Goal: Task Accomplishment & Management: Complete application form

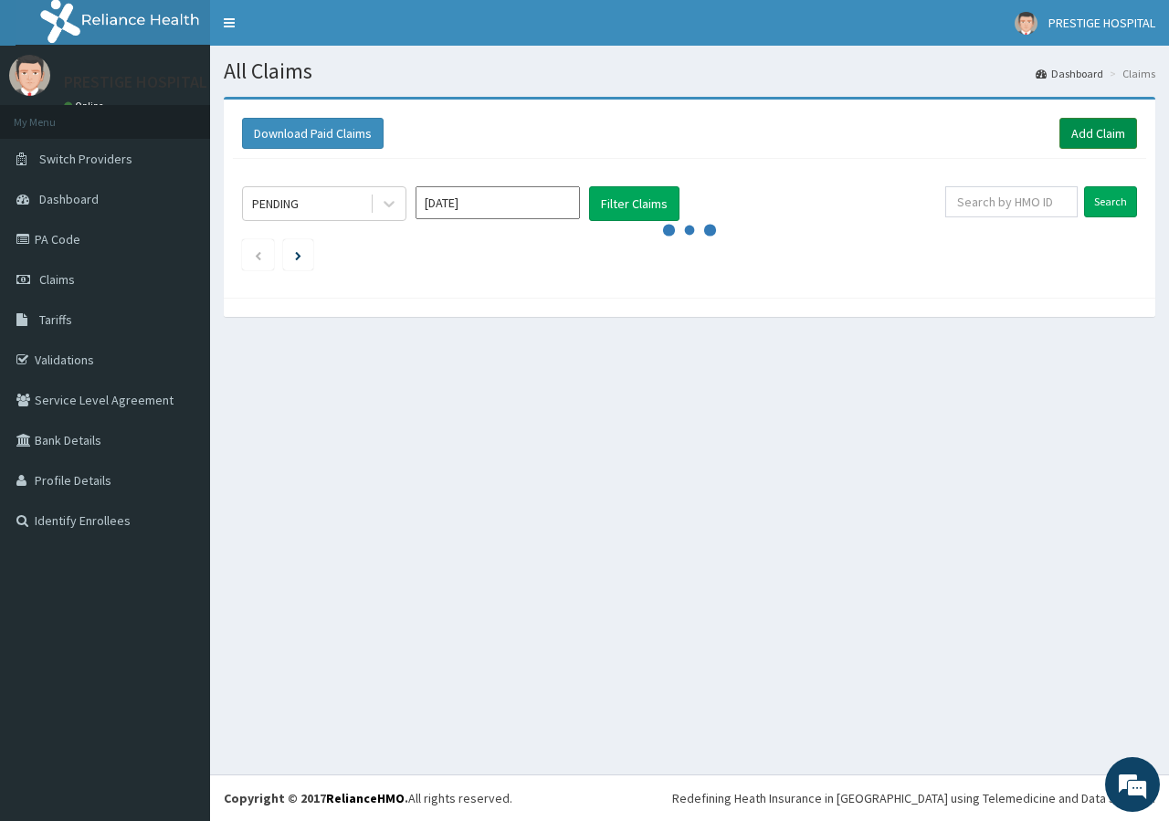
click at [1098, 134] on link "Add Claim" at bounding box center [1099, 133] width 78 height 31
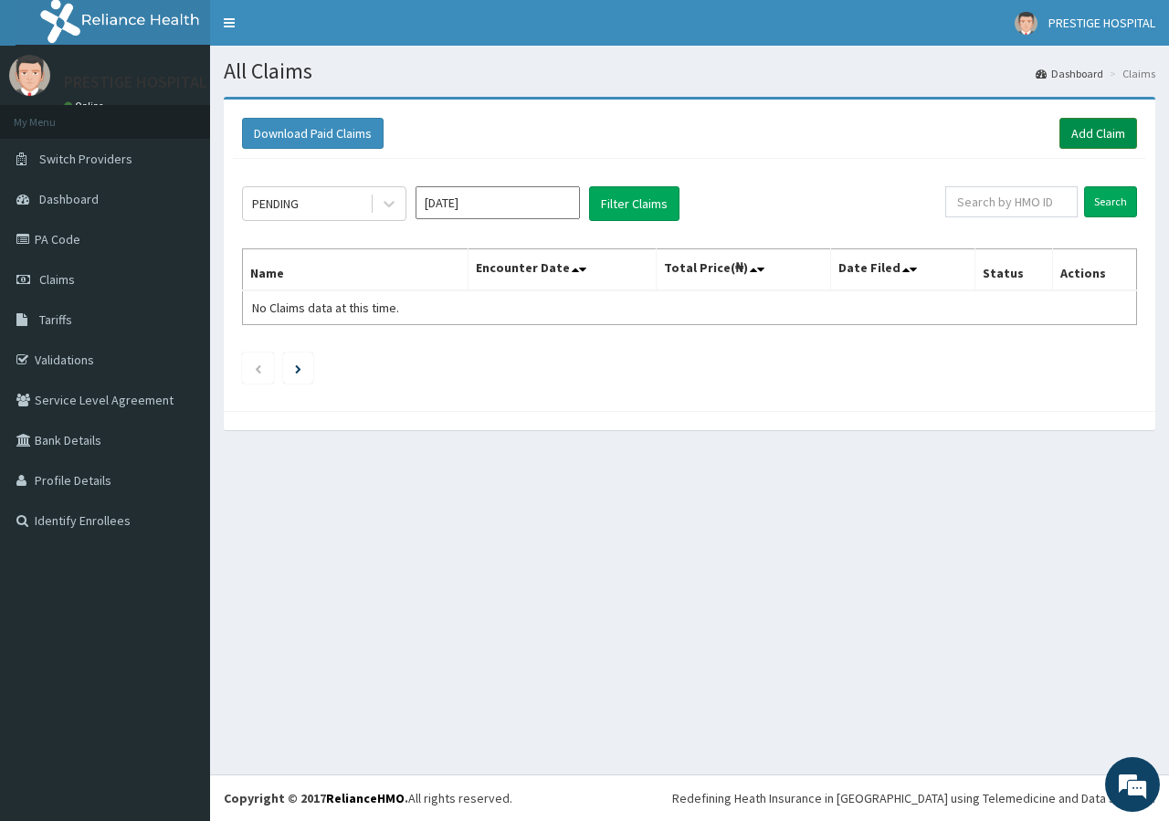
click at [1076, 129] on link "Add Claim" at bounding box center [1099, 133] width 78 height 31
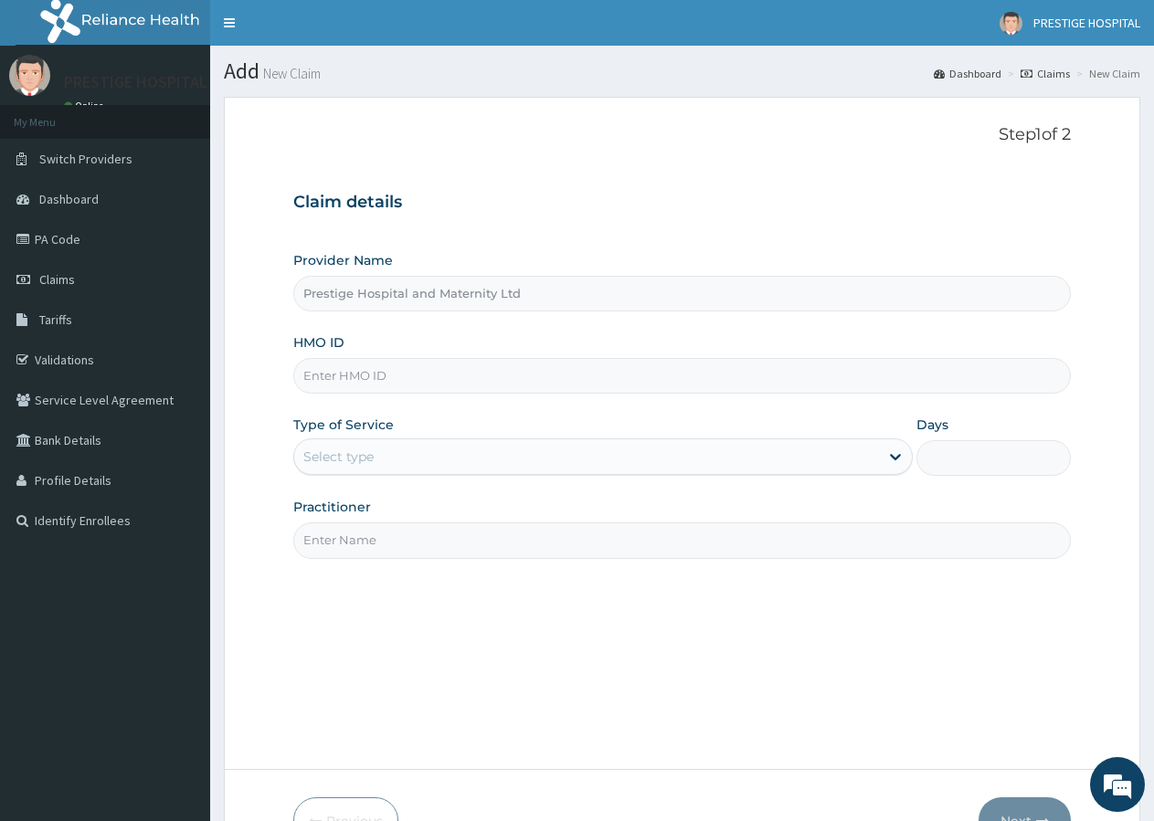
click at [330, 366] on input "HMO ID" at bounding box center [681, 376] width 777 height 36
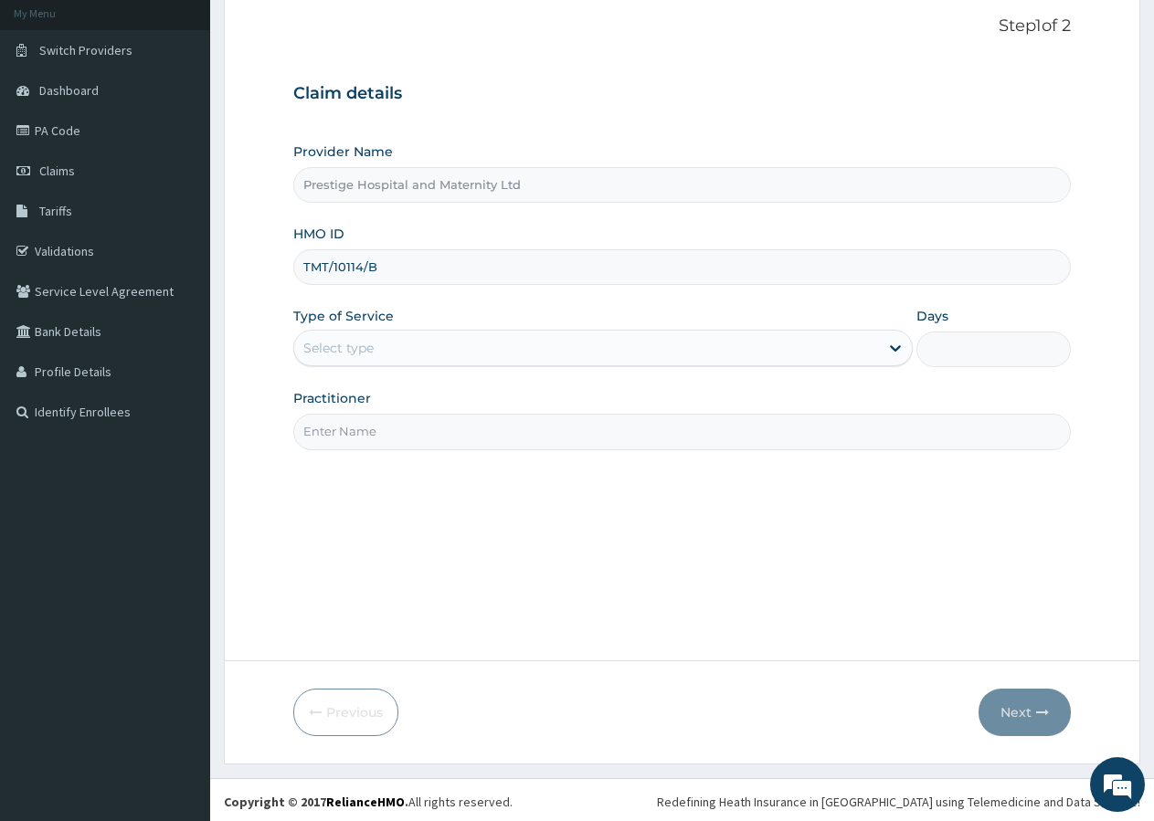
scroll to position [112, 0]
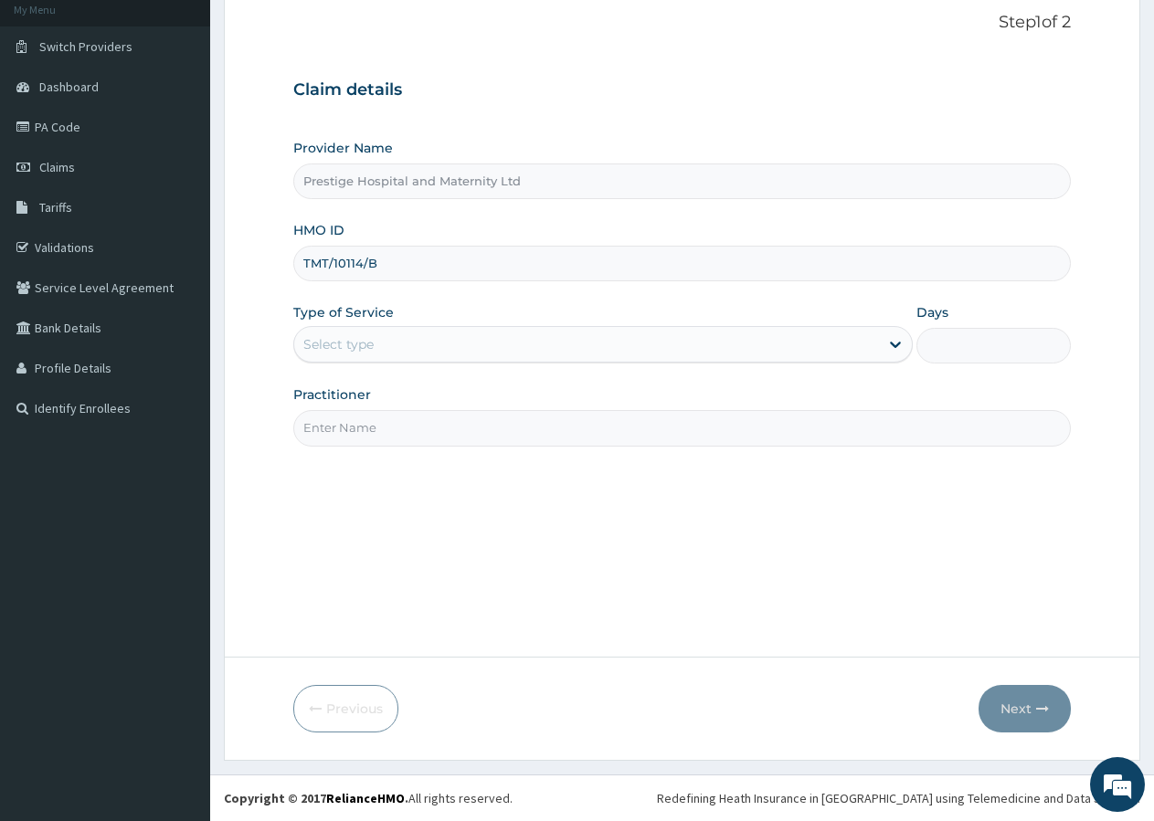
type input "TMT/10114/B"
click at [368, 341] on div "Select type" at bounding box center [338, 344] width 70 height 18
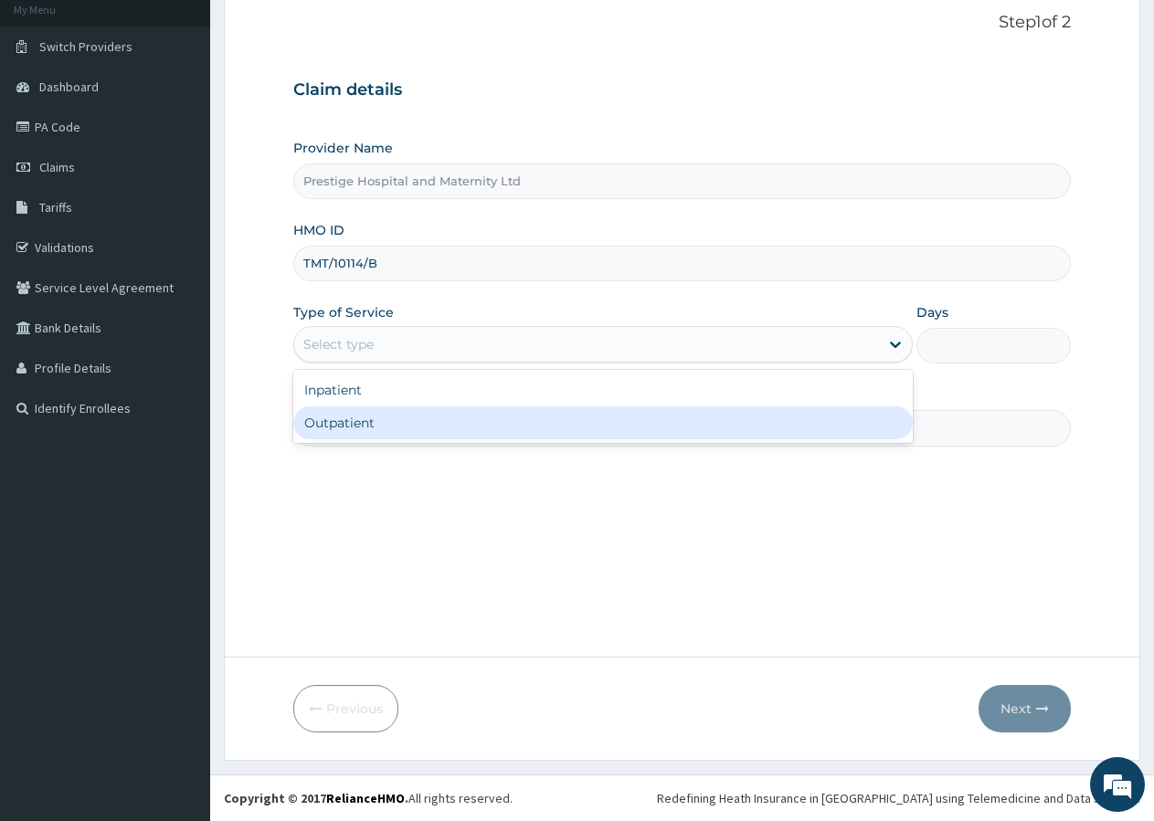
click at [339, 427] on div "Outpatient" at bounding box center [602, 423] width 618 height 33
type input "1"
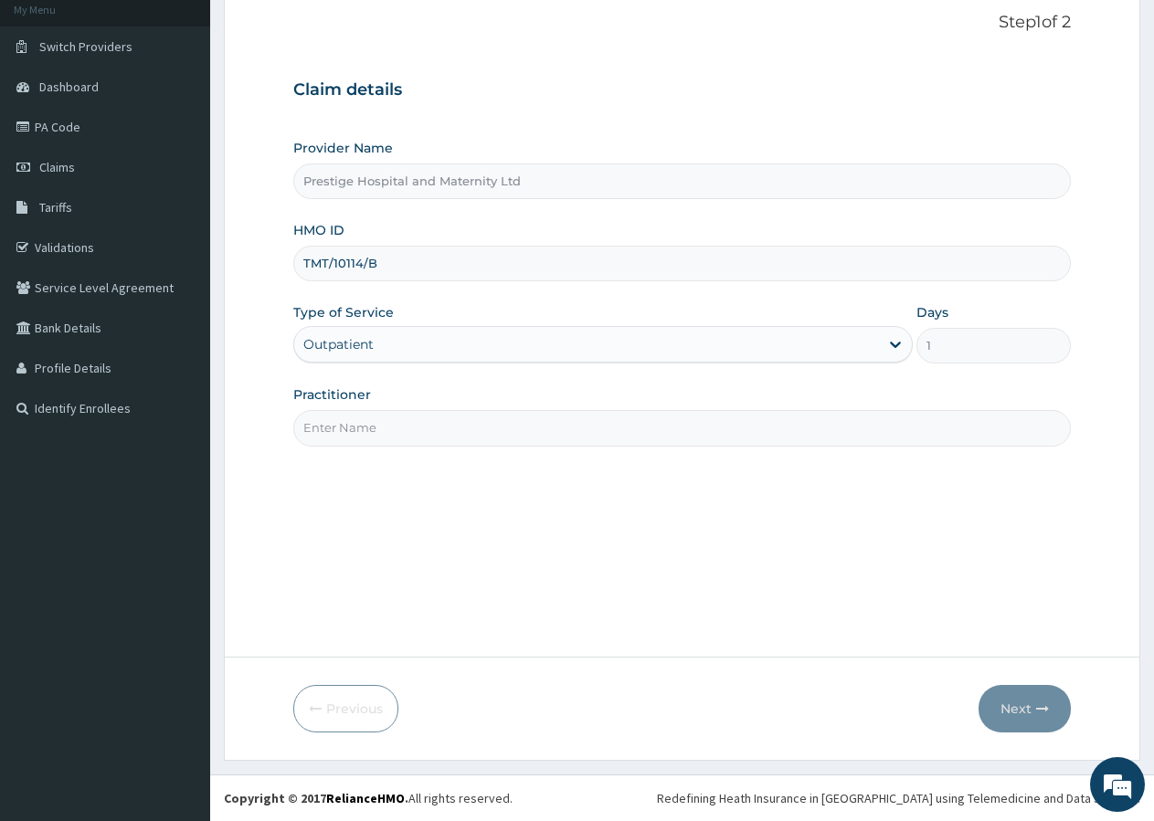
click at [322, 435] on input "Practitioner" at bounding box center [681, 428] width 777 height 36
type input "DR KANU V.C"
click at [1038, 700] on button "Next" at bounding box center [1024, 709] width 92 height 48
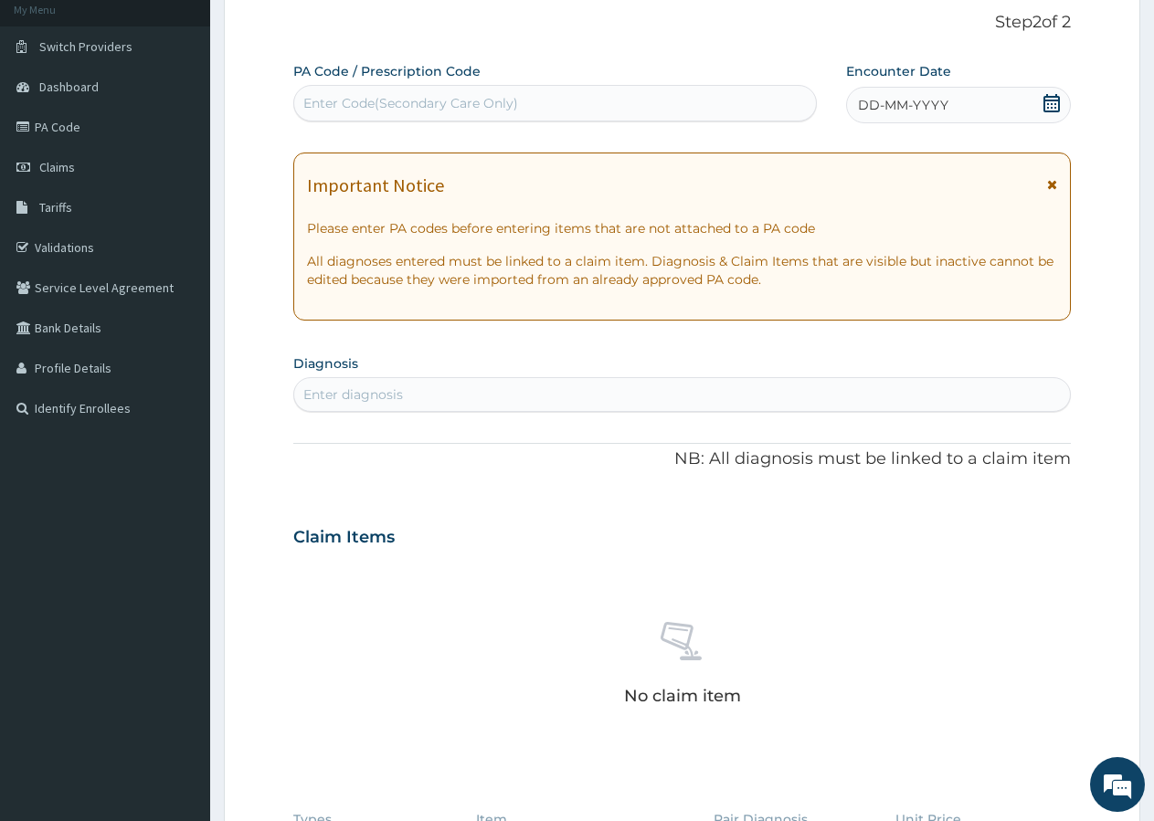
click at [1049, 105] on icon at bounding box center [1051, 103] width 18 height 18
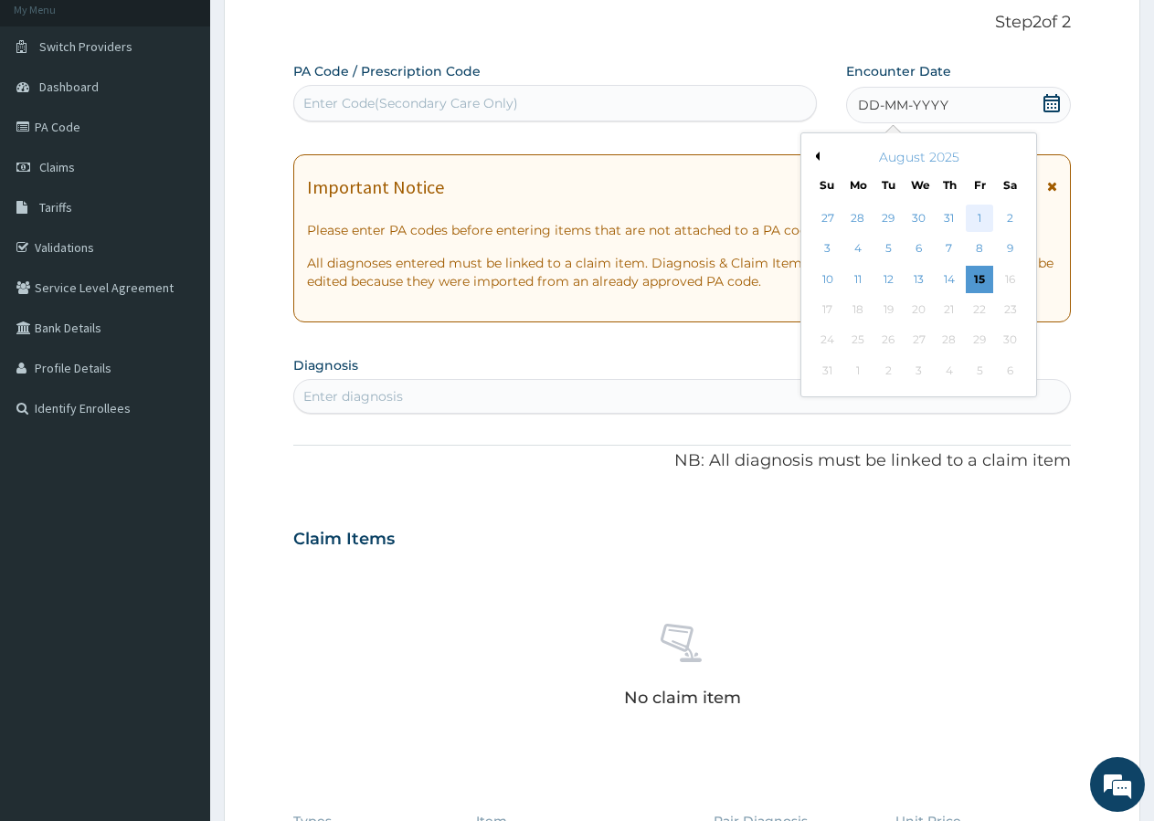
click at [972, 208] on div "1" at bounding box center [979, 218] width 27 height 27
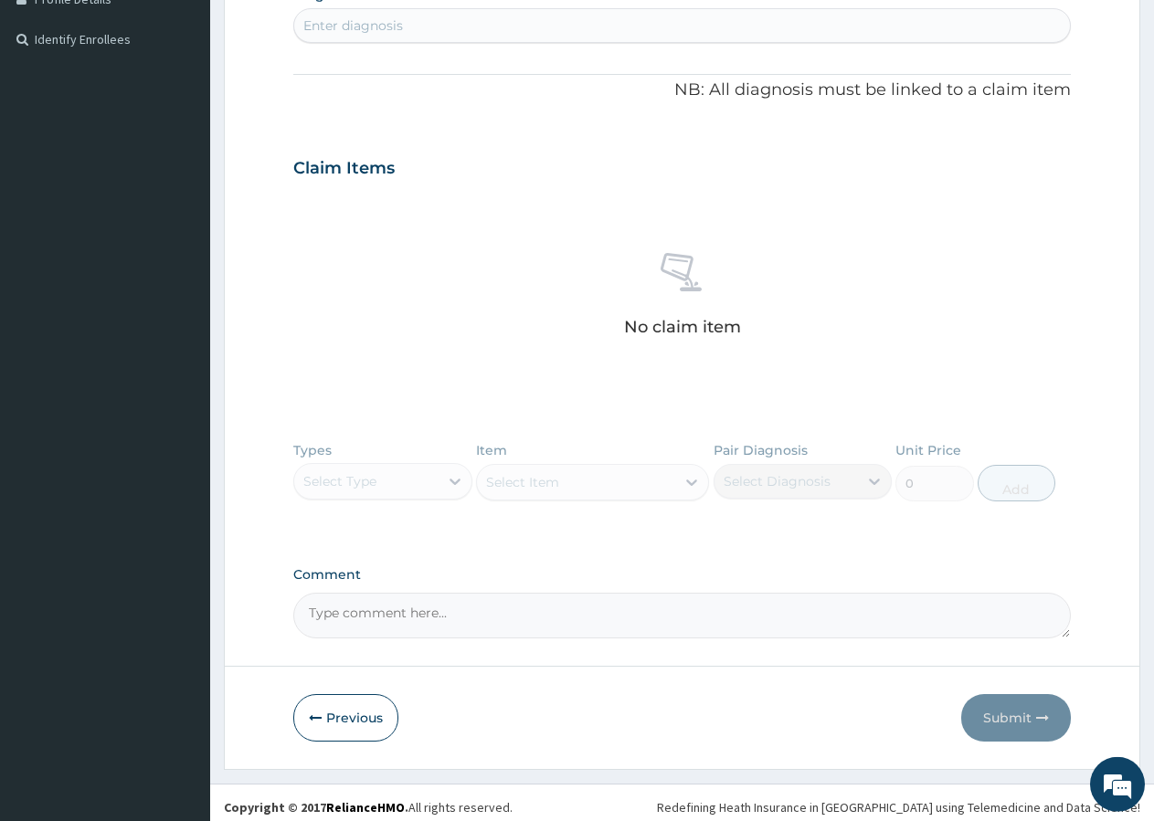
scroll to position [485, 0]
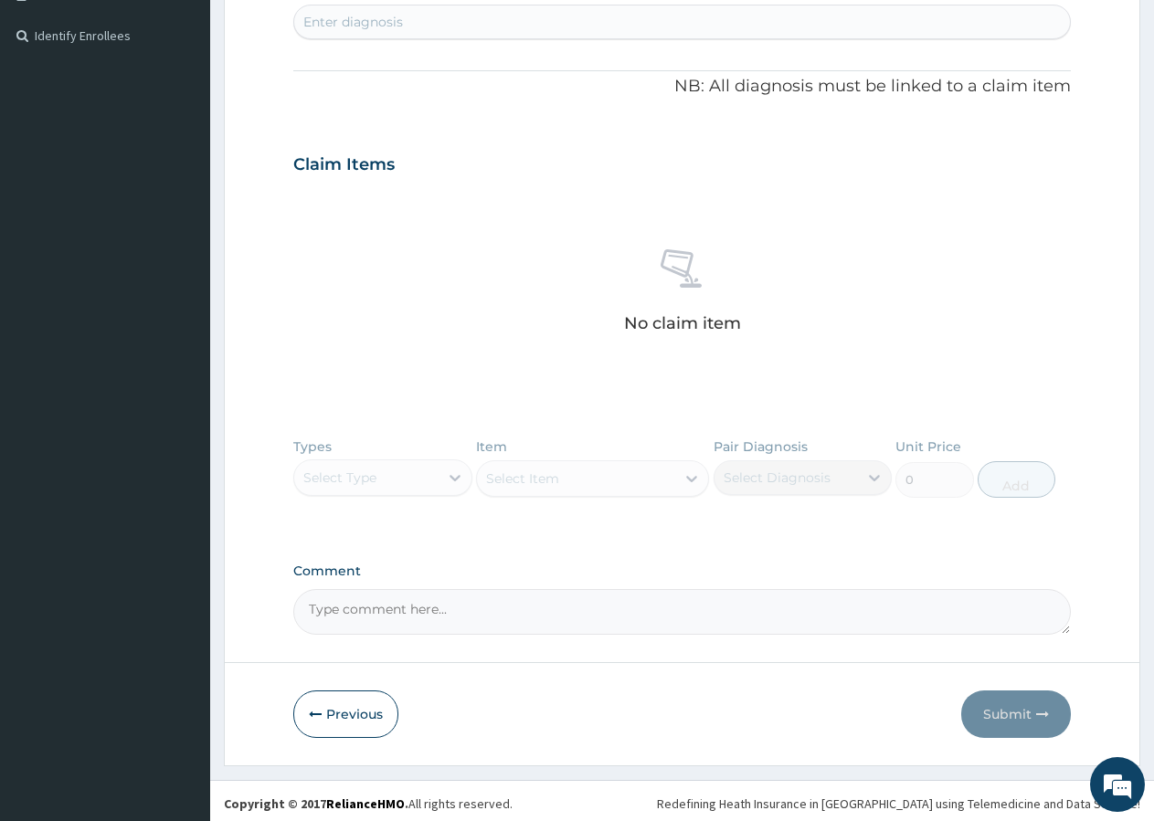
click at [332, 26] on div "Enter diagnosis" at bounding box center [353, 22] width 100 height 18
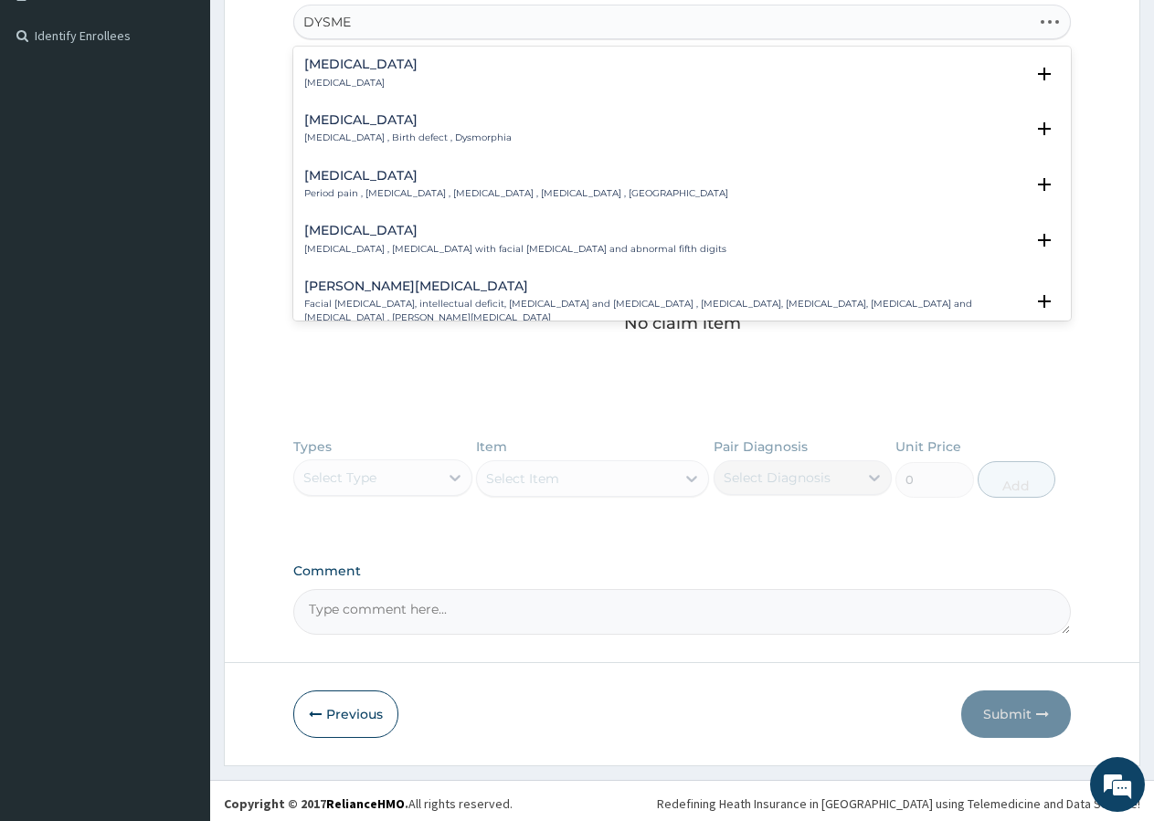
type input "DYSMEN"
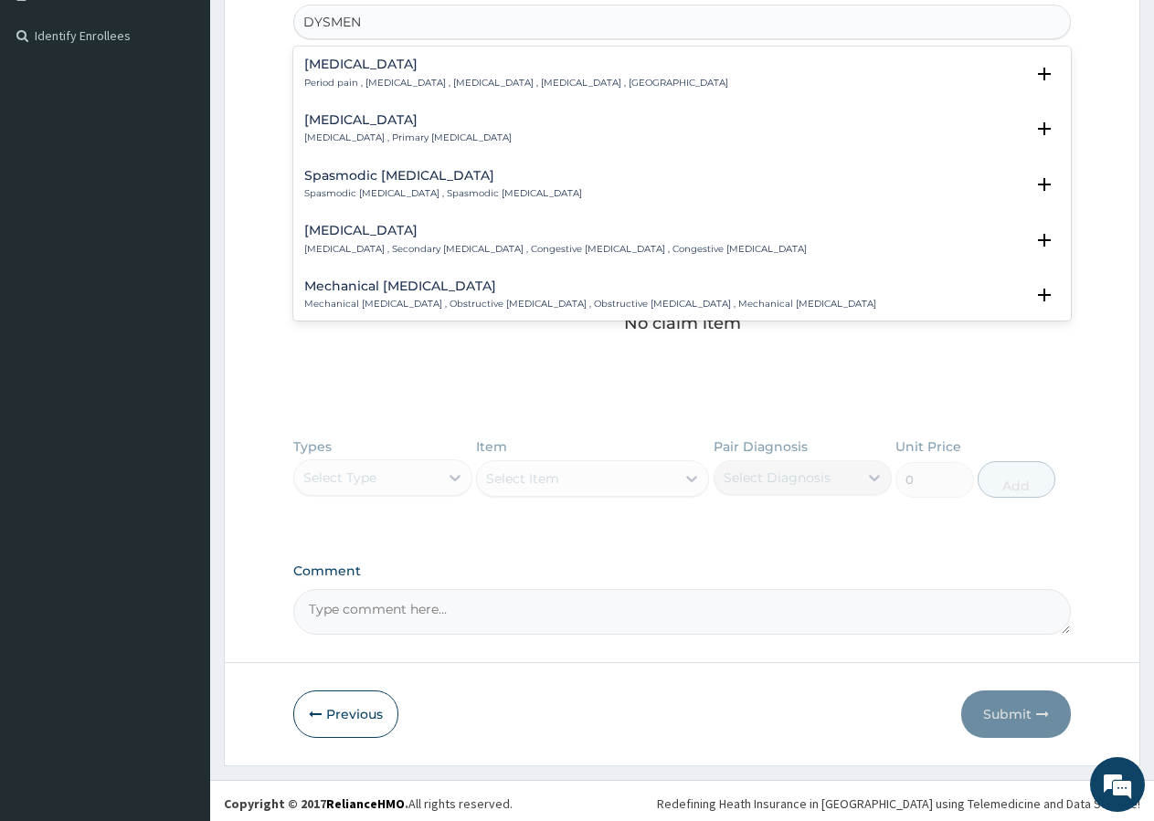
click at [373, 190] on p "Spasmodic dysmenorrhoea , Spasmodic dysmenorrhea" at bounding box center [443, 193] width 278 height 13
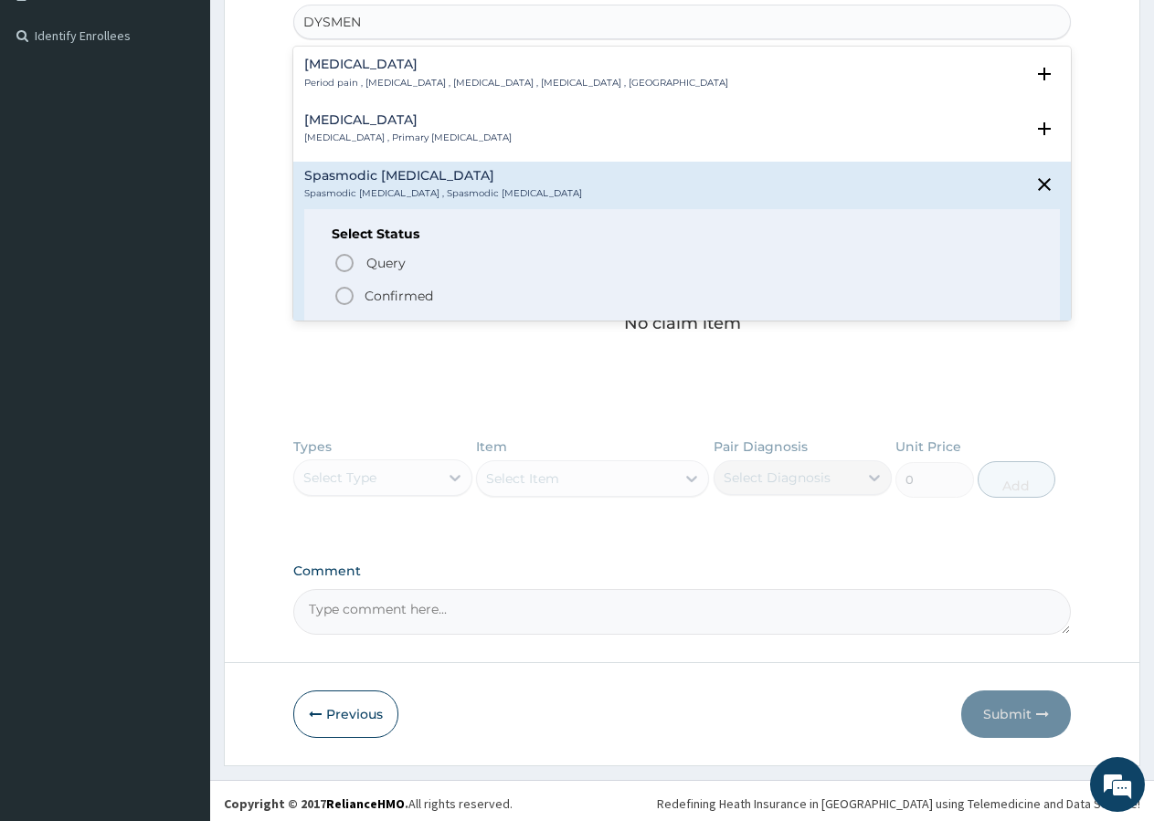
click at [344, 291] on icon "status option filled" at bounding box center [344, 296] width 22 height 22
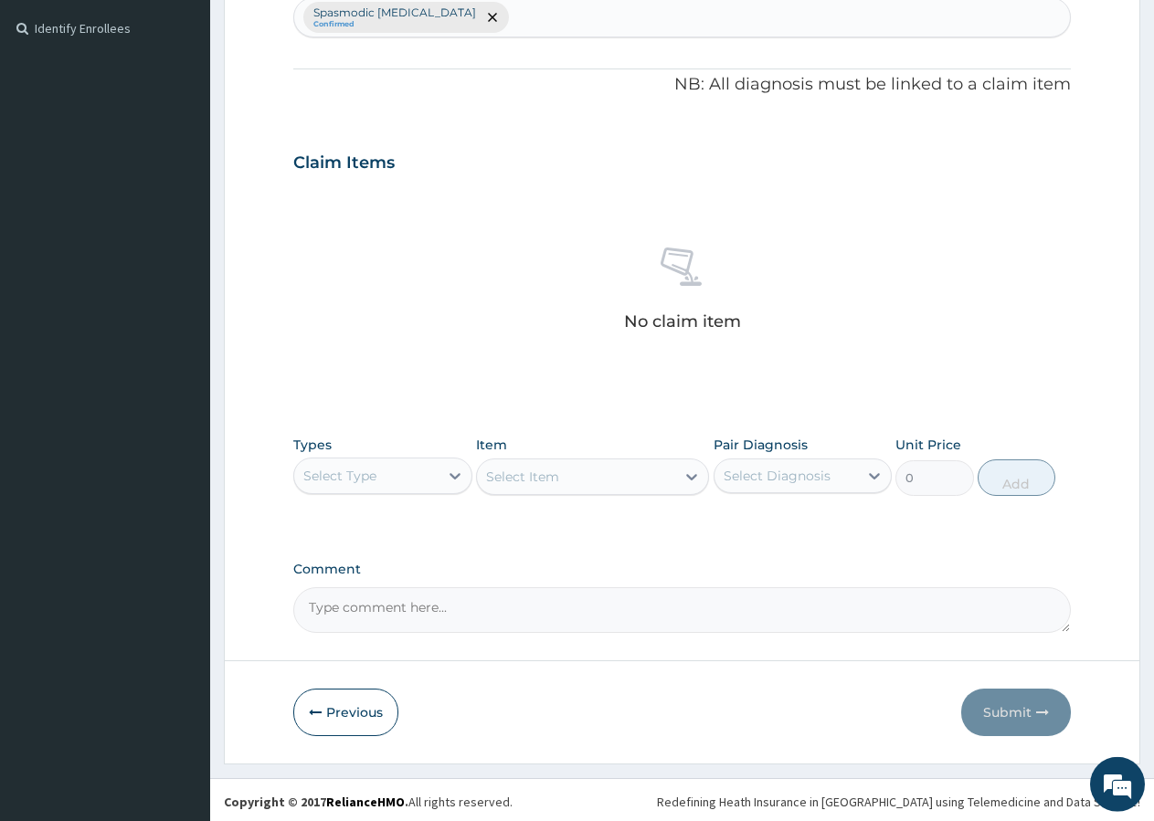
scroll to position [496, 0]
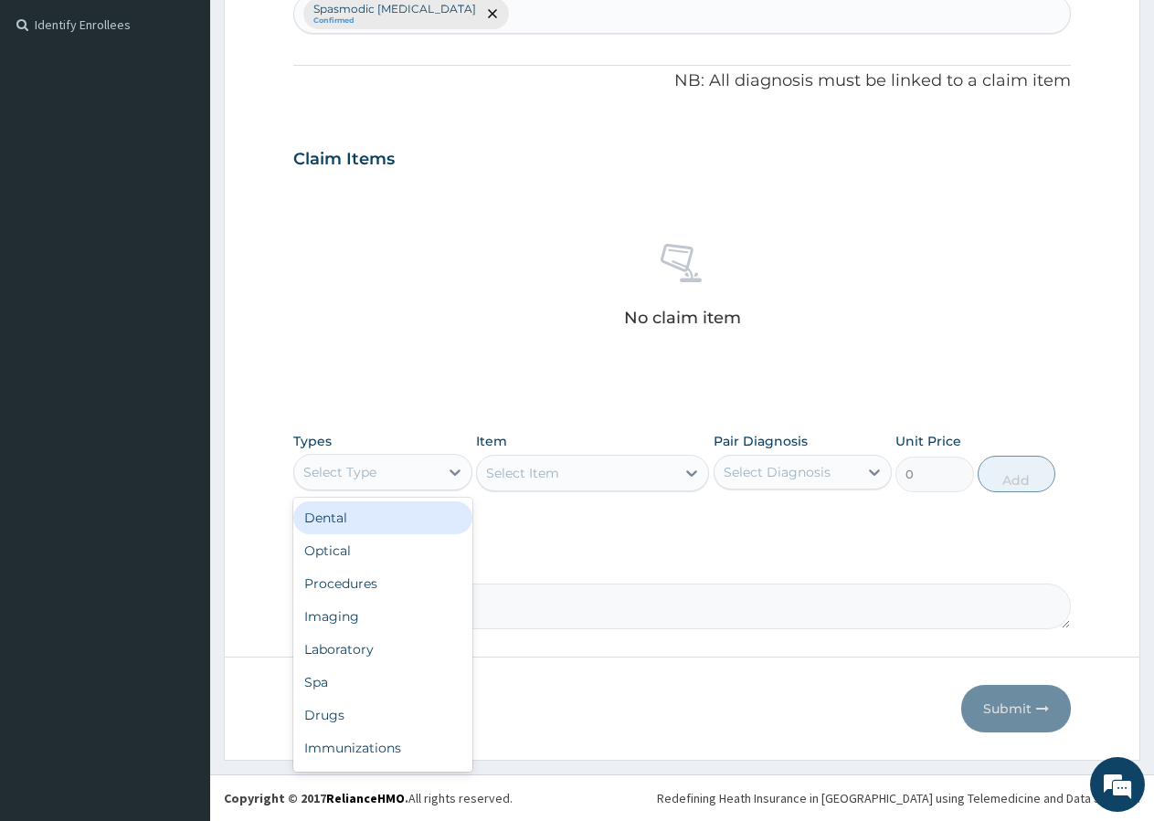
click at [364, 475] on div "Select Type" at bounding box center [339, 472] width 73 height 18
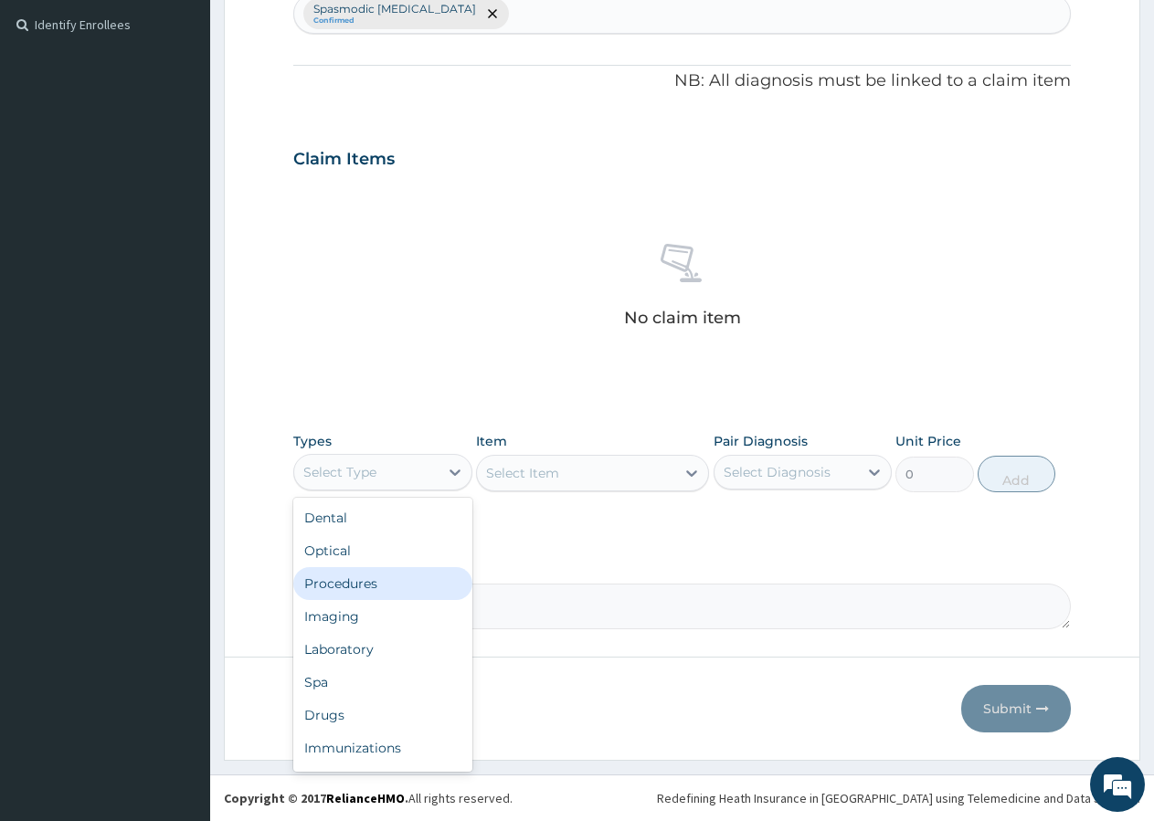
click at [382, 584] on div "Procedures" at bounding box center [382, 583] width 179 height 33
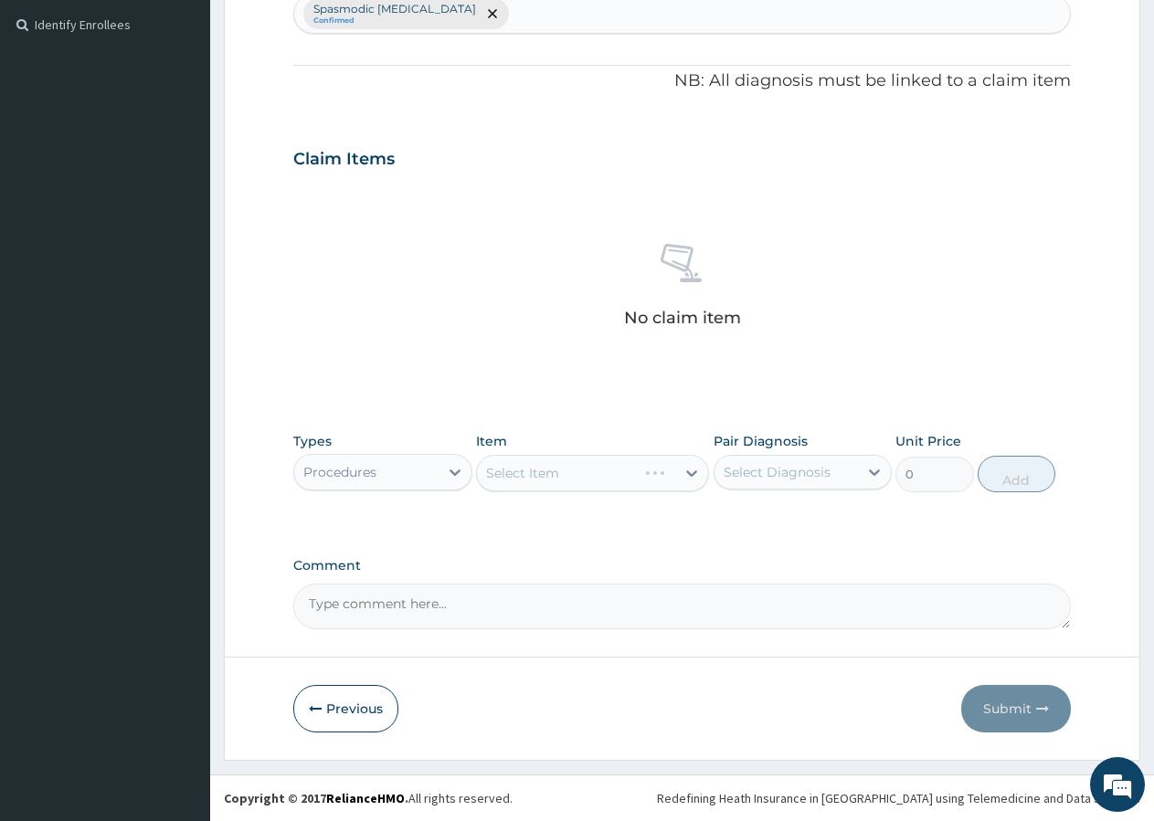
click at [596, 473] on div "Select Item" at bounding box center [592, 473] width 233 height 37
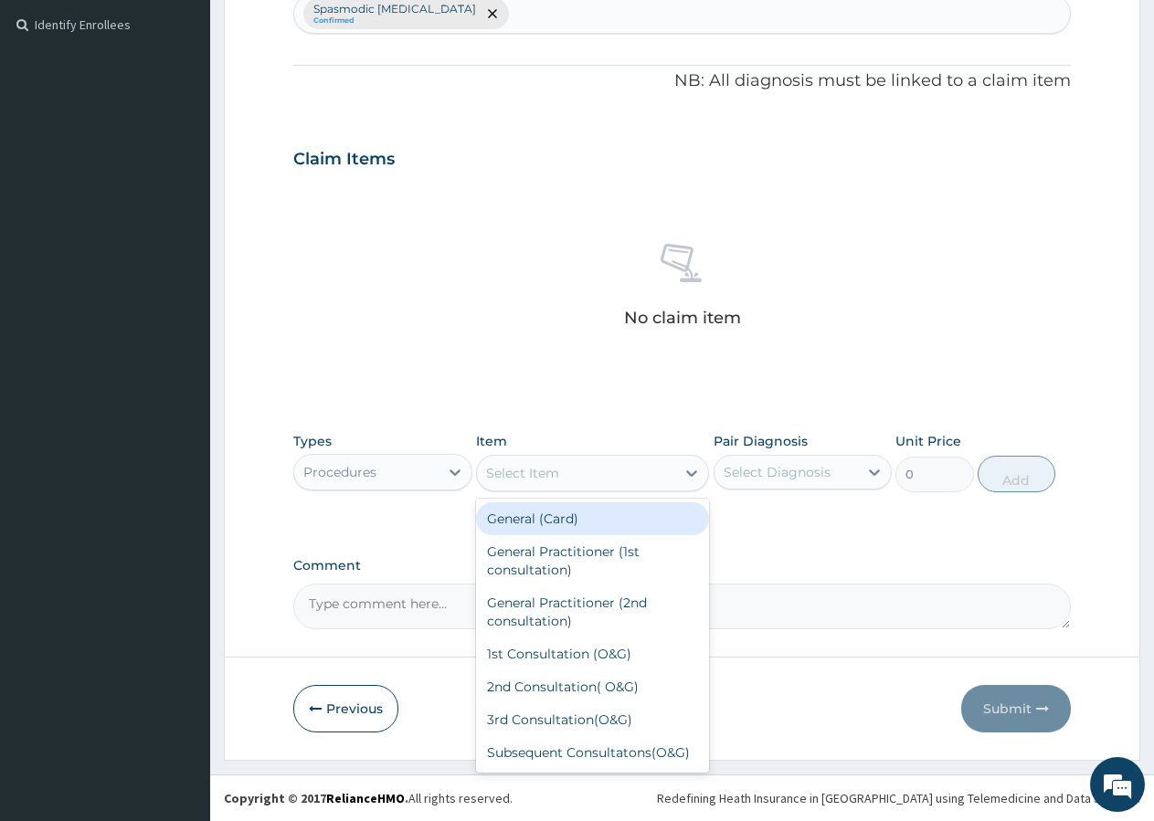
click at [596, 473] on div "Select Item" at bounding box center [576, 473] width 198 height 29
type input "GP"
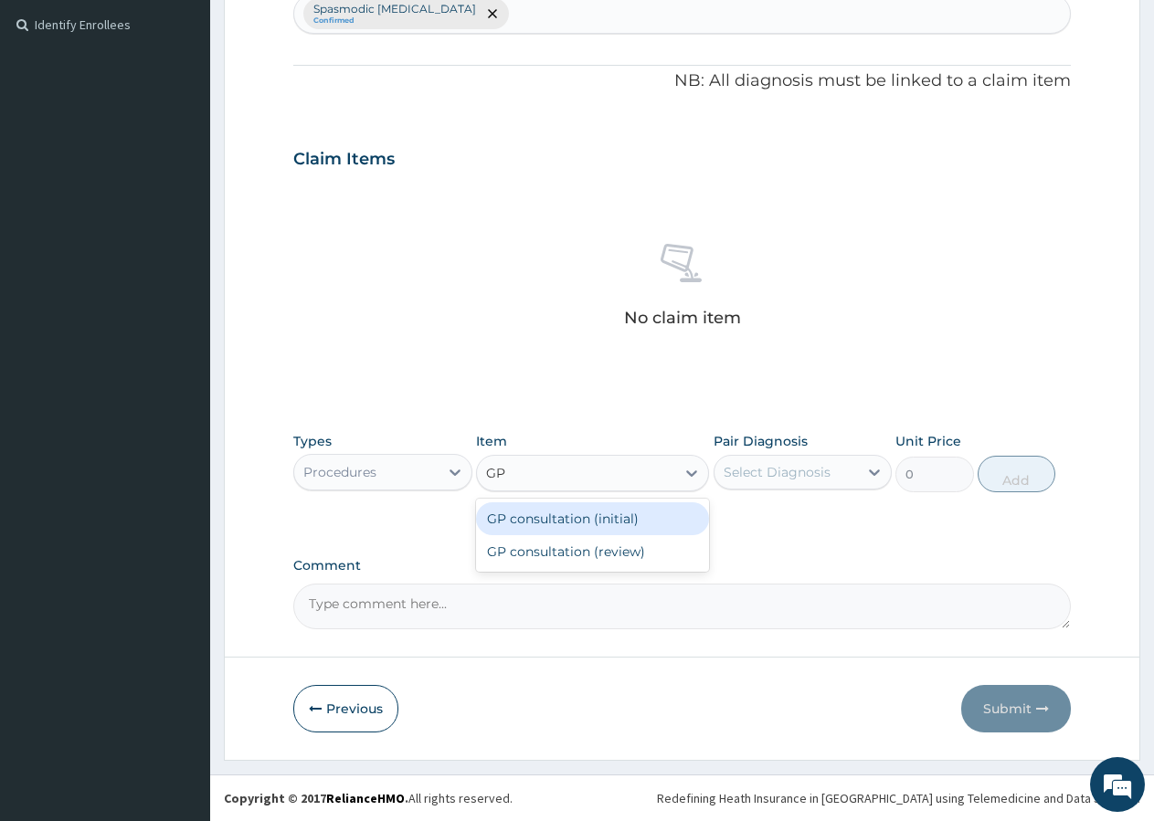
click at [624, 517] on div "GP consultation (initial)" at bounding box center [592, 518] width 233 height 33
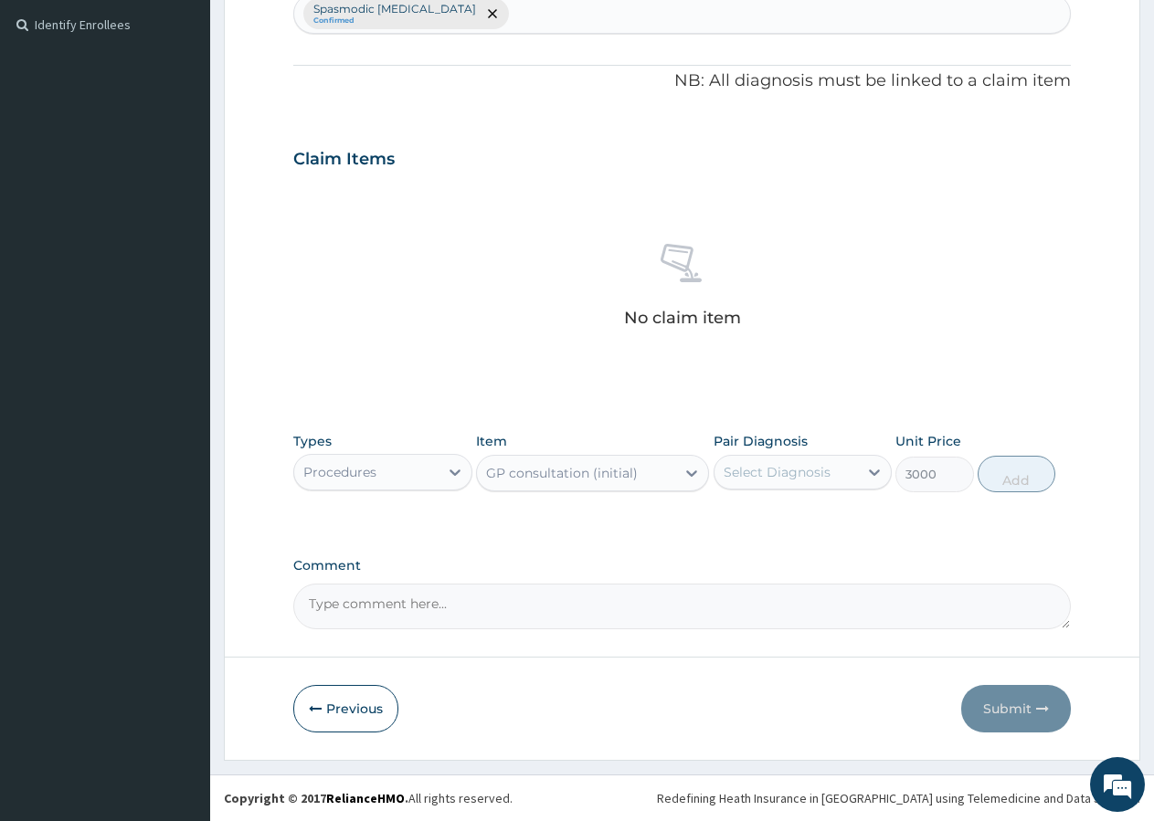
type input "3000"
click at [798, 475] on div "Select Diagnosis" at bounding box center [777, 472] width 107 height 18
click at [777, 526] on label "Spasmodic dysmenorrhoea" at bounding box center [813, 526] width 138 height 37
checkbox input "true"
click at [1020, 480] on button "Add" at bounding box center [1017, 474] width 78 height 37
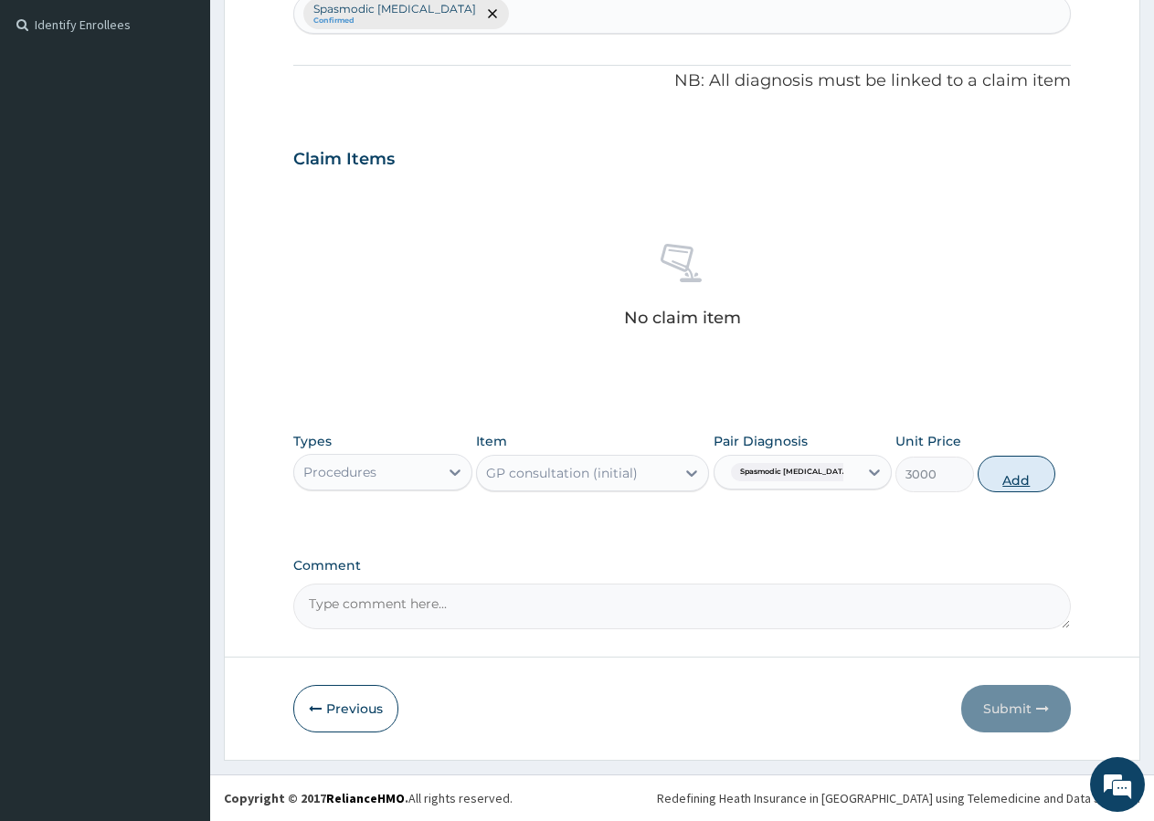
type input "0"
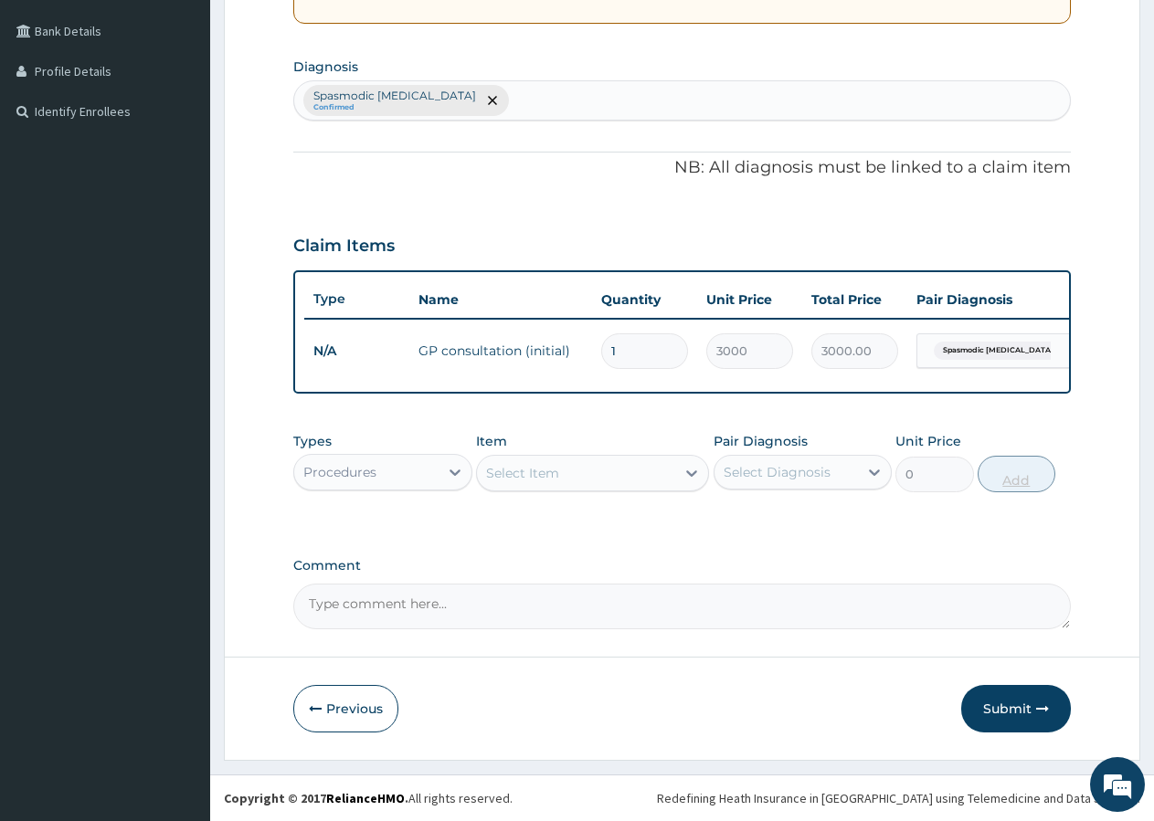
scroll to position [425, 0]
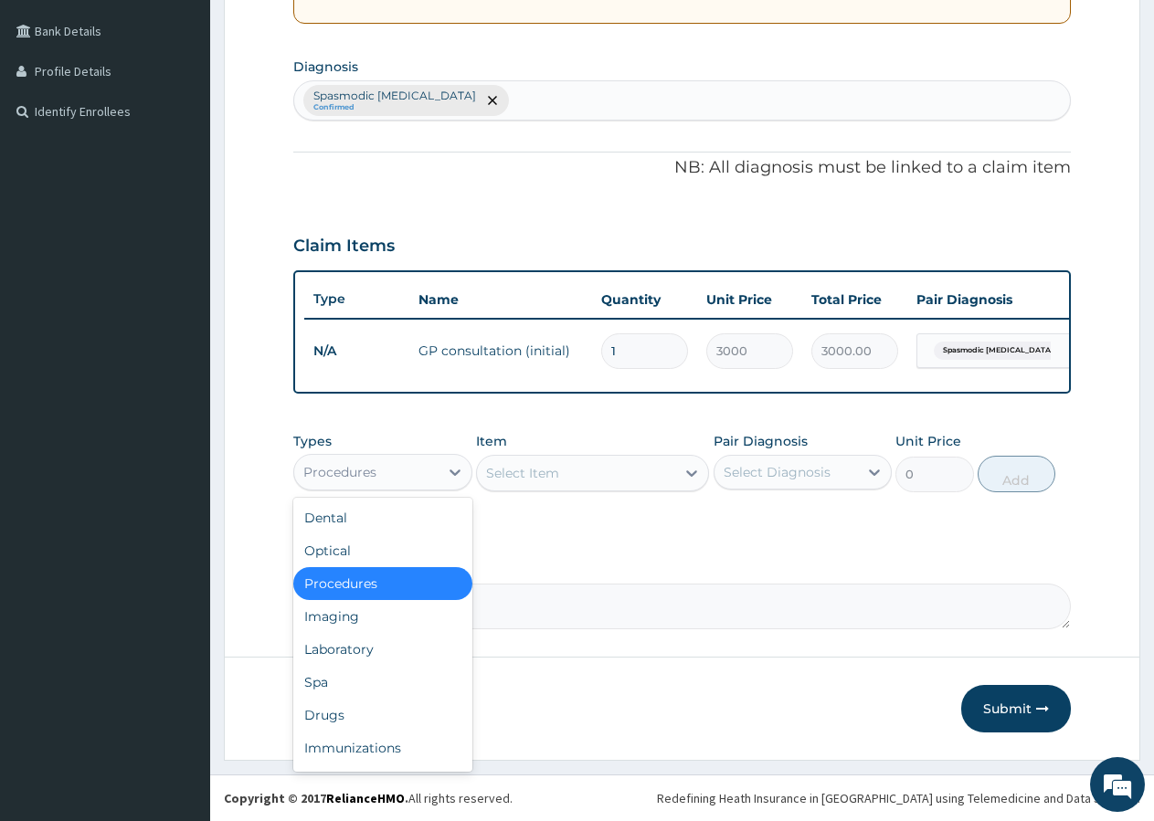
click at [351, 473] on div "Procedures" at bounding box center [339, 472] width 73 height 18
click at [332, 716] on div "Drugs" at bounding box center [382, 715] width 179 height 33
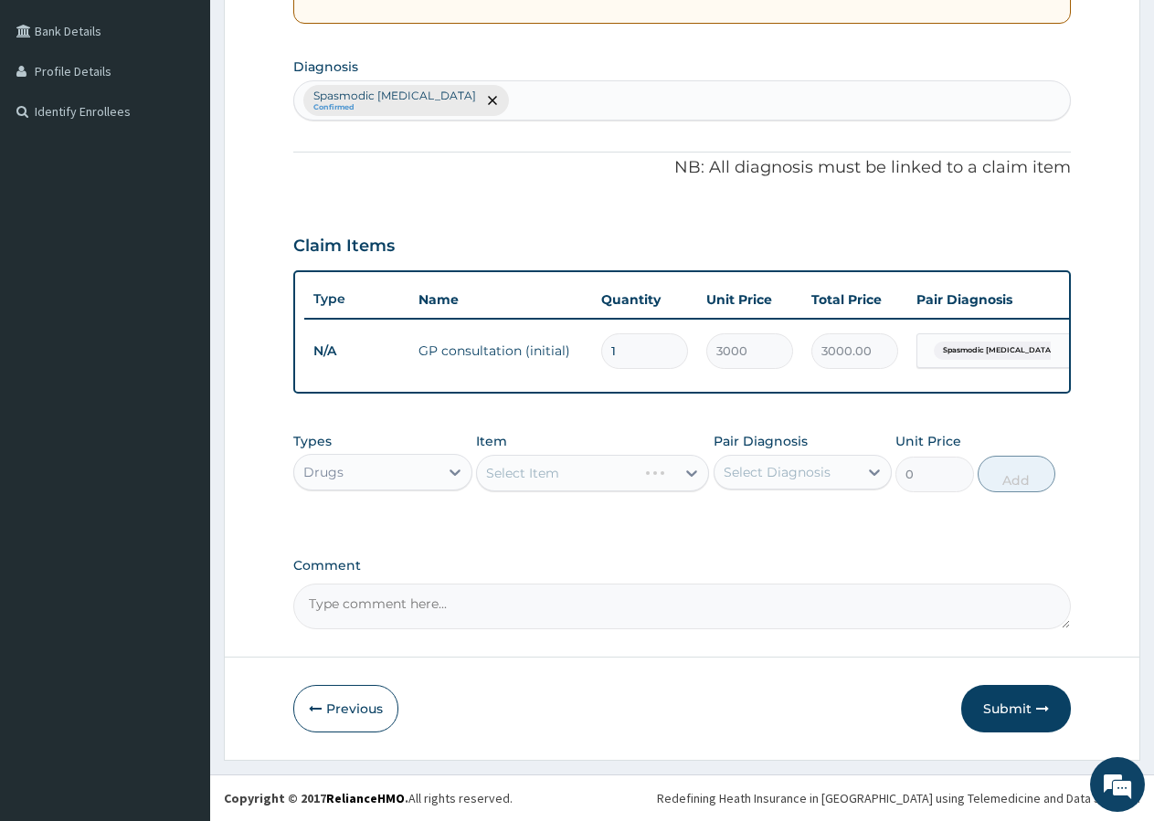
click at [553, 472] on div "Select Item" at bounding box center [592, 473] width 233 height 37
click at [560, 472] on div "Select Item" at bounding box center [576, 473] width 198 height 29
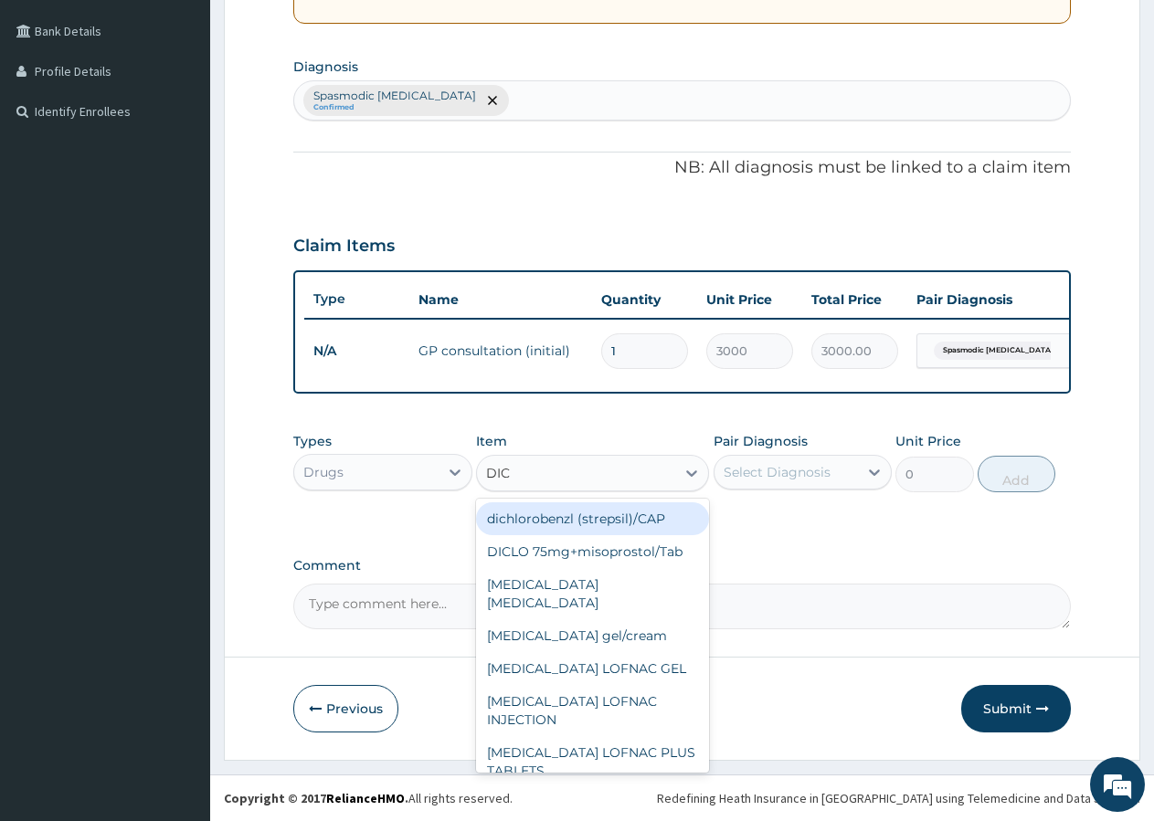
type input "DICL"
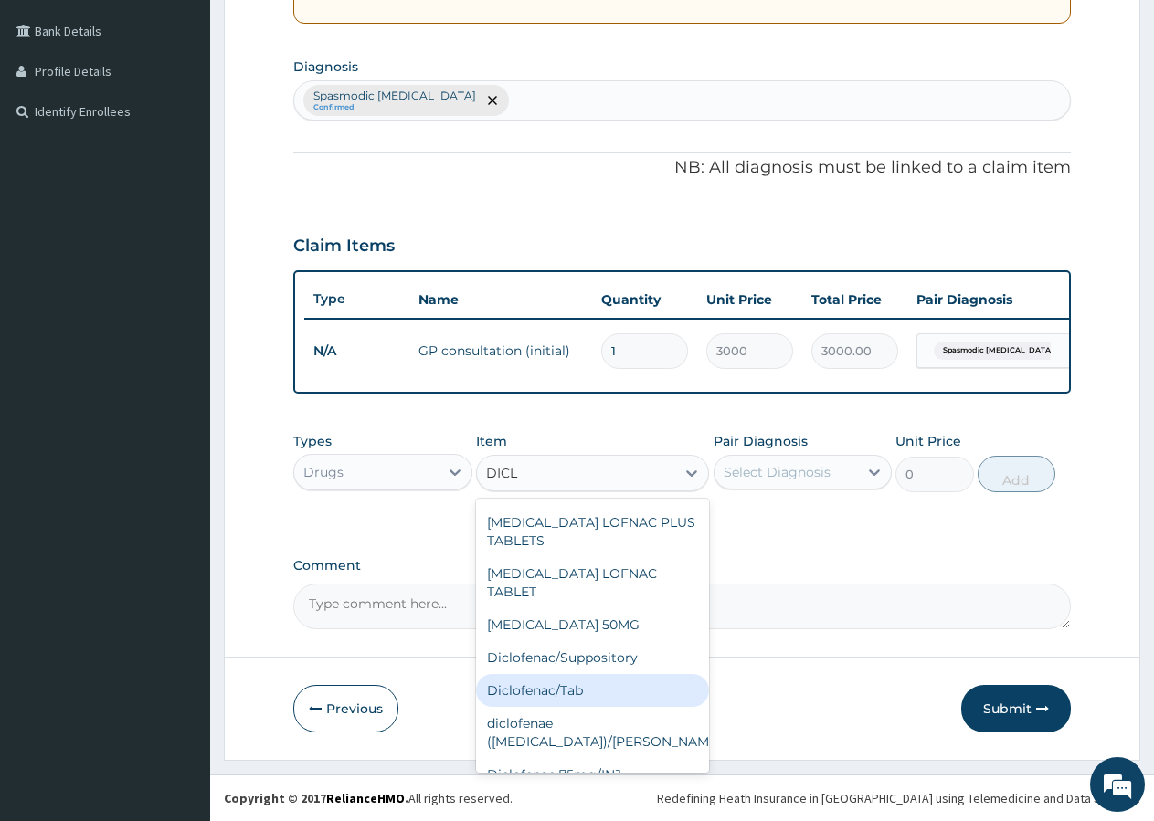
scroll to position [267, 0]
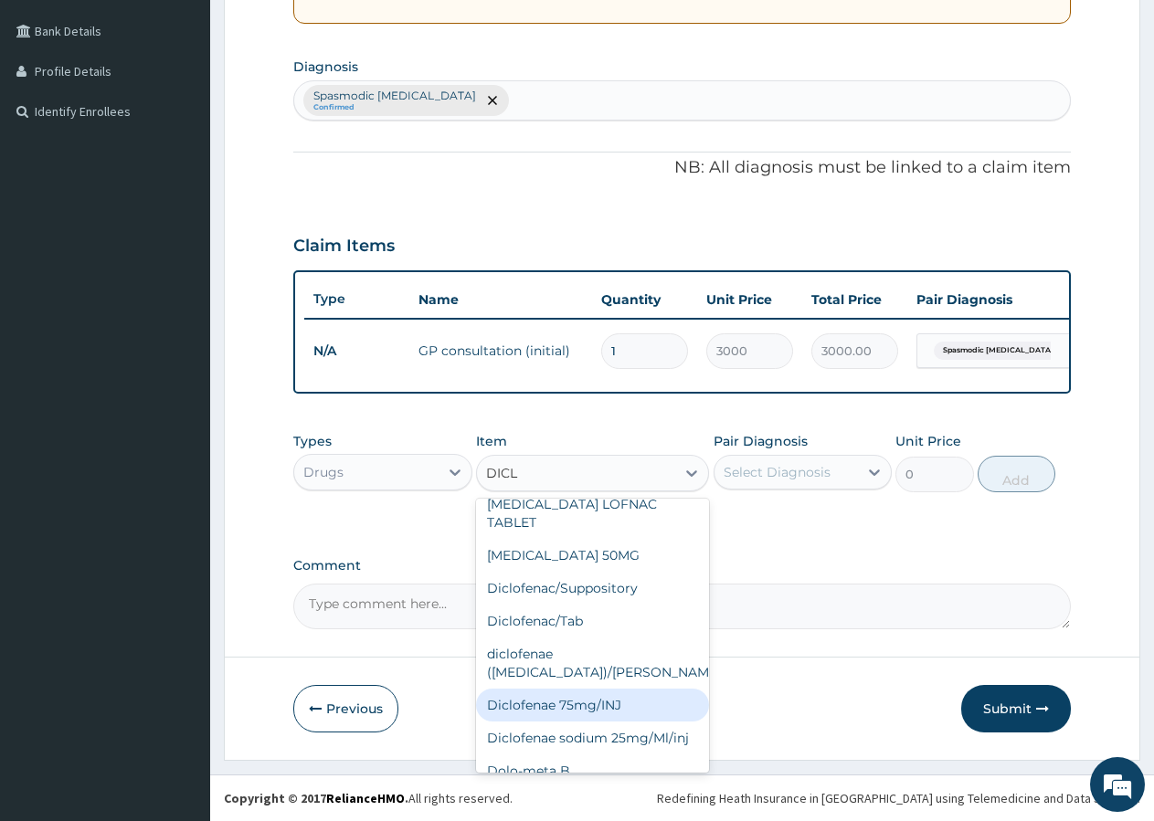
click at [609, 689] on div "Diclofenae 75mg/INJ" at bounding box center [592, 705] width 233 height 33
type input "671.5"
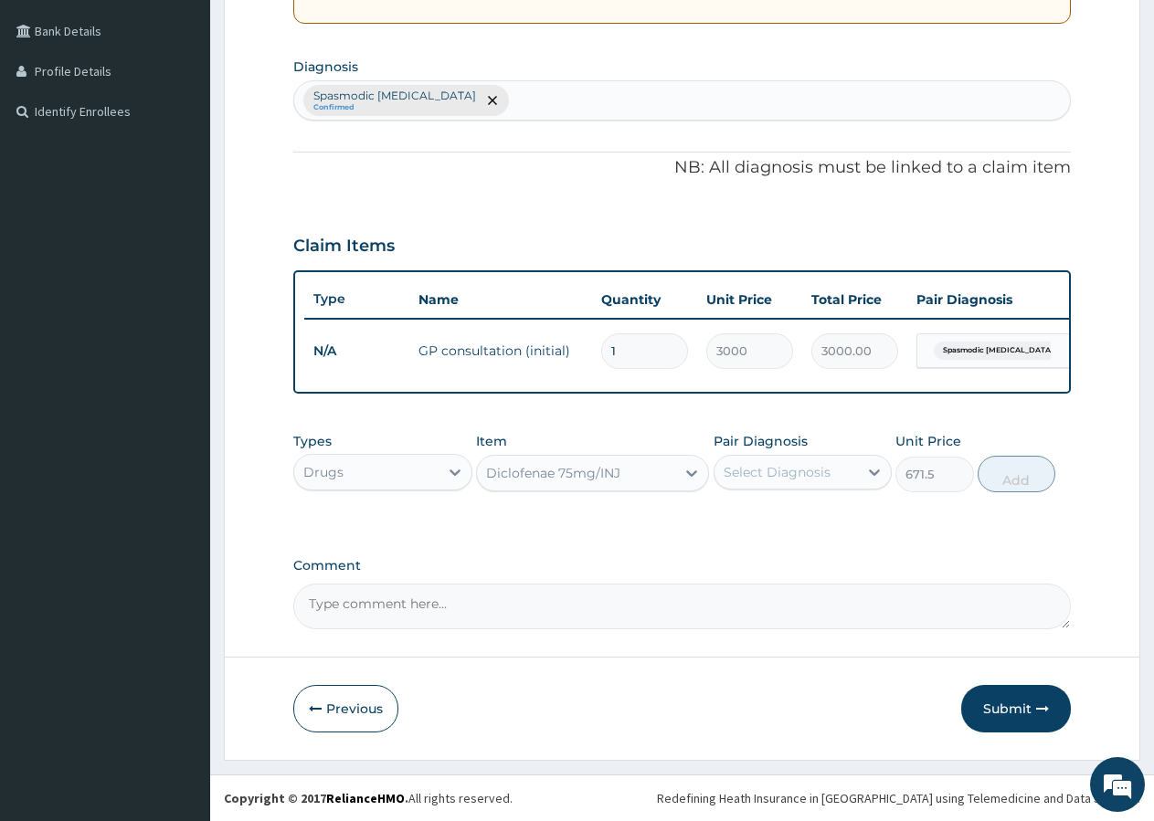
click at [806, 473] on div "Select Diagnosis" at bounding box center [777, 472] width 107 height 18
click at [789, 523] on label "Spasmodic dysmenorrhoea" at bounding box center [813, 526] width 138 height 37
checkbox input "true"
click at [1031, 482] on button "Add" at bounding box center [1017, 474] width 78 height 37
type input "0"
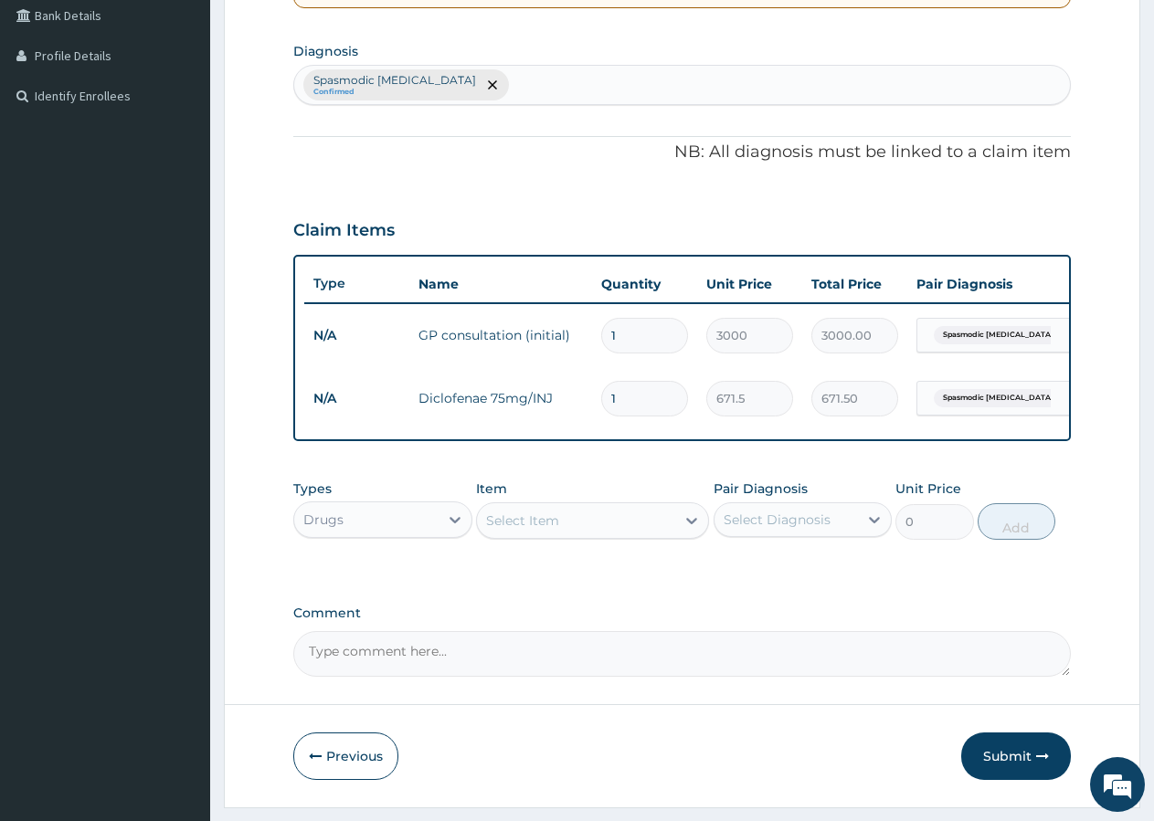
click at [654, 403] on input "1" at bounding box center [644, 399] width 87 height 36
type input "2"
type input "1343.00"
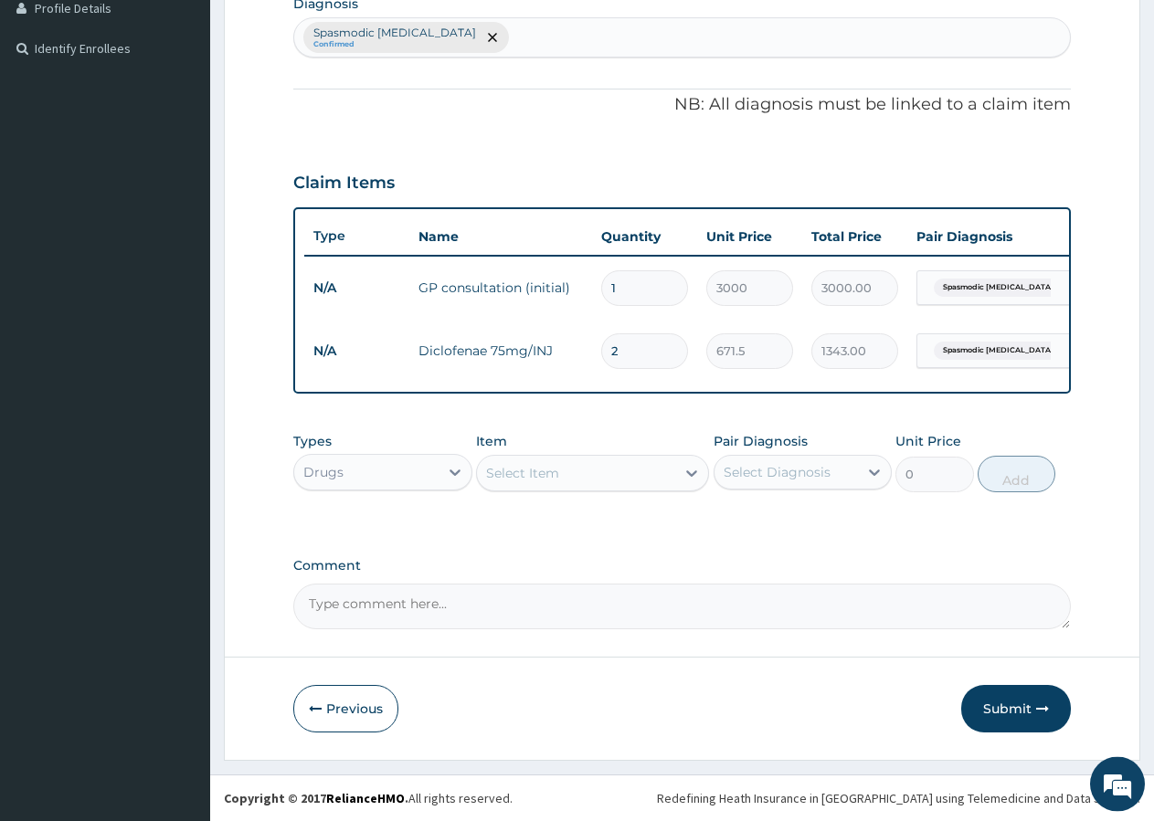
scroll to position [488, 0]
click at [540, 467] on div "Select Item" at bounding box center [522, 473] width 73 height 18
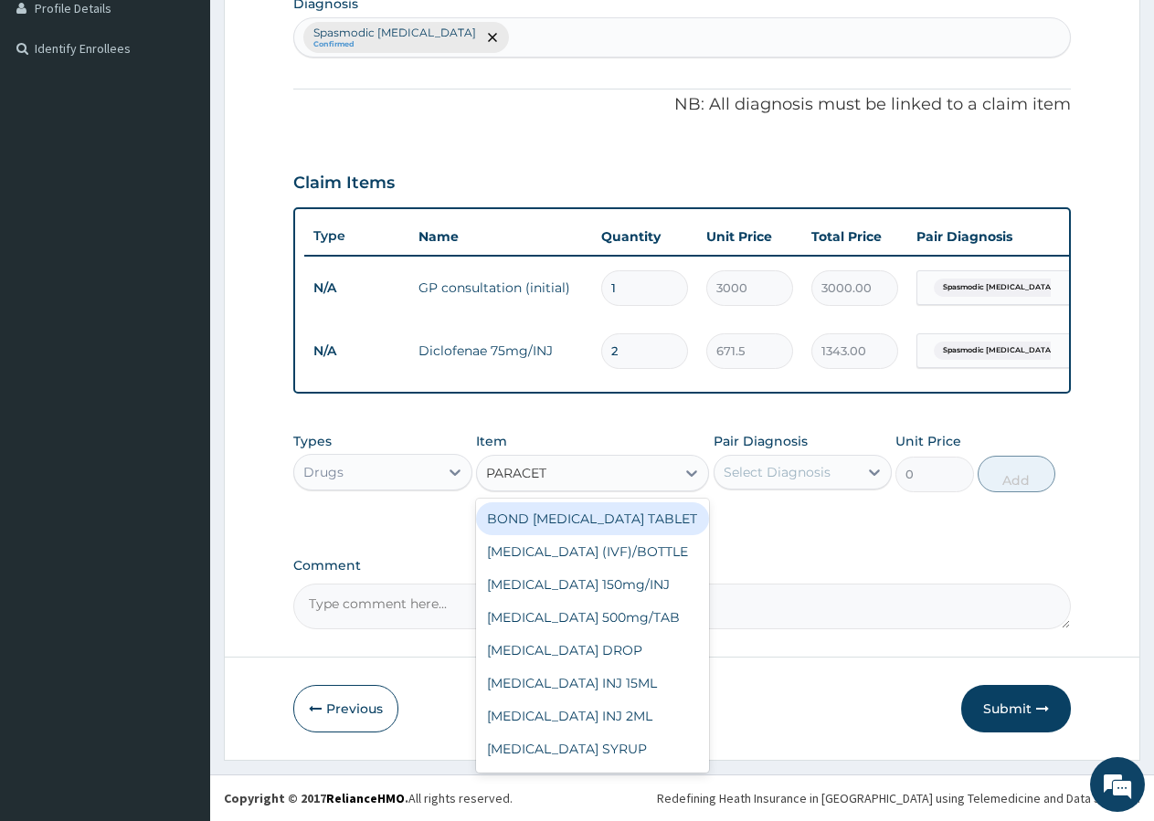
type input "PARACETA"
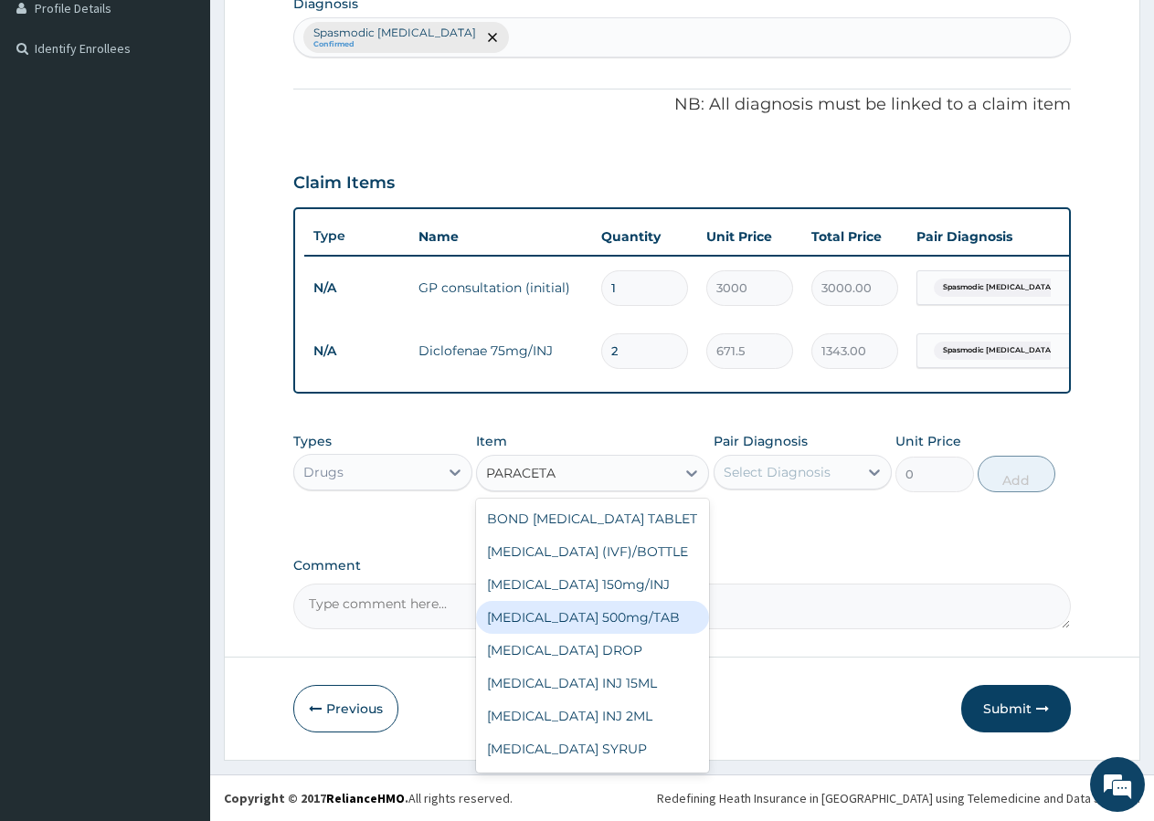
click at [617, 631] on div "PARACETAMOL 500mg/TAB" at bounding box center [592, 617] width 233 height 33
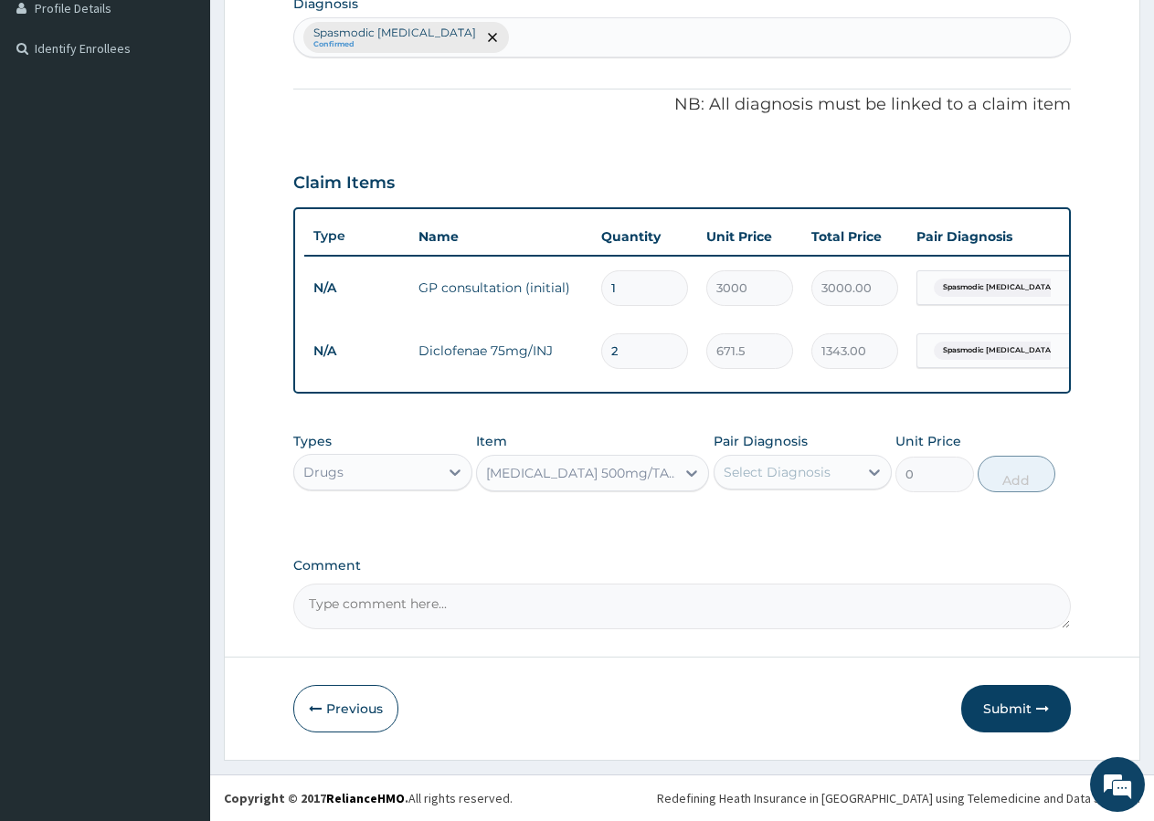
type input "10"
click at [782, 468] on div "Select Diagnosis" at bounding box center [777, 472] width 107 height 18
click at [769, 515] on label "Spasmodic dysmenorrhoea" at bounding box center [813, 526] width 138 height 37
checkbox input "true"
click at [1014, 483] on button "Add" at bounding box center [1017, 474] width 78 height 37
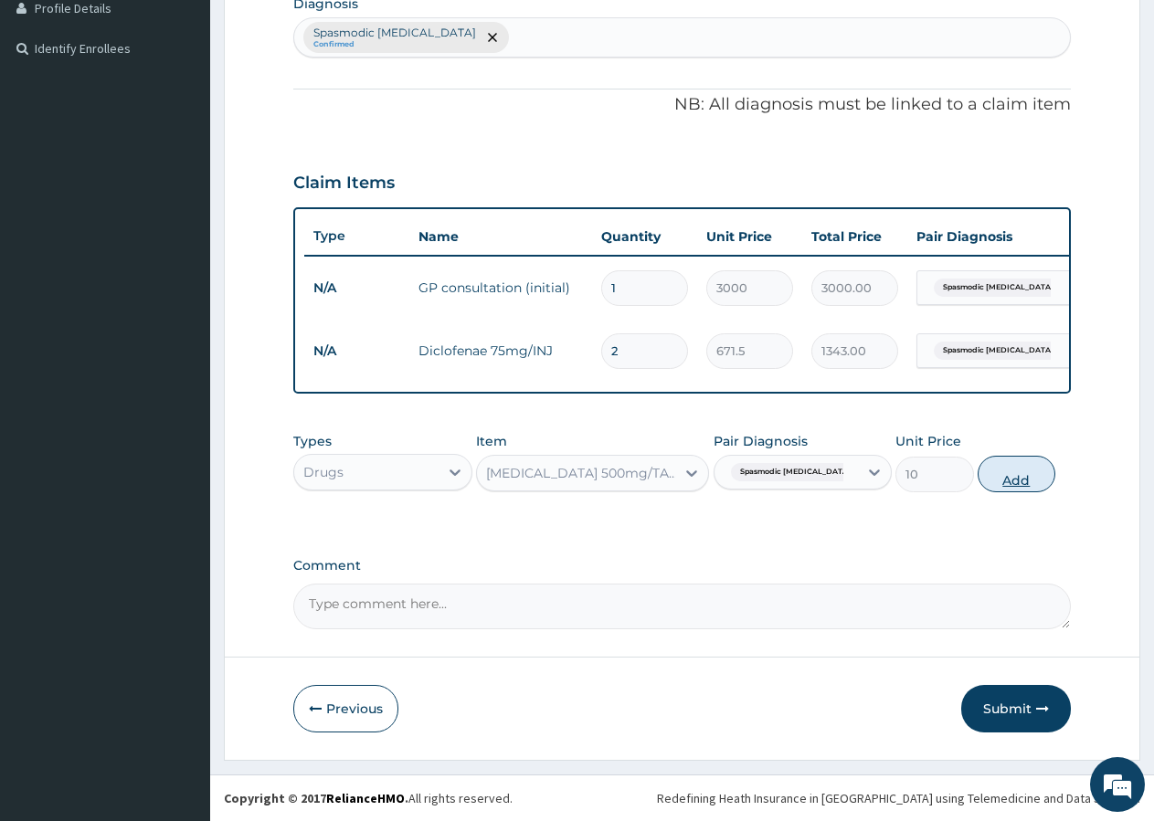
type input "0"
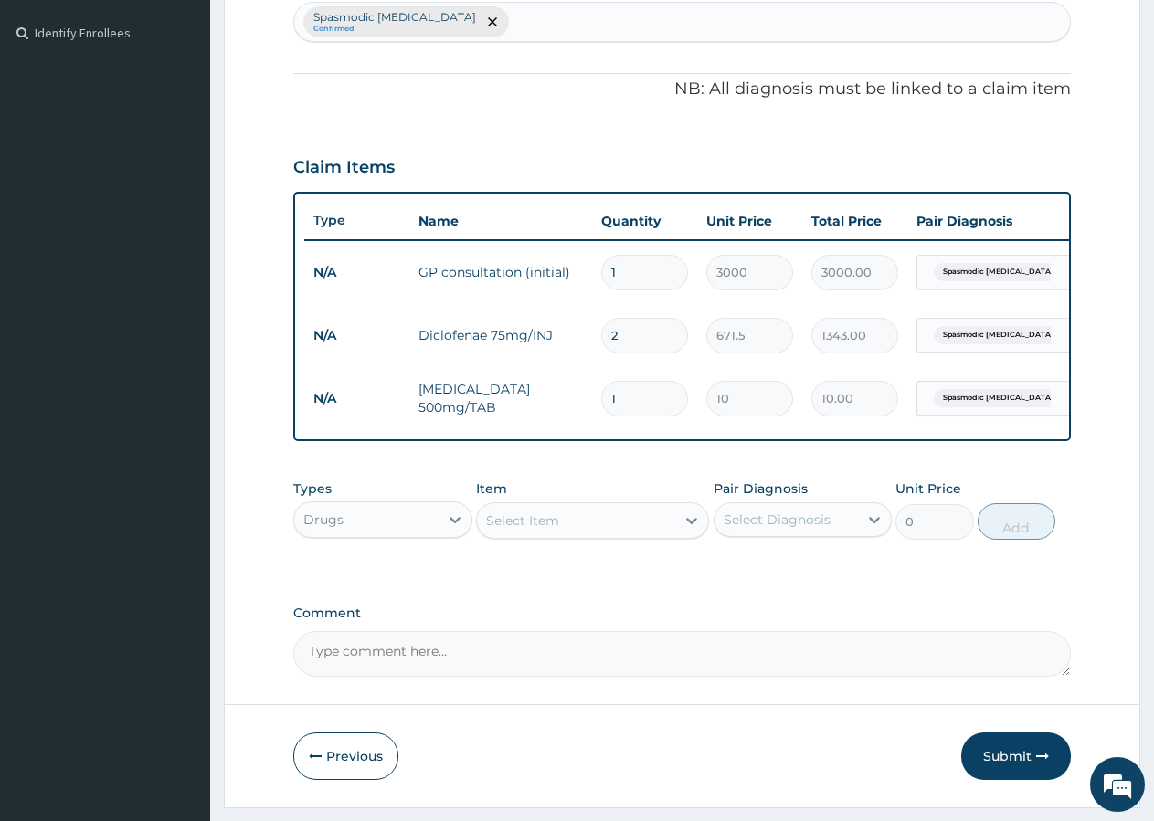
click at [630, 398] on input "1" at bounding box center [644, 399] width 87 height 36
type input "5"
type input "50.00"
type input "6"
type input "60.00"
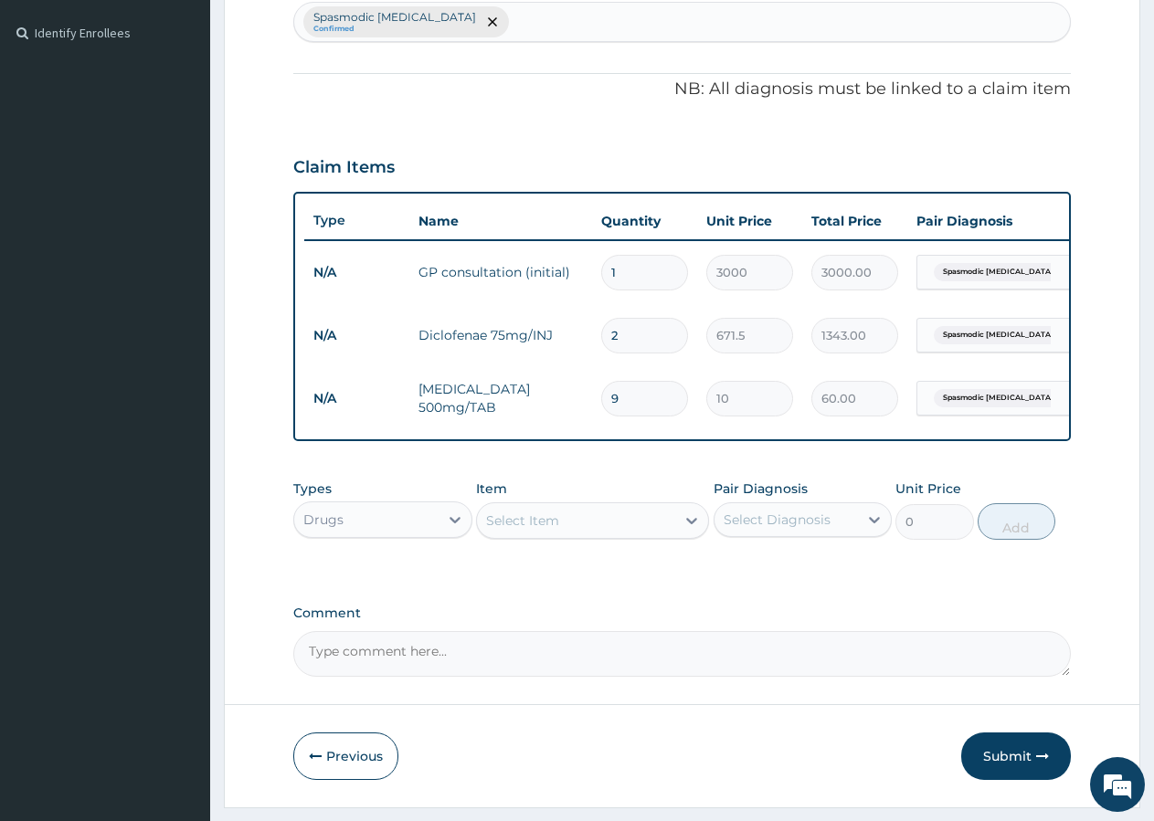
type input "10"
type input "100.00"
type input "11"
type input "110.00"
type input "12"
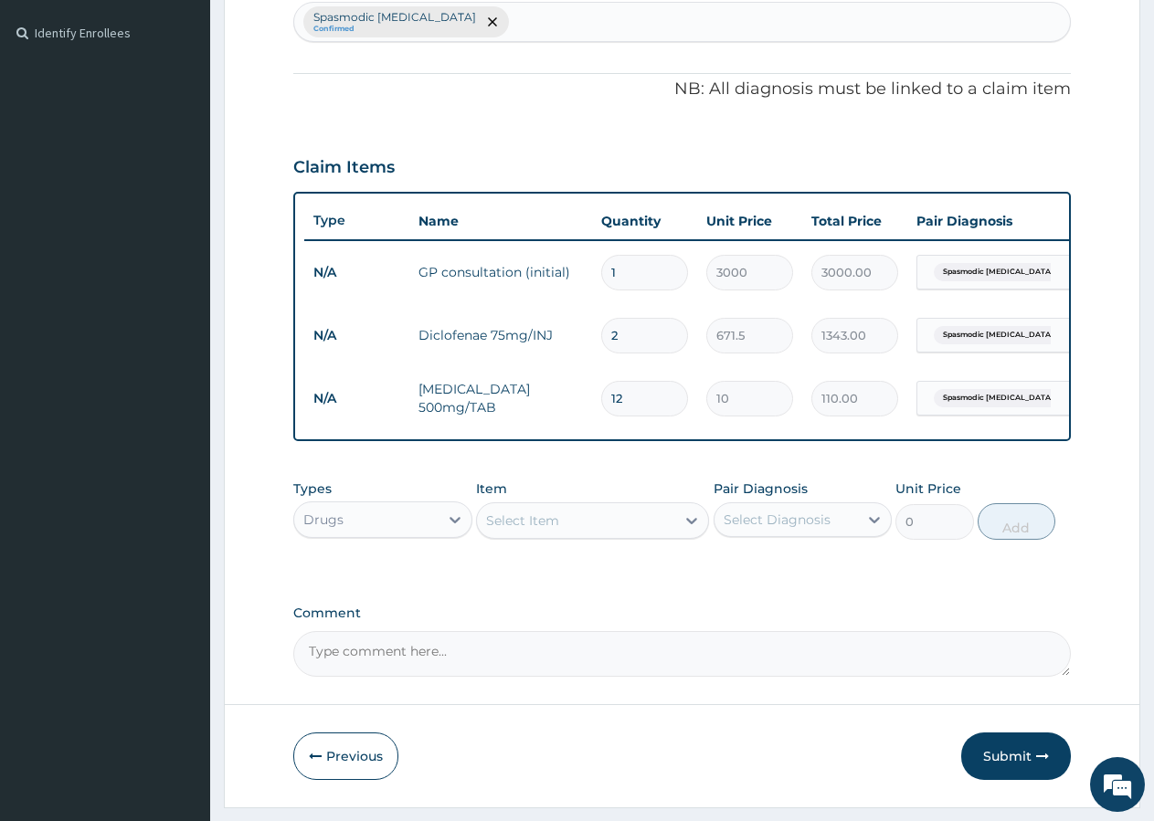
type input "120.00"
type input "15"
type input "150.00"
type input "16"
type input "160.00"
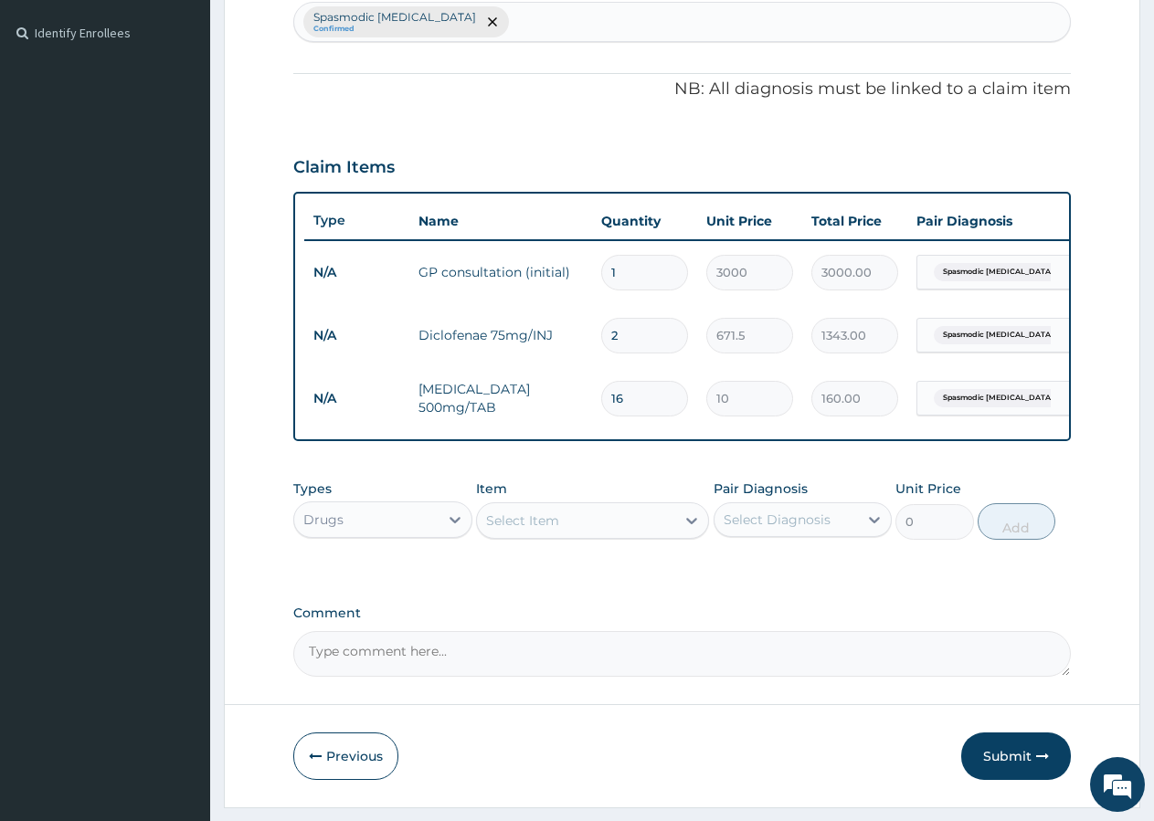
type input "17"
type input "170.00"
type input "18"
type input "180.00"
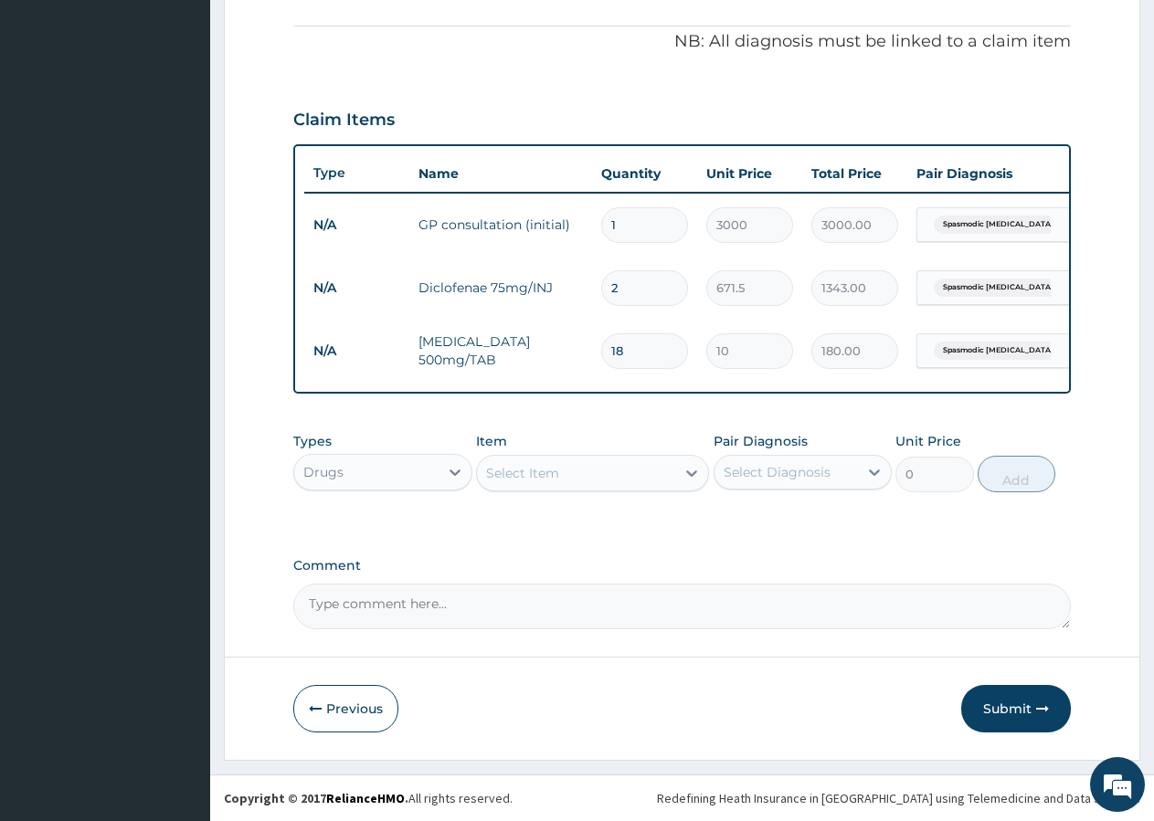
click at [555, 472] on div "Select Item" at bounding box center [522, 473] width 73 height 18
type input "PRED"
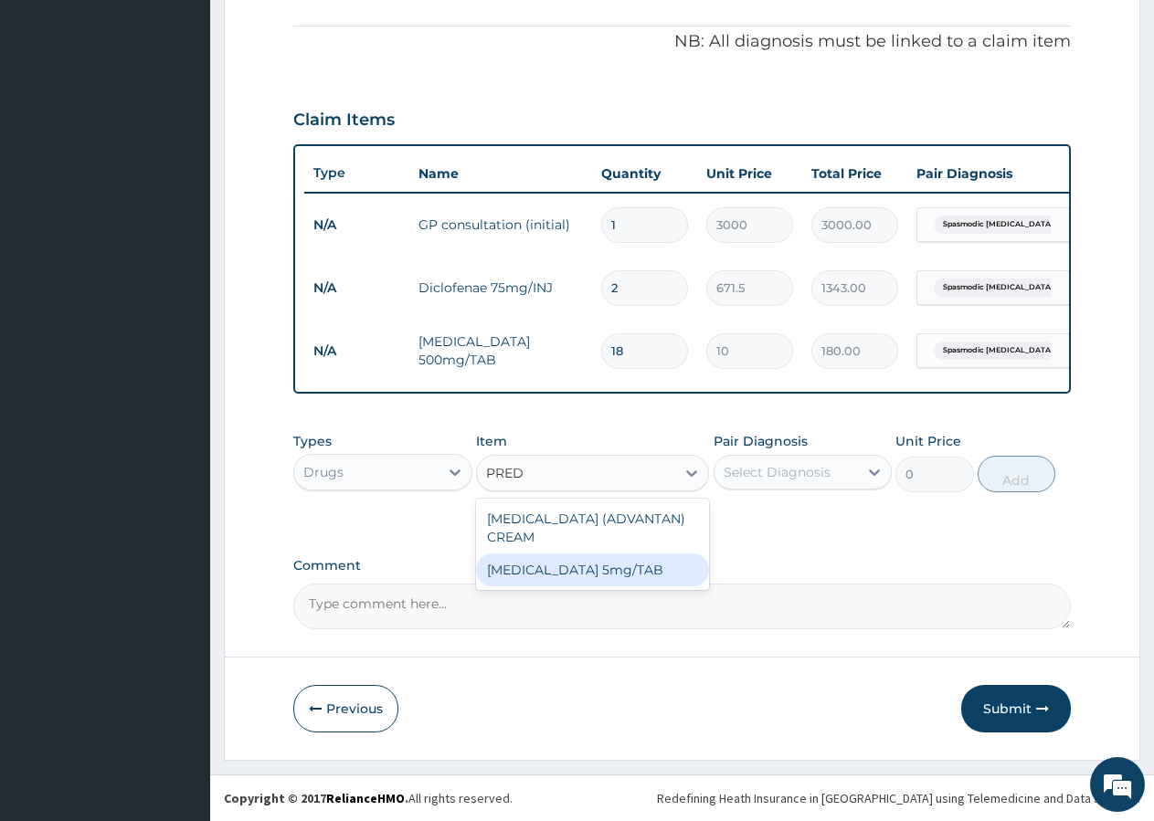
click at [641, 576] on div "PREDNISOLONE 5mg/TAB" at bounding box center [592, 570] width 233 height 33
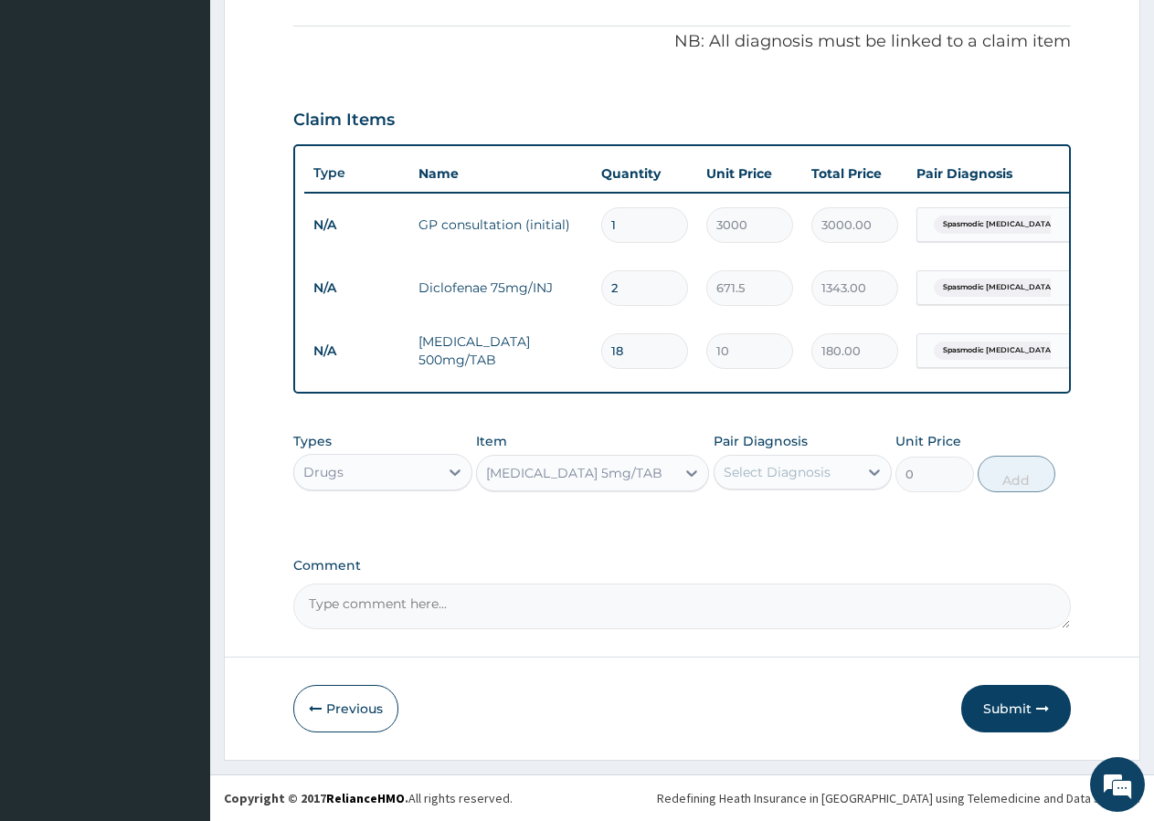
type input "24.12"
click at [777, 485] on div "Select Diagnosis" at bounding box center [786, 472] width 144 height 29
click at [767, 531] on label "Spasmodic dysmenorrhoea" at bounding box center [813, 526] width 138 height 37
checkbox input "true"
click at [1013, 463] on button "Add" at bounding box center [1017, 474] width 78 height 37
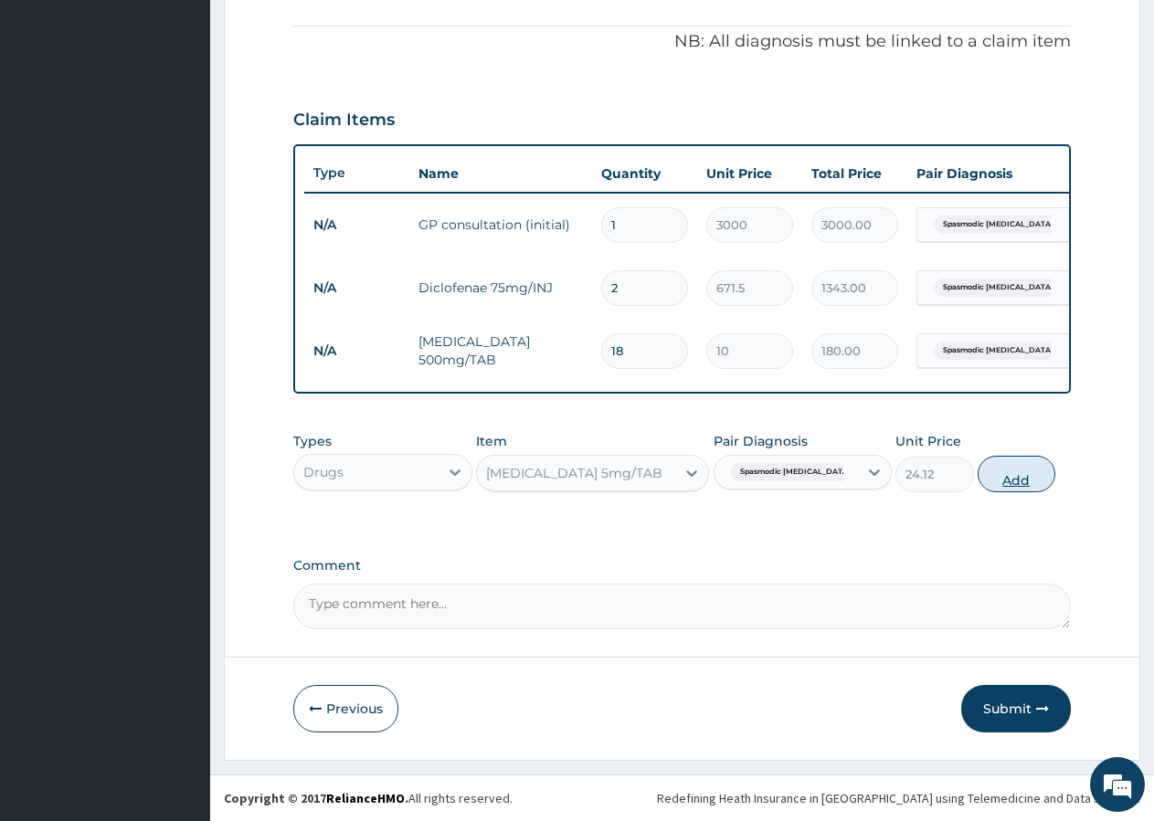
type input "0"
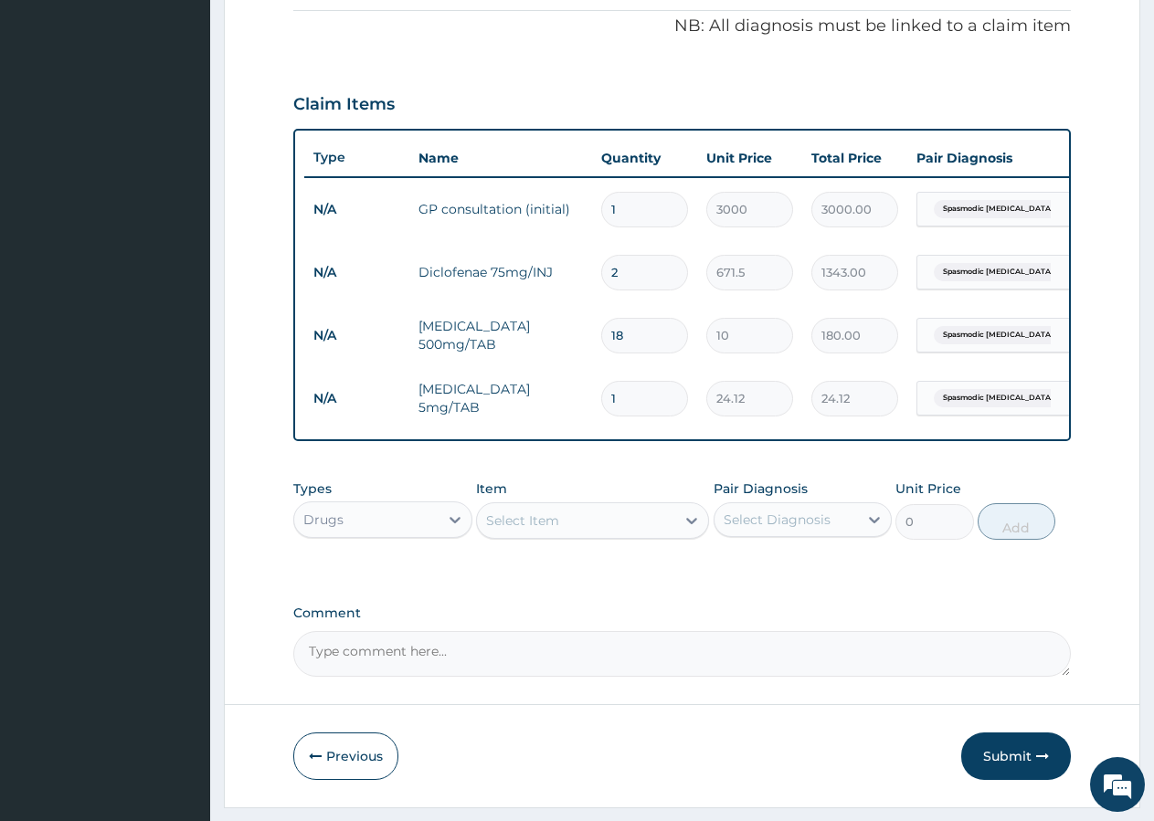
click at [663, 406] on input "1" at bounding box center [644, 399] width 87 height 36
type input "6"
type input "144.72"
type input "11"
type input "265.32"
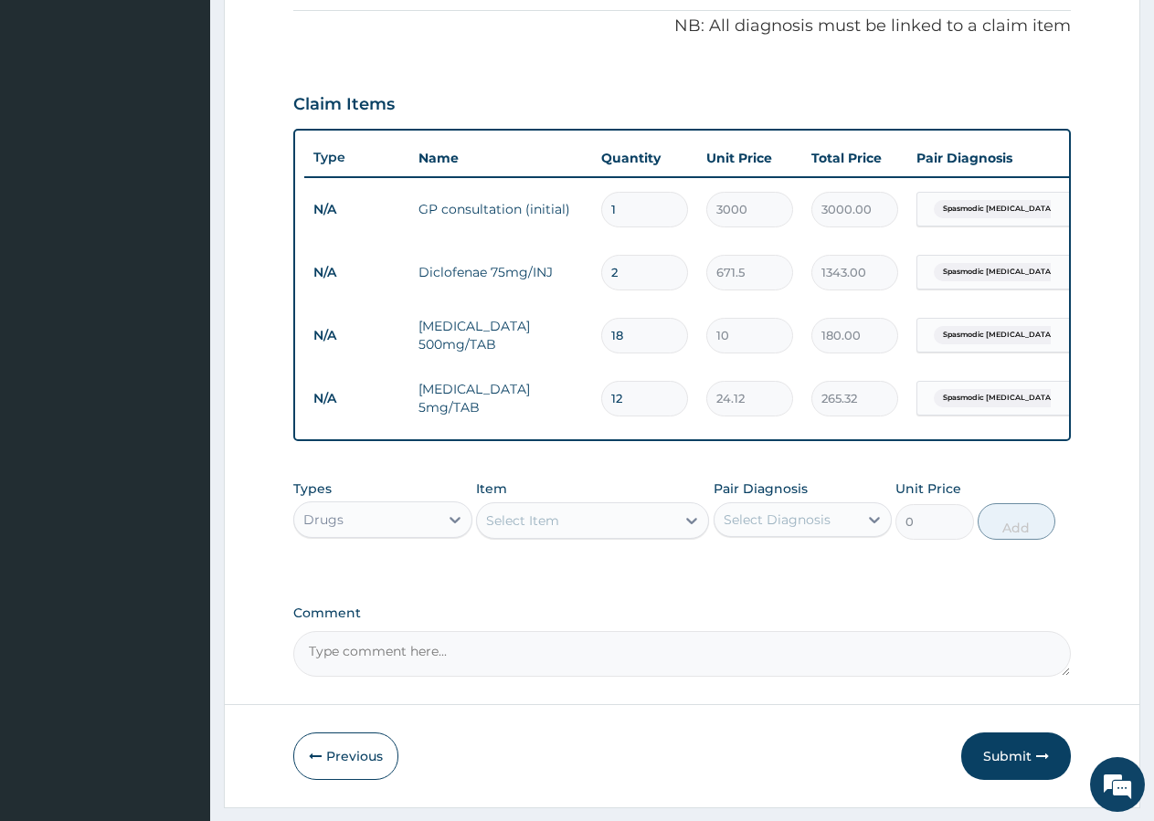
type input "13"
type input "313.56"
type input "15"
type input "361.80"
type input "16"
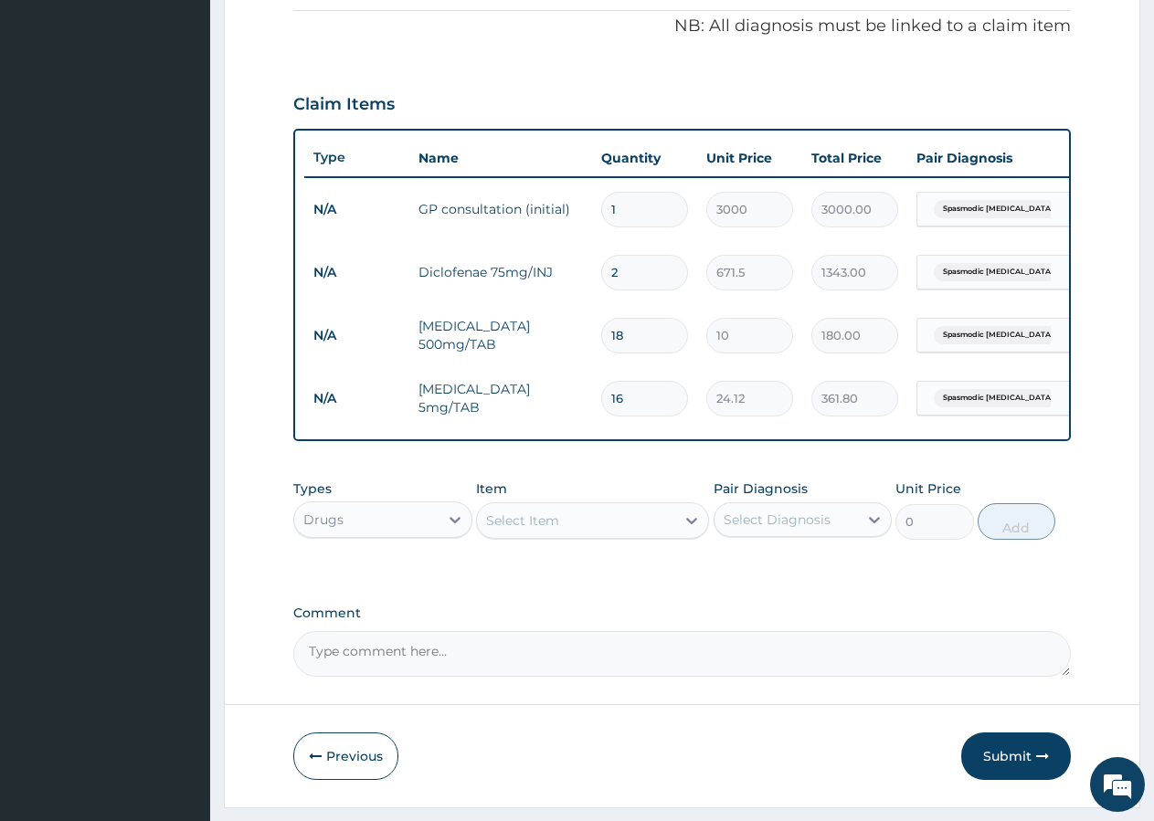
type input "385.92"
type input "21"
type input "506.52"
type input "25"
type input "603.00"
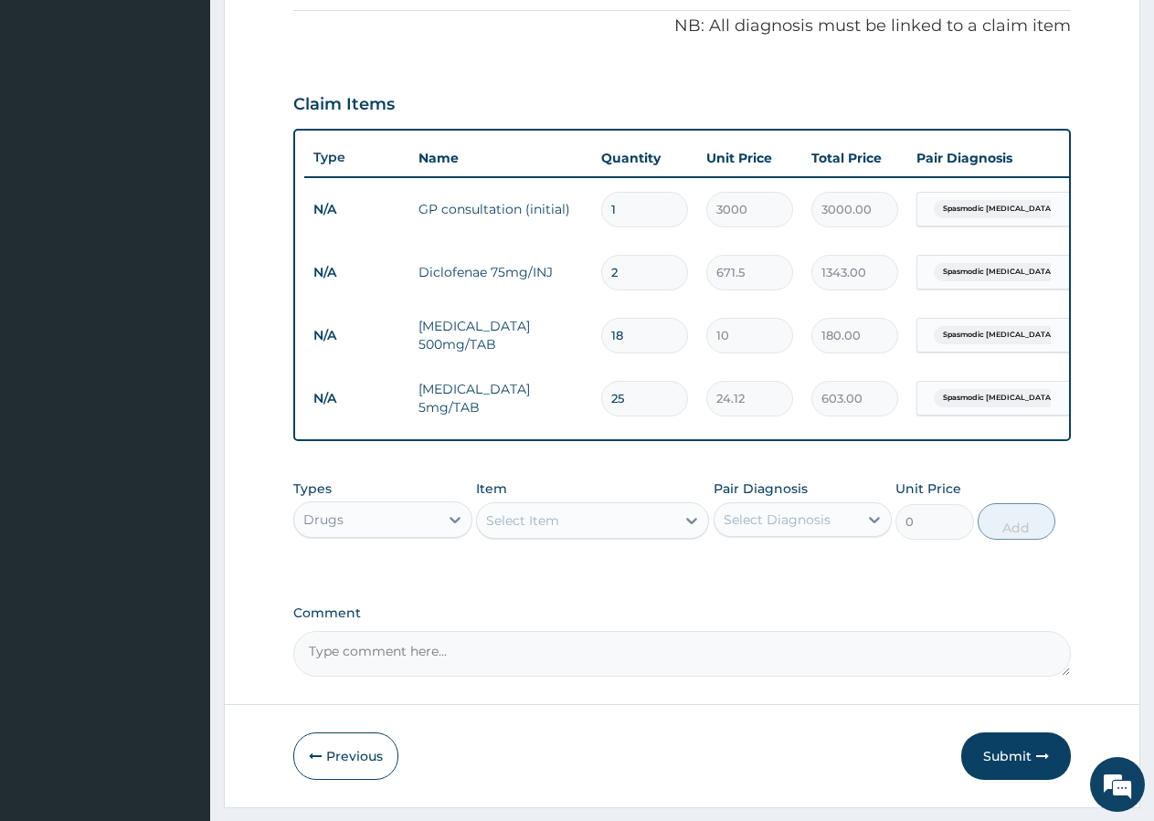
type input "26"
type input "627.12"
type input "28"
type input "675.36"
type input "30"
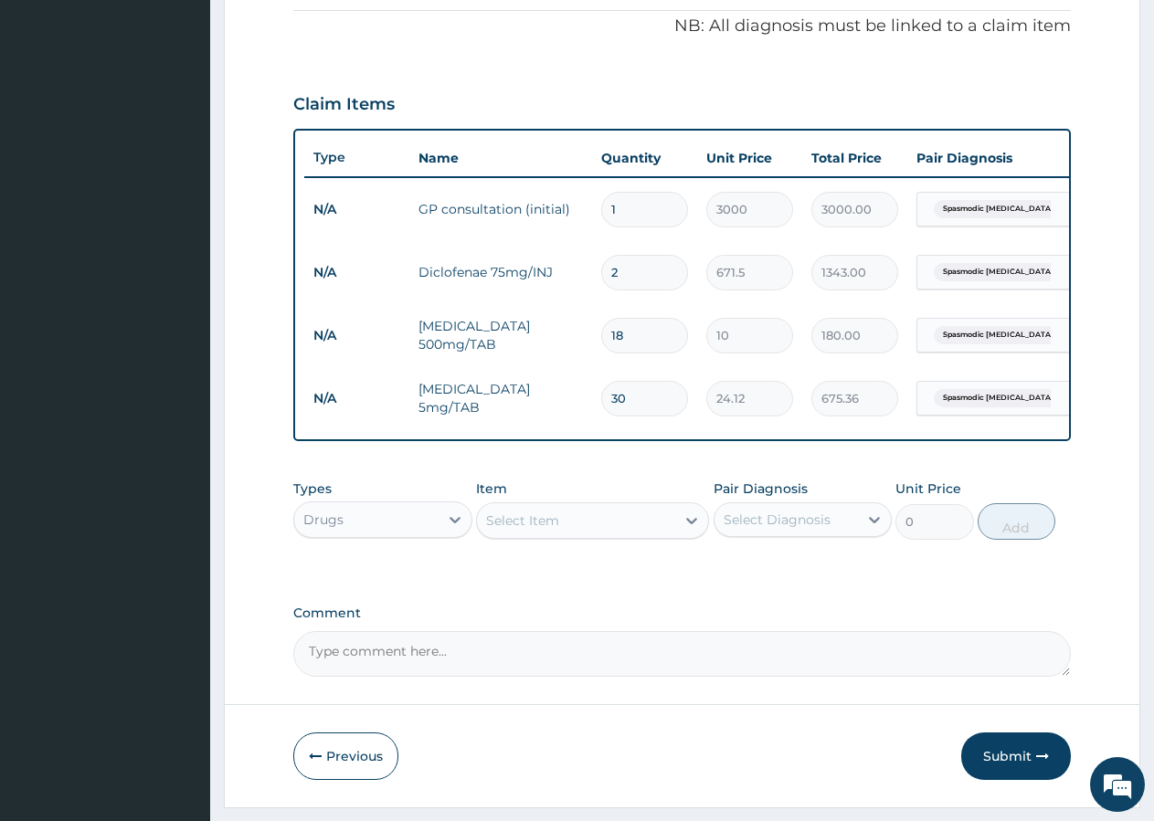
type input "723.60"
type input "34"
type input "820.08"
type input "36"
type input "868.32"
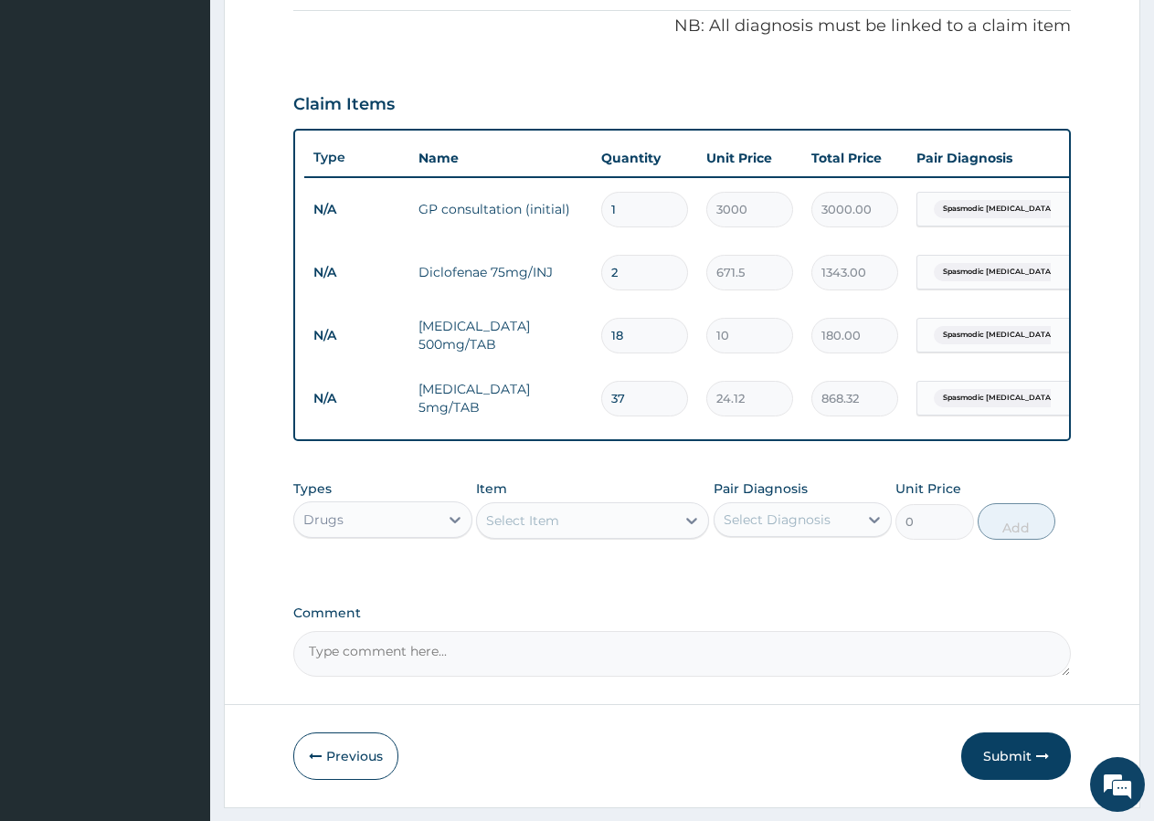
type input "38"
type input "916.56"
type input "40"
type input "964.80"
type input "42"
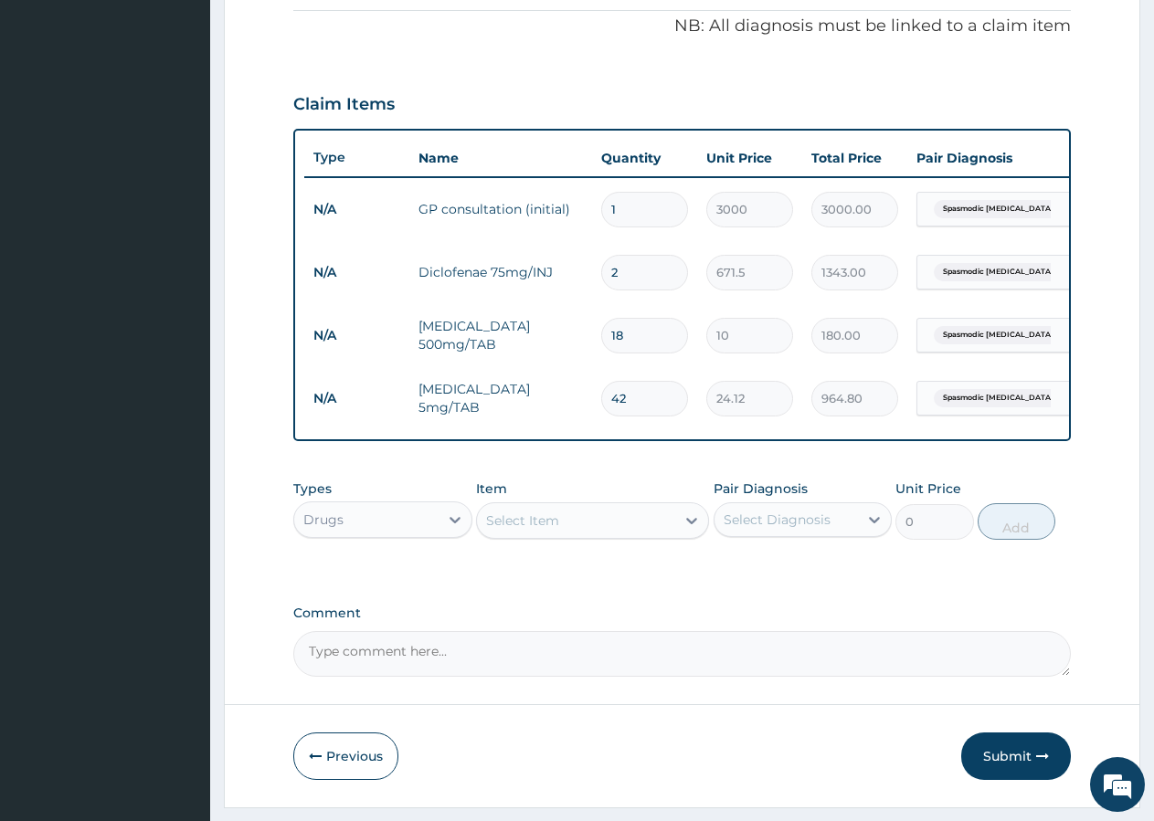
type input "1013.04"
type input "45"
type input "1085.40"
type input "47"
type input "1133.64"
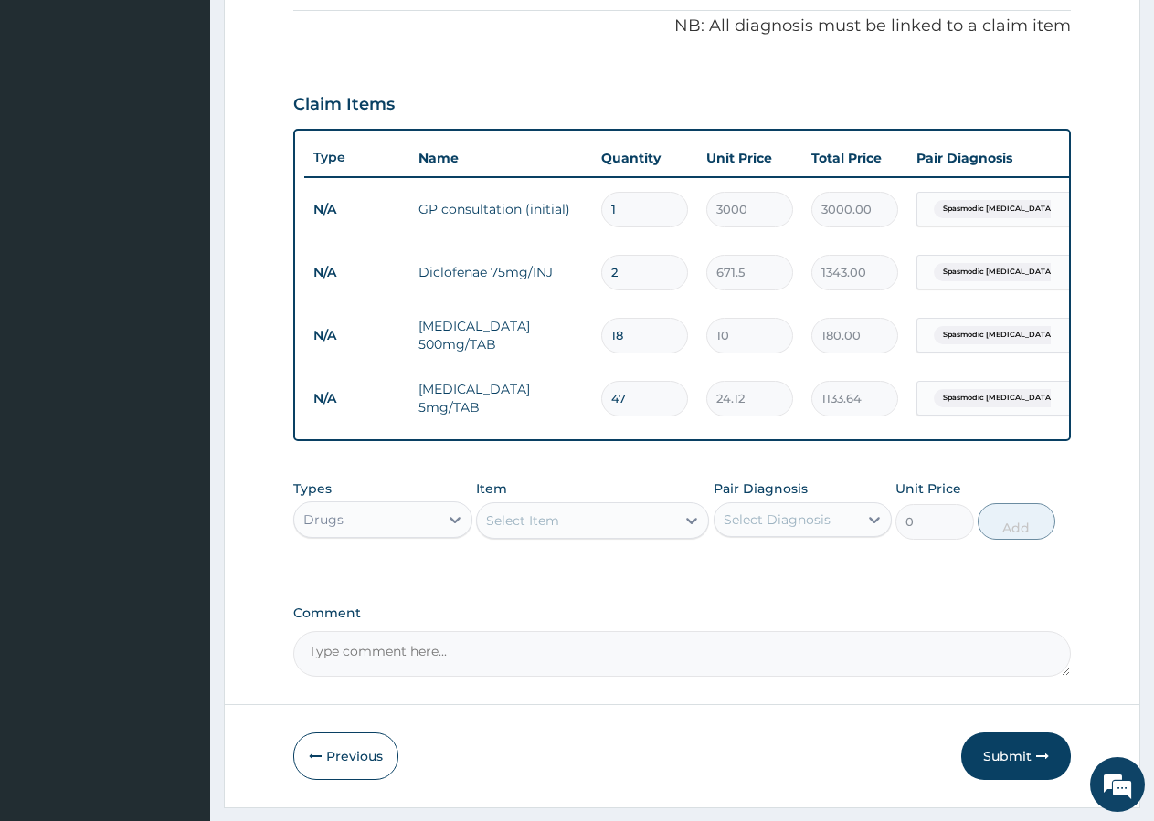
type input "48"
type input "1157.76"
type input "51"
type input "1230.12"
type input "53"
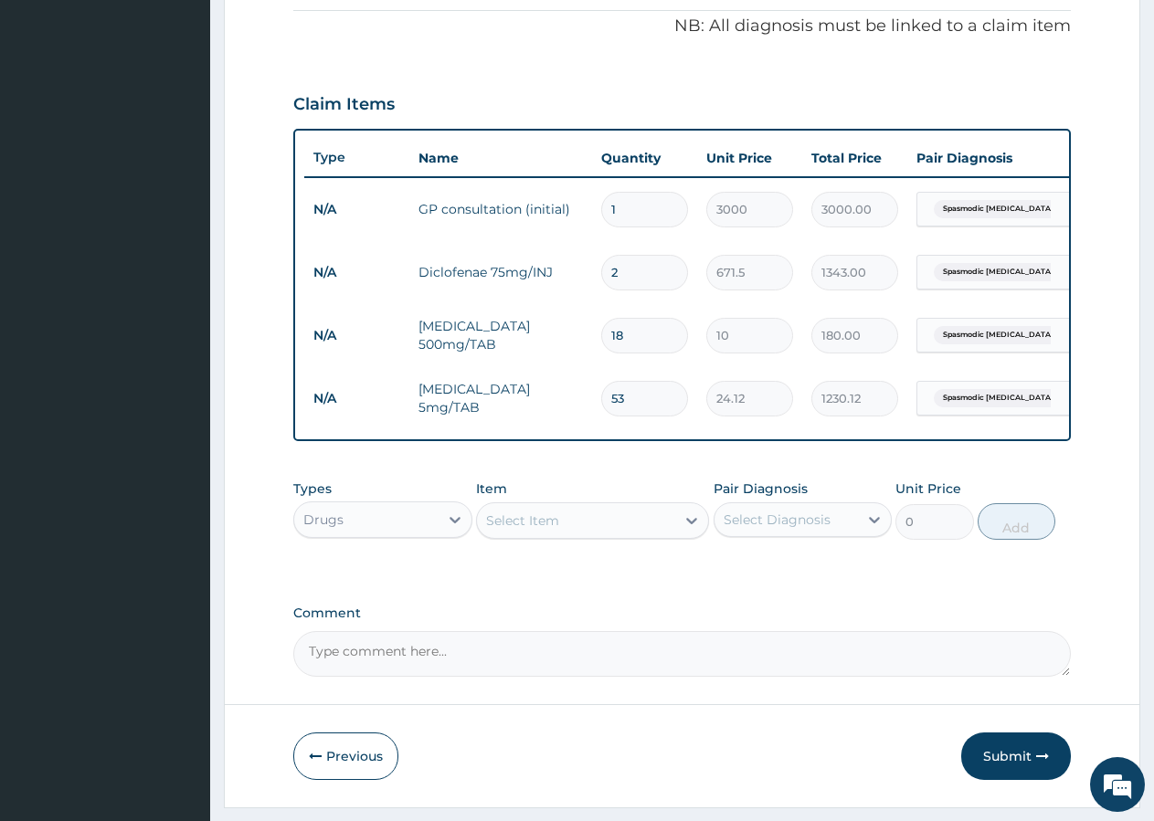
type input "1278.36"
type input "59"
type input "1423.08"
type input "60"
type input "1447.20"
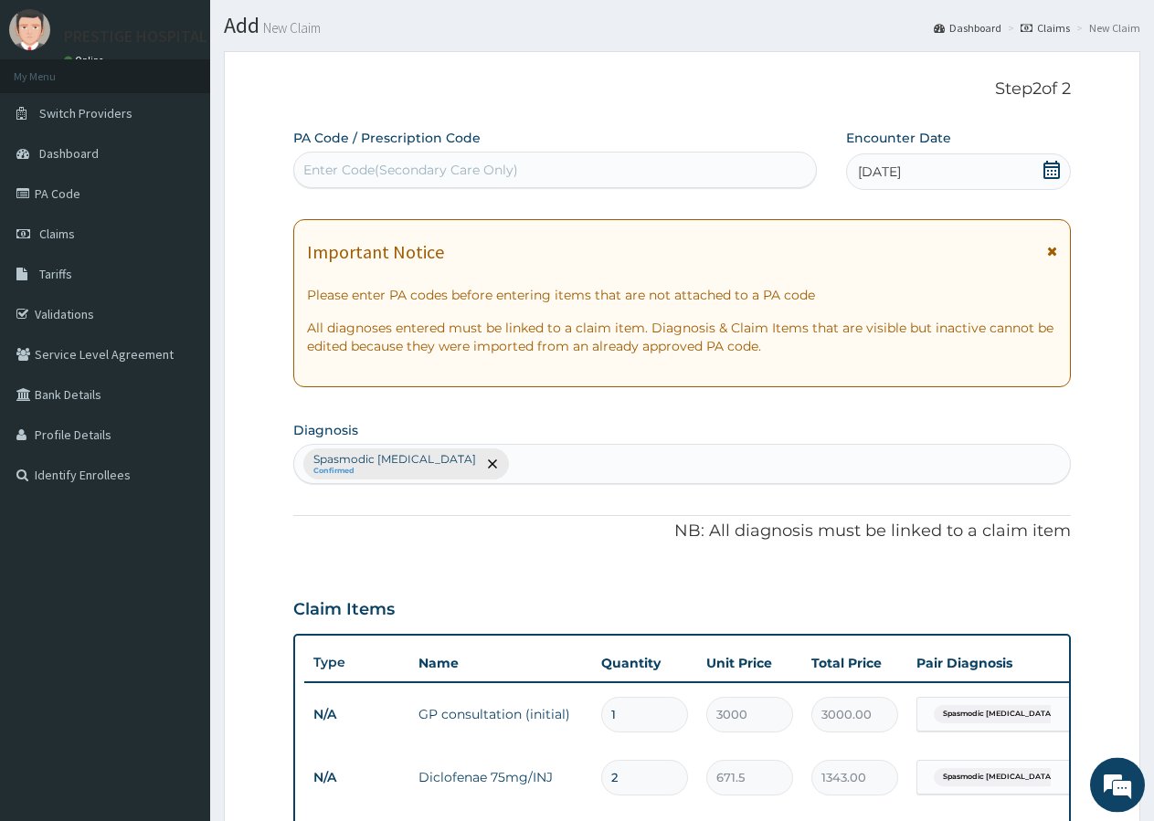
scroll to position [0, 0]
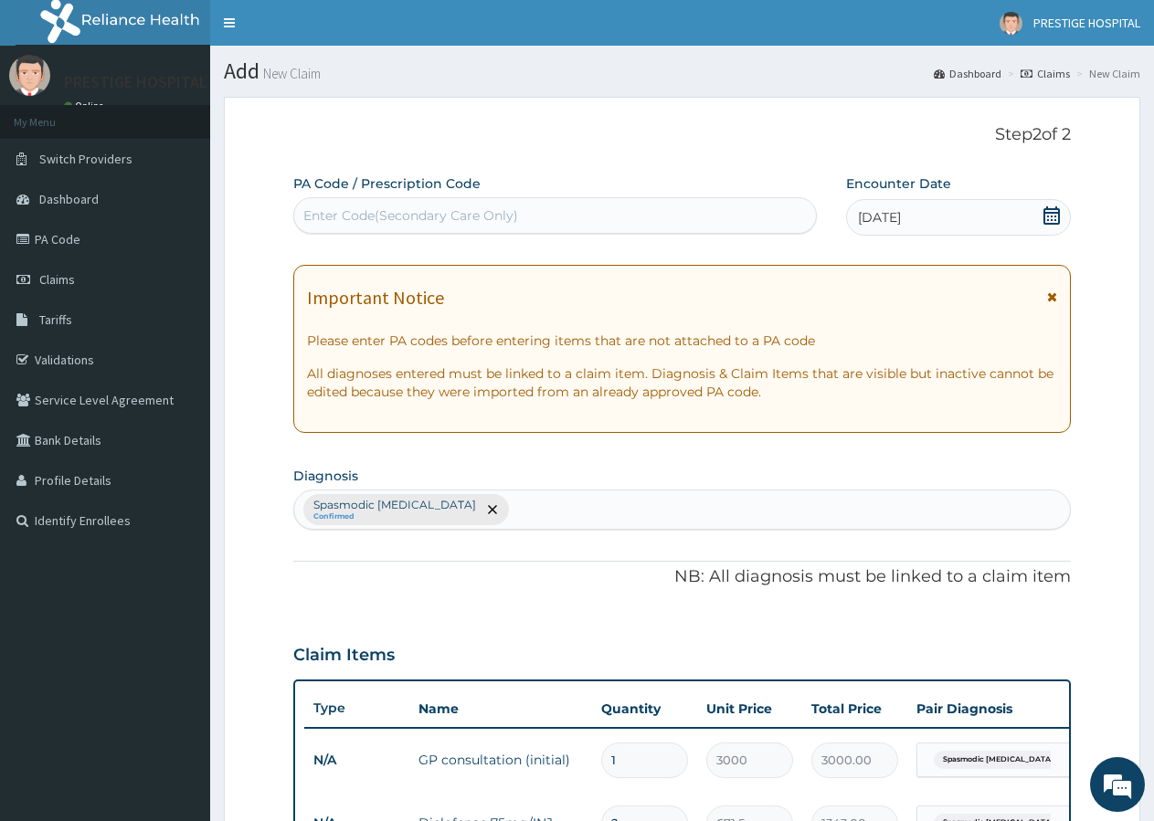
click at [526, 505] on div "Spasmodic dysmenorrhoea Confirmed" at bounding box center [682, 510] width 776 height 38
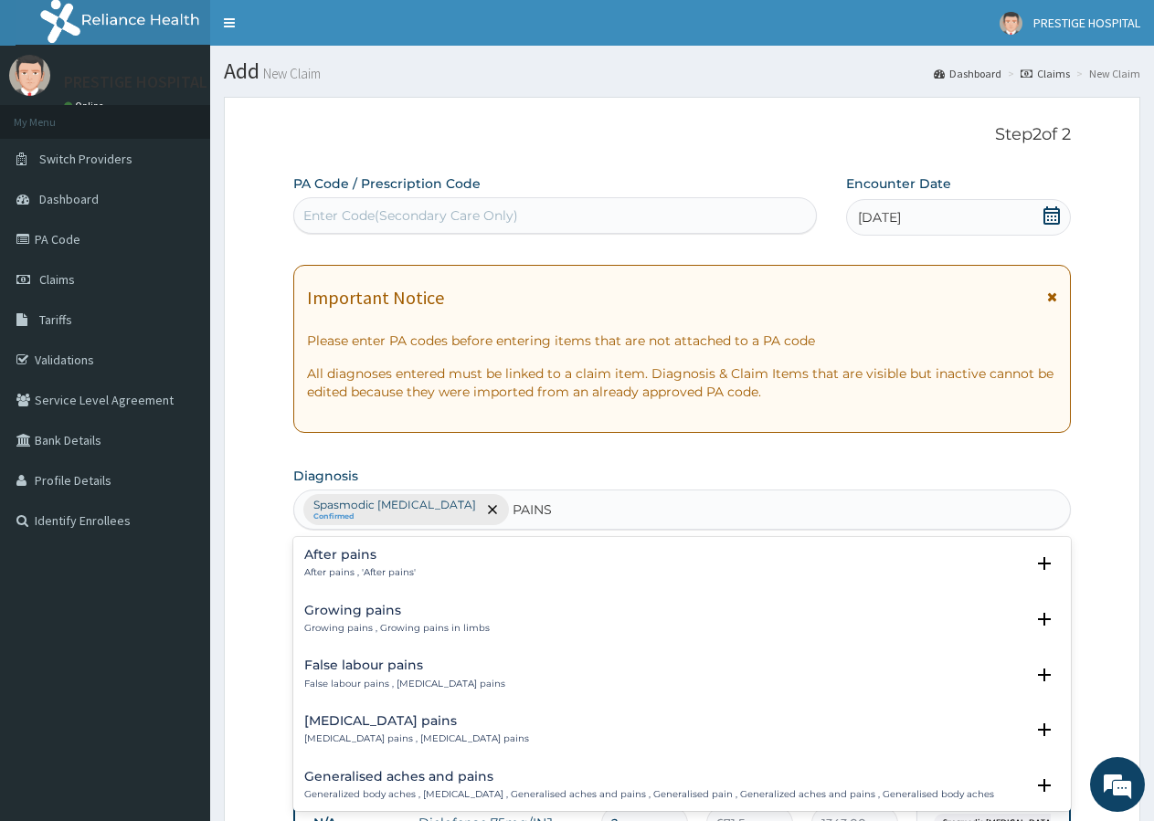
scroll to position [122, 0]
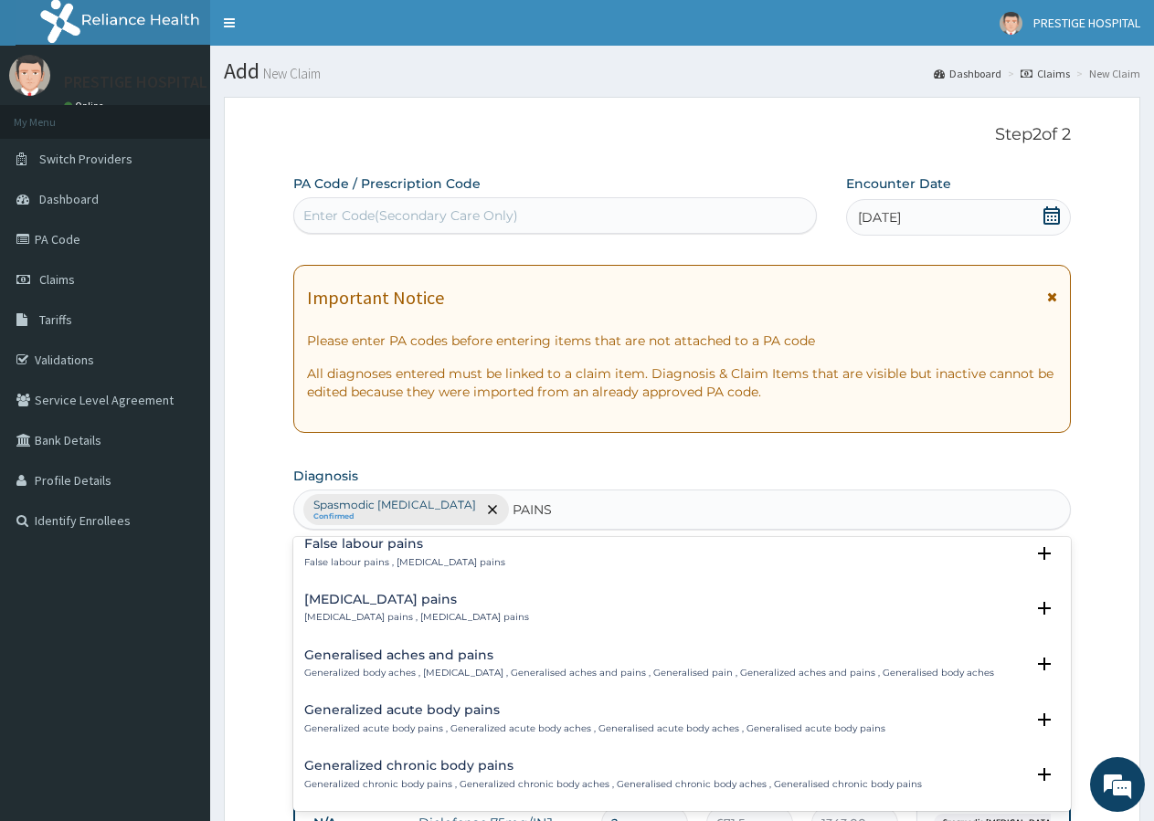
drag, startPoint x: 952, startPoint y: 646, endPoint x: 945, endPoint y: 658, distance: 13.9
click at [946, 658] on div "After pains After pains , 'After pains' Select Status Query Query covers suspec…" at bounding box center [681, 674] width 777 height 274
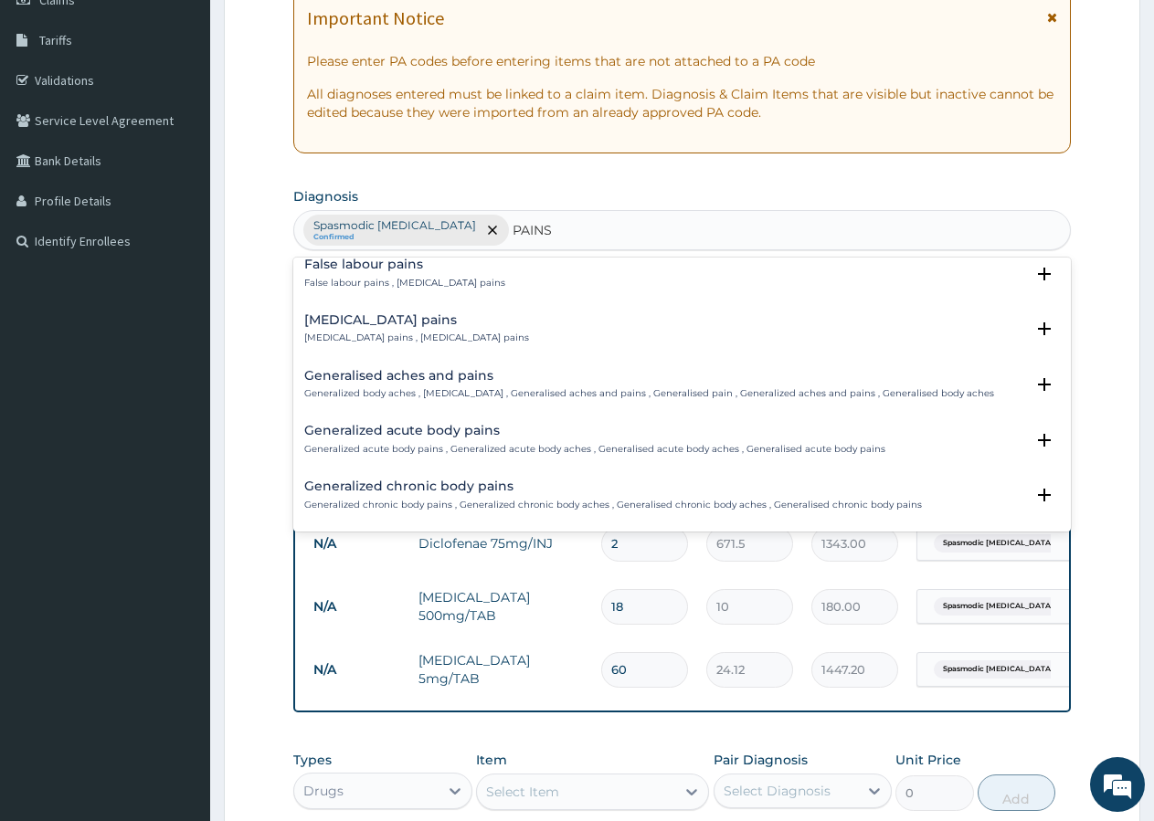
type input "PAIN"
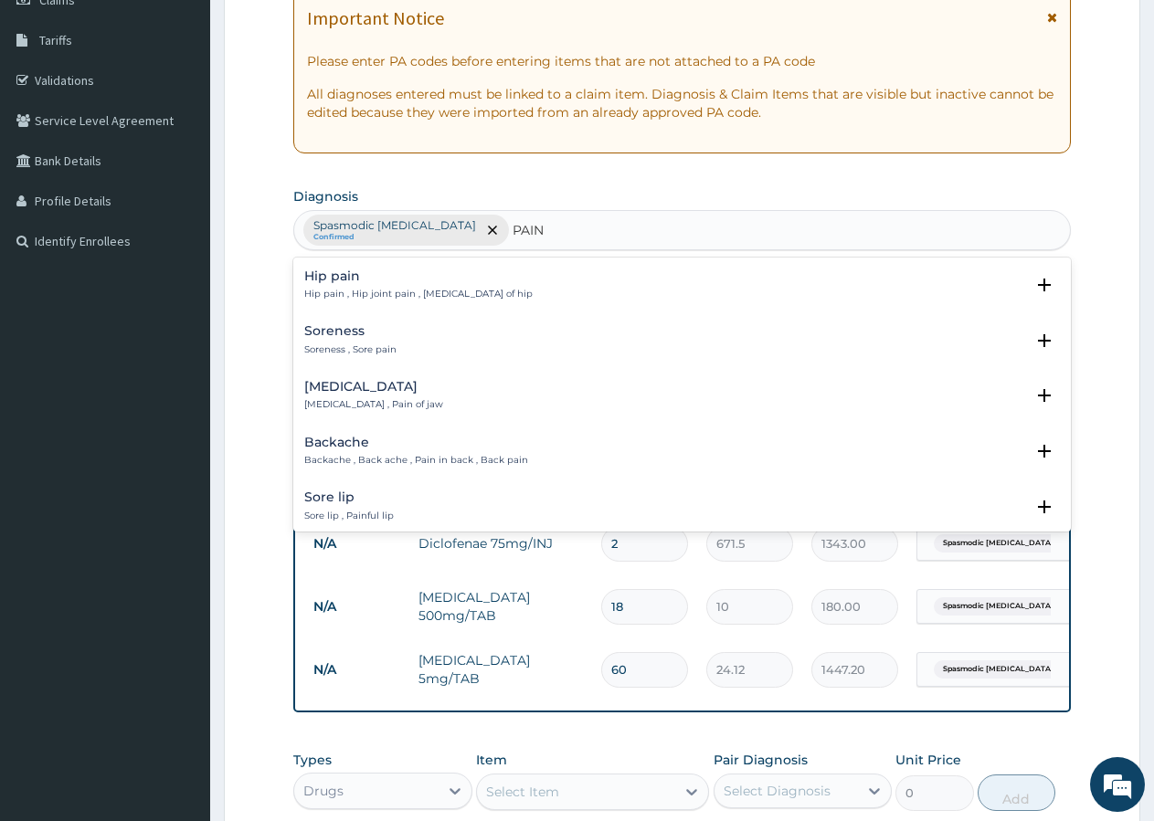
scroll to position [0, 0]
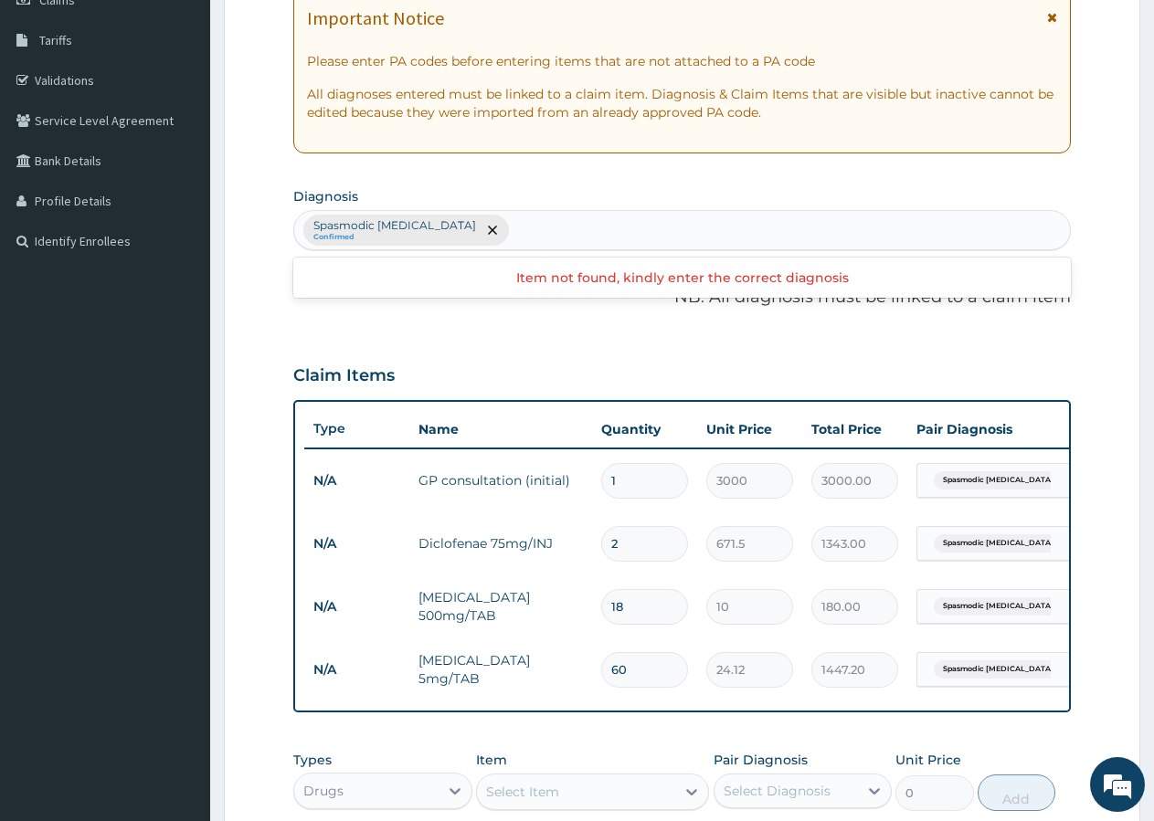
click at [612, 225] on div "Spasmodic dysmenorrhoea Confirmed" at bounding box center [682, 230] width 776 height 38
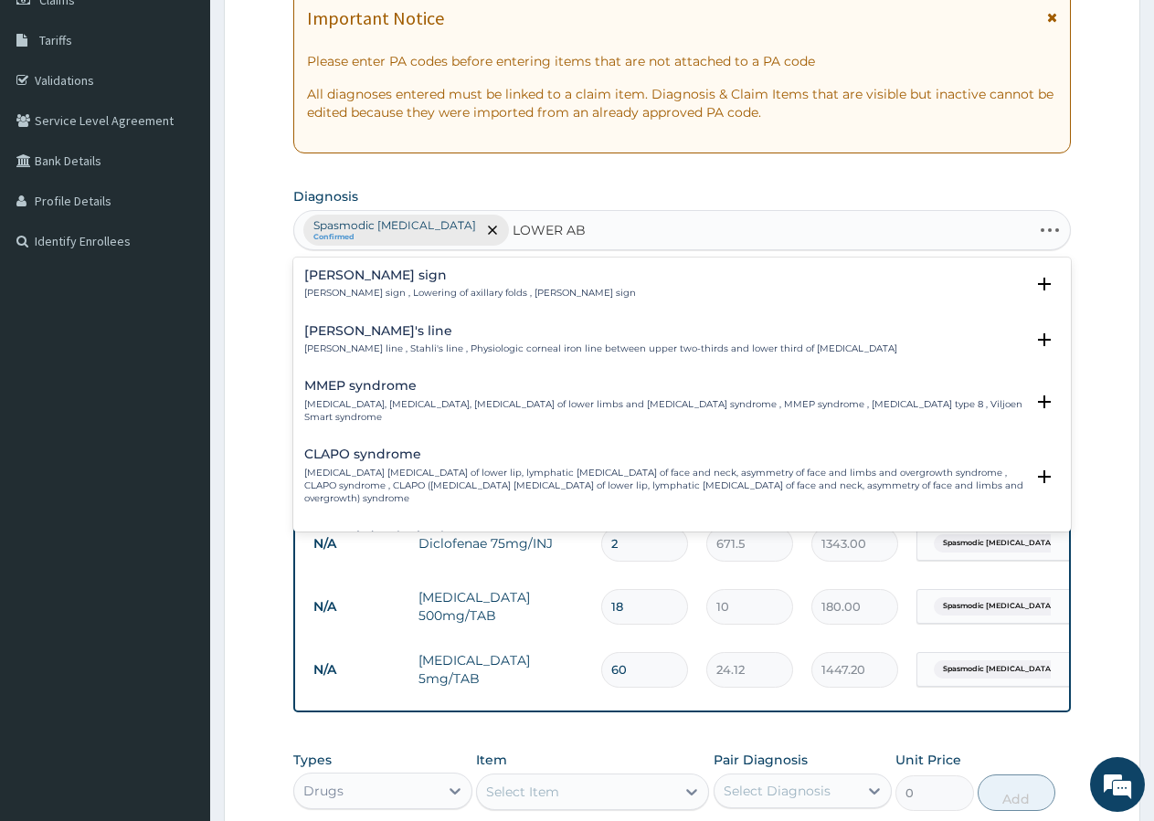
type input "LOWER ABD"
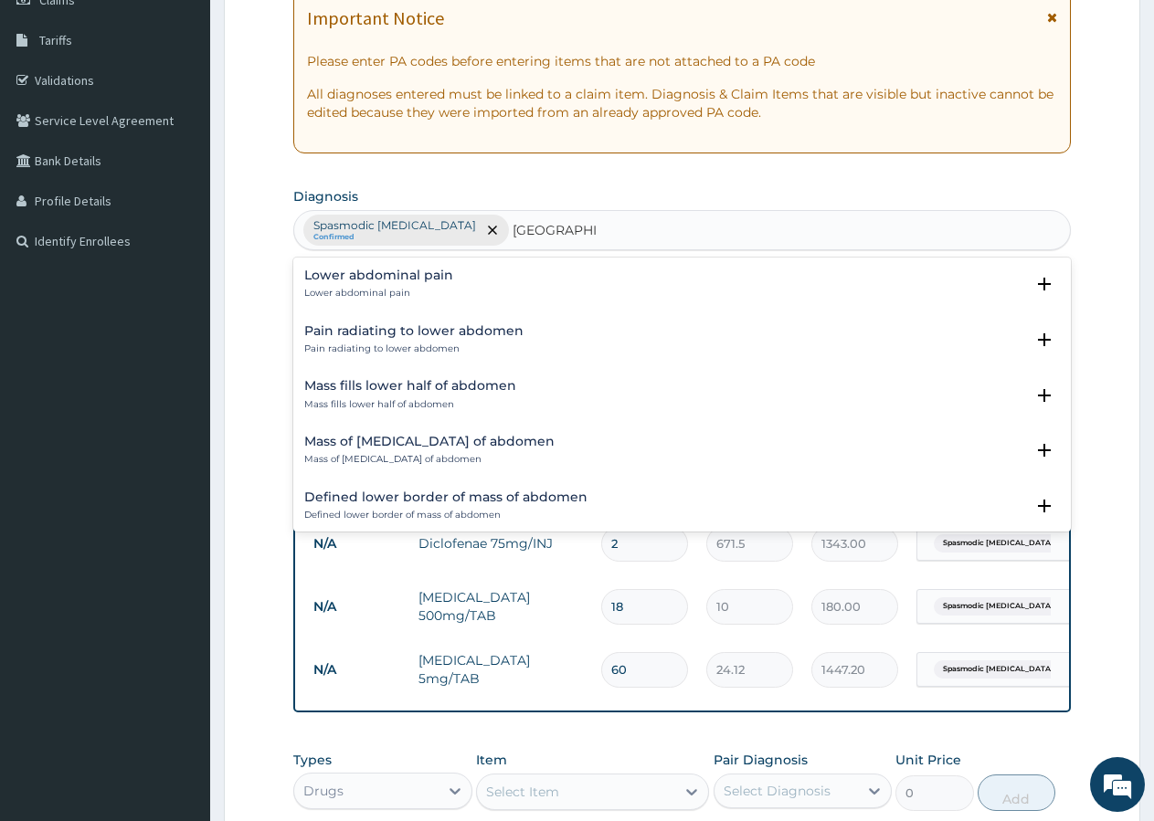
click at [392, 274] on h4 "Lower abdominal pain" at bounding box center [378, 276] width 149 height 14
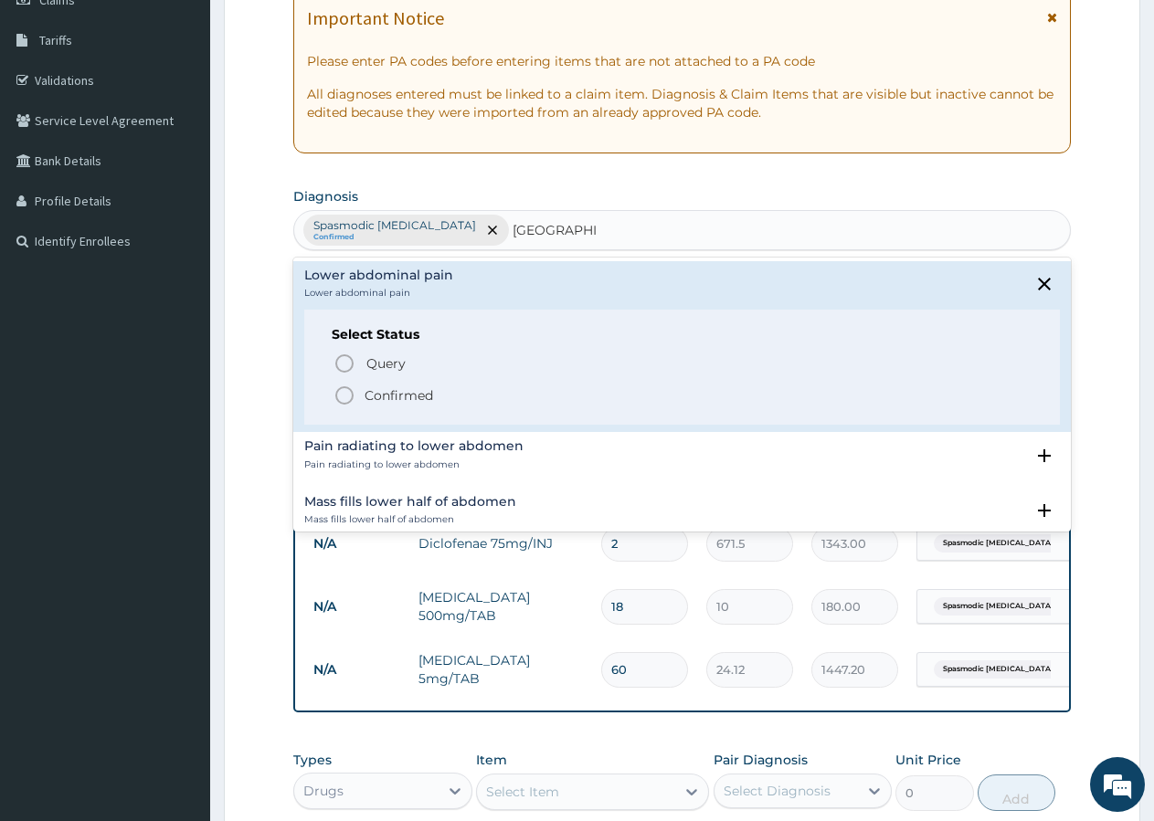
click at [396, 395] on p "Confirmed" at bounding box center [399, 395] width 69 height 18
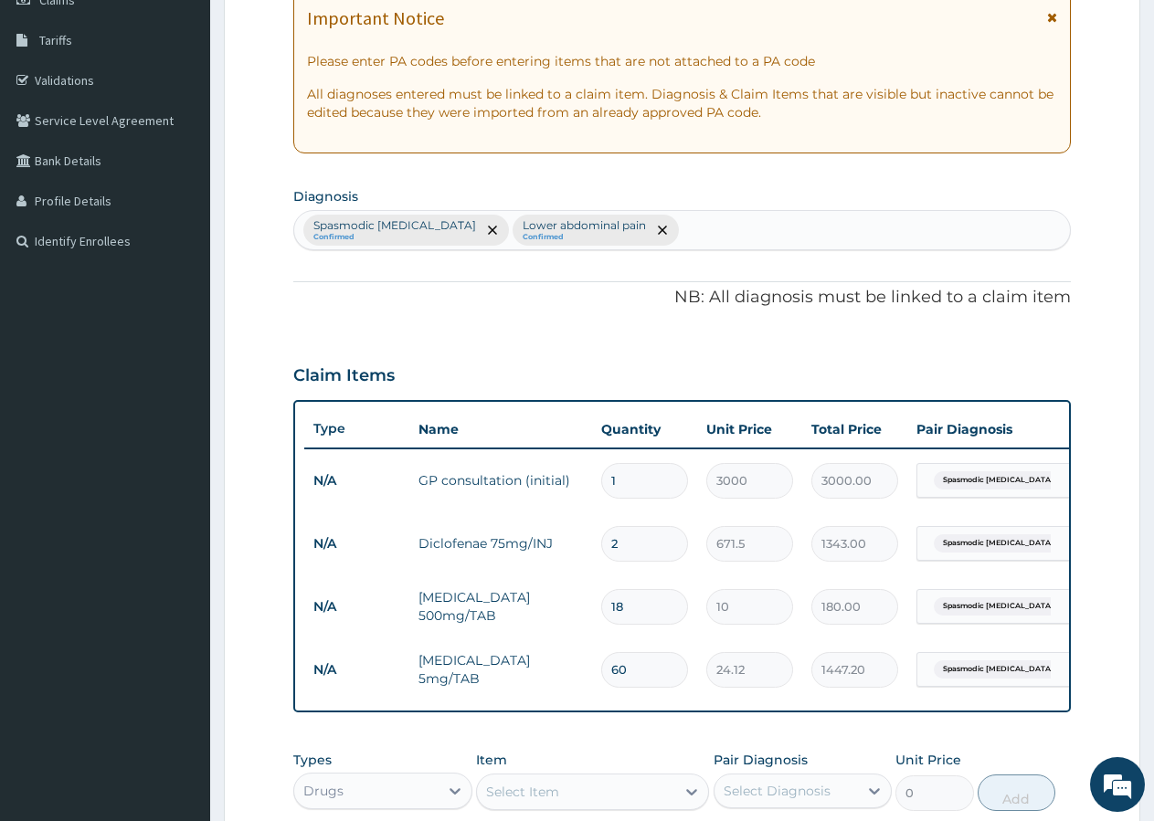
scroll to position [614, 0]
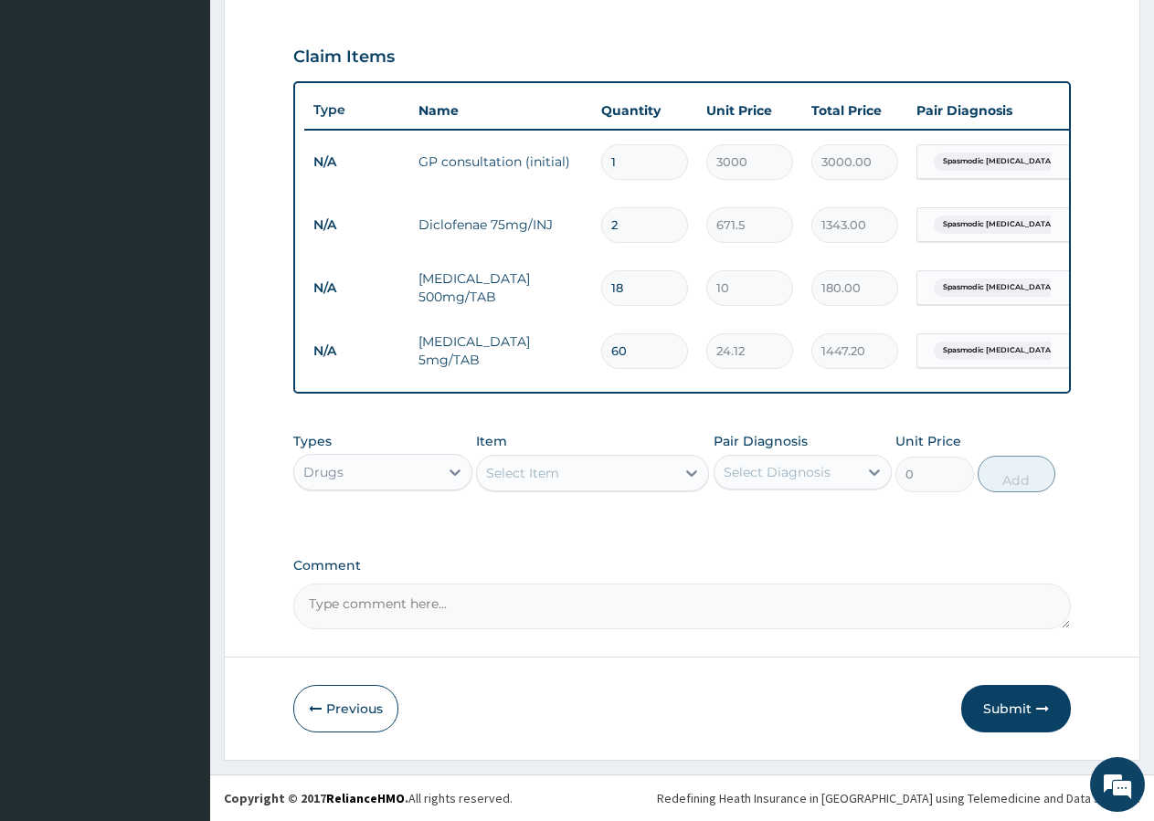
click at [999, 153] on span "Spasmodic dysmenorrhoea" at bounding box center [998, 162] width 129 height 18
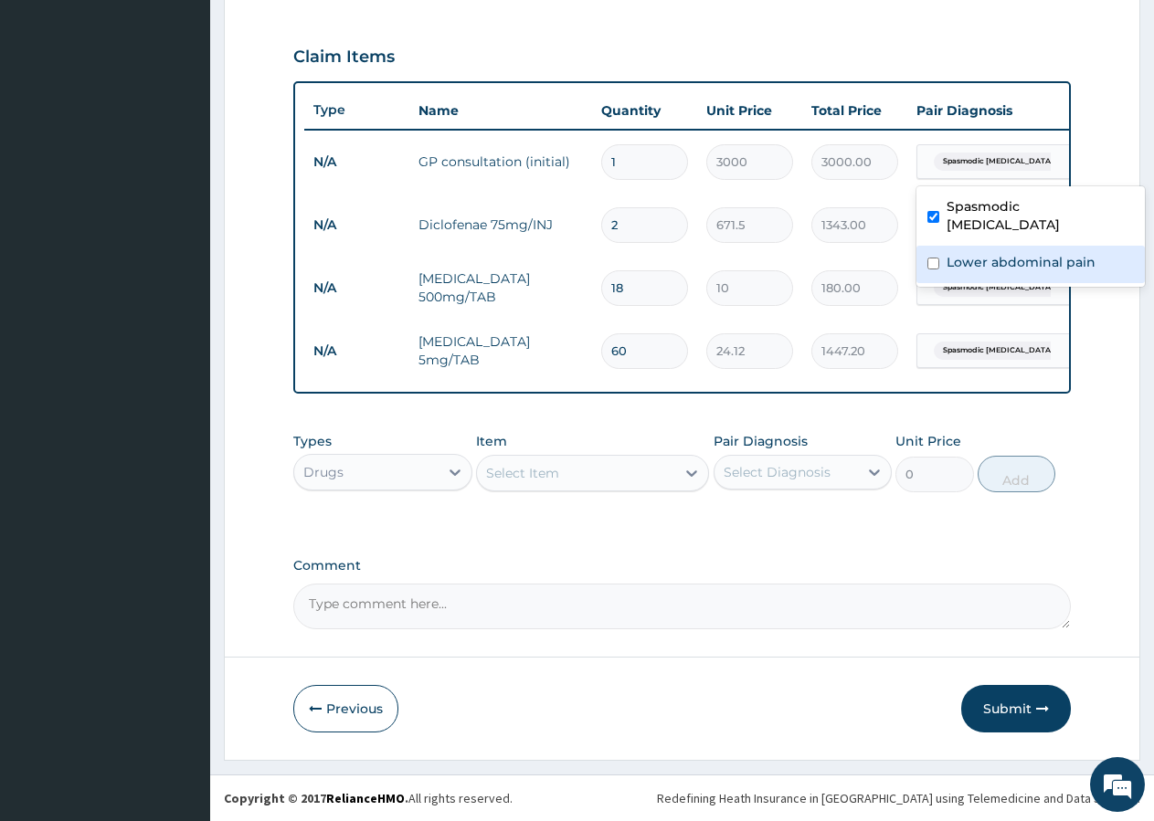
click at [985, 253] on label "Lower abdominal pain" at bounding box center [1020, 262] width 149 height 18
checkbox input "true"
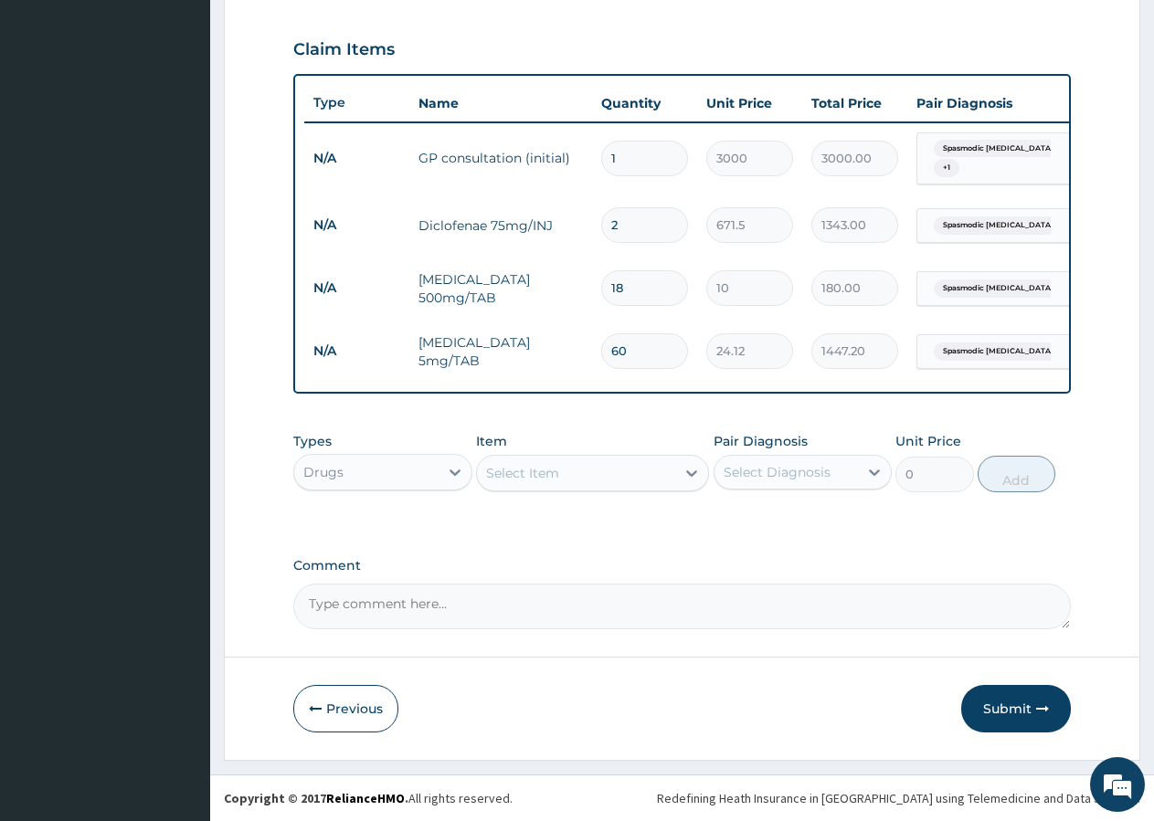
drag, startPoint x: 988, startPoint y: 160, endPoint x: 992, endPoint y: 178, distance: 18.8
click at [988, 162] on div "Spasmodic dysmenorrhoea + 1" at bounding box center [988, 159] width 124 height 44
click at [998, 217] on span "Spasmodic dysmenorrhoea" at bounding box center [998, 226] width 129 height 18
click at [981, 310] on div "Lower abdominal pain" at bounding box center [1030, 328] width 228 height 37
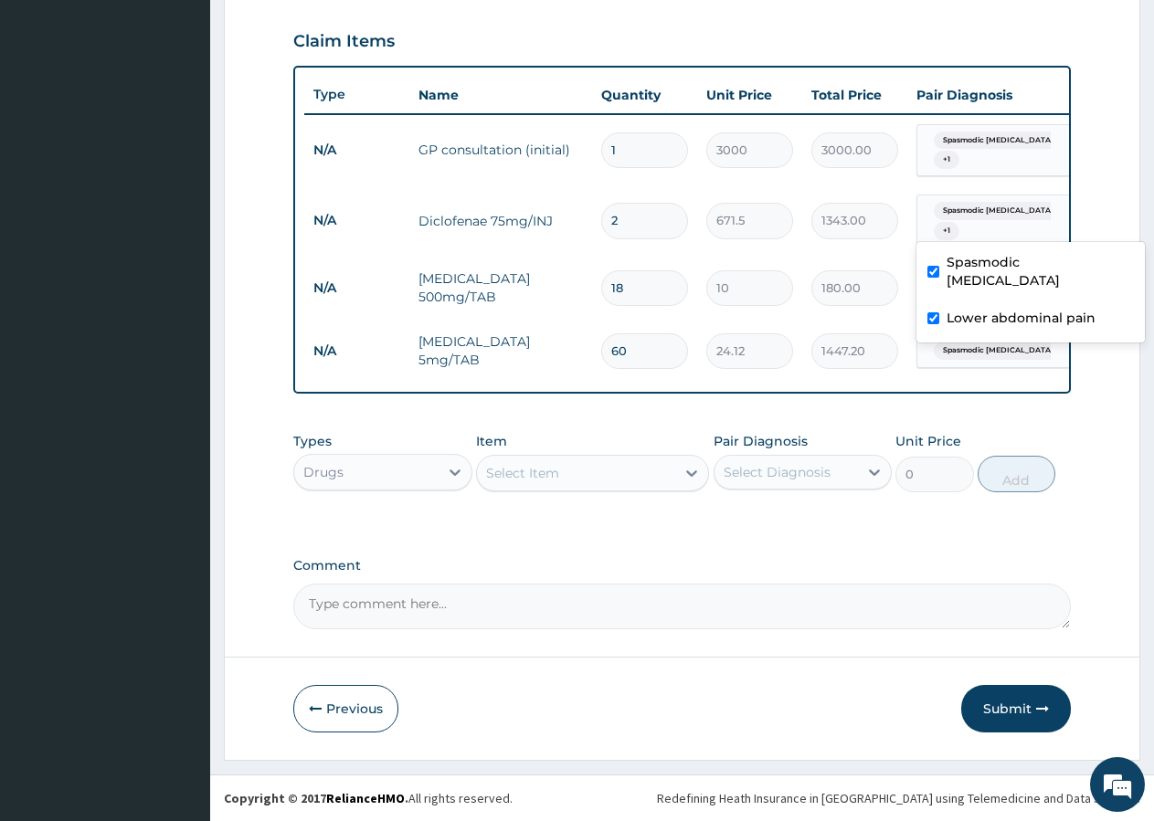
checkbox input "true"
drag, startPoint x: 988, startPoint y: 232, endPoint x: 993, endPoint y: 248, distance: 17.1
click at [988, 233] on div "Spasmodic dysmenorrhoea + 1" at bounding box center [988, 221] width 124 height 44
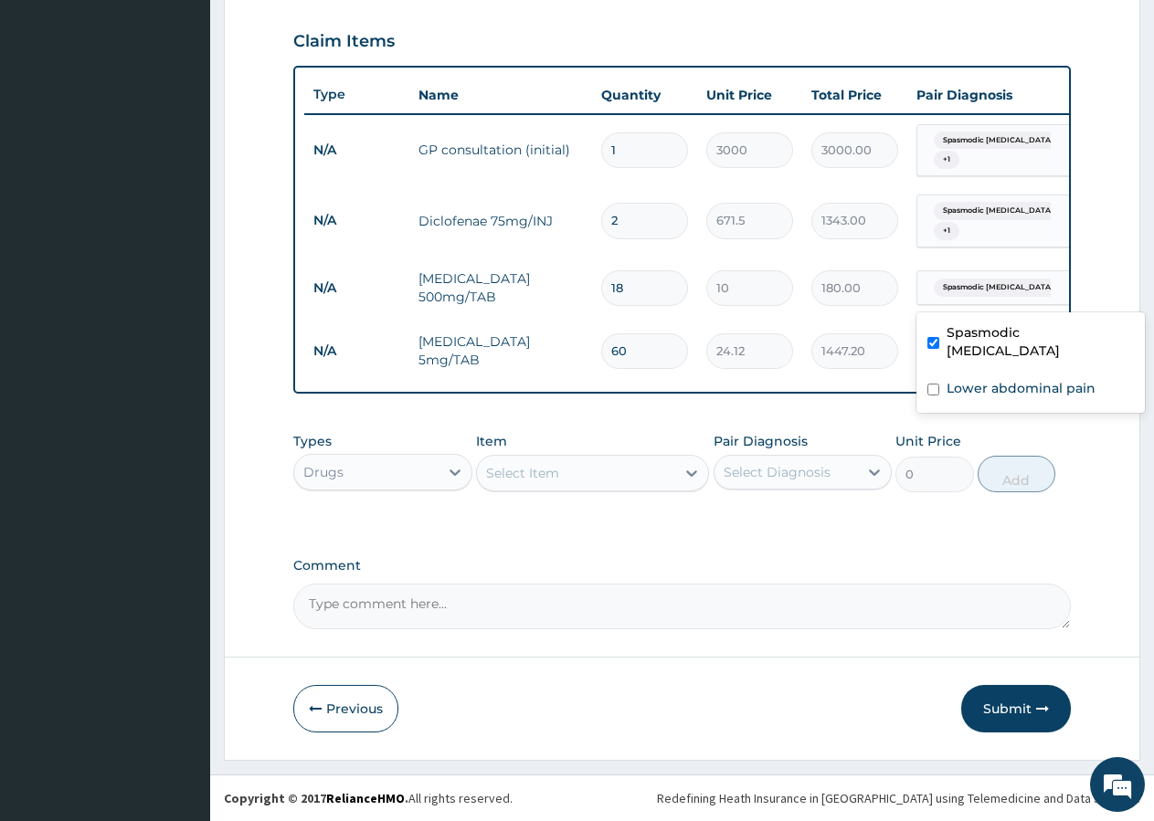
click at [989, 287] on span "Spasmodic dysmenorrhoea" at bounding box center [998, 288] width 129 height 18
click at [971, 379] on label "Lower abdominal pain" at bounding box center [1020, 388] width 149 height 18
checkbox input "true"
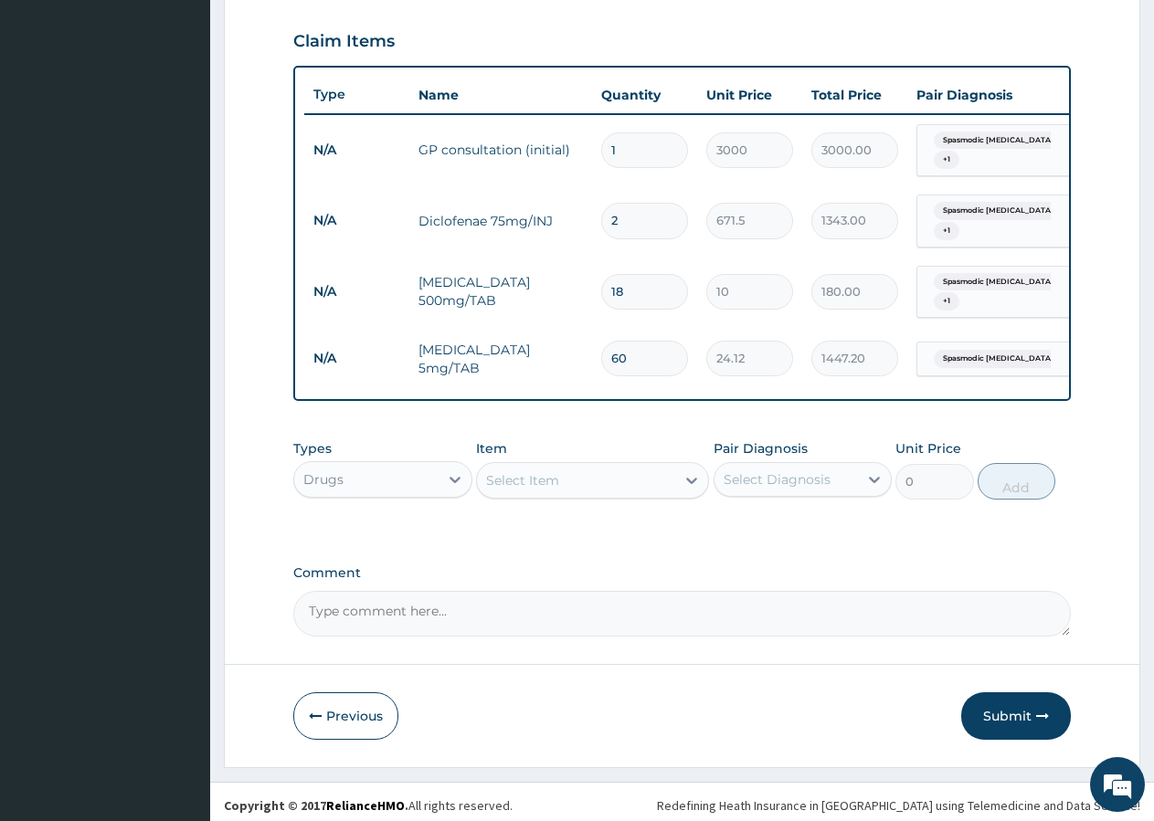
click at [1017, 310] on div "Spasmodic dysmenorrhoea + 1" at bounding box center [988, 292] width 124 height 44
click at [999, 355] on span "Spasmodic dysmenorrhoea" at bounding box center [998, 359] width 129 height 18
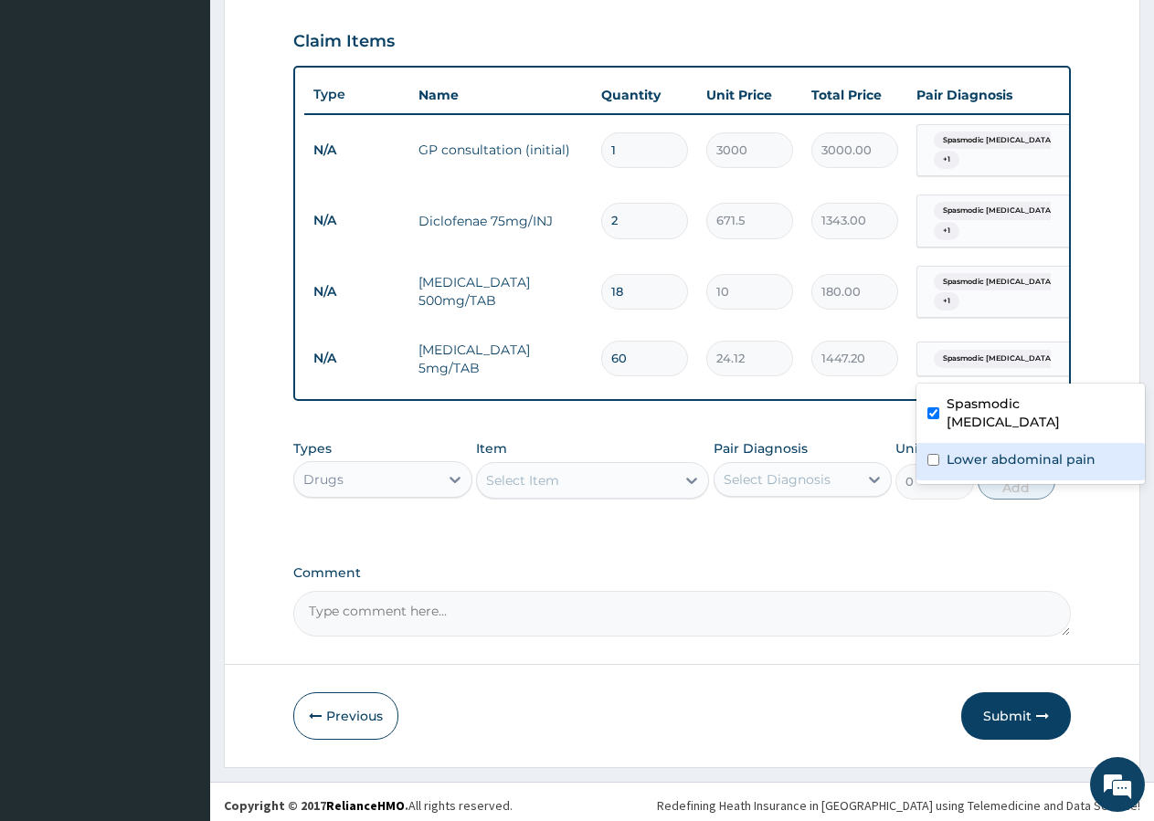
click at [978, 450] on label "Lower abdominal pain" at bounding box center [1020, 459] width 149 height 18
checkbox input "true"
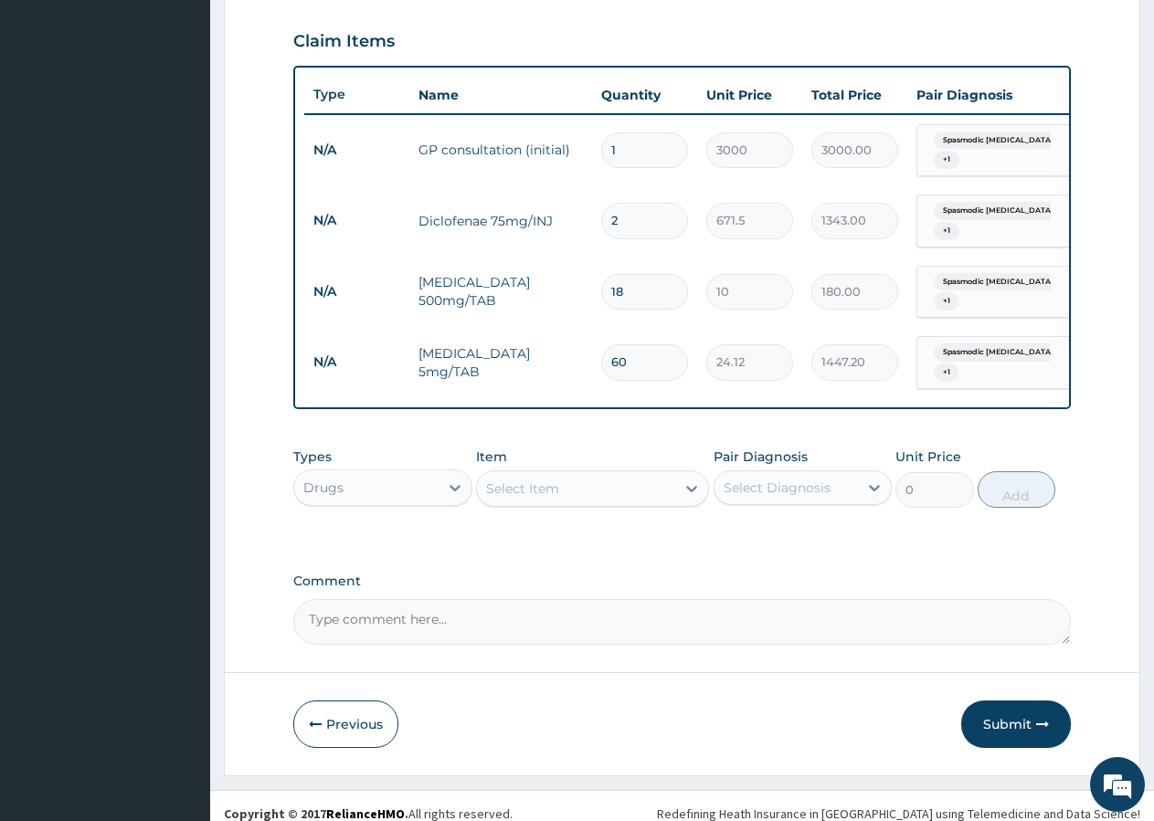
click at [1087, 270] on form "Step 2 of 2 PA Code / Prescription Code Enter Code(Secondary Care Only) Encount…" at bounding box center [682, 129] width 916 height 1293
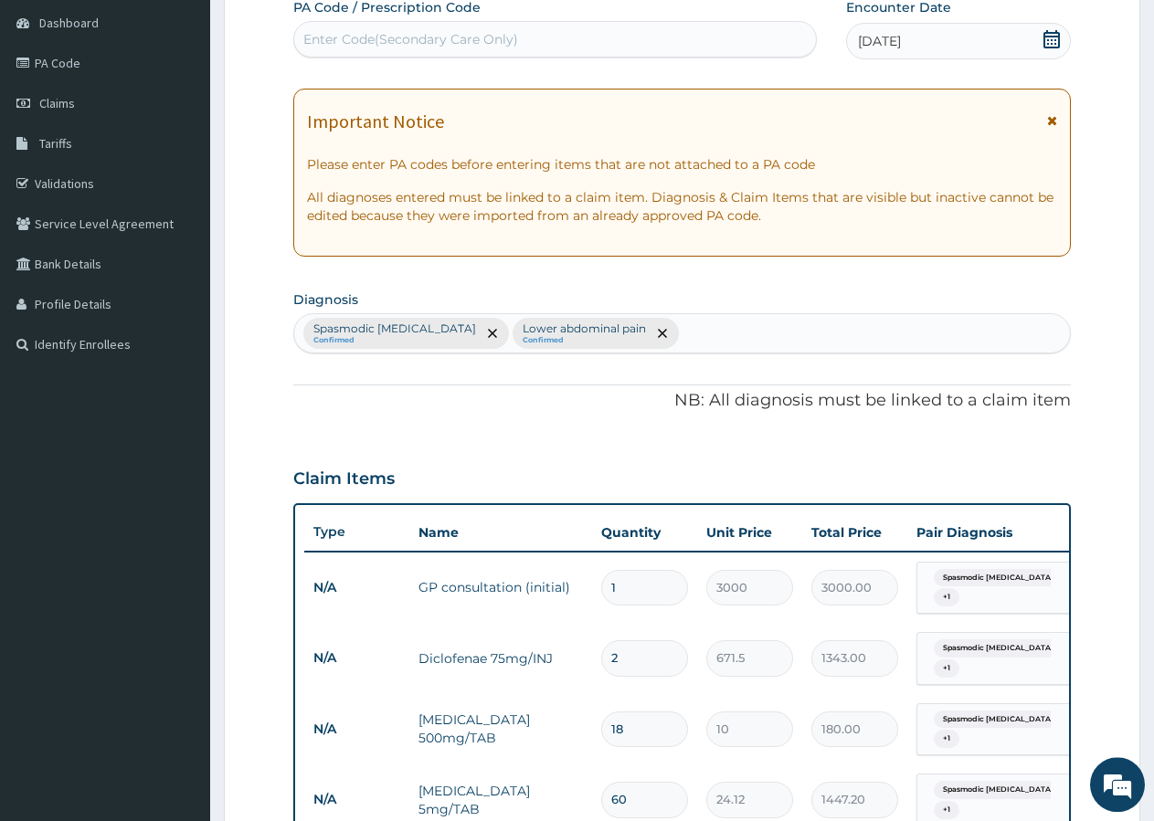
scroll to position [55, 0]
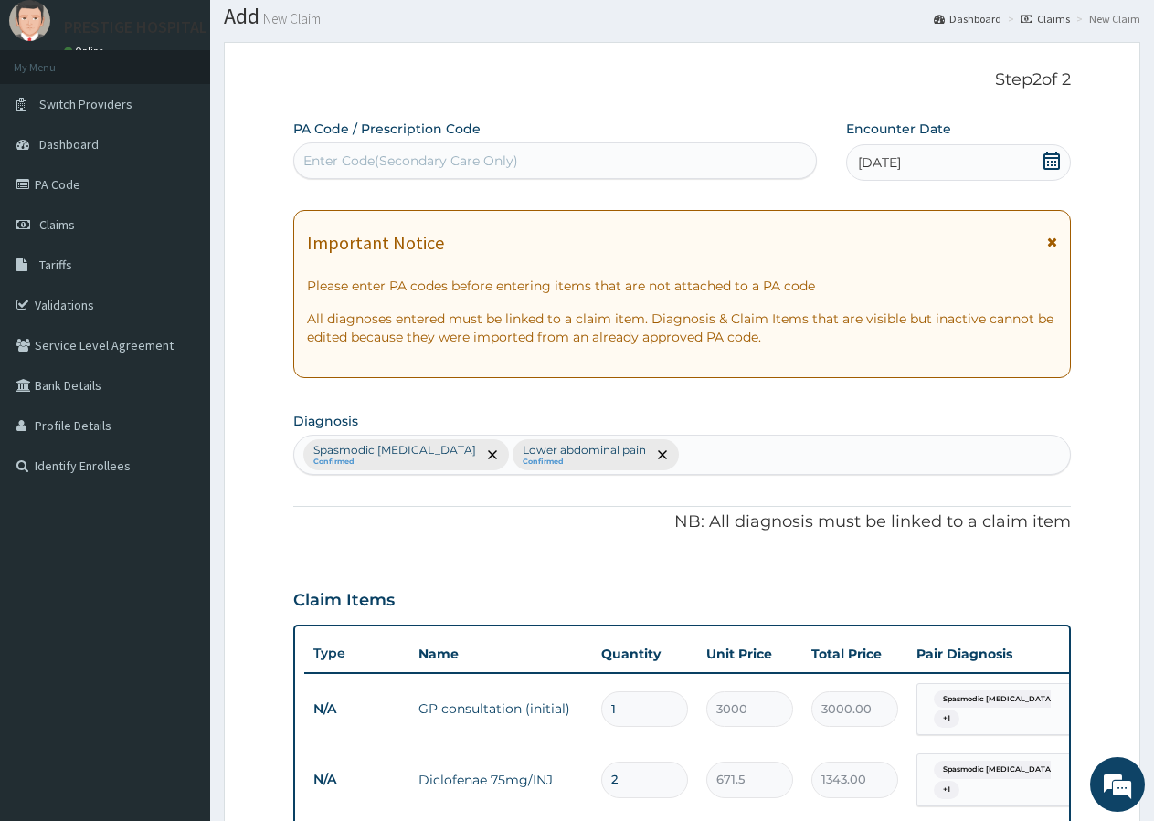
click at [708, 445] on div "Spasmodic dysmenorrhoea Confirmed Lower abdominal pain Confirmed" at bounding box center [682, 455] width 776 height 38
type input "CELLU"
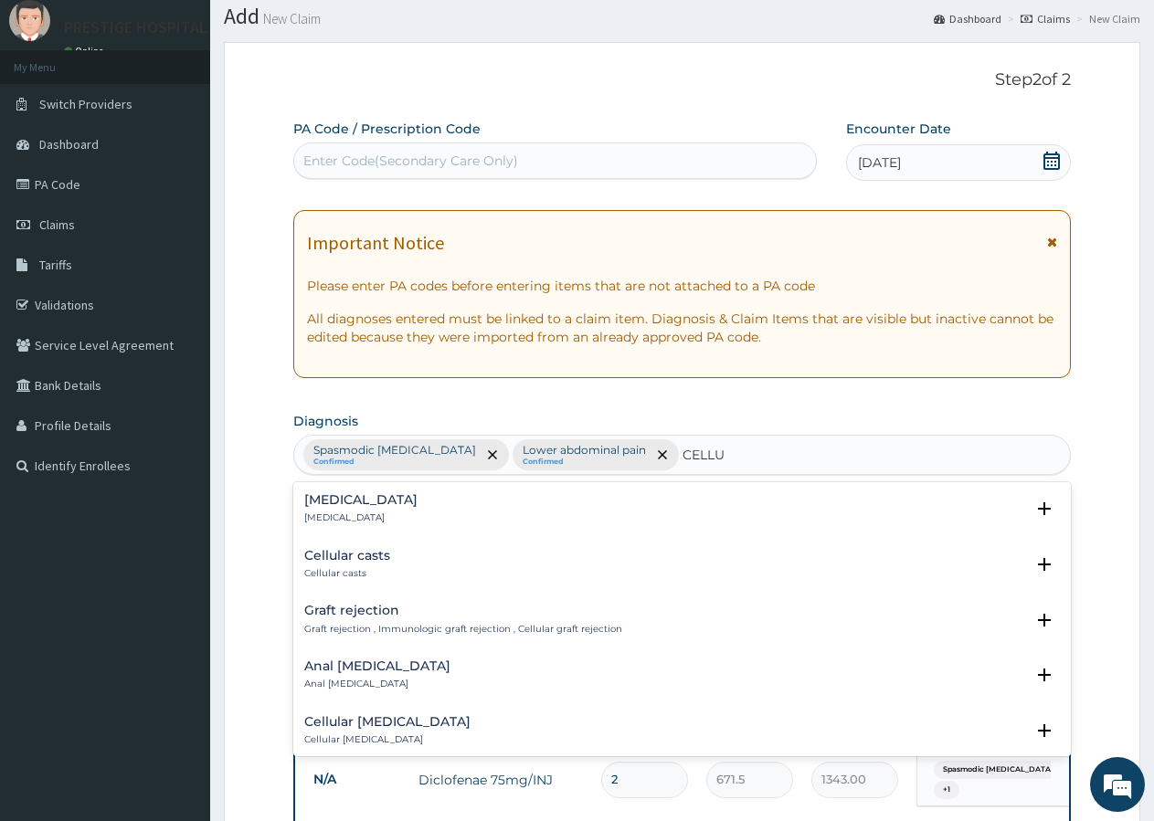
click at [344, 492] on div "Cellulitis Cellulitis Select Status Query Query covers suspected (?), Keep in v…" at bounding box center [681, 514] width 777 height 56
click at [343, 502] on h4 "Cellulitis" at bounding box center [360, 500] width 113 height 14
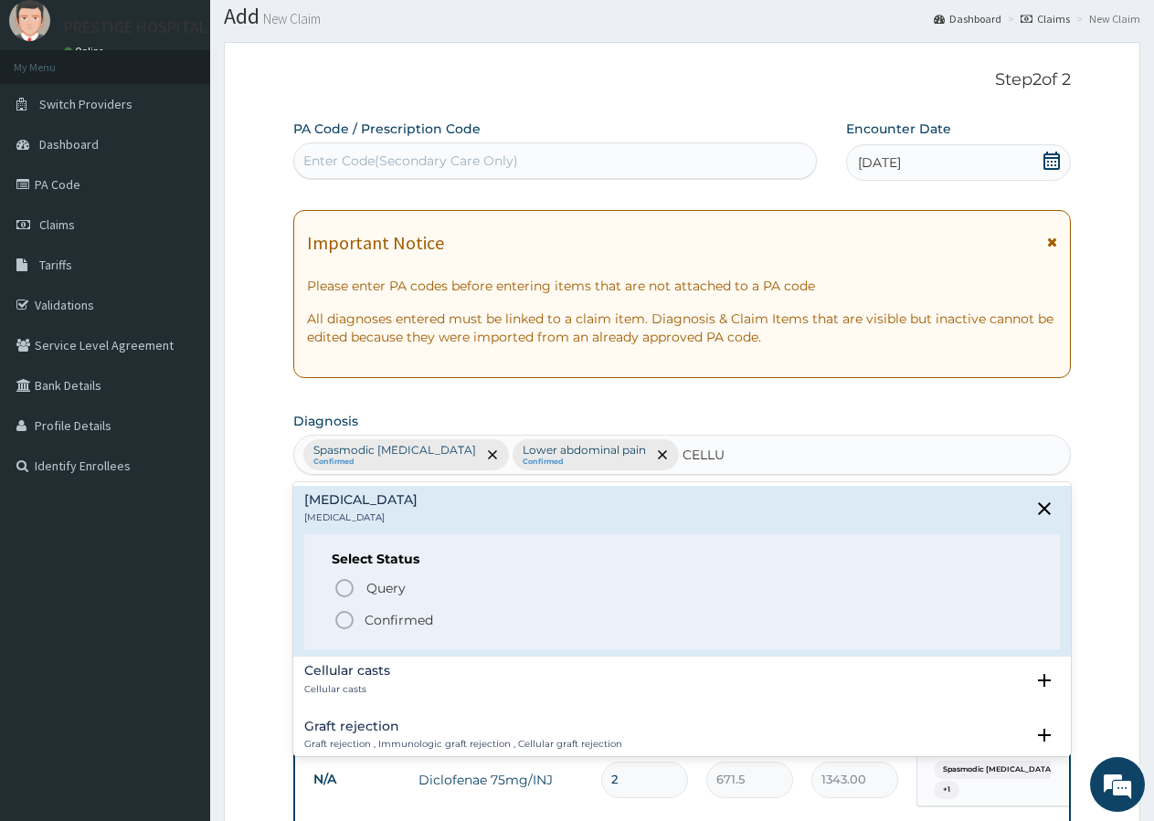
click at [343, 618] on icon "status option filled" at bounding box center [344, 620] width 22 height 22
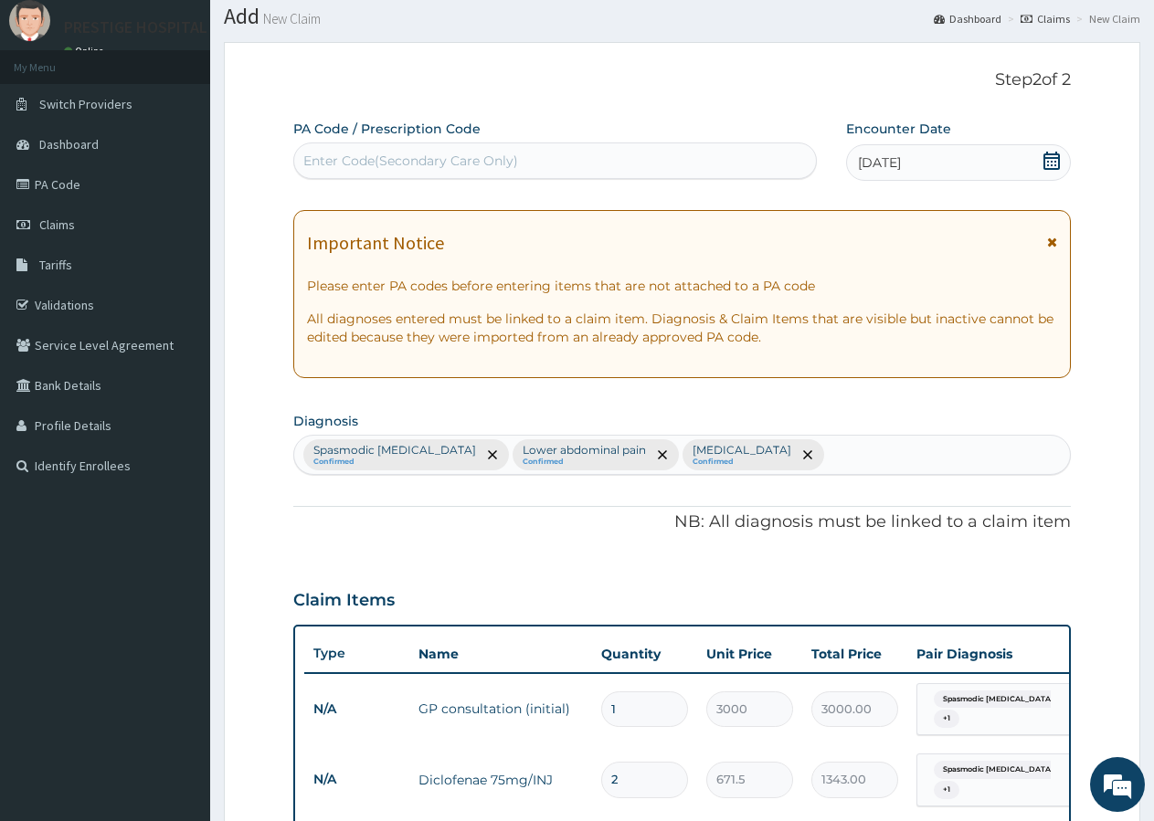
scroll to position [334, 0]
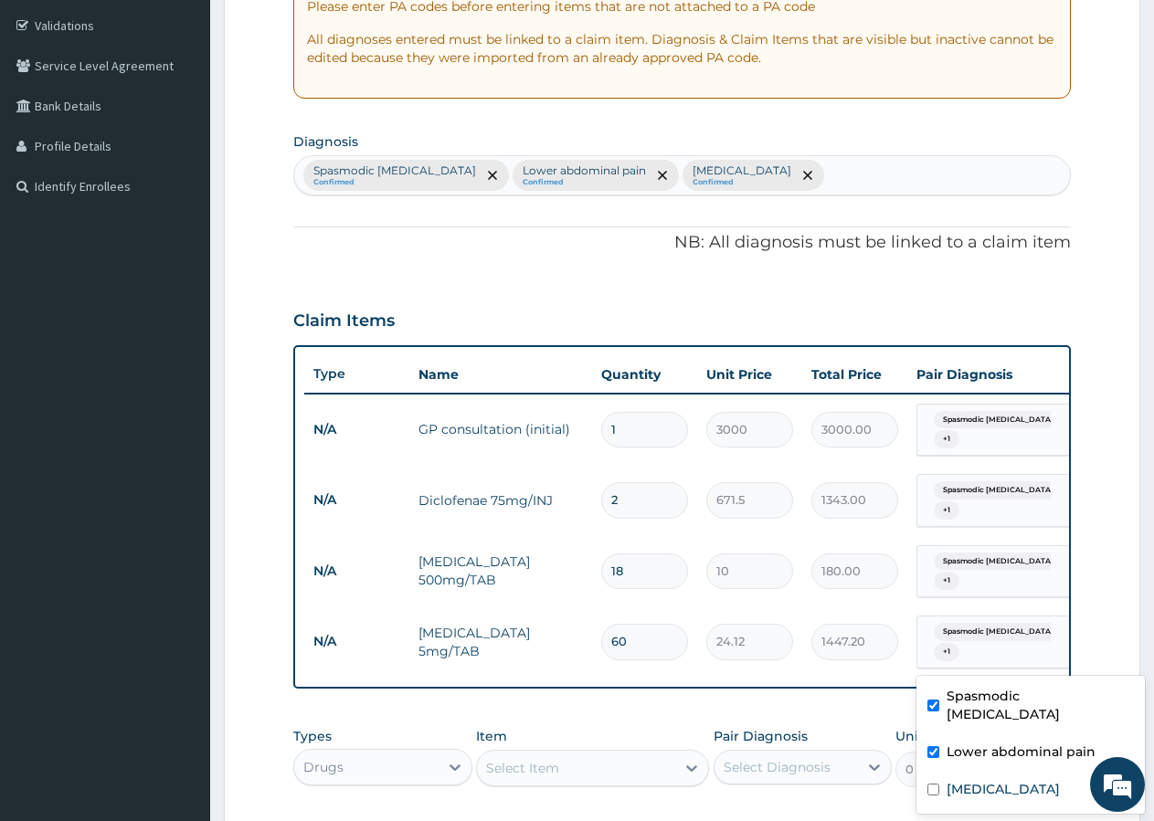
click at [986, 642] on div "Spasmodic dysmenorrhoea + 1" at bounding box center [988, 642] width 124 height 44
click at [933, 784] on input "checkbox" at bounding box center [933, 790] width 12 height 12
checkbox input "true"
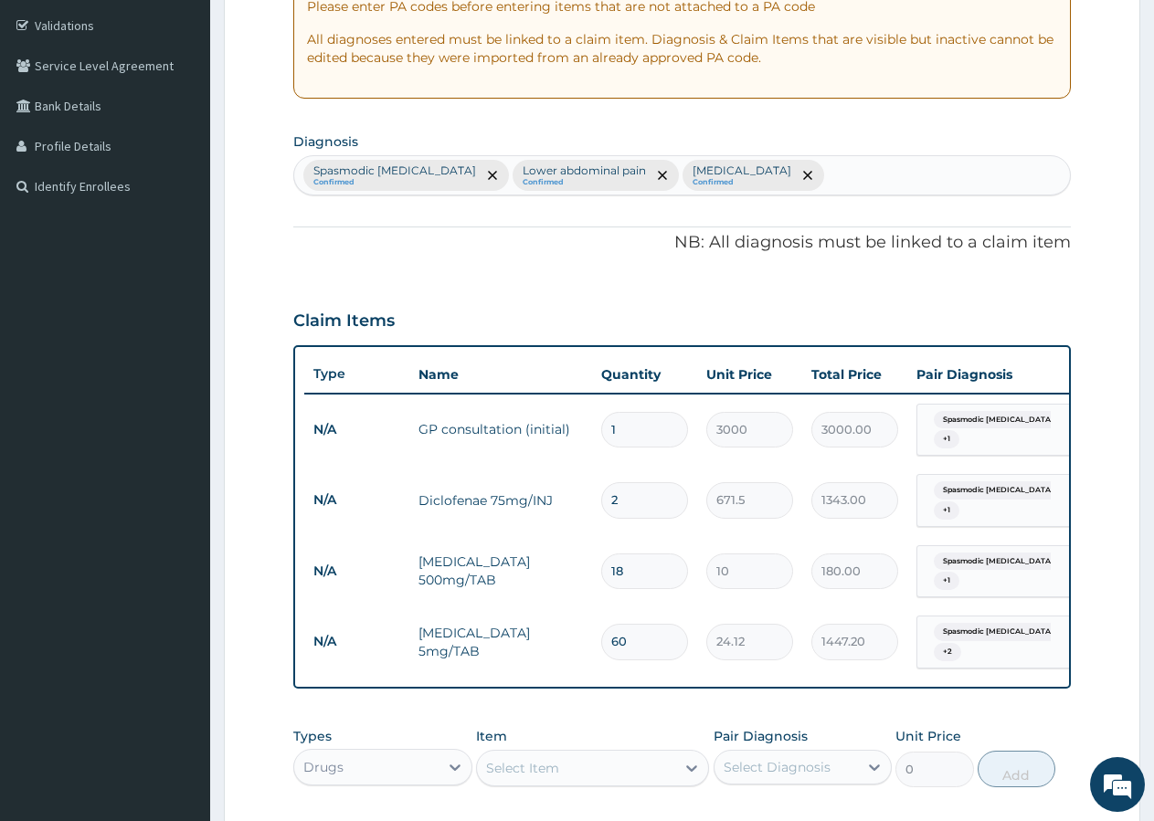
click at [1134, 628] on form "Step 2 of 2 PA Code / Prescription Code Enter Code(Secondary Care Only) Encount…" at bounding box center [682, 408] width 916 height 1293
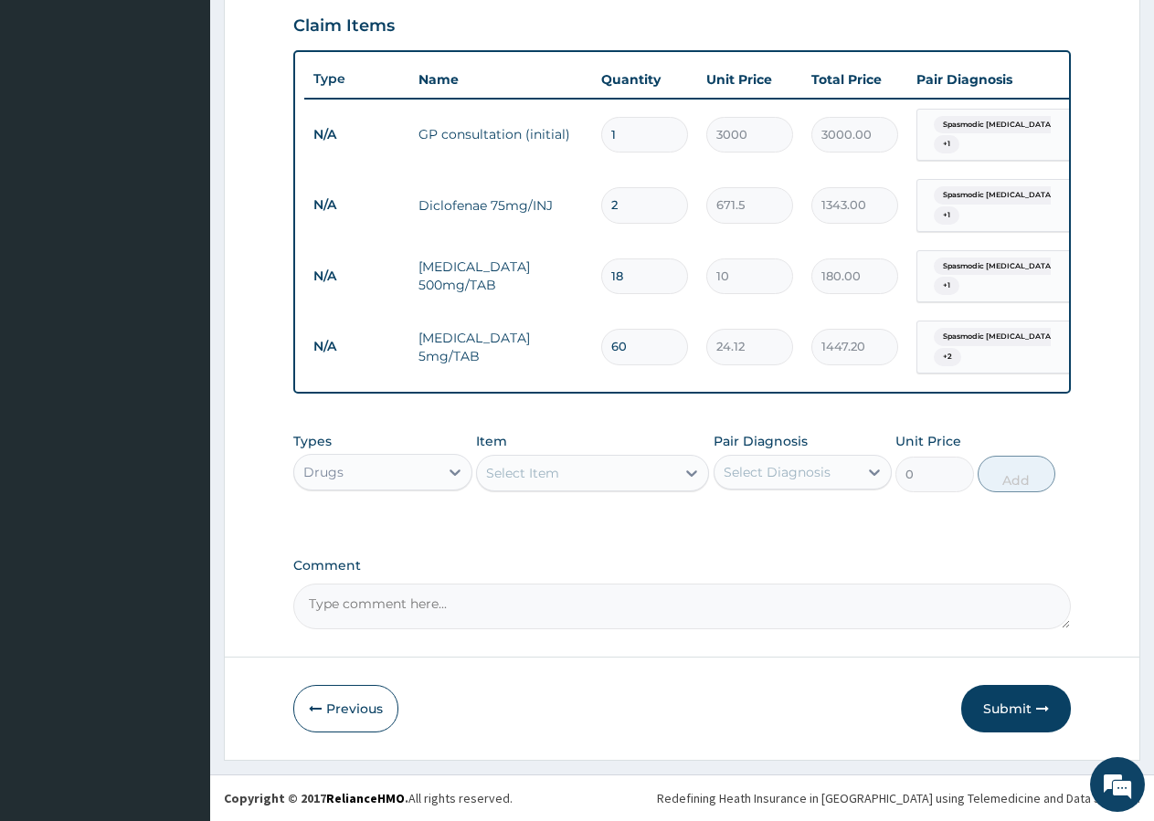
drag, startPoint x: 1044, startPoint y: 709, endPoint x: 1131, endPoint y: 657, distance: 101.2
click at [1045, 709] on icon "button" at bounding box center [1042, 709] width 13 height 13
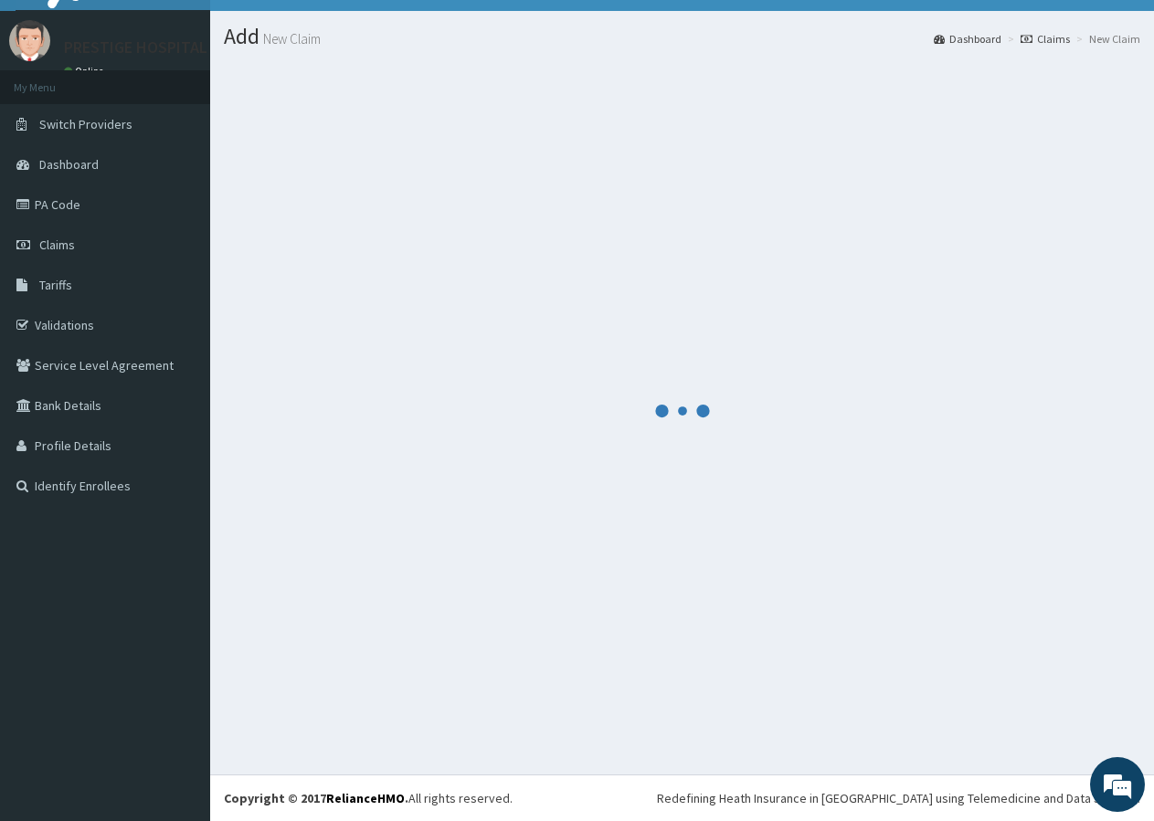
scroll to position [35, 0]
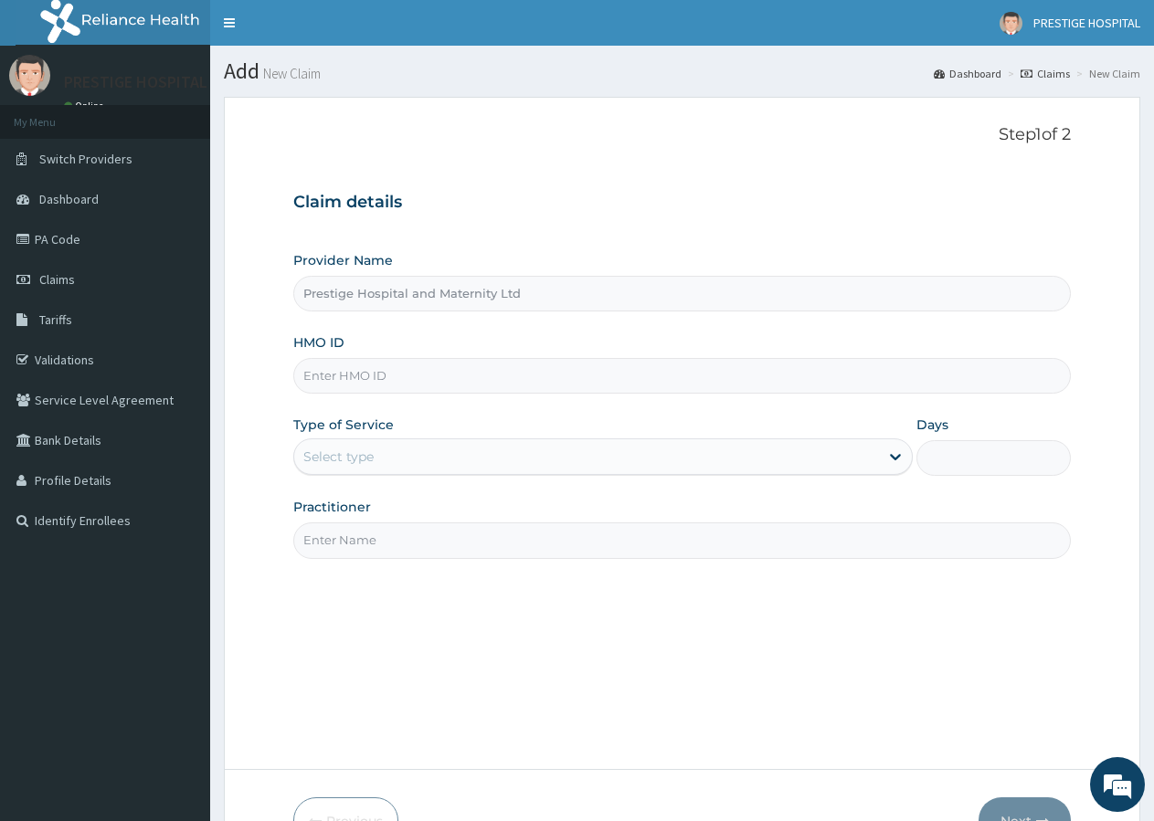
click at [344, 379] on input "HMO ID" at bounding box center [681, 376] width 777 height 36
type input "SFL/10323/B"
click at [371, 458] on div "Select type" at bounding box center [338, 457] width 70 height 18
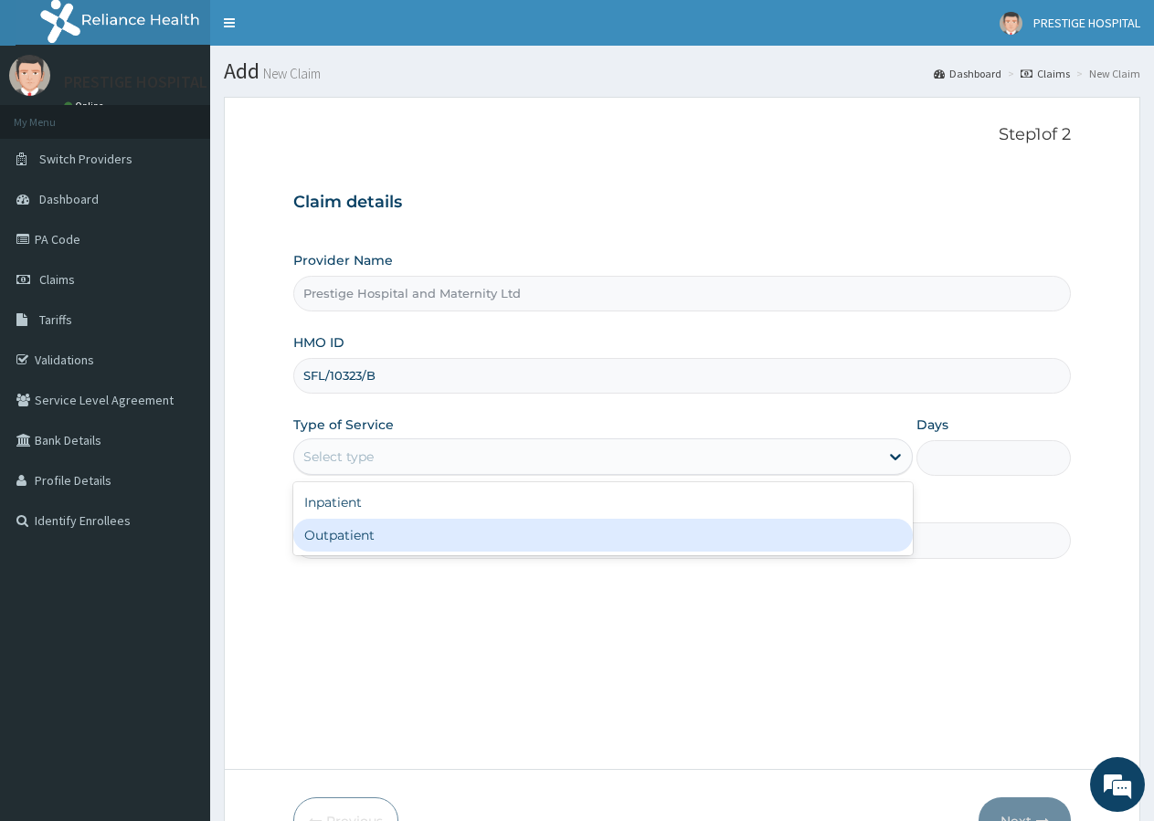
click at [363, 537] on div "Outpatient" at bounding box center [602, 535] width 618 height 33
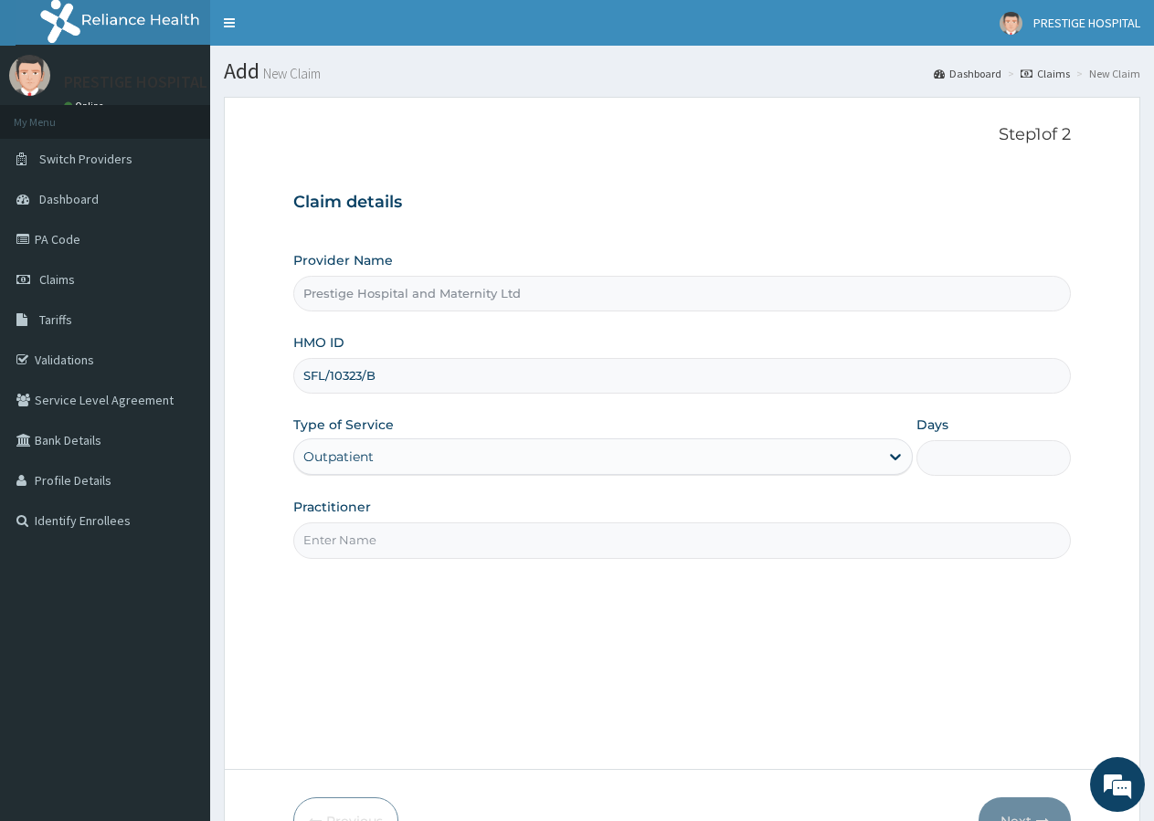
type input "1"
click at [333, 537] on input "Practitioner" at bounding box center [681, 541] width 777 height 36
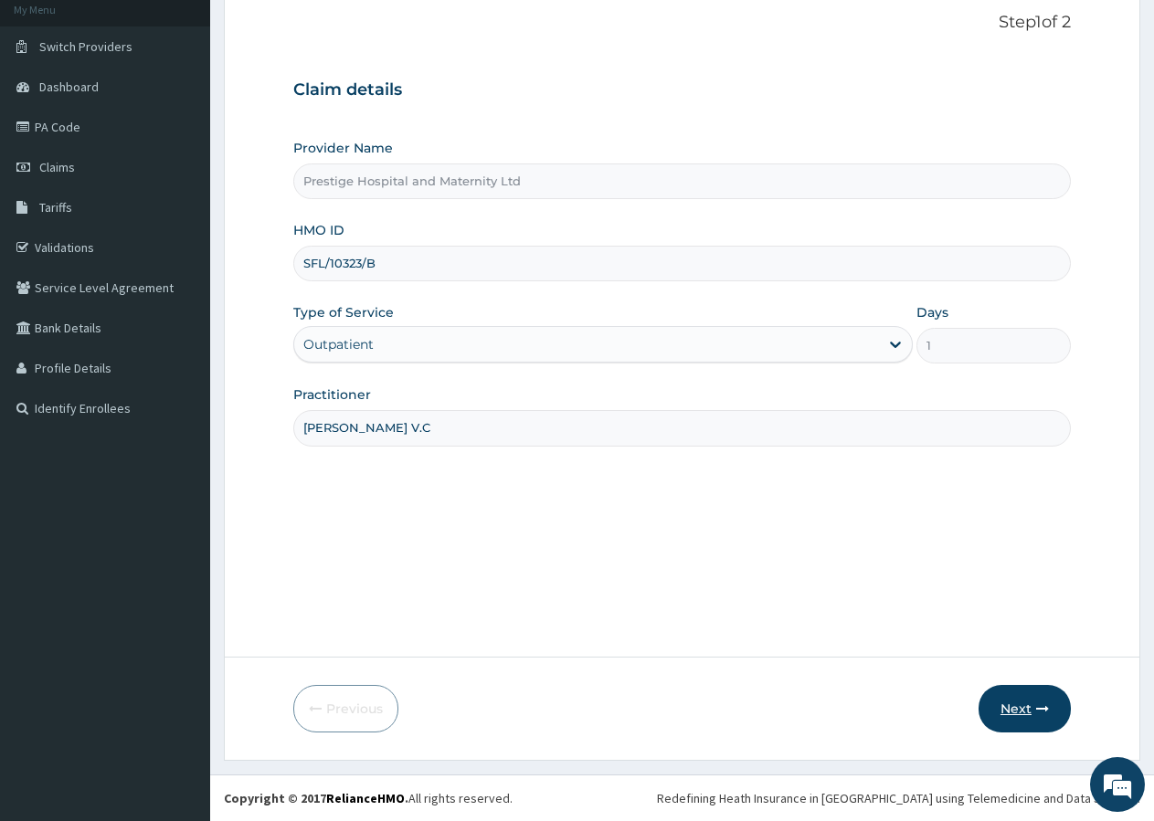
type input "[PERSON_NAME] V.C"
click at [1021, 716] on button "Next" at bounding box center [1024, 709] width 92 height 48
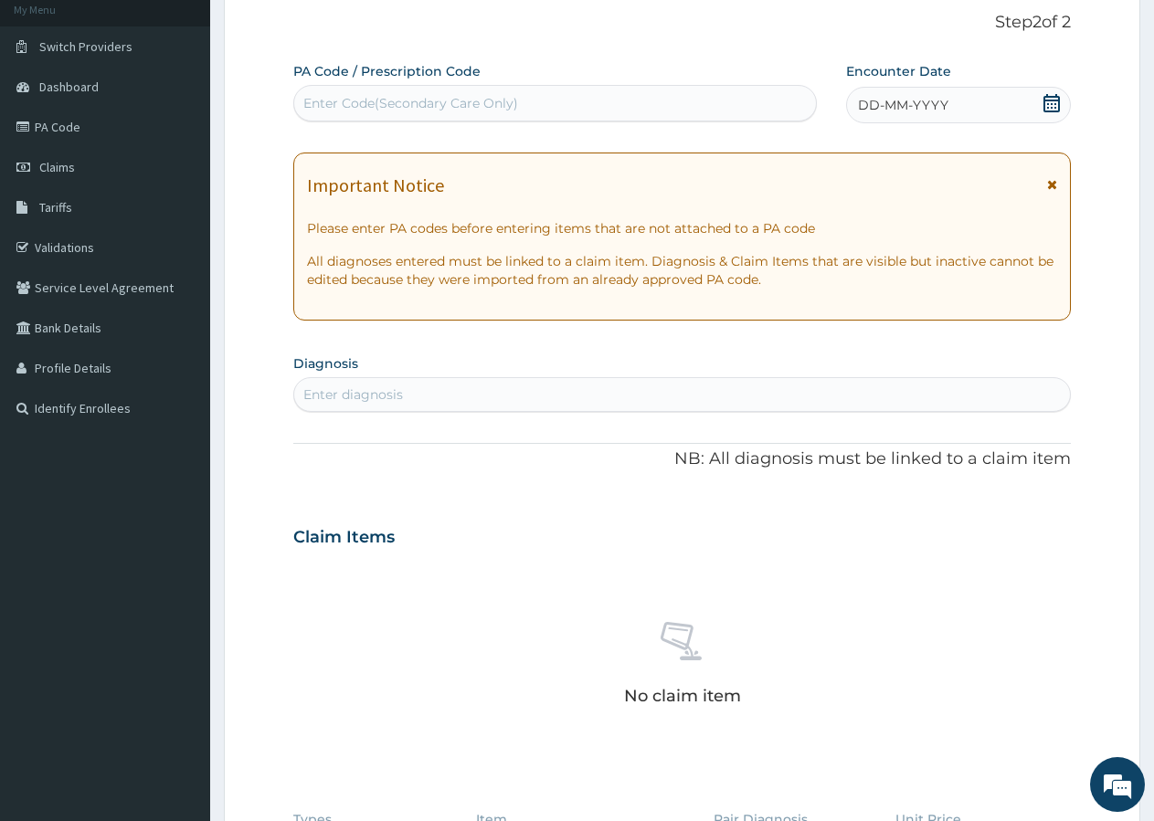
click at [1049, 100] on icon at bounding box center [1051, 103] width 16 height 18
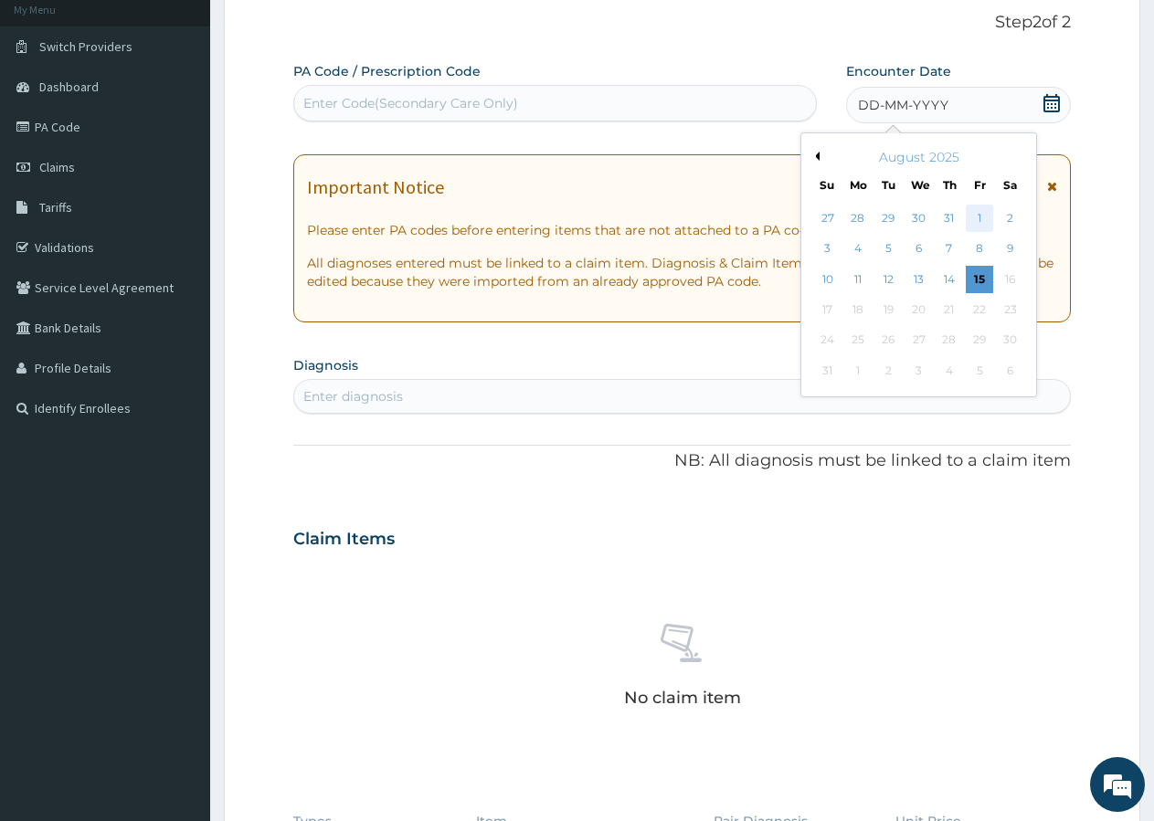
click at [978, 221] on div "1" at bounding box center [979, 218] width 27 height 27
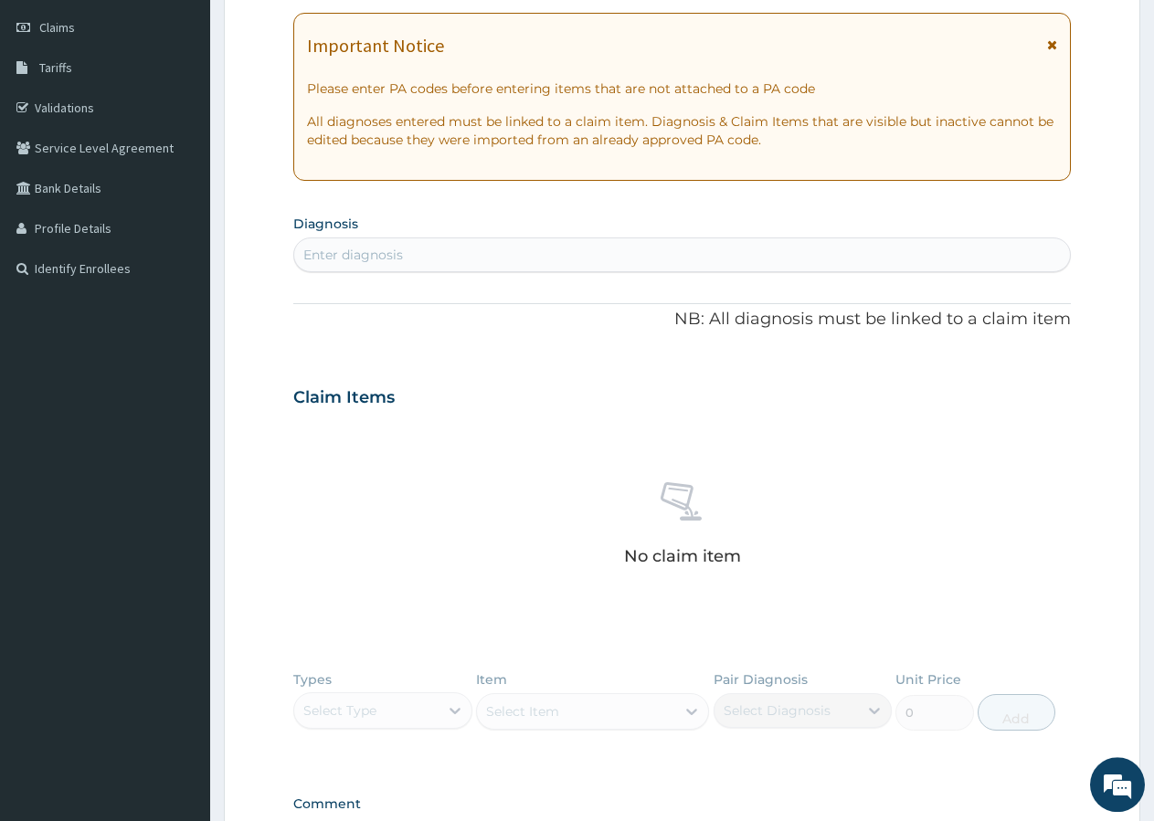
scroll to position [299, 0]
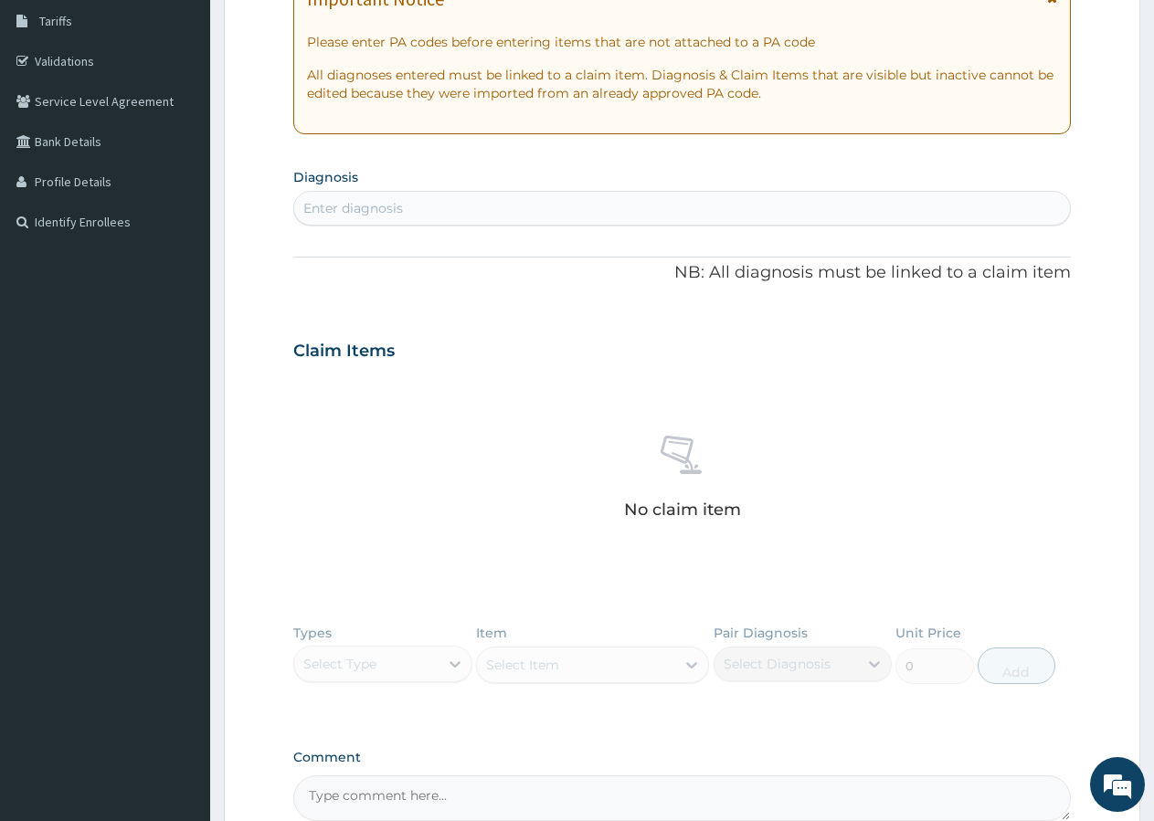
click at [354, 208] on div "Enter diagnosis" at bounding box center [353, 208] width 100 height 18
type input "AME"
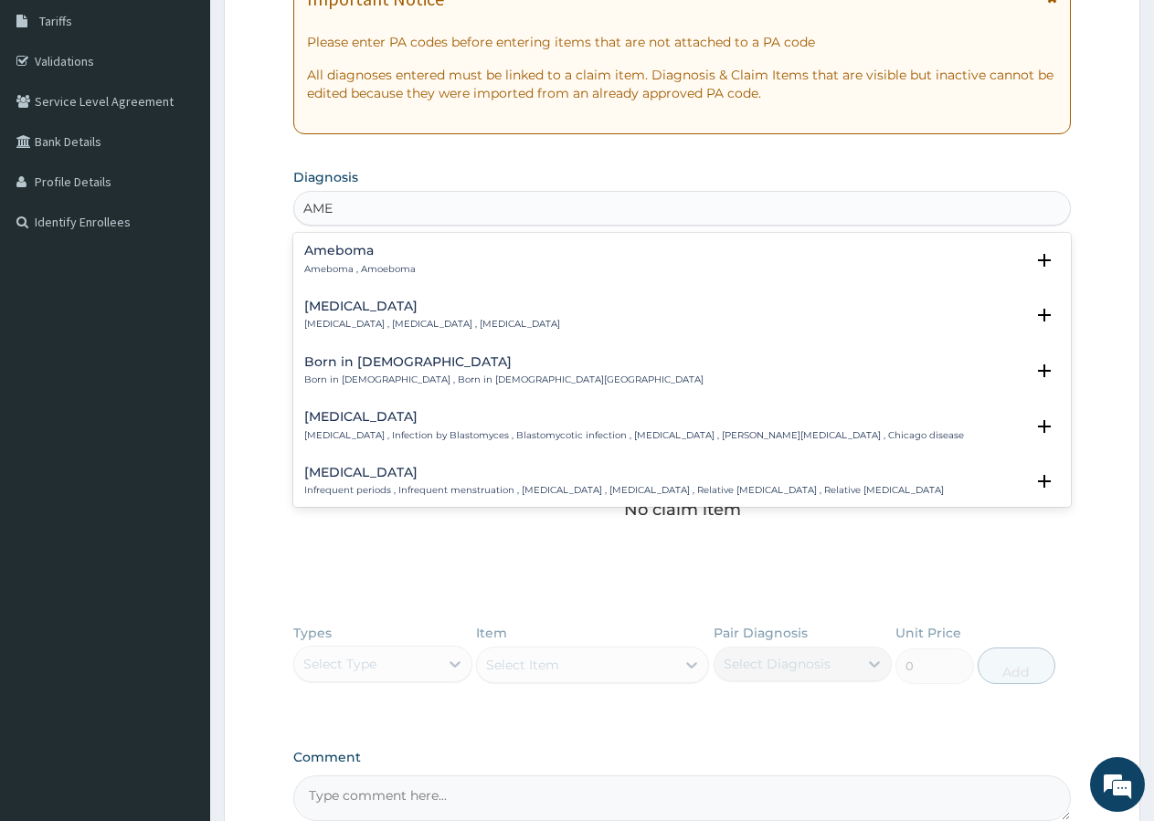
click at [429, 312] on h4 "Amenorrhea" at bounding box center [432, 307] width 256 height 14
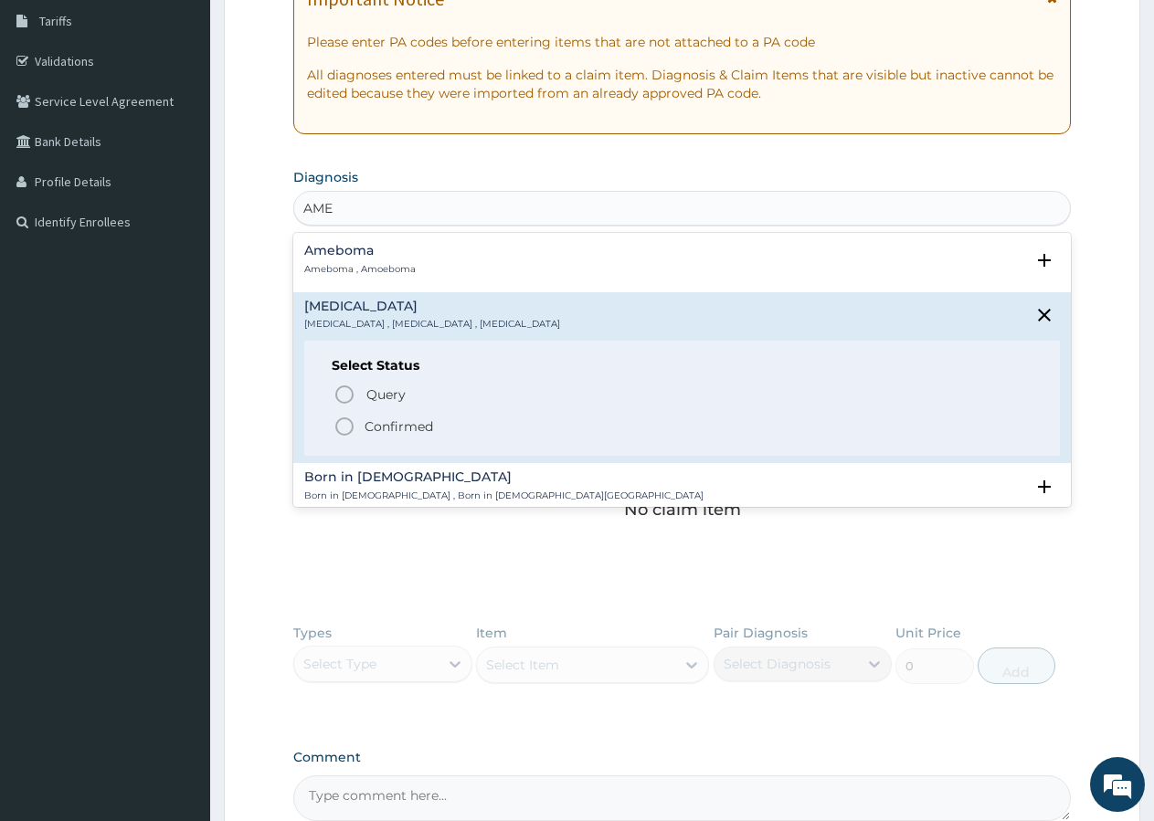
click at [371, 419] on p "Confirmed" at bounding box center [399, 427] width 69 height 18
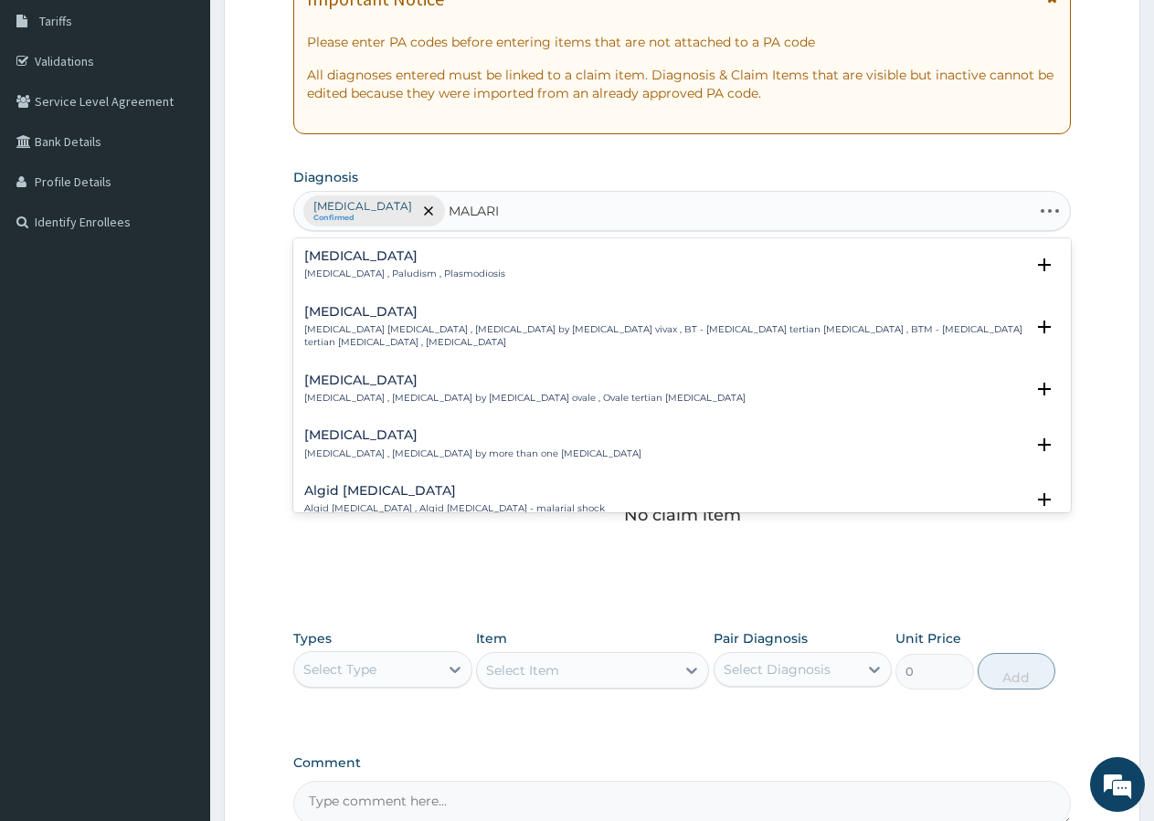
type input "MALARIA"
click at [321, 262] on h4 "Malaria" at bounding box center [404, 256] width 201 height 14
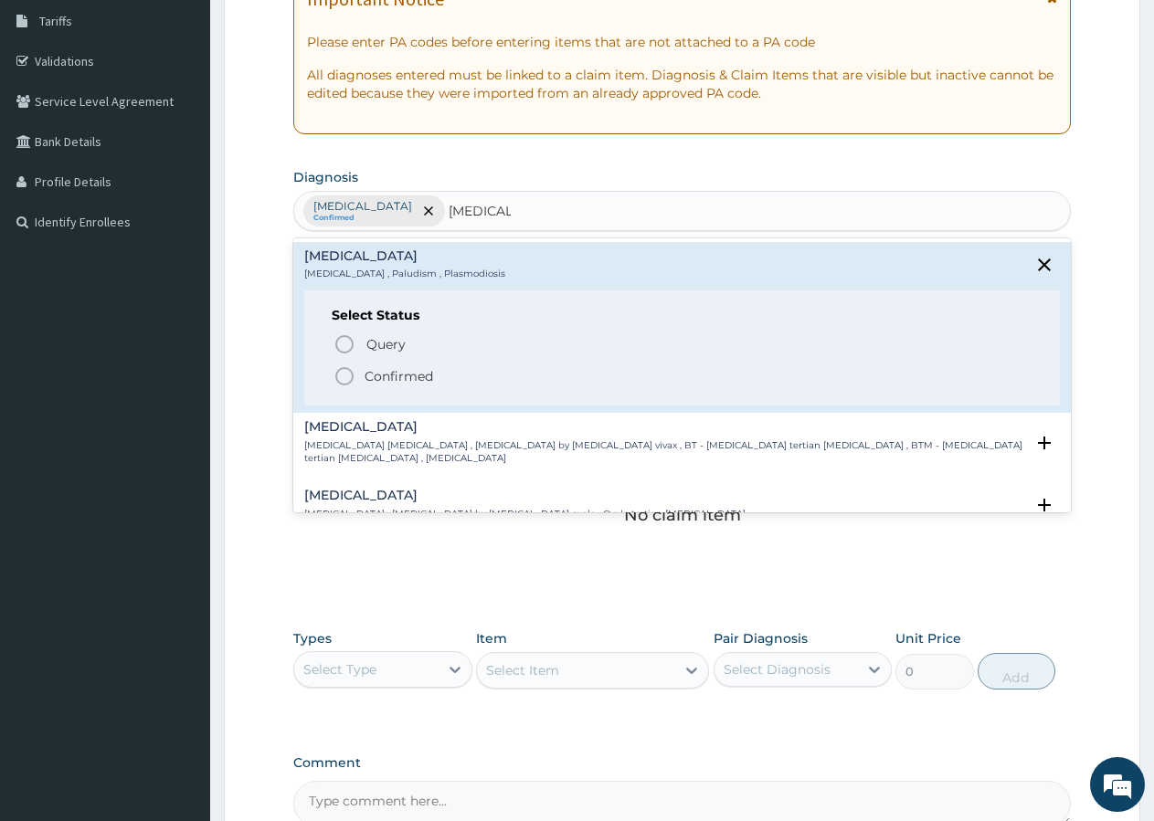
click at [344, 379] on icon "status option filled" at bounding box center [344, 376] width 22 height 22
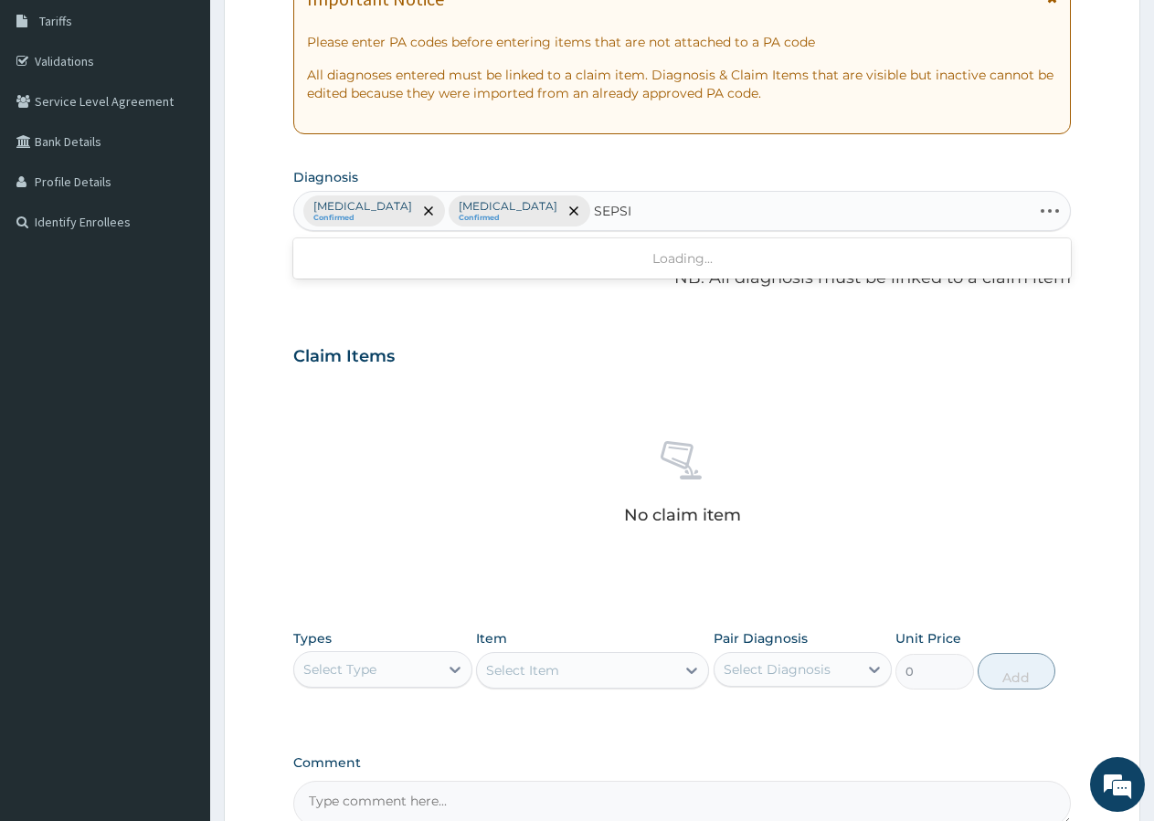
type input "SEPSIS"
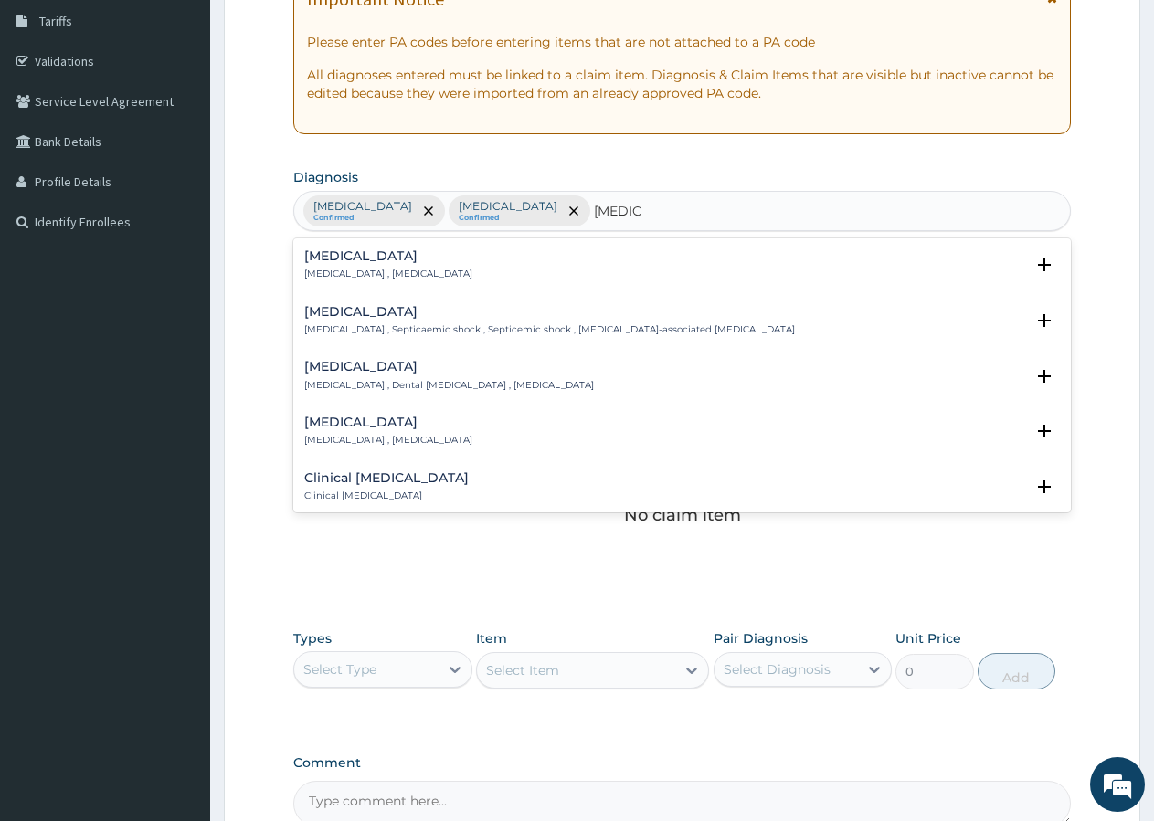
click at [321, 261] on h4 "Sepsis" at bounding box center [388, 256] width 168 height 14
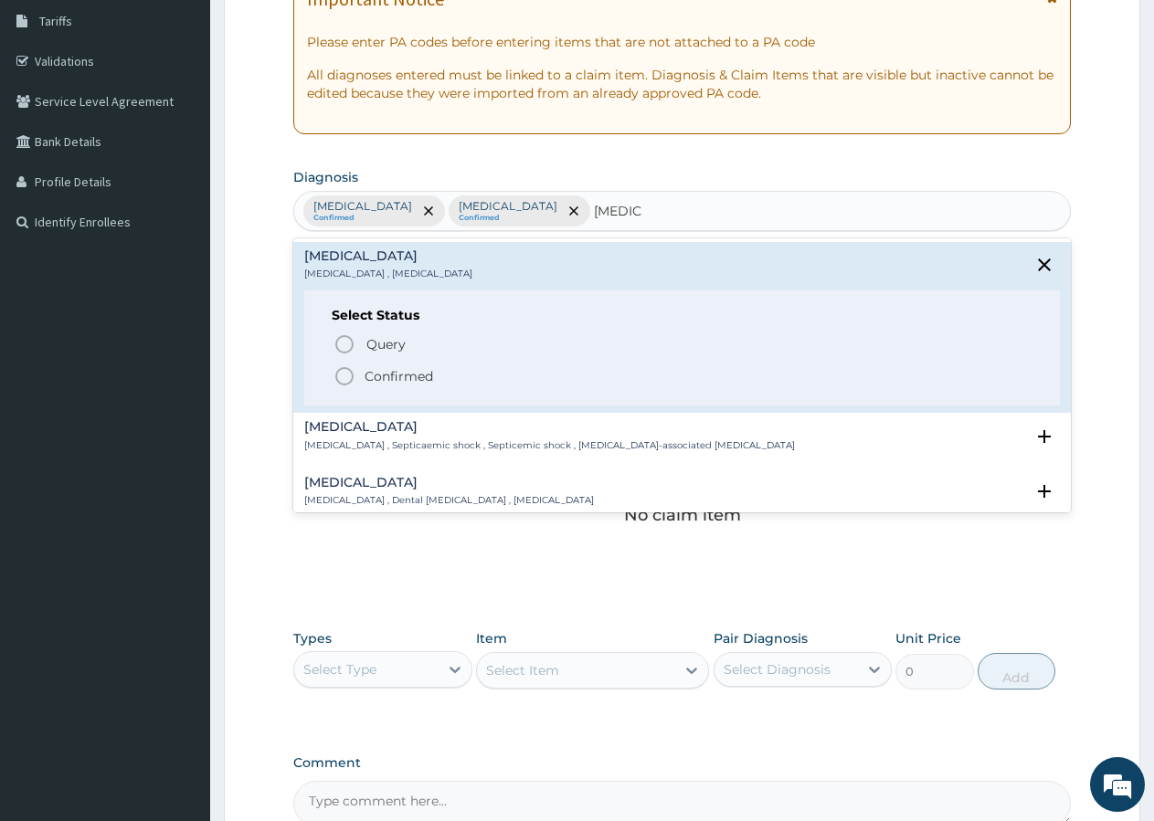
click at [353, 378] on circle "status option filled" at bounding box center [344, 376] width 16 height 16
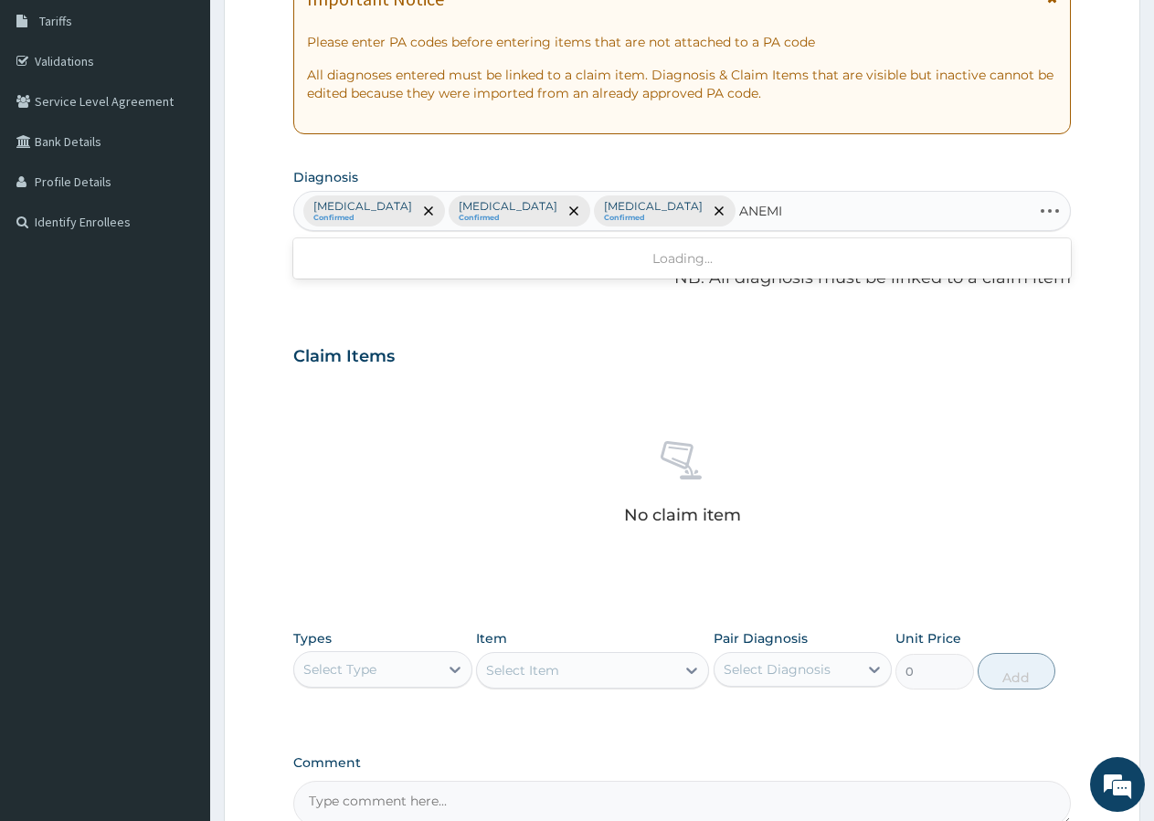
type input "ANEMIA"
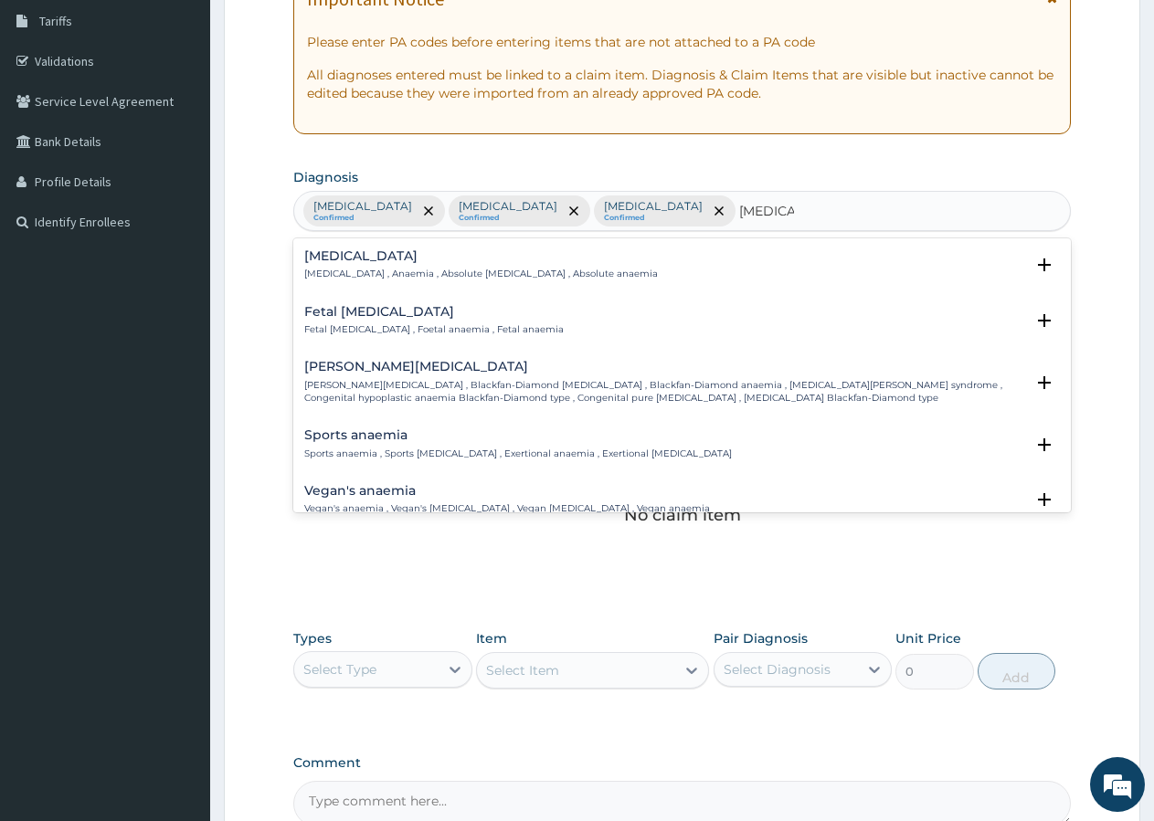
click at [363, 267] on div "Anemia Anemia , Anaemia , Absolute anemia , Absolute anaemia" at bounding box center [481, 265] width 354 height 32
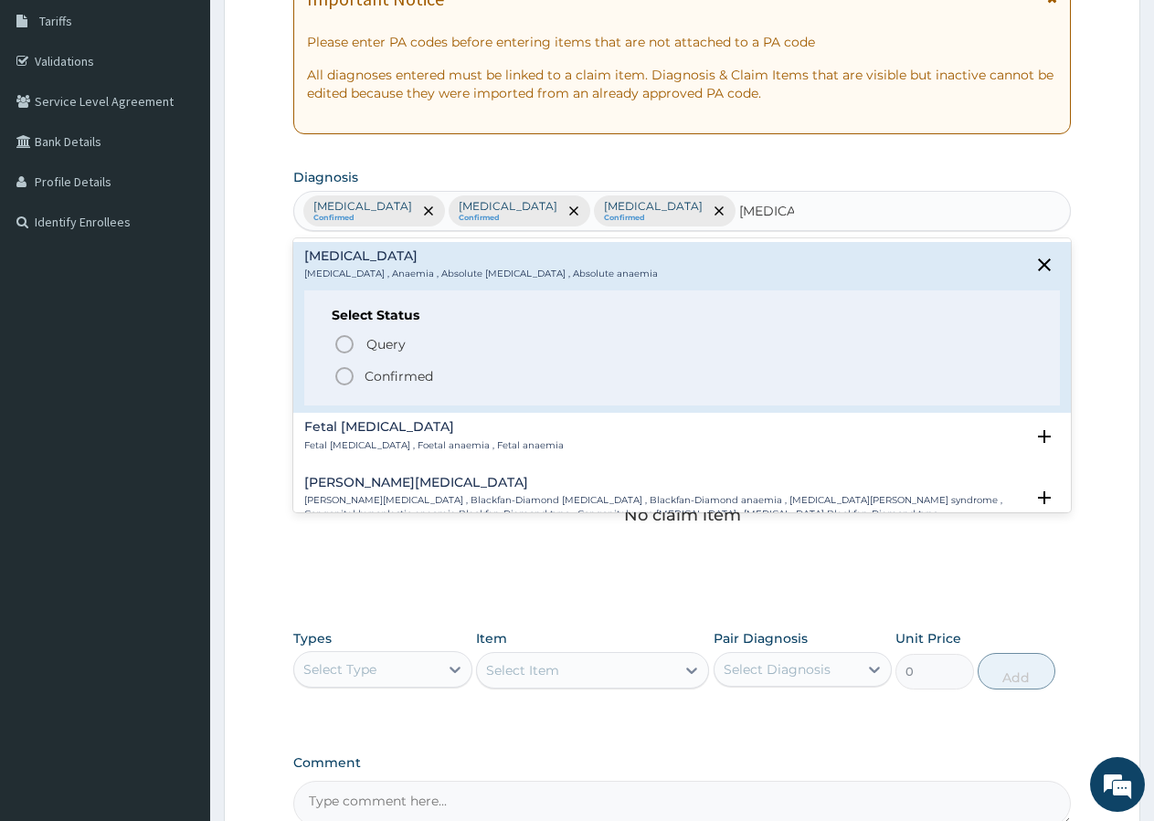
click at [344, 373] on icon "status option filled" at bounding box center [344, 376] width 22 height 22
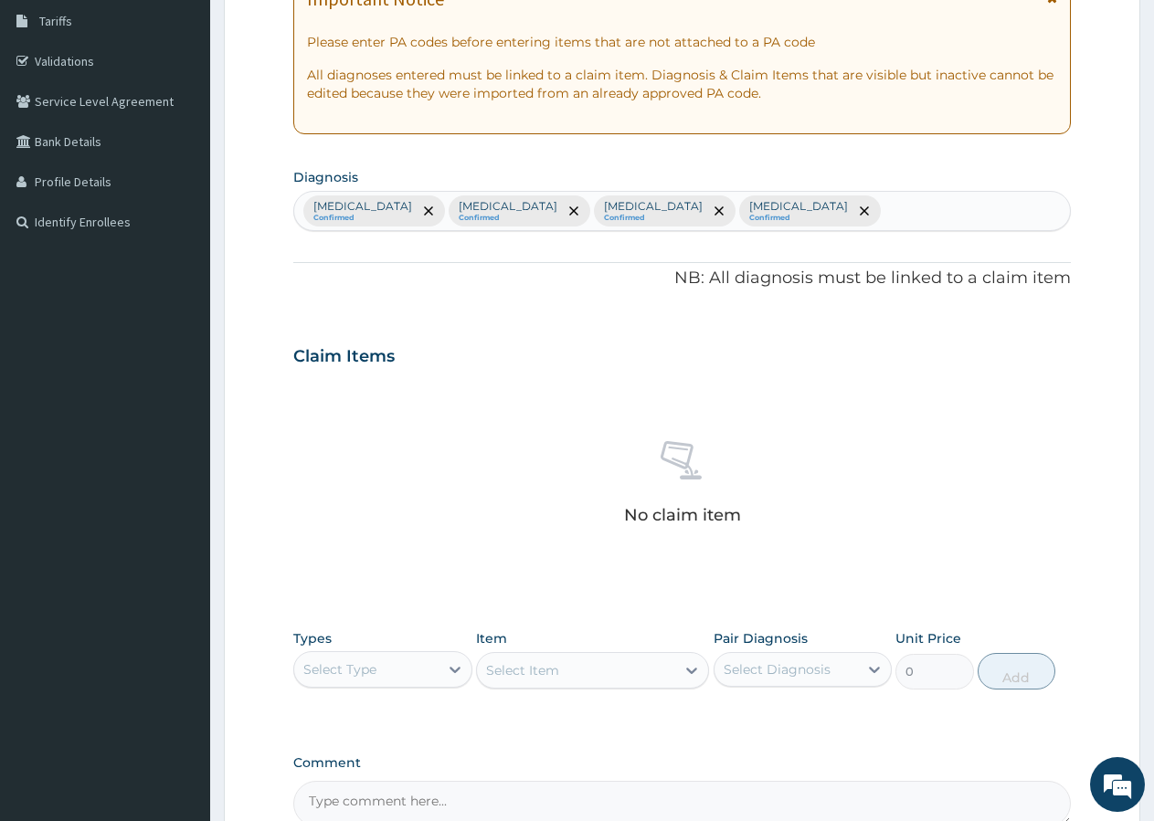
scroll to position [496, 0]
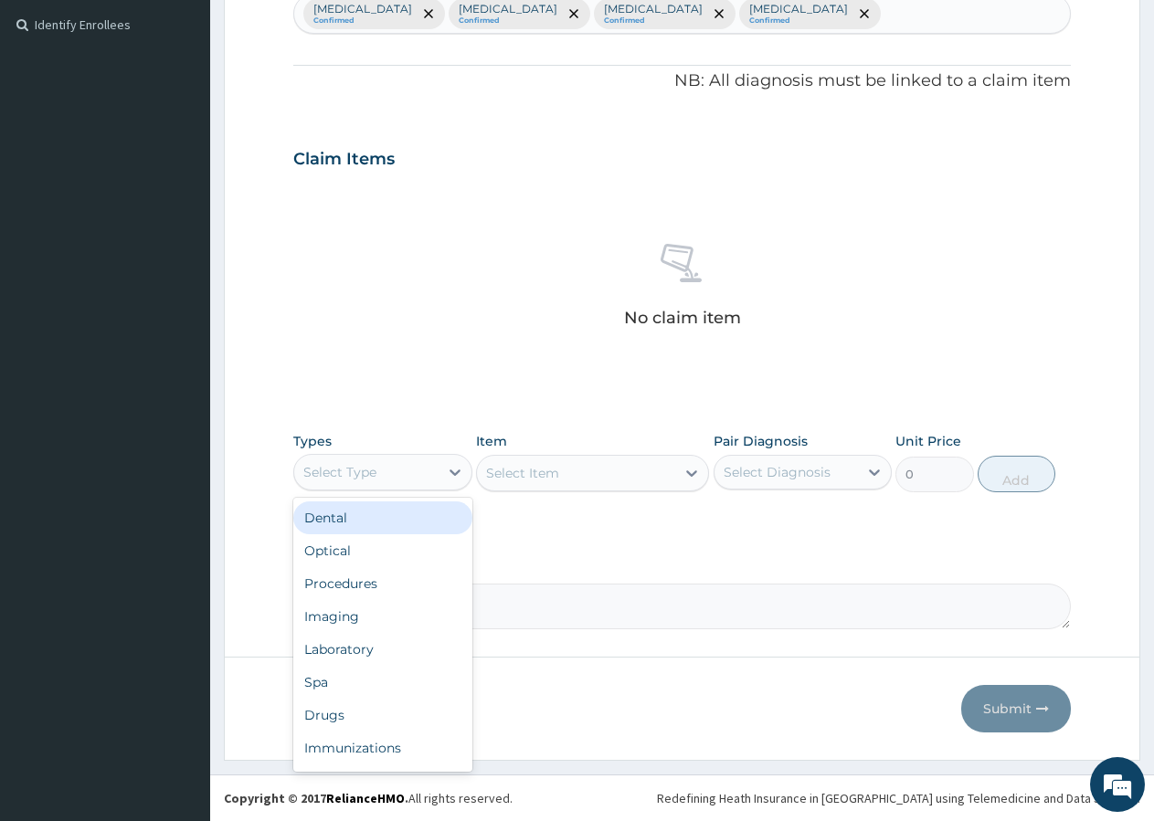
click at [335, 457] on div "Select Type" at bounding box center [382, 472] width 179 height 37
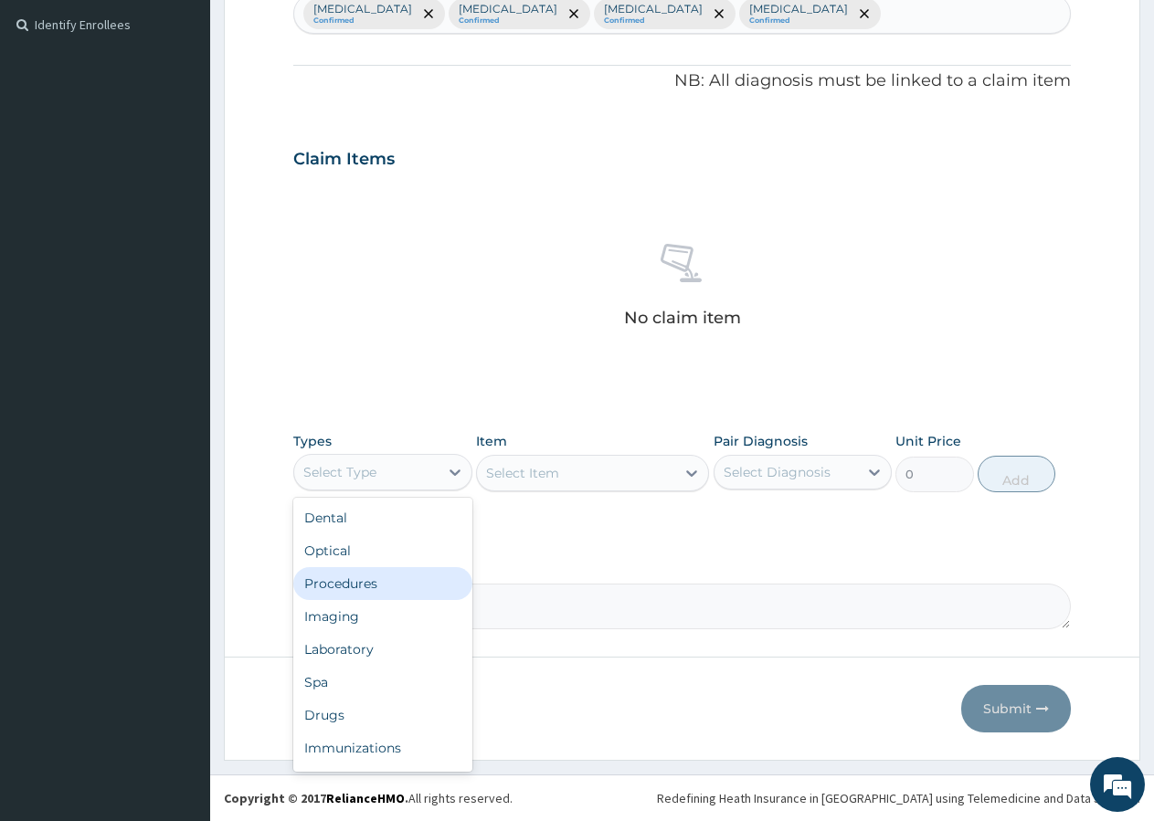
click at [371, 593] on div "Procedures" at bounding box center [382, 583] width 179 height 33
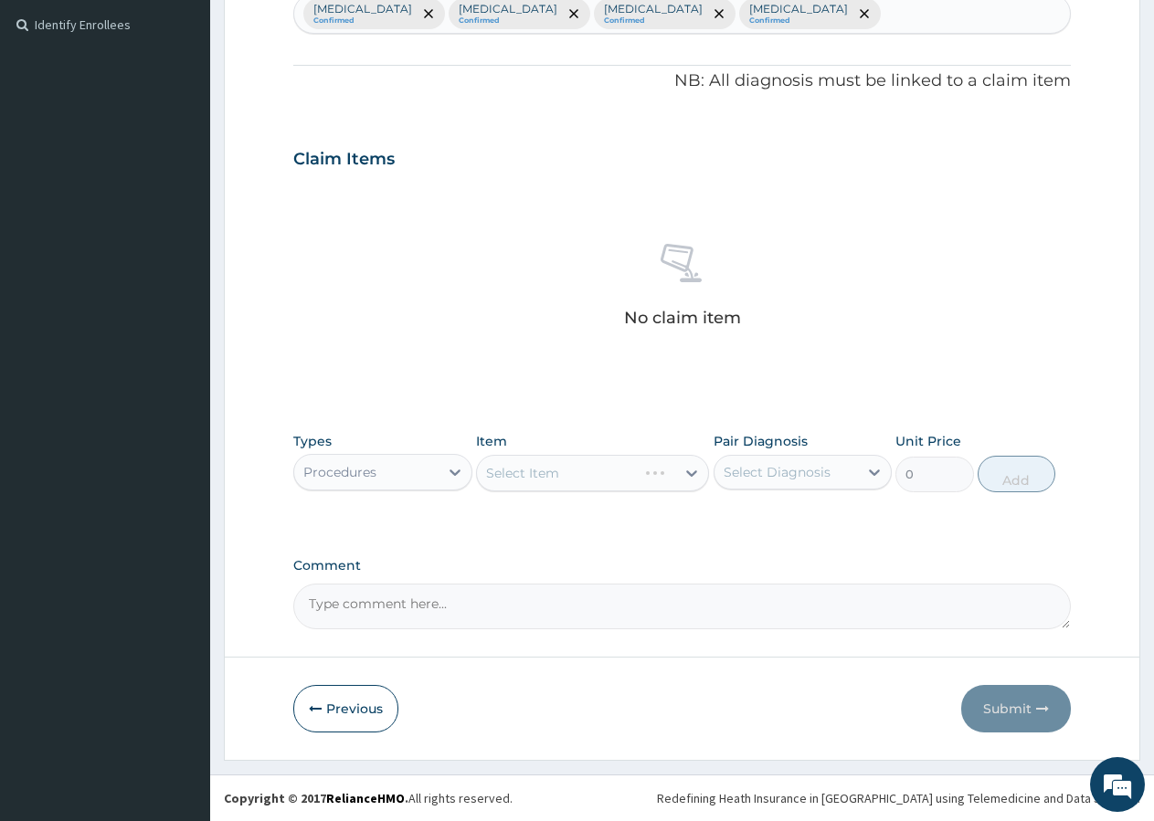
click at [548, 475] on div "Select Item" at bounding box center [592, 473] width 233 height 37
click at [545, 472] on div "Select Item" at bounding box center [592, 473] width 233 height 37
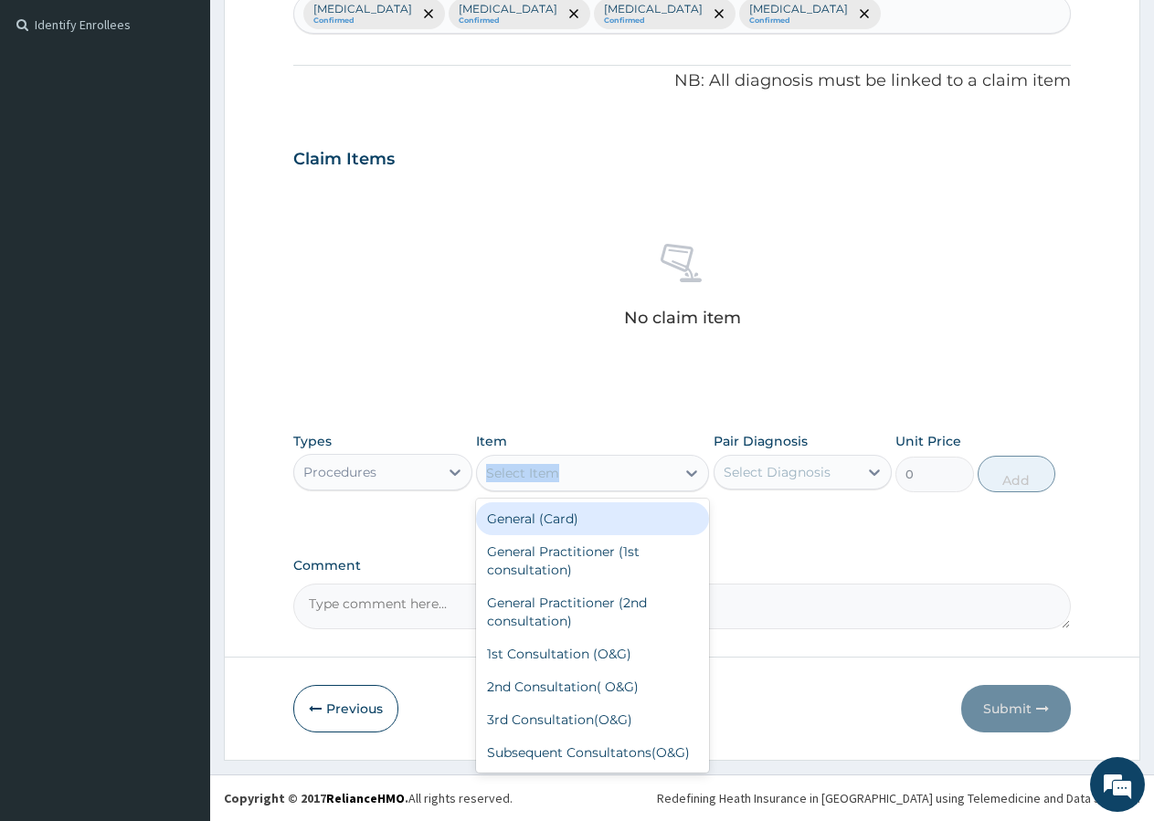
click at [550, 473] on div "Select Item" at bounding box center [522, 473] width 73 height 18
type input "GP"
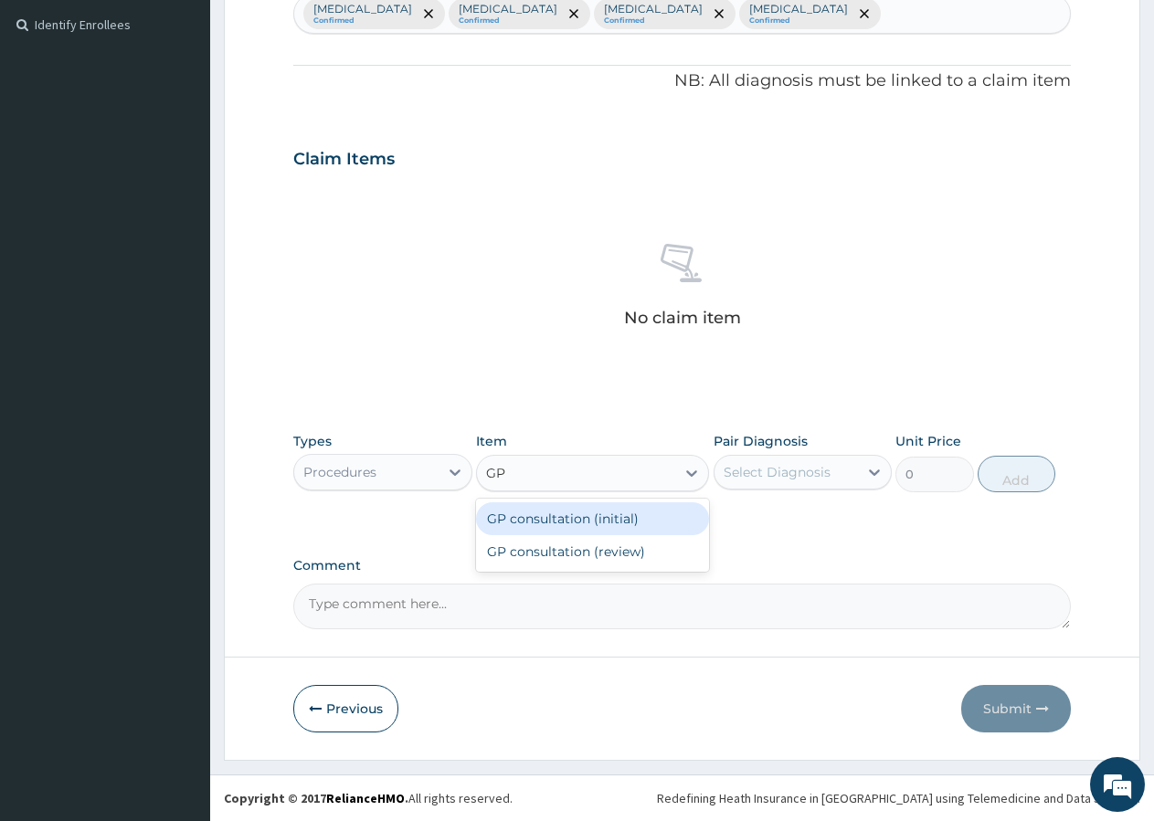
drag, startPoint x: 566, startPoint y: 517, endPoint x: 569, endPoint y: 507, distance: 10.4
click at [569, 507] on div "GP consultation (initial)" at bounding box center [592, 518] width 233 height 33
type input "3000"
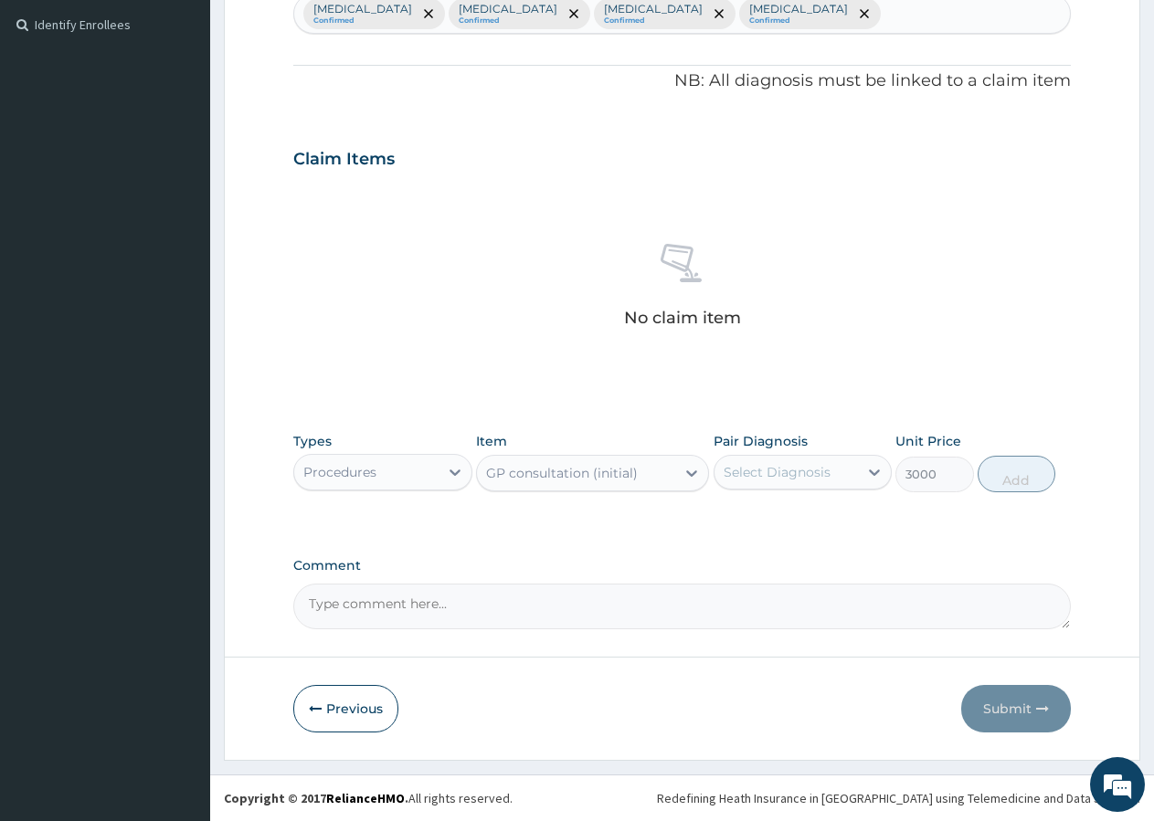
click at [825, 475] on div "Select Diagnosis" at bounding box center [777, 472] width 107 height 18
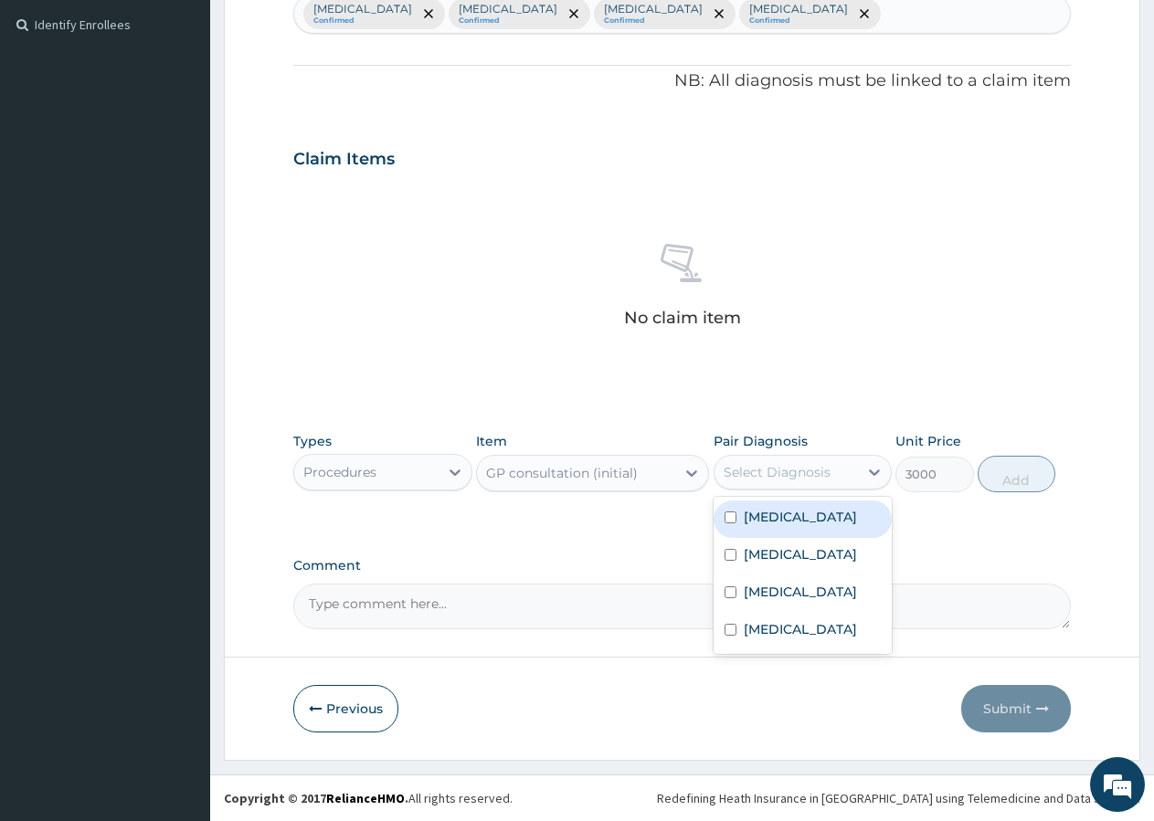
drag, startPoint x: 787, startPoint y: 513, endPoint x: 774, endPoint y: 519, distance: 13.9
click at [776, 517] on label "[MEDICAL_DATA]" at bounding box center [800, 517] width 113 height 18
checkbox input "true"
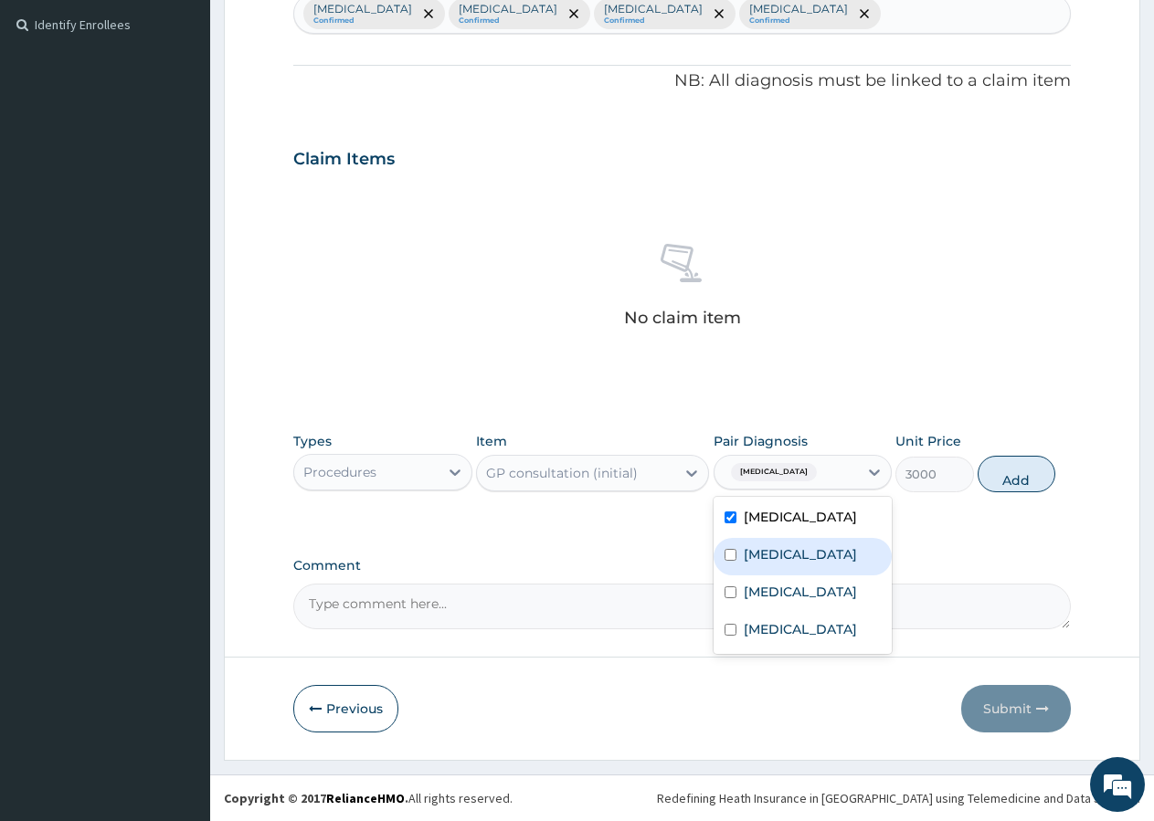
click at [753, 554] on label "[MEDICAL_DATA]" at bounding box center [800, 554] width 113 height 18
checkbox input "true"
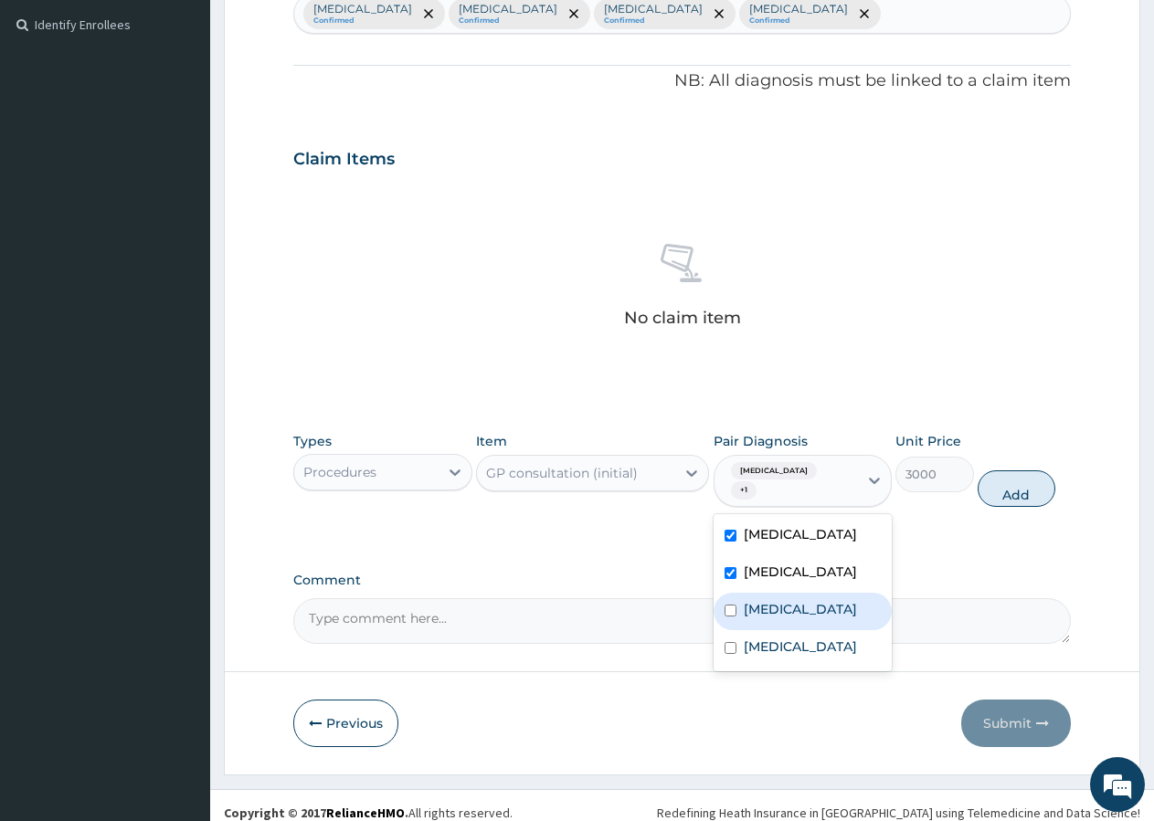
click at [747, 600] on label "[MEDICAL_DATA]" at bounding box center [800, 609] width 113 height 18
checkbox input "true"
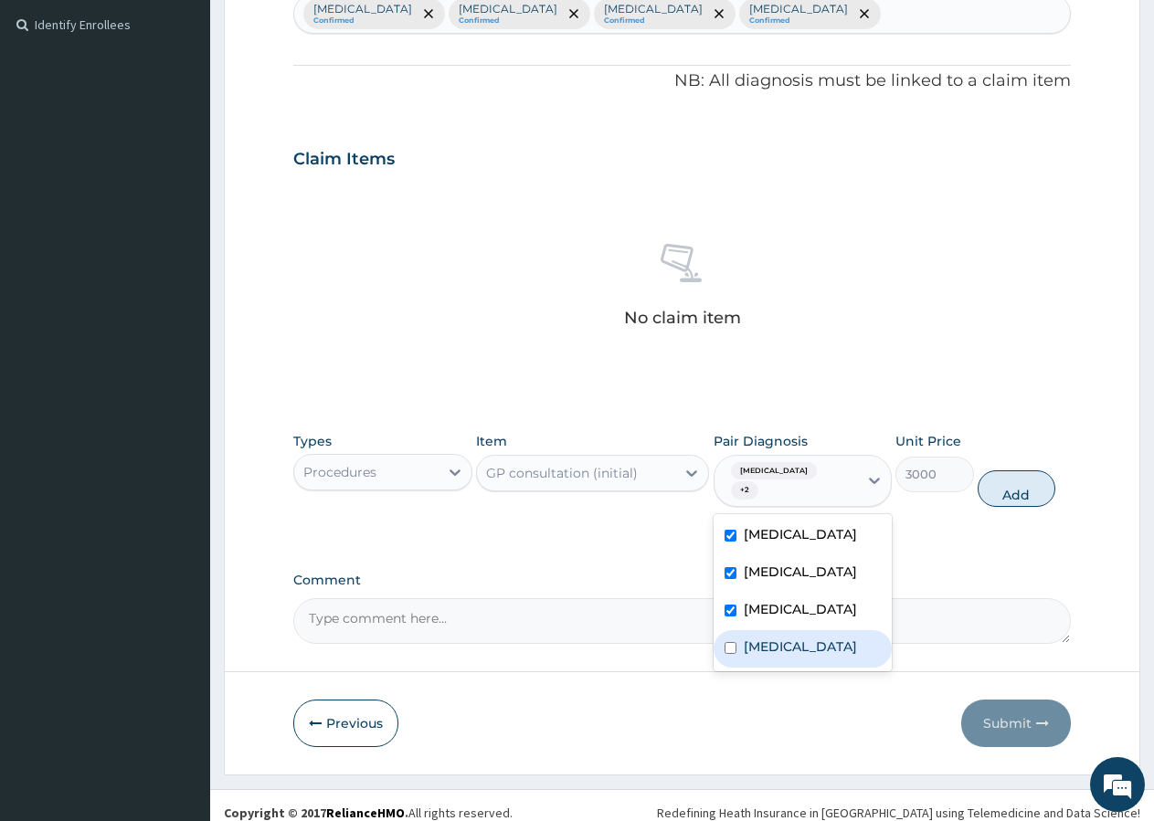
click at [745, 638] on label "[MEDICAL_DATA]" at bounding box center [800, 647] width 113 height 18
checkbox input "true"
click at [1028, 482] on button "Add" at bounding box center [1017, 488] width 78 height 37
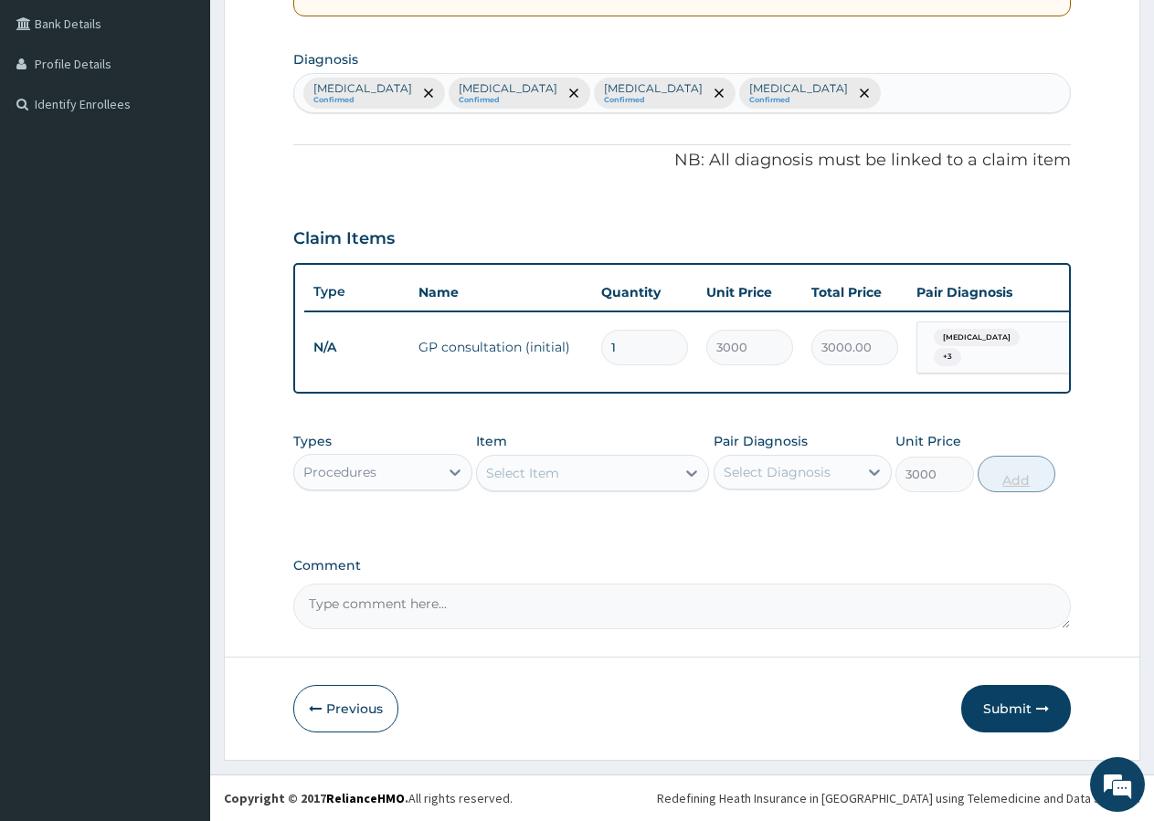
type input "0"
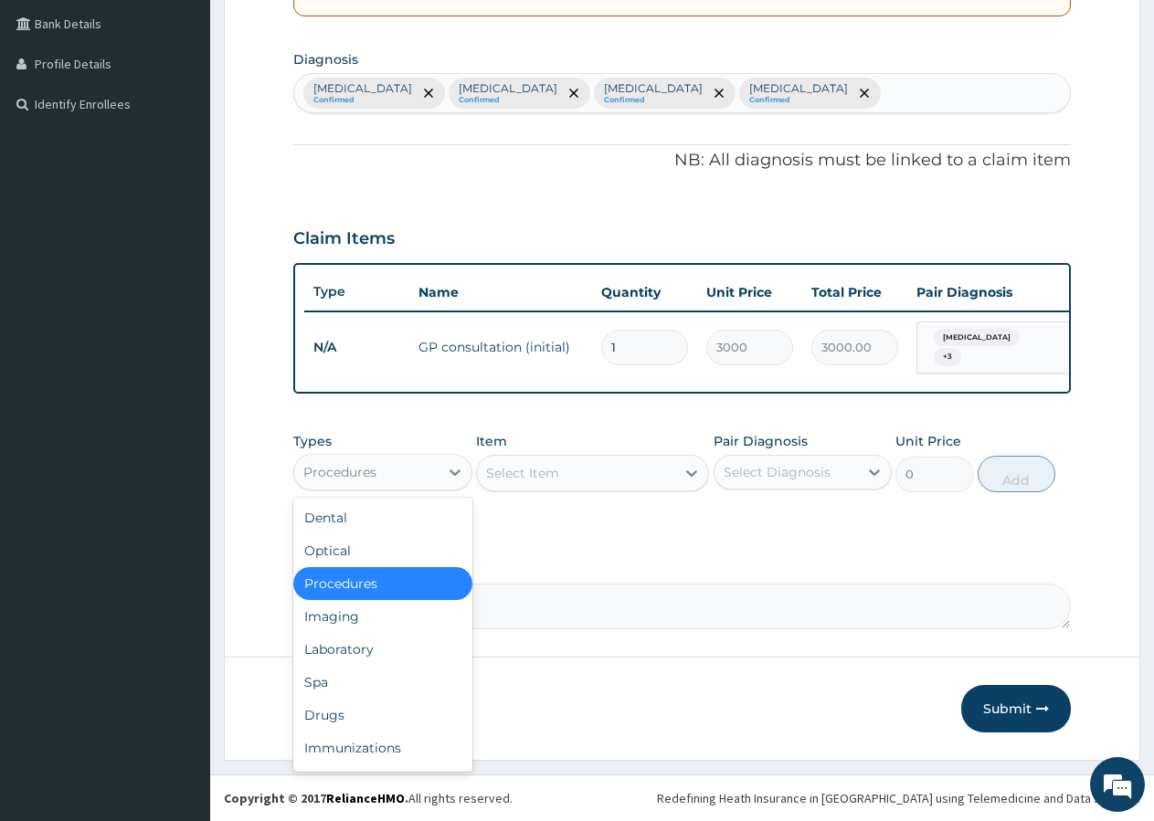
click at [377, 456] on div "Procedures" at bounding box center [382, 472] width 179 height 37
drag, startPoint x: 392, startPoint y: 654, endPoint x: 408, endPoint y: 646, distance: 18.4
click at [402, 650] on div "Laboratory" at bounding box center [382, 649] width 179 height 33
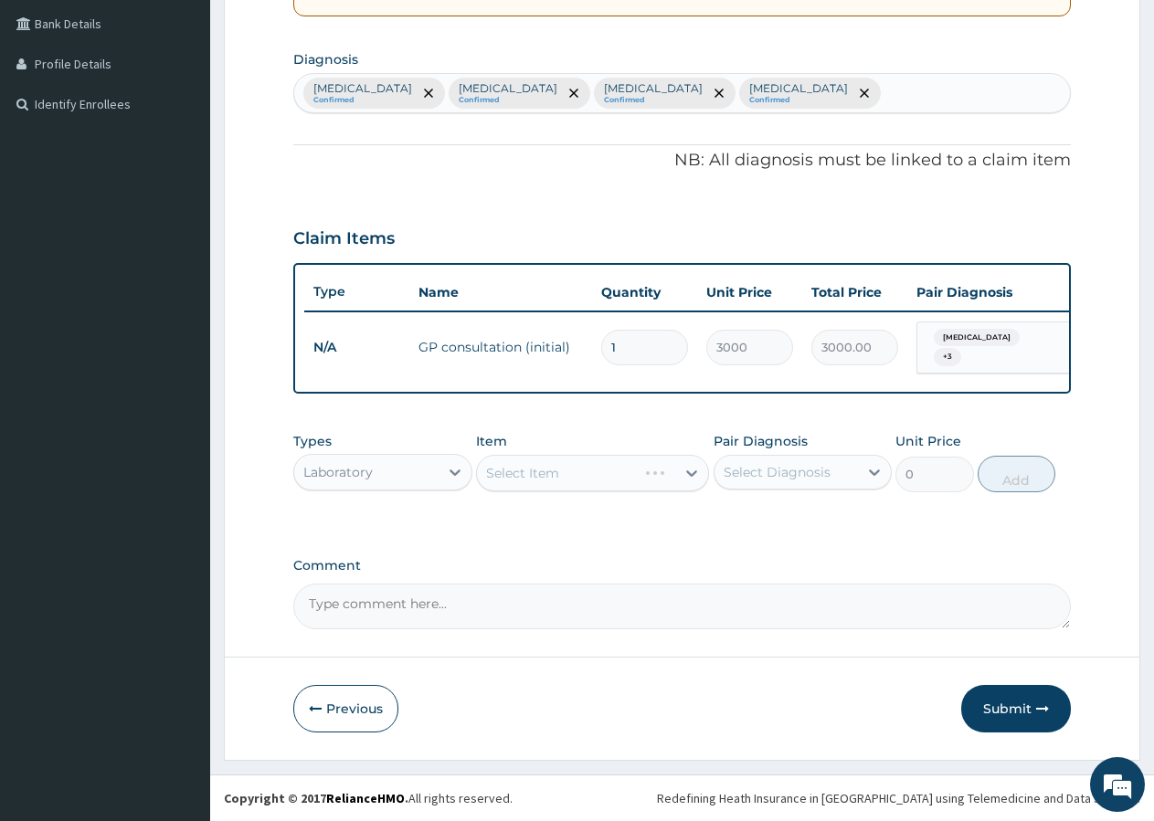
click at [550, 473] on div "Select Item" at bounding box center [592, 473] width 233 height 37
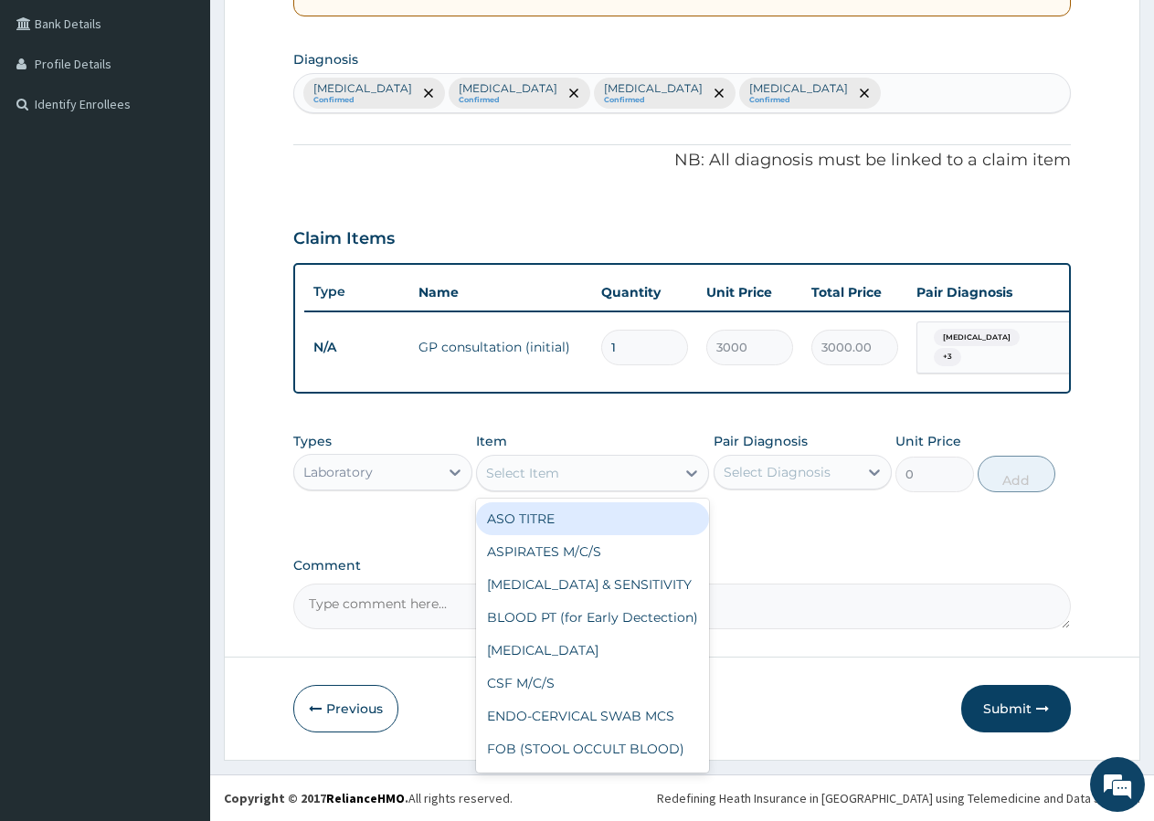
click at [563, 470] on div "Select Item" at bounding box center [576, 473] width 198 height 29
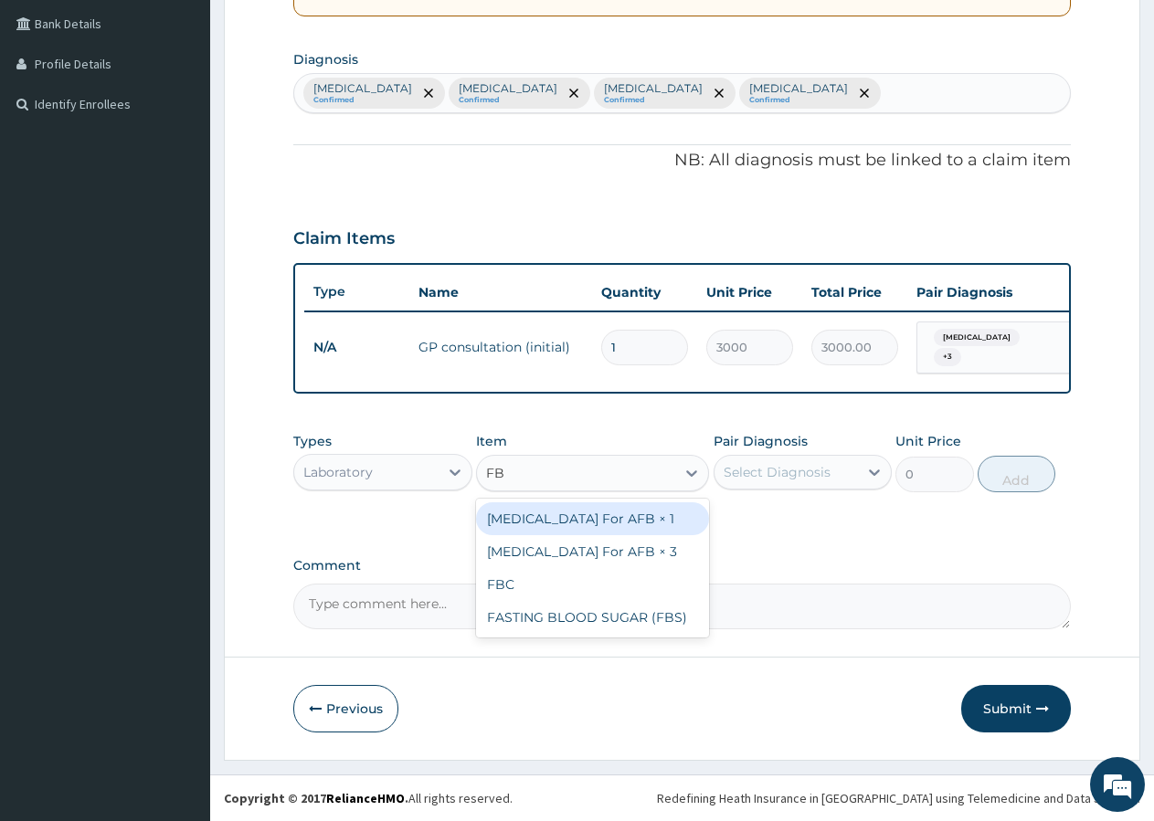
type input "FBC"
click at [526, 515] on div "FBC" at bounding box center [592, 518] width 233 height 33
type input "2000"
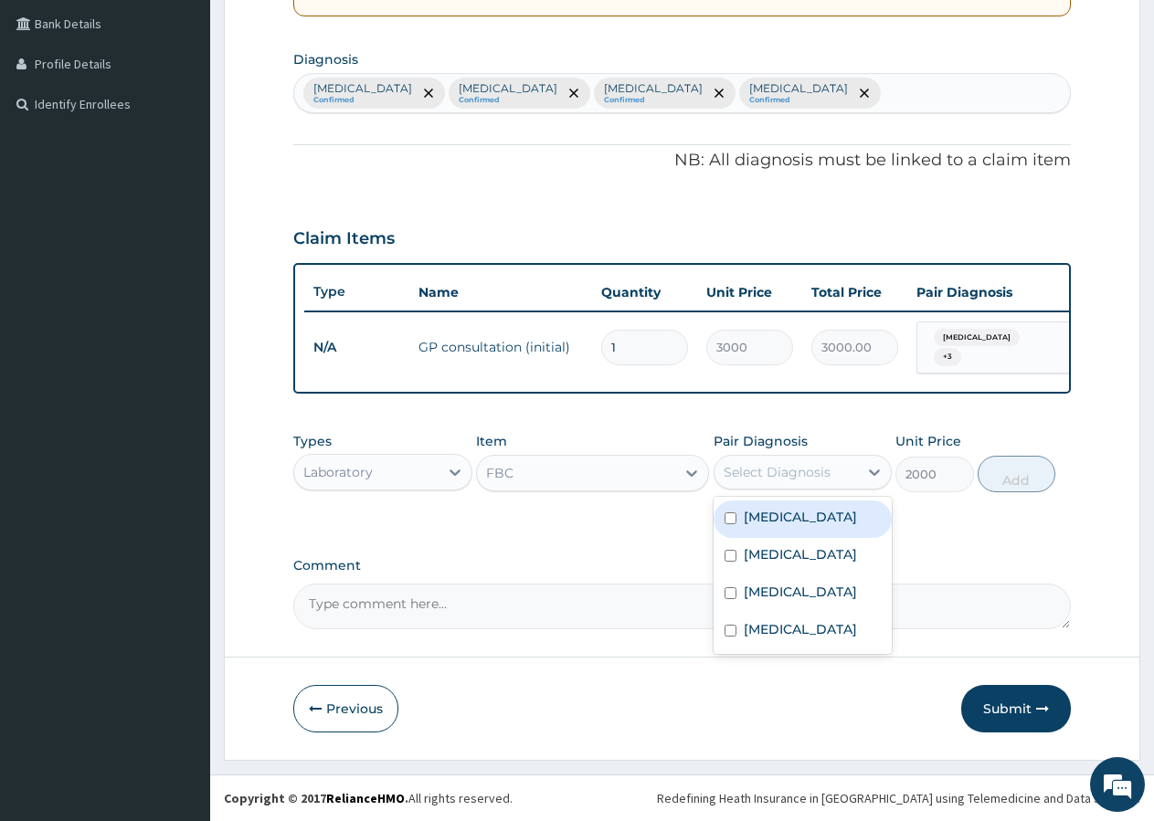
click at [813, 482] on div "Select Diagnosis" at bounding box center [786, 472] width 144 height 29
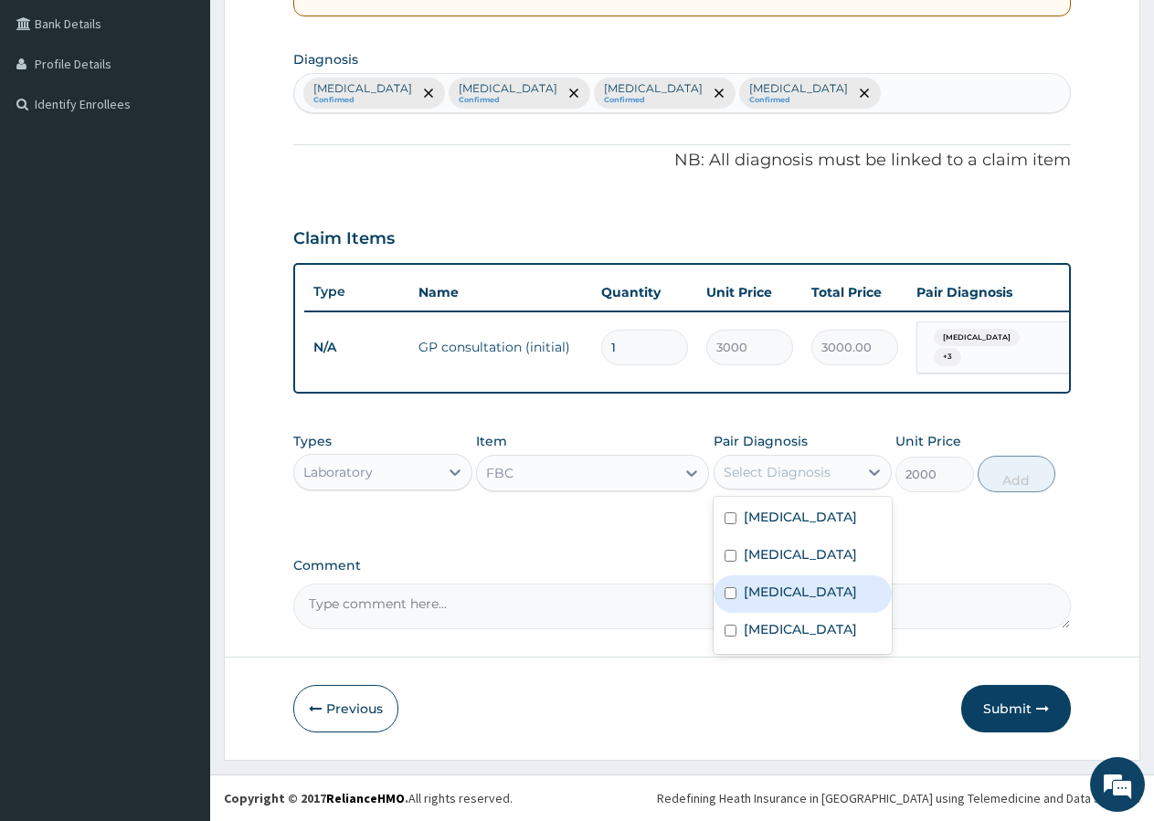
click at [748, 588] on label "Sepsis" at bounding box center [800, 592] width 113 height 18
checkbox input "true"
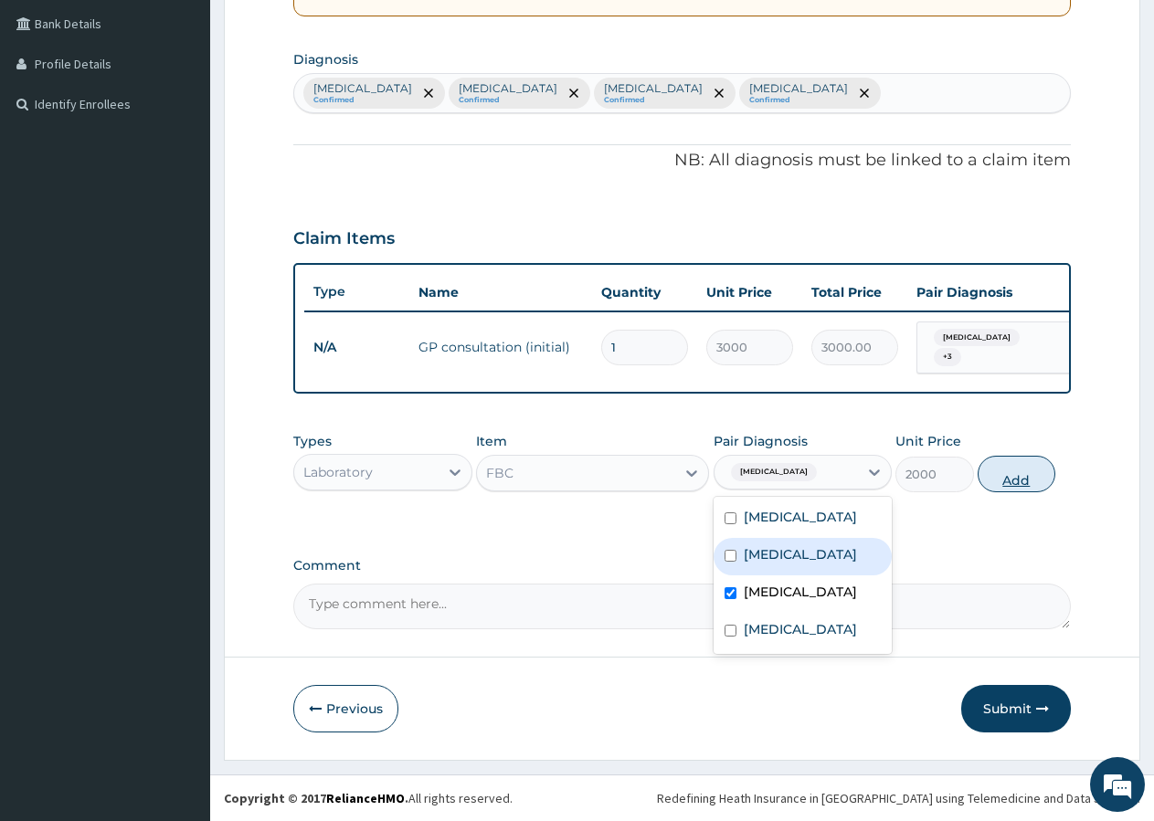
click at [1009, 475] on button "Add" at bounding box center [1017, 474] width 78 height 37
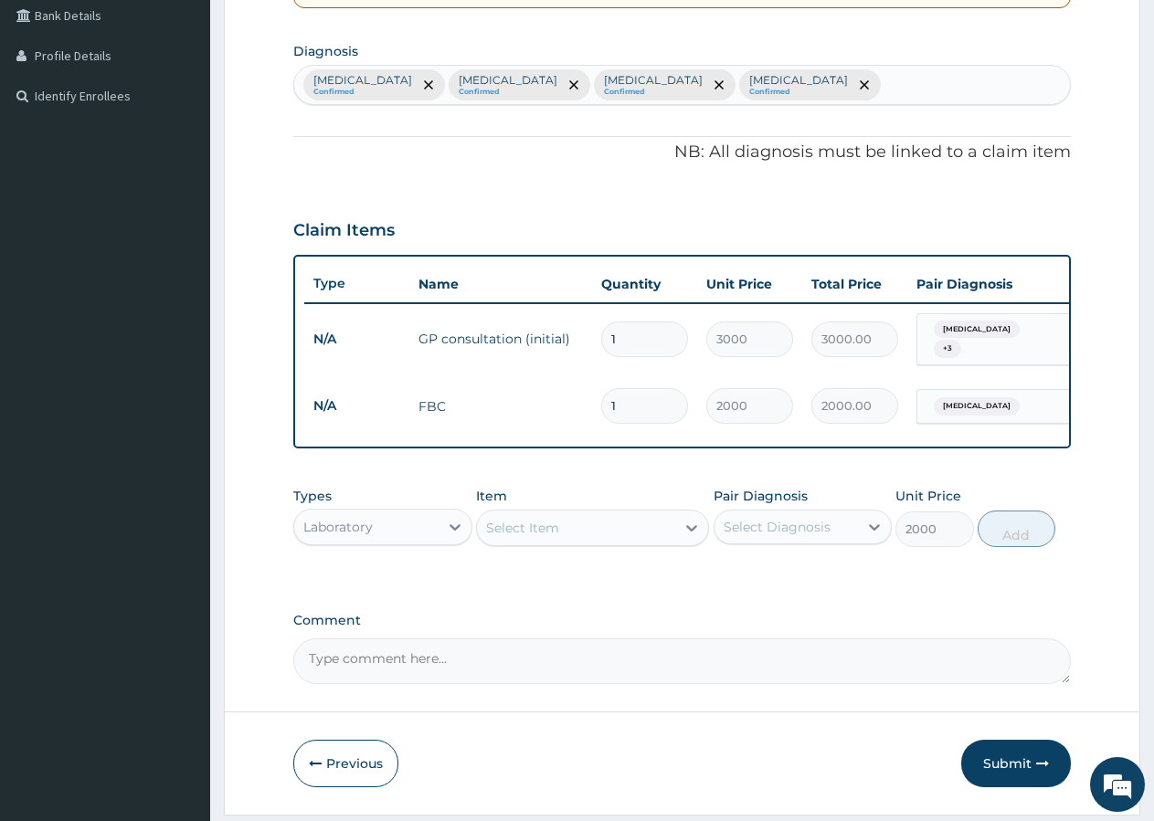
type input "0"
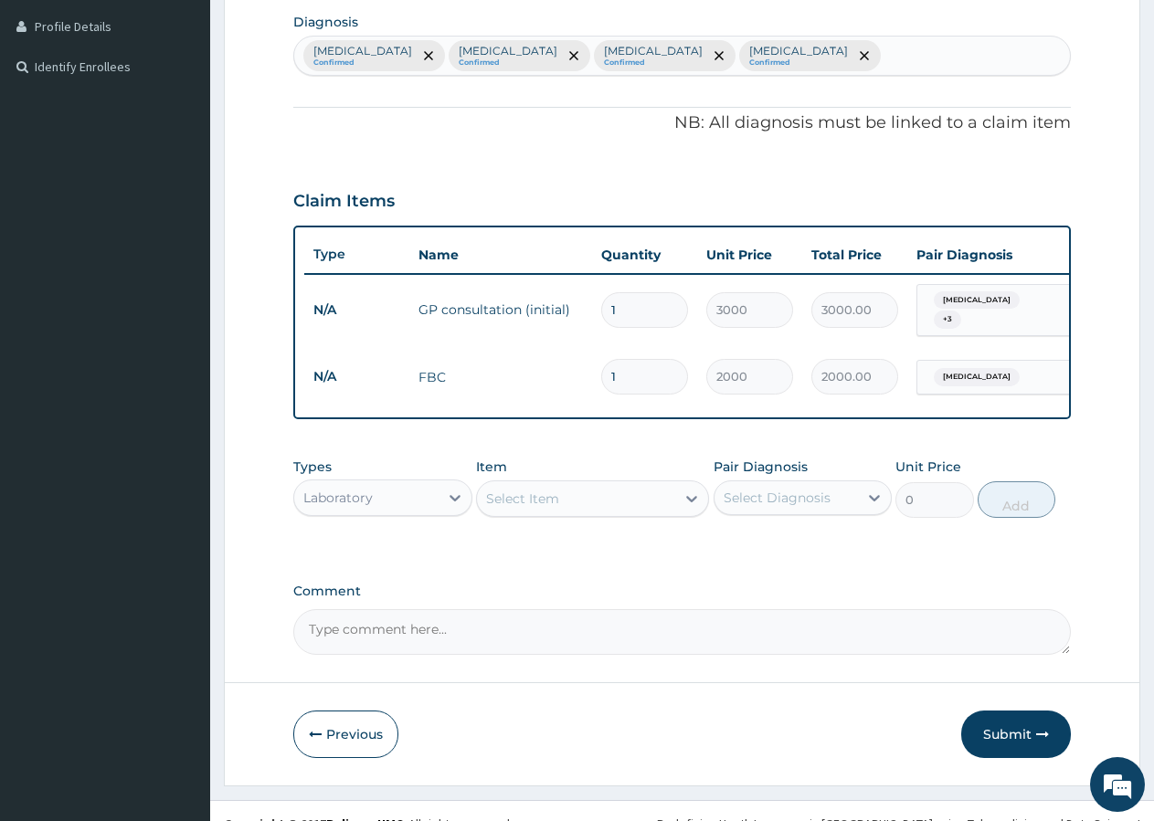
scroll to position [488, 0]
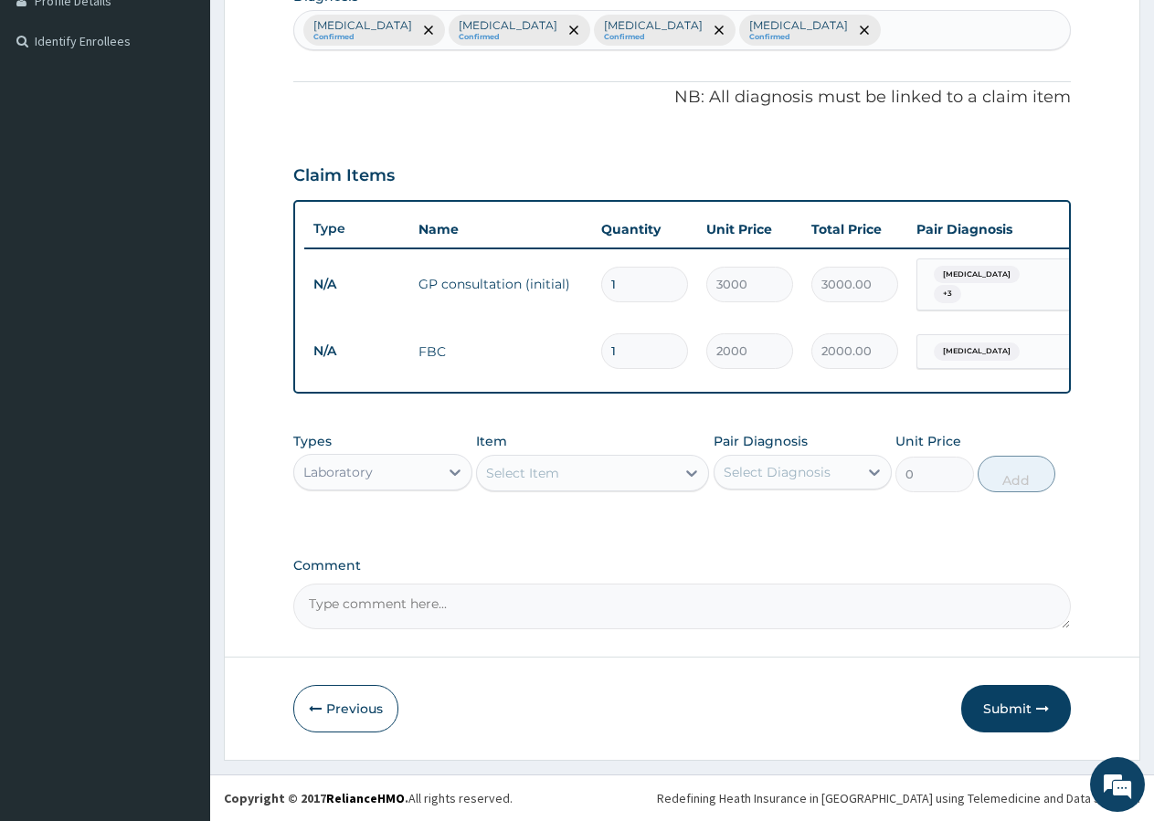
click at [503, 463] on div "Select Item" at bounding box center [576, 473] width 198 height 29
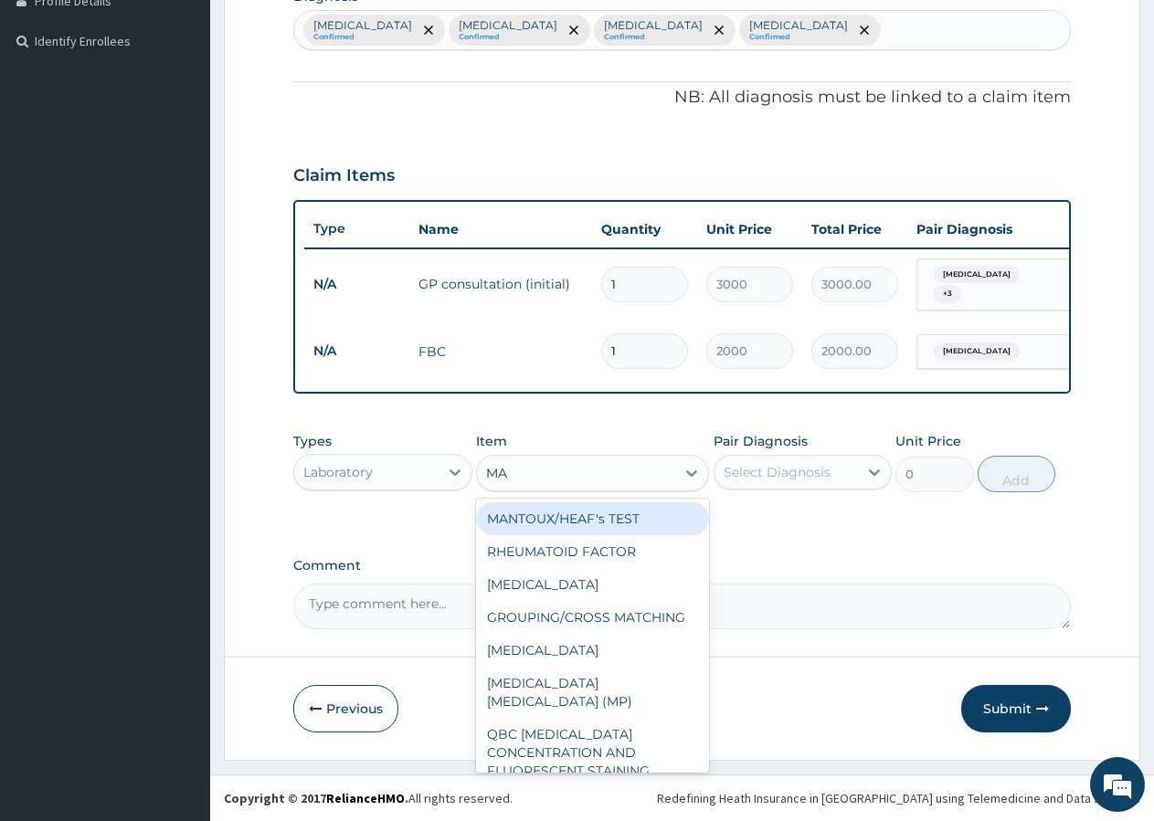
type input "MAL"
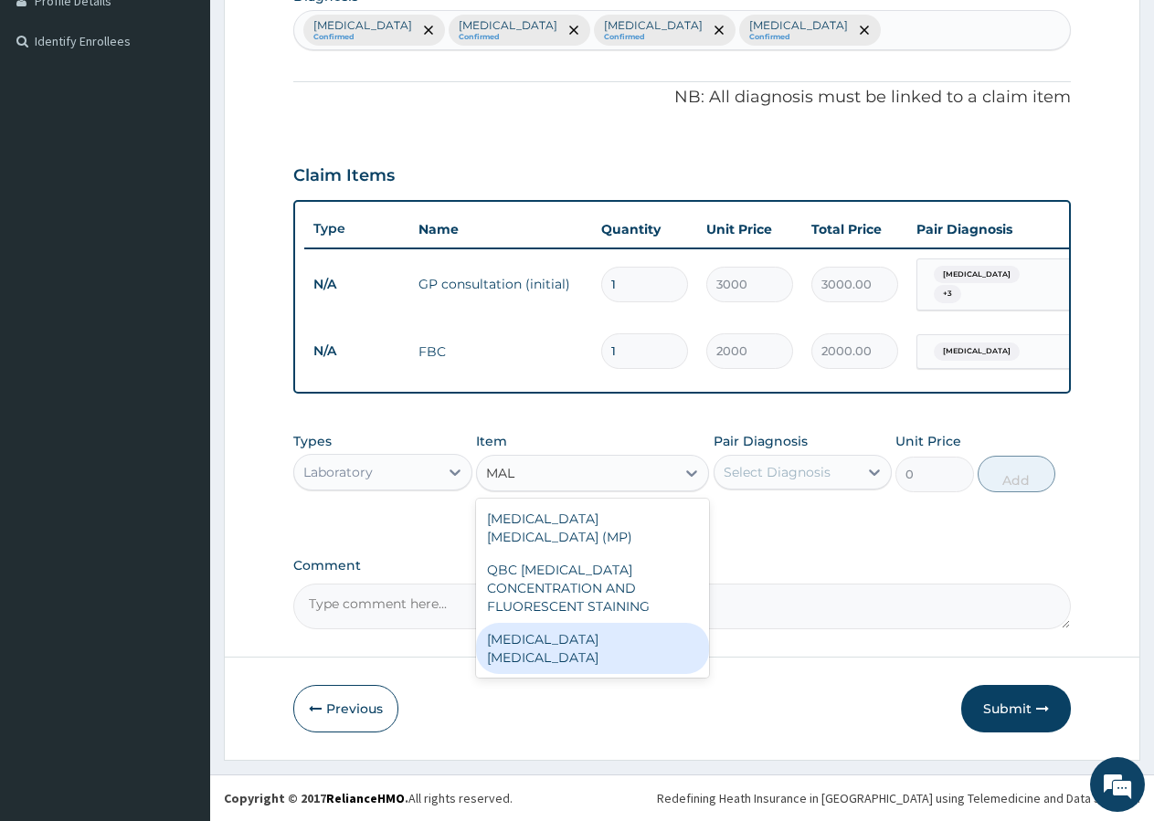
drag, startPoint x: 550, startPoint y: 623, endPoint x: 550, endPoint y: 608, distance: 15.5
click at [550, 623] on div "malaria parasite" at bounding box center [592, 648] width 233 height 51
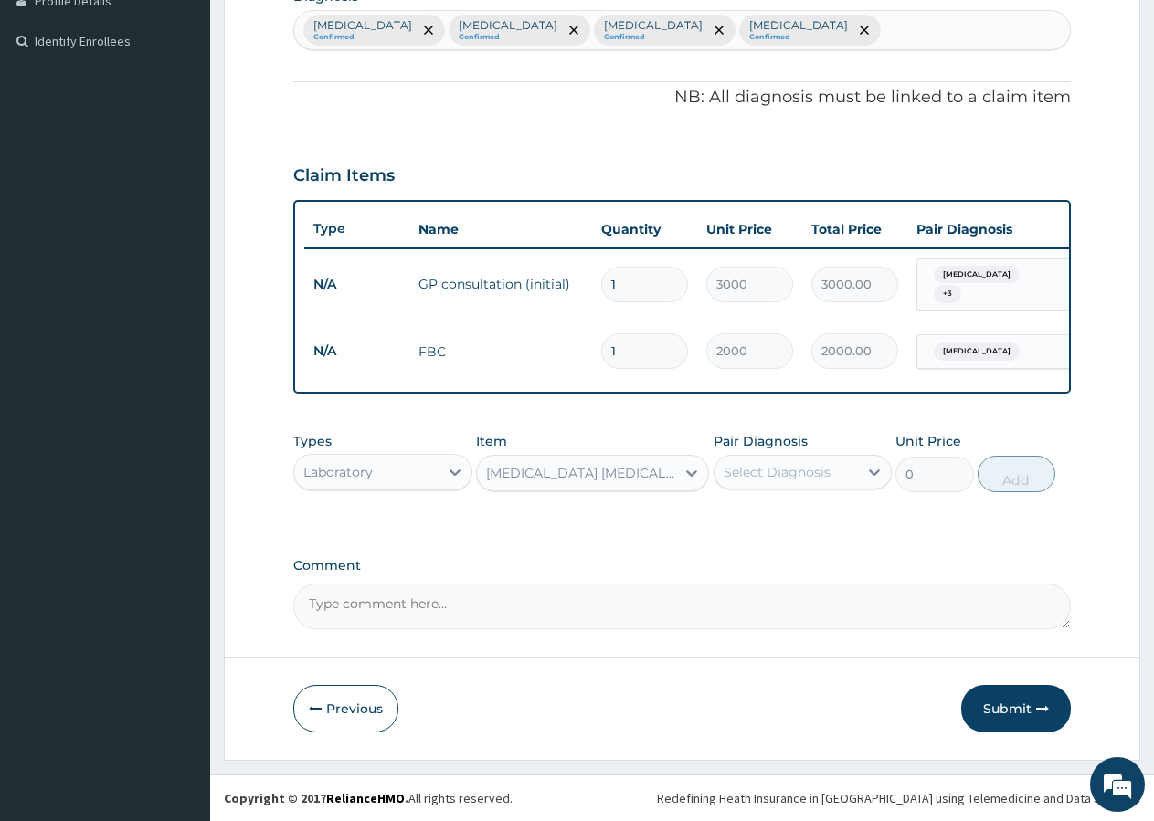
type input "800"
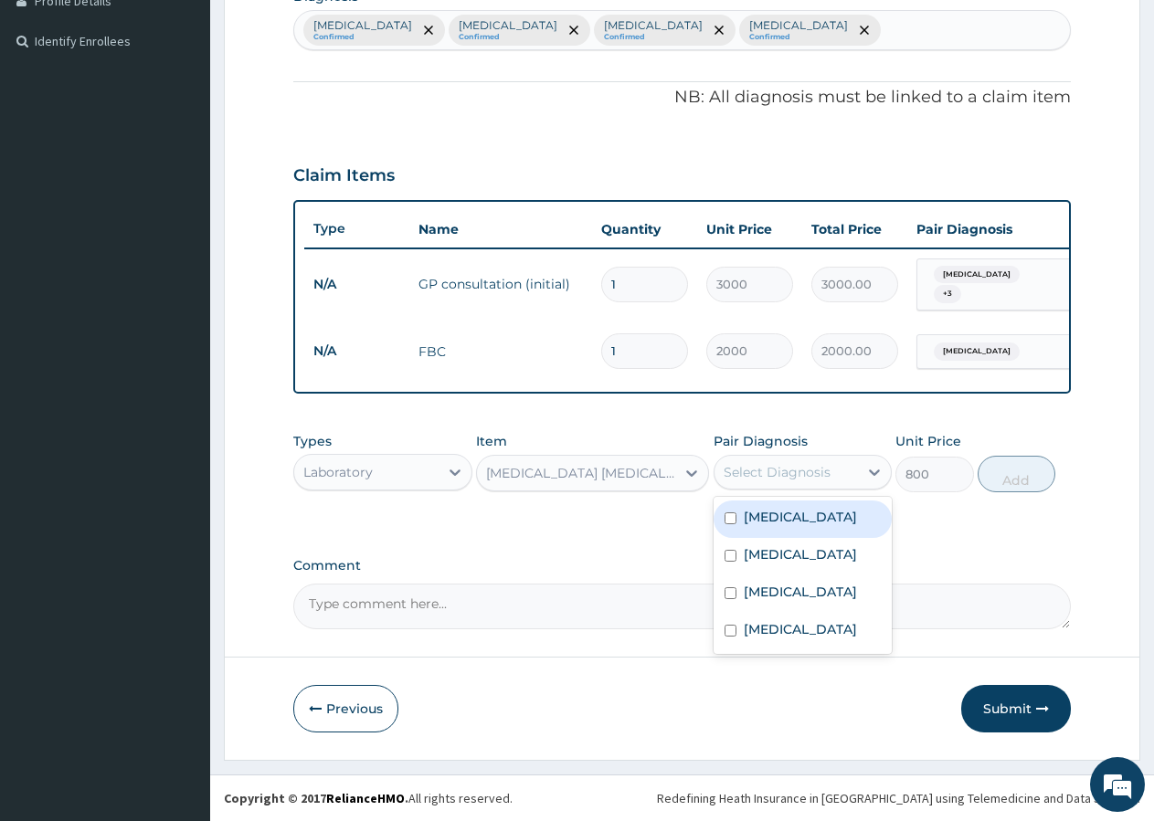
click at [801, 477] on div "Select Diagnosis" at bounding box center [777, 472] width 107 height 18
click at [766, 546] on label "Malaria" at bounding box center [800, 554] width 113 height 18
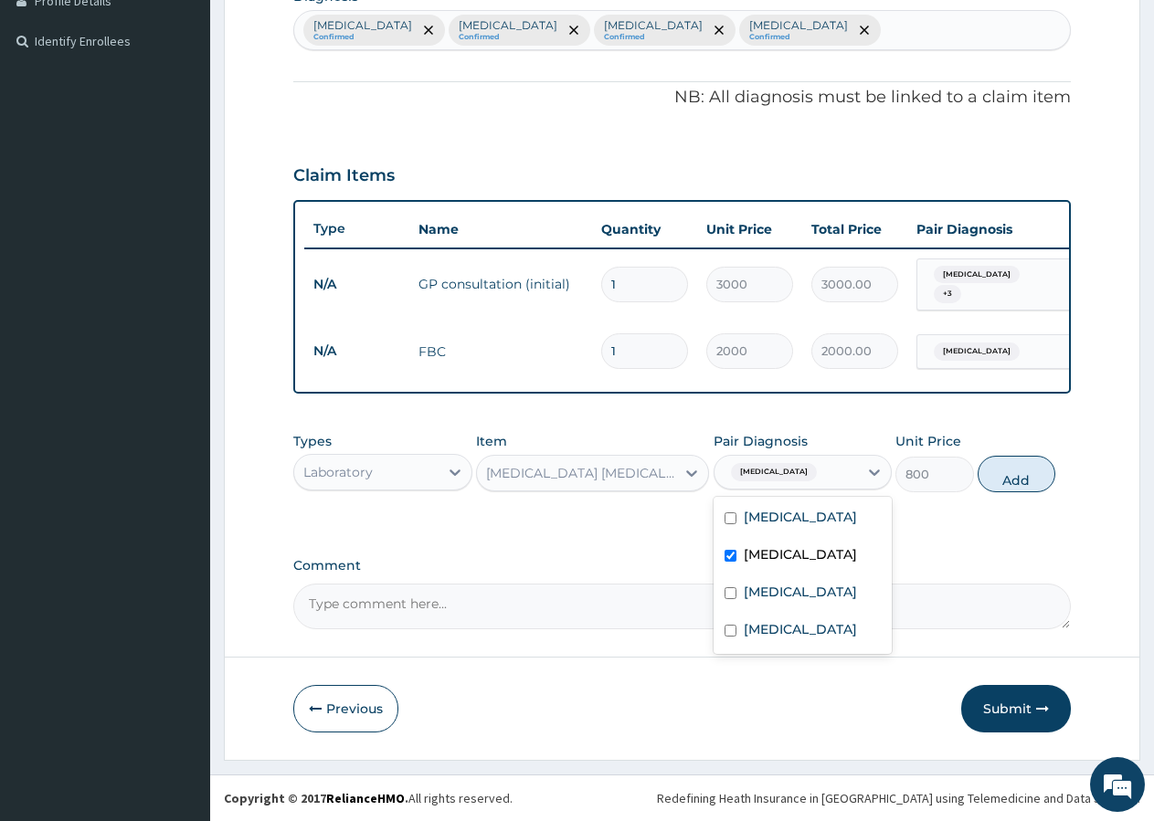
checkbox input "true"
click at [999, 492] on button "Add" at bounding box center [1017, 474] width 78 height 37
type input "0"
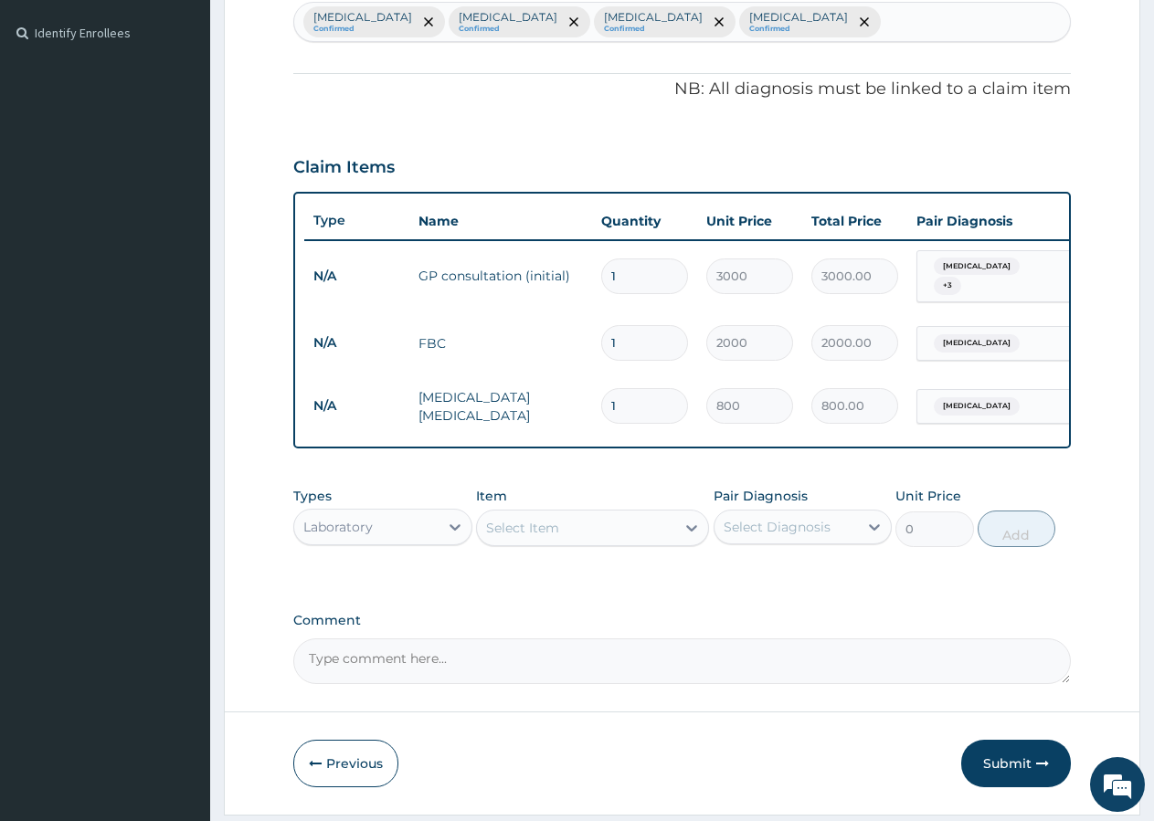
scroll to position [551, 0]
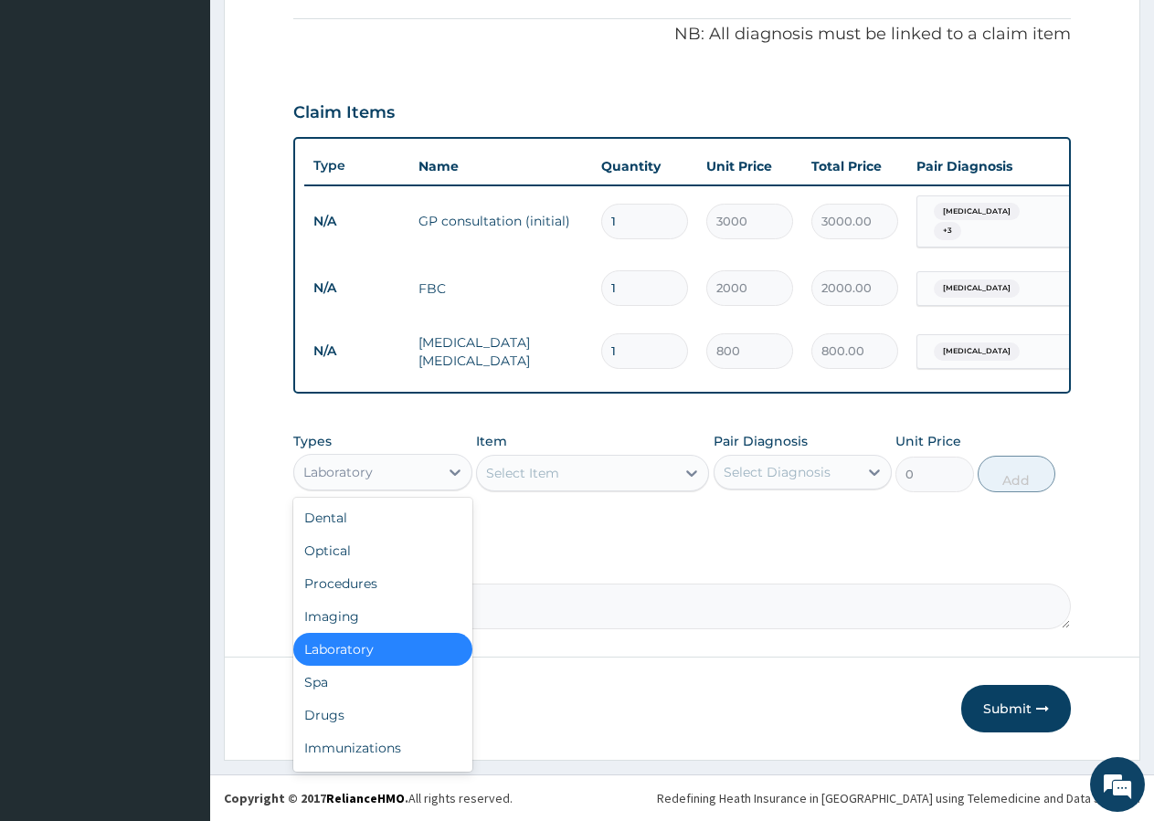
click at [334, 468] on div "Laboratory" at bounding box center [337, 472] width 69 height 18
drag, startPoint x: 550, startPoint y: 472, endPoint x: 587, endPoint y: 469, distance: 37.6
click at [549, 471] on div "Select Item" at bounding box center [522, 473] width 73 height 18
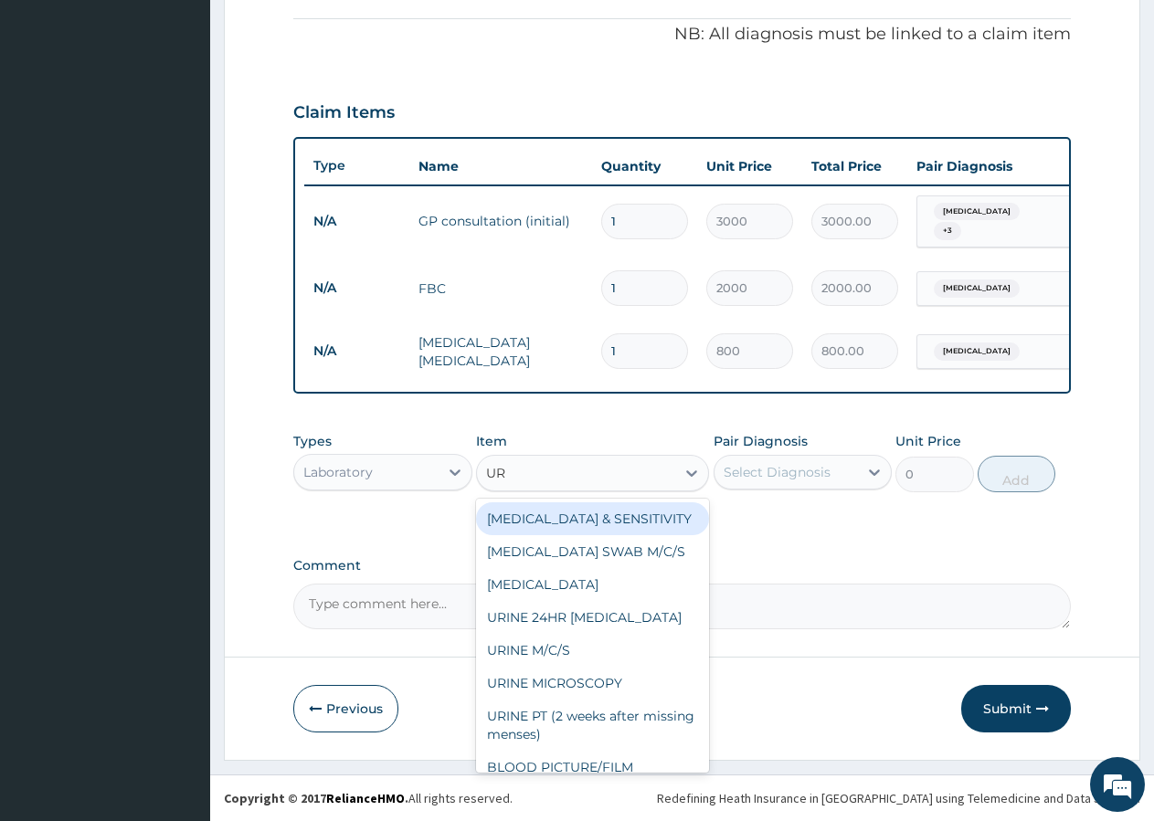
type input "URI"
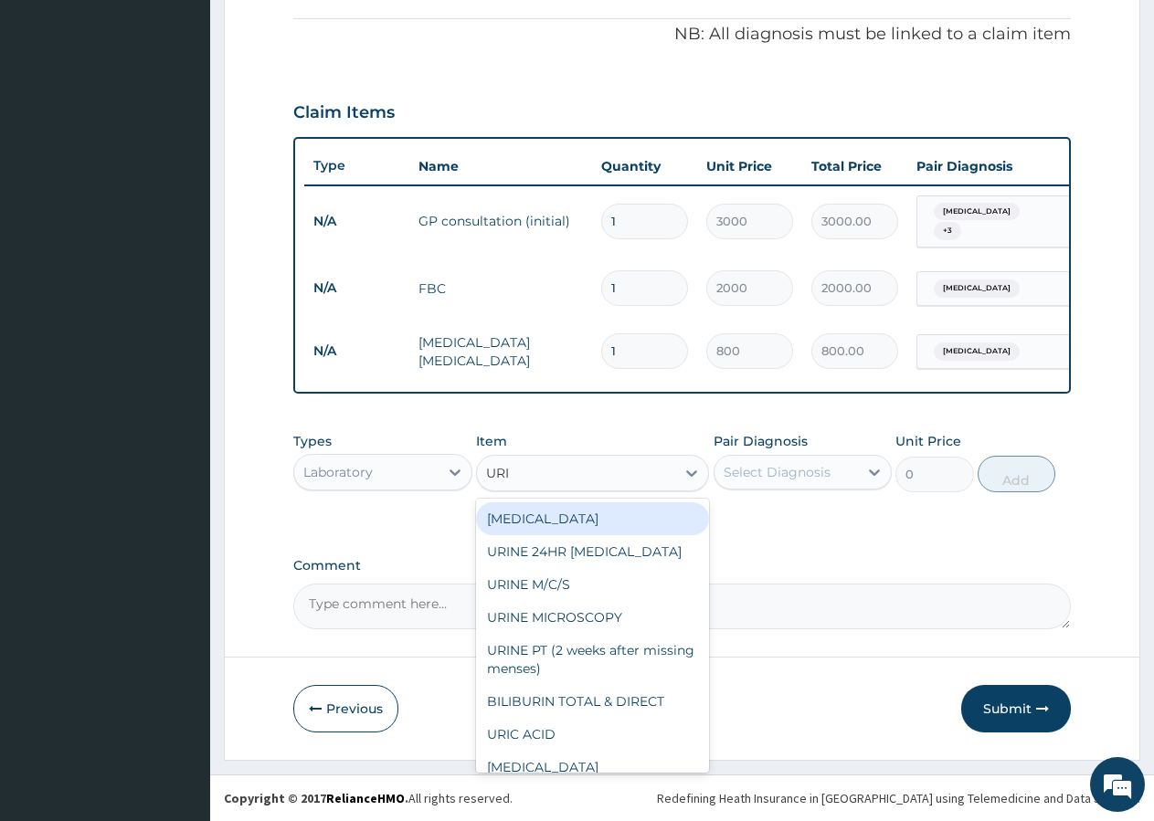
click at [573, 522] on div "URINALYSIS" at bounding box center [592, 518] width 233 height 33
type input "600"
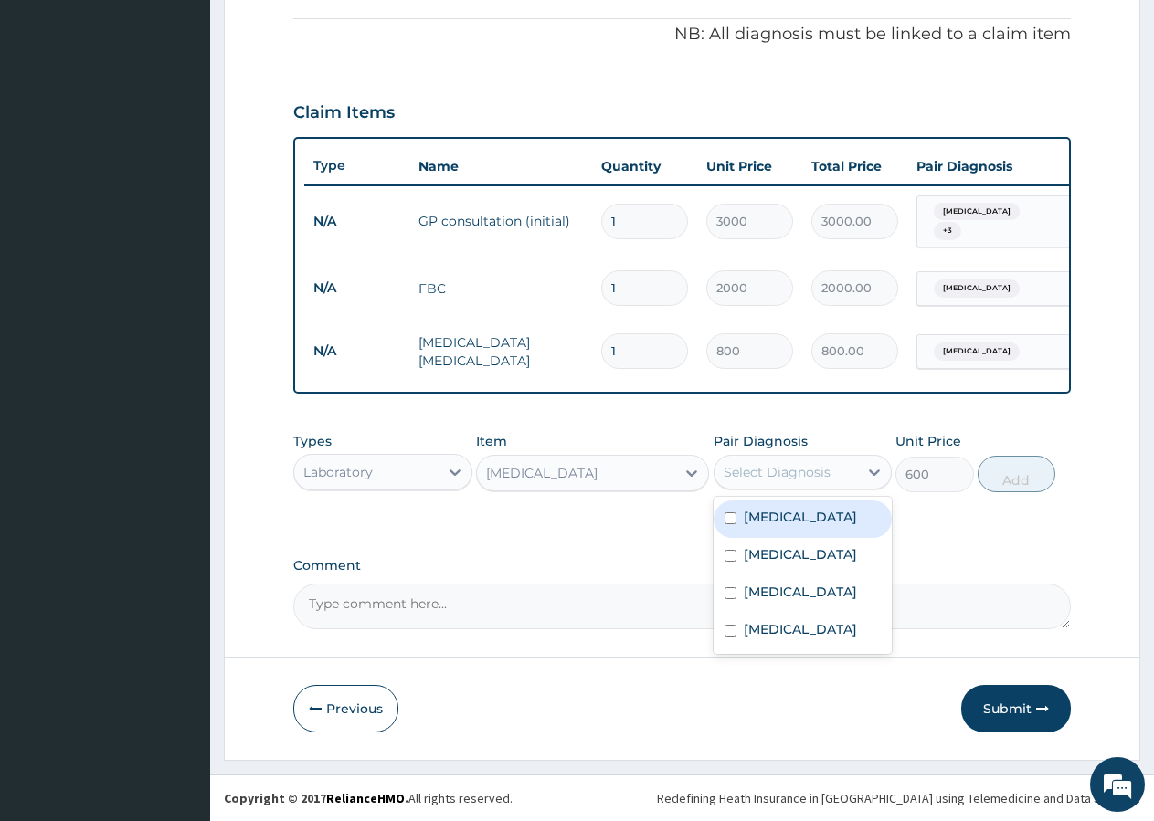
click at [769, 467] on div "Select Diagnosis" at bounding box center [777, 472] width 107 height 18
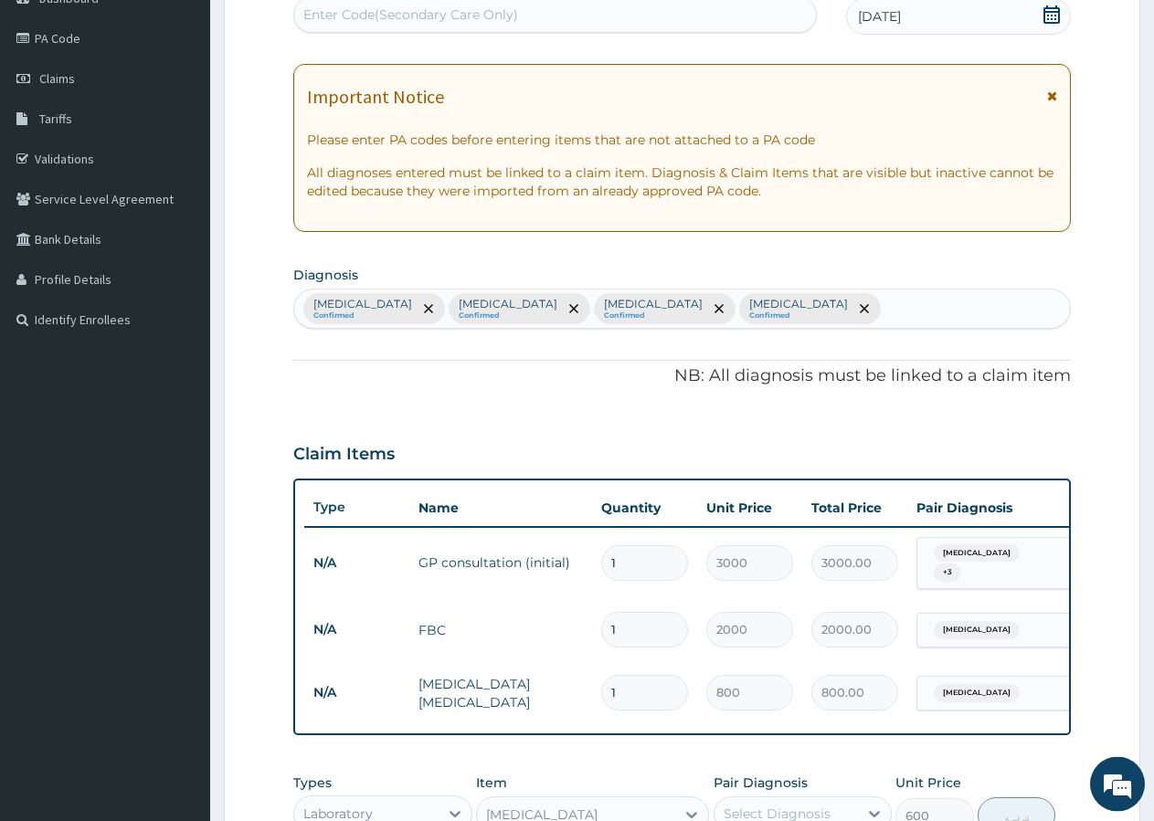
scroll to position [85, 0]
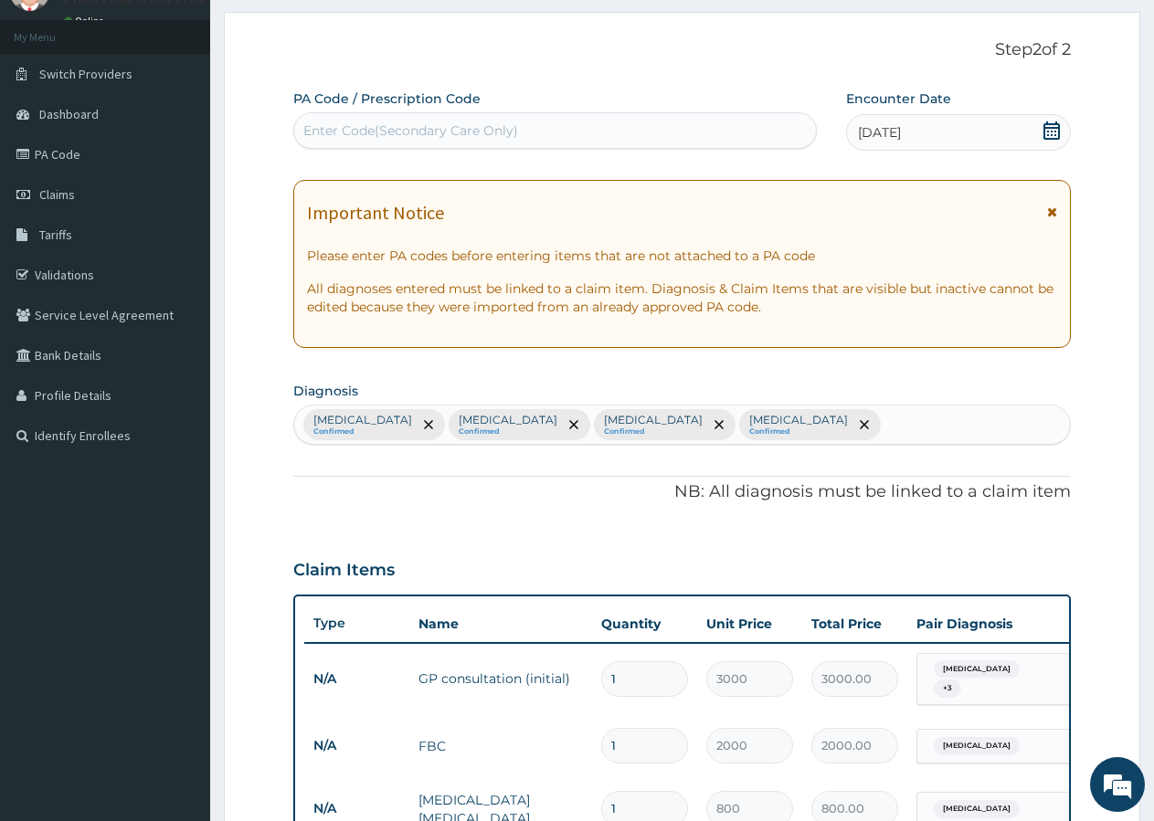
click at [767, 414] on div "Amenorrhea Confirmed Malaria Confirmed Sepsis Confirmed Anemia Confirmed" at bounding box center [682, 425] width 776 height 38
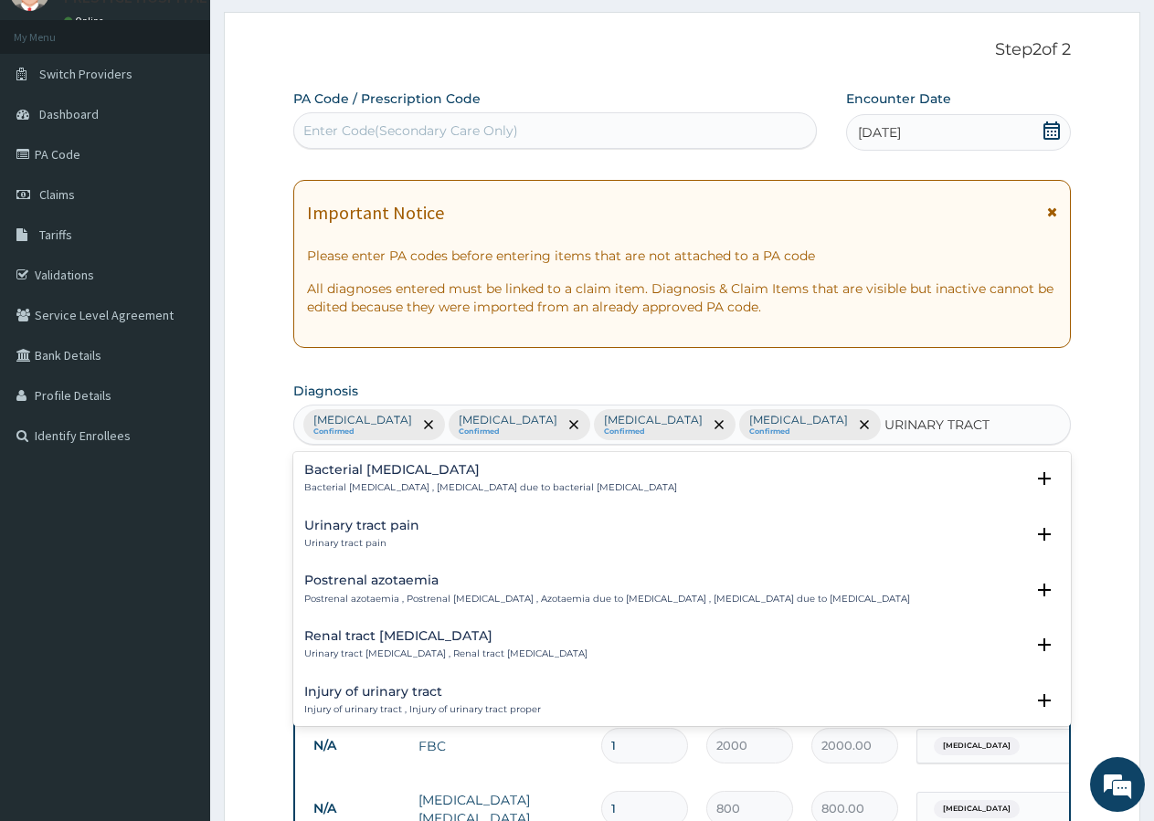
type input "URINARY TRACT I"
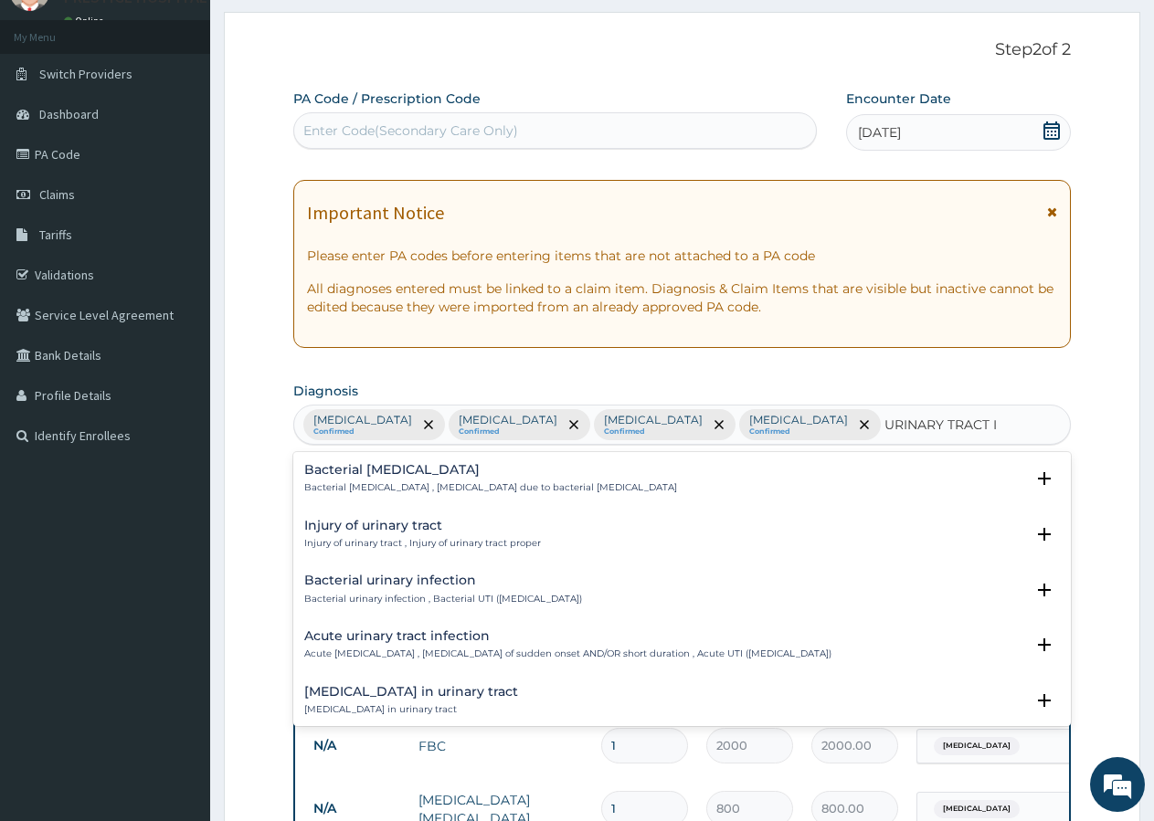
click at [460, 592] on div "Bacterial urinary infection Bacterial urinary infection , Bacterial UTI (urinar…" at bounding box center [443, 590] width 278 height 32
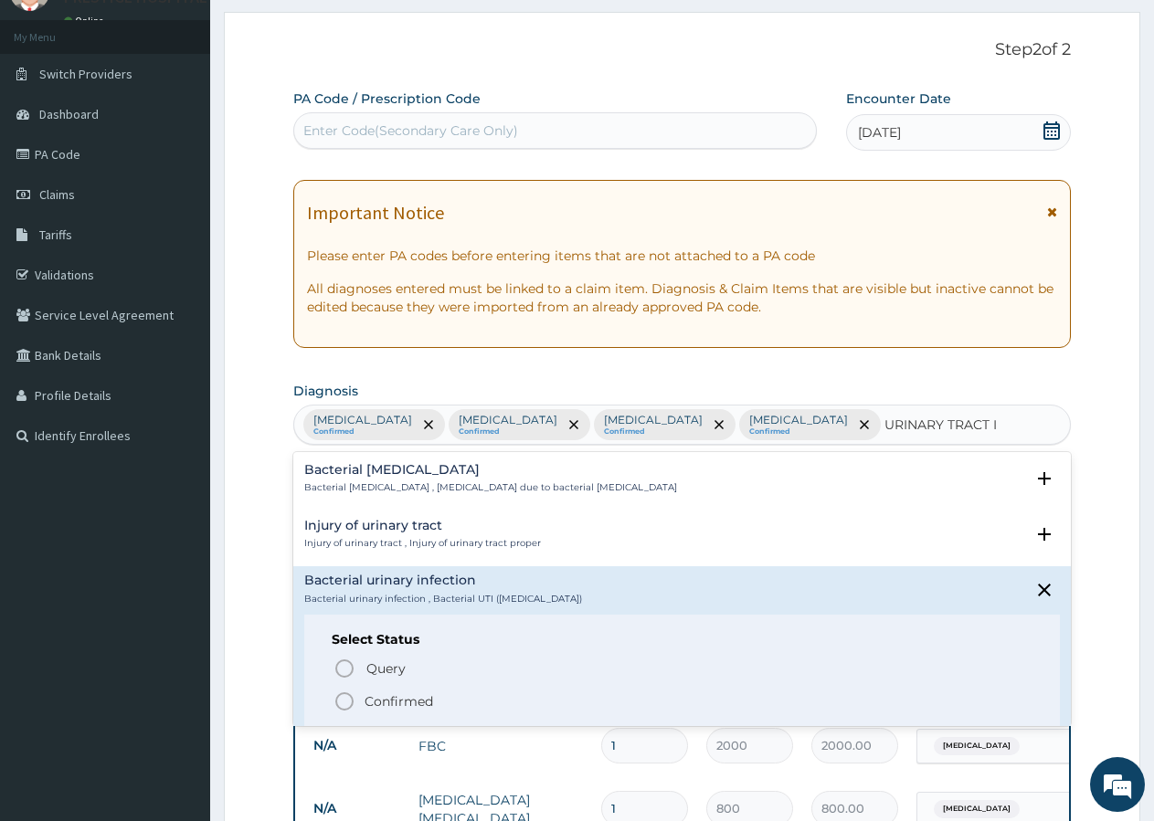
click at [388, 696] on p "Confirmed" at bounding box center [399, 701] width 69 height 18
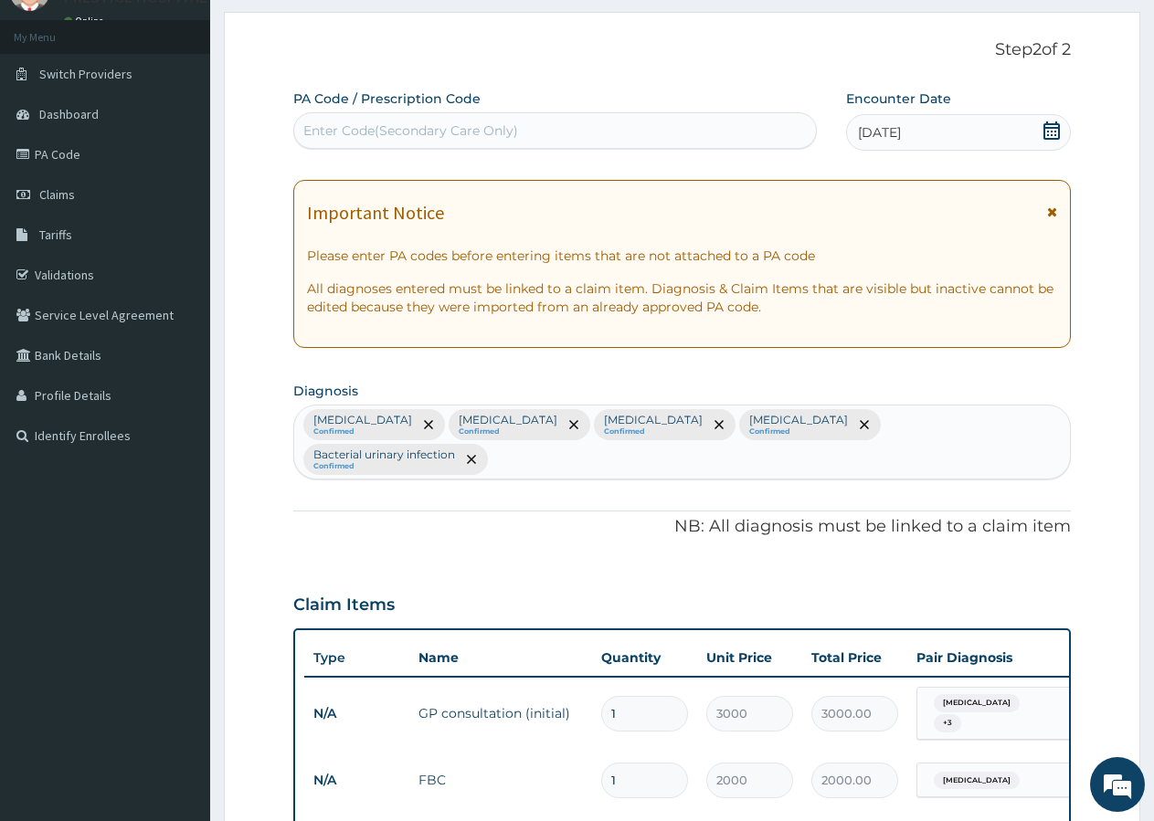
scroll to position [551, 0]
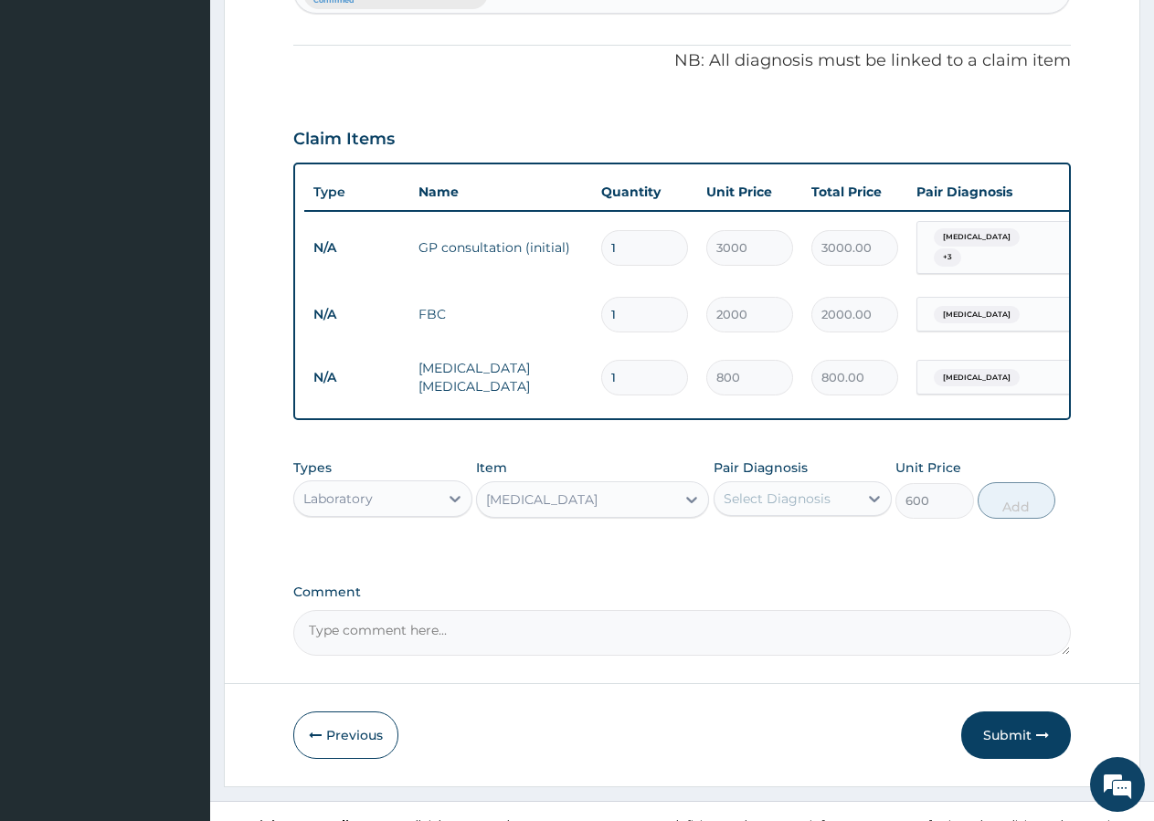
click at [798, 490] on div "Select Diagnosis" at bounding box center [777, 499] width 107 height 18
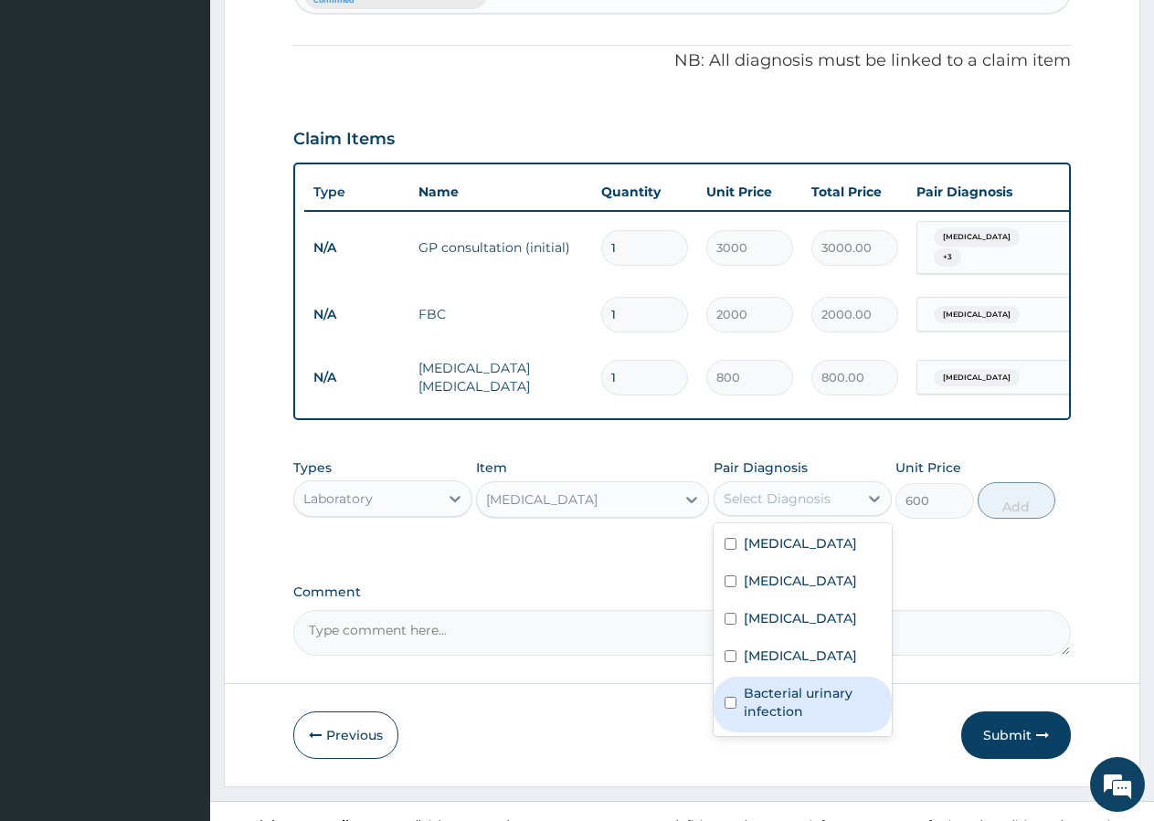
click at [781, 684] on label "Bacterial urinary infection" at bounding box center [813, 702] width 138 height 37
checkbox input "true"
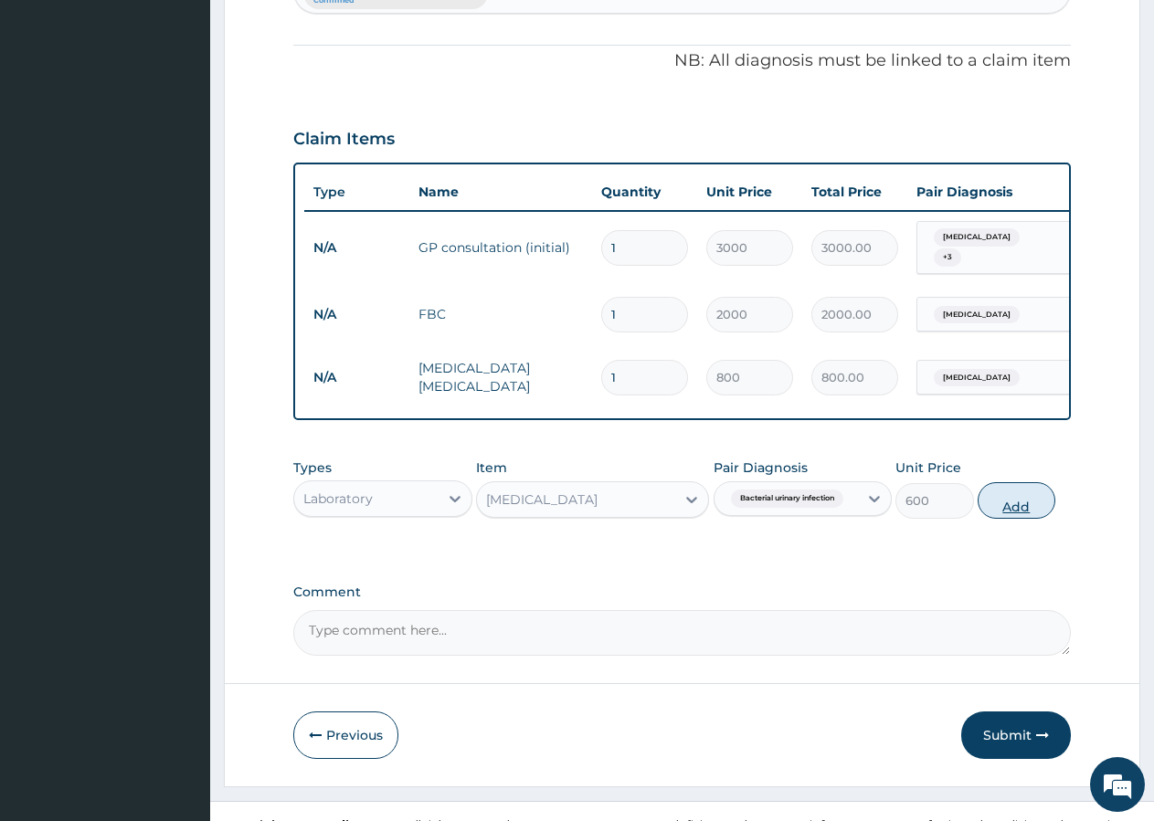
click at [1019, 482] on button "Add" at bounding box center [1017, 500] width 78 height 37
type input "0"
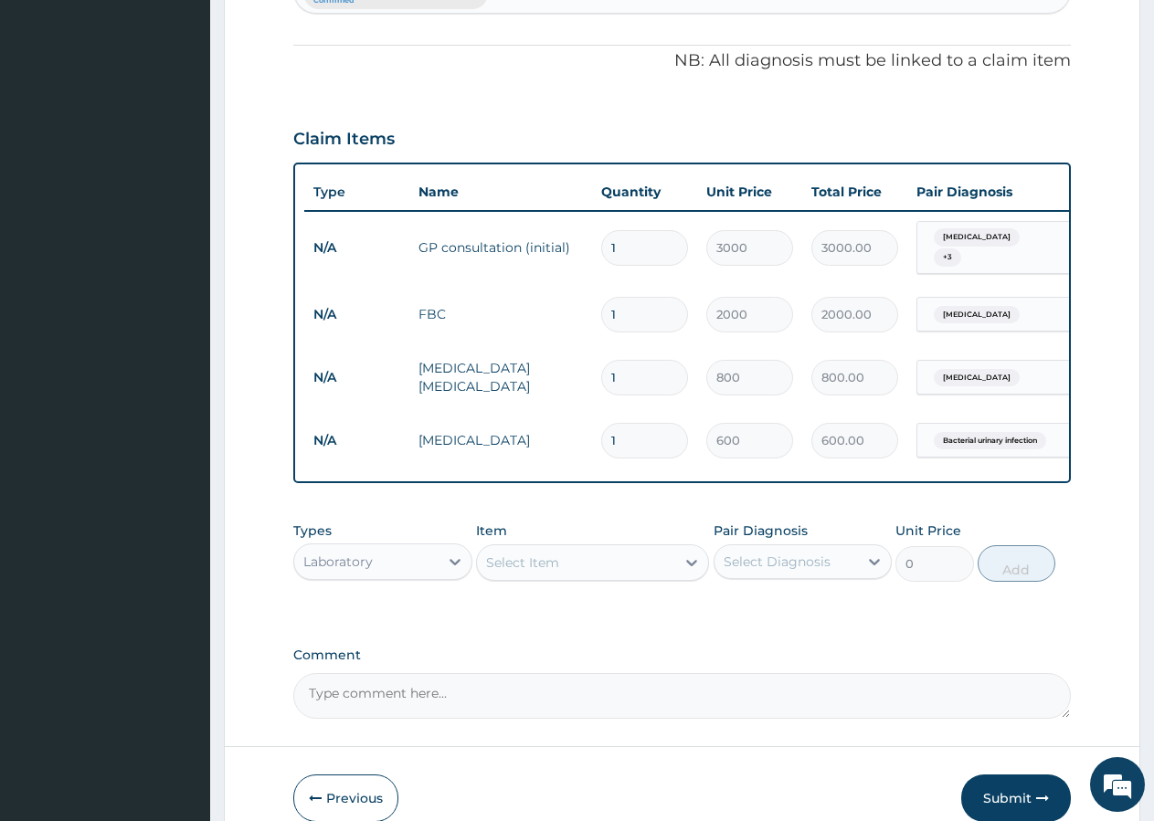
scroll to position [614, 0]
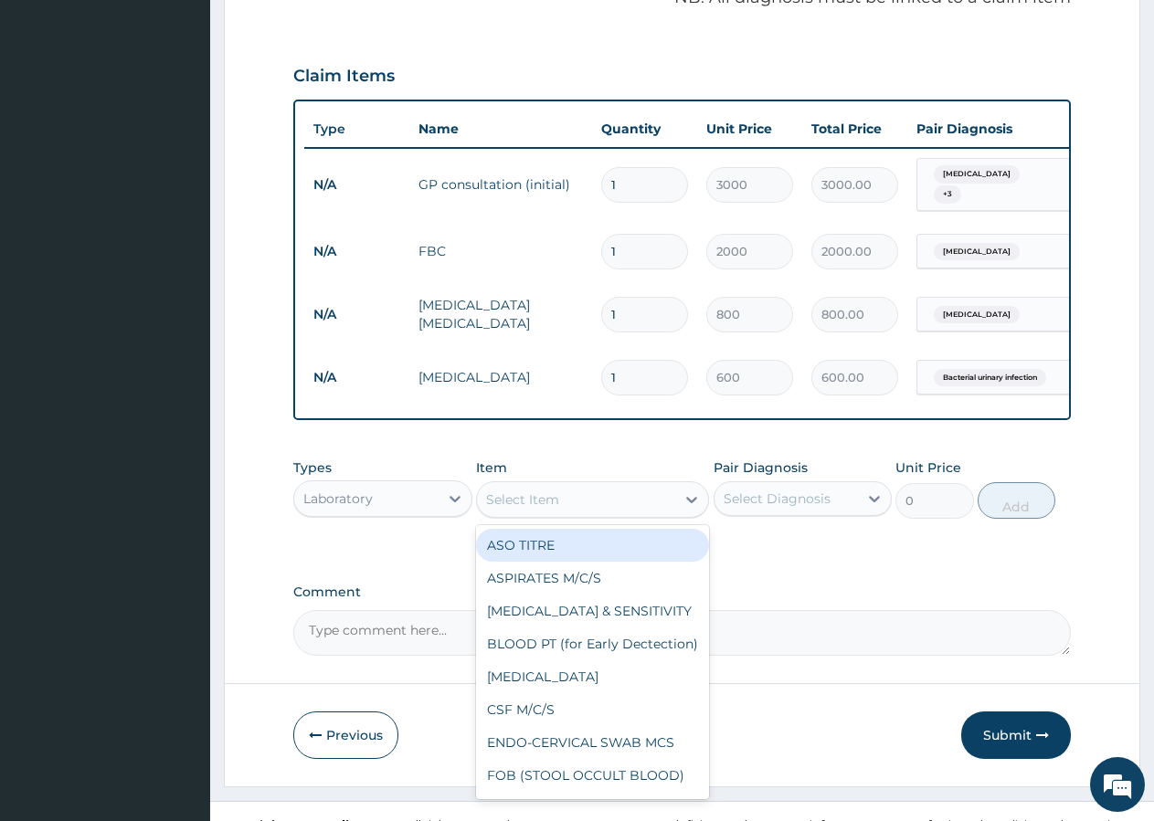
click at [513, 491] on div "Select Item" at bounding box center [522, 500] width 73 height 18
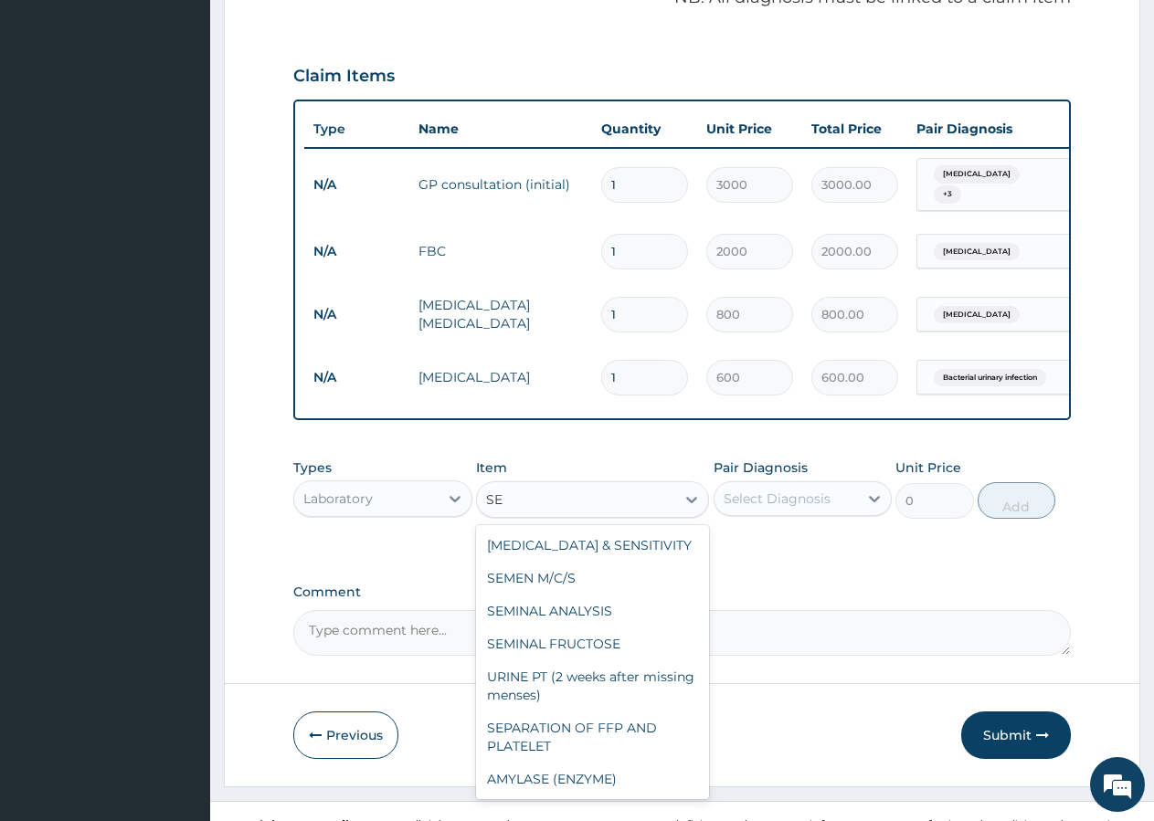
type input "S"
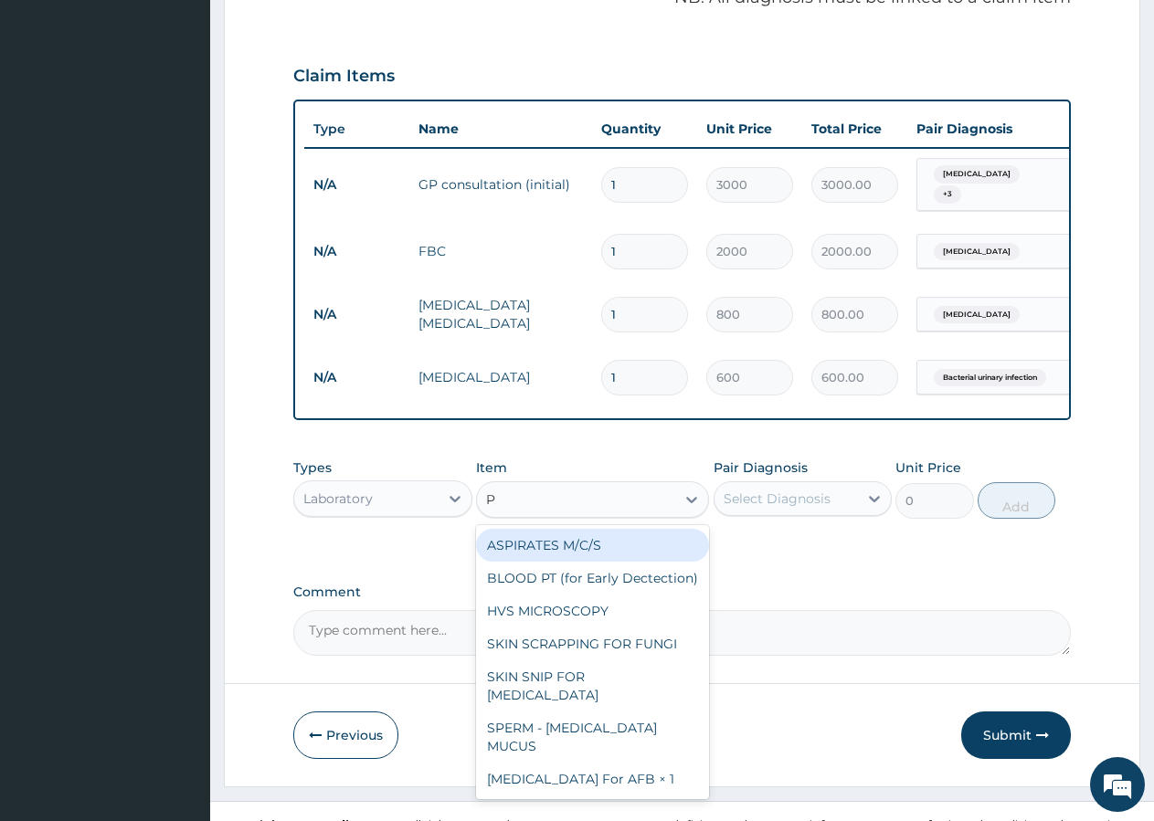
type input "PT"
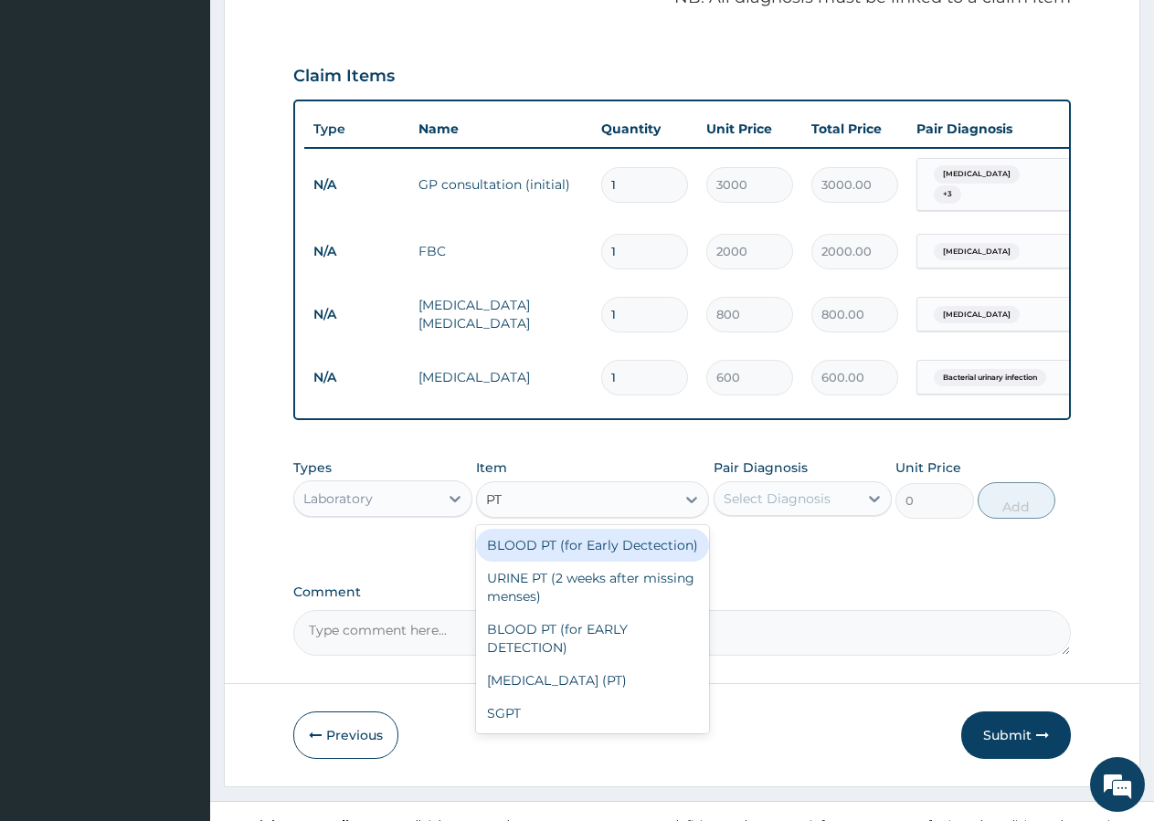
click at [590, 529] on div "BLOOD PT (for Early Dectection)" at bounding box center [592, 545] width 233 height 33
type input "1200"
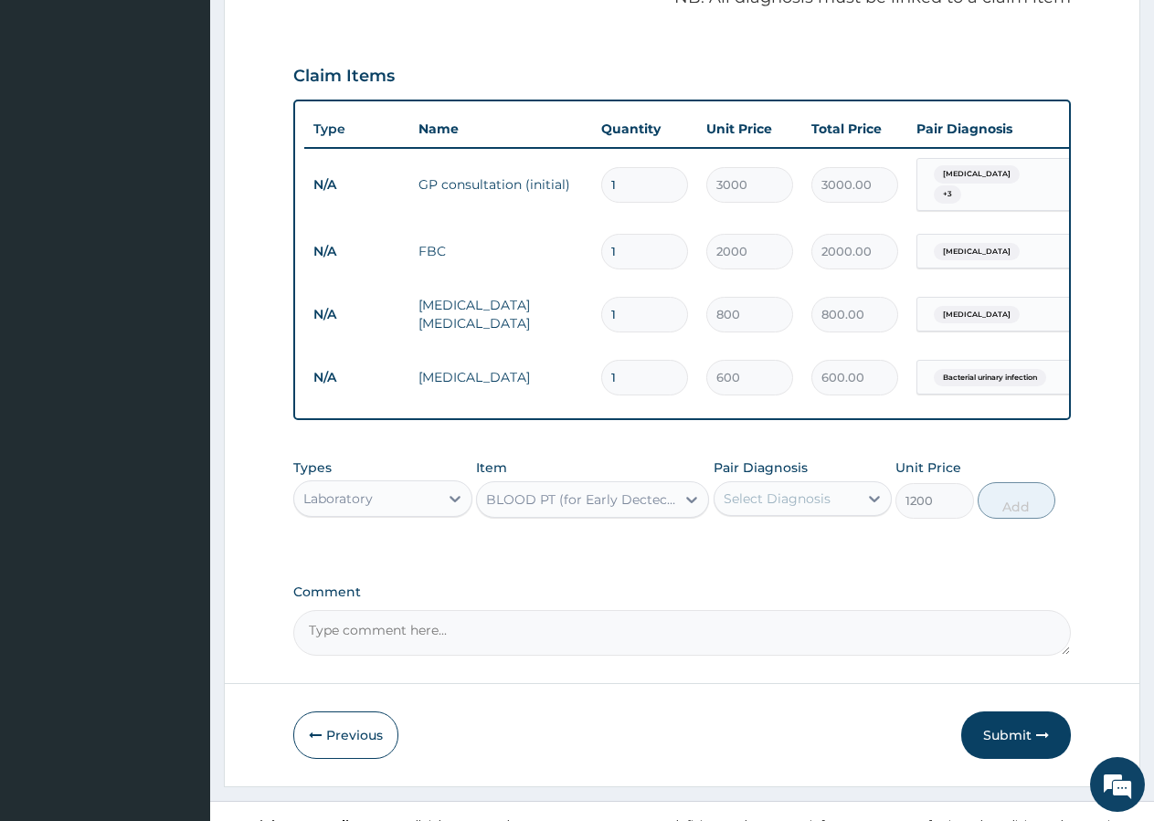
click at [755, 490] on div "Select Diagnosis" at bounding box center [777, 499] width 107 height 18
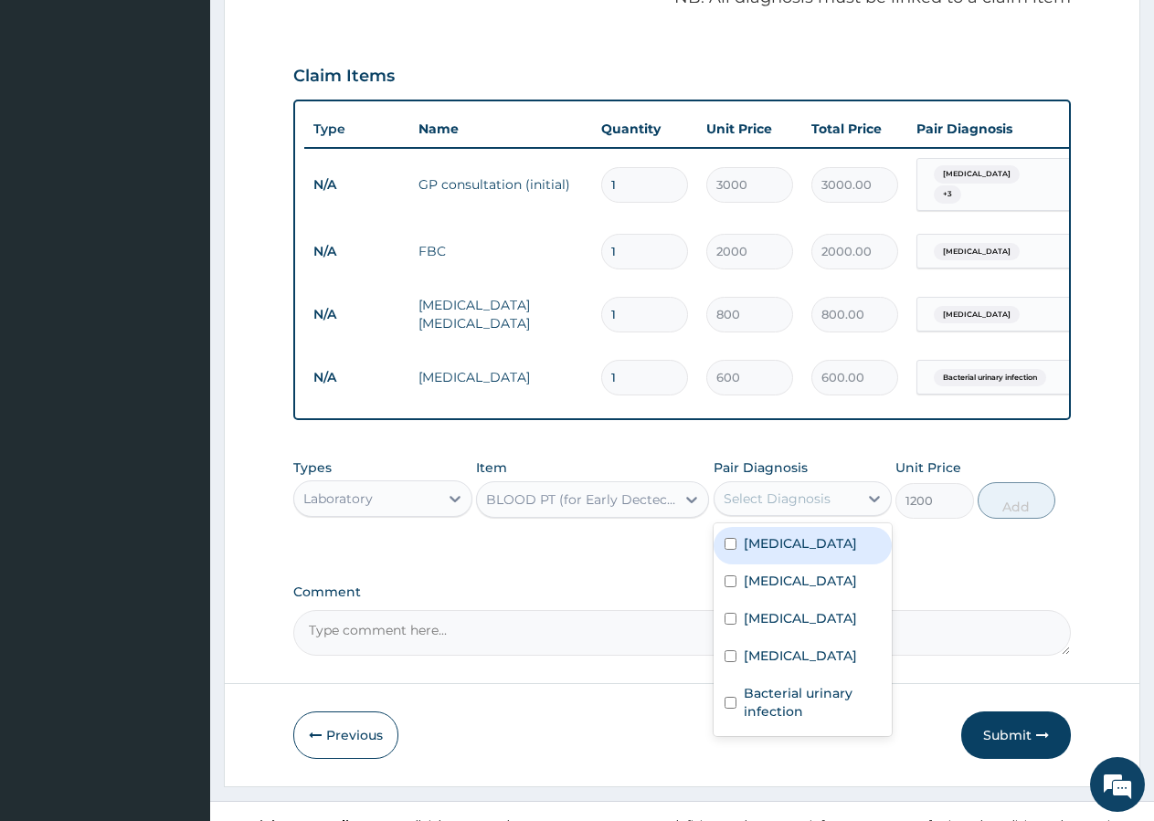
click at [785, 534] on label "Amenorrhea" at bounding box center [800, 543] width 113 height 18
checkbox input "true"
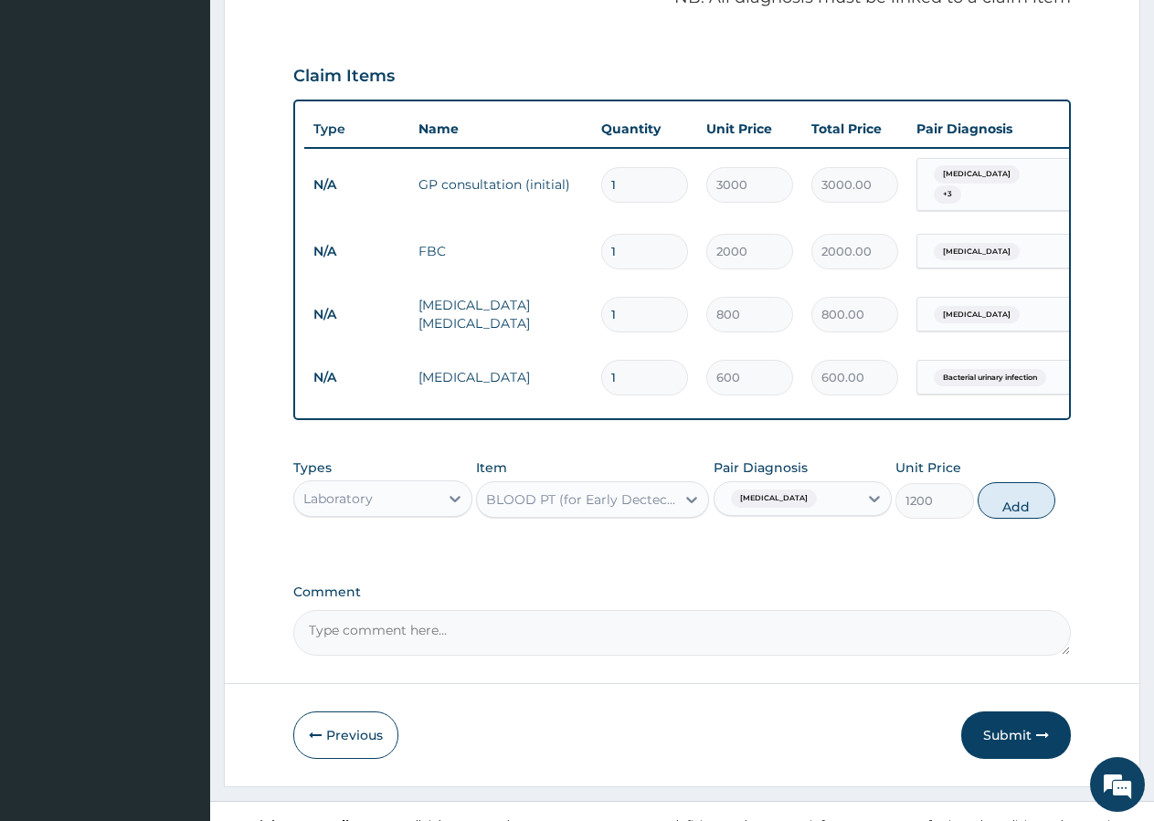
drag, startPoint x: 1035, startPoint y: 482, endPoint x: 1020, endPoint y: 479, distance: 15.1
click at [1033, 482] on button "Add" at bounding box center [1017, 500] width 78 height 37
type input "0"
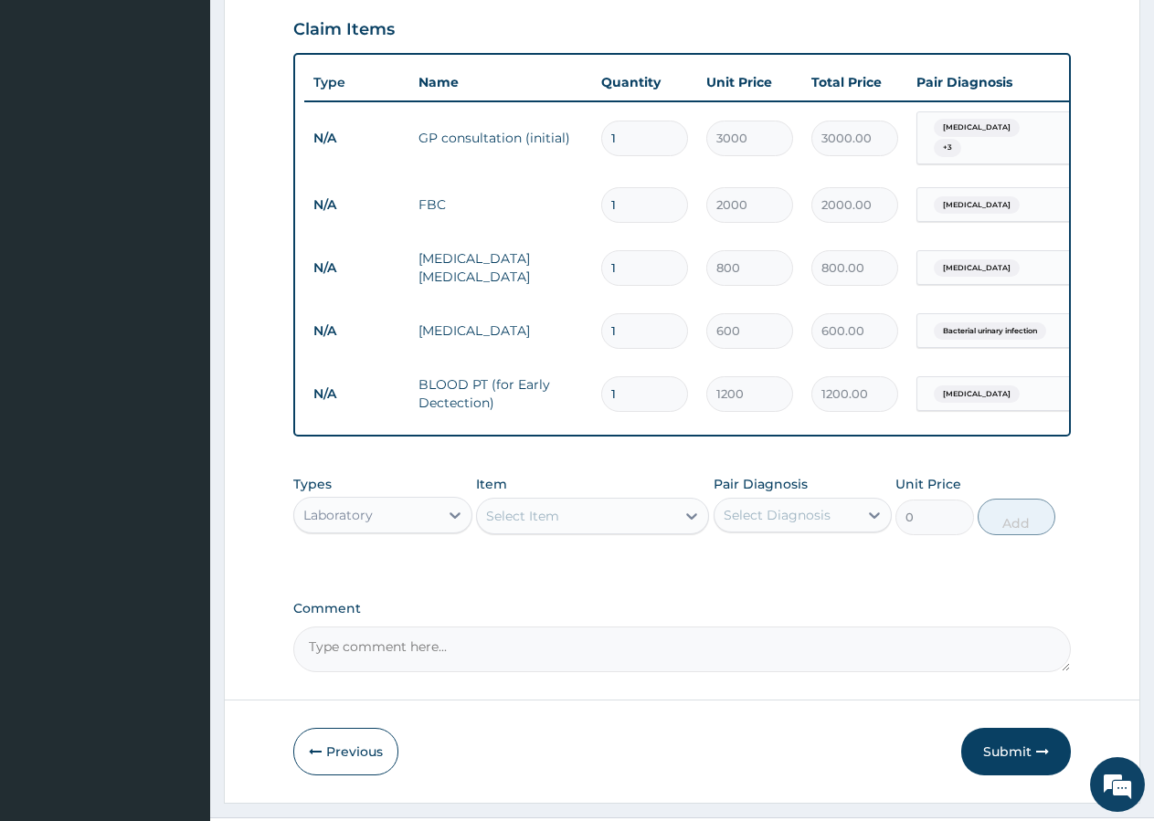
scroll to position [677, 0]
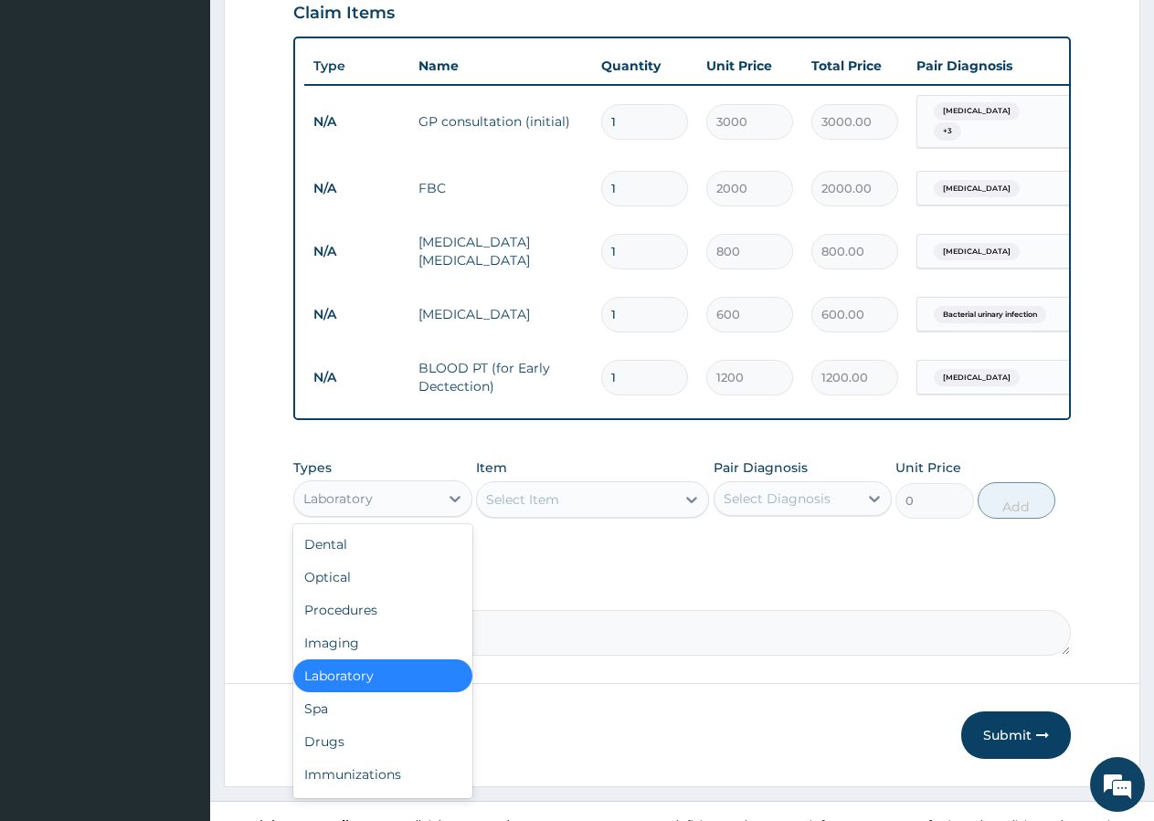
click at [383, 484] on div "Laboratory" at bounding box center [366, 498] width 144 height 29
click at [355, 725] on div "Drugs" at bounding box center [382, 741] width 179 height 33
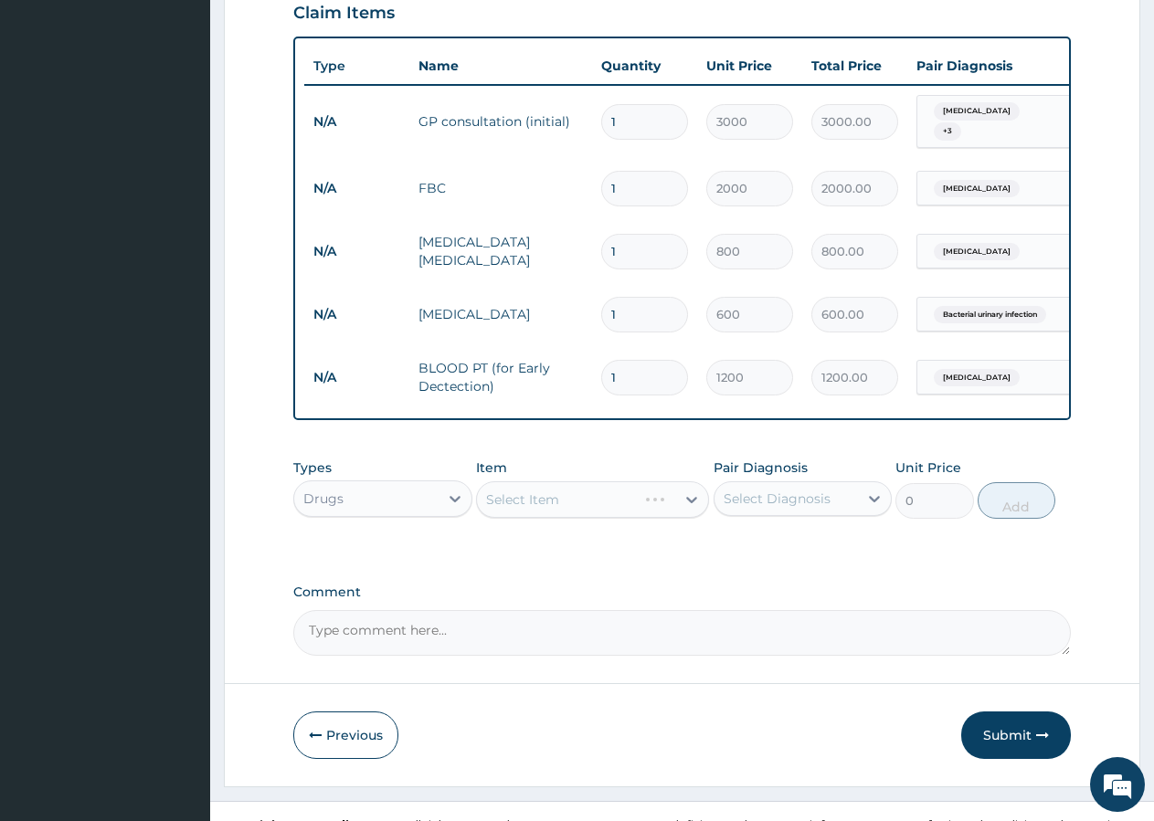
click at [575, 481] on div "Select Item" at bounding box center [592, 499] width 233 height 37
click at [573, 485] on div "Select Item" at bounding box center [576, 499] width 198 height 29
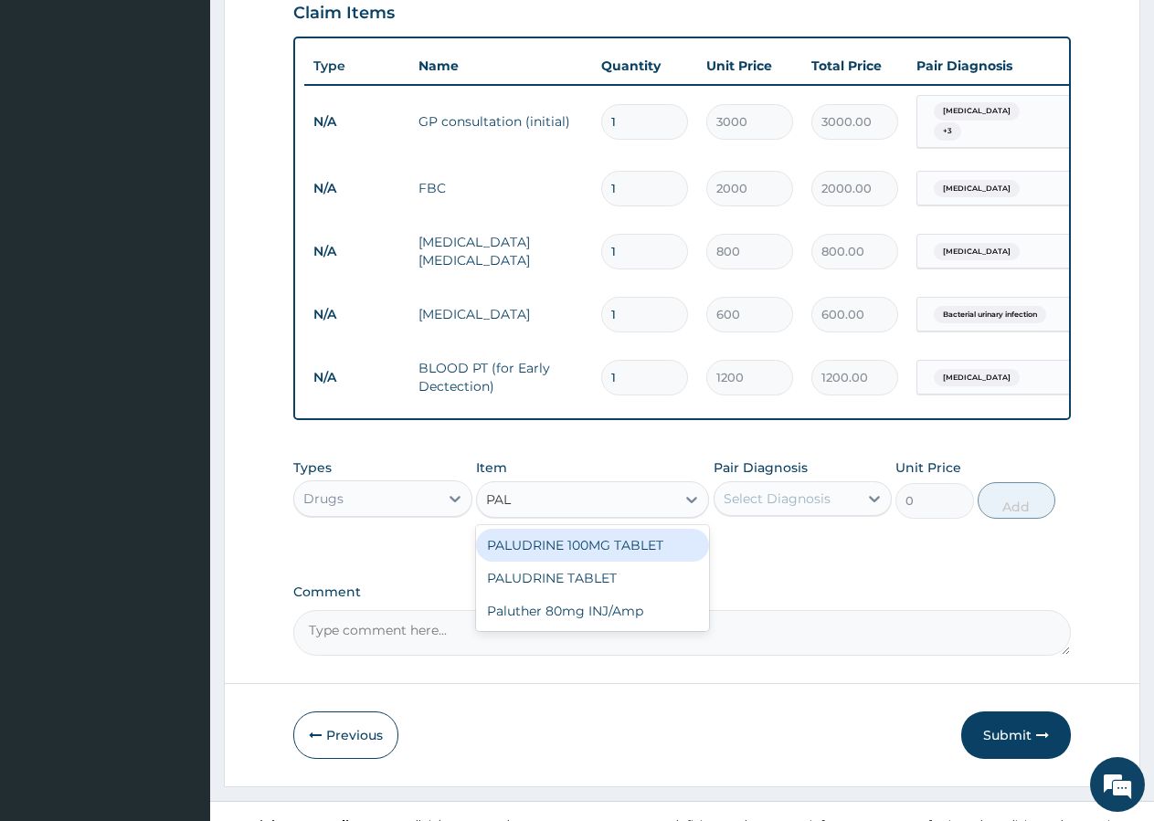
type input "PALU"
click at [610, 529] on div "PALUDRINE 100MG TABLET" at bounding box center [592, 545] width 233 height 33
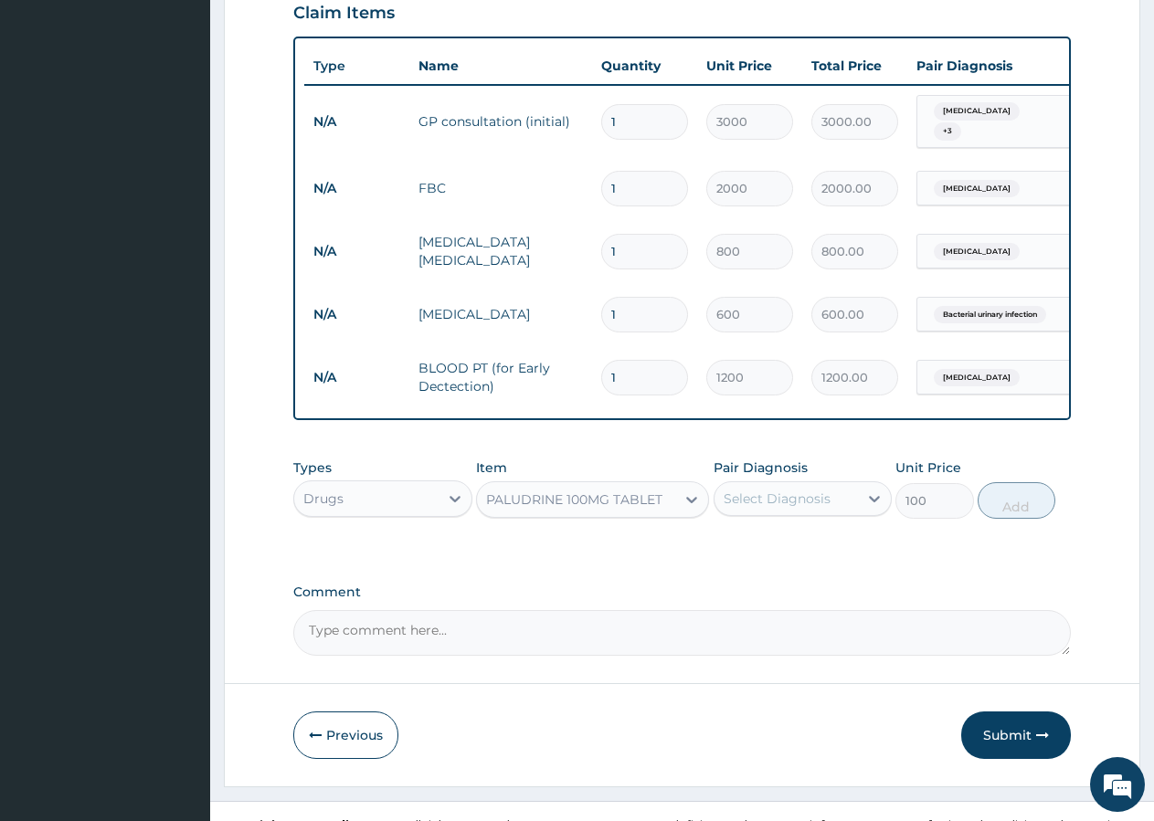
click at [653, 491] on div "PALUDRINE 100MG TABLET" at bounding box center [574, 500] width 176 height 18
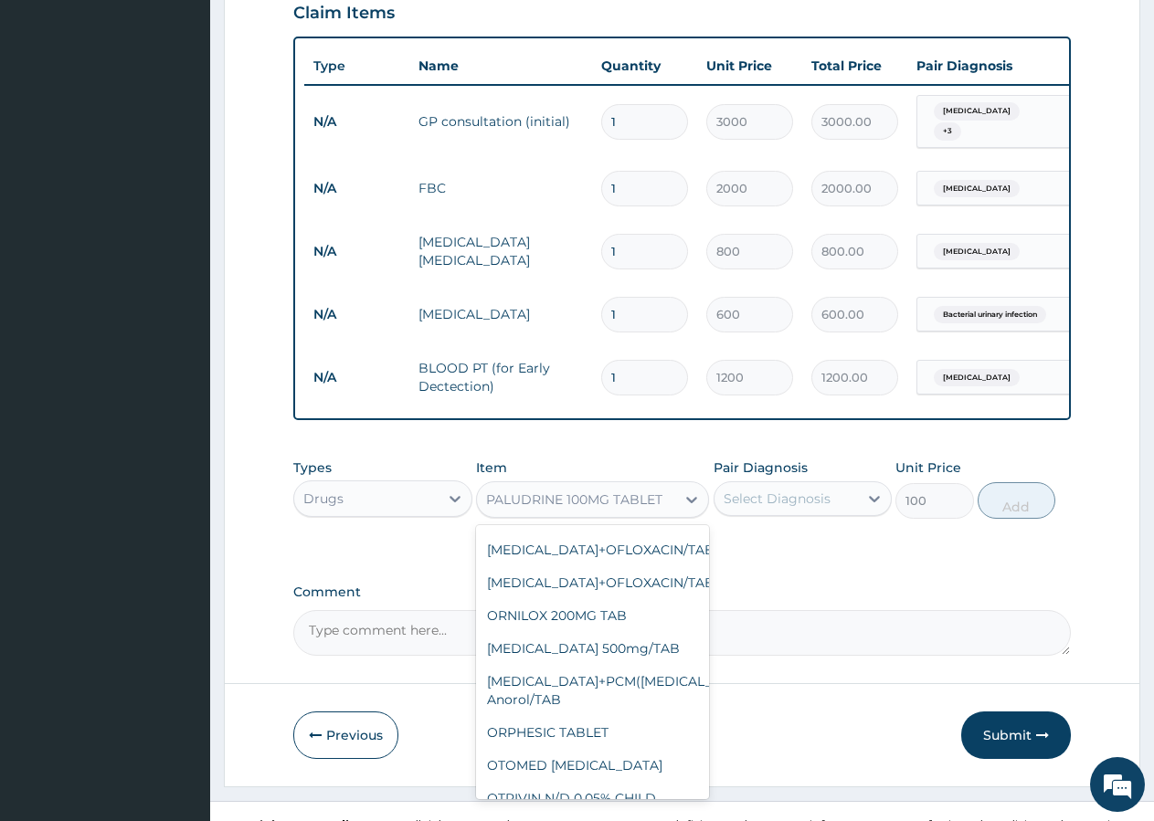
scroll to position [32125, 0]
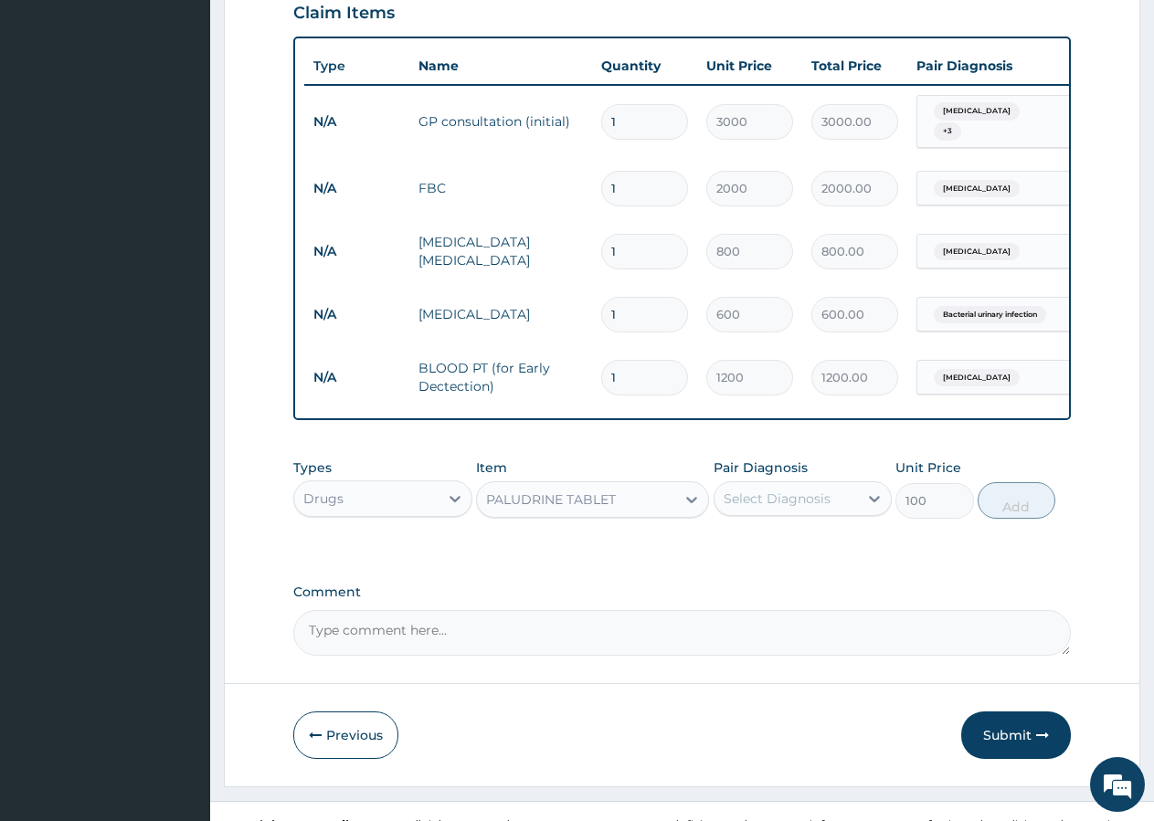
click at [625, 481] on div "PALUDRINE TABLET" at bounding box center [592, 499] width 233 height 37
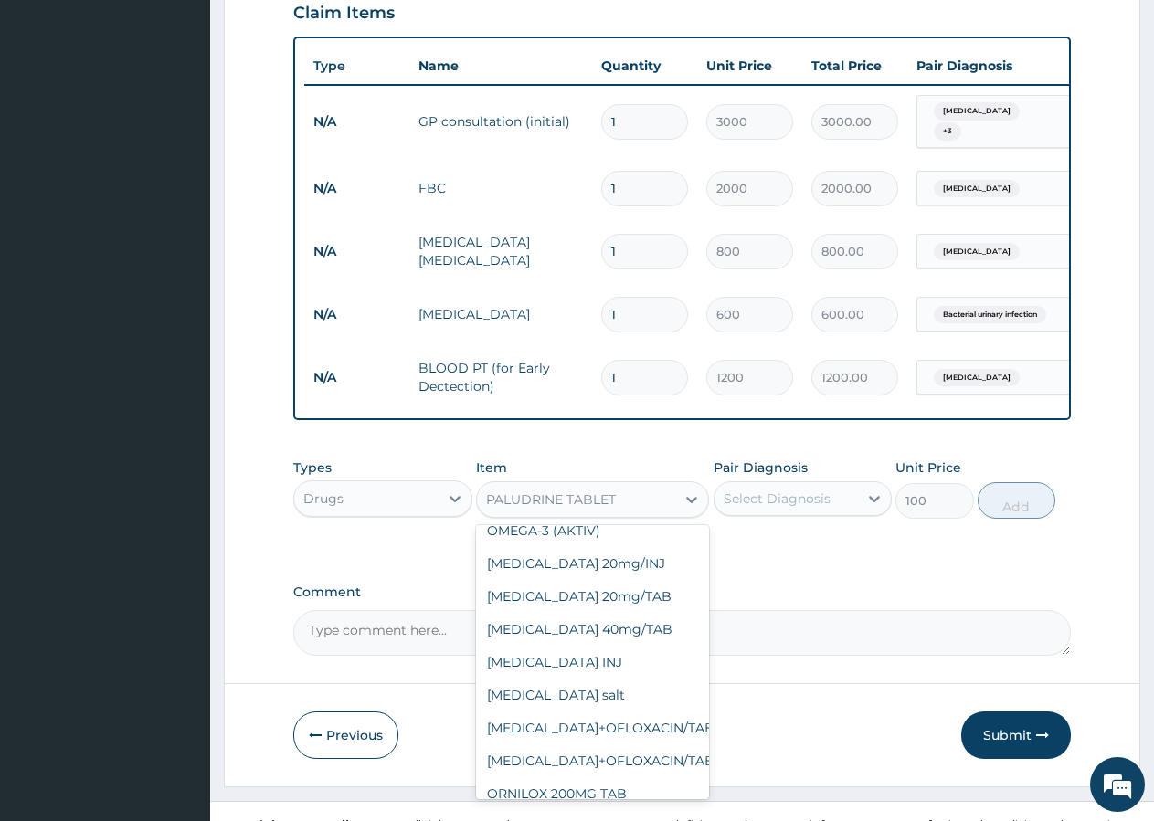
scroll to position [32059, 0]
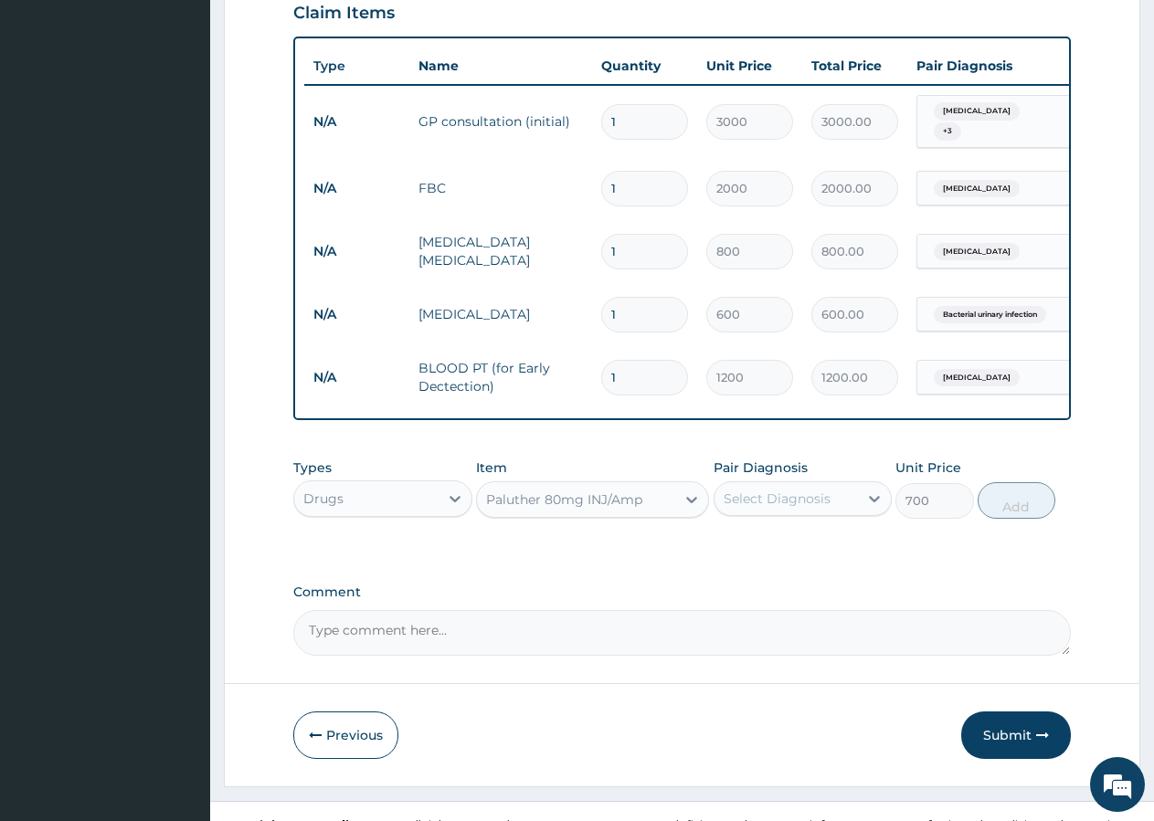
click at [629, 485] on div "Paluther 80mg INJ/Amp" at bounding box center [576, 499] width 198 height 29
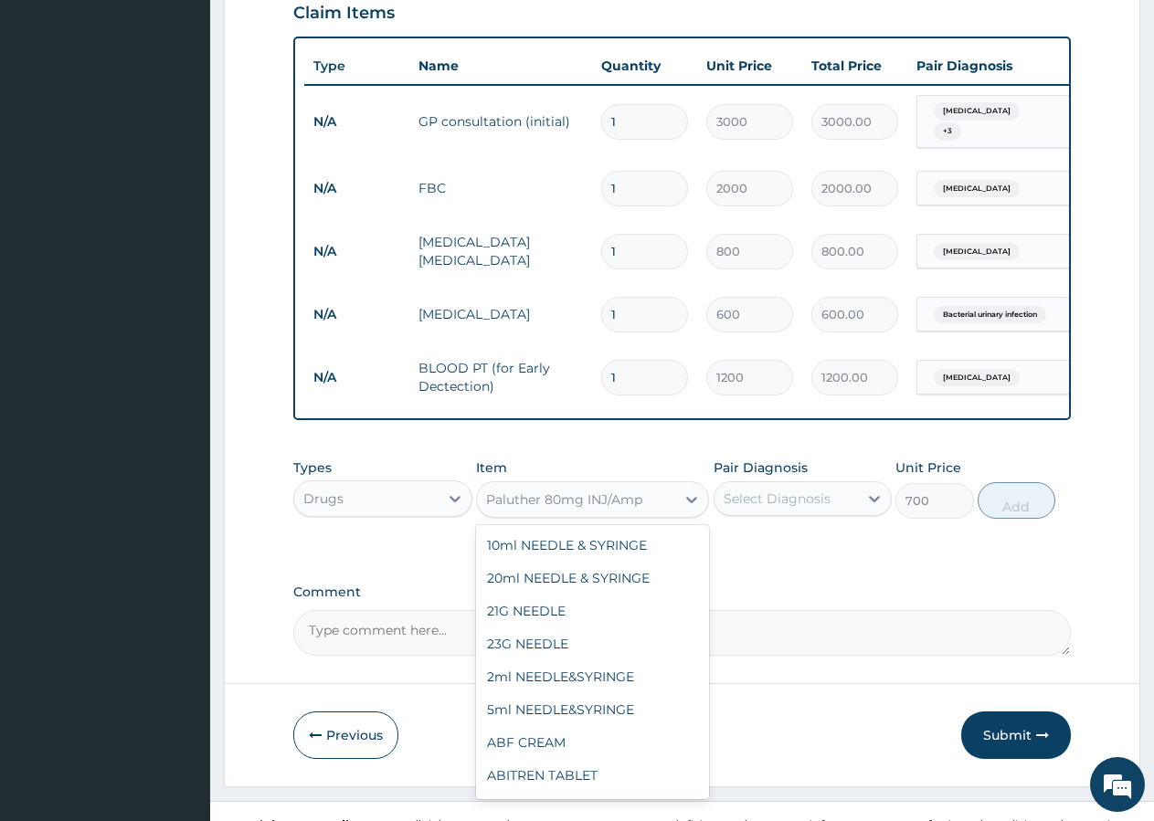
scroll to position [31993, 0]
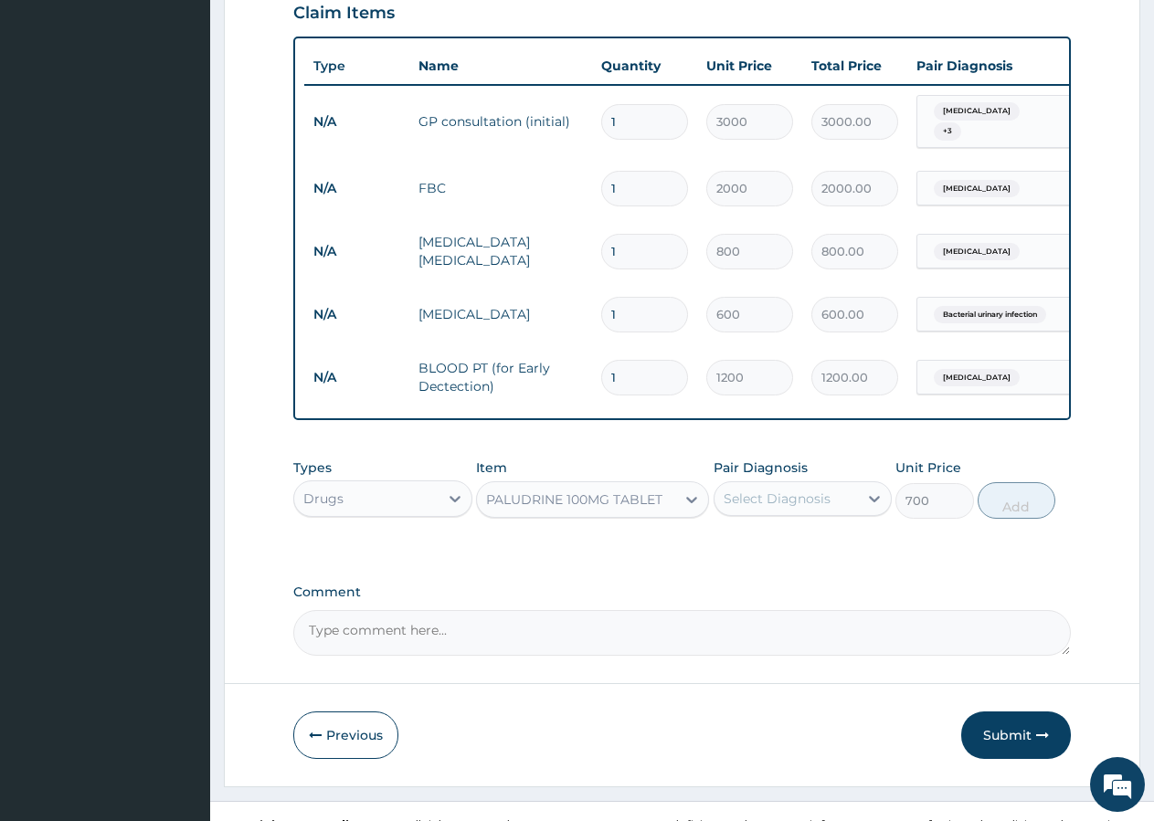
type input "100"
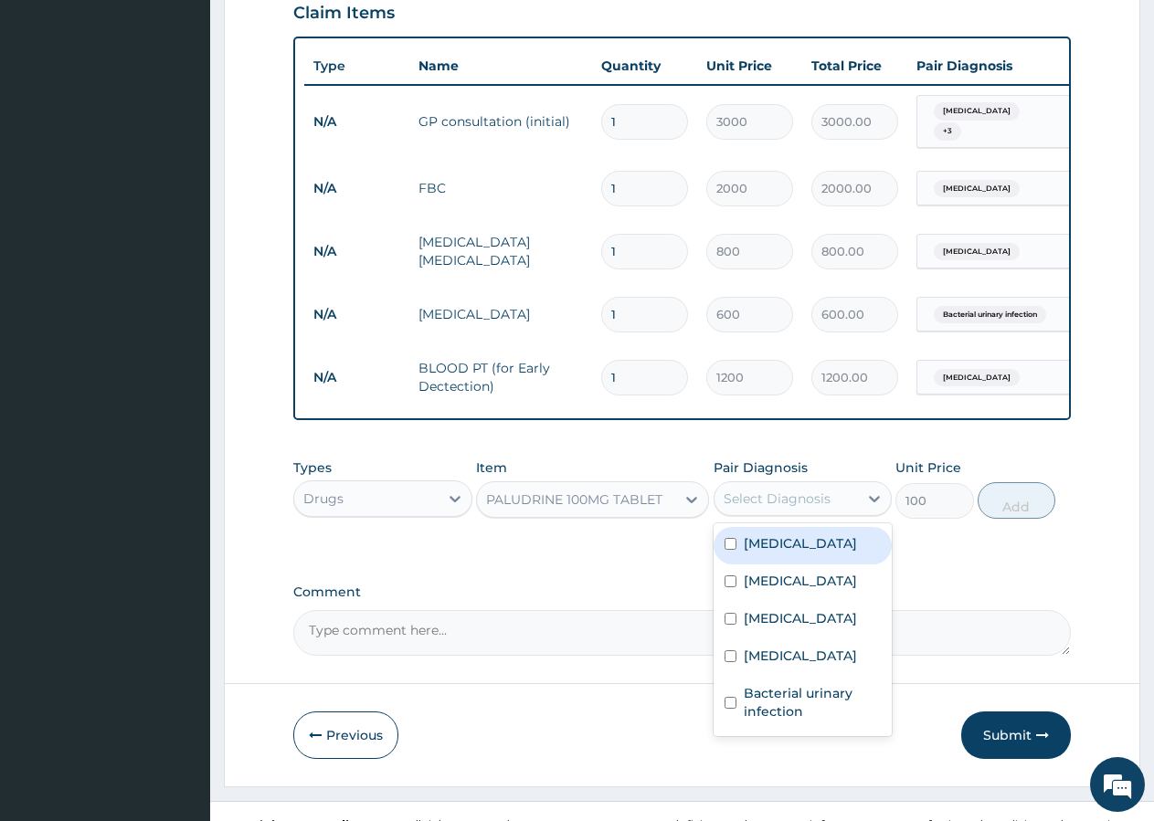
click at [814, 490] on div "Select Diagnosis" at bounding box center [777, 499] width 107 height 18
click at [794, 534] on label "[MEDICAL_DATA]" at bounding box center [800, 543] width 113 height 18
checkbox input "true"
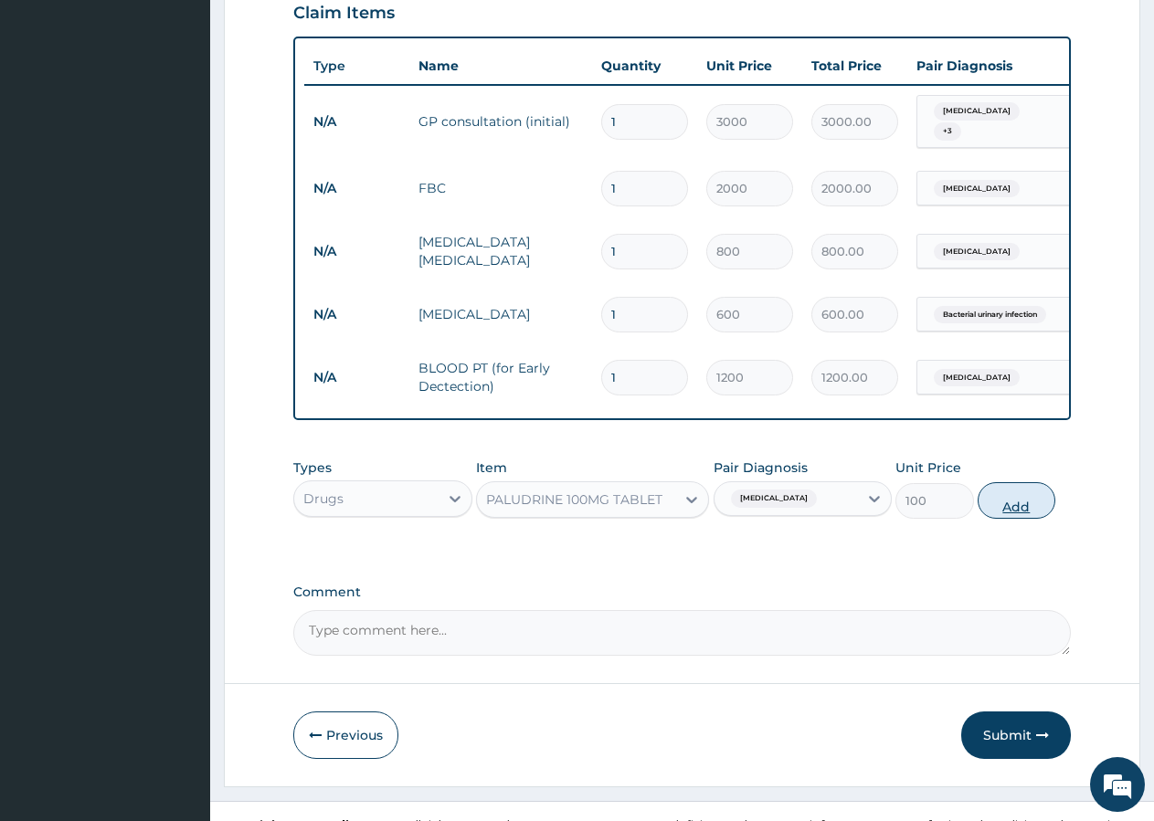
click at [1031, 482] on button "Add" at bounding box center [1017, 500] width 78 height 37
type input "0"
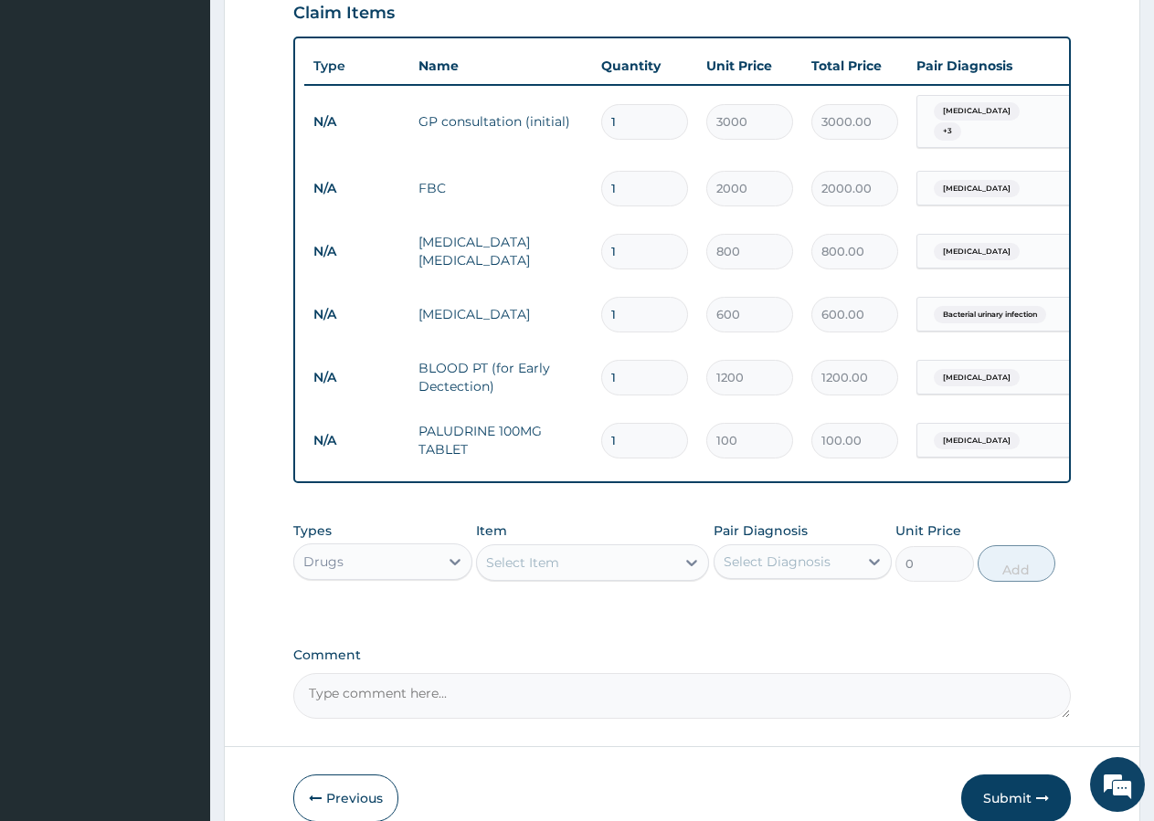
click at [655, 423] on input "1" at bounding box center [644, 441] width 87 height 36
type input "3"
type input "300.00"
type input "4"
type input "400.00"
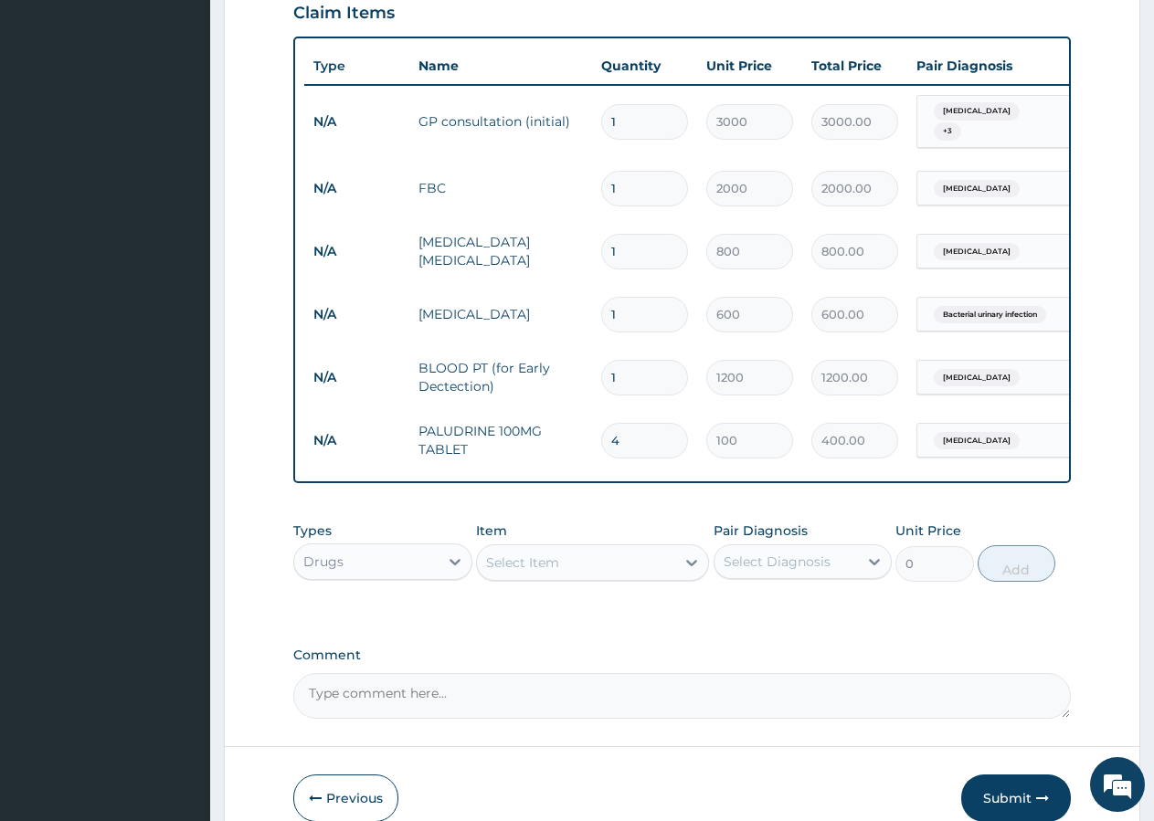
type input "5"
type input "500.00"
type input "6"
type input "600.00"
type input "7"
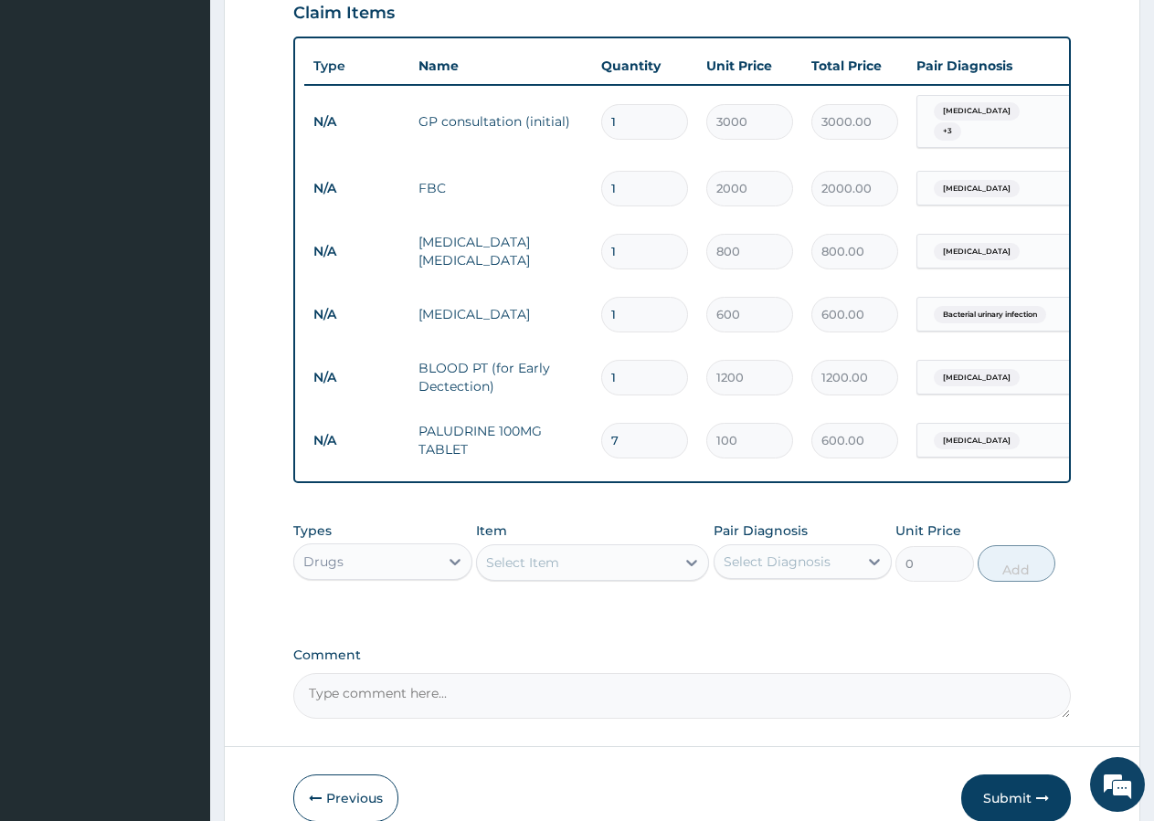
type input "700.00"
type input "8"
type input "800.00"
type input "9"
type input "900.00"
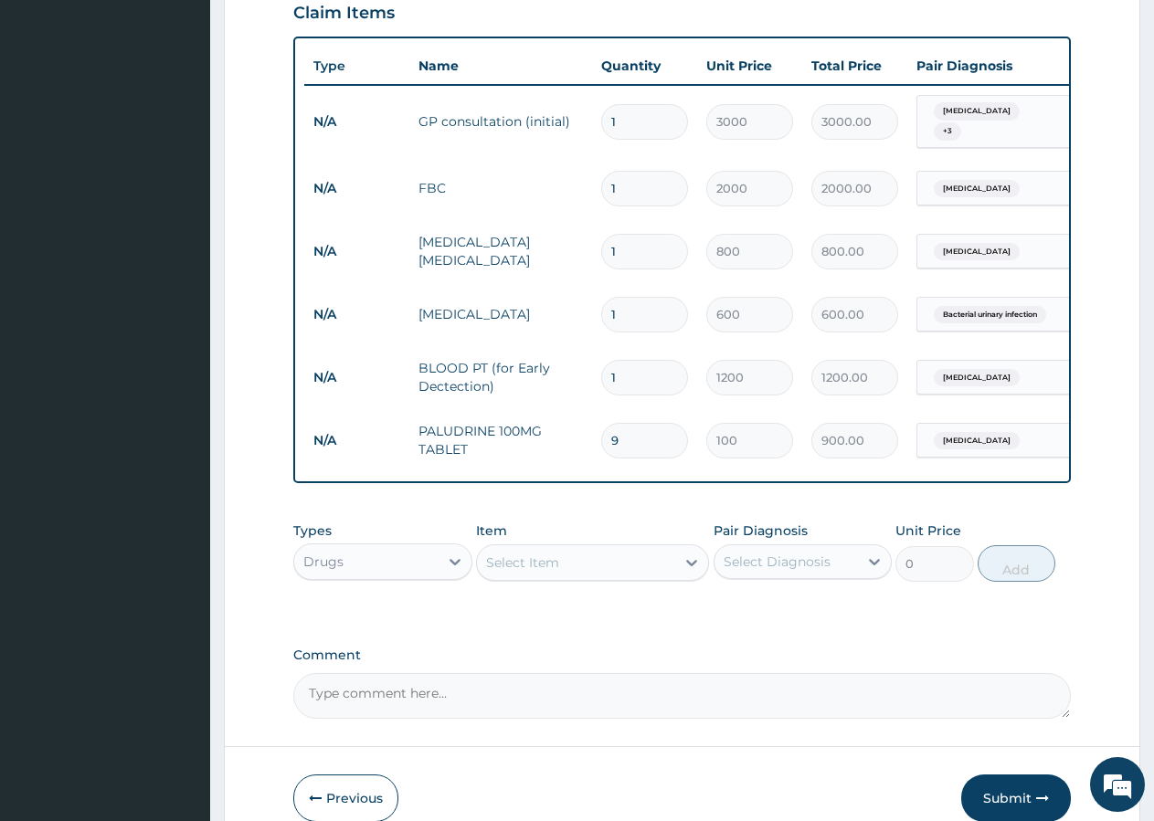
type input "10"
type input "1000.00"
type input "11"
type input "1100.00"
type input "12"
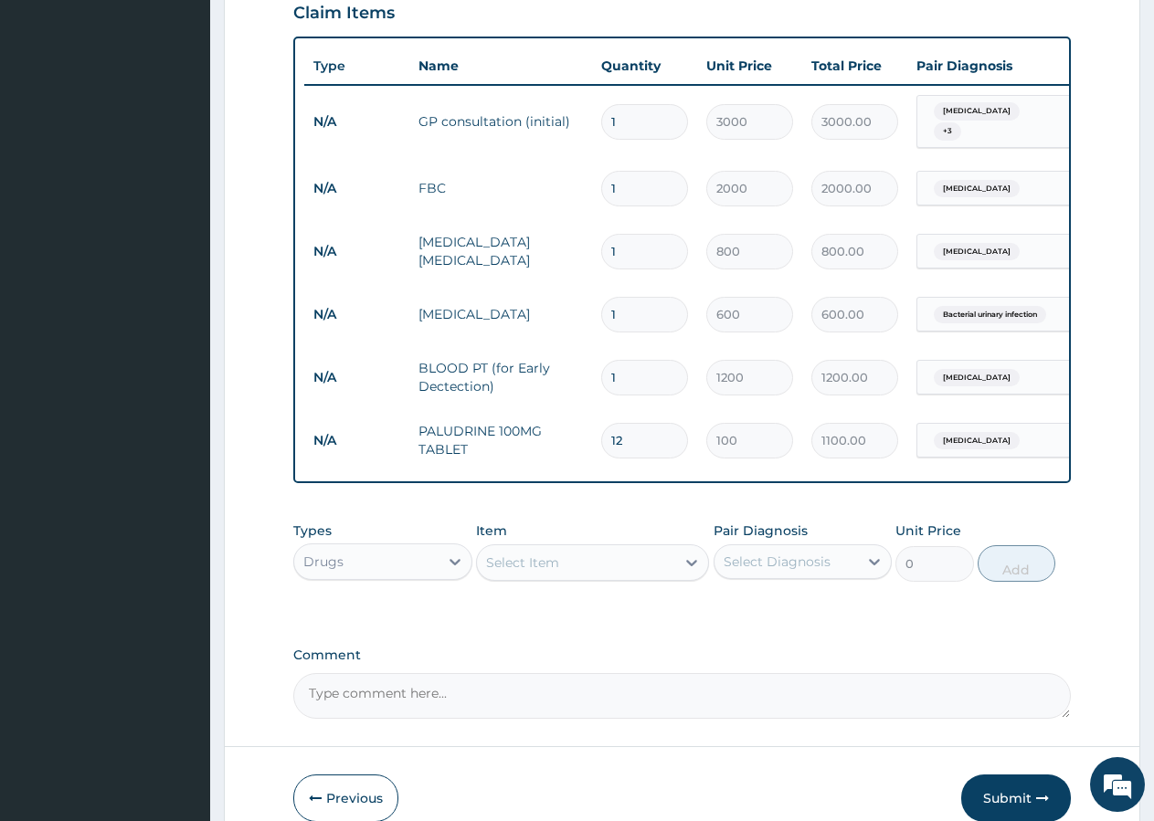
type input "1200.00"
type input "13"
type input "1300.00"
type input "14"
type input "1400.00"
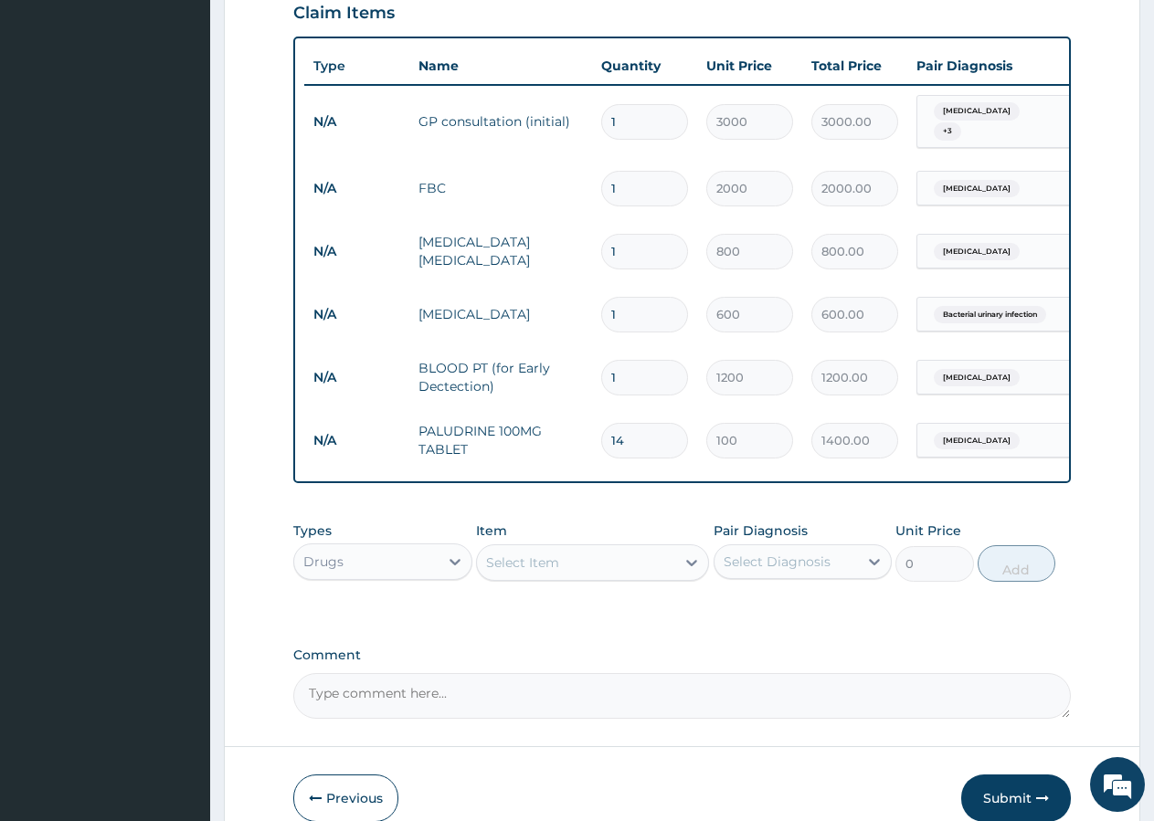
scroll to position [740, 0]
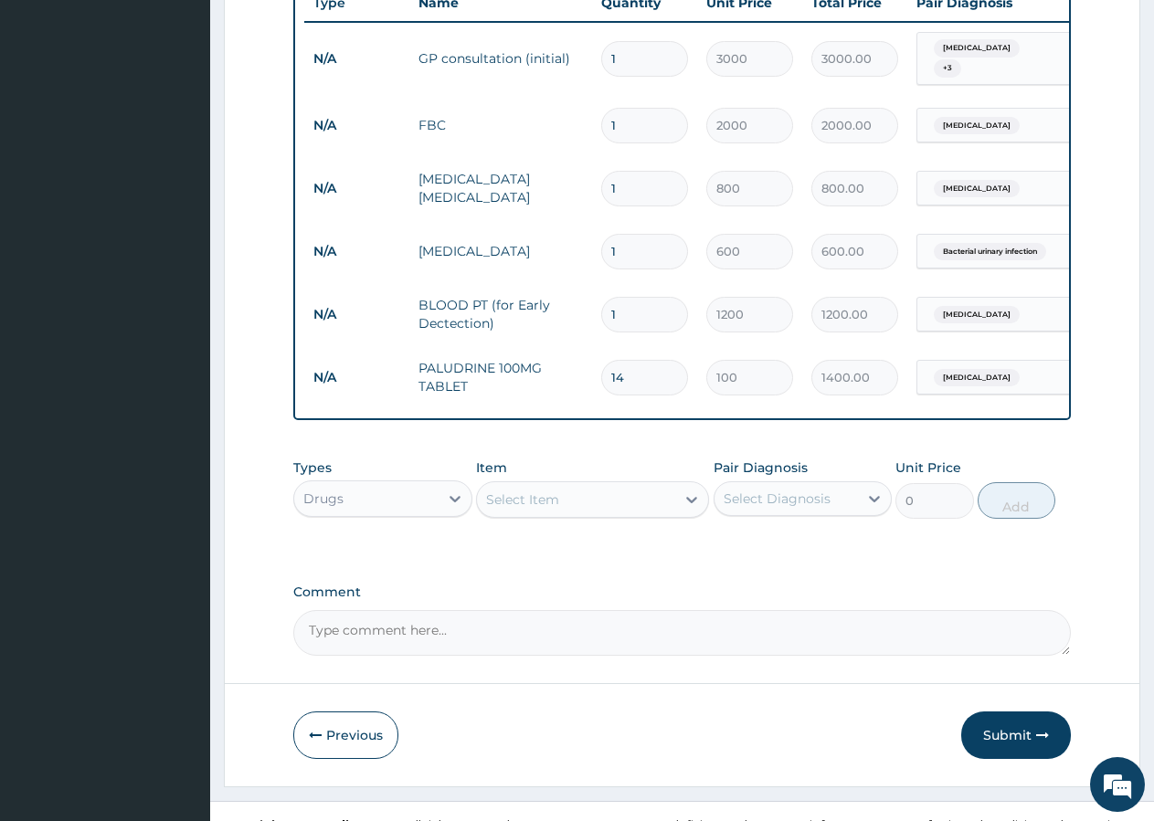
click at [534, 491] on div "Select Item" at bounding box center [522, 500] width 73 height 18
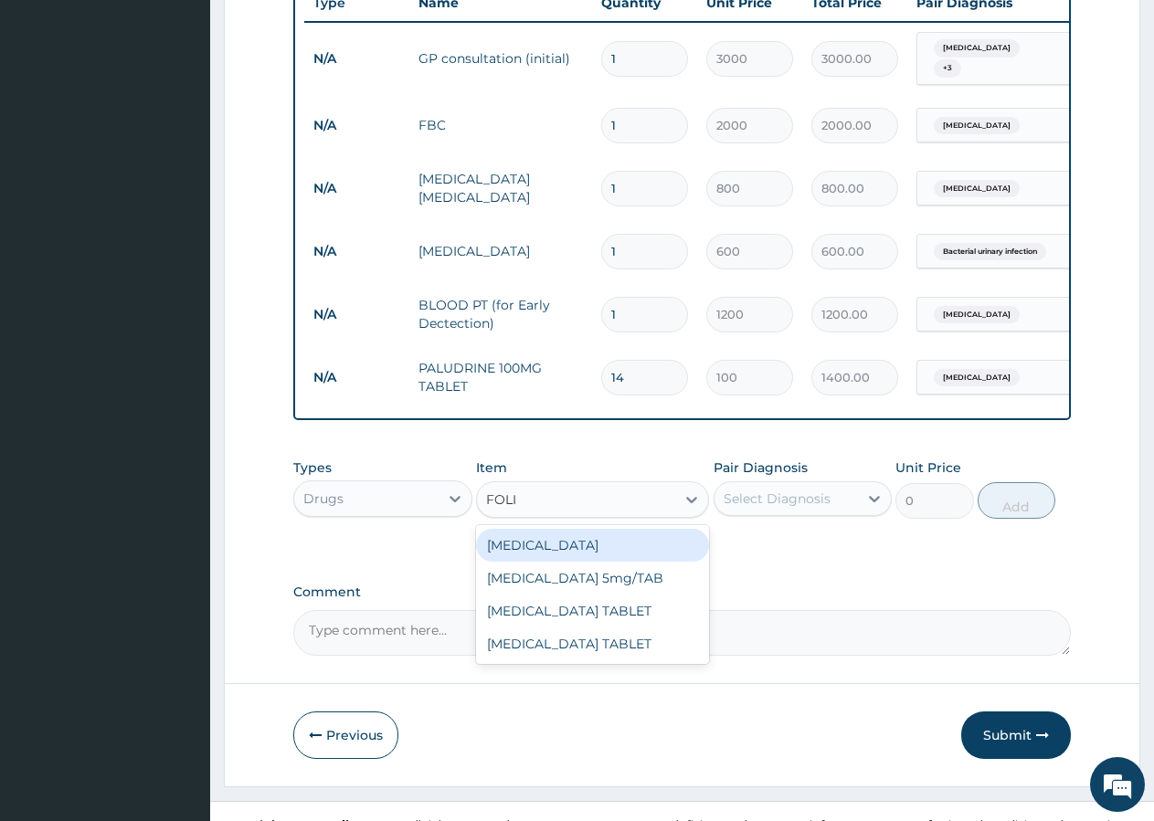
type input "FOLIC"
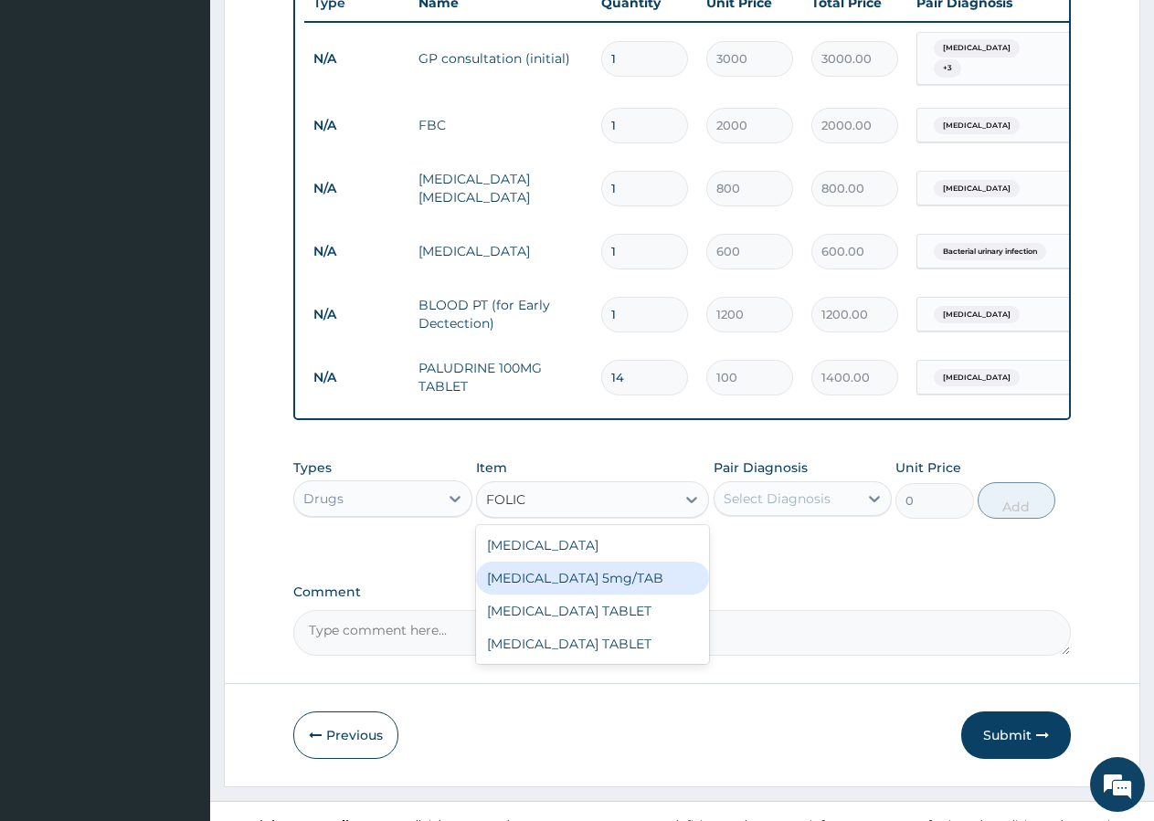
click at [587, 562] on div "FOLIC acid 5mg/TAB" at bounding box center [592, 578] width 233 height 33
type input "10"
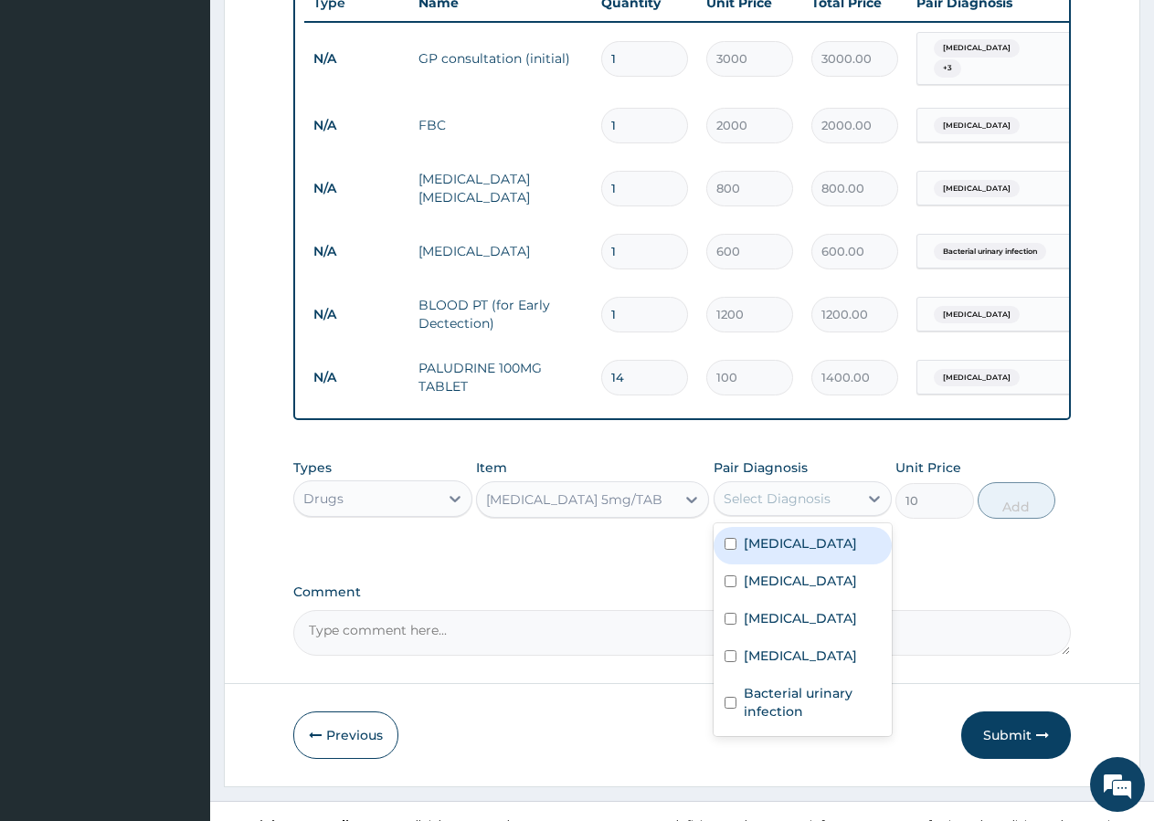
click at [772, 484] on div "Select Diagnosis" at bounding box center [786, 498] width 144 height 29
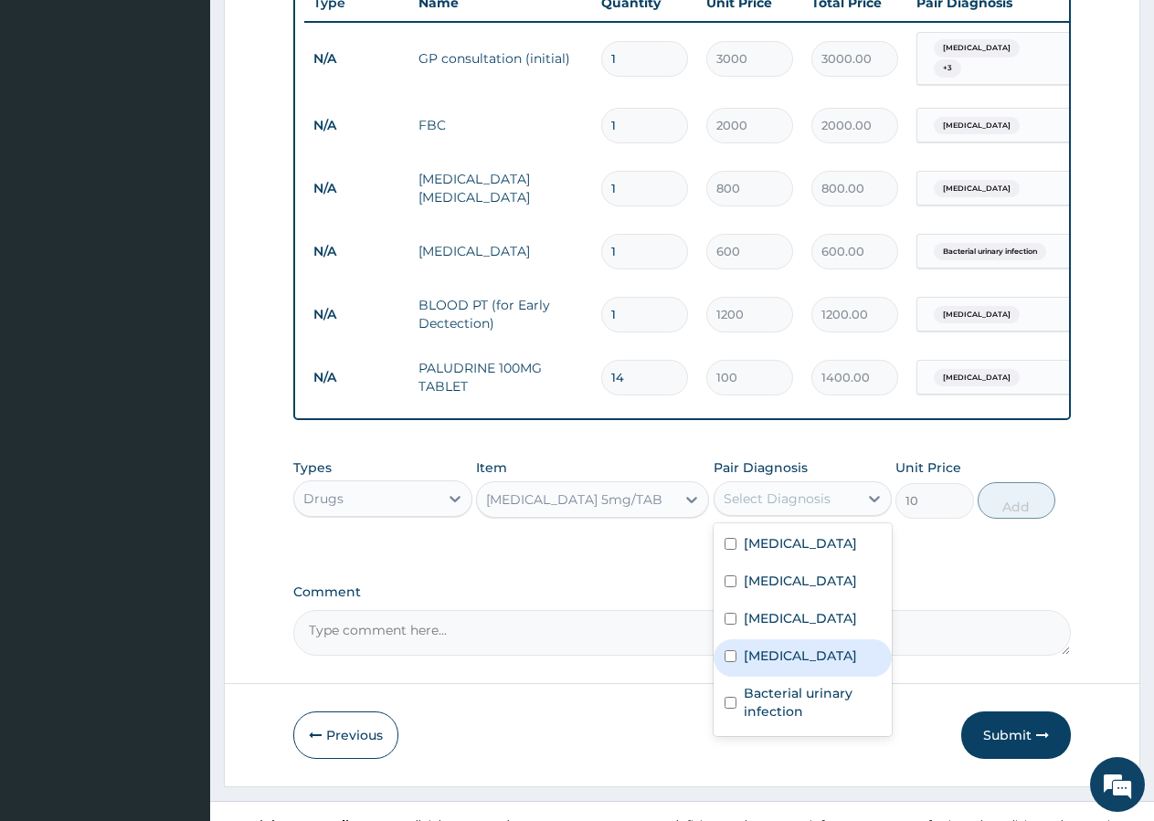
click at [787, 647] on label "Anemia" at bounding box center [800, 656] width 113 height 18
checkbox input "true"
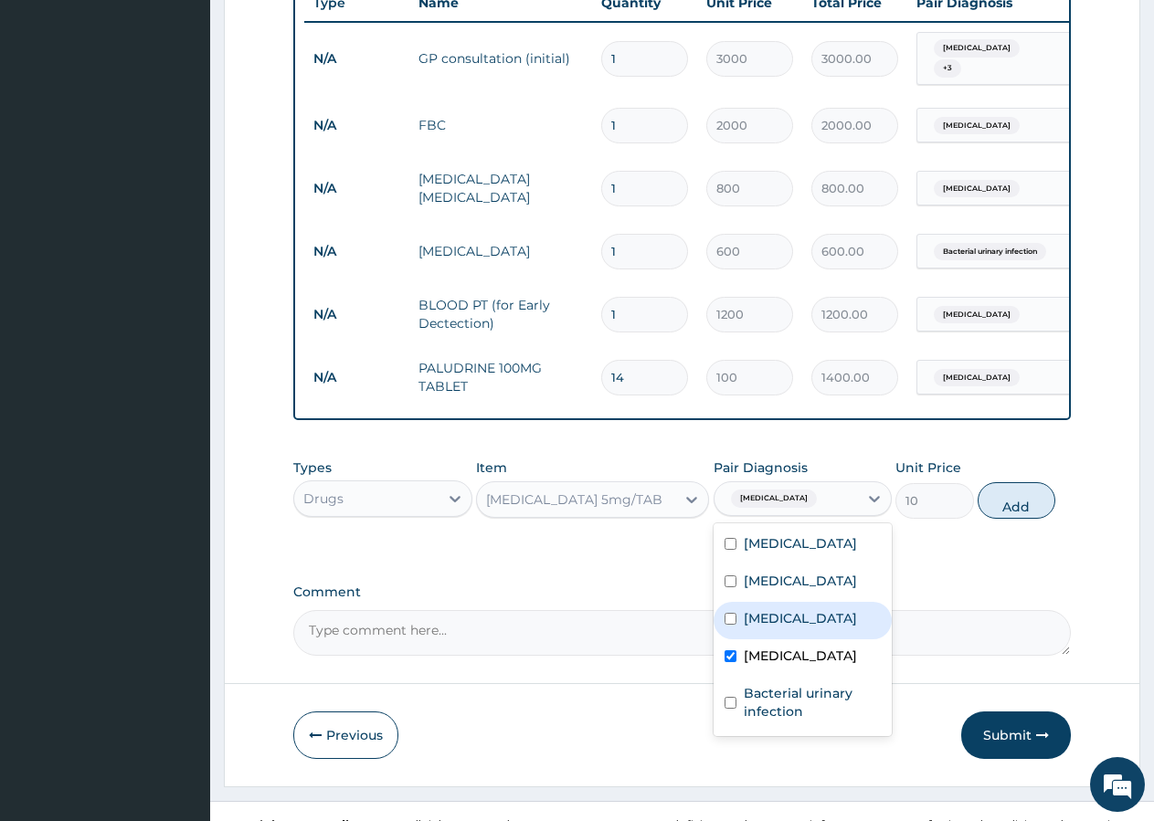
click at [1004, 491] on button "Add" at bounding box center [1017, 500] width 78 height 37
type input "0"
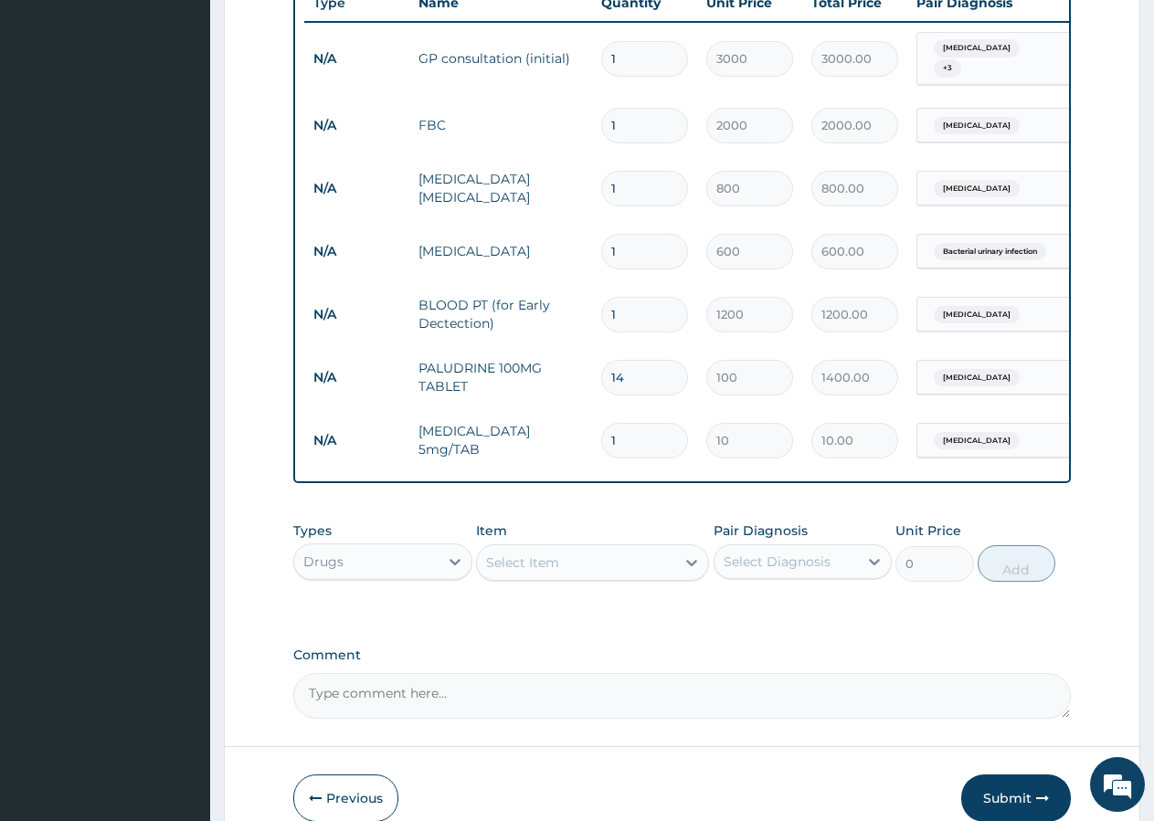
click at [654, 423] on input "1" at bounding box center [644, 441] width 87 height 36
type input "3"
type input "30.00"
type input "4"
type input "40.00"
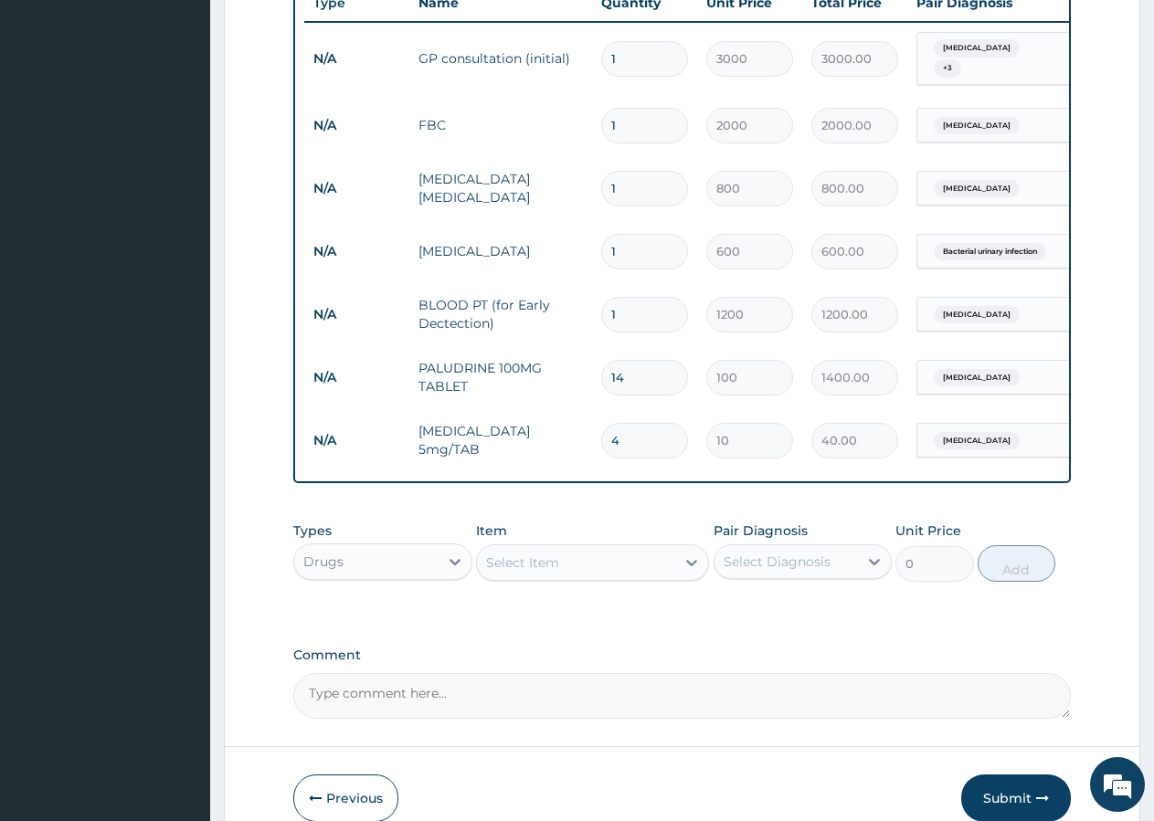
type input "5"
type input "50.00"
type input "6"
type input "60.00"
type input "7"
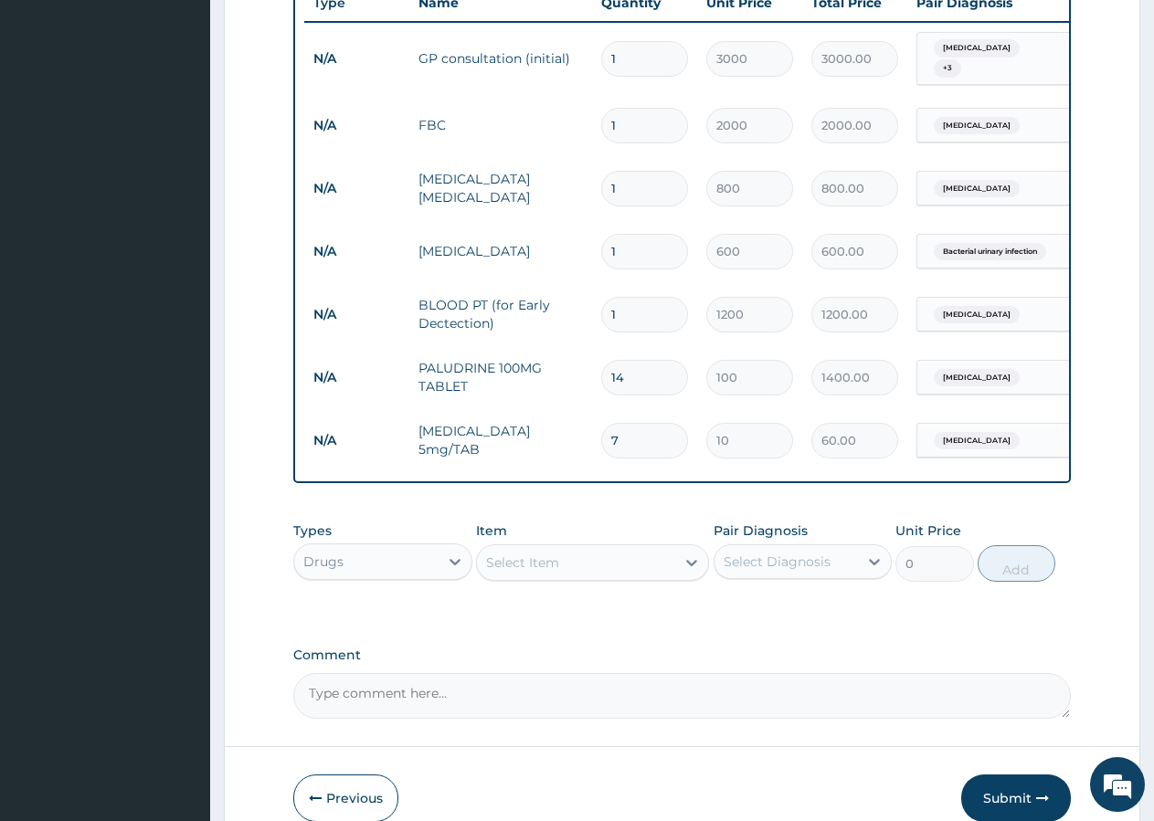
type input "70.00"
type input "8"
type input "80.00"
type input "9"
type input "90.00"
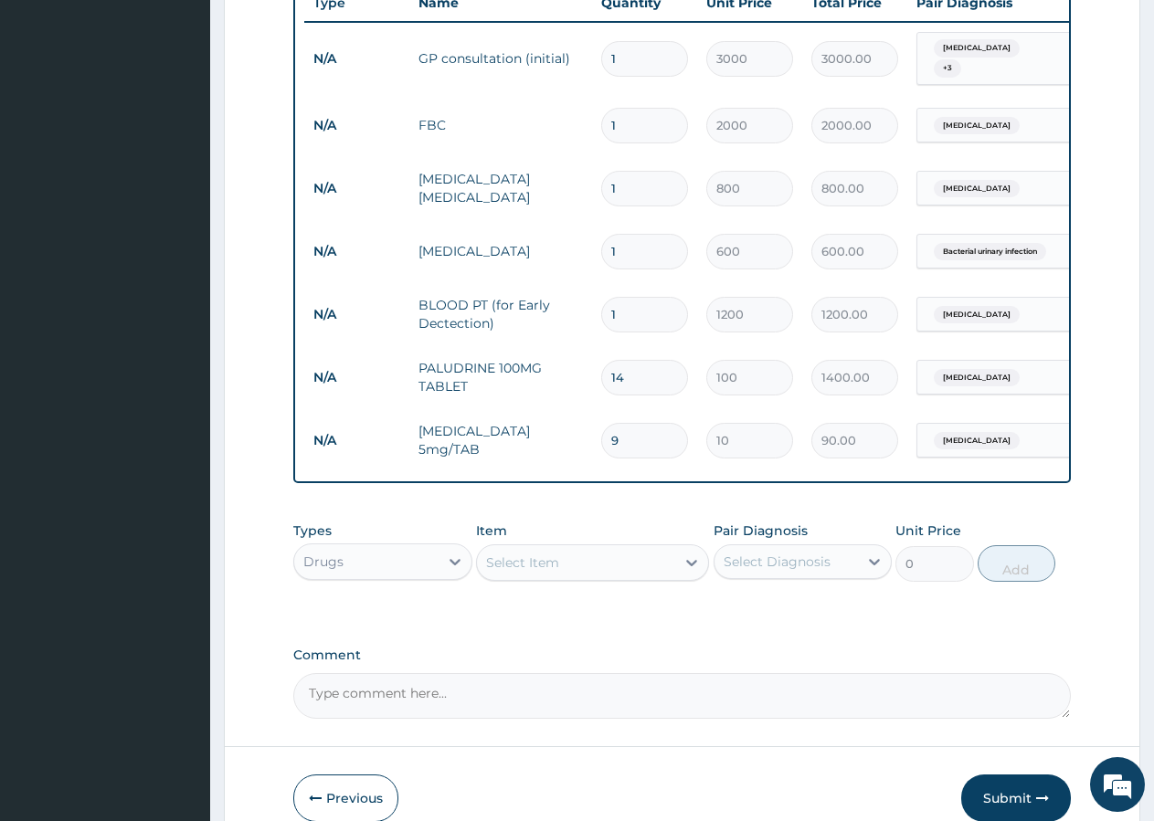
type input "10"
type input "100.00"
type input "11"
type input "110.00"
type input "12"
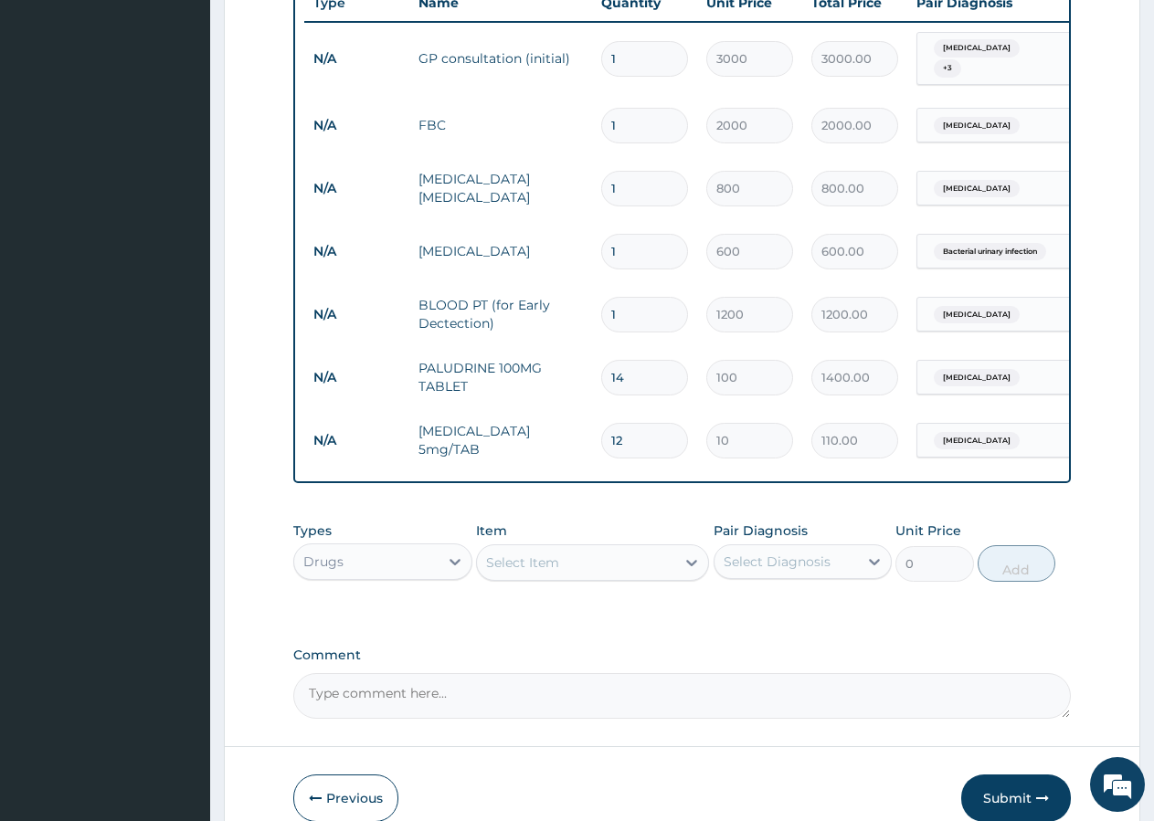
type input "120.00"
type input "14"
type input "140.00"
type input "15"
type input "150.00"
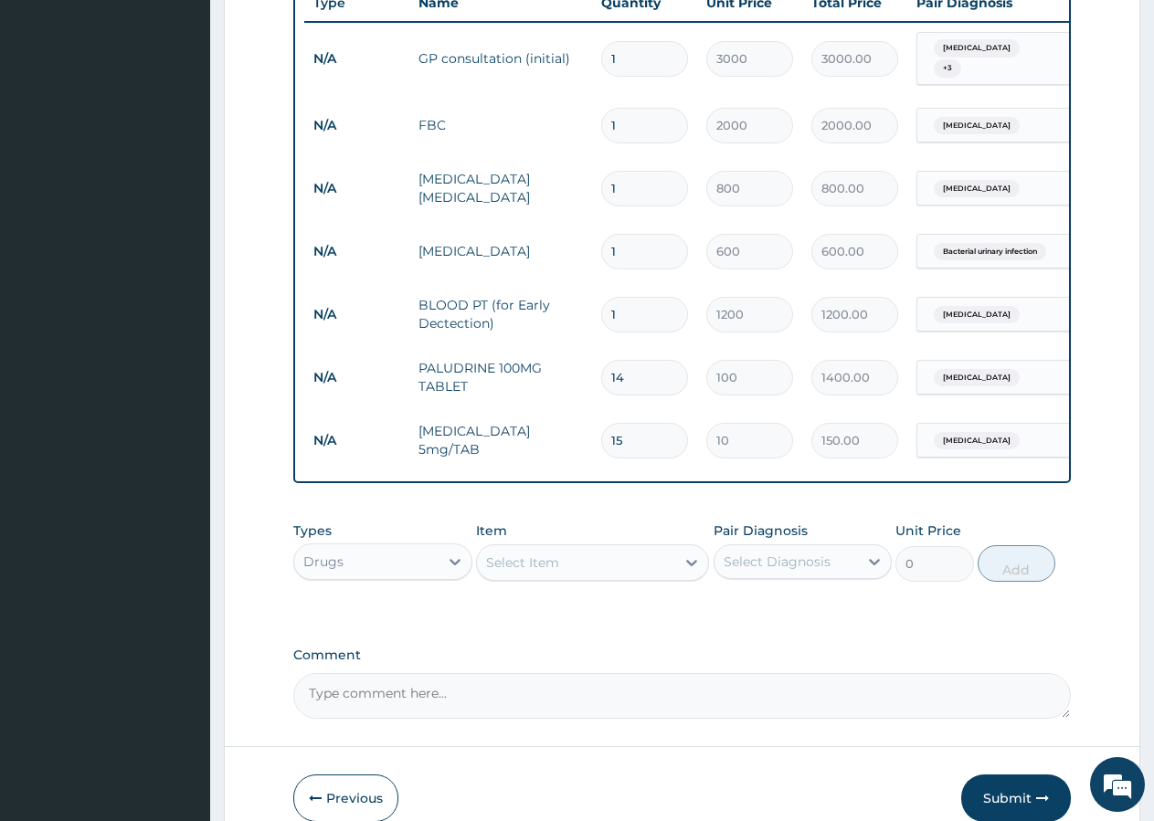
type input "16"
type input "160.00"
type input "18"
type input "180.00"
type input "19"
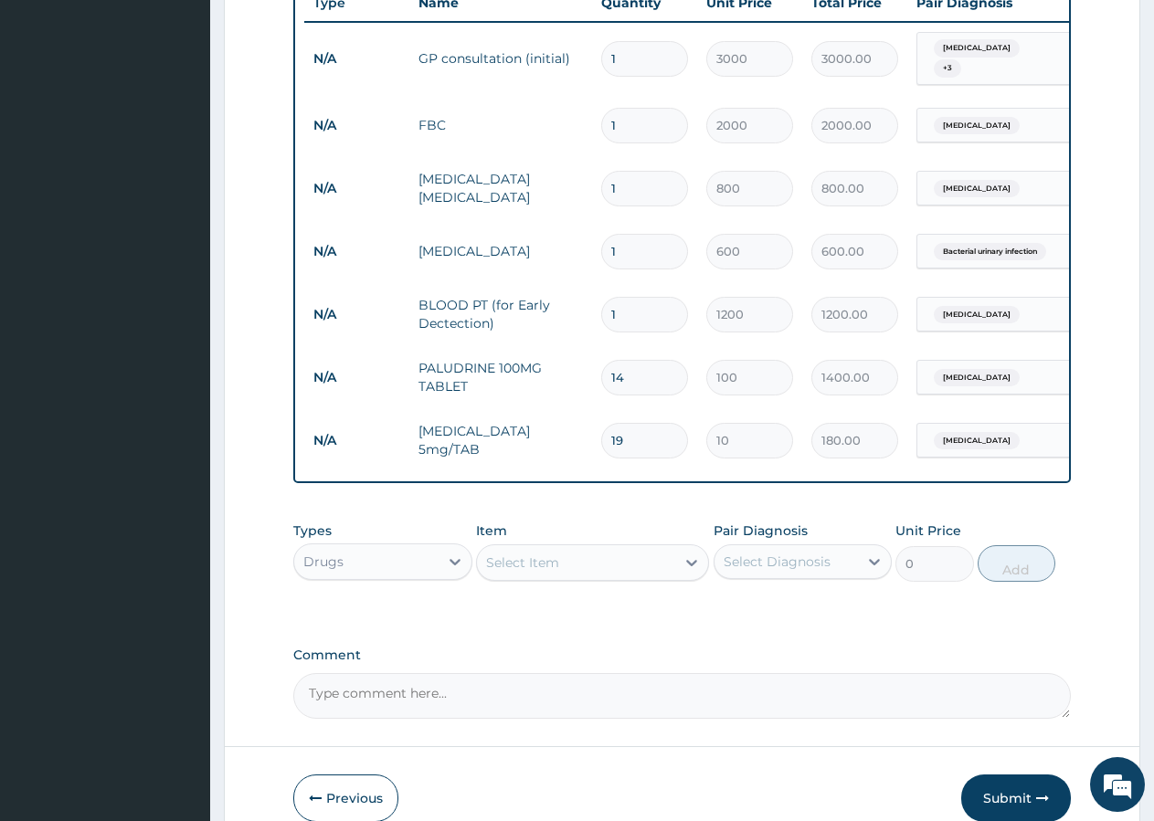
type input "190.00"
type input "20"
type input "200.00"
type input "21"
type input "210.00"
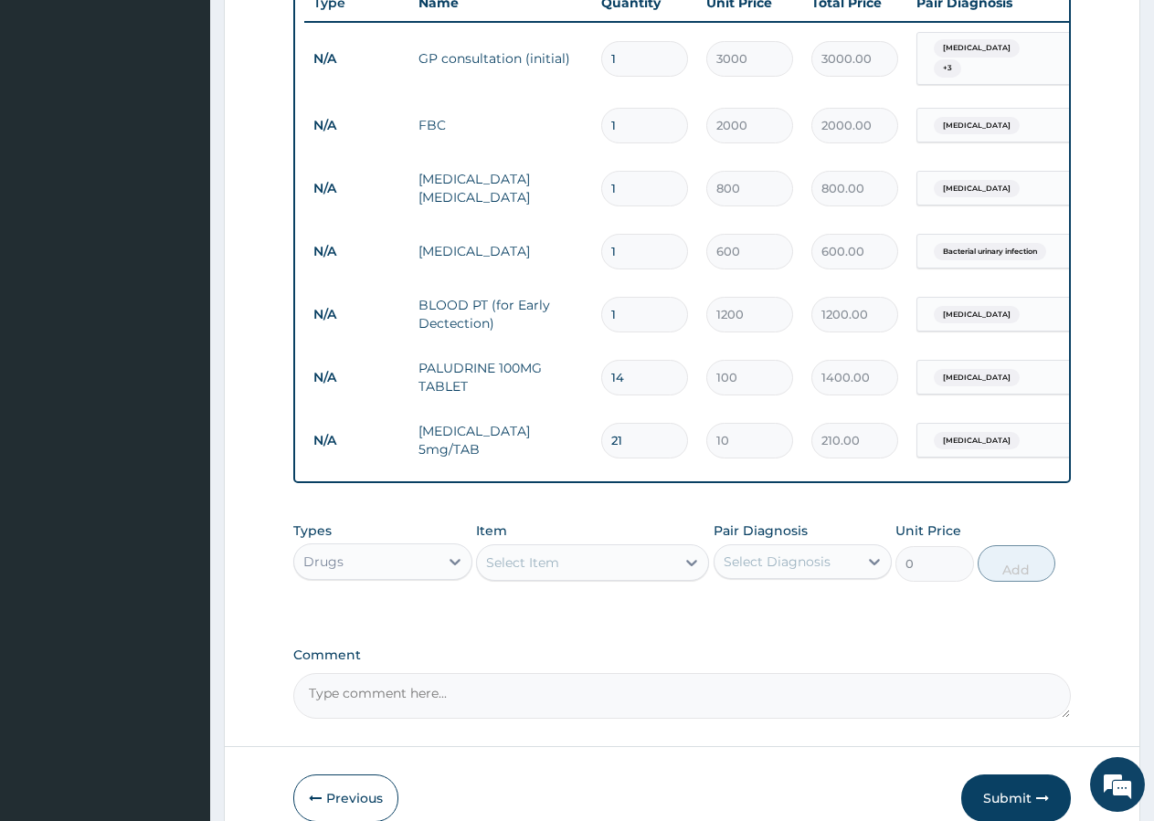
type input "22"
type input "220.00"
type input "23"
type input "230.00"
type input "25"
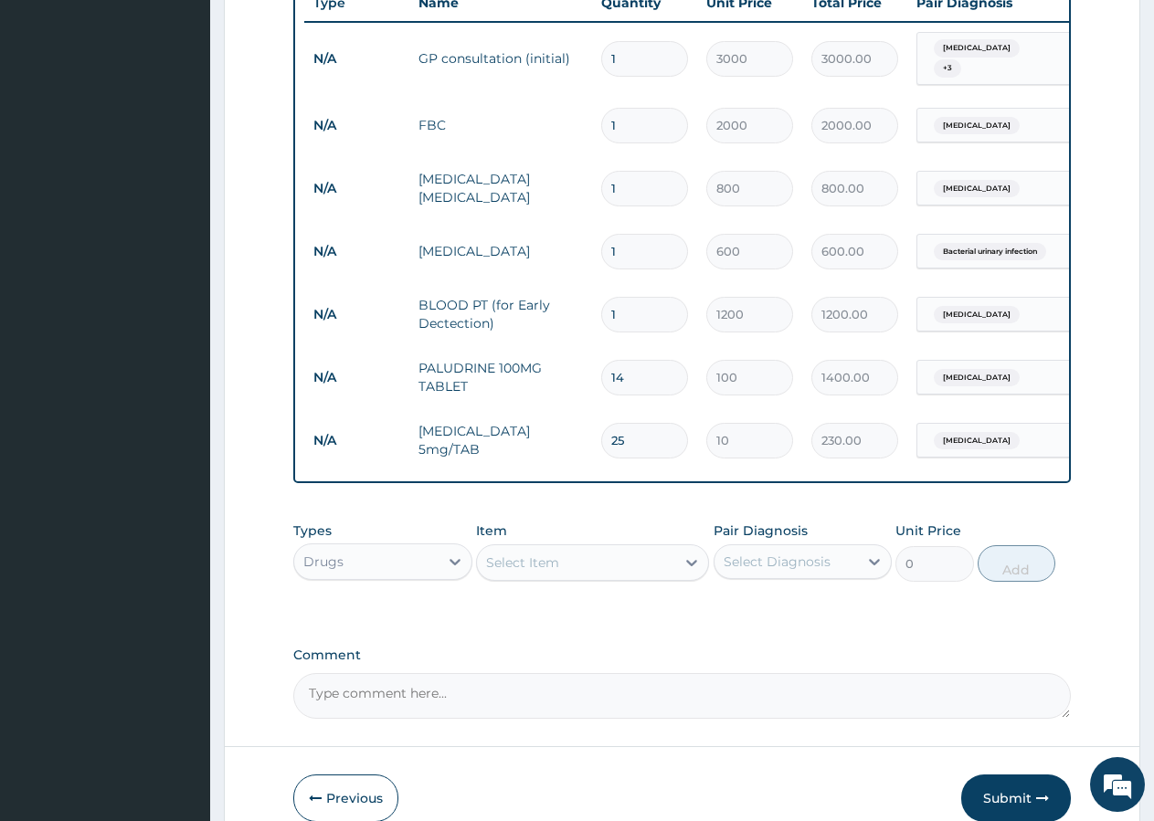
type input "250.00"
type input "26"
type input "260.00"
type input "27"
type input "270.00"
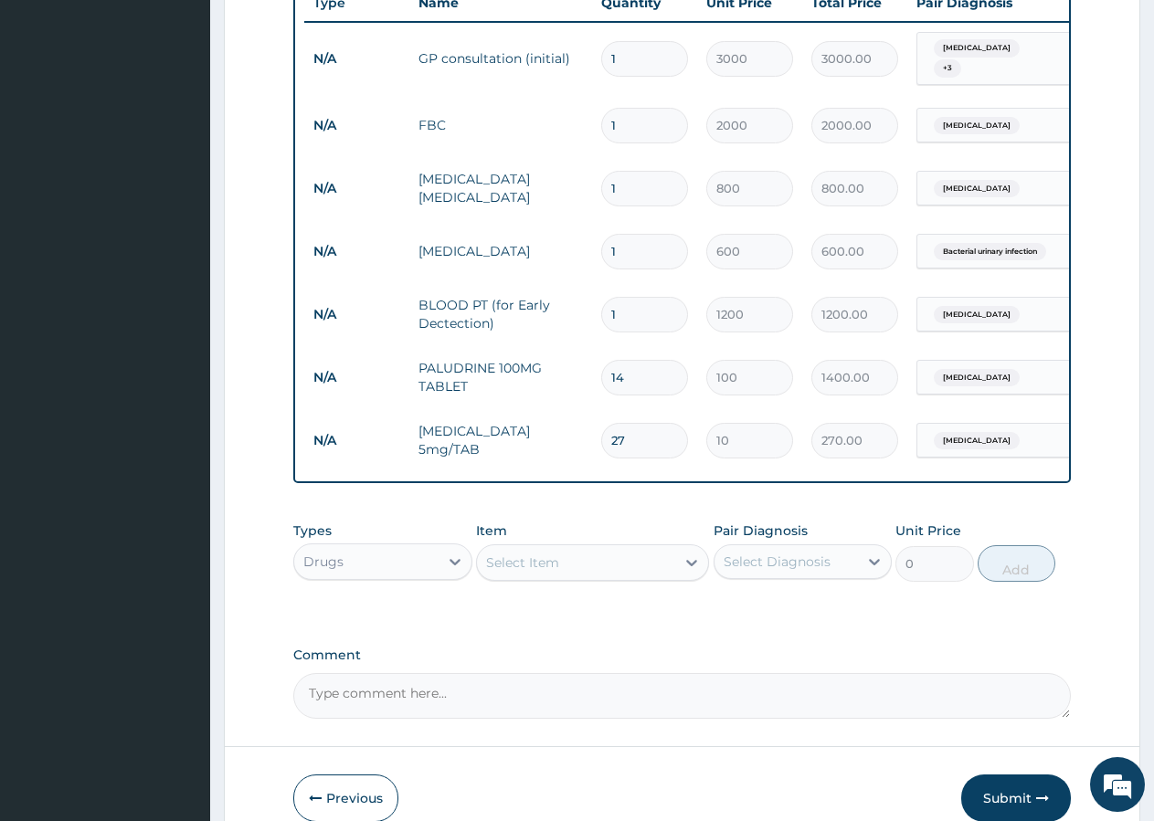
type input "28"
type input "280.00"
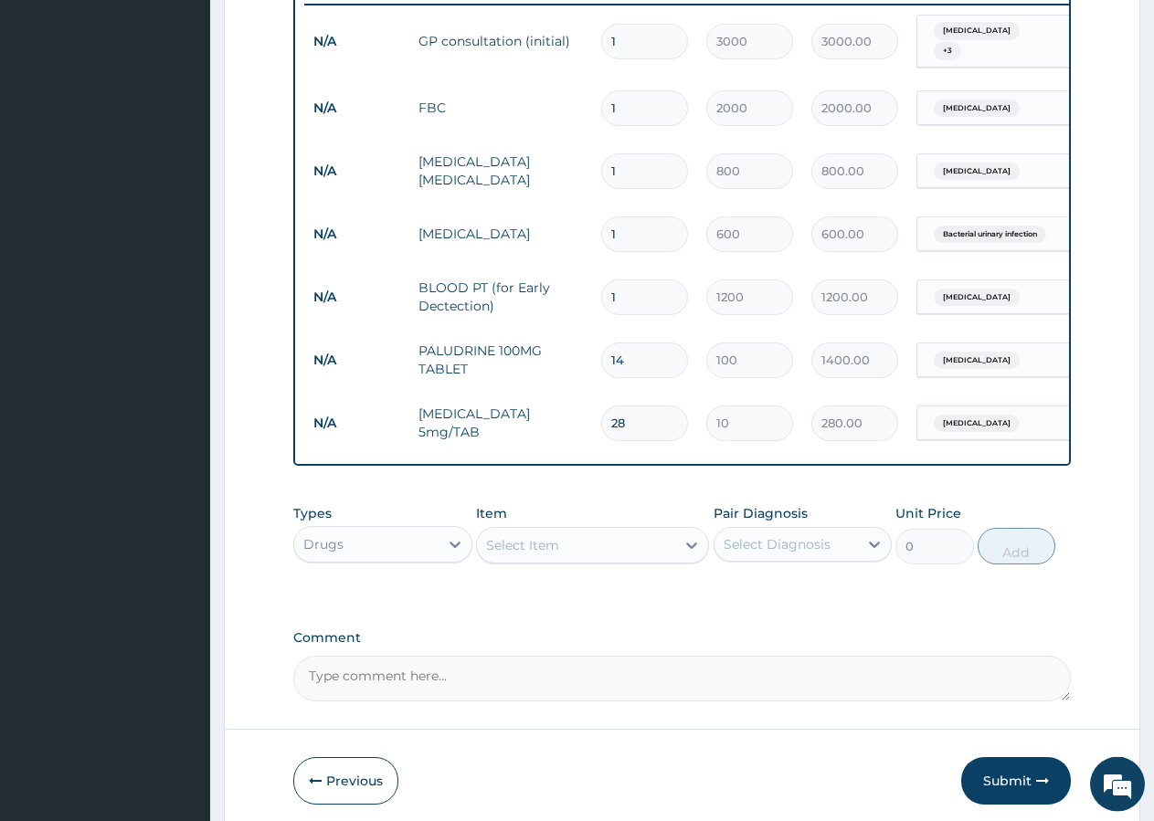
scroll to position [803, 0]
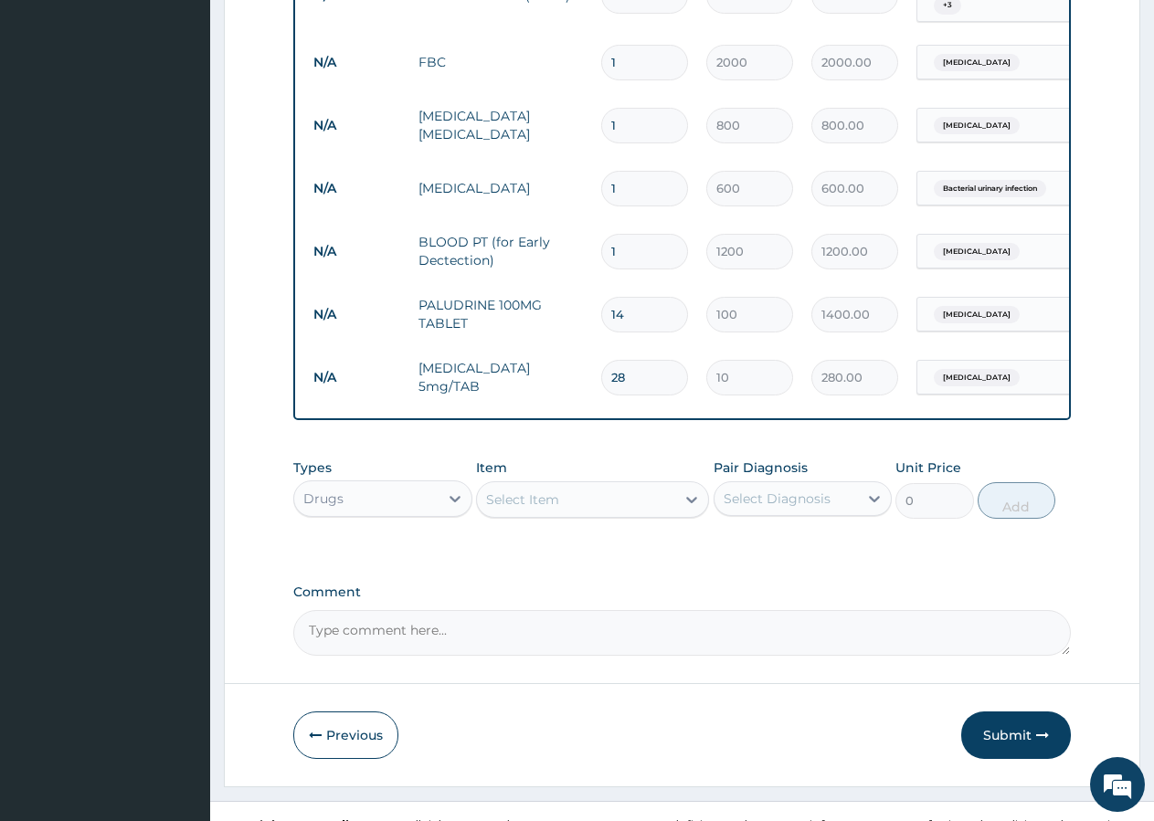
click at [531, 485] on div "Select Item" at bounding box center [576, 499] width 198 height 29
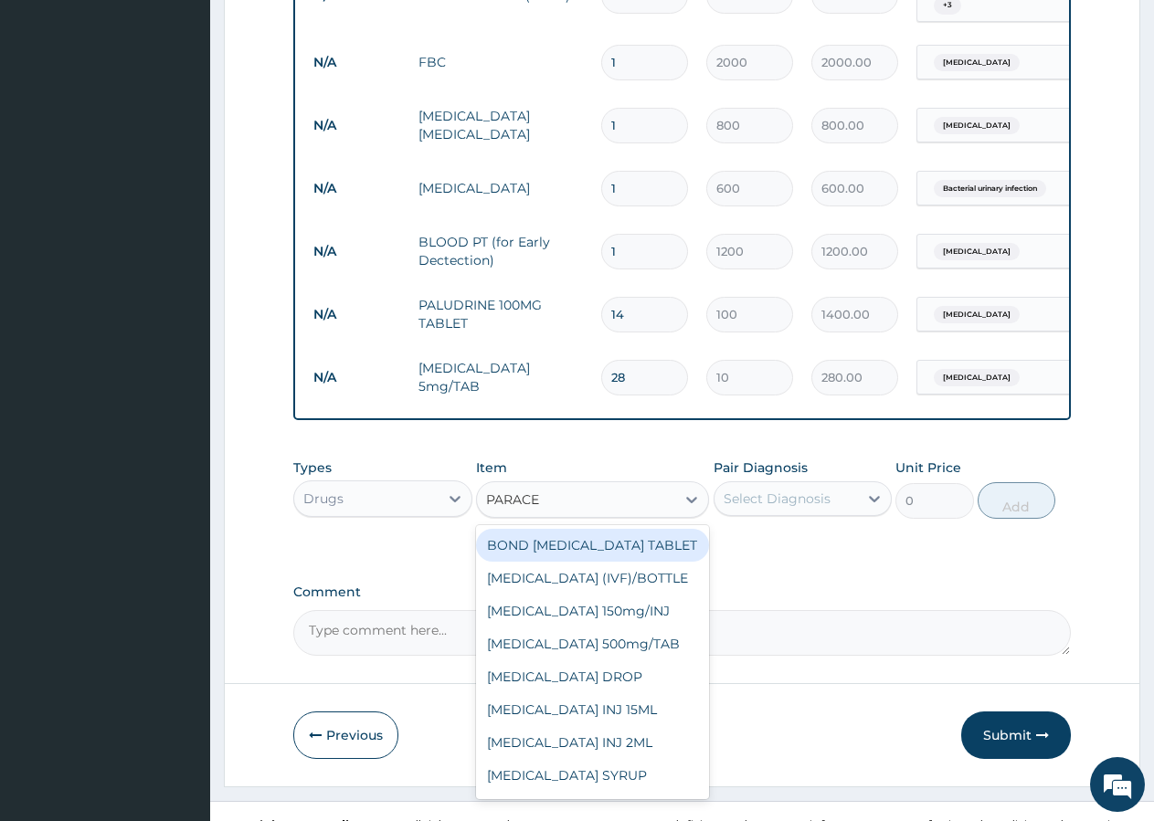
type input "PARACET"
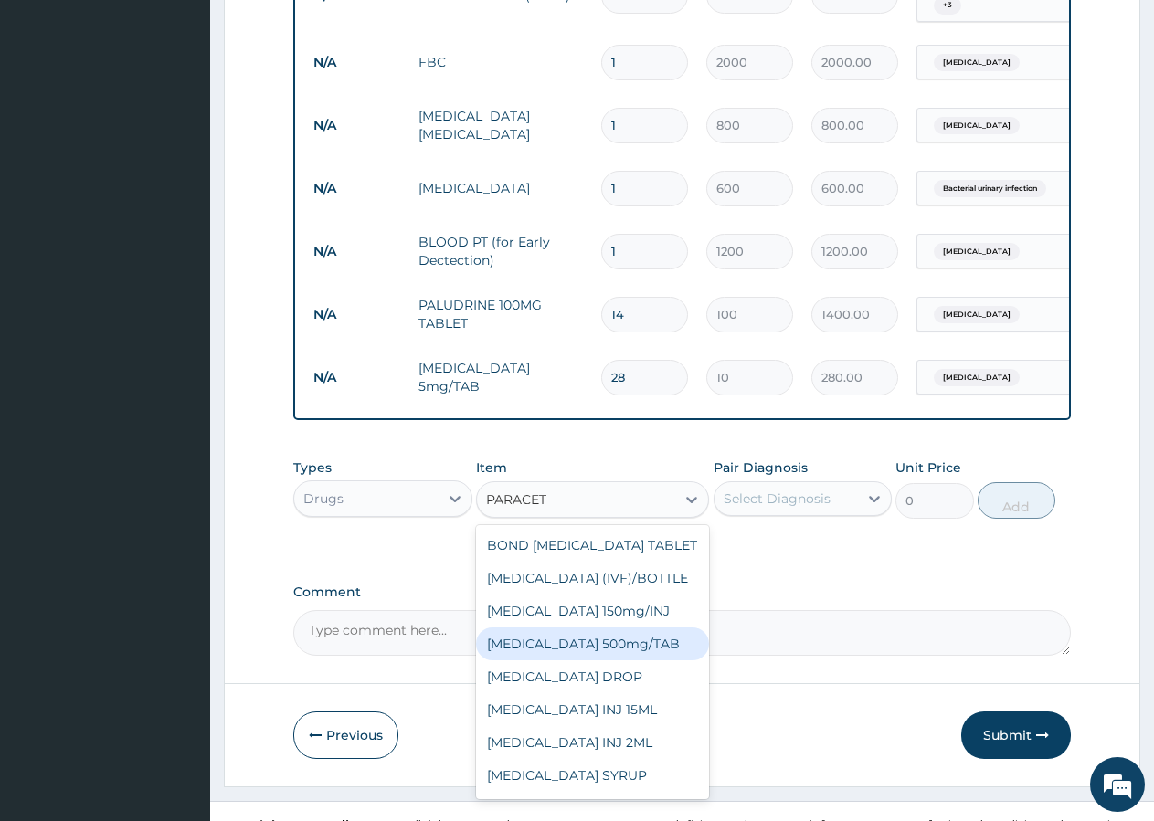
click at [595, 636] on div "PARACETAMOL 500mg/TAB" at bounding box center [592, 644] width 233 height 33
type input "10"
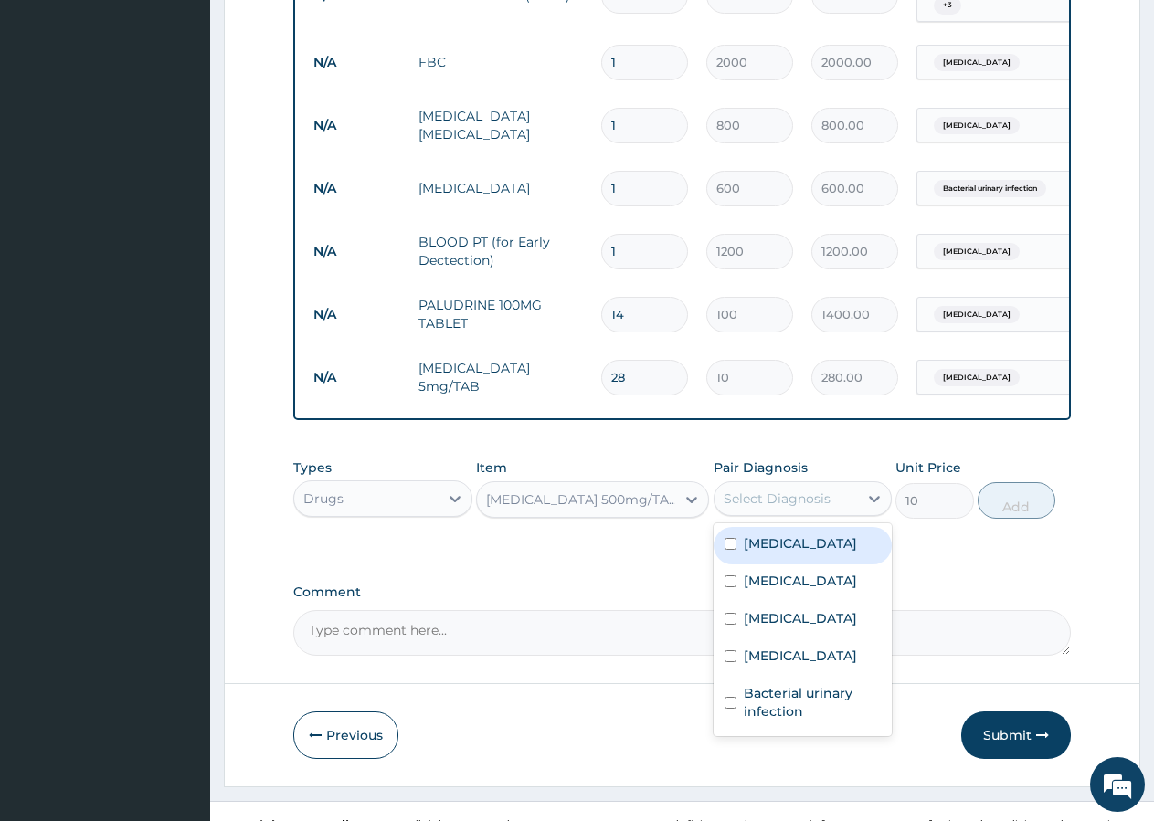
click at [768, 490] on div "Select Diagnosis" at bounding box center [777, 499] width 107 height 18
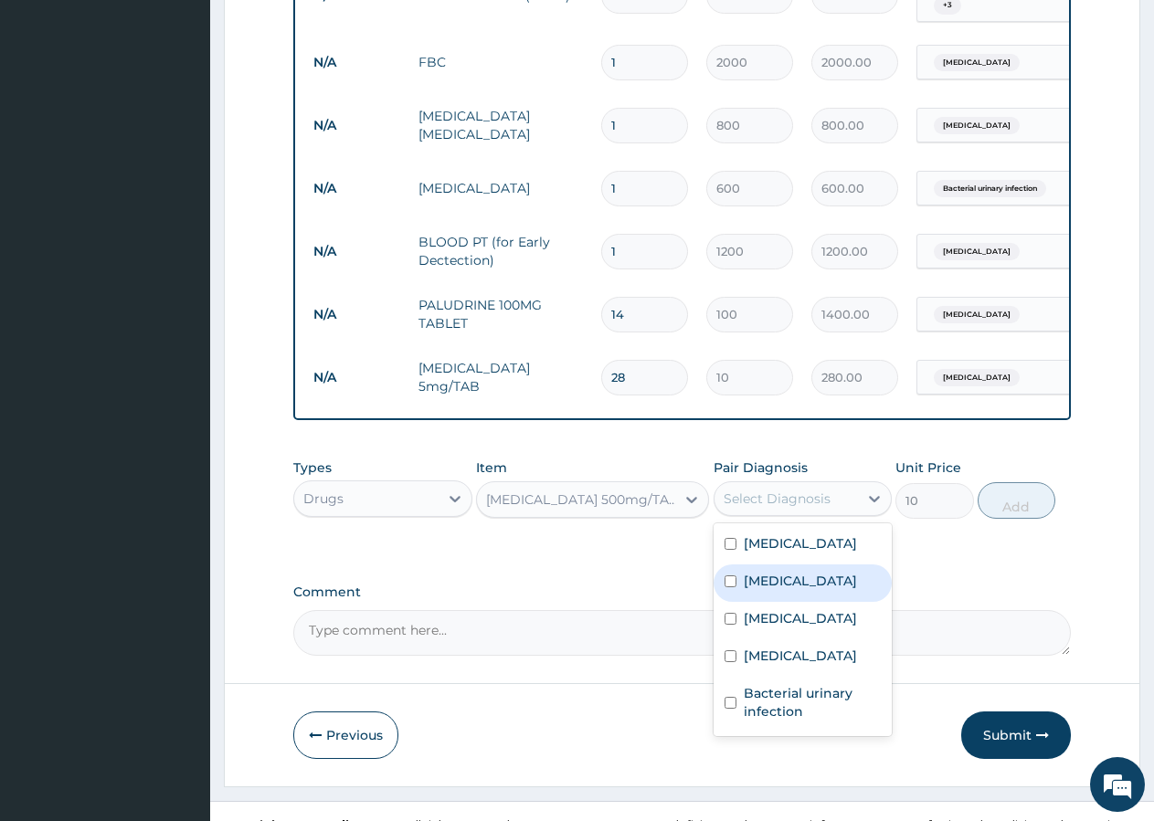
click at [775, 572] on label "Malaria" at bounding box center [800, 581] width 113 height 18
checkbox input "true"
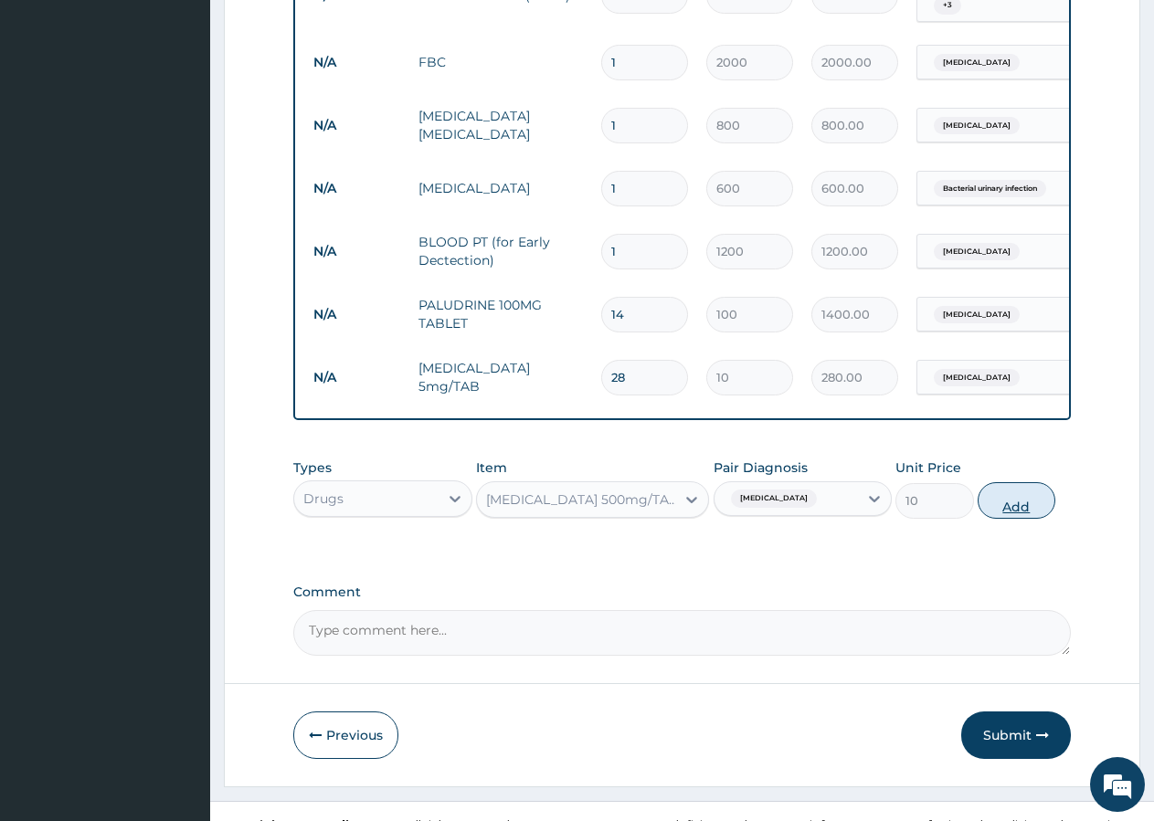
click at [1018, 482] on button "Add" at bounding box center [1017, 500] width 78 height 37
type input "0"
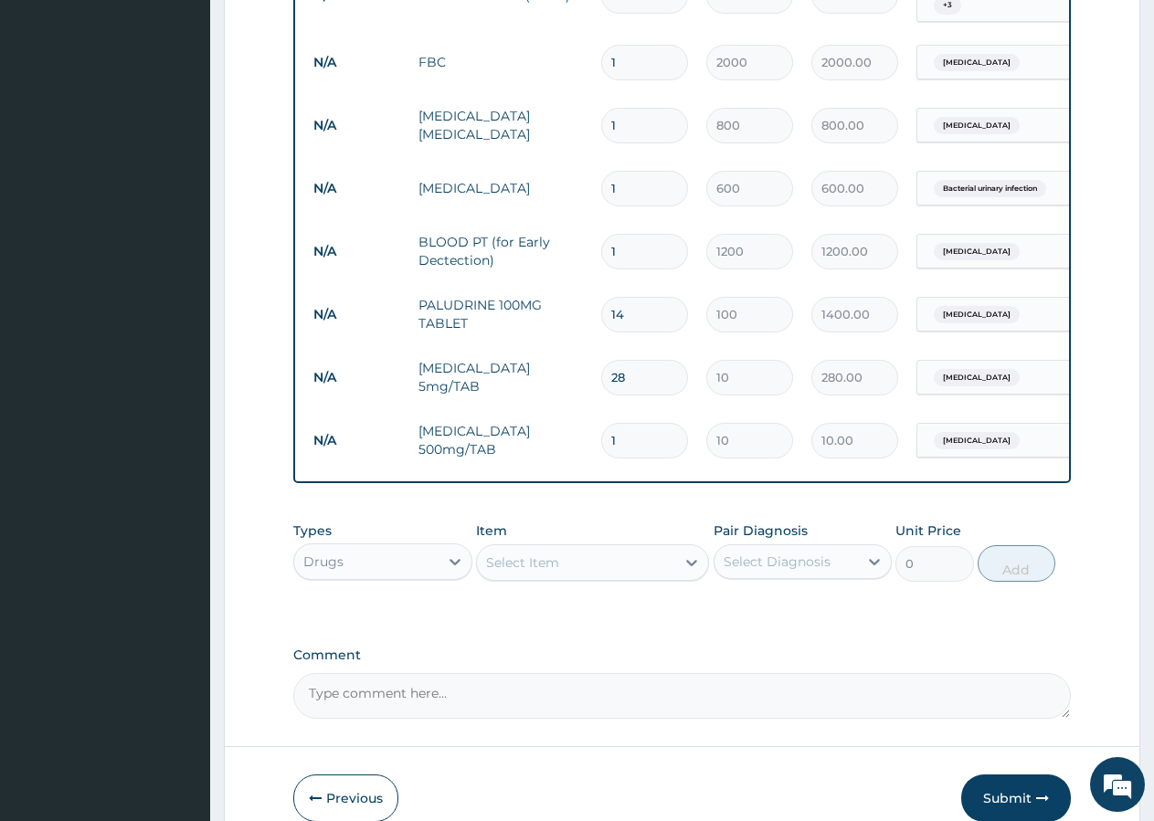
click at [652, 423] on input "1" at bounding box center [644, 441] width 87 height 36
type input "3"
type input "30.00"
type input "5"
type input "50.00"
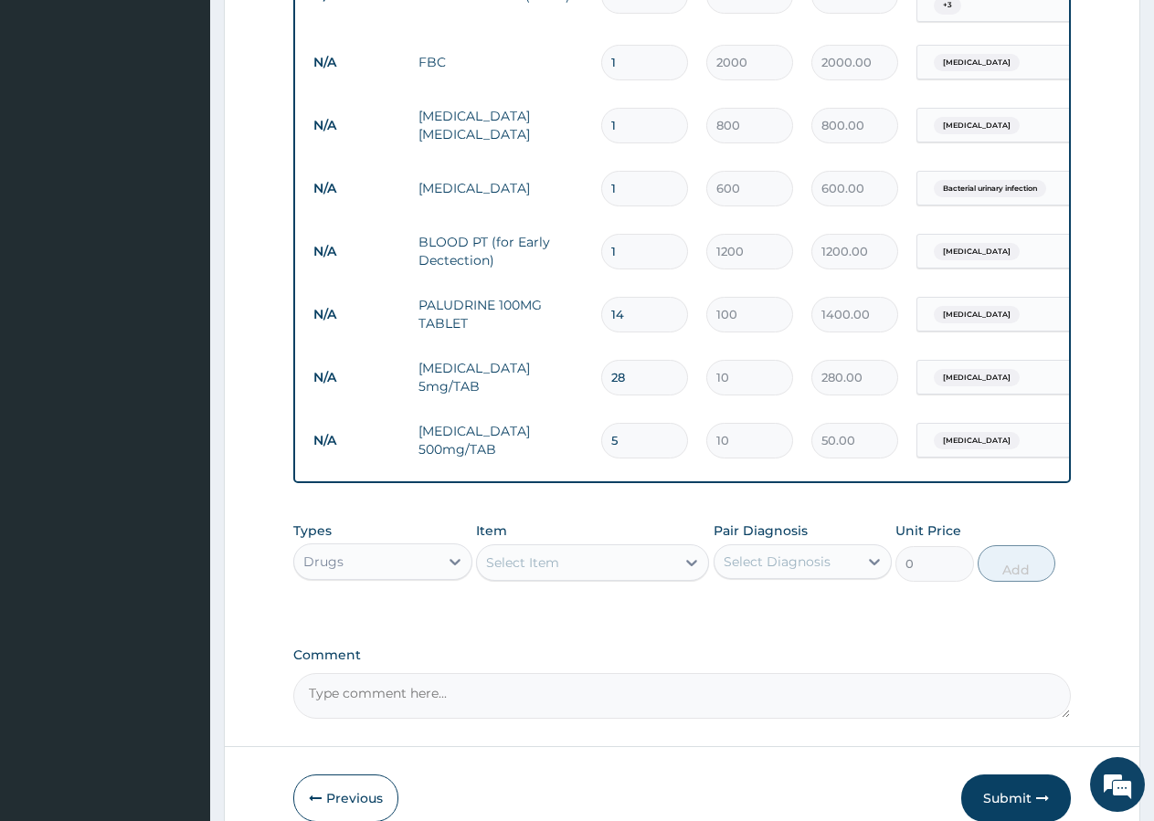
type input "6"
type input "60.00"
type input "8"
type input "80.00"
type input "11"
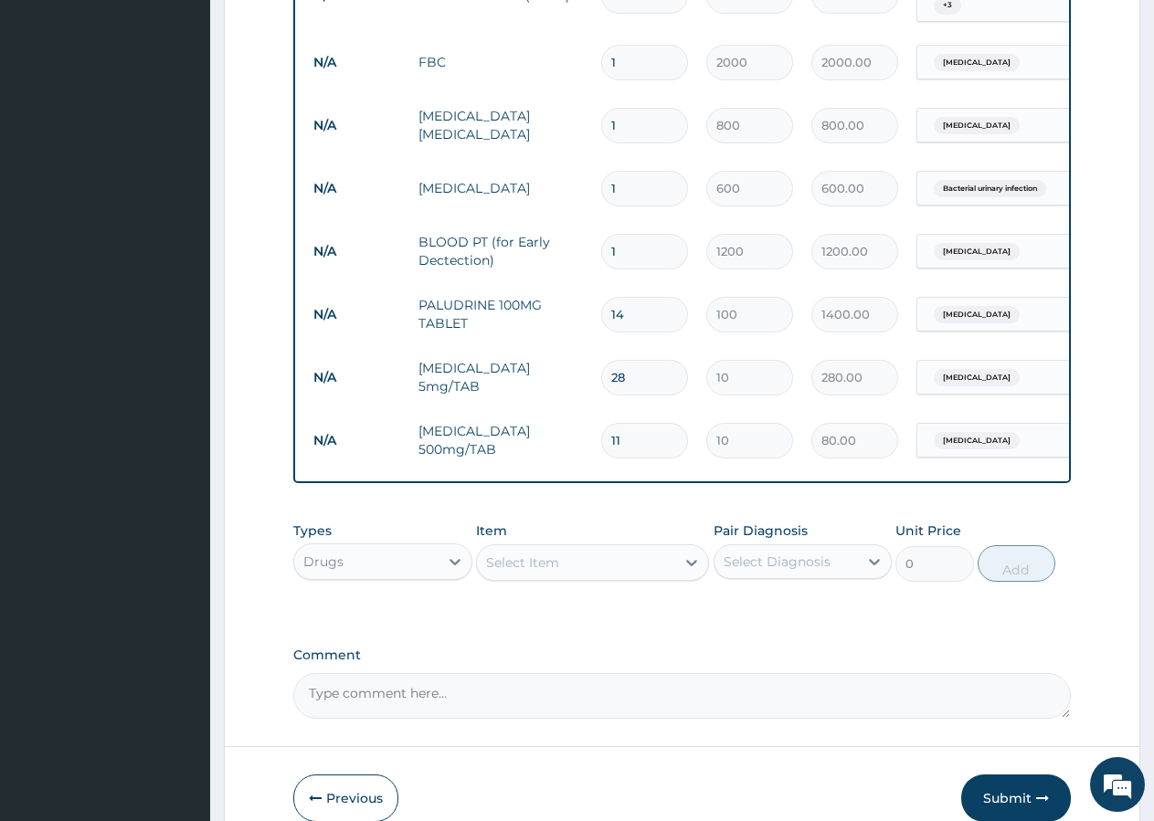
type input "110.00"
type input "14"
type input "140.00"
type input "17"
type input "170.00"
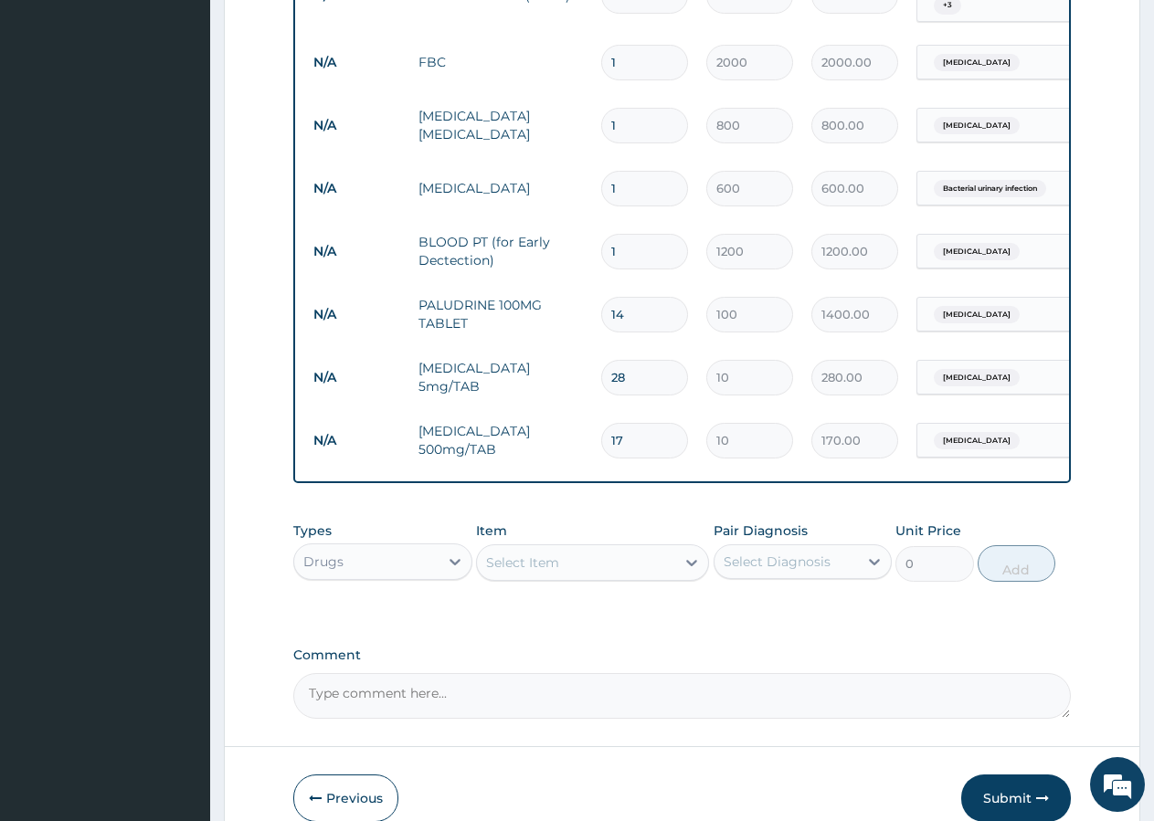
type input "18"
type input "180.00"
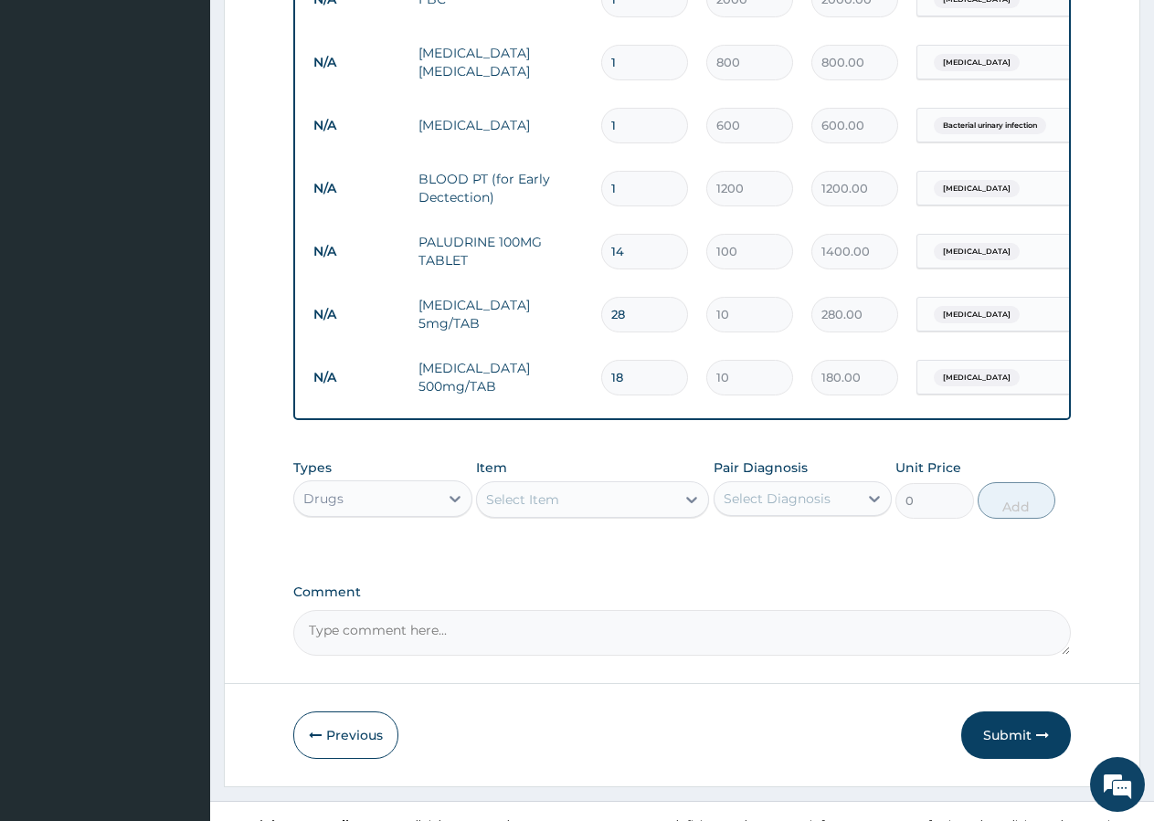
click at [544, 491] on div "Select Item" at bounding box center [522, 500] width 73 height 18
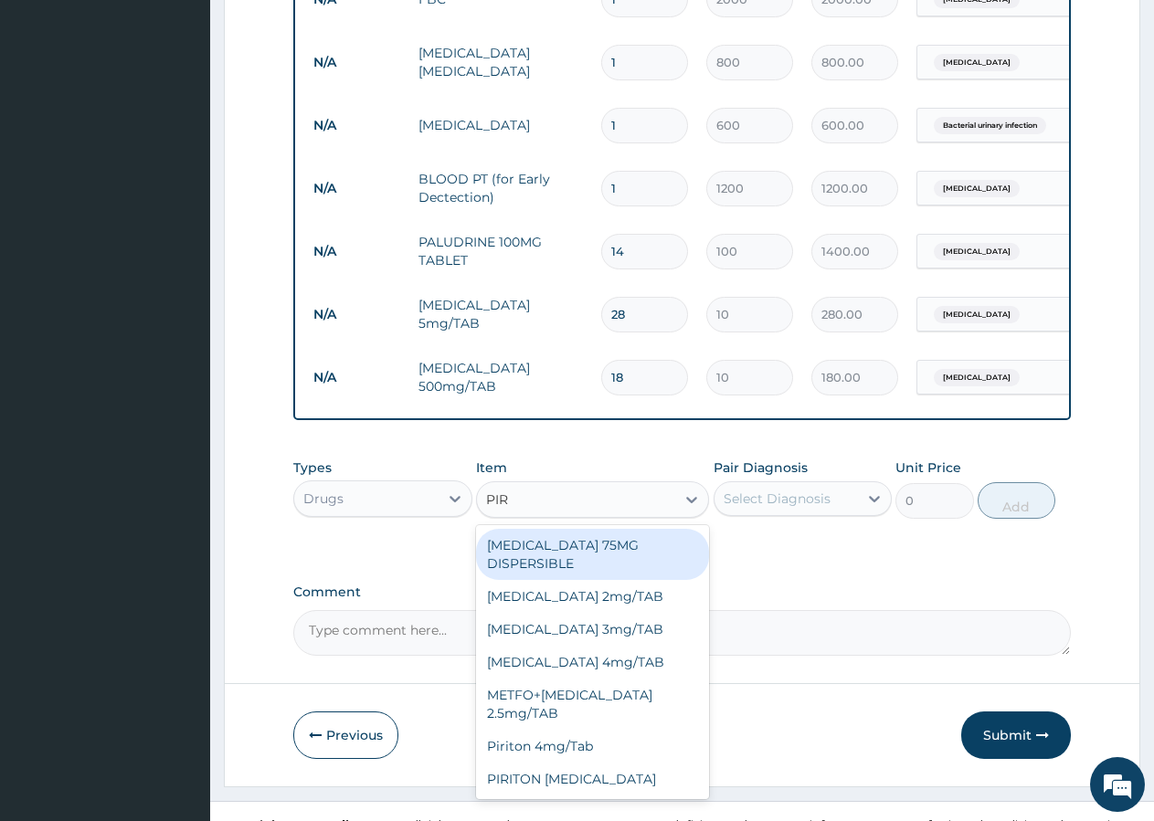
type input "PIRI"
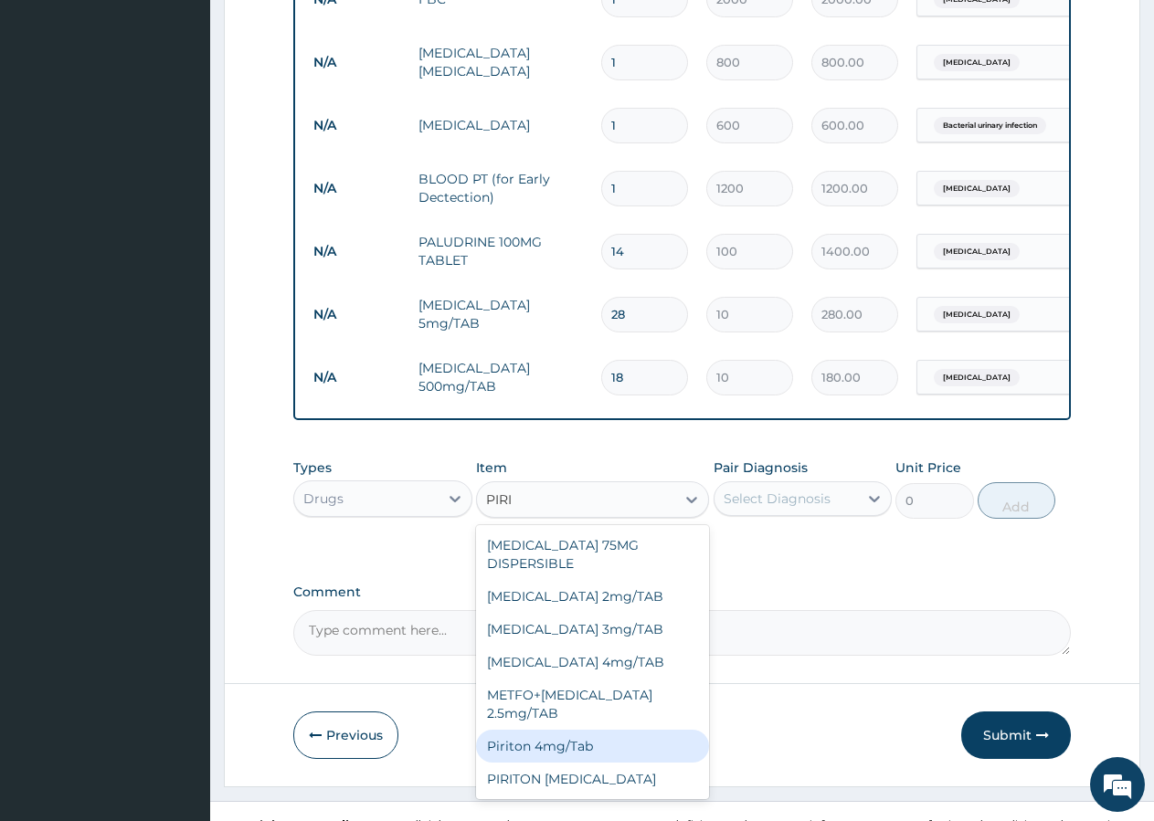
click at [556, 730] on div "Piriton 4mg/Tab" at bounding box center [592, 746] width 233 height 33
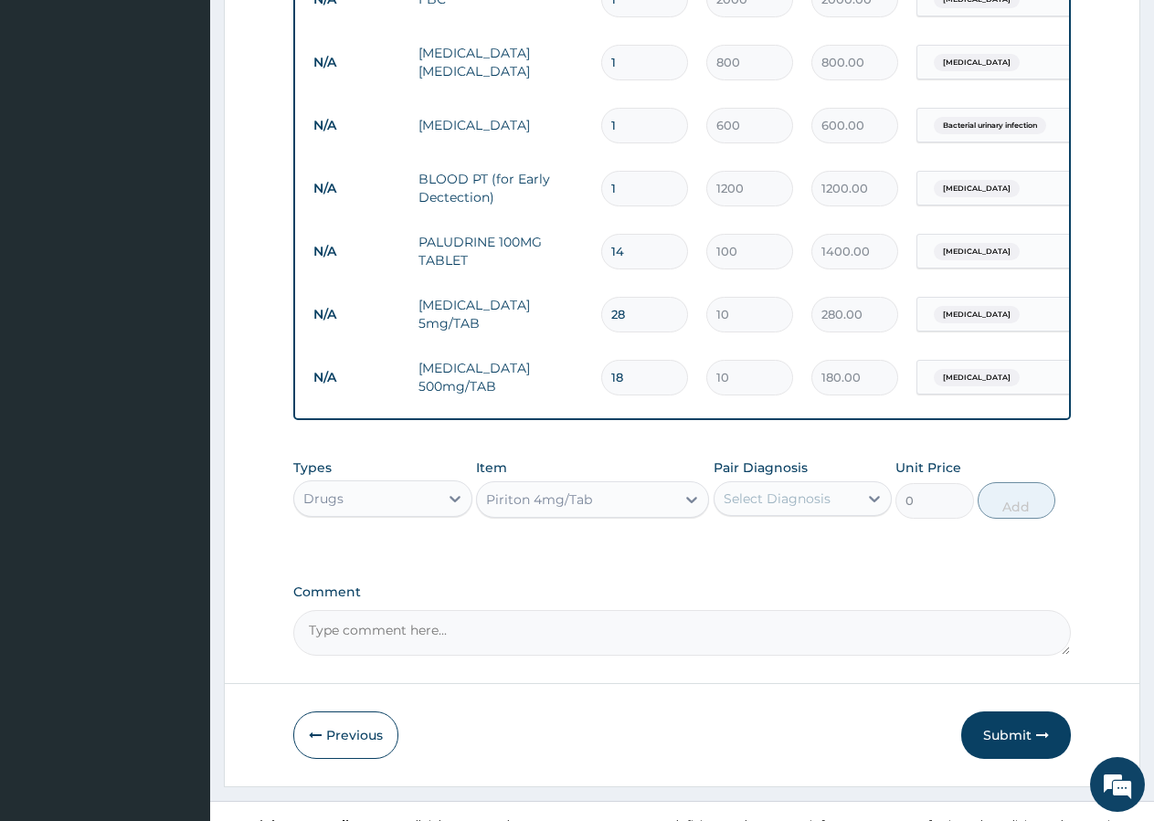
type input "87.4"
click at [830, 484] on div "Select Diagnosis" at bounding box center [786, 498] width 144 height 29
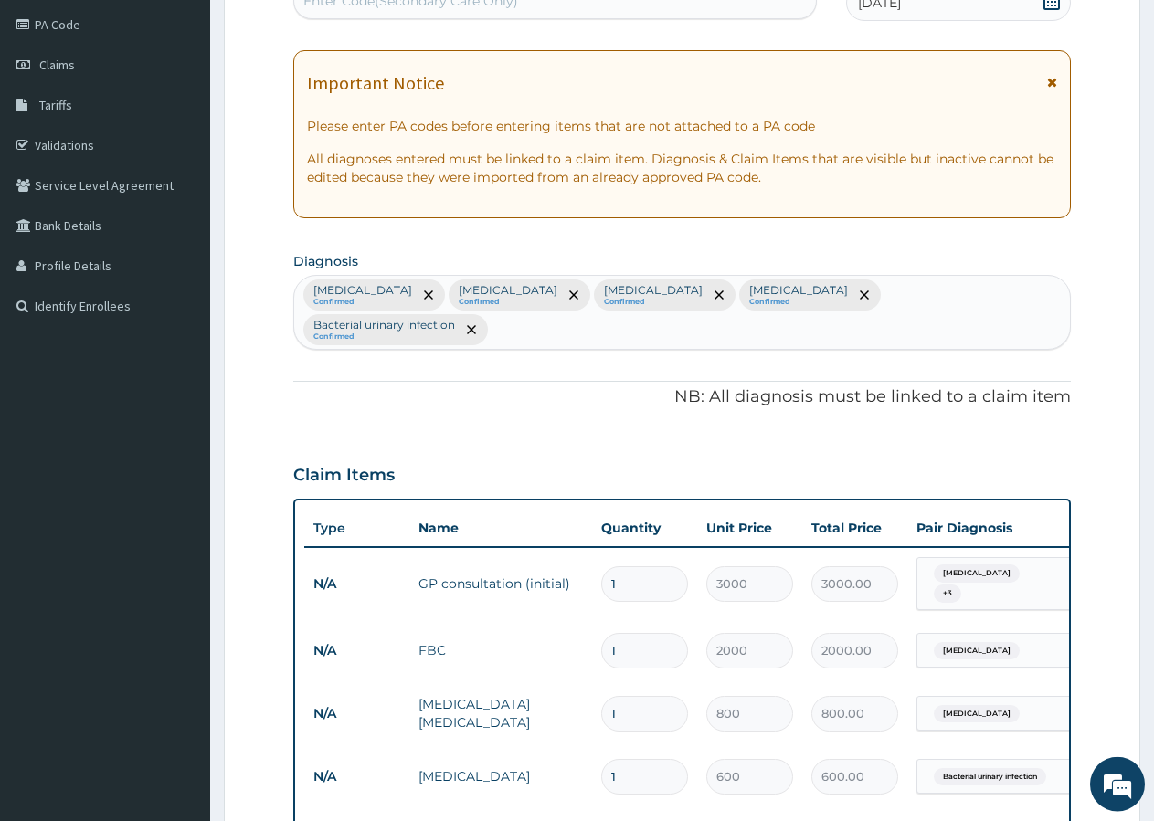
scroll to position [214, 0]
click at [914, 300] on div "Amenorrhea Confirmed Malaria Confirmed Sepsis Confirmed Anemia Confirmed Bacter…" at bounding box center [682, 313] width 776 height 73
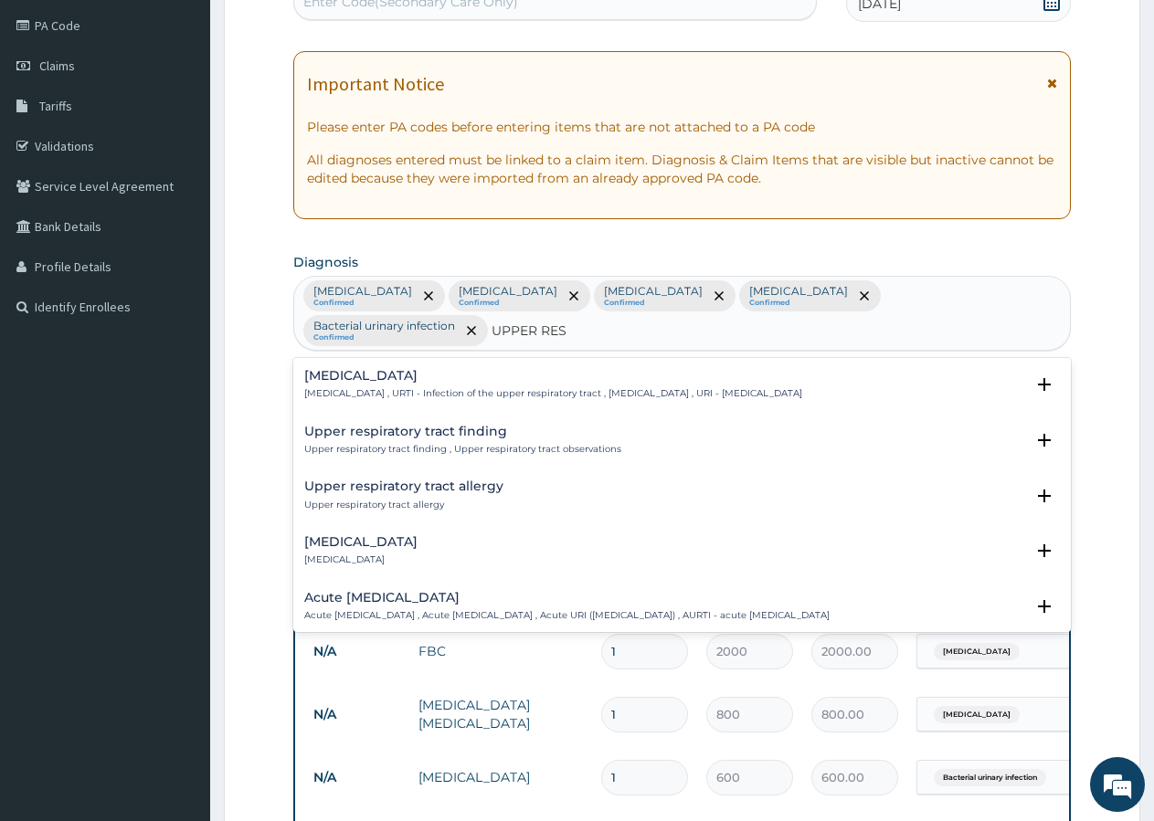
type input "UPPER RESP"
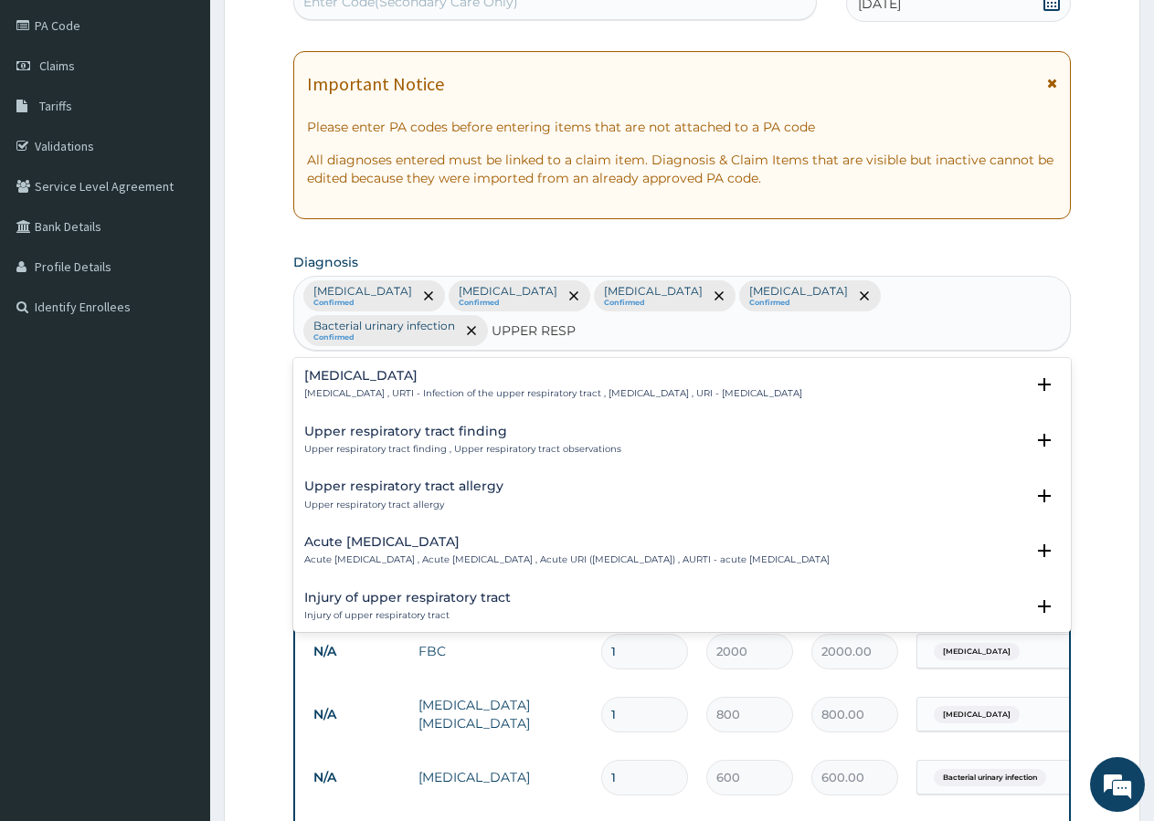
click at [513, 387] on p "Upper respiratory infection , URTI - Infection of the upper respiratory tract ,…" at bounding box center [553, 393] width 498 height 13
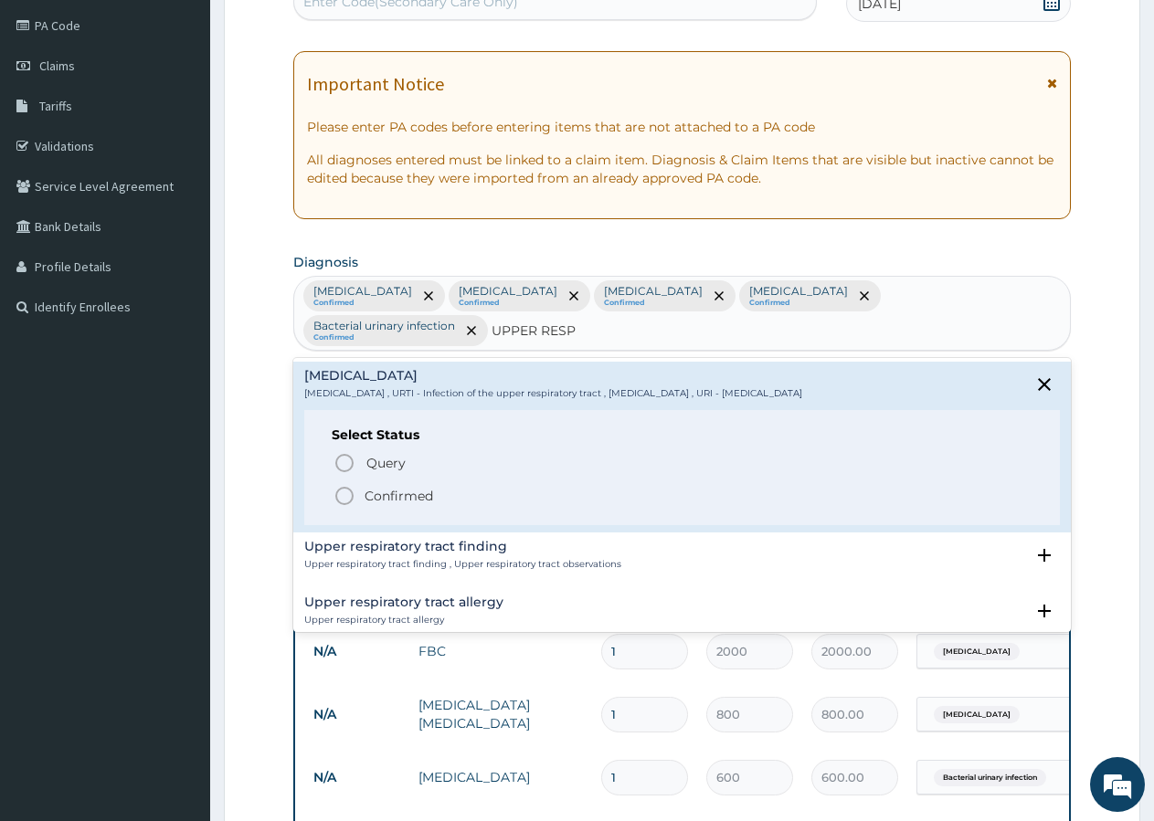
click at [428, 487] on p "Confirmed" at bounding box center [399, 496] width 69 height 18
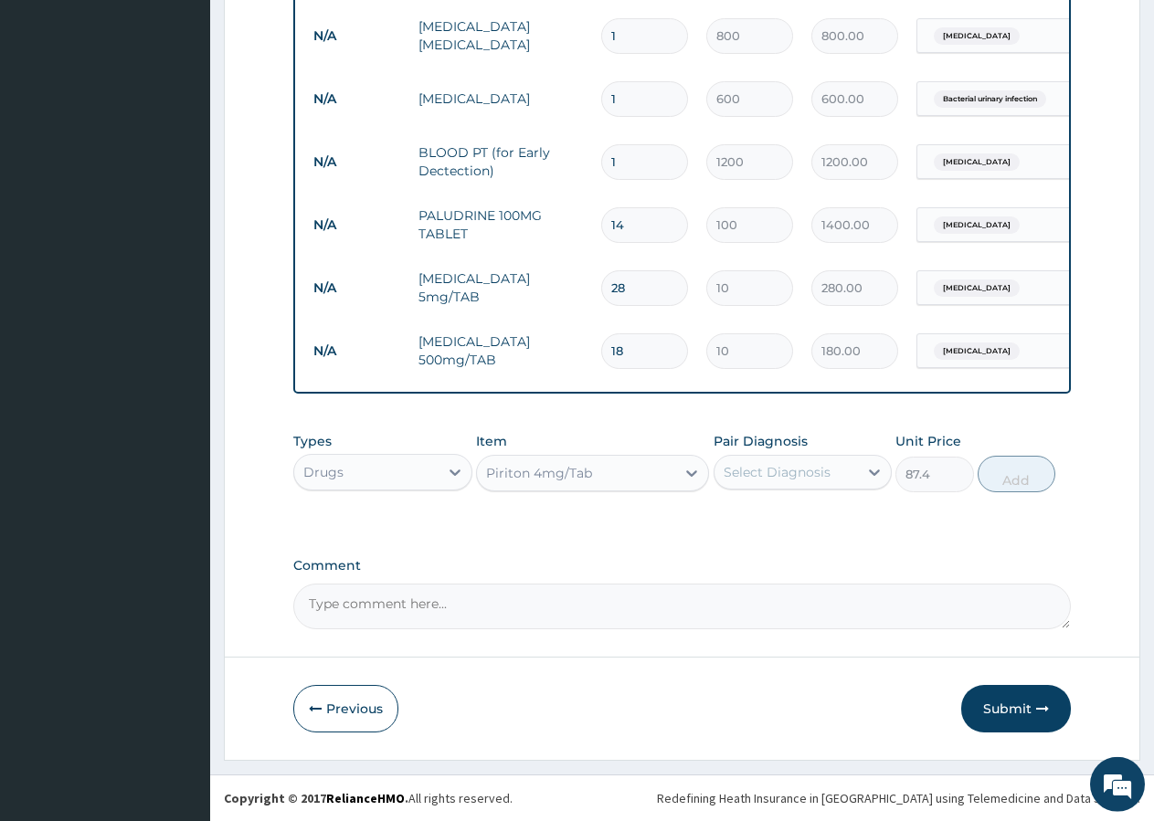
scroll to position [901, 0]
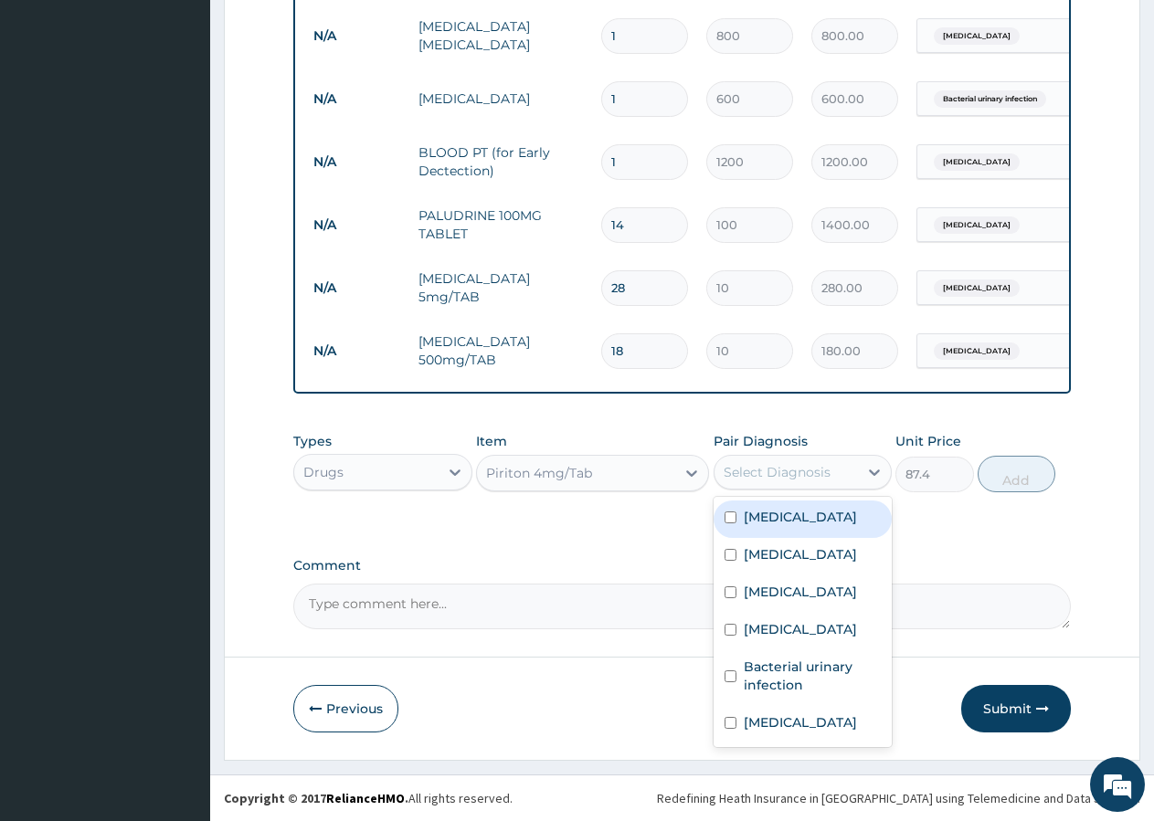
click at [761, 467] on div "Select Diagnosis" at bounding box center [777, 472] width 107 height 18
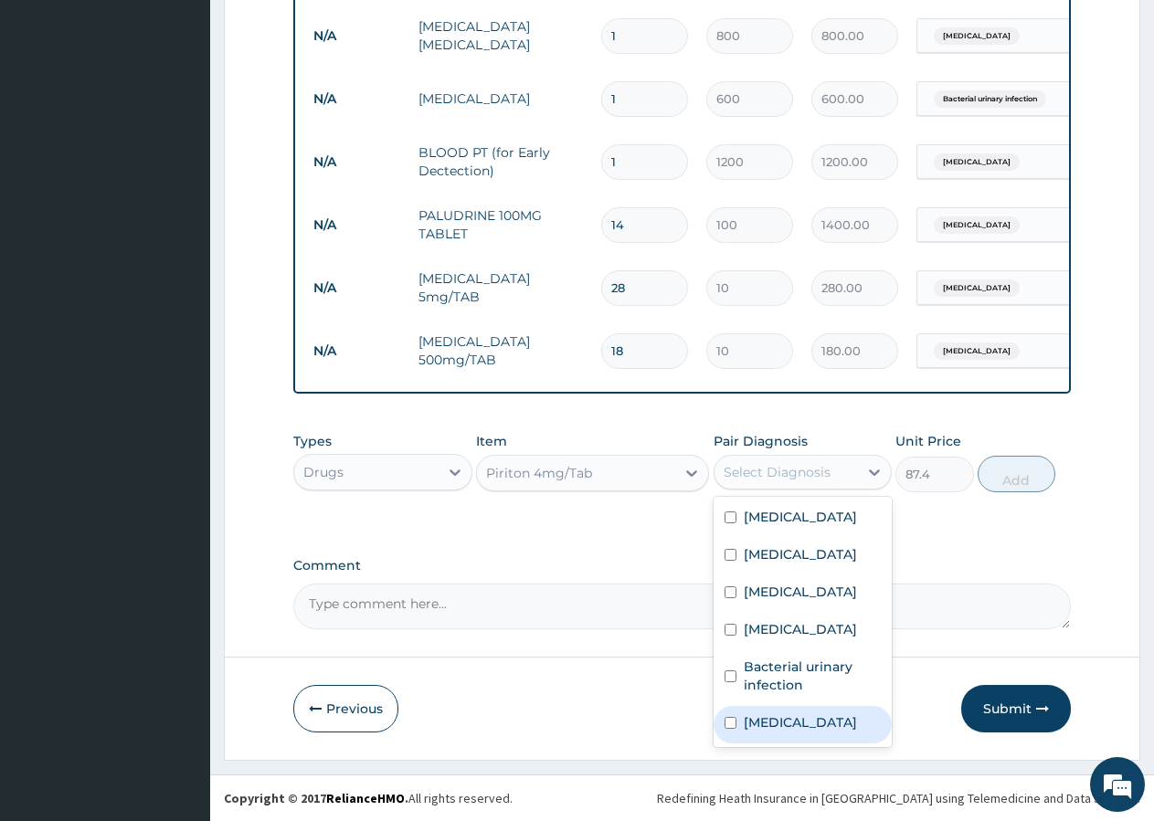
click at [792, 732] on label "Upper respiratory infection" at bounding box center [800, 722] width 113 height 18
checkbox input "true"
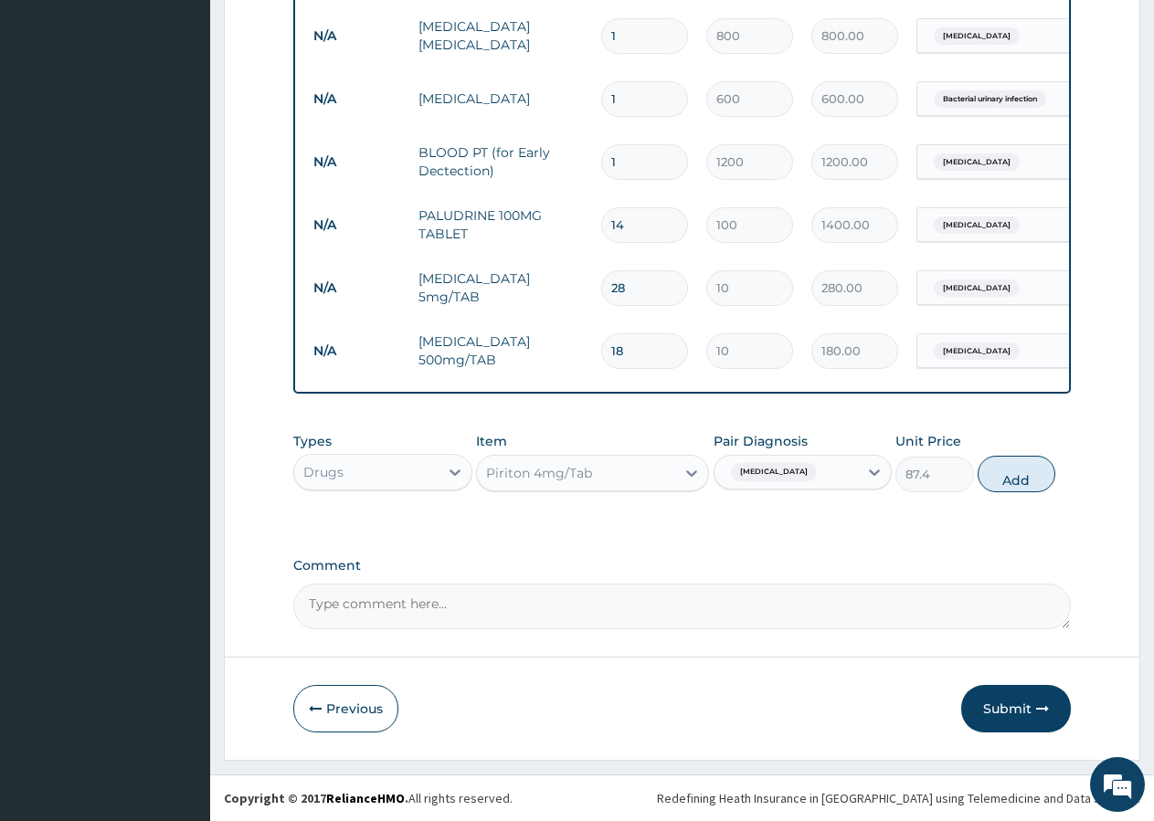
drag, startPoint x: 1030, startPoint y: 480, endPoint x: 1013, endPoint y: 494, distance: 22.0
click at [1029, 479] on button "Add" at bounding box center [1017, 474] width 78 height 37
type input "0"
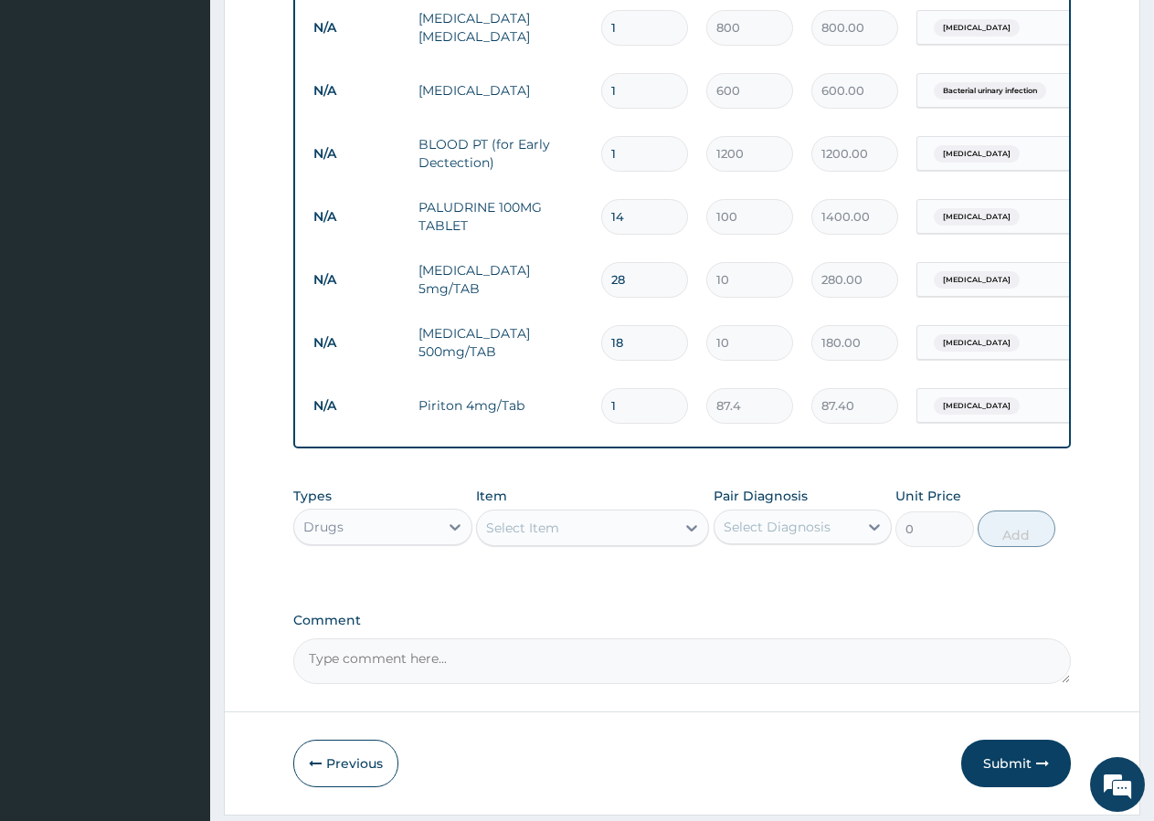
click at [629, 400] on input "1" at bounding box center [644, 406] width 87 height 36
type input "3"
type input "262.20"
type input "6"
type input "524.40"
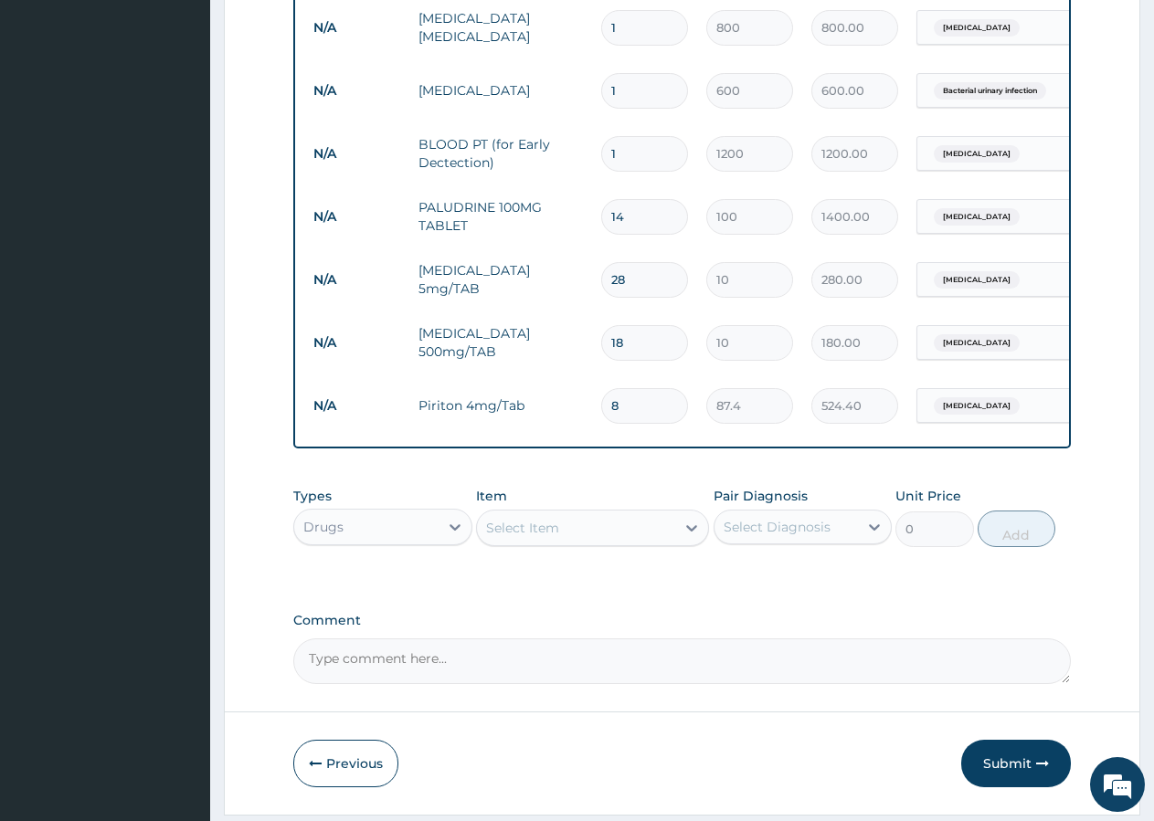
type input "9"
type input "786.60"
type input "14"
type input "1223.60"
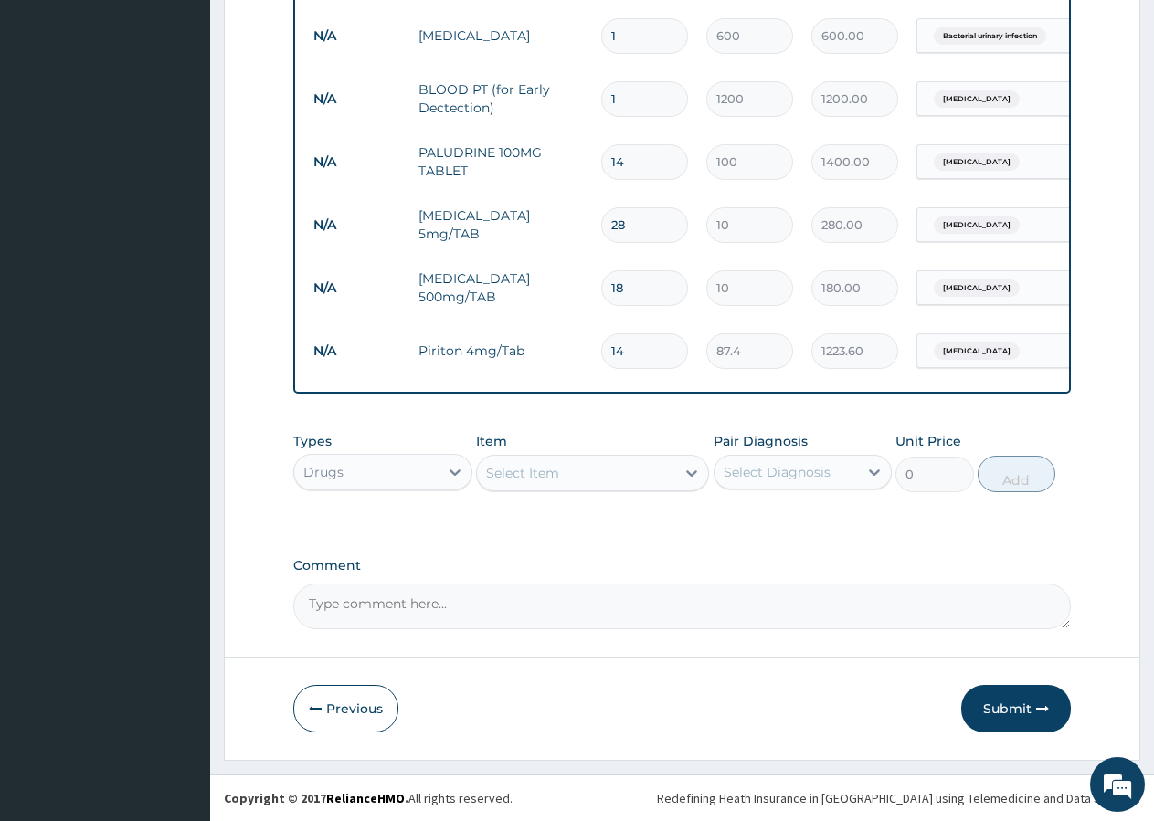
click at [556, 484] on div "Select Item" at bounding box center [576, 473] width 198 height 29
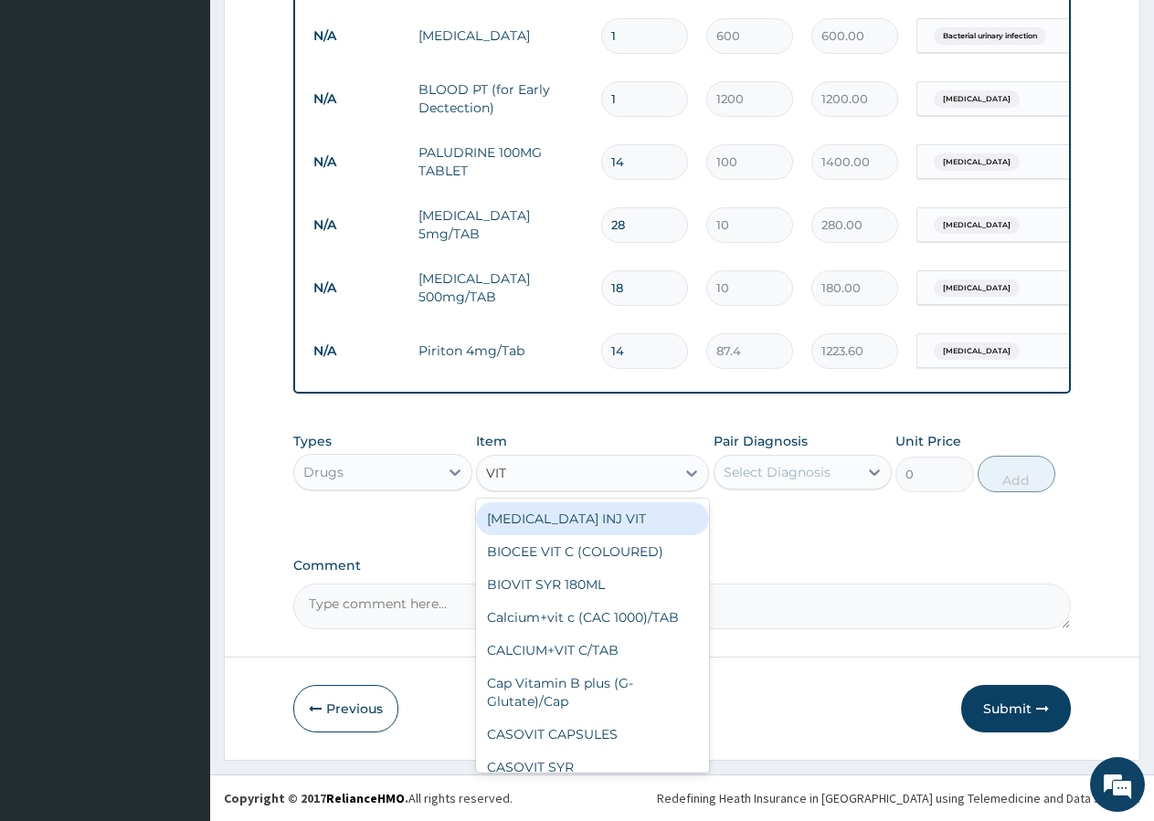
type input "VIT C"
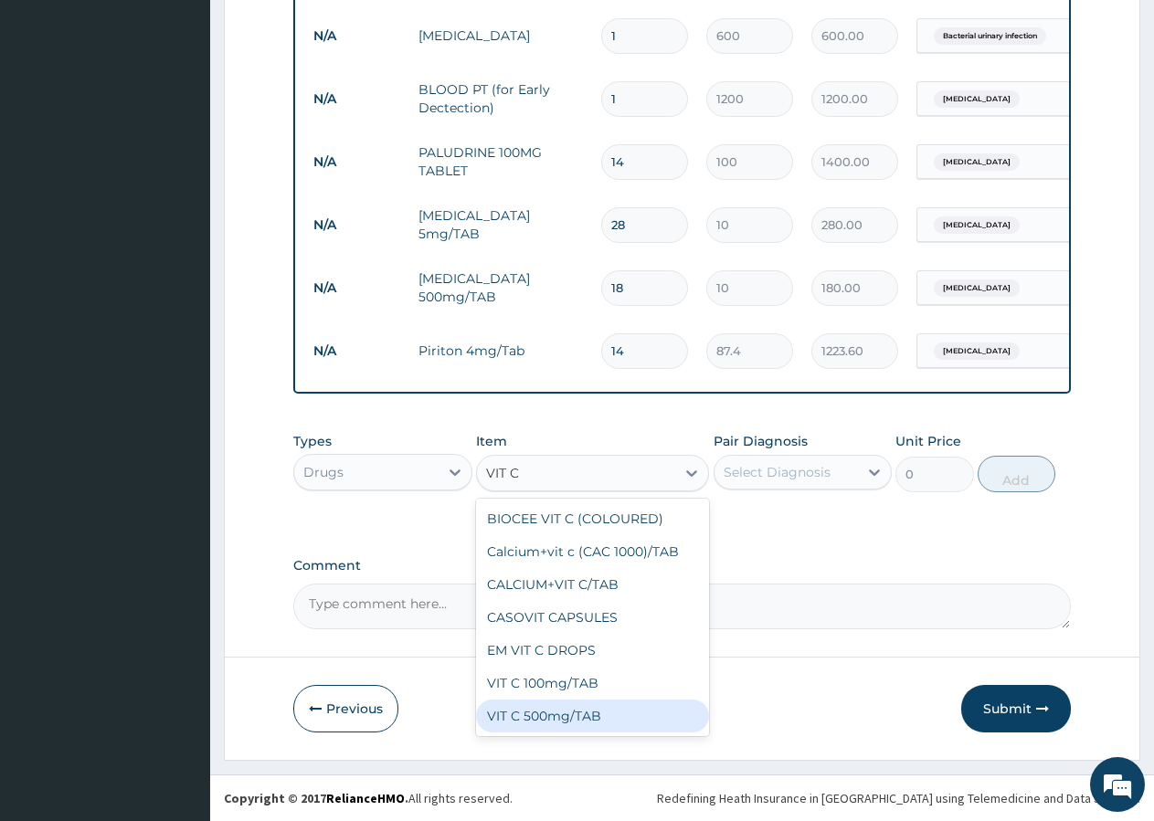
click at [555, 706] on div "VIT C 500mg/TAB" at bounding box center [592, 716] width 233 height 33
type input "20"
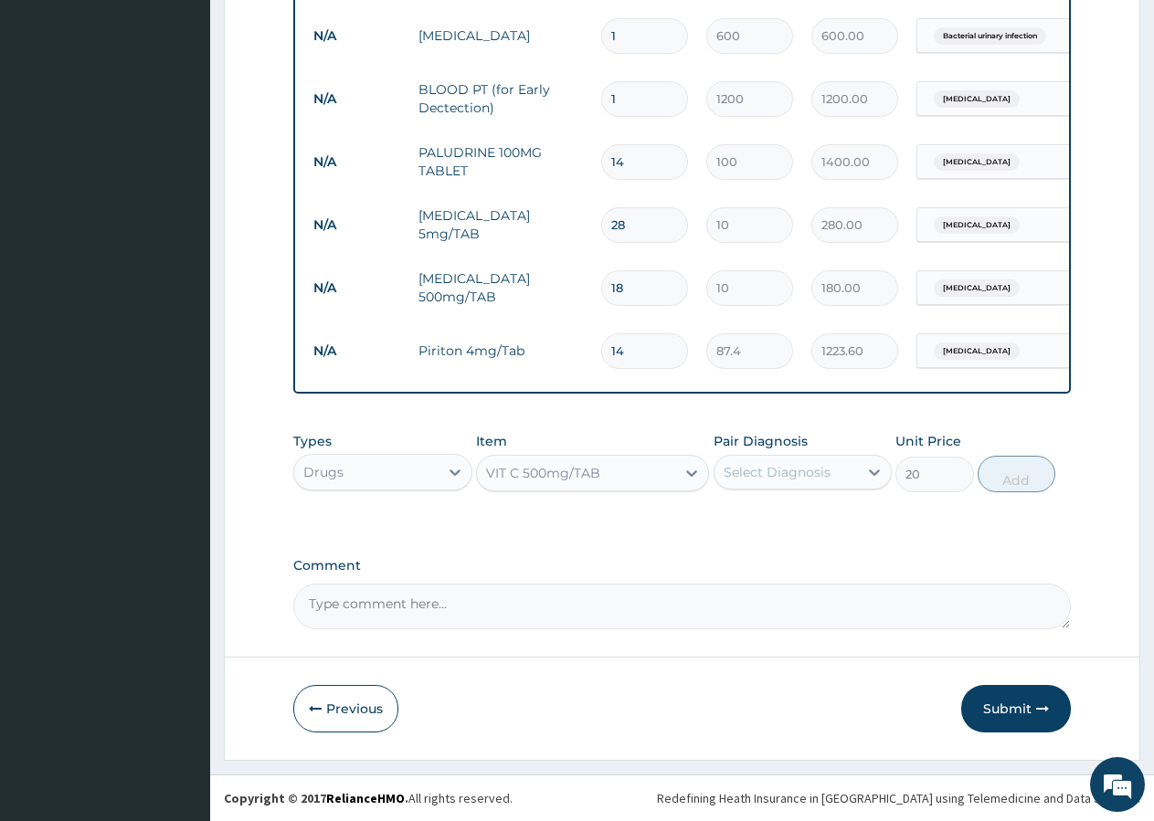
click at [798, 476] on div "Select Diagnosis" at bounding box center [777, 472] width 107 height 18
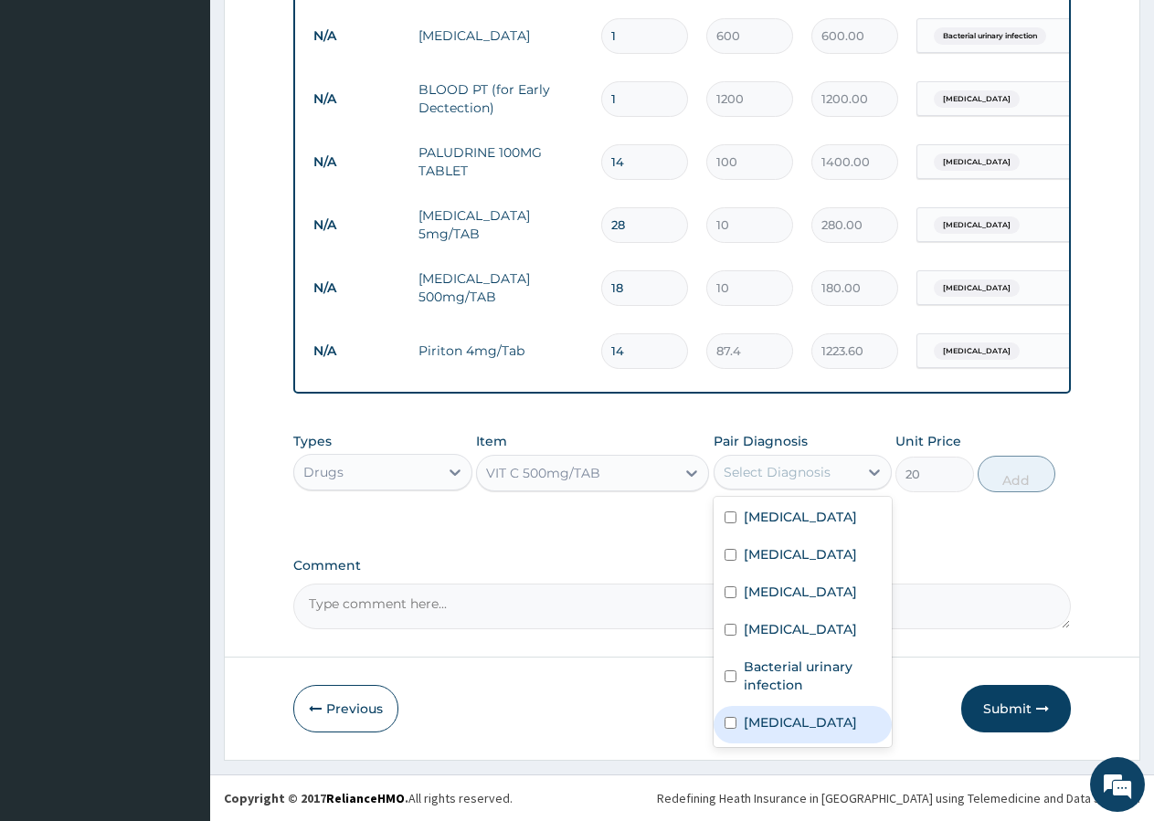
click at [776, 720] on label "Upper respiratory infection" at bounding box center [800, 722] width 113 height 18
checkbox input "true"
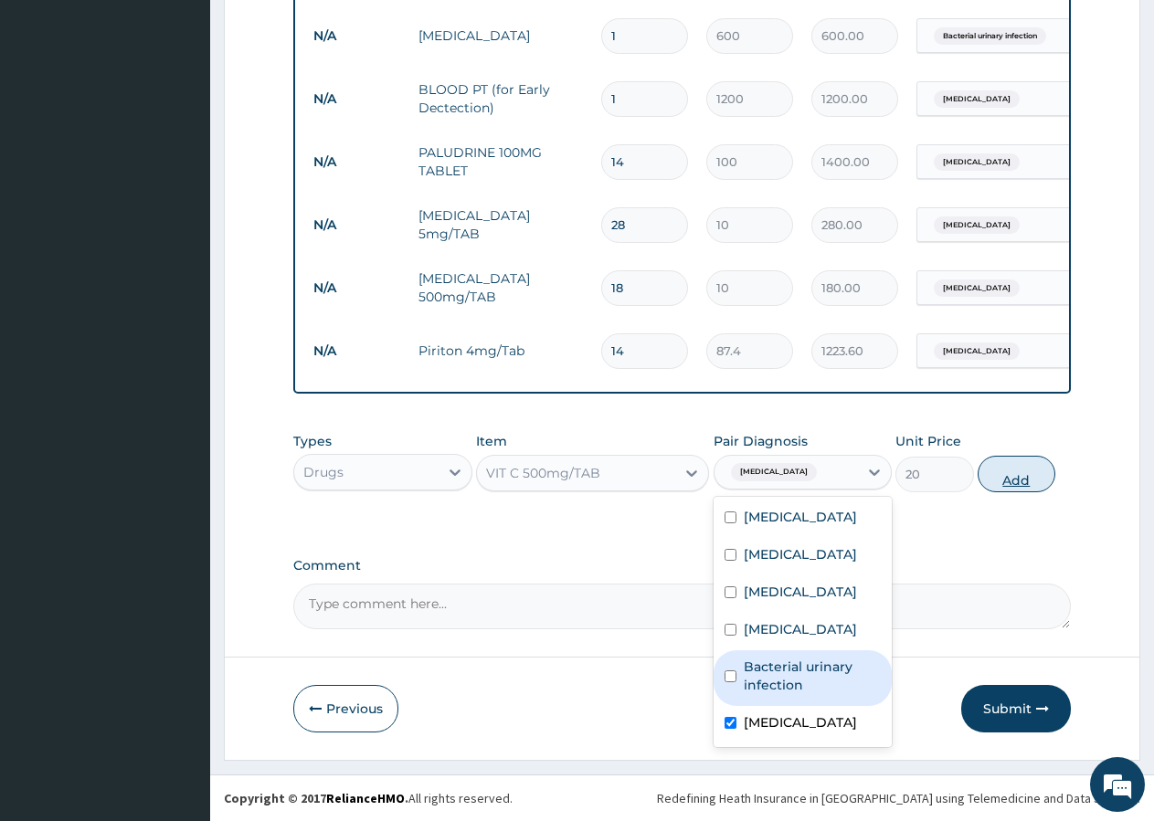
click at [1020, 463] on button "Add" at bounding box center [1017, 474] width 78 height 37
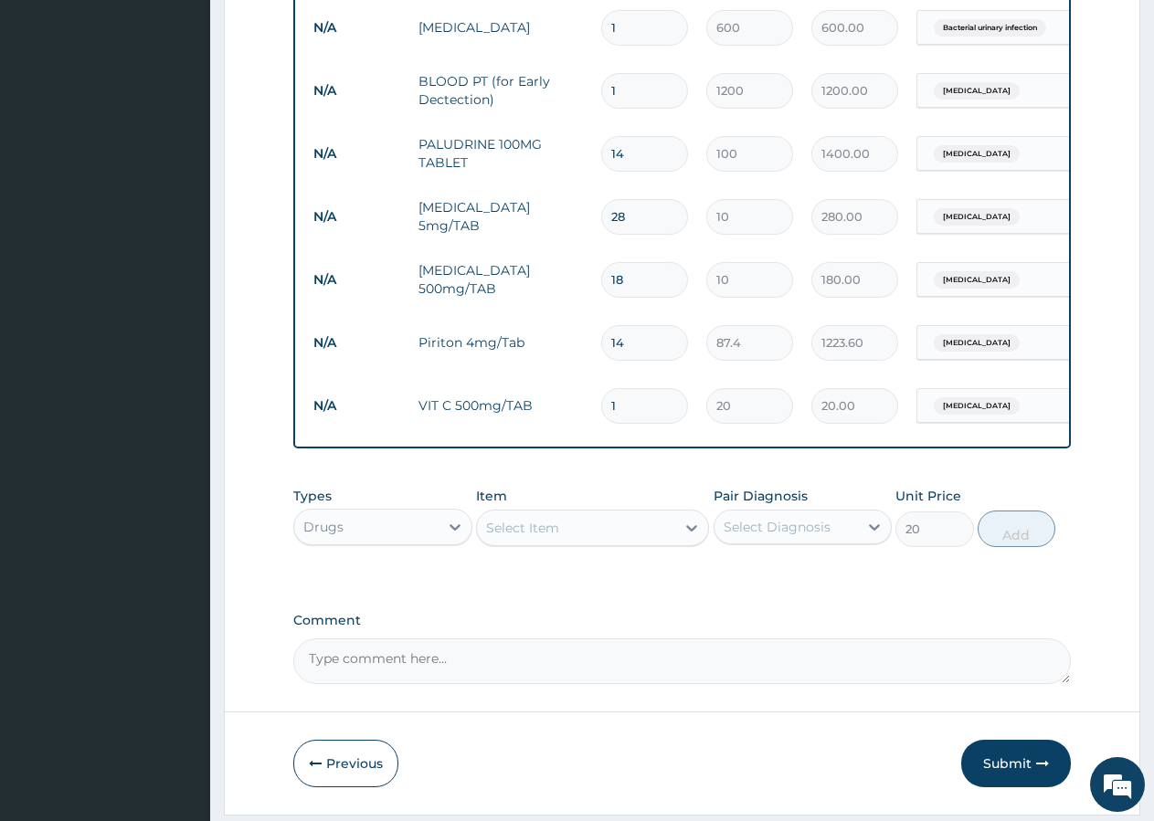
type input "0"
click at [640, 411] on input "1" at bounding box center [644, 406] width 87 height 36
type input "3"
type input "60.00"
type input "4"
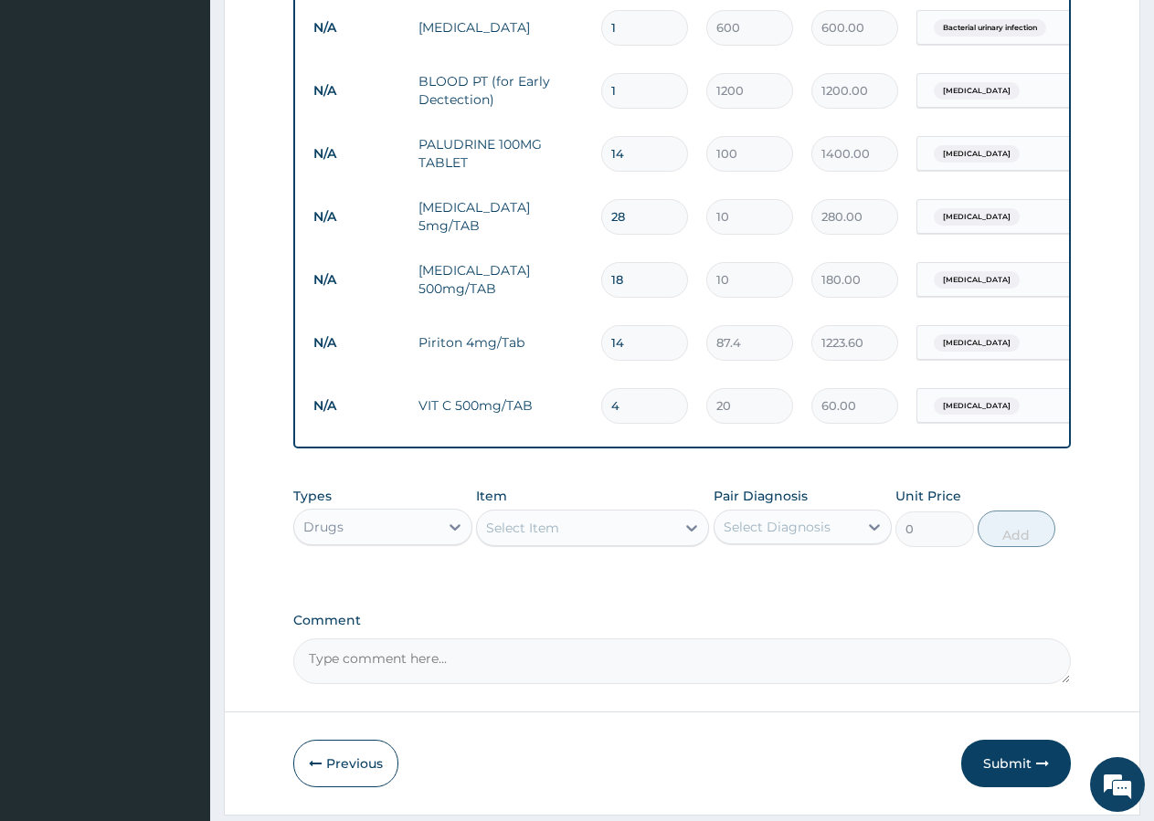
type input "80.00"
type input "8"
type input "160.00"
type input "11"
type input "220.00"
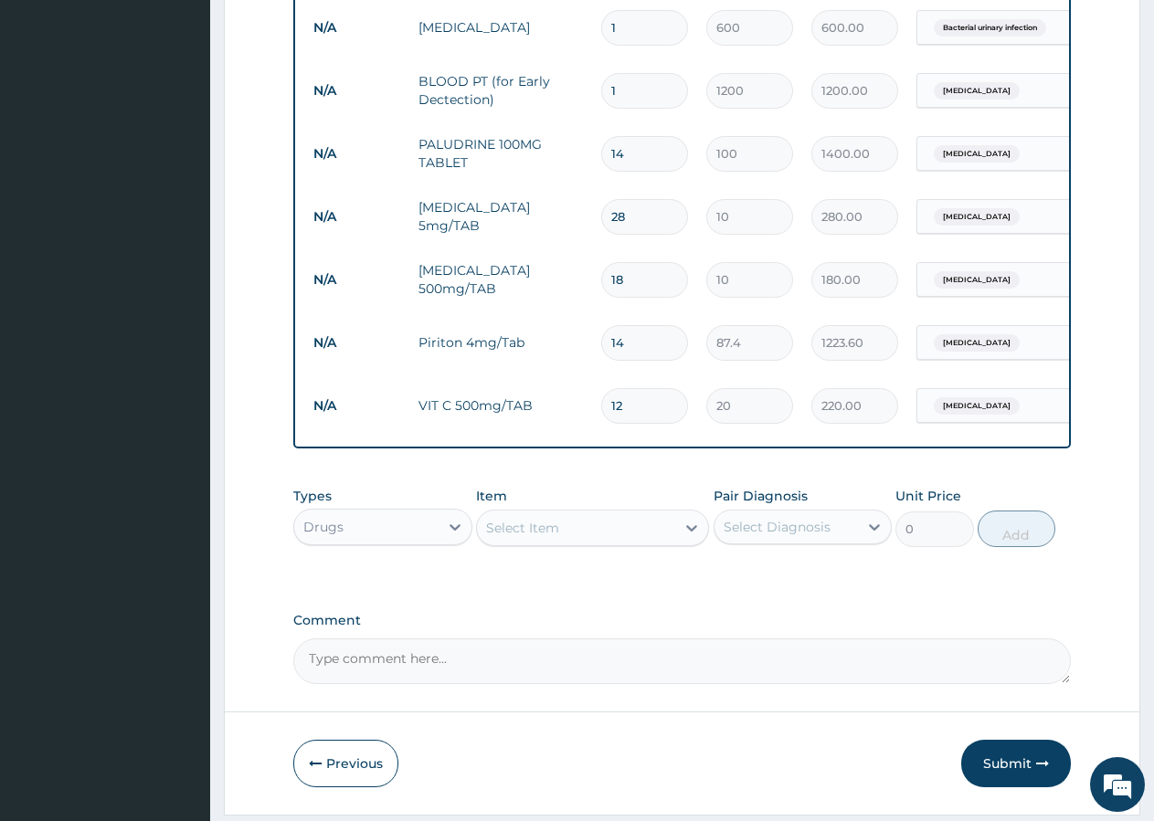
type input "13"
type input "260.00"
type input "16"
type input "320.00"
type input "19"
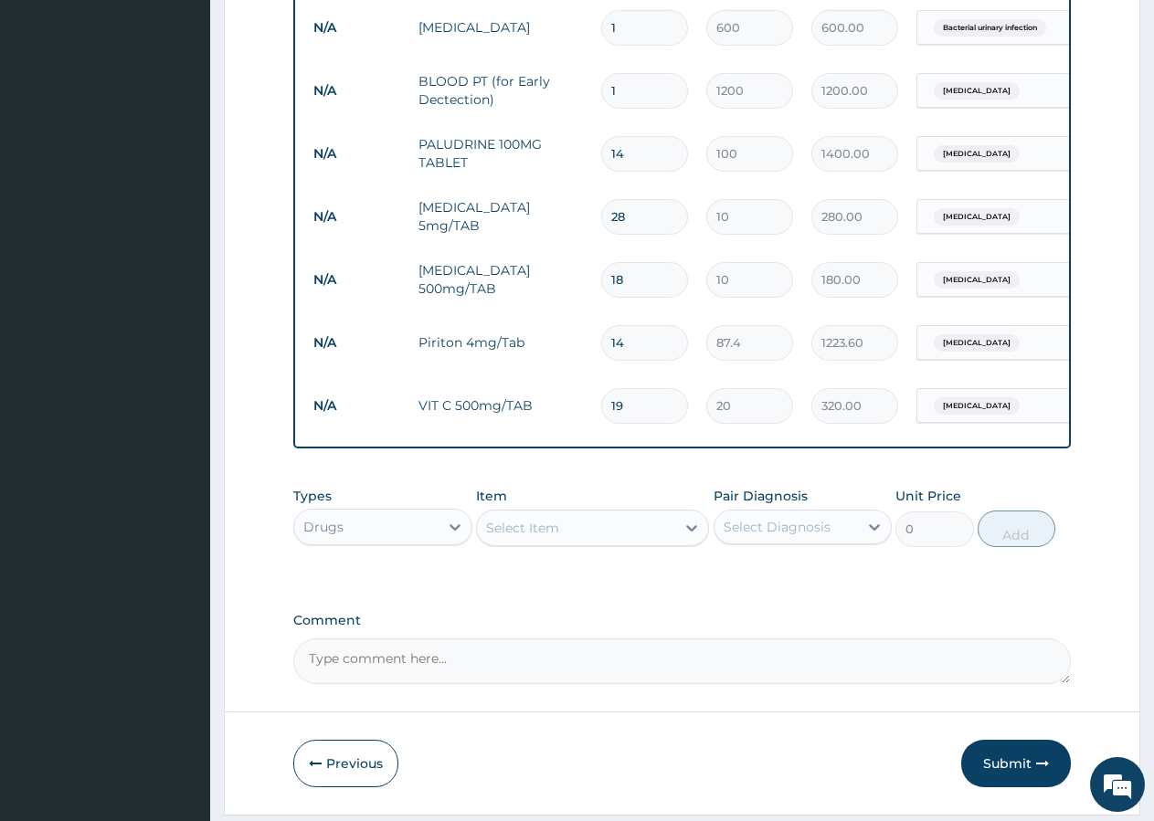
type input "380.00"
type input "20"
type input "400.00"
type input "21"
type input "420.00"
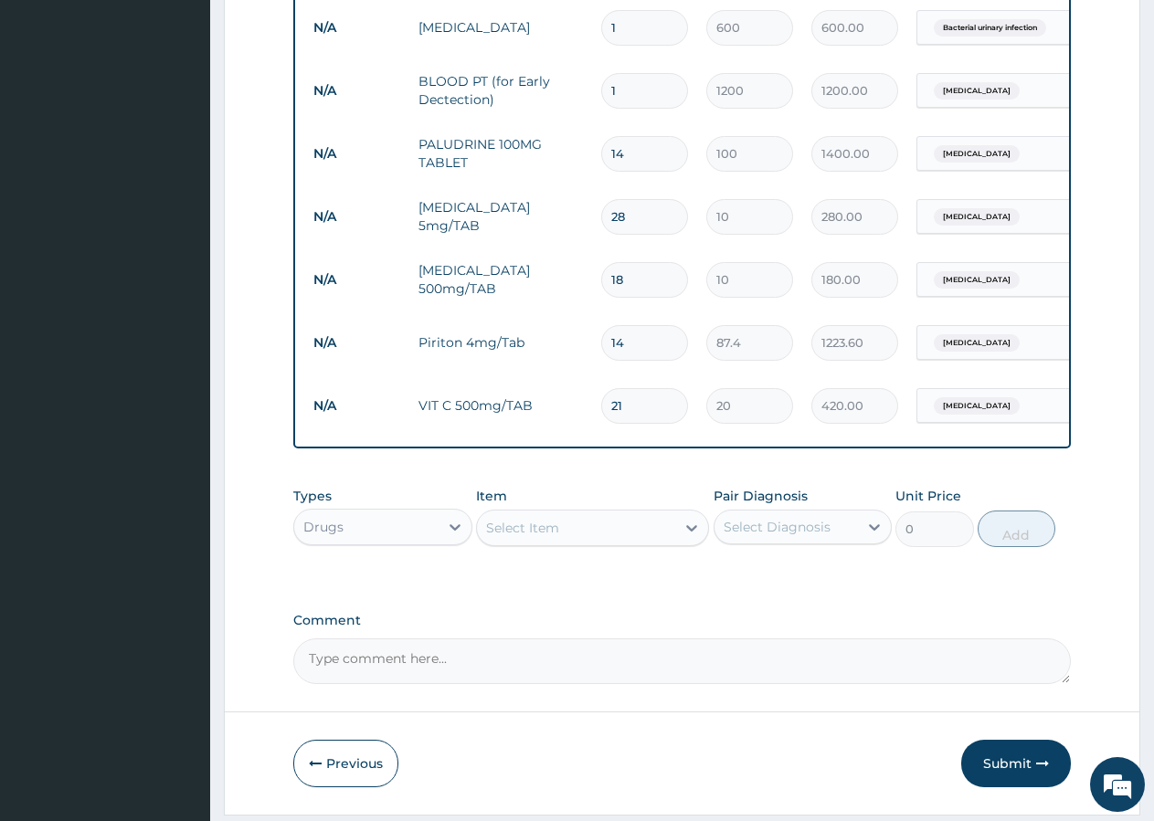
scroll to position [1027, 0]
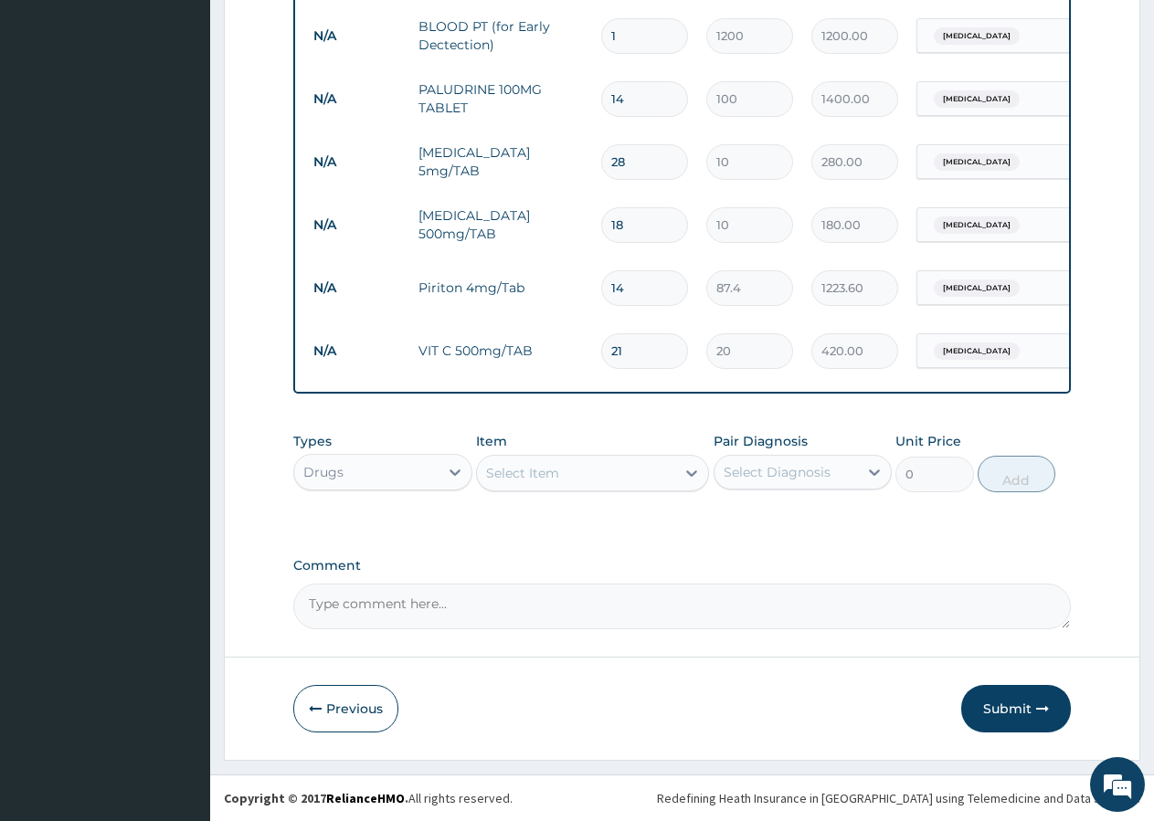
click at [565, 464] on div "Select Item" at bounding box center [576, 473] width 198 height 29
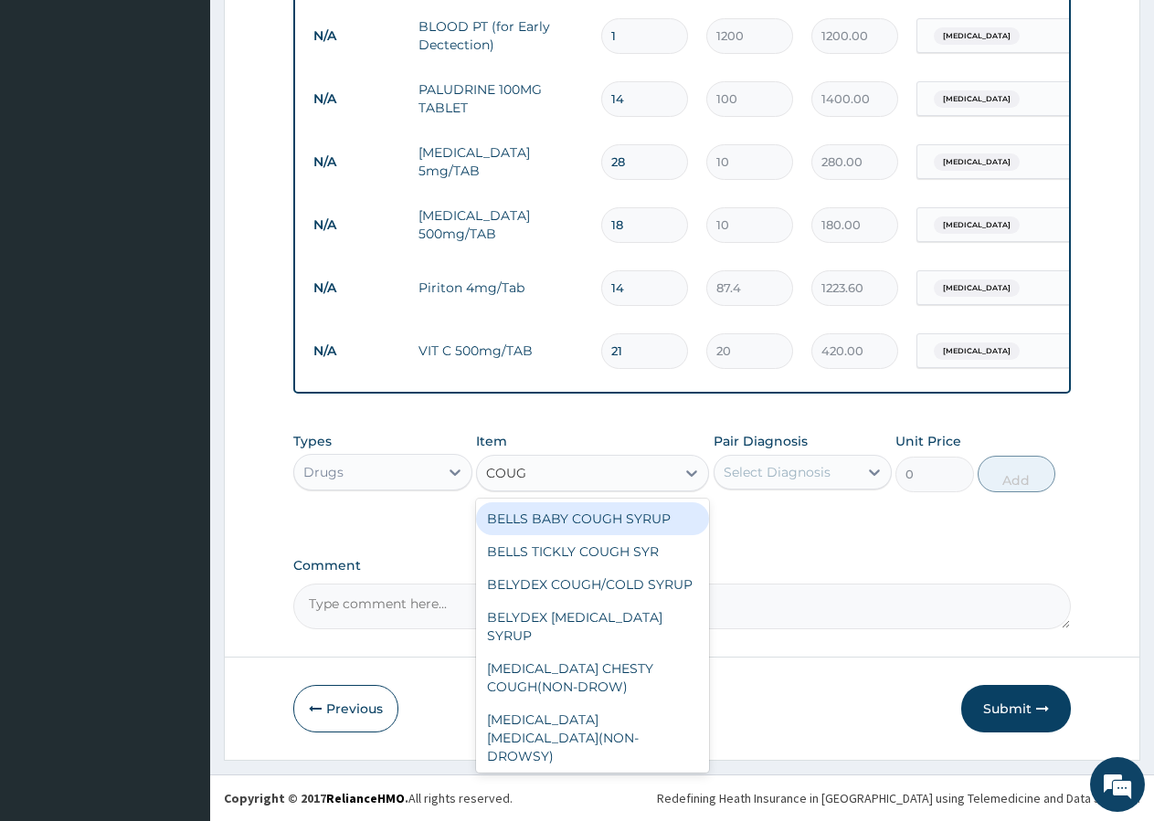
type input "COUGH"
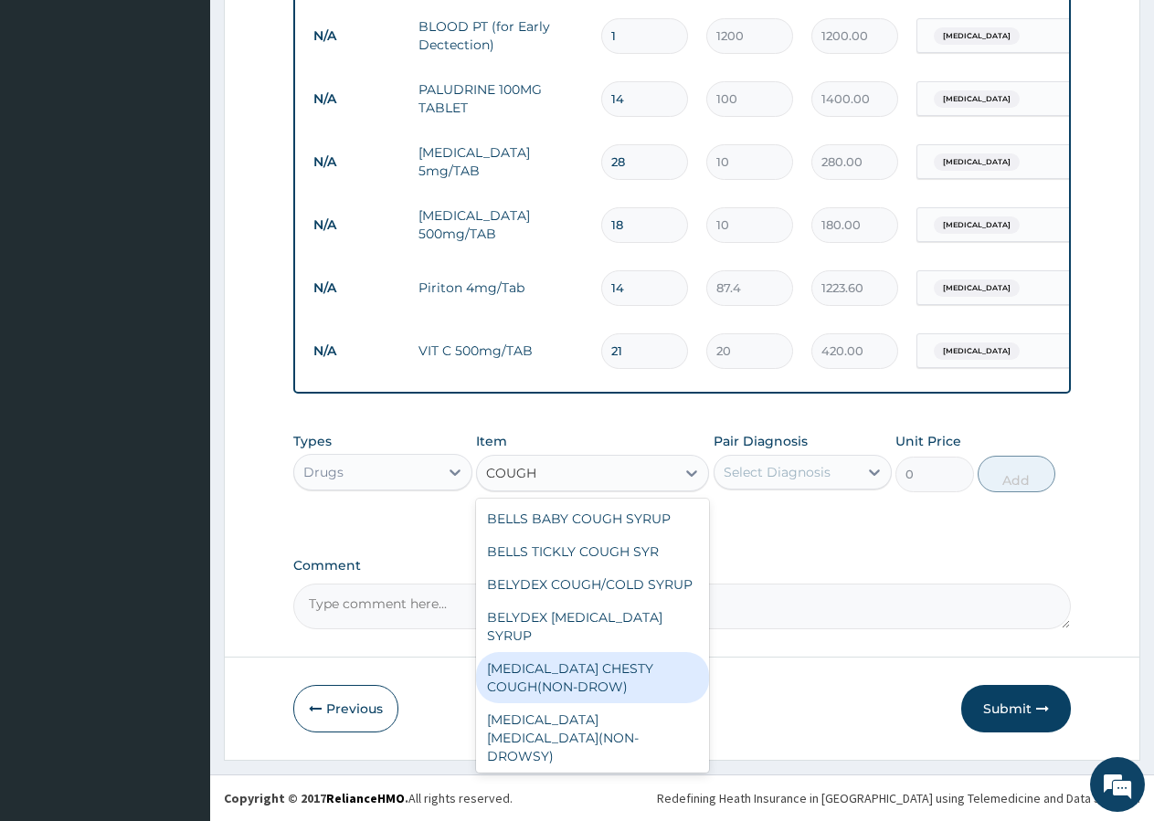
click at [587, 670] on div "BENYLIN CHESTY COUGH(NON-DROW)" at bounding box center [592, 677] width 233 height 51
type input "1200"
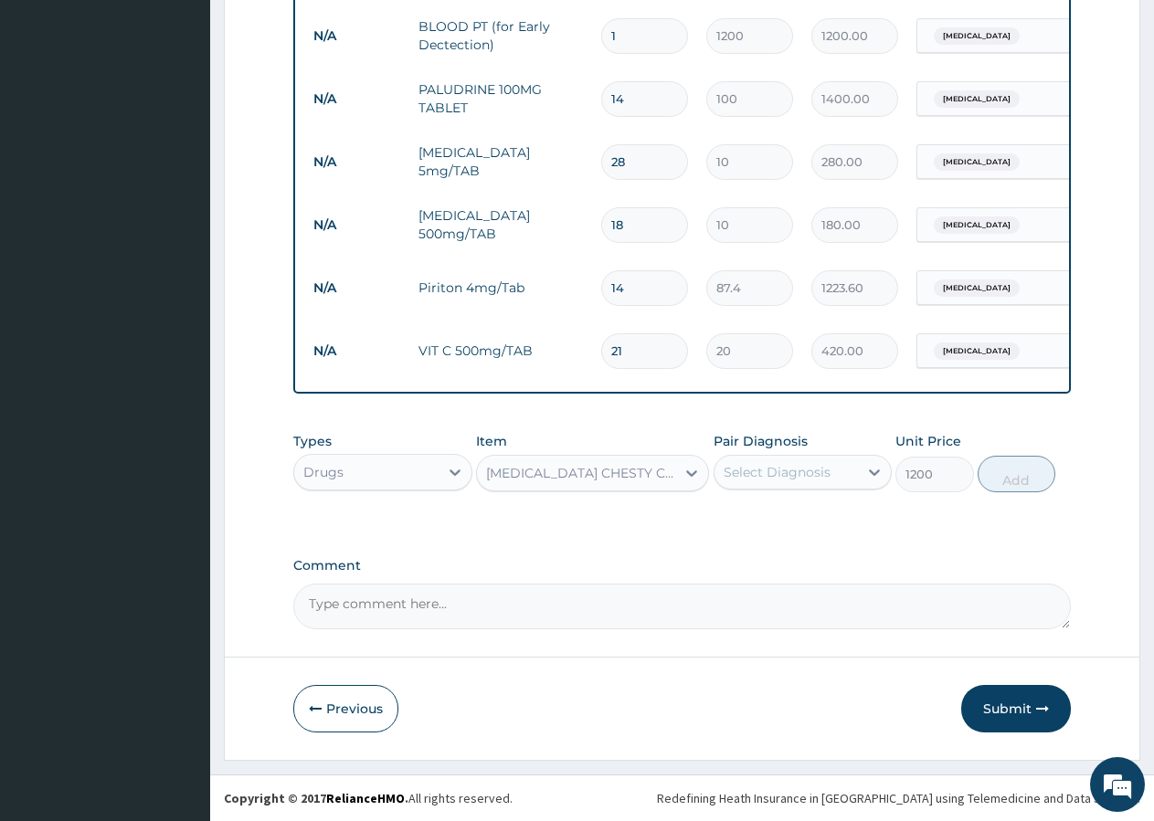
click at [802, 461] on div "Select Diagnosis" at bounding box center [786, 472] width 144 height 29
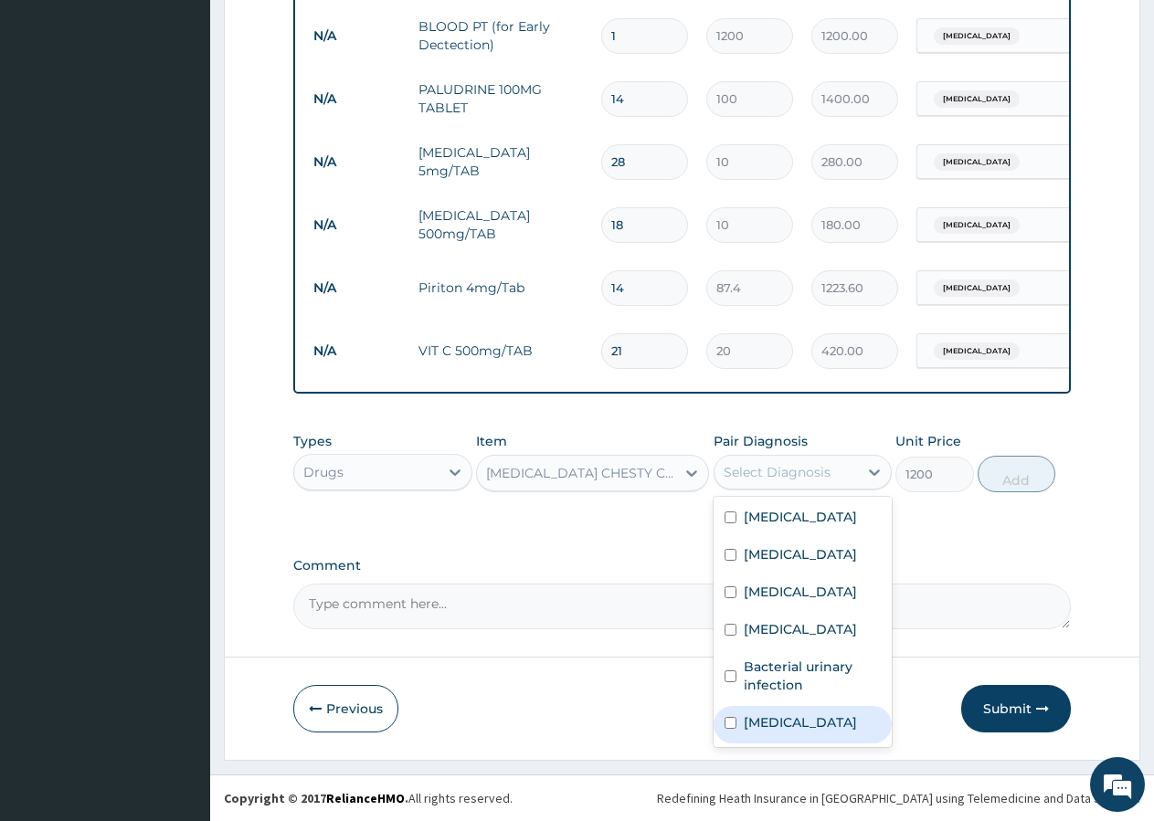
click at [783, 714] on label "Upper respiratory infection" at bounding box center [800, 722] width 113 height 18
checkbox input "true"
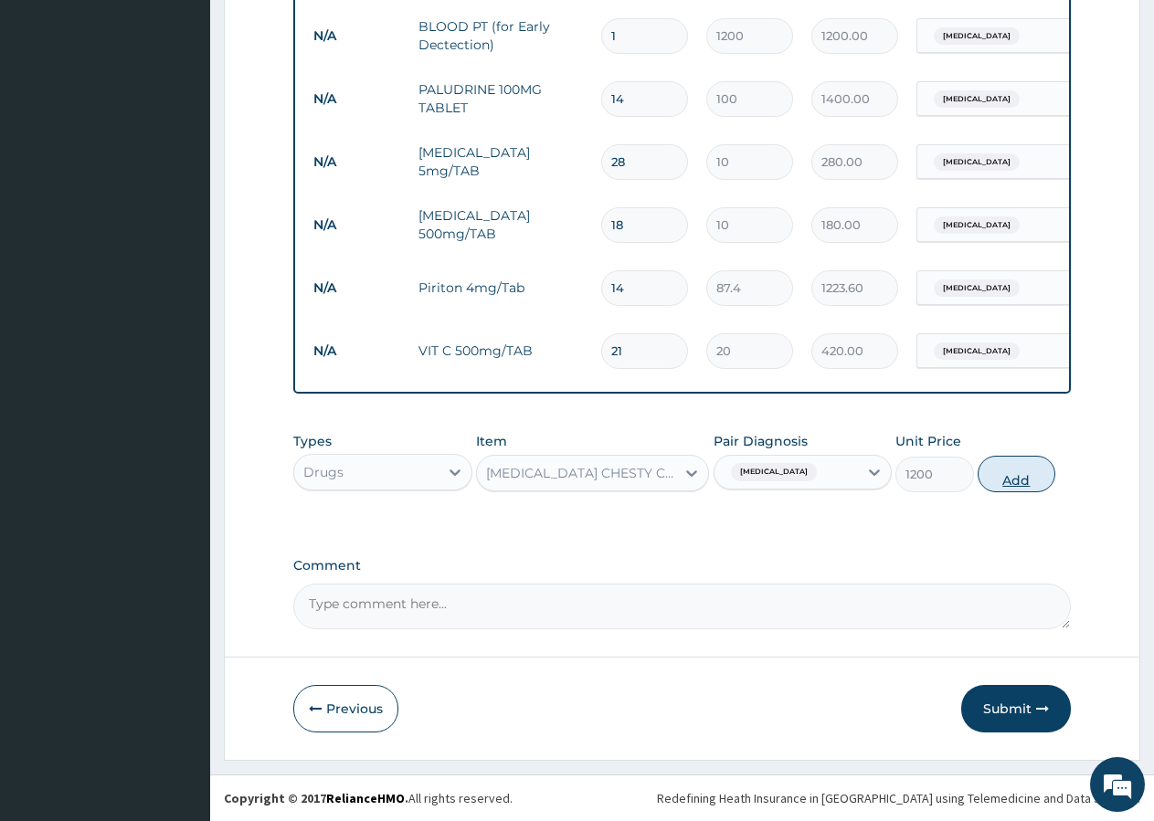
click at [1010, 479] on button "Add" at bounding box center [1017, 474] width 78 height 37
type input "0"
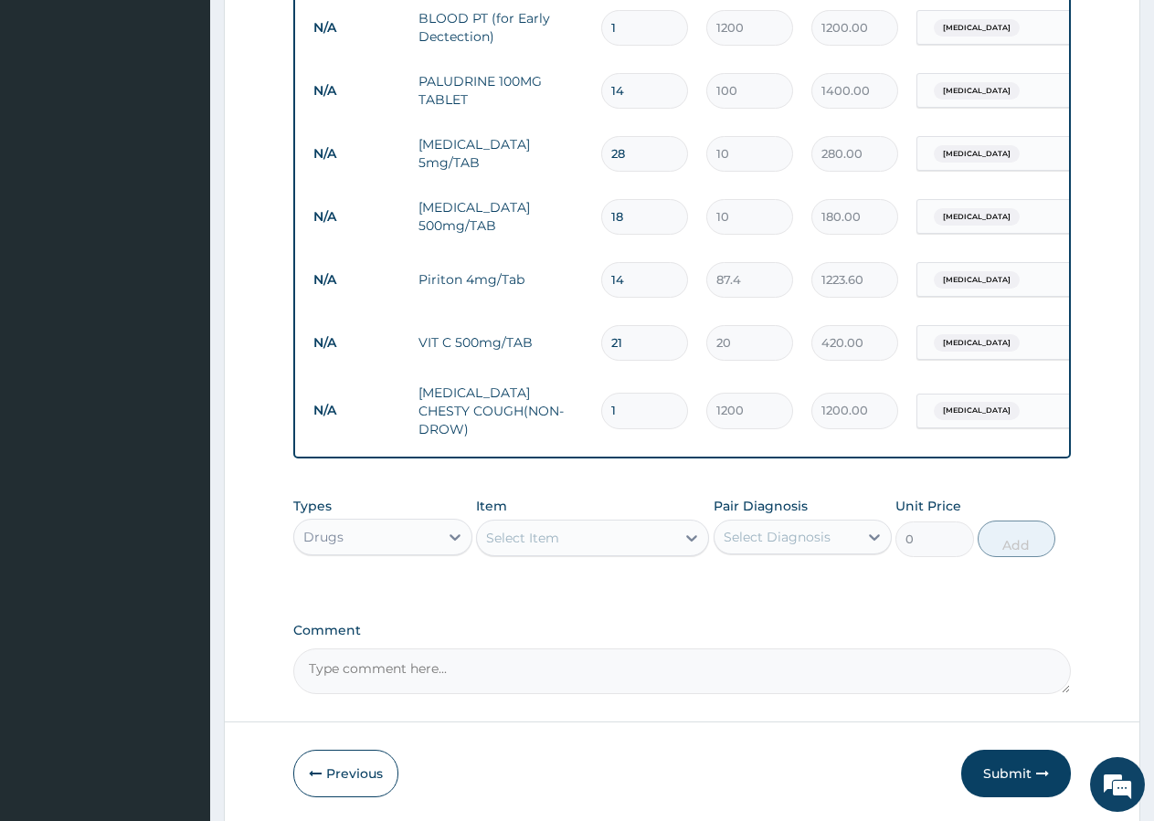
scroll to position [1090, 0]
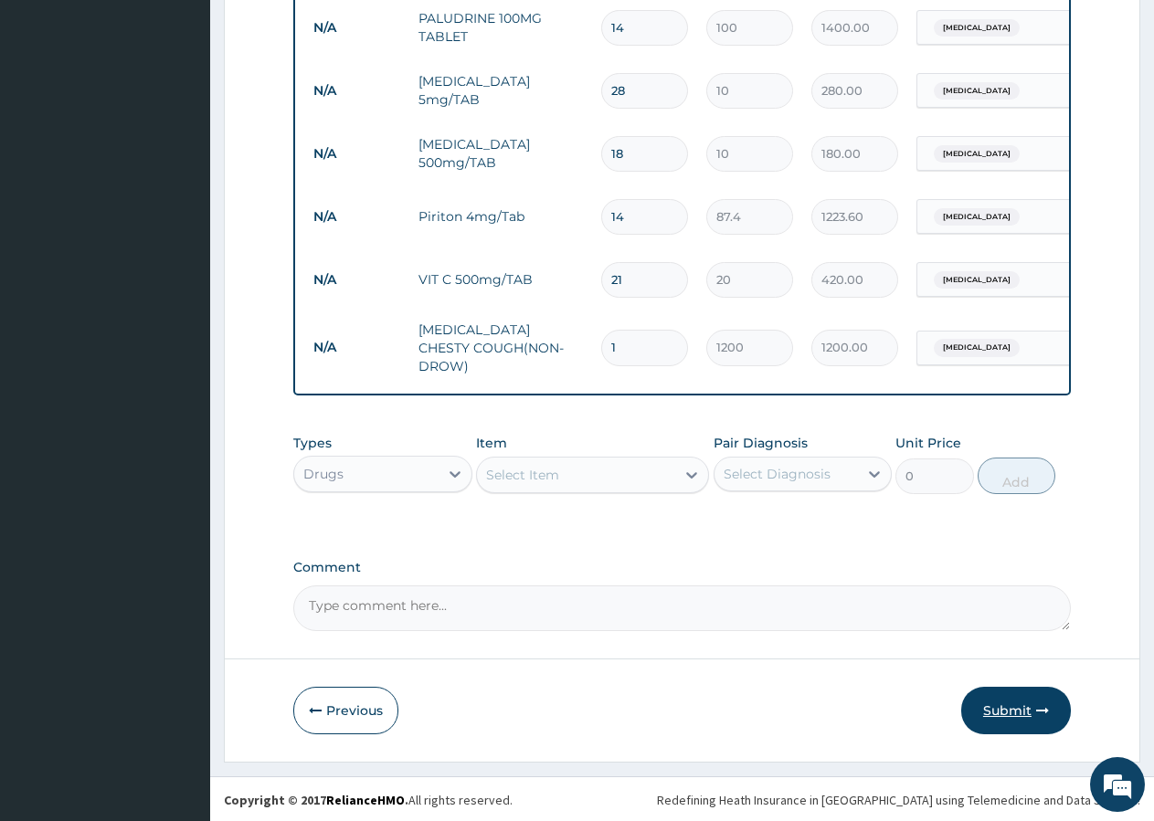
click at [999, 705] on button "Submit" at bounding box center [1016, 711] width 110 height 48
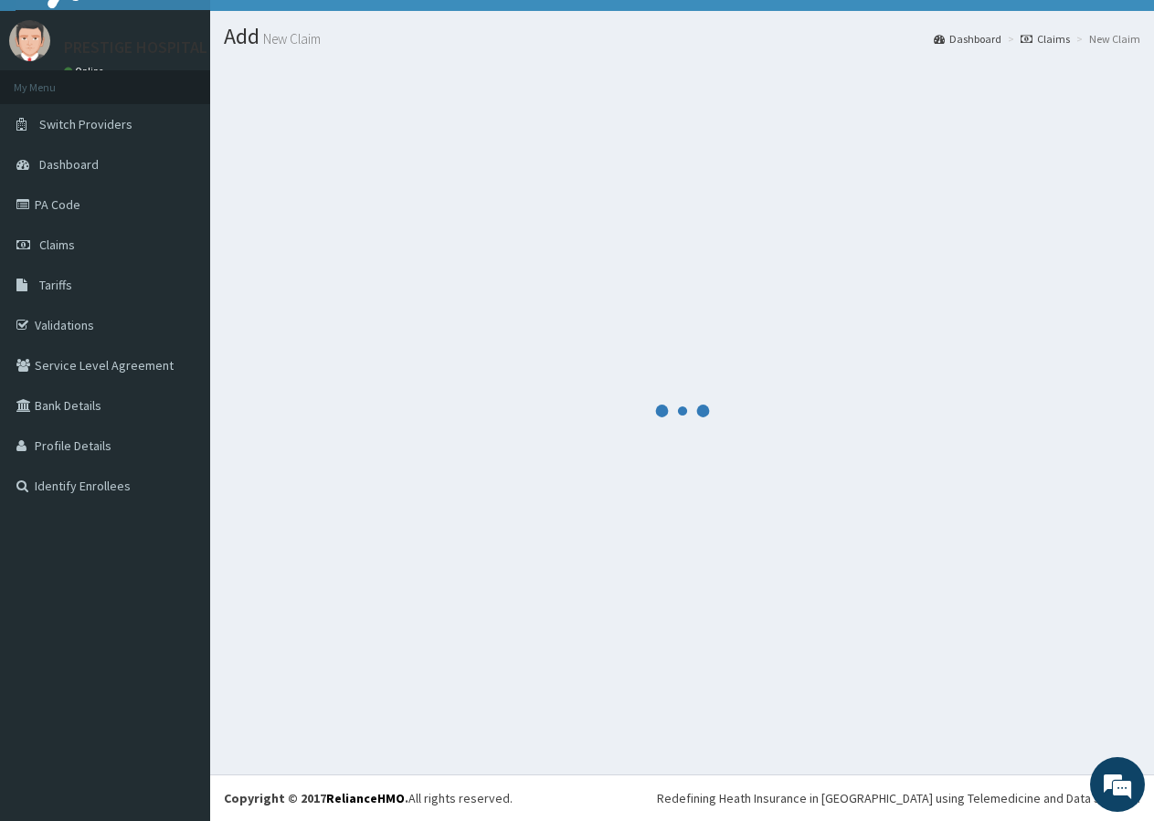
scroll to position [35, 0]
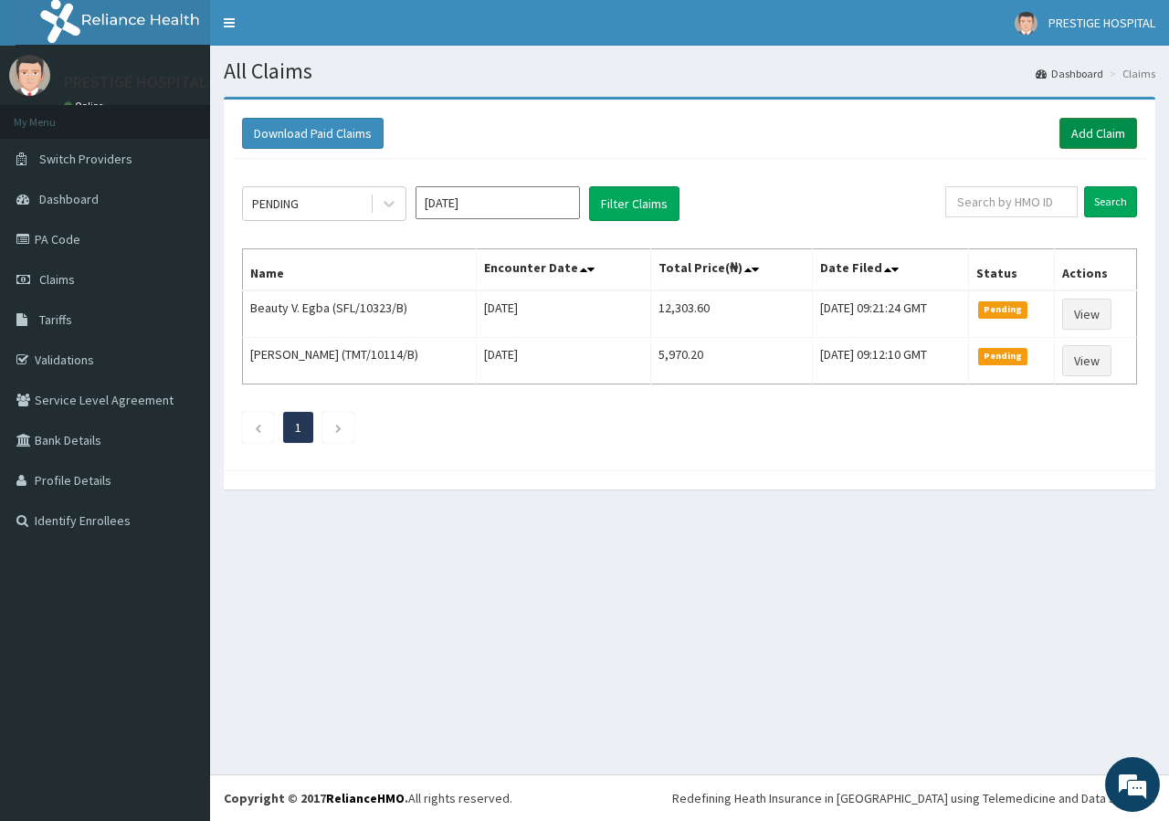
click at [1105, 142] on link "Add Claim" at bounding box center [1099, 133] width 78 height 31
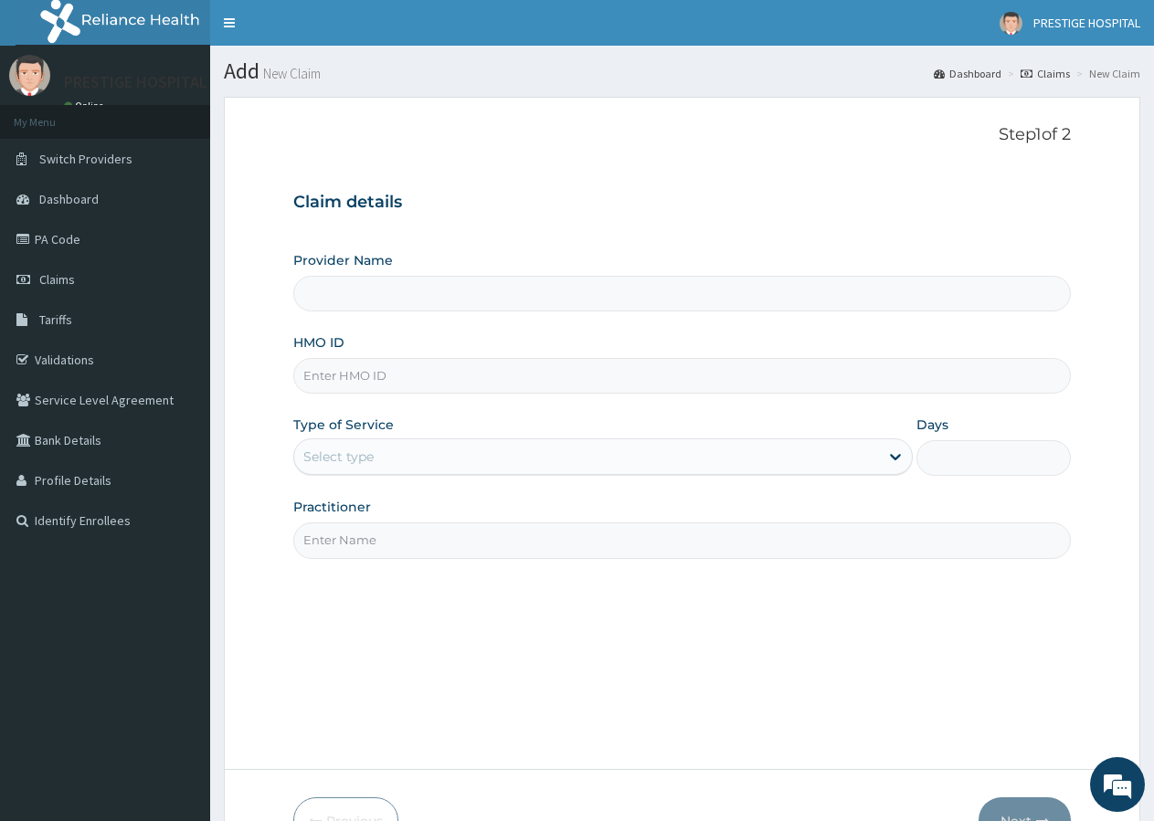
type input "Prestige Hospital and Maternity Ltd"
click at [351, 378] on input "HMO ID" at bounding box center [681, 376] width 777 height 36
type input "SFA/12658/A"
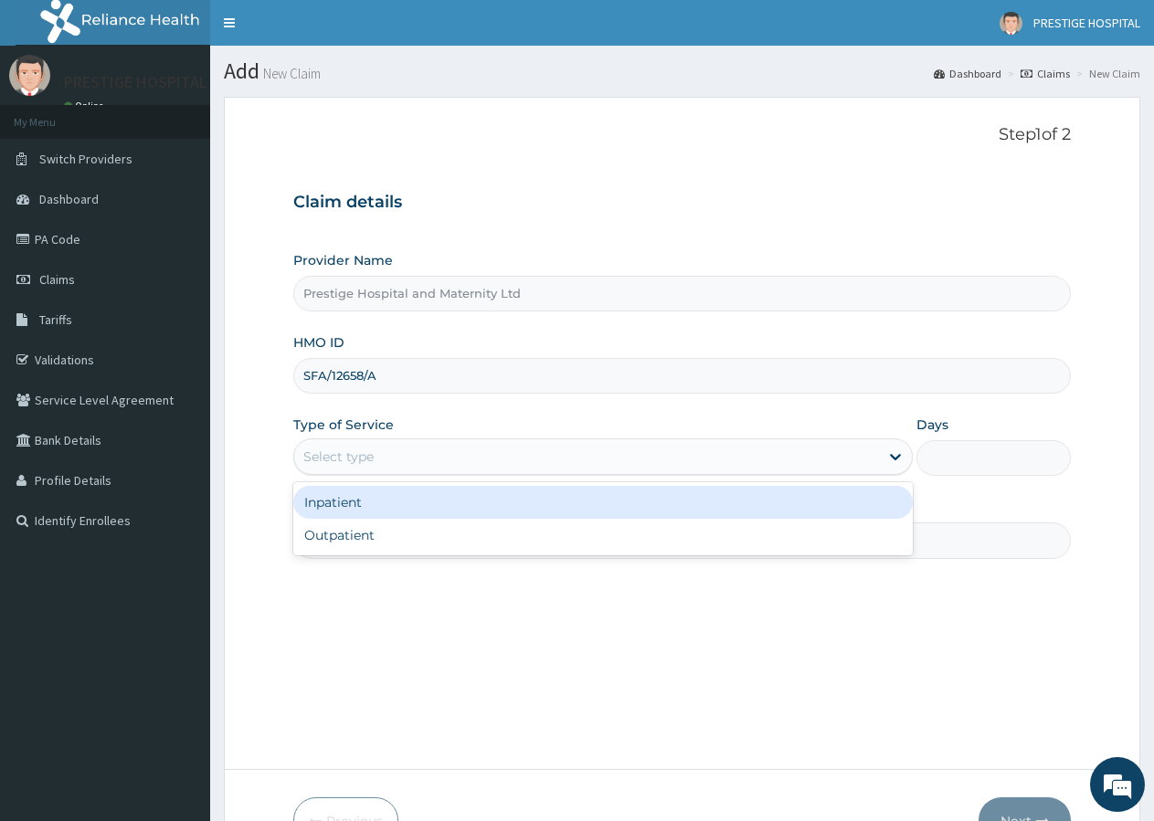
click at [327, 452] on div "Select type" at bounding box center [338, 457] width 70 height 18
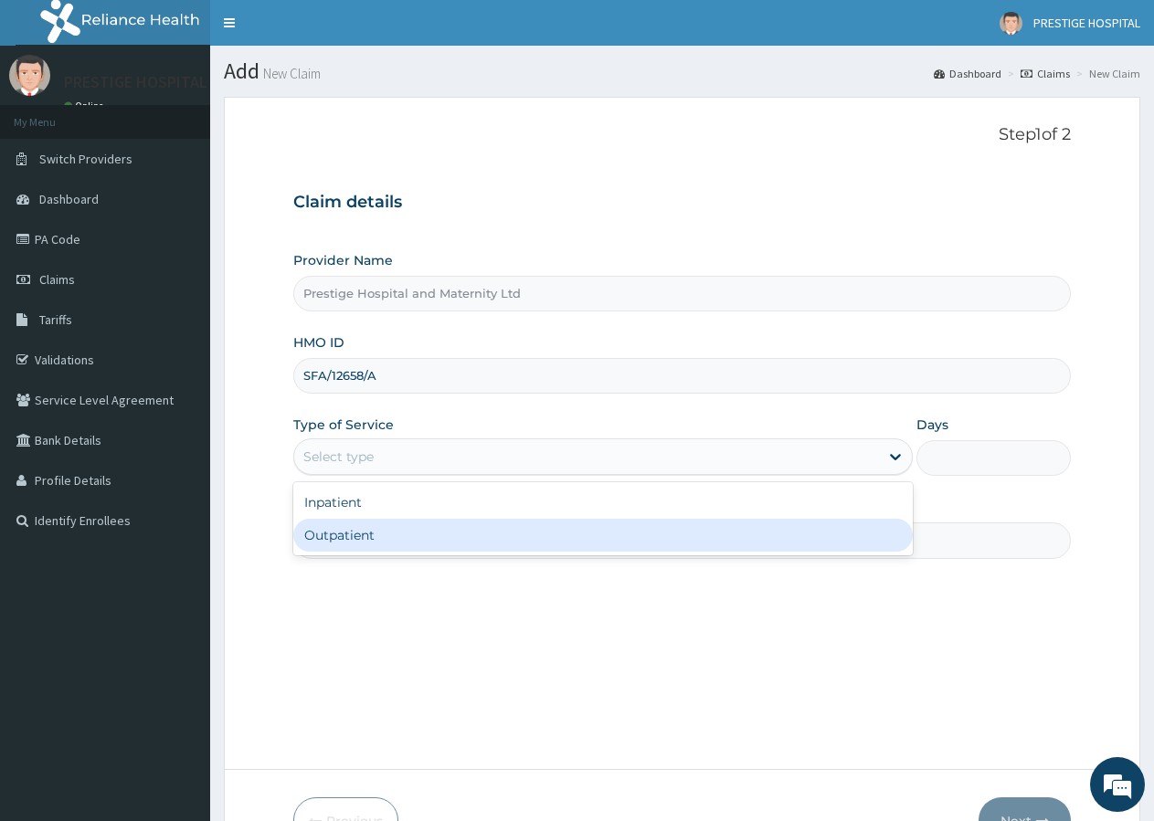
click at [333, 540] on div "Outpatient" at bounding box center [602, 535] width 618 height 33
type input "1"
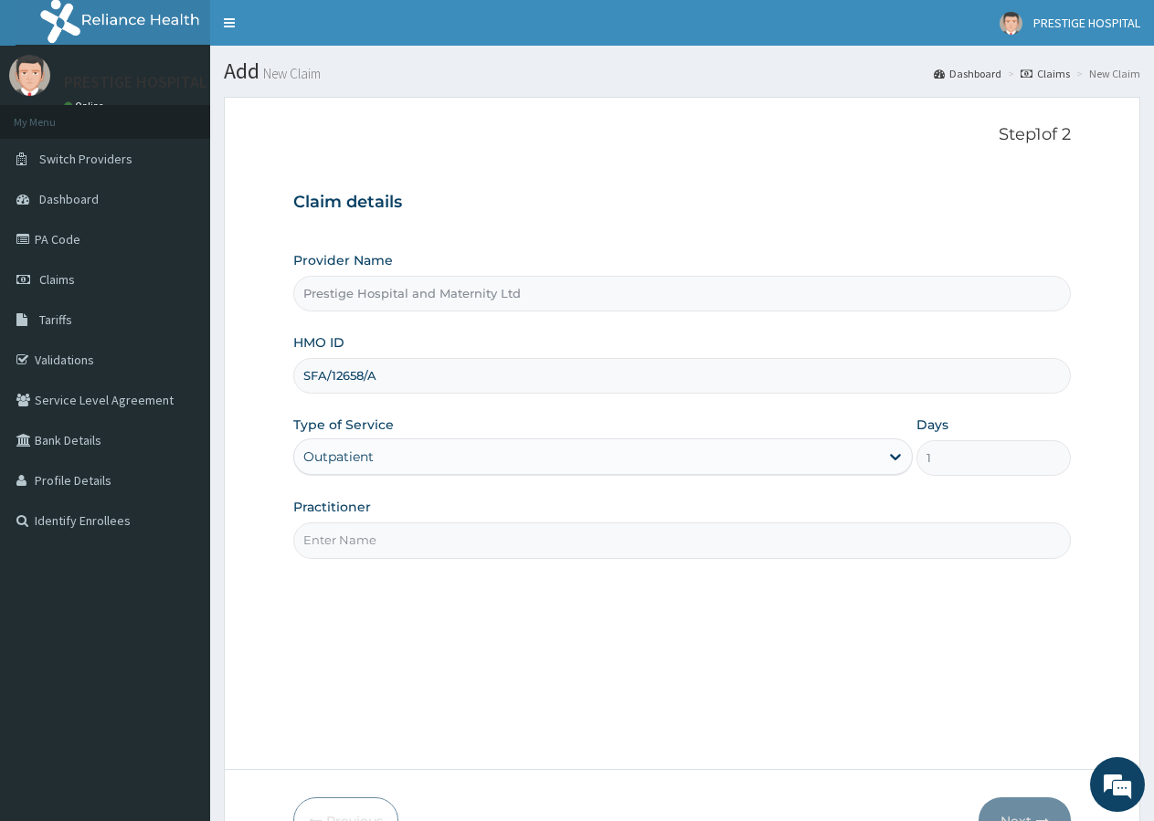
click at [294, 551] on div at bounding box center [681, 541] width 777 height 36
click at [307, 545] on input "Practitioner" at bounding box center [681, 541] width 777 height 36
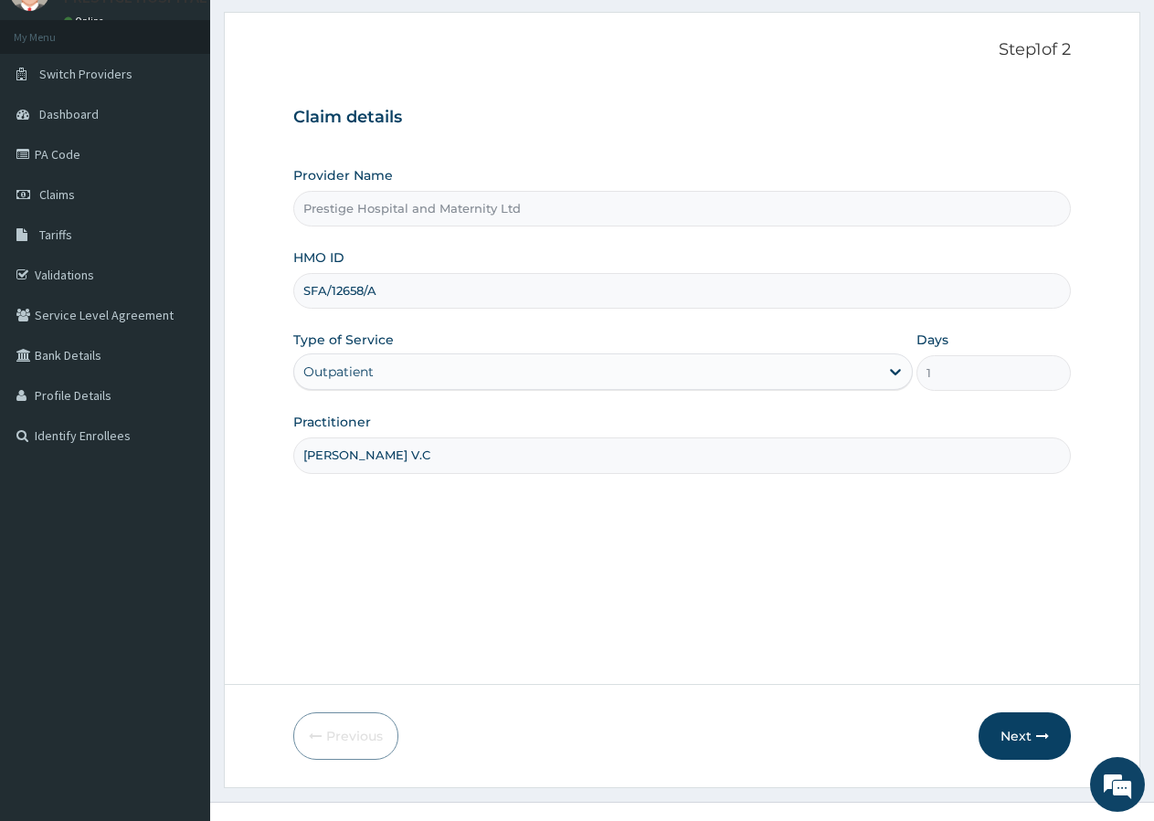
scroll to position [112, 0]
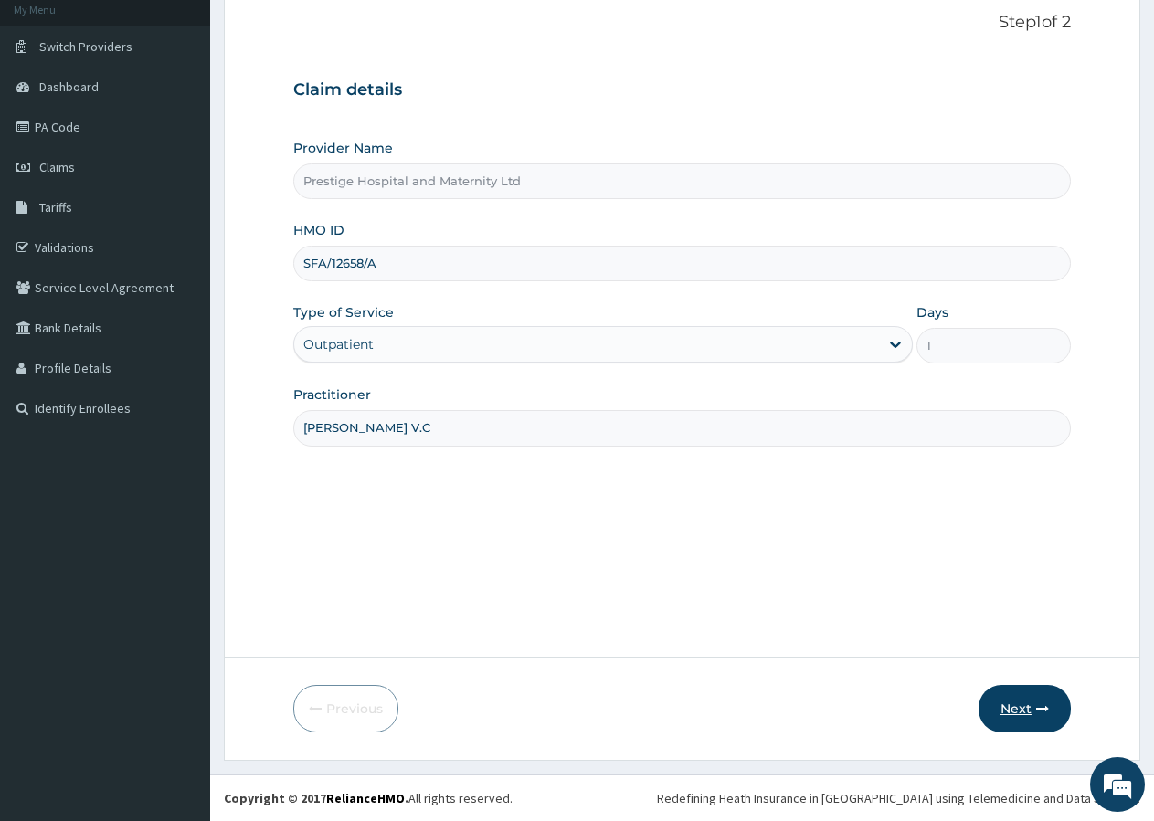
type input "DR. KANU V.C"
click at [1023, 715] on button "Next" at bounding box center [1024, 709] width 92 height 48
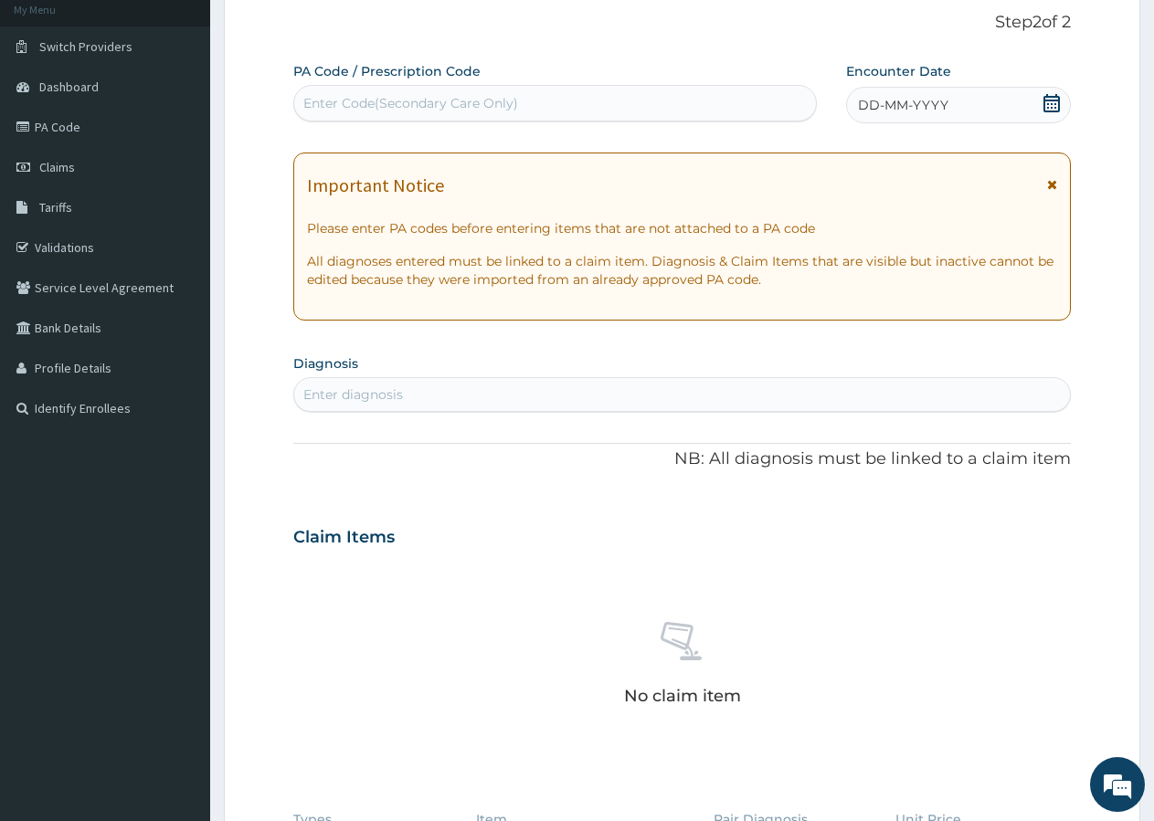
click at [1046, 99] on icon at bounding box center [1051, 103] width 18 height 18
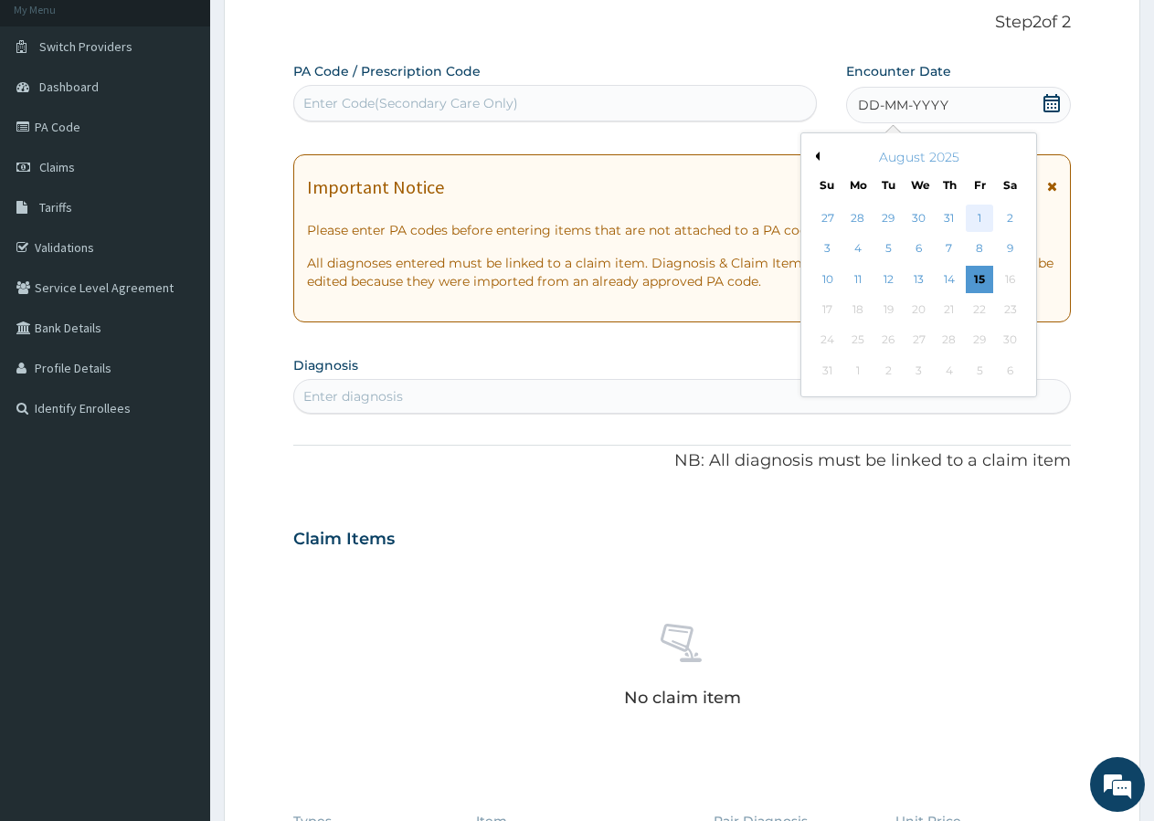
click at [973, 212] on div "1" at bounding box center [979, 218] width 27 height 27
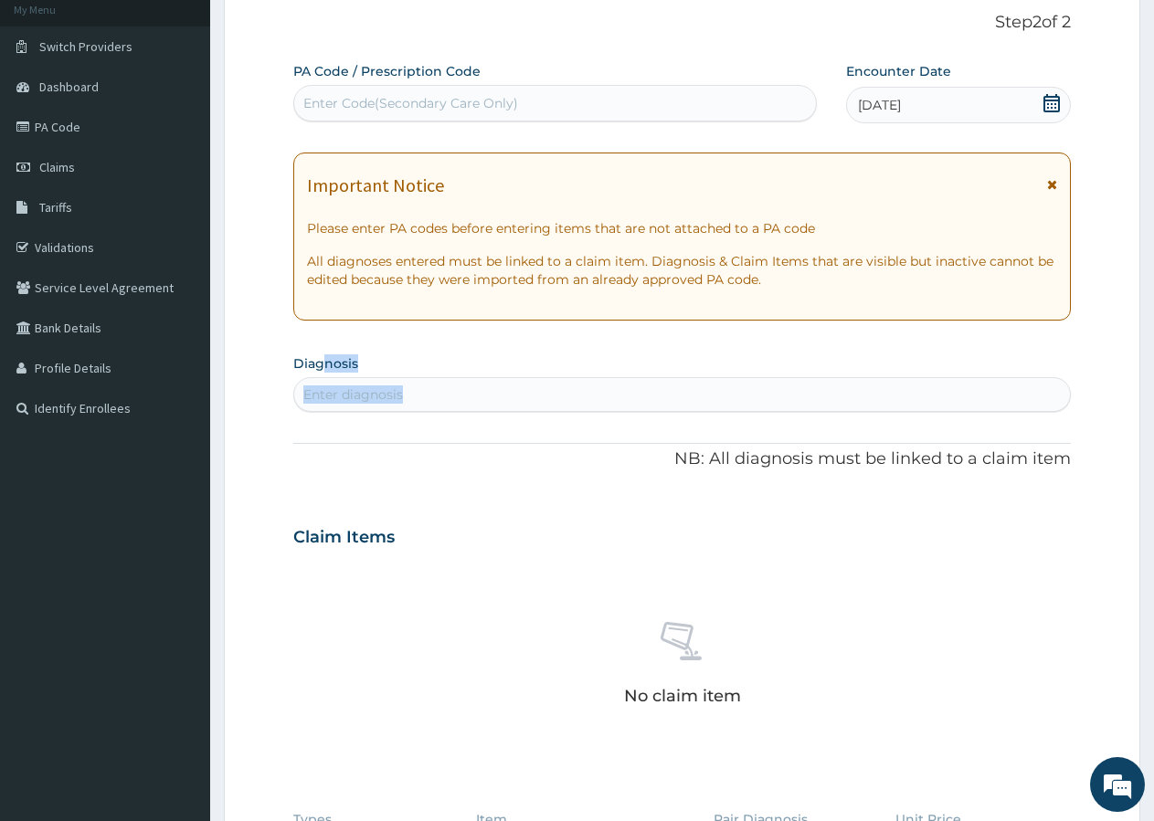
click at [321, 381] on section "Diagnosis Enter diagnosis" at bounding box center [681, 381] width 777 height 62
click at [321, 386] on div "Enter diagnosis" at bounding box center [682, 394] width 776 height 29
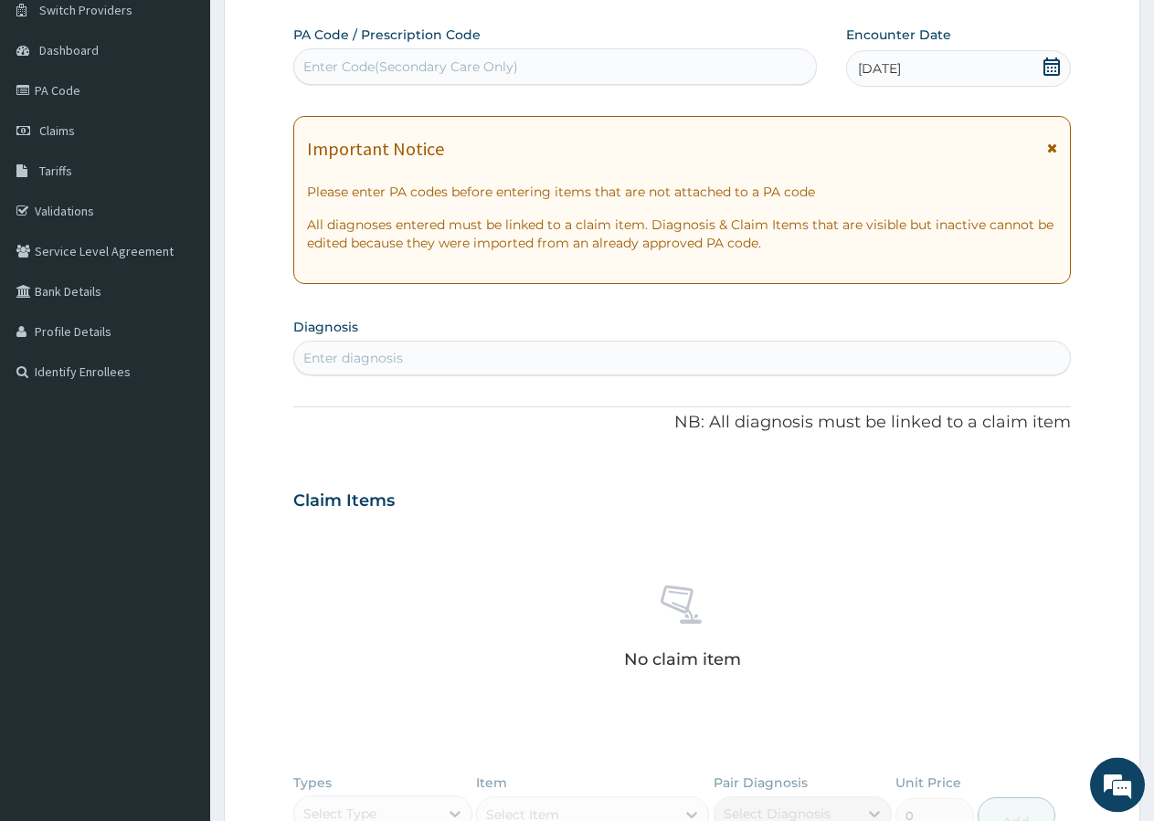
scroll to position [206, 0]
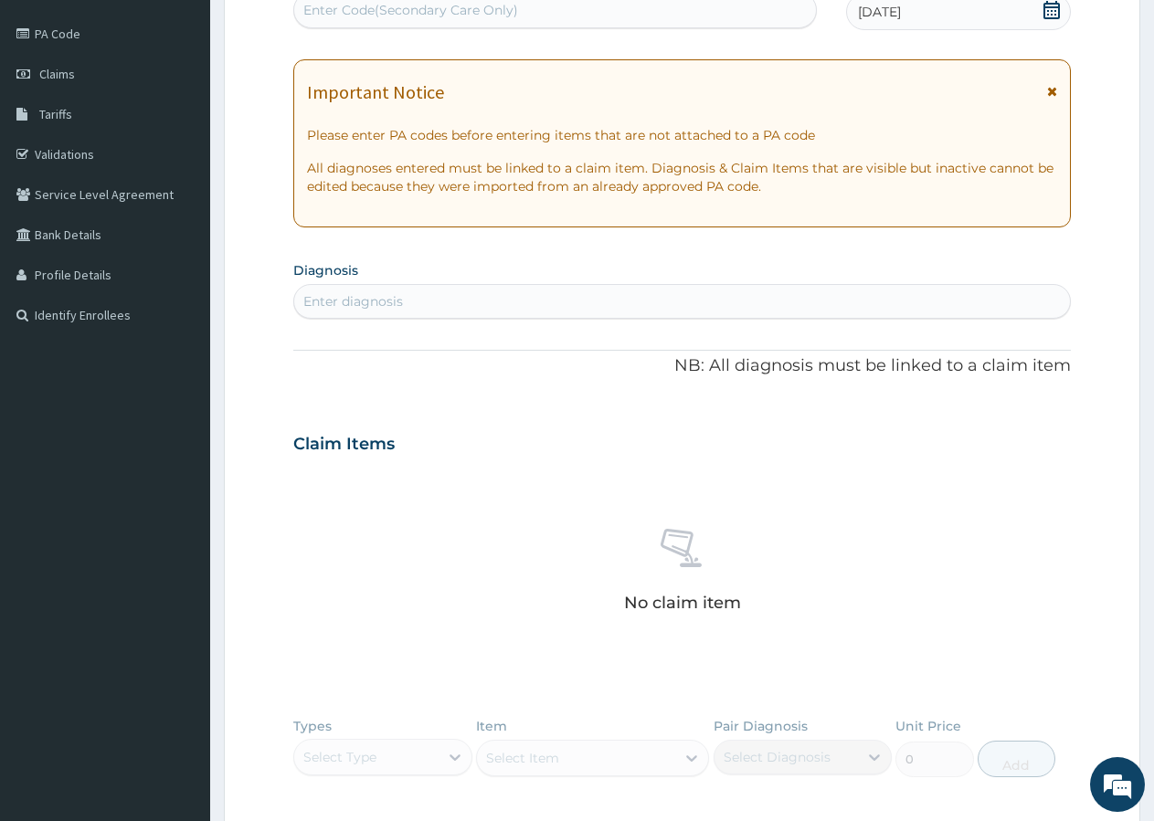
click at [322, 2] on div "Enter Code(Secondary Care Only)" at bounding box center [410, 10] width 215 height 18
type input "PA/3F1FB8"
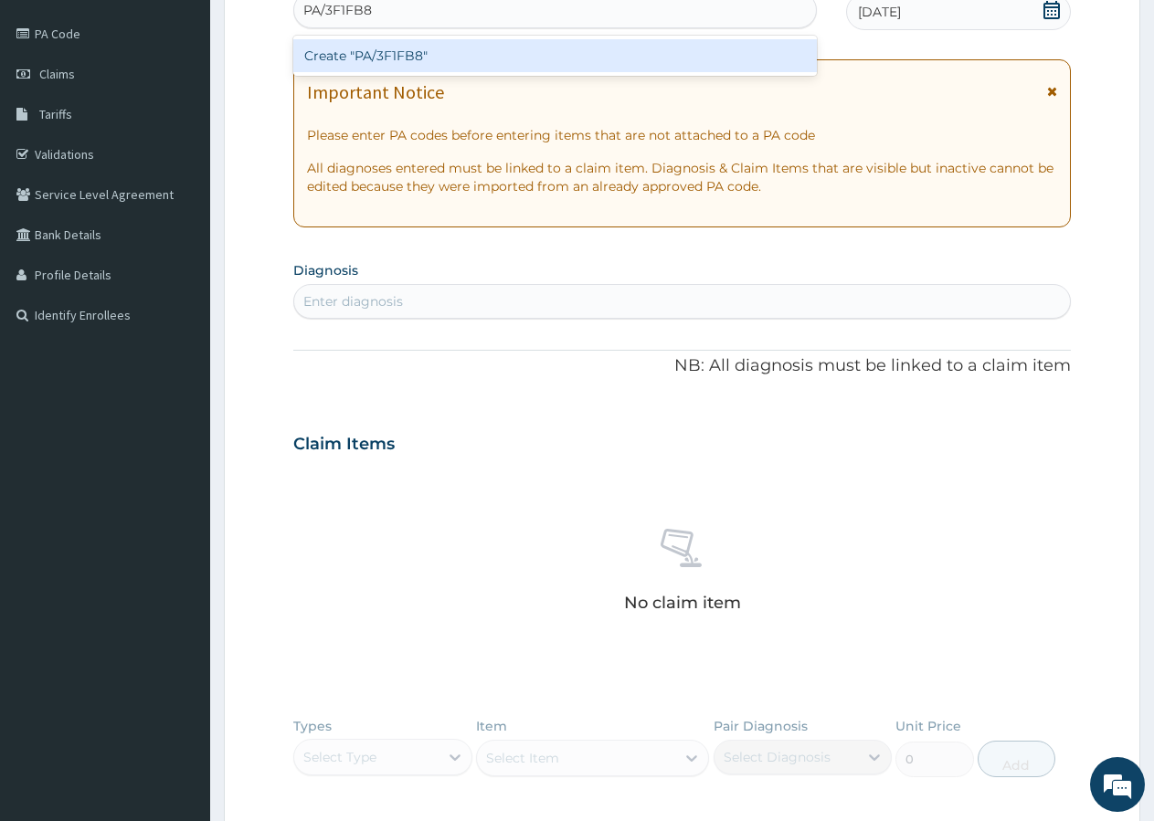
click at [385, 48] on div "Create "PA/3F1FB8"" at bounding box center [554, 55] width 523 height 33
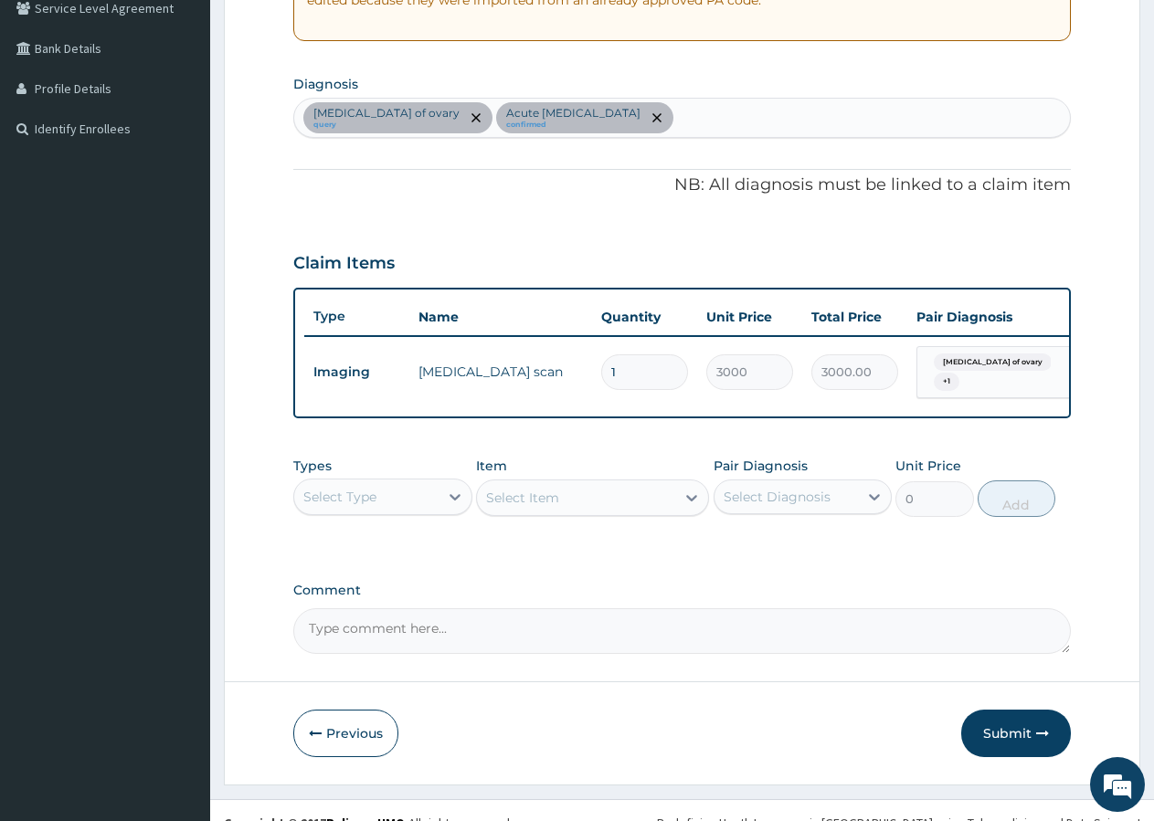
scroll to position [425, 0]
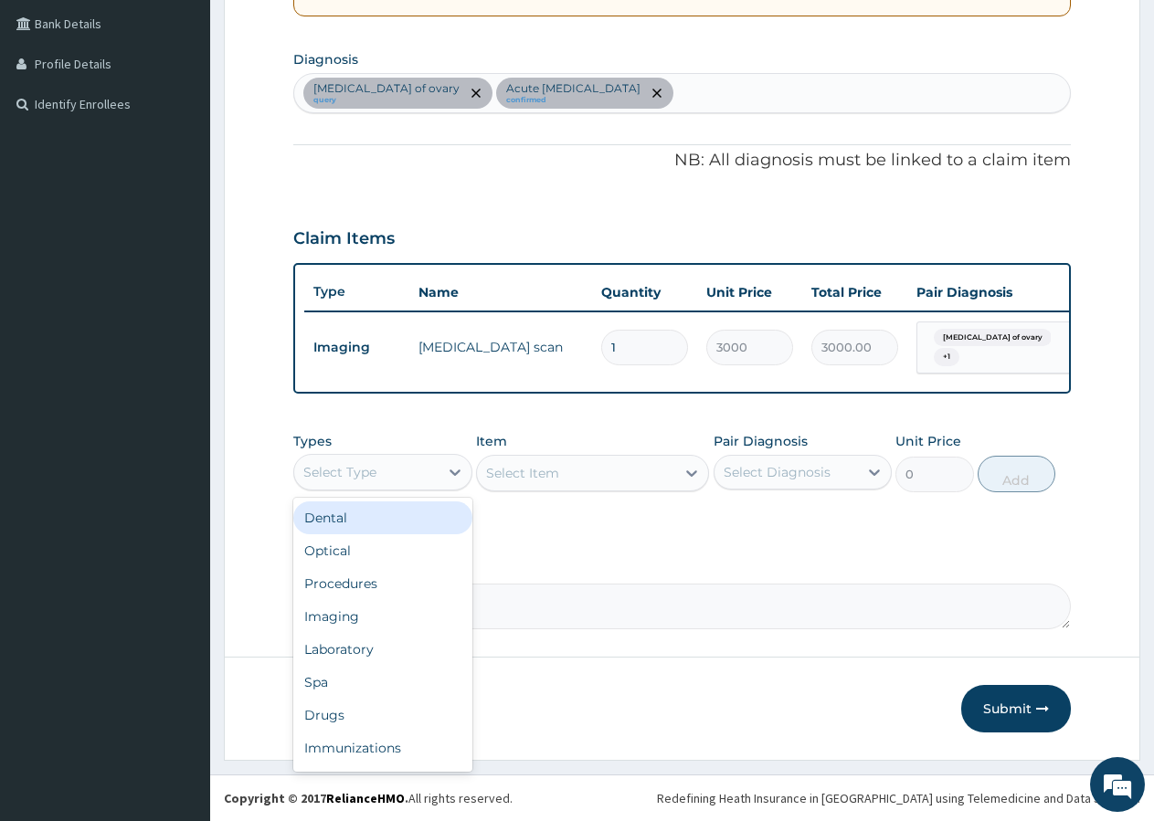
click at [337, 469] on div "Select Type" at bounding box center [339, 472] width 73 height 18
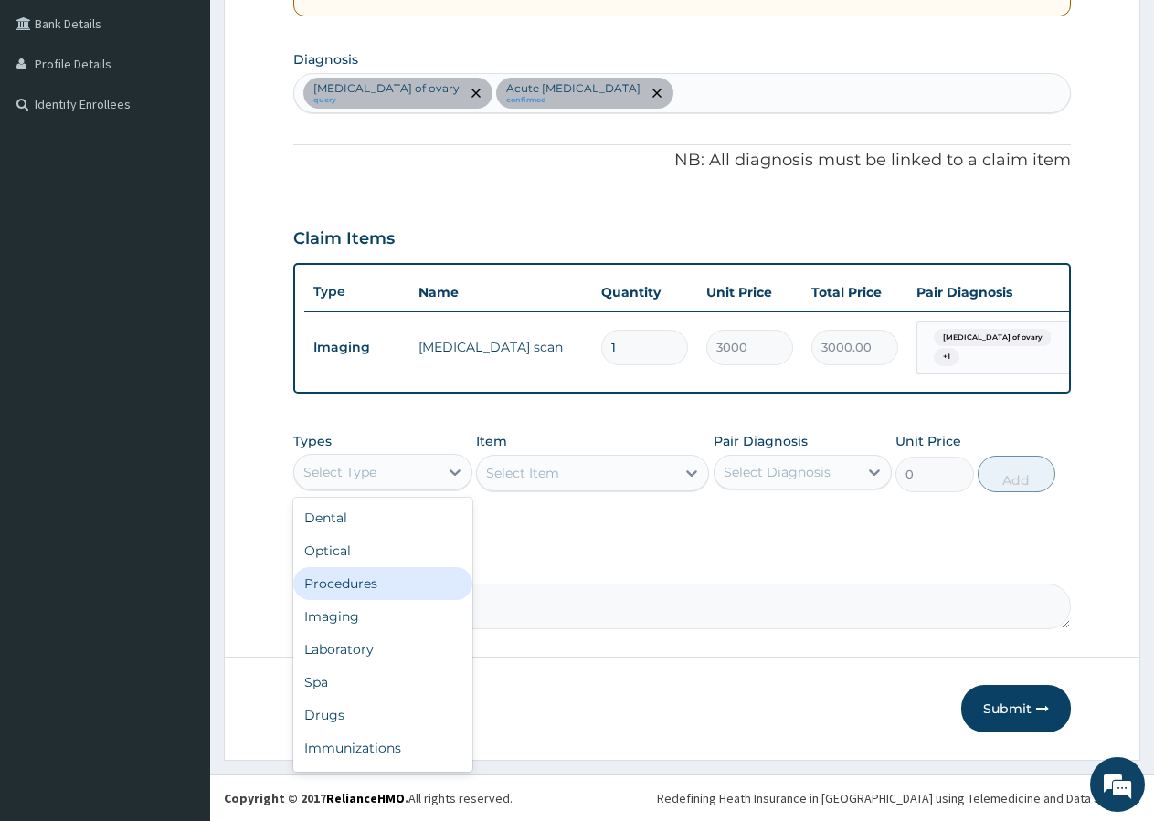
click at [347, 587] on div "Procedures" at bounding box center [382, 583] width 179 height 33
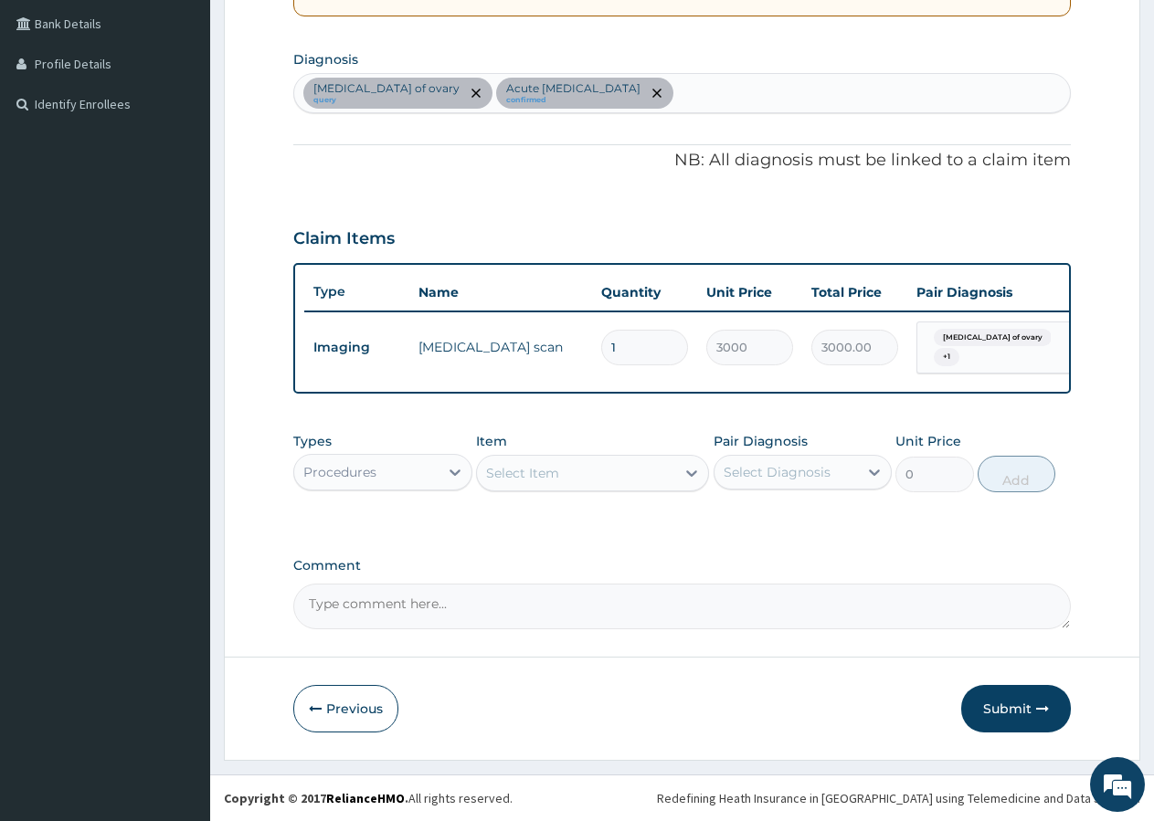
click at [549, 471] on div "Select Item" at bounding box center [592, 473] width 233 height 37
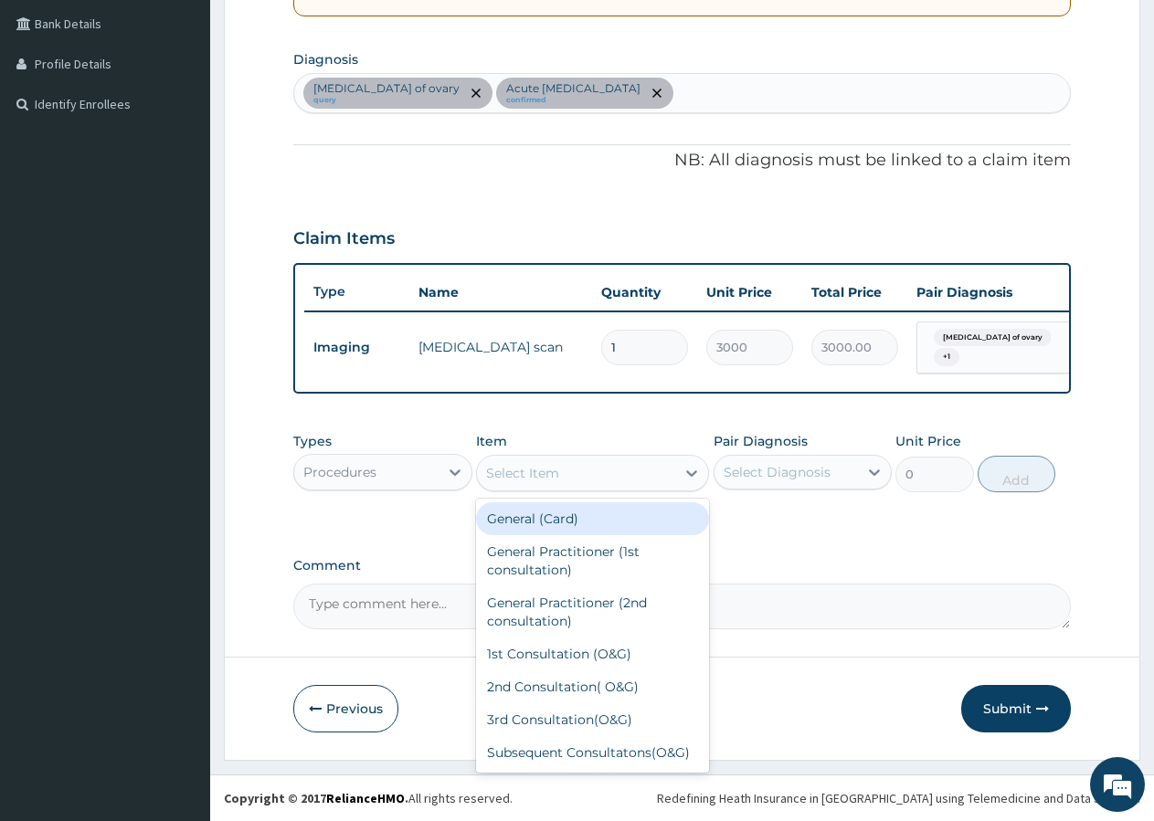
click at [541, 482] on div "Select Item" at bounding box center [576, 473] width 198 height 29
type input "GP"
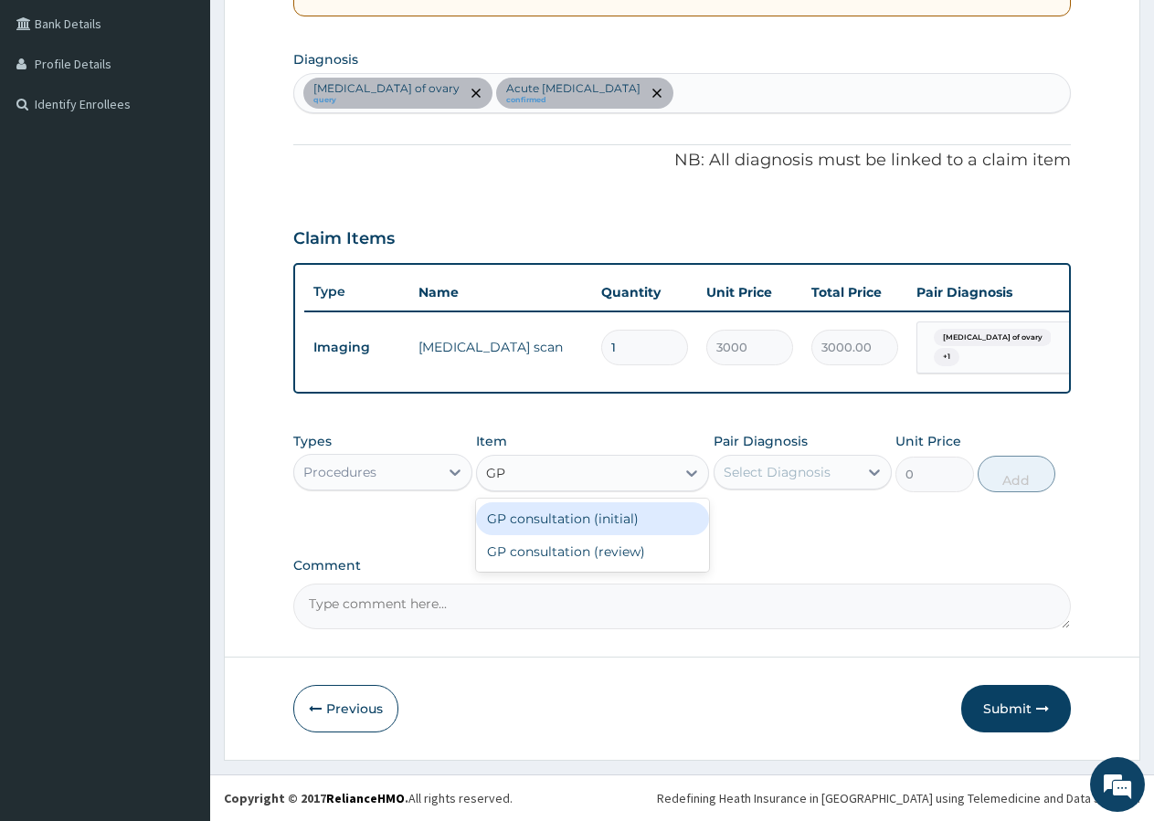
click at [576, 520] on div "GP consultation (initial)" at bounding box center [592, 518] width 233 height 33
type input "3000"
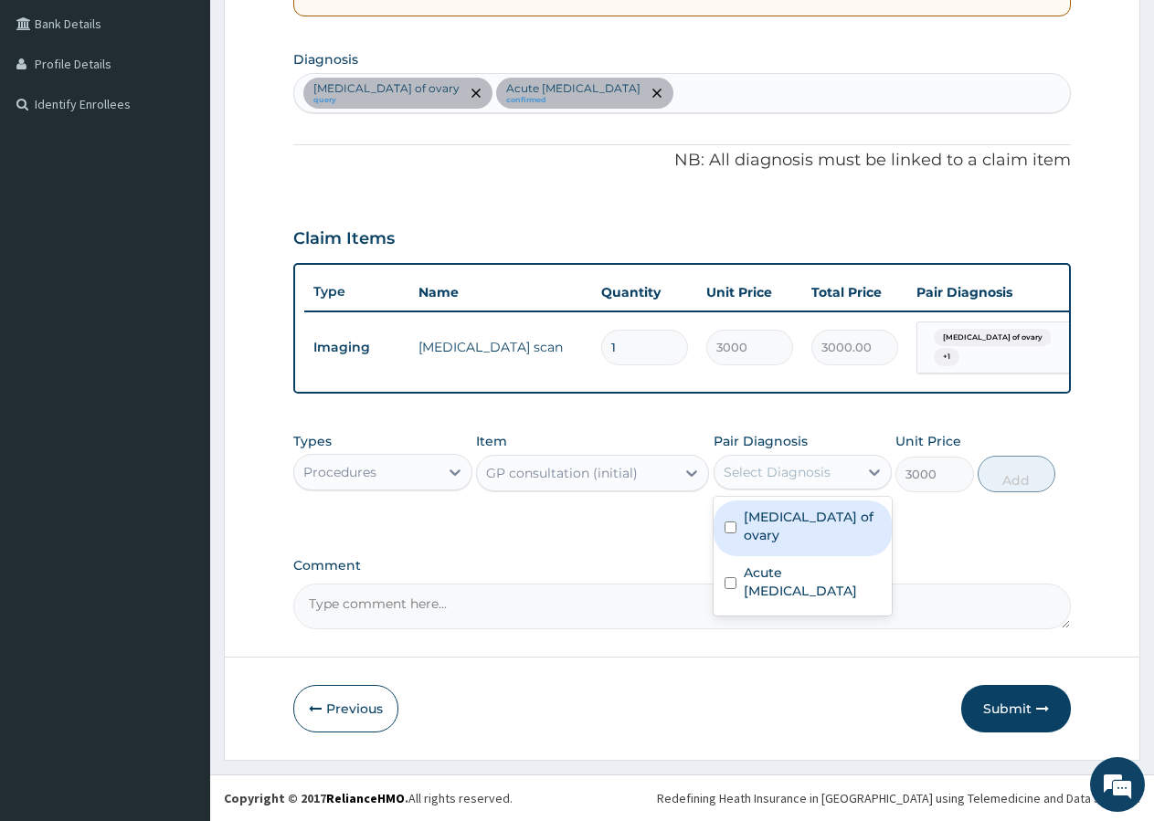
click at [775, 462] on div "Select Diagnosis" at bounding box center [786, 472] width 144 height 29
click at [775, 509] on label "Cyst of ovary" at bounding box center [813, 526] width 138 height 37
checkbox input "true"
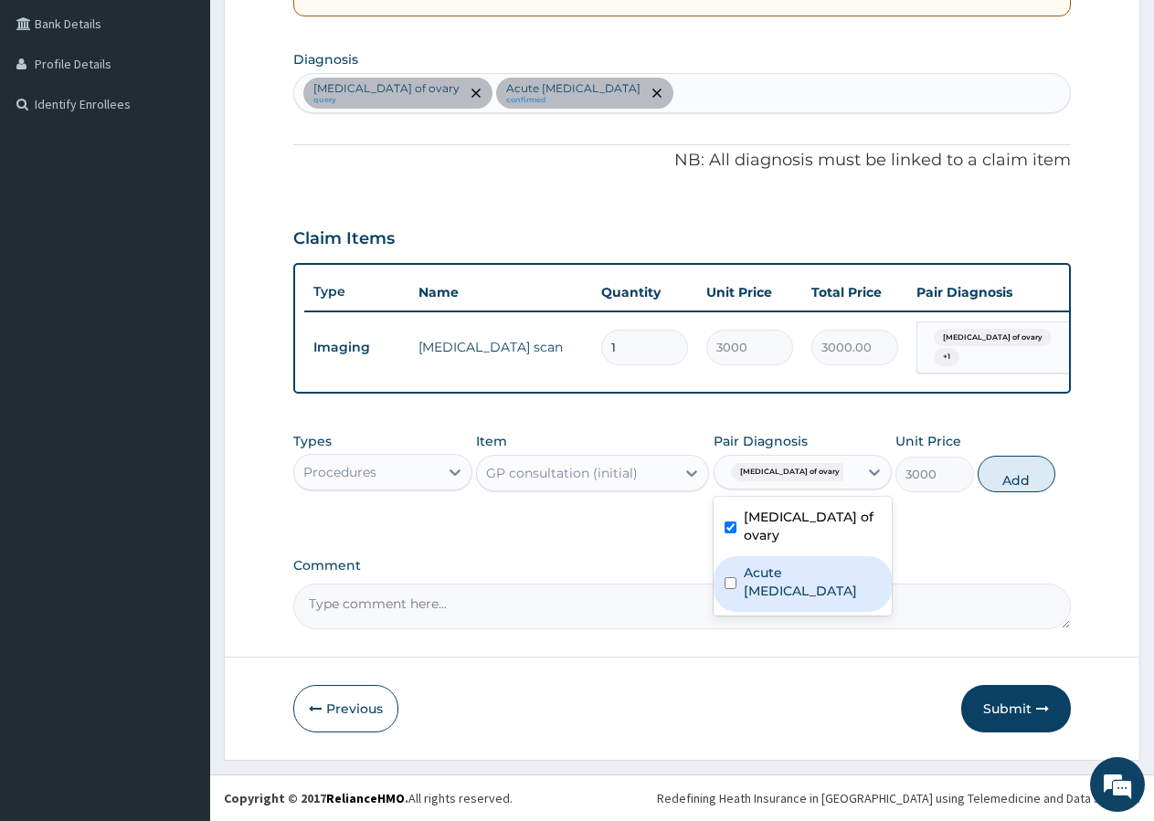
drag, startPoint x: 751, startPoint y: 553, endPoint x: 746, endPoint y: 543, distance: 11.0
click at [748, 564] on label "Acute pelvic pain" at bounding box center [813, 582] width 138 height 37
checkbox input "true"
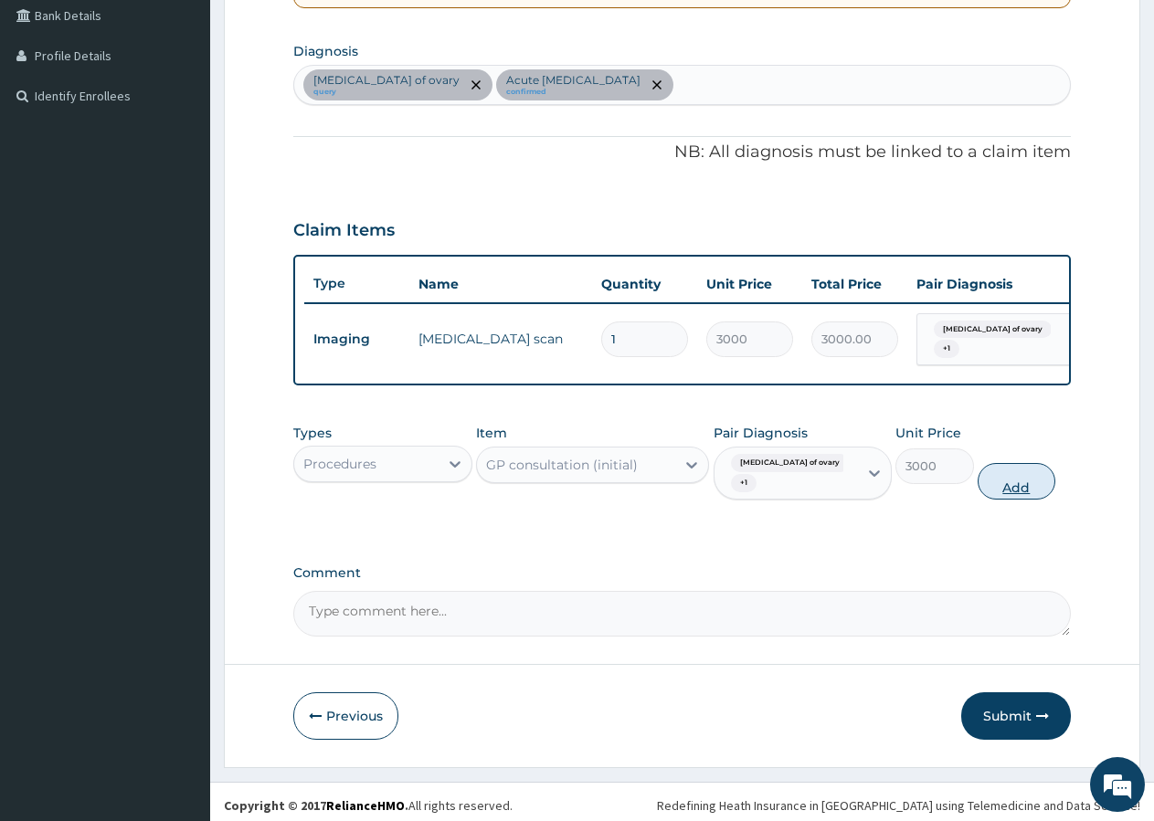
click at [998, 479] on button "Add" at bounding box center [1017, 481] width 78 height 37
type input "0"
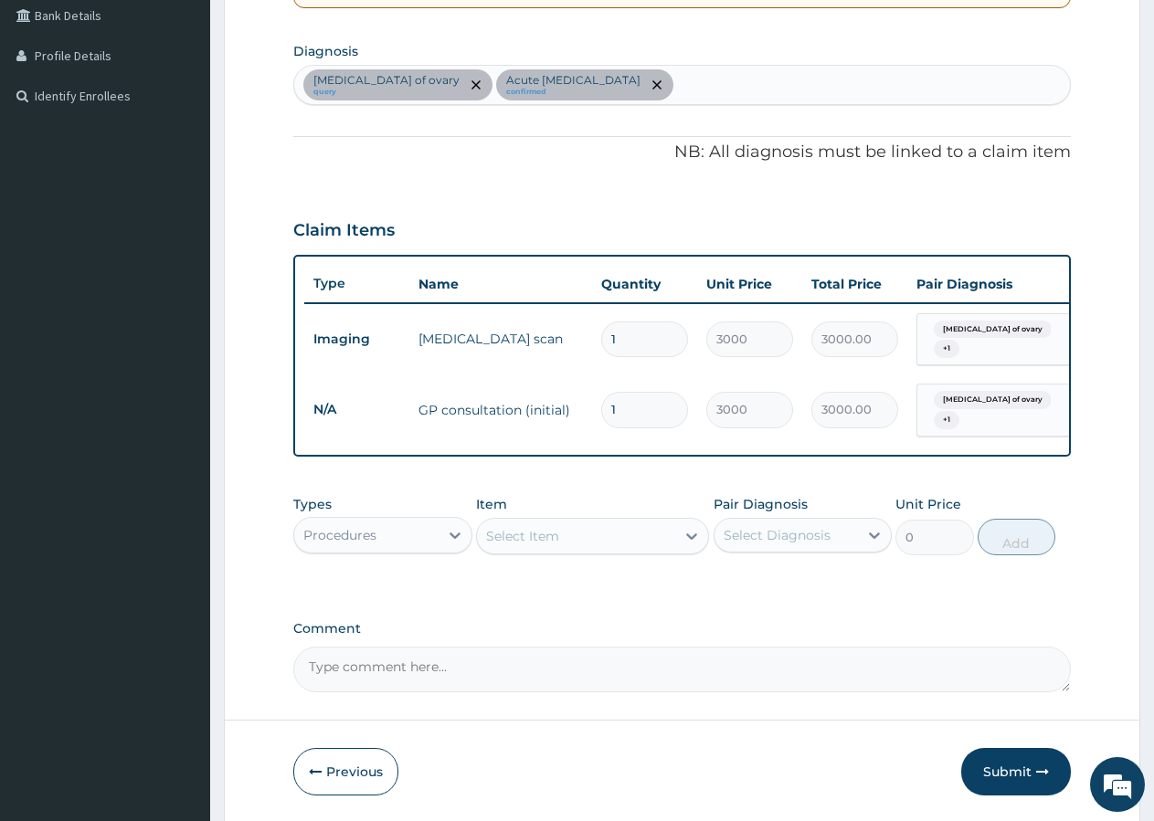
scroll to position [488, 0]
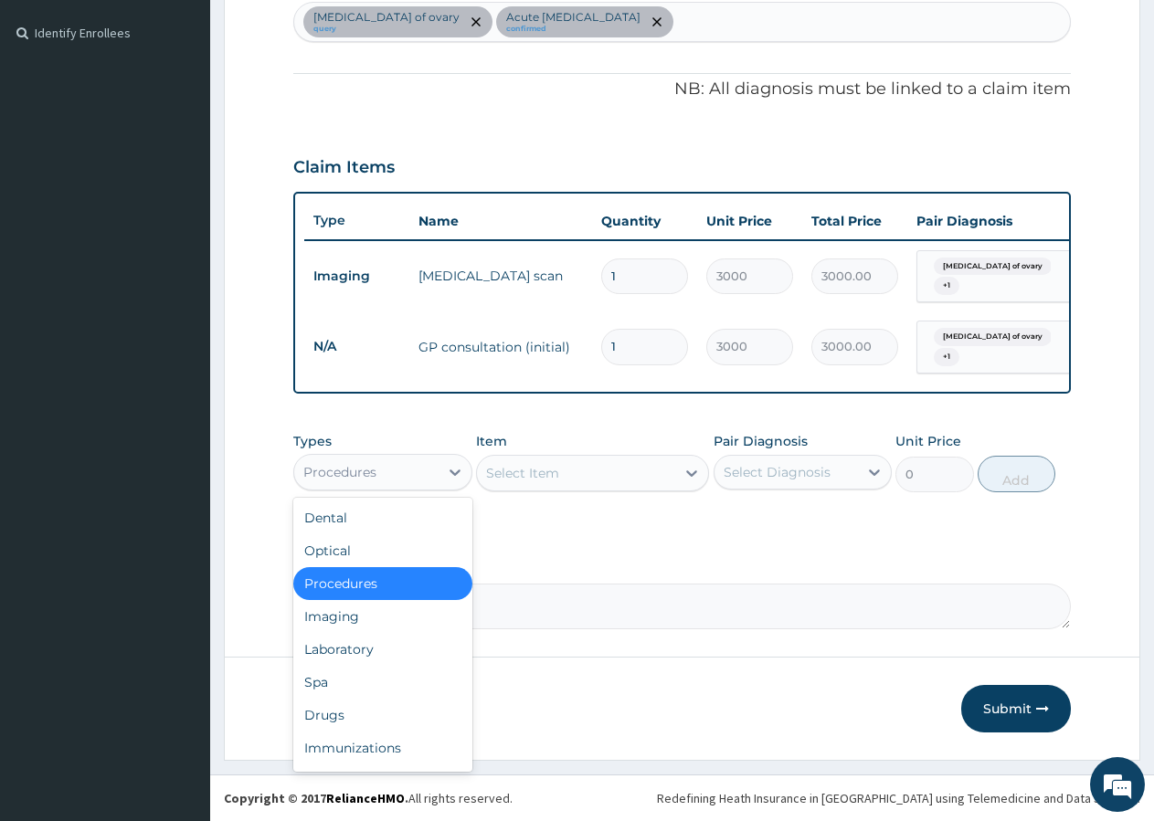
click at [378, 483] on div "Procedures" at bounding box center [366, 472] width 144 height 29
click at [343, 717] on div "Drugs" at bounding box center [382, 715] width 179 height 33
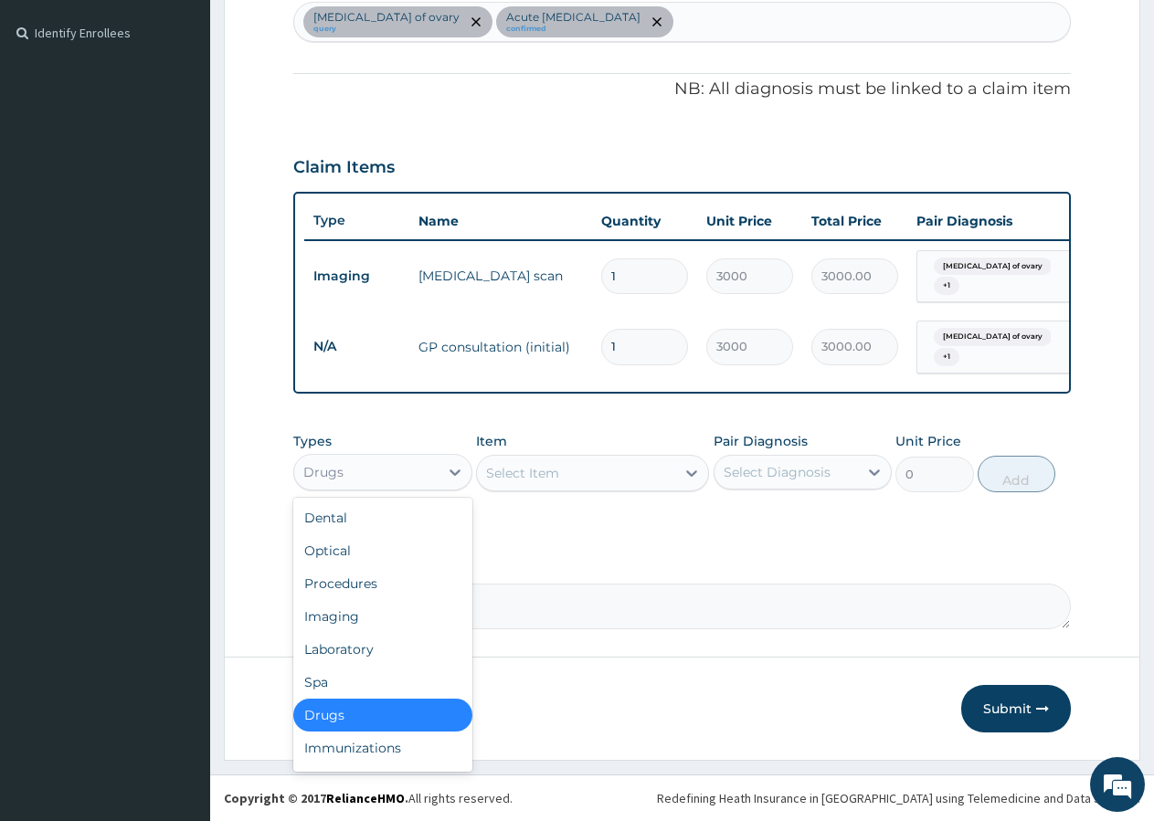
click at [373, 482] on div "Drugs" at bounding box center [366, 472] width 144 height 29
click at [344, 655] on div "Laboratory" at bounding box center [382, 649] width 179 height 33
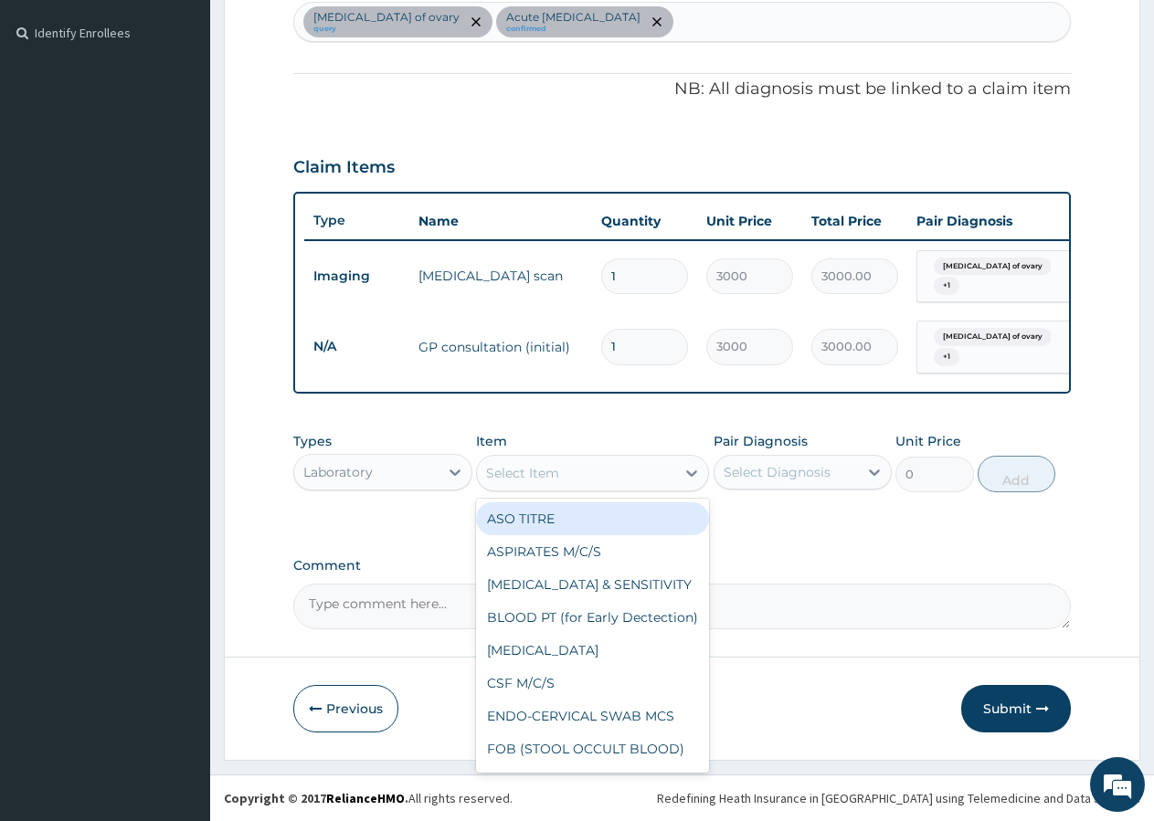
click at [572, 470] on div "Select Item" at bounding box center [576, 473] width 198 height 29
click at [641, 16] on div "Cyst of ovary query Acute pelvic pain confirmed" at bounding box center [682, 22] width 776 height 38
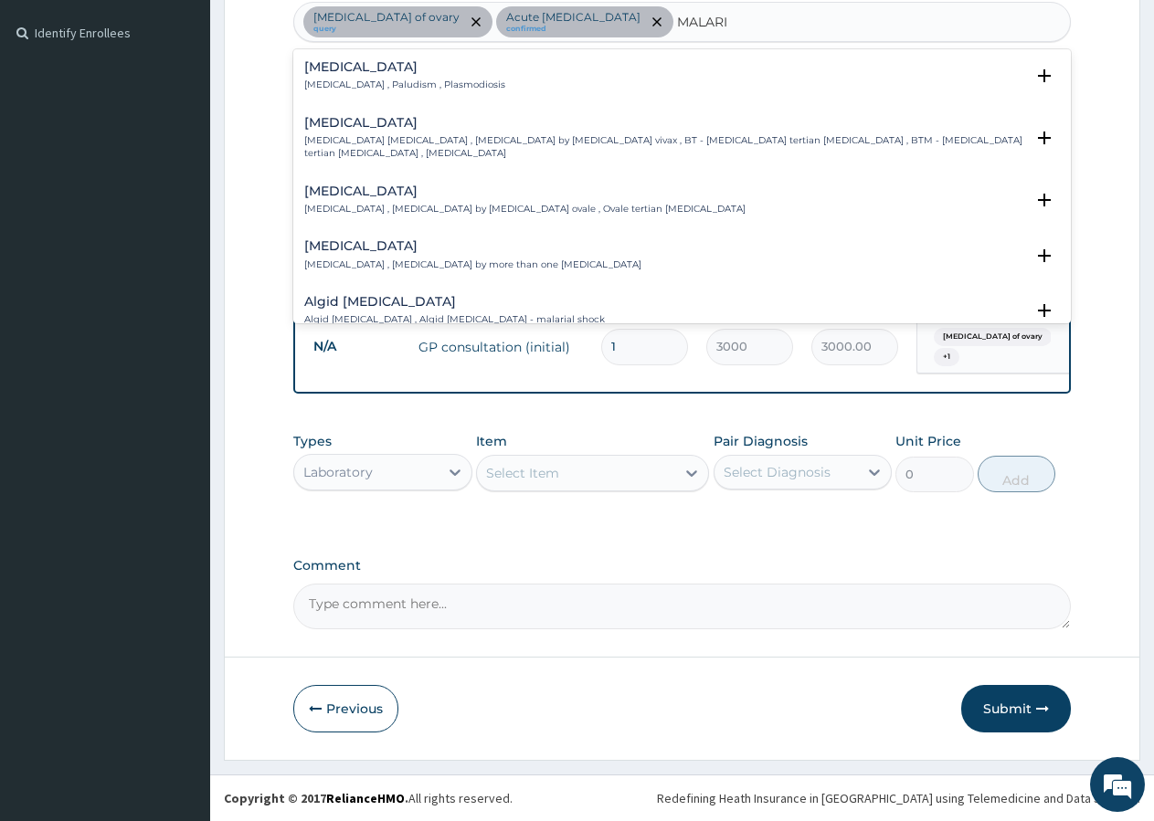
type input "MALARI"
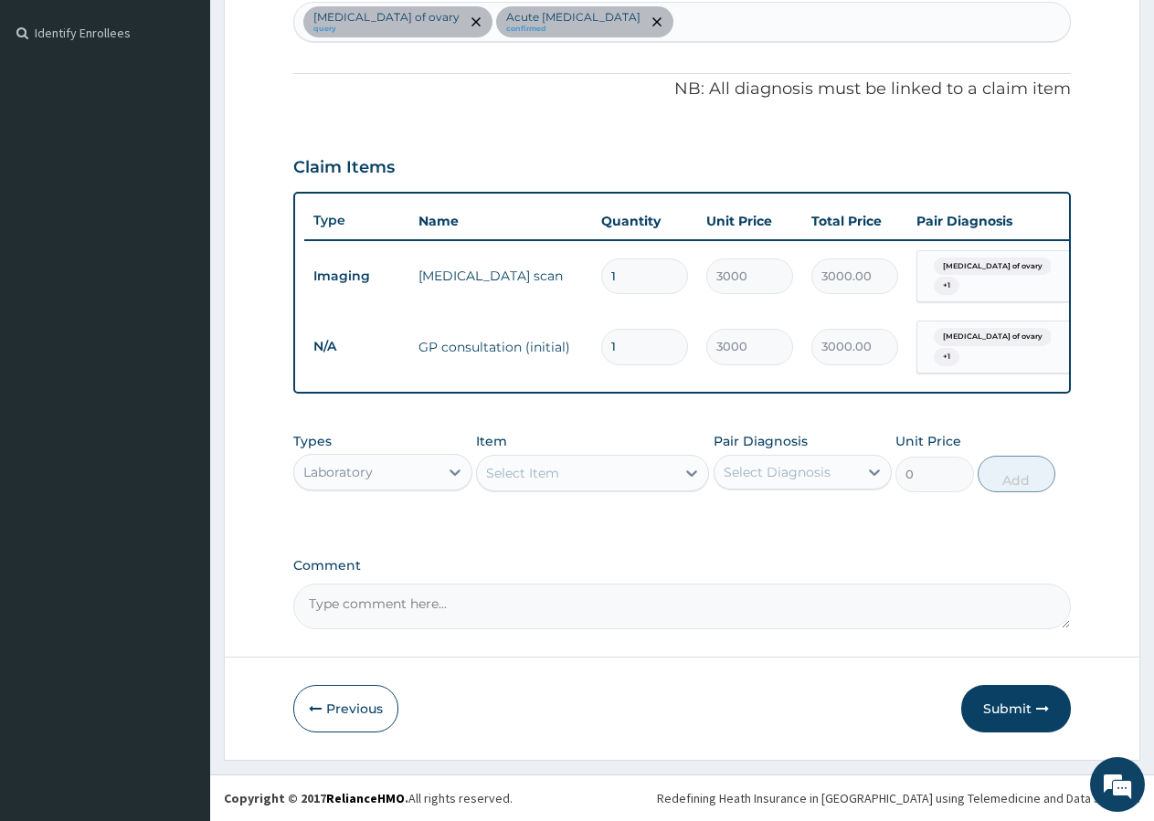
click at [375, 48] on div "PA Code / Prescription Code PA/3F1FB8 Encounter Date 01-08-2025 Important Notic…" at bounding box center [681, 158] width 777 height 943
drag, startPoint x: 658, startPoint y: 18, endPoint x: 644, endPoint y: 17, distance: 13.7
click at [644, 17] on div "Cyst of ovary query Acute pelvic pain confirmed" at bounding box center [682, 22] width 776 height 38
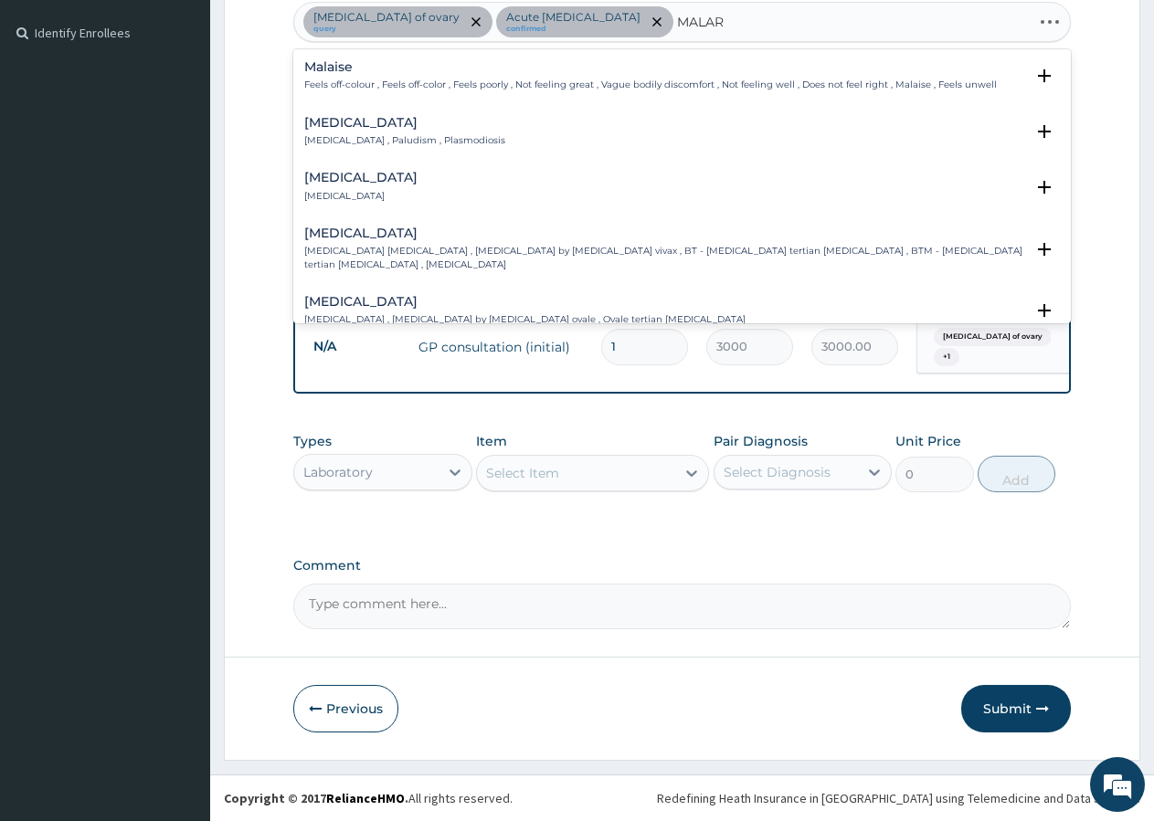
type input "MALARI"
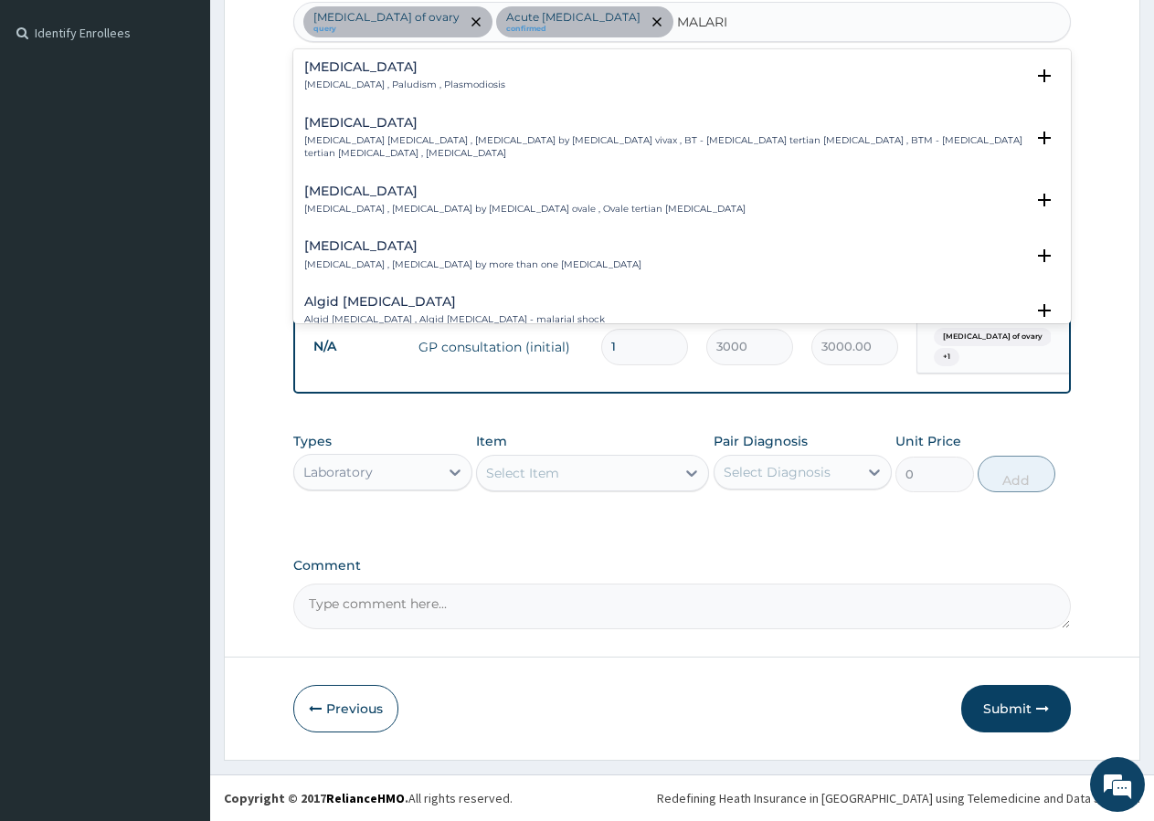
click at [404, 71] on h4 "Malaria" at bounding box center [404, 67] width 201 height 14
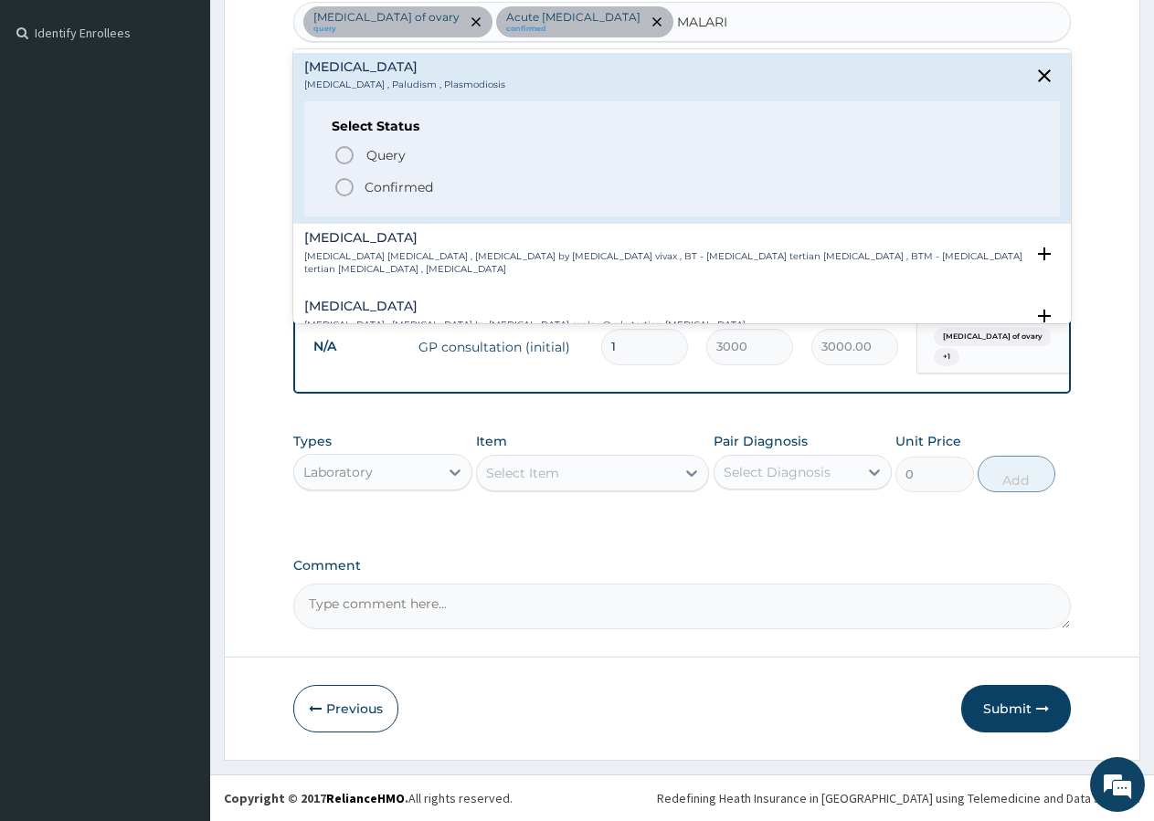
click at [396, 176] on div "Query Query covers suspected (?), Keep in view (kiv), Ruled out (r/o) Confirmed" at bounding box center [682, 171] width 701 height 56
click at [398, 192] on p "Confirmed" at bounding box center [399, 187] width 69 height 18
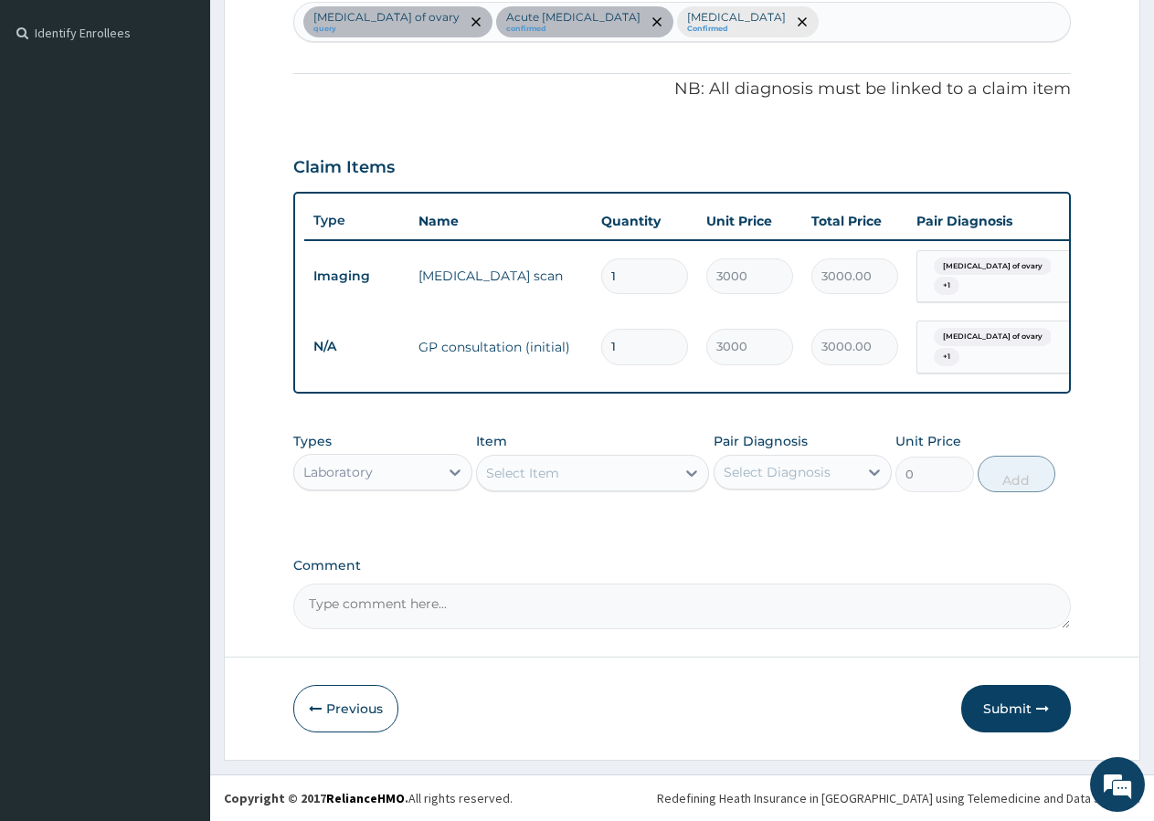
click at [694, 19] on div "Cyst of ovary query Acute pelvic pain confirmed Malaria Confirmed" at bounding box center [682, 22] width 776 height 38
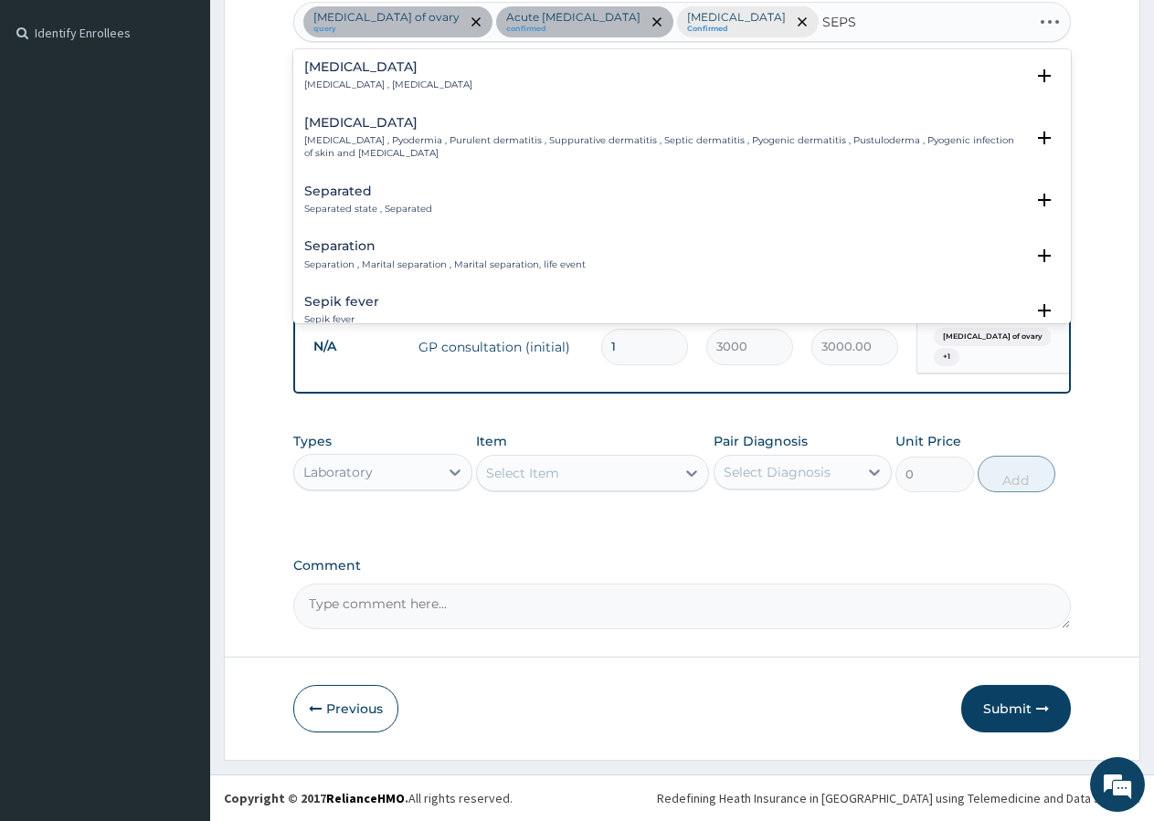
type input "SEPSI"
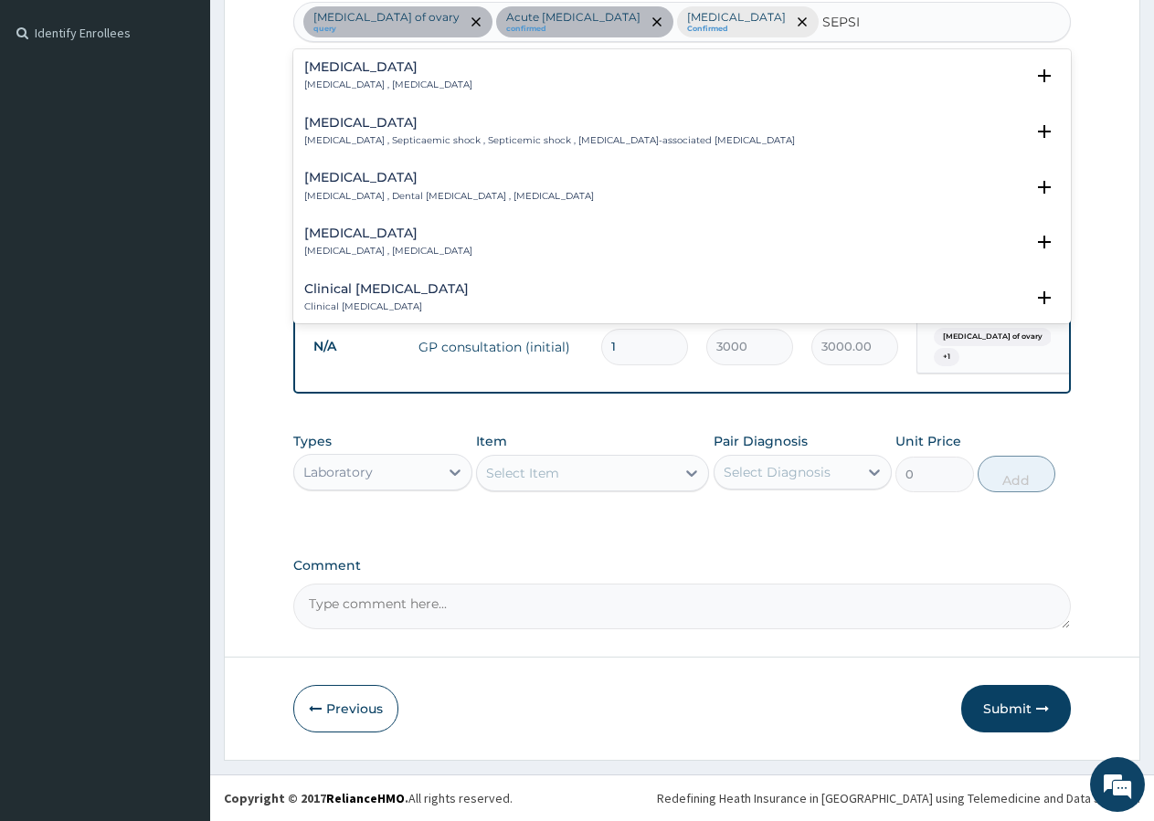
click at [379, 69] on h4 "[MEDICAL_DATA]" at bounding box center [388, 67] width 168 height 14
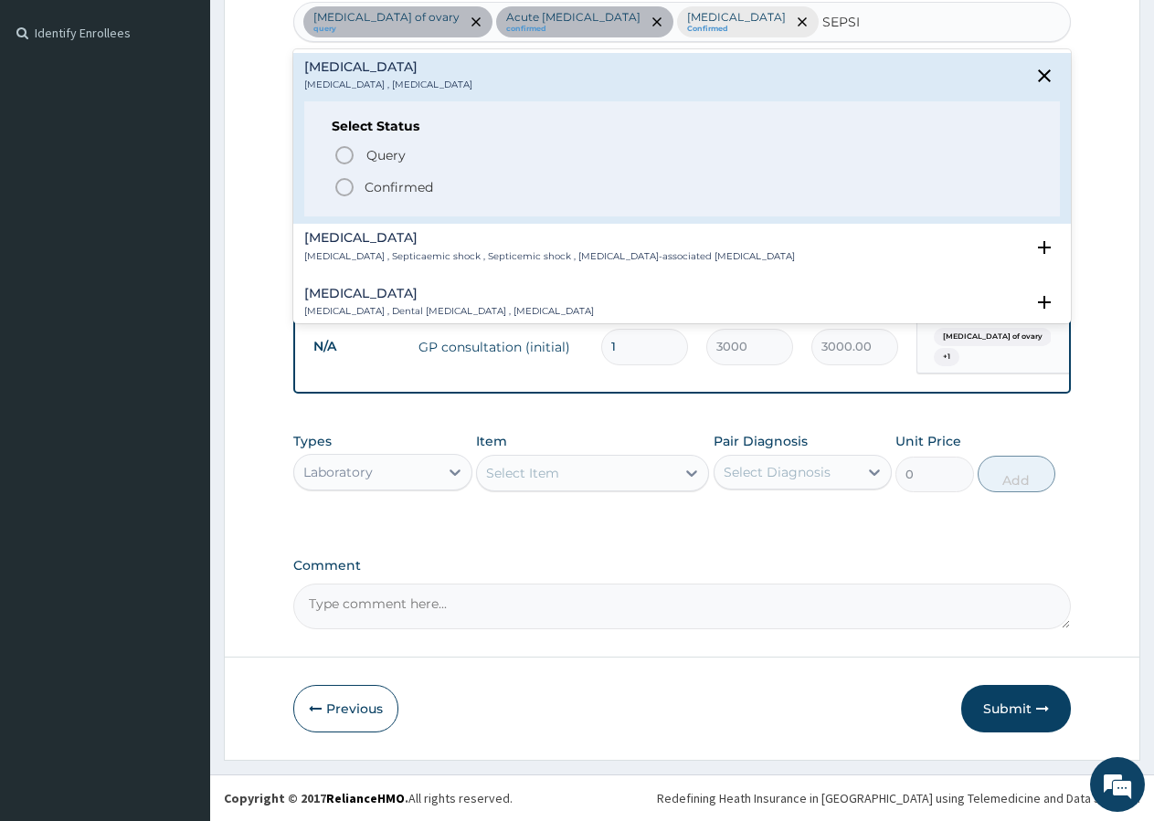
click at [358, 192] on span "Confirmed" at bounding box center [682, 187] width 699 height 22
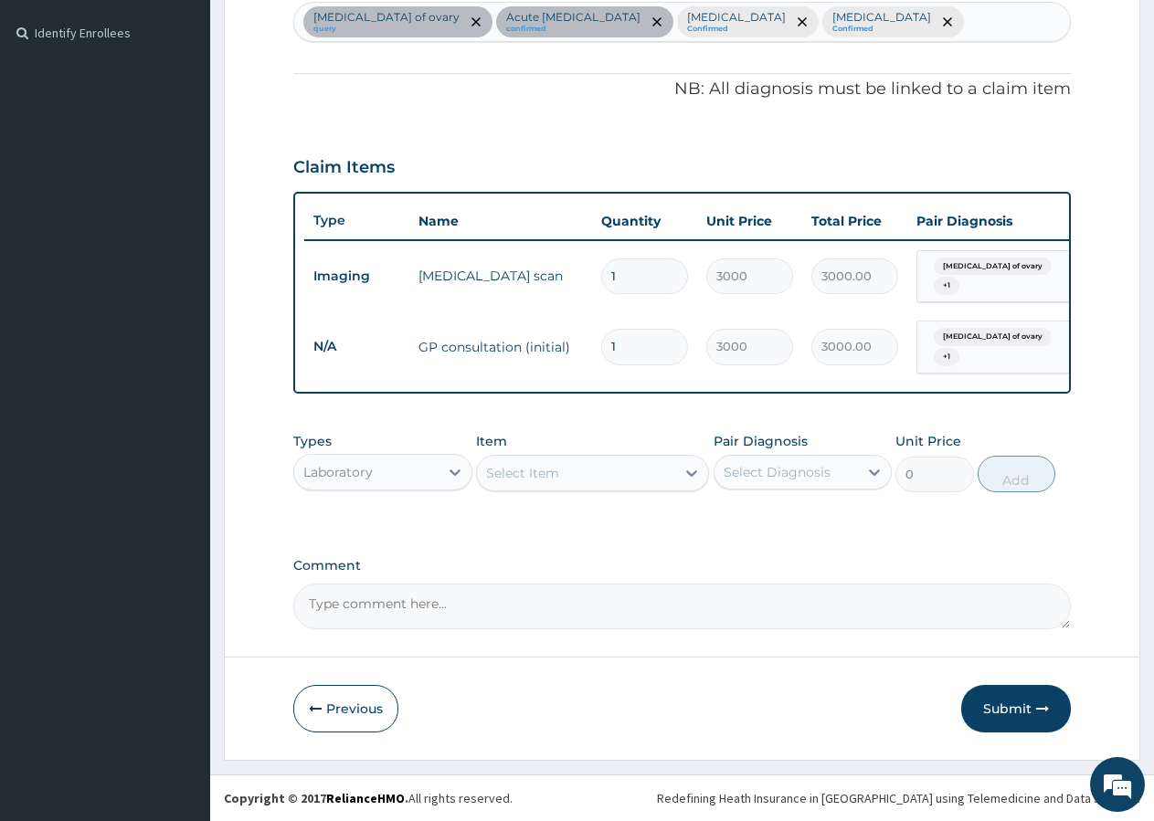
click at [554, 474] on div "Select Item" at bounding box center [522, 473] width 73 height 18
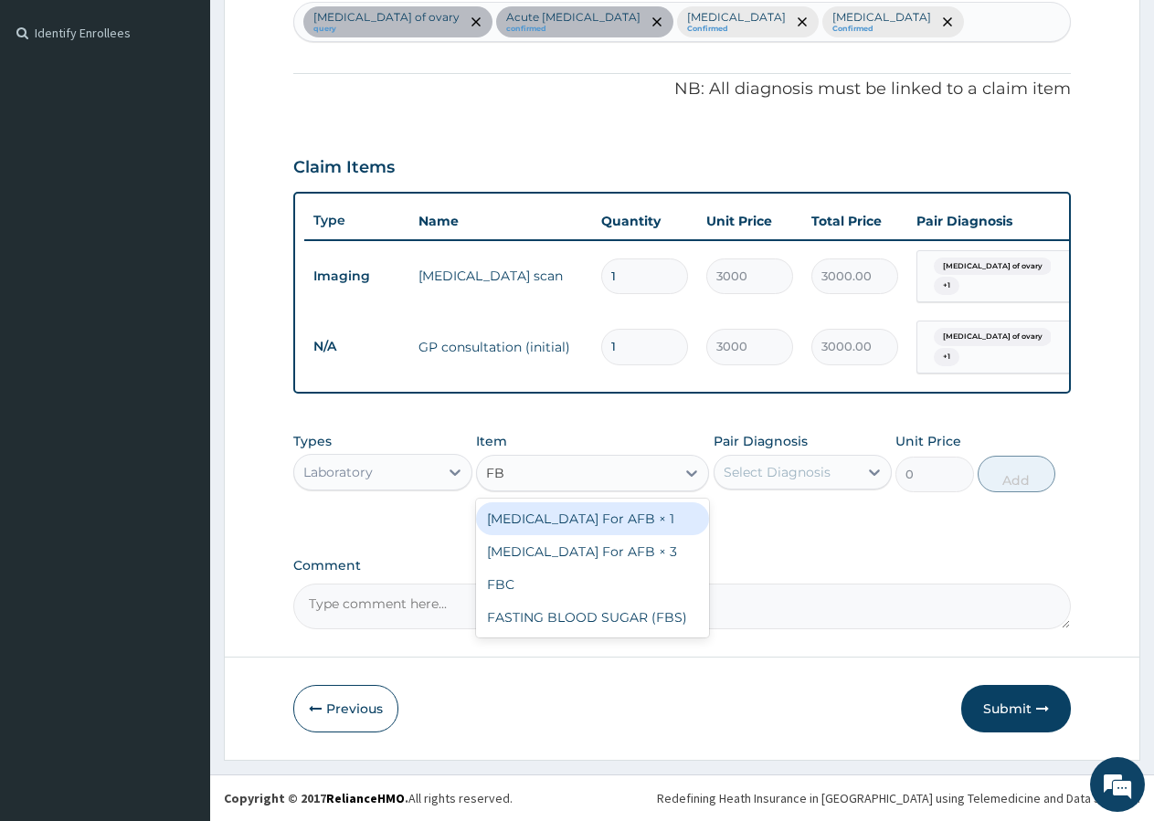
type input "FBC"
click at [548, 523] on div "FBC" at bounding box center [592, 518] width 233 height 33
type input "2000"
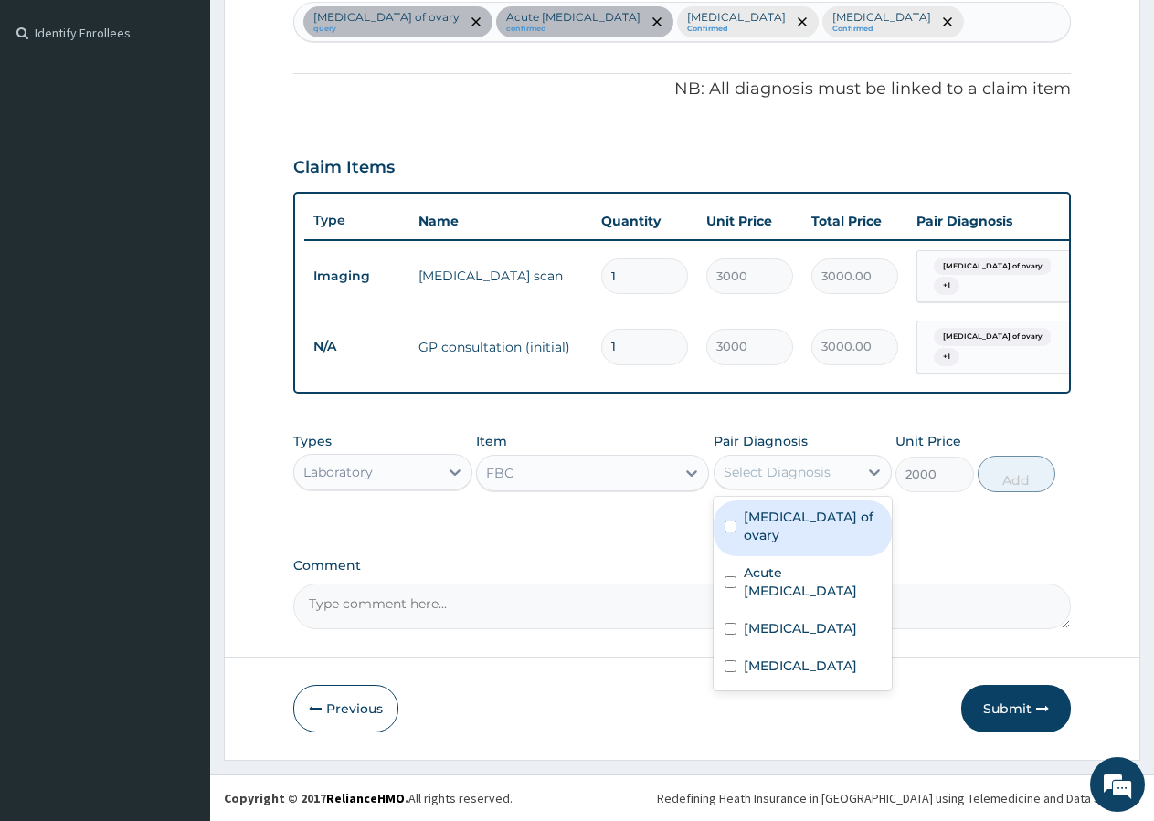
click at [826, 481] on div "Select Diagnosis" at bounding box center [777, 472] width 107 height 18
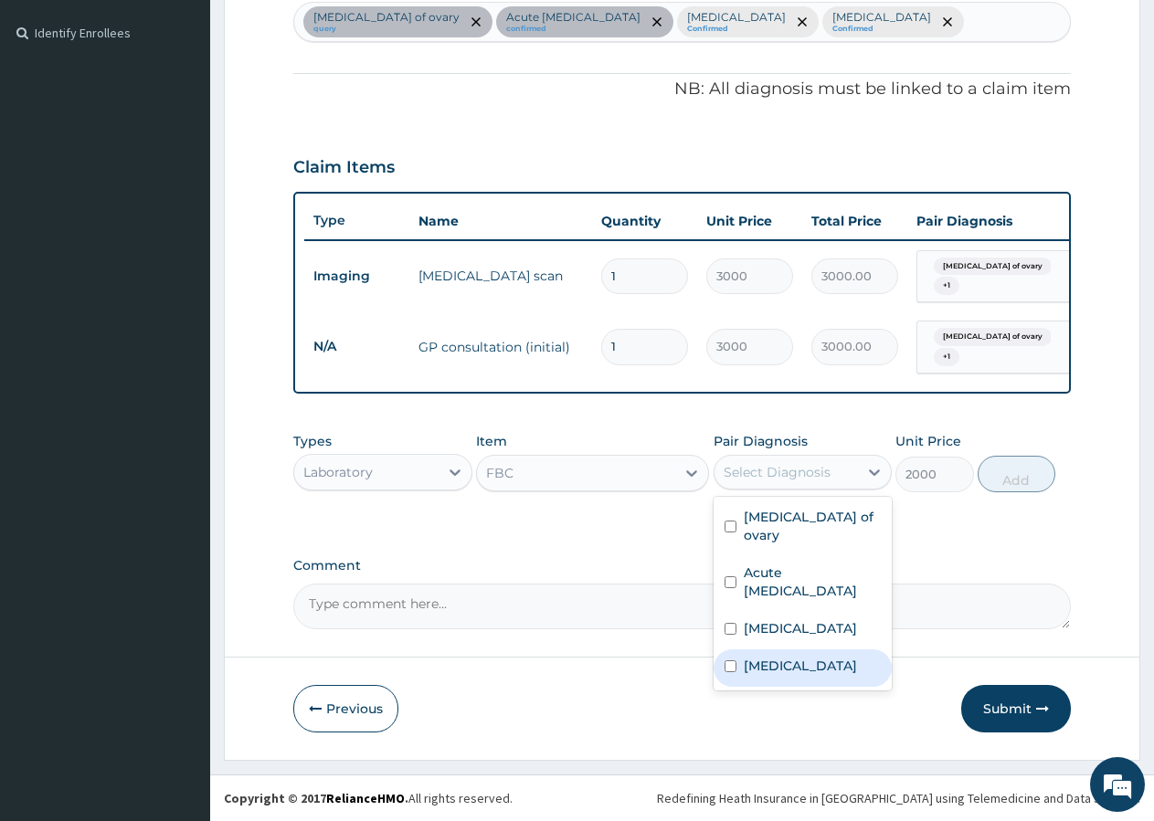
click at [765, 657] on label "Sepsis" at bounding box center [800, 666] width 113 height 18
checkbox input "true"
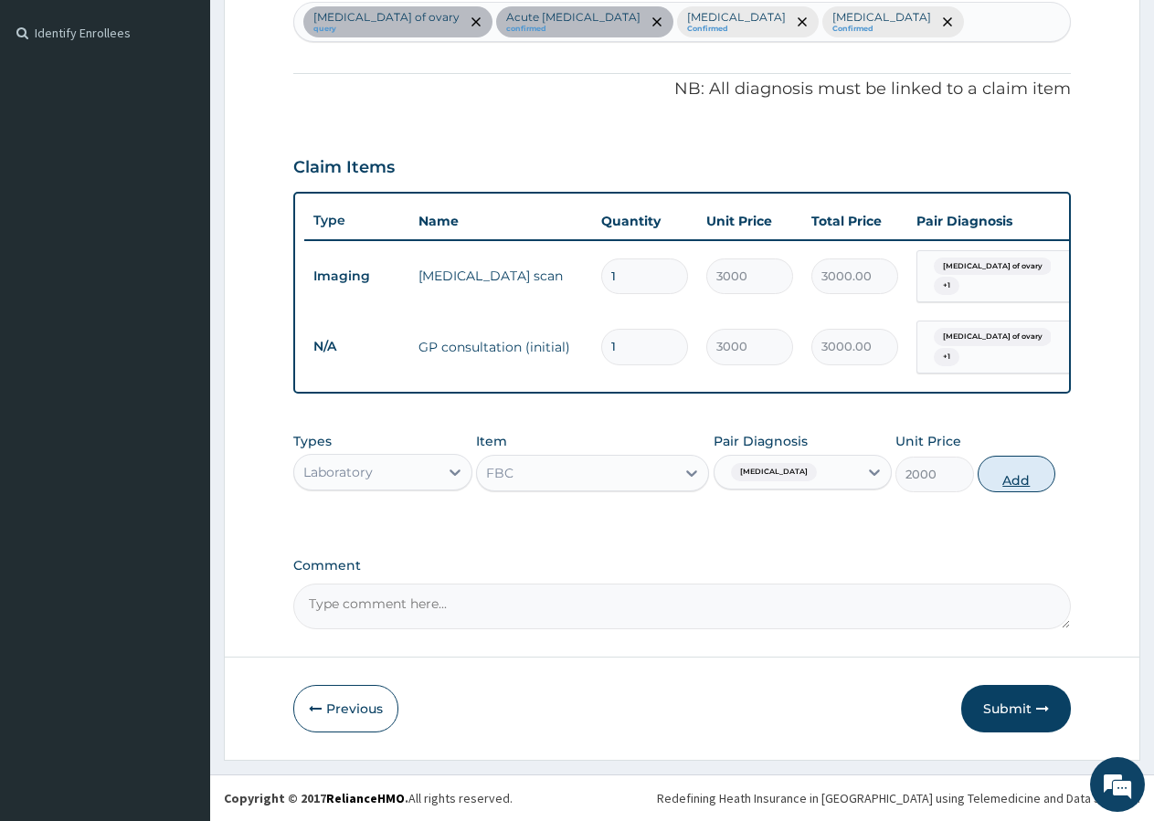
click at [1016, 479] on button "Add" at bounding box center [1017, 474] width 78 height 37
type input "0"
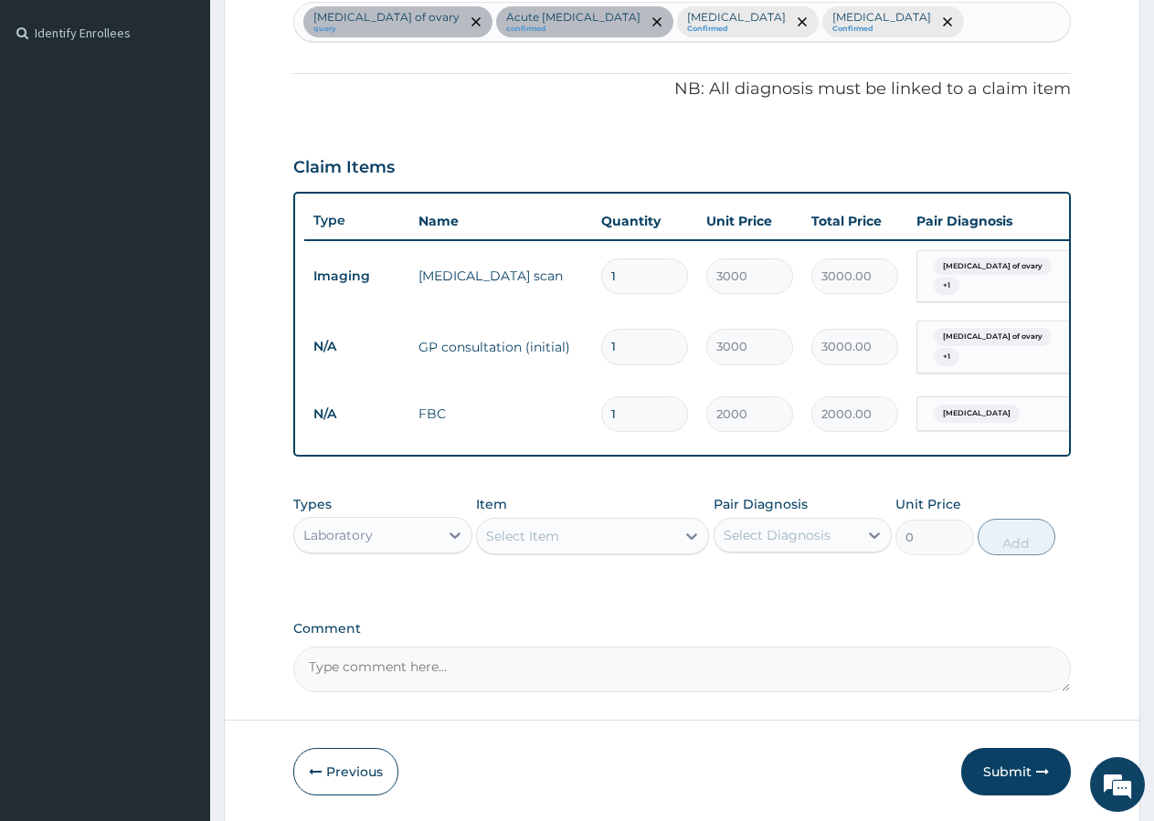
scroll to position [551, 0]
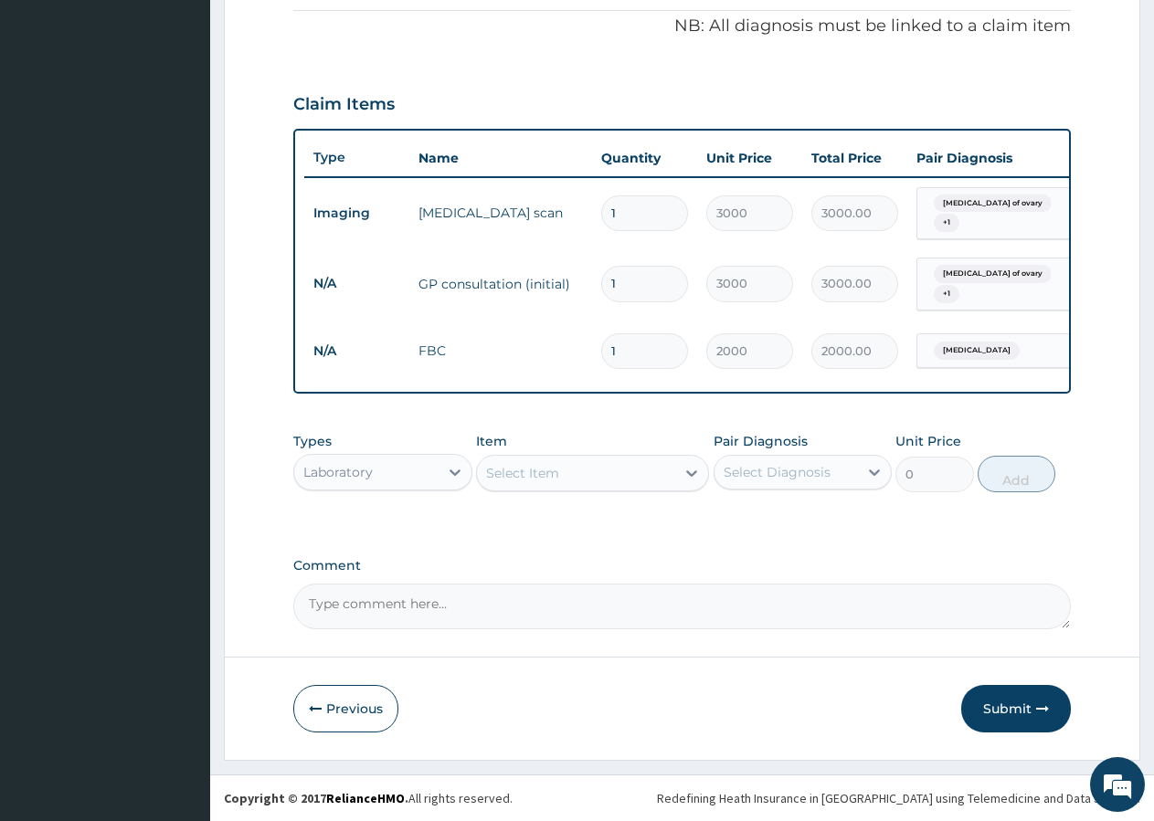
click at [523, 484] on div "Select Item" at bounding box center [576, 473] width 198 height 29
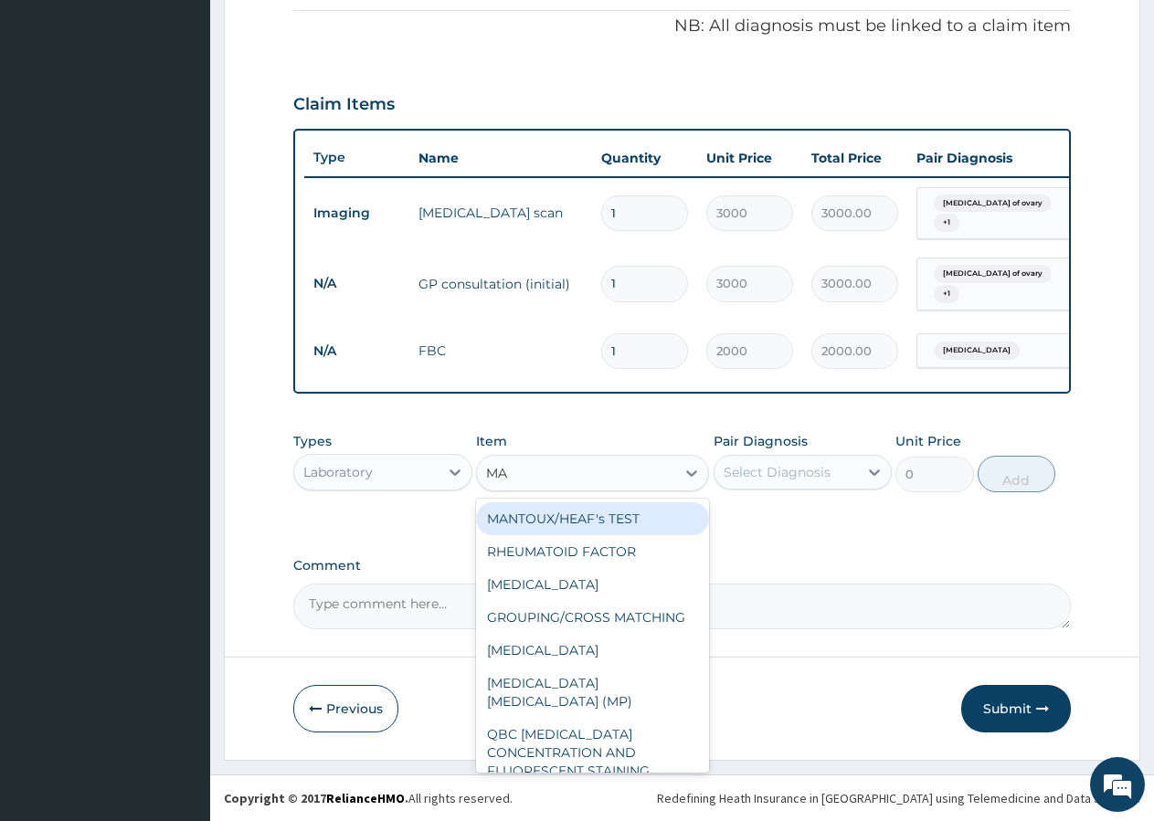
type input "MAL"
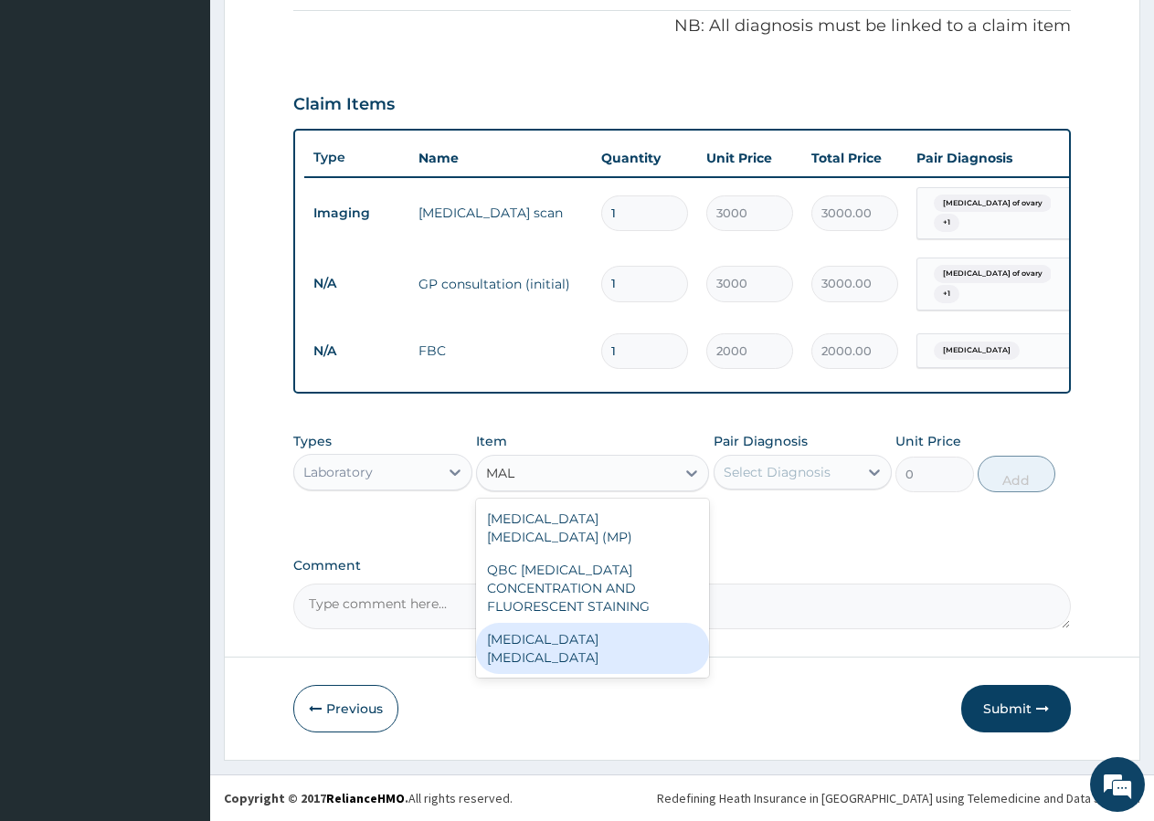
click at [558, 627] on div "malaria parasite" at bounding box center [592, 648] width 233 height 51
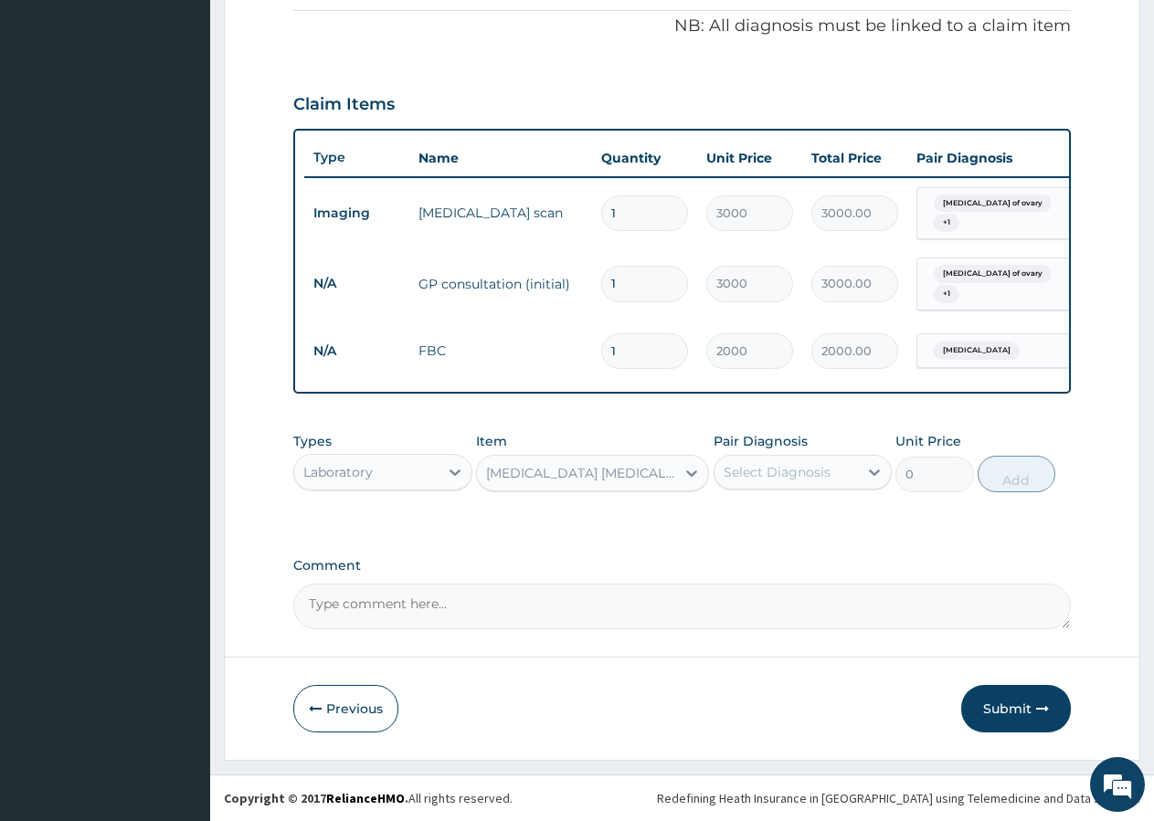
type input "800"
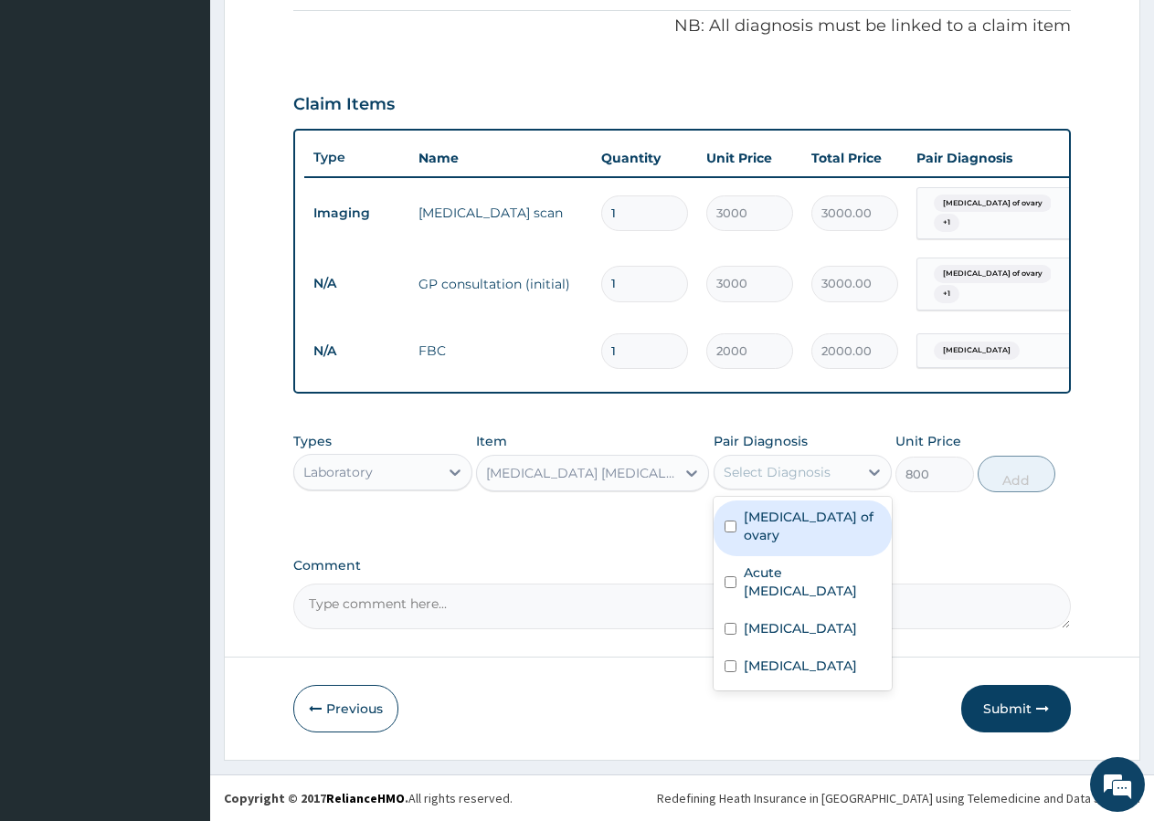
click at [799, 472] on div "Select Diagnosis" at bounding box center [777, 472] width 107 height 18
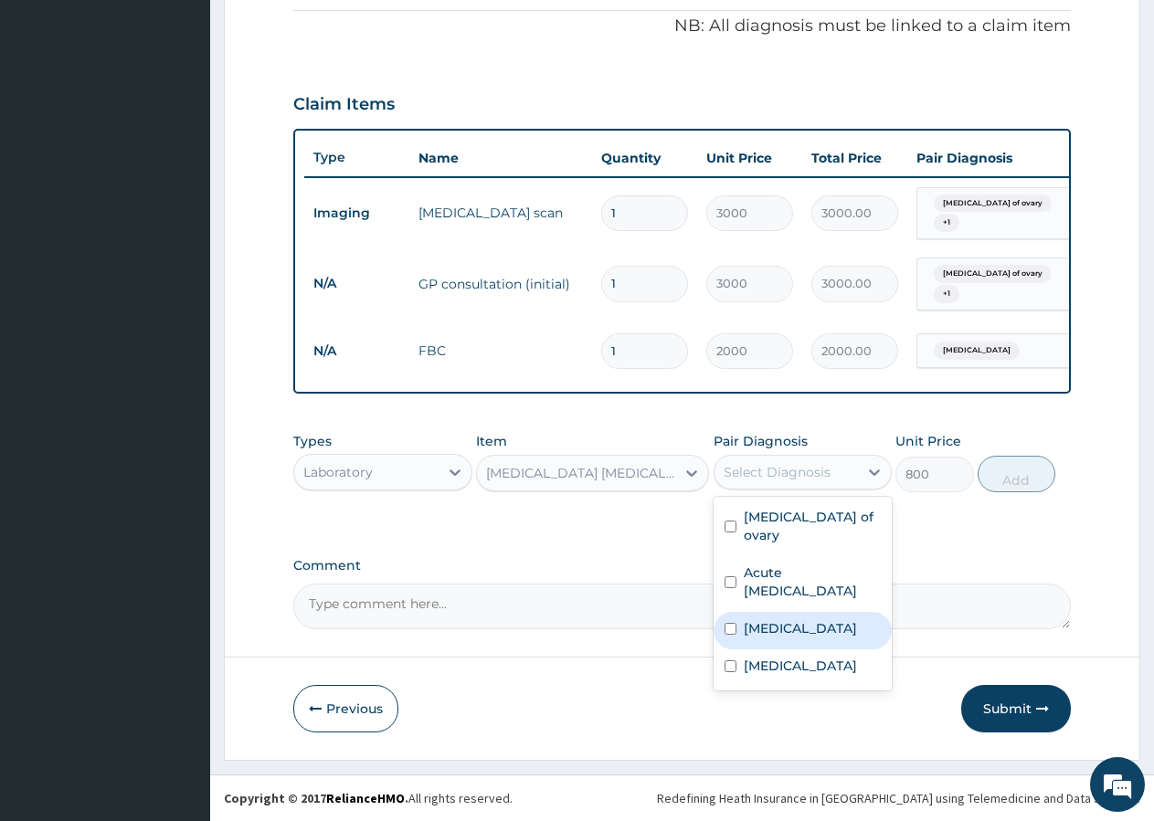
click at [774, 619] on label "Malaria" at bounding box center [800, 628] width 113 height 18
checkbox input "true"
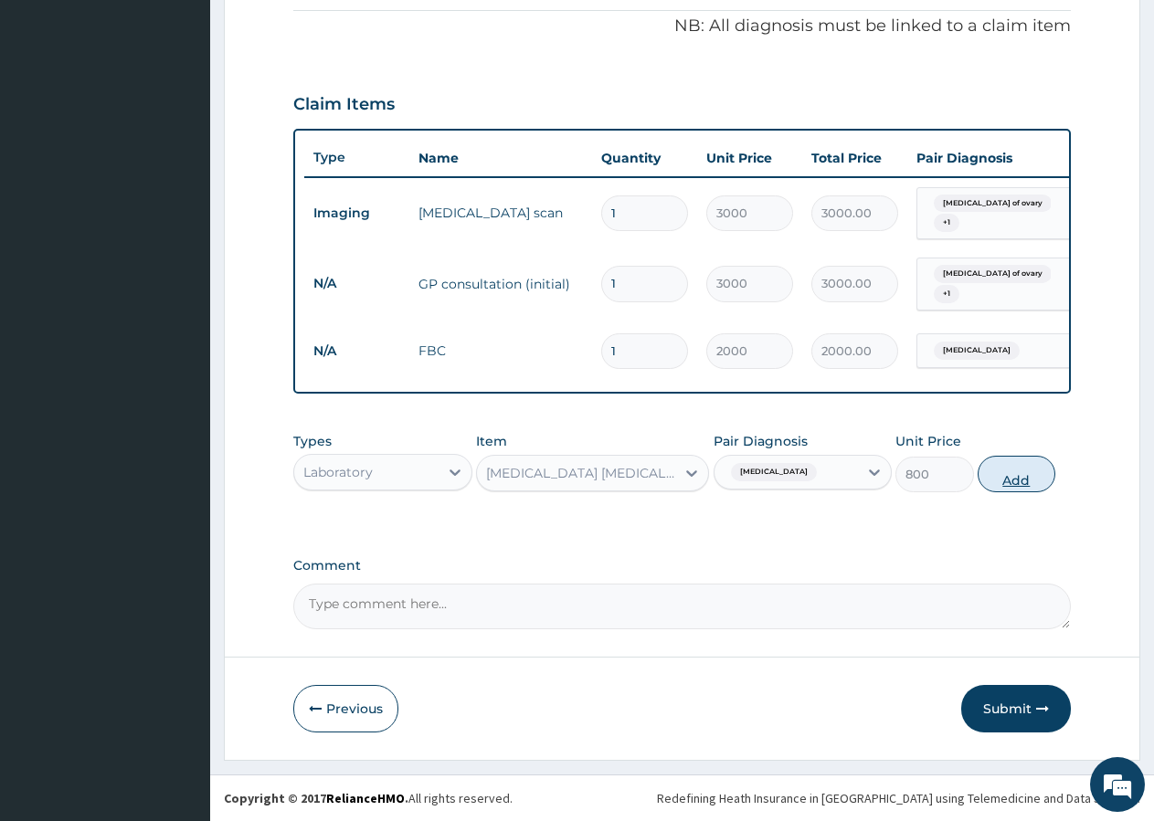
click at [1013, 470] on button "Add" at bounding box center [1017, 474] width 78 height 37
type input "0"
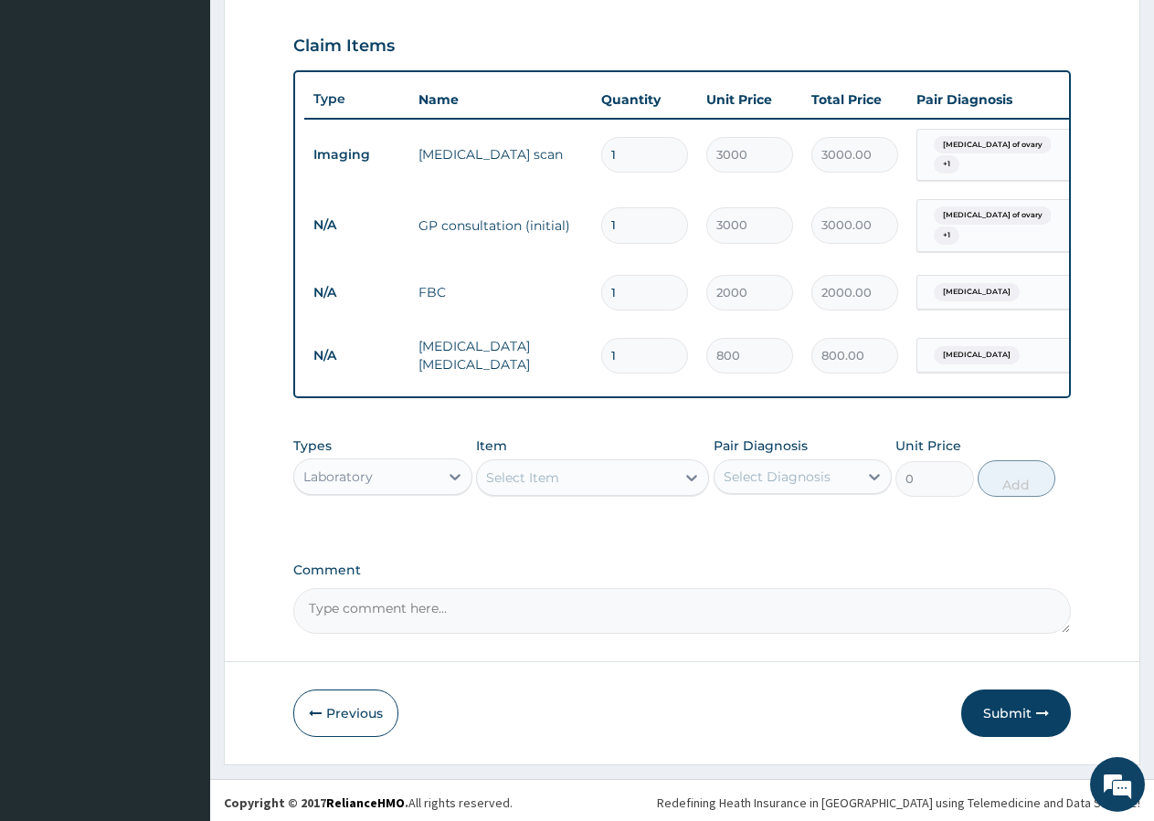
scroll to position [614, 0]
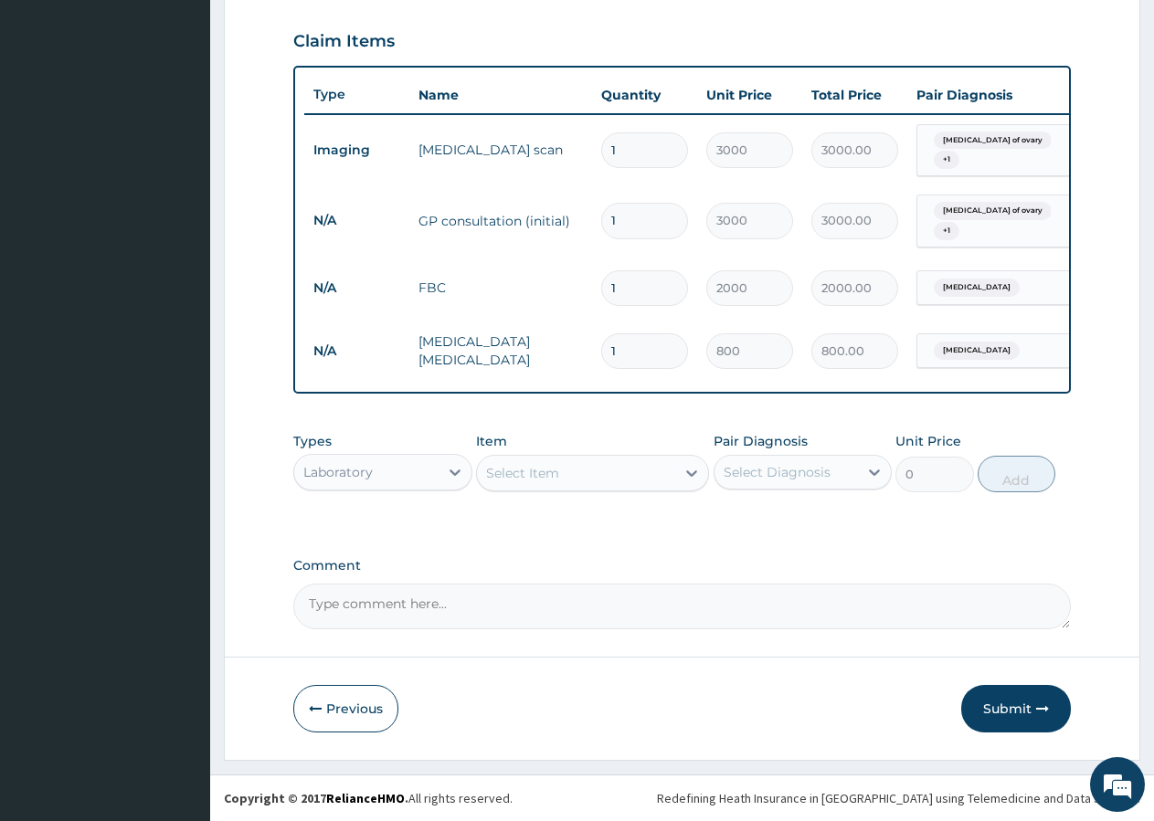
drag, startPoint x: 1012, startPoint y: 701, endPoint x: 1021, endPoint y: 677, distance: 25.4
click at [1011, 702] on button "Submit" at bounding box center [1016, 709] width 110 height 48
drag, startPoint x: 995, startPoint y: 709, endPoint x: 983, endPoint y: 705, distance: 12.4
click at [990, 710] on button "Submit" at bounding box center [1016, 709] width 110 height 48
click at [359, 712] on button "Previous" at bounding box center [345, 709] width 105 height 48
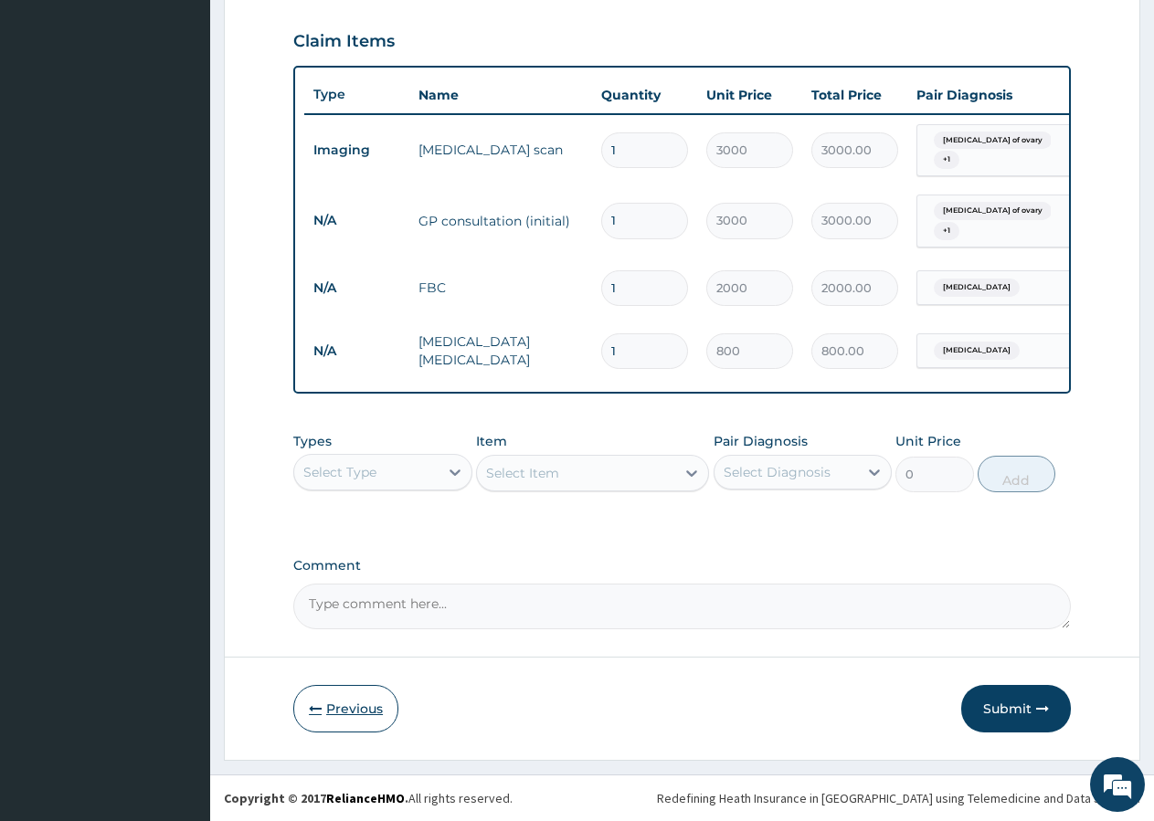
scroll to position [112, 0]
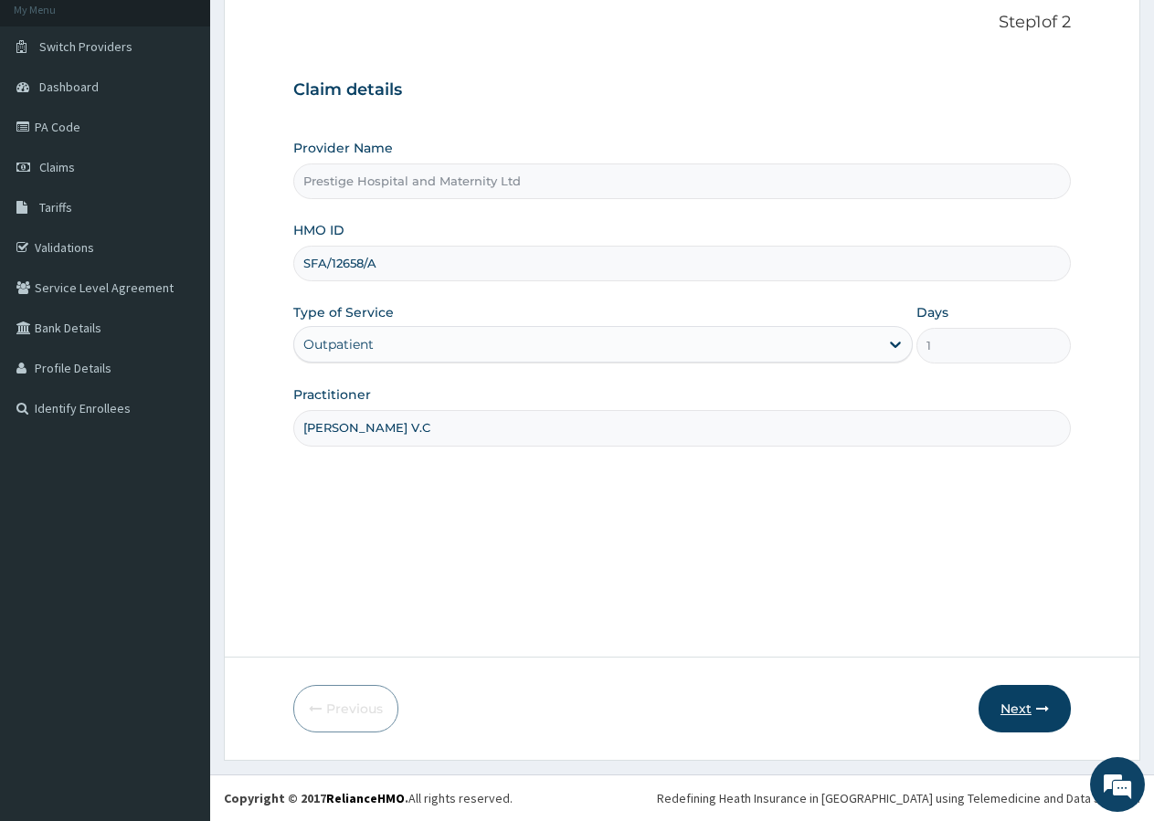
click at [1030, 705] on button "Next" at bounding box center [1024, 709] width 92 height 48
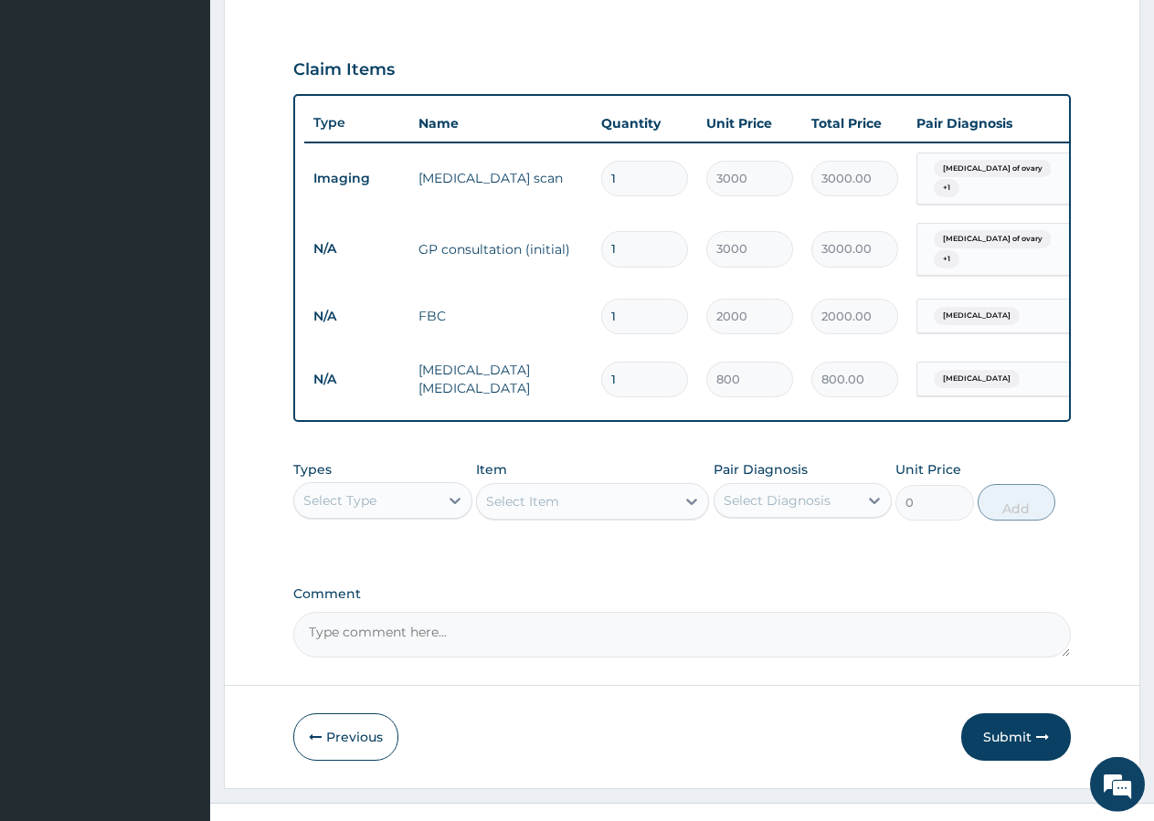
scroll to position [614, 0]
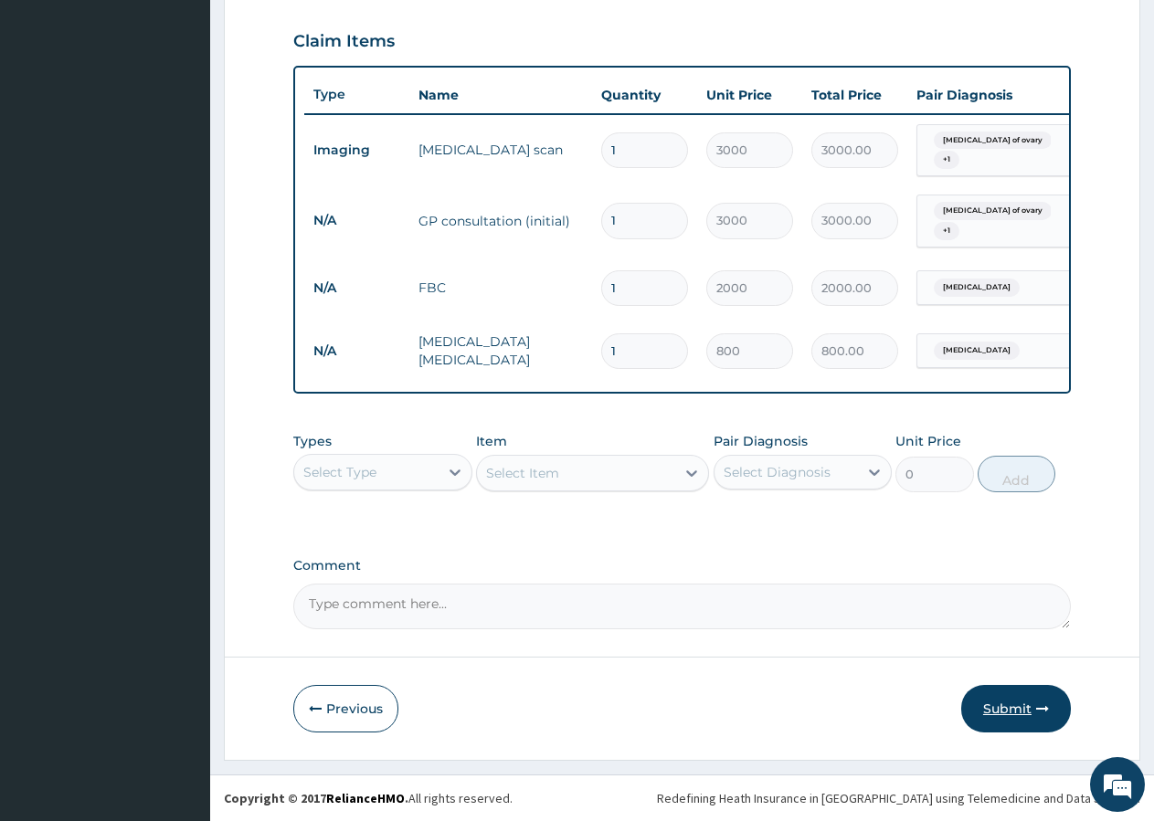
click at [1015, 704] on button "Submit" at bounding box center [1016, 709] width 110 height 48
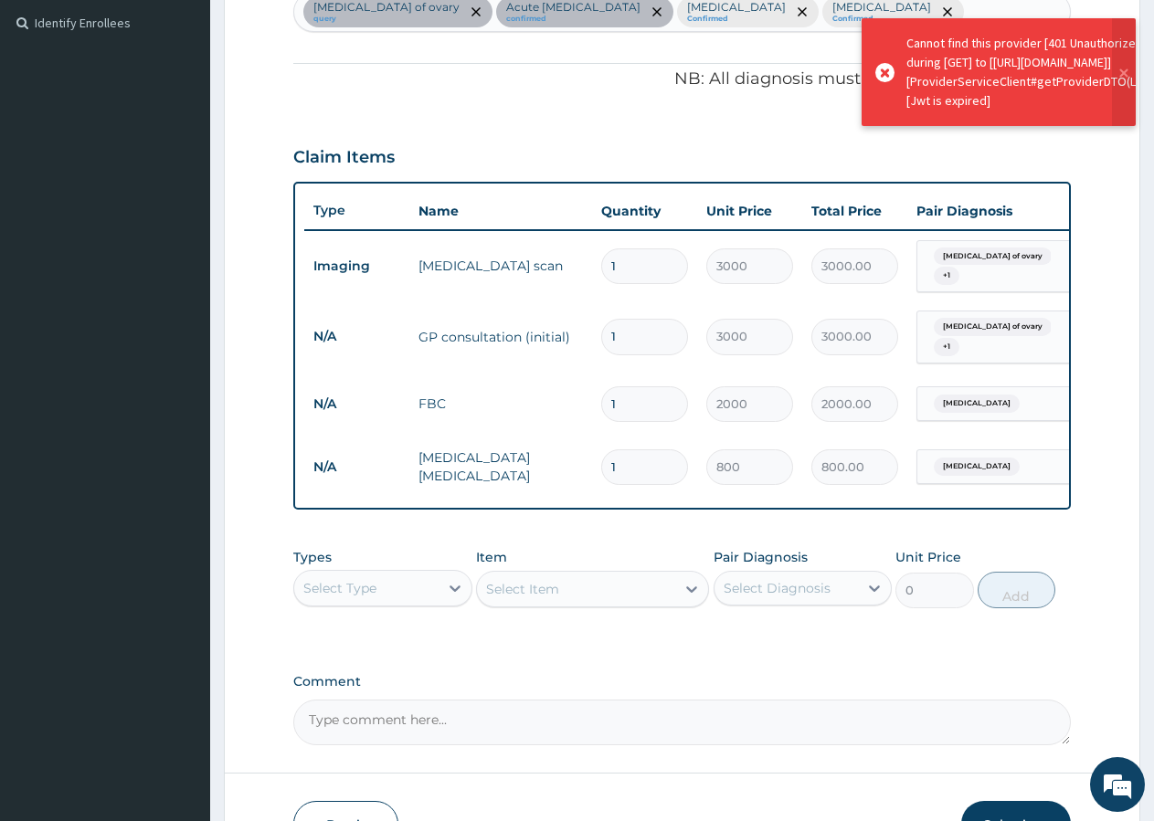
scroll to position [594, 0]
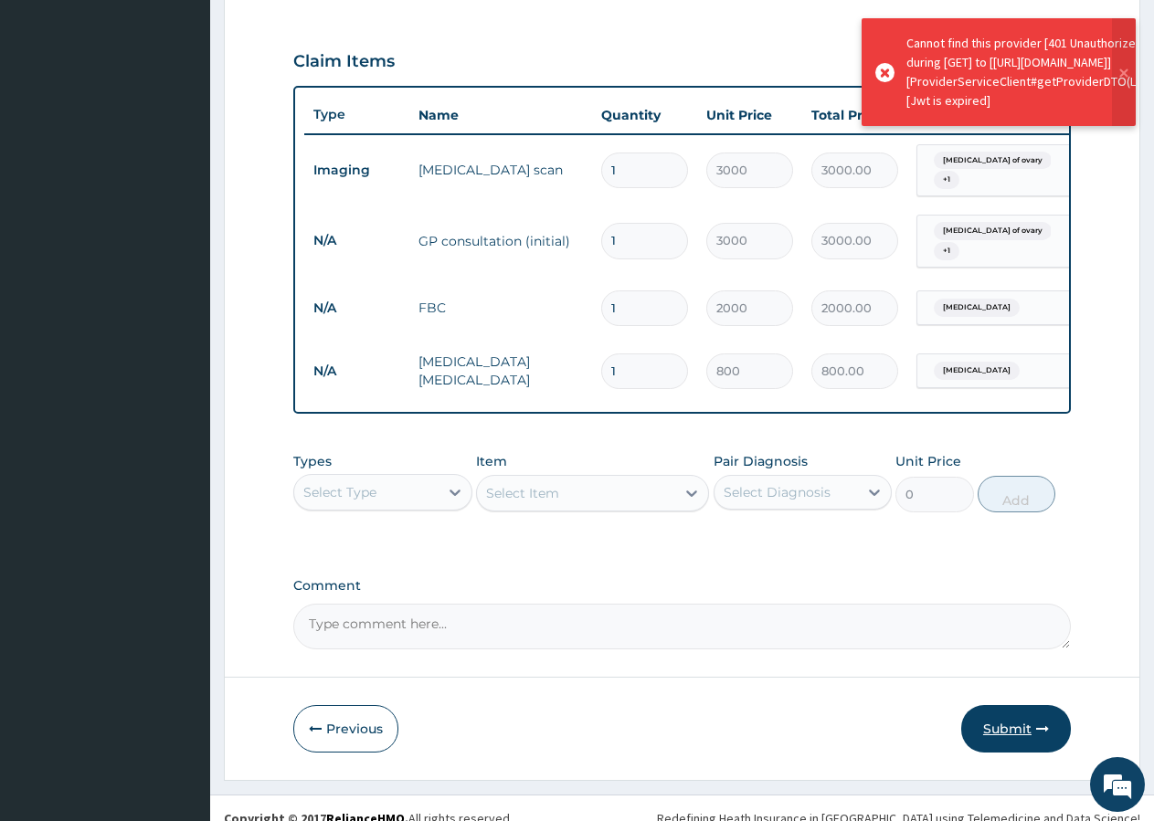
click at [1009, 726] on button "Submit" at bounding box center [1016, 729] width 110 height 48
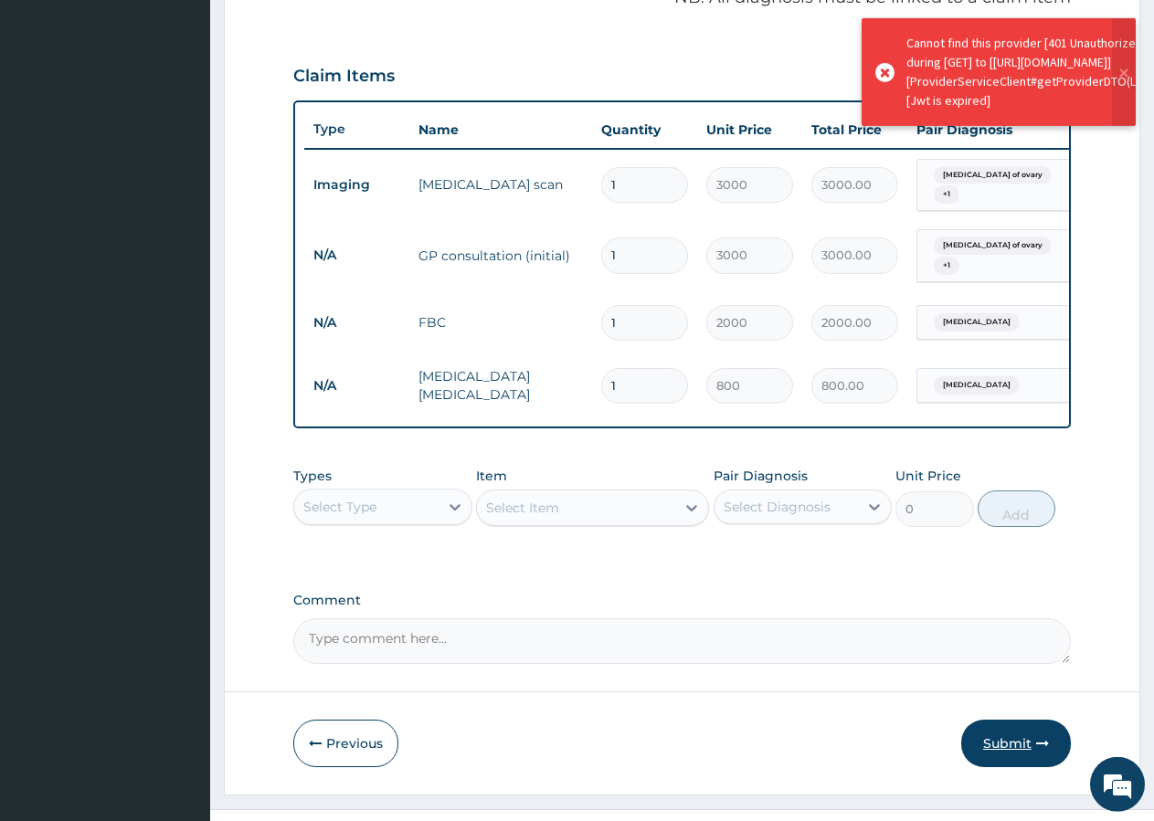
scroll to position [614, 0]
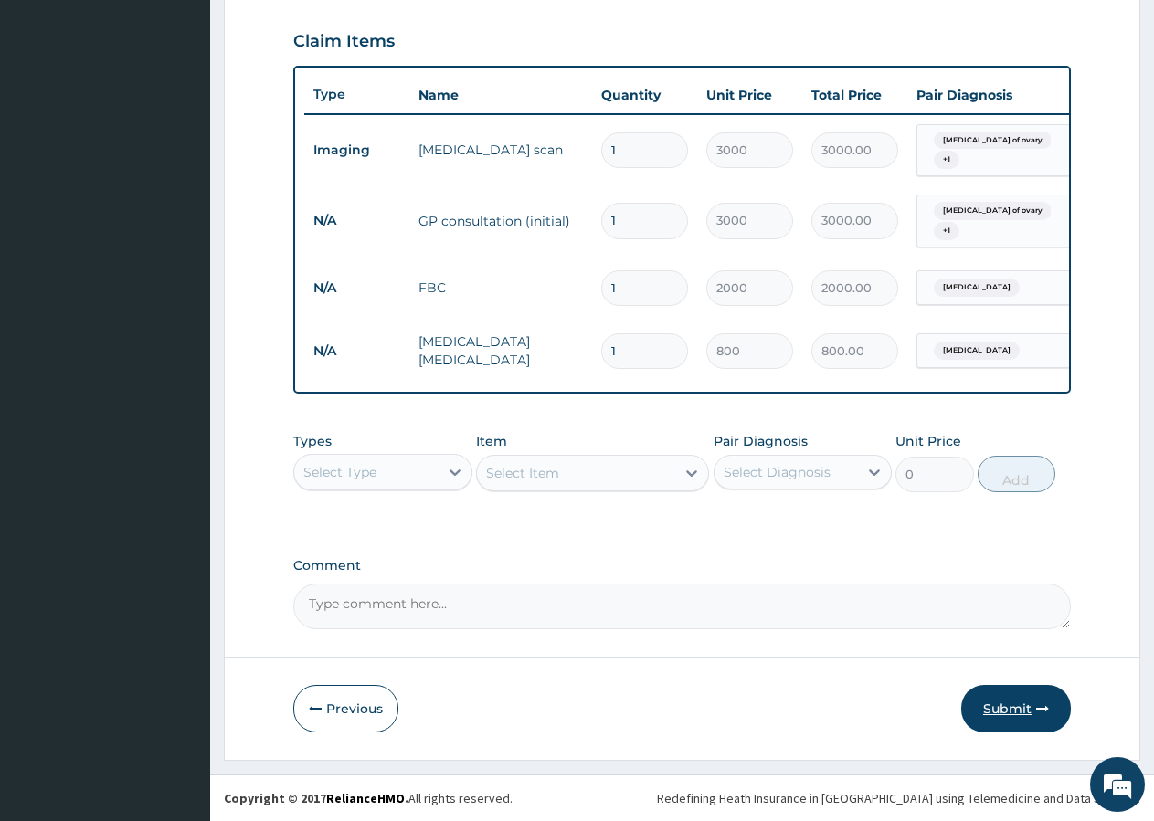
click at [1002, 709] on button "Submit" at bounding box center [1016, 709] width 110 height 48
click at [1013, 722] on button "Submit" at bounding box center [1016, 709] width 110 height 48
click at [1005, 701] on button "Submit" at bounding box center [1016, 709] width 110 height 48
click at [1009, 698] on button "Submit" at bounding box center [1016, 709] width 110 height 48
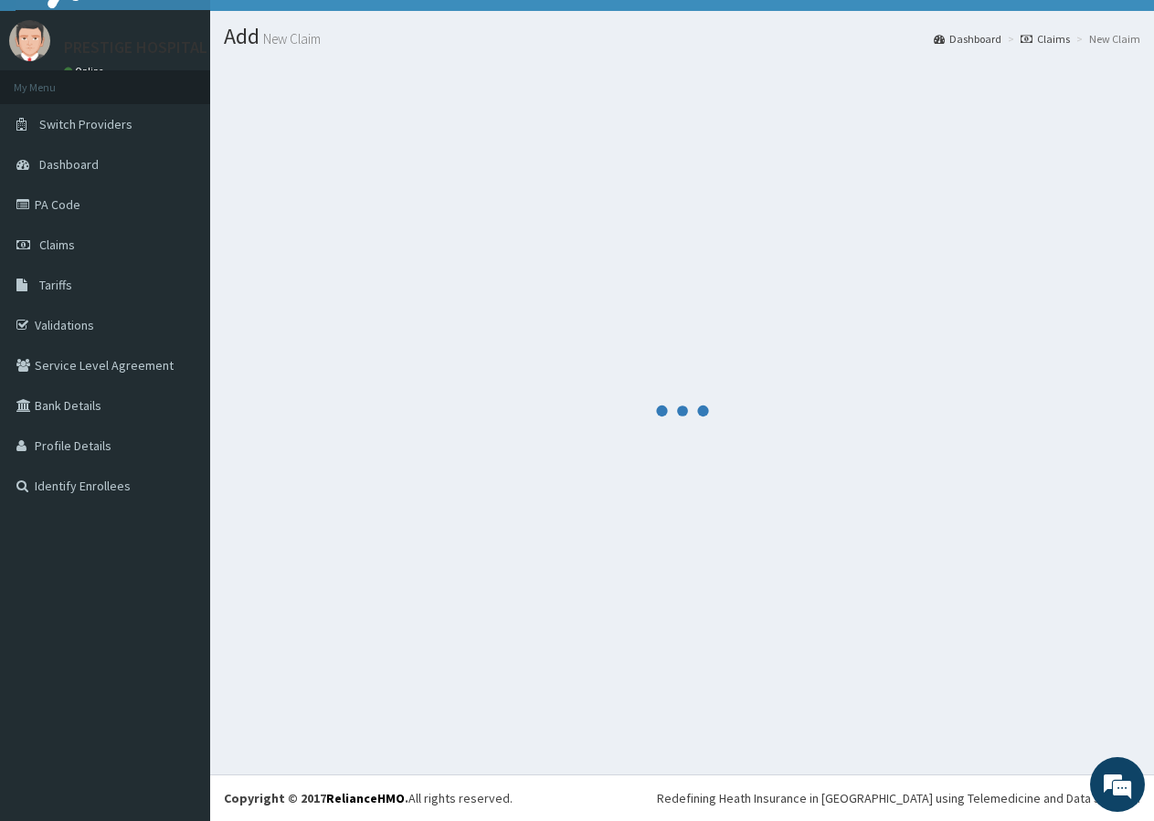
scroll to position [35, 0]
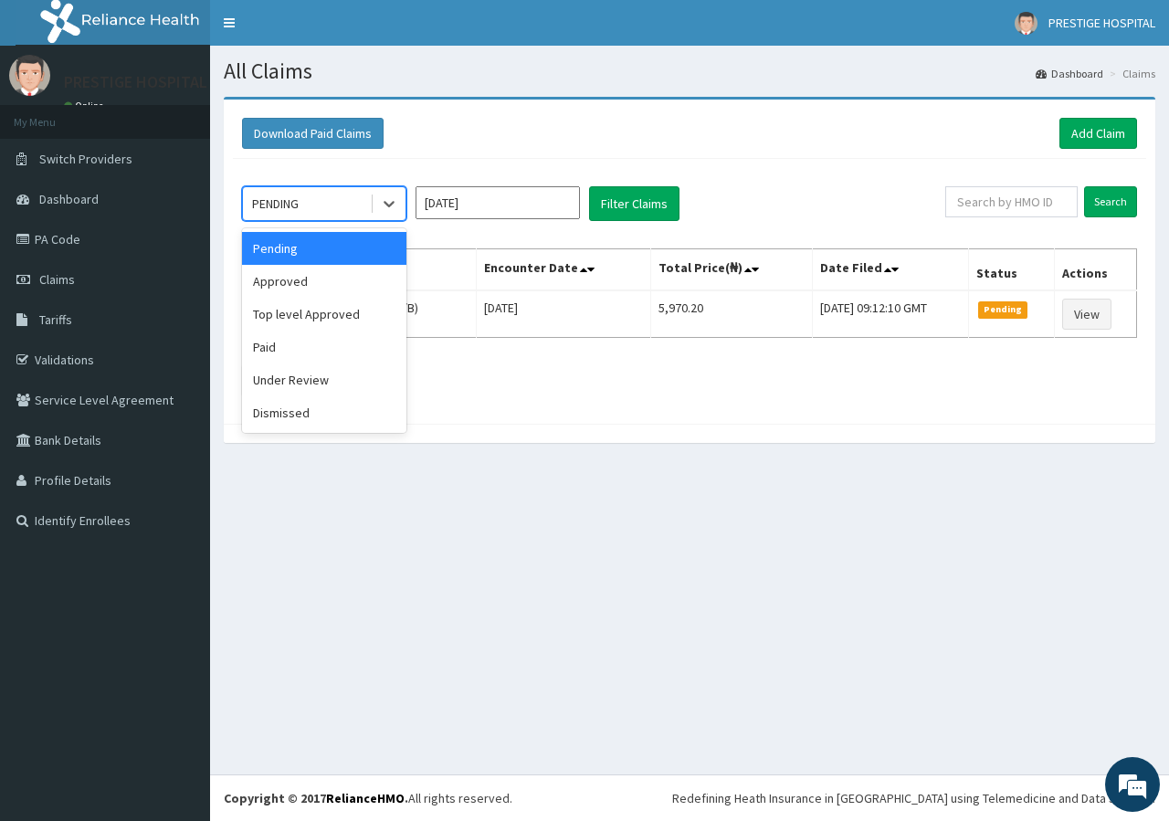
click div "PENDING"
click div "Approved"
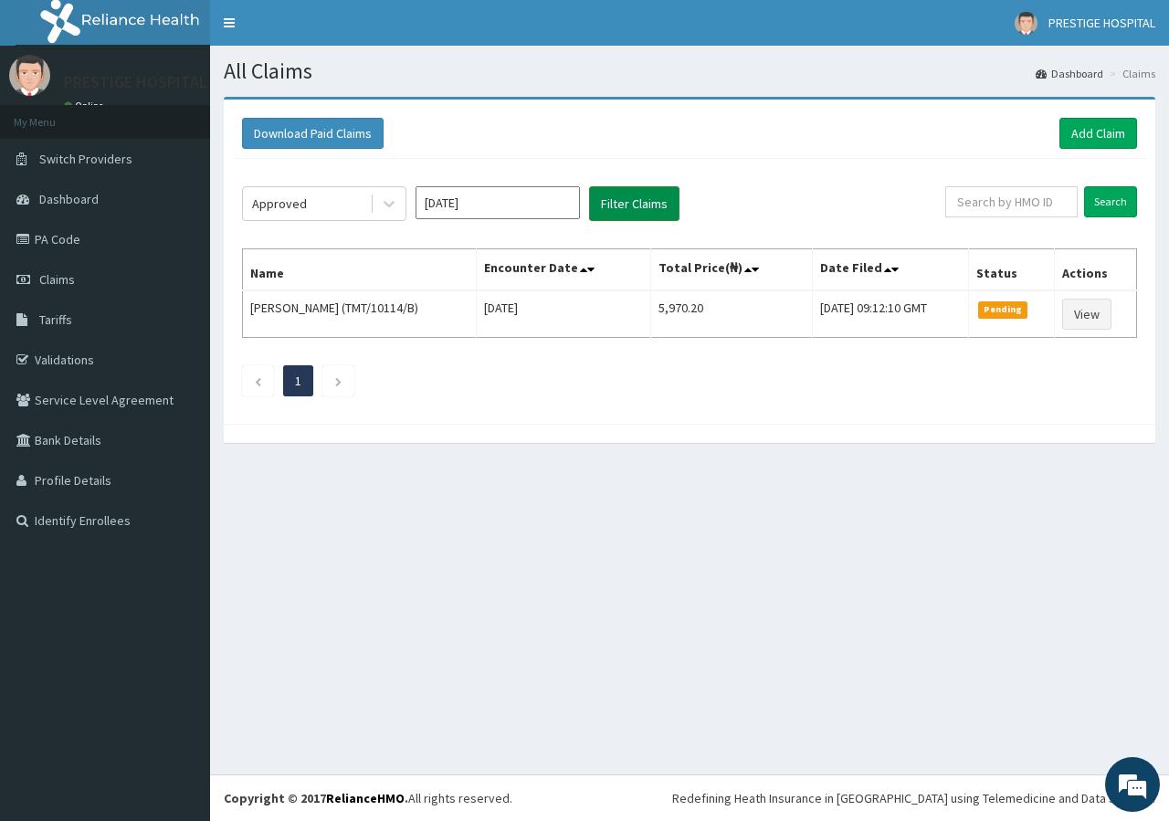
click button "Filter Claims"
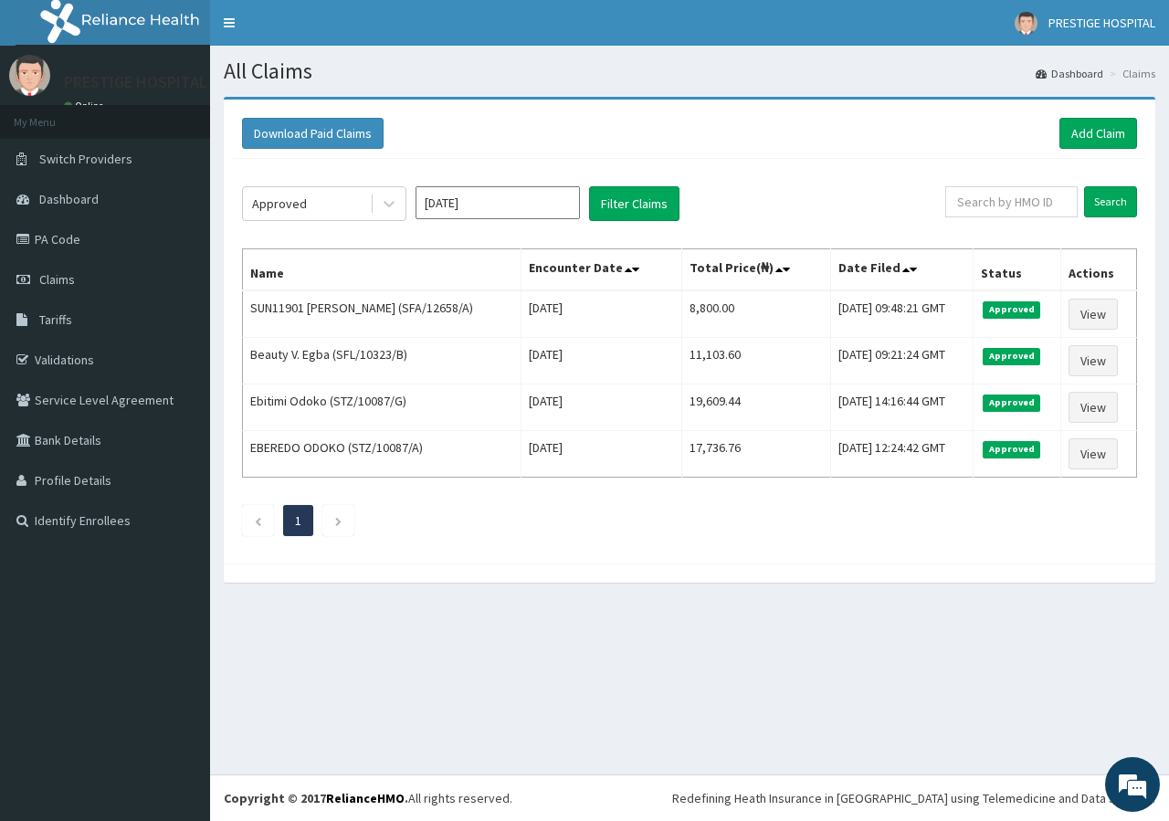
click div "Approved [DATE] Filter Claims"
click link "Add Claim"
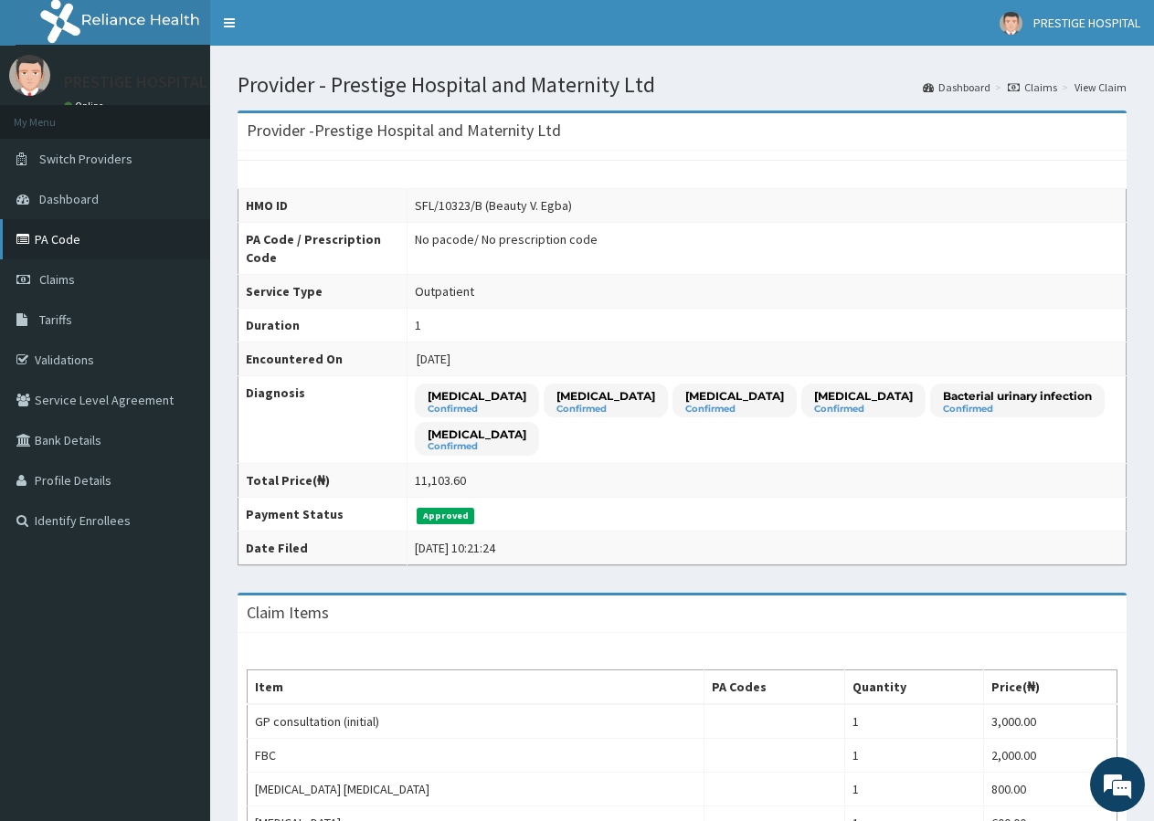
click at [67, 238] on link "PA Code" at bounding box center [105, 239] width 210 height 40
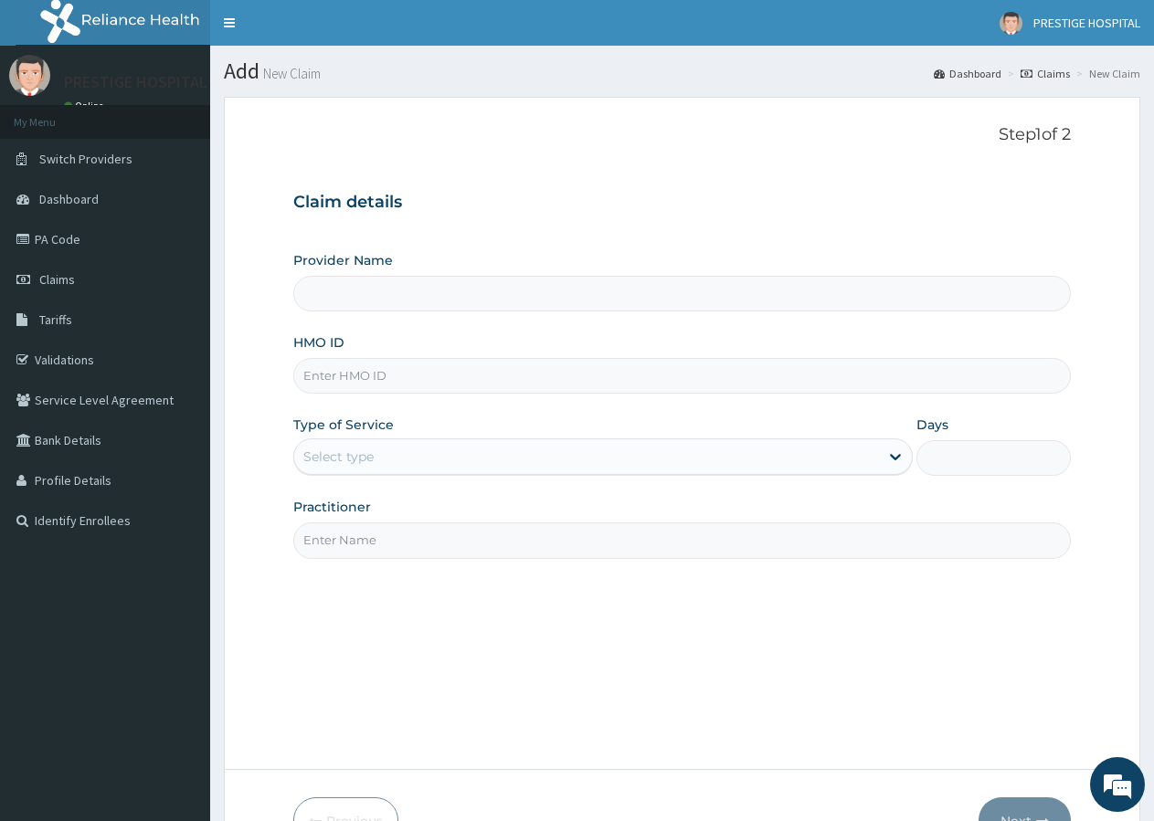
type input "Prestige Hospital and Maternity Ltd"
click at [334, 388] on input "HMO ID" at bounding box center [681, 376] width 777 height 36
type input "SFL/10323/B"
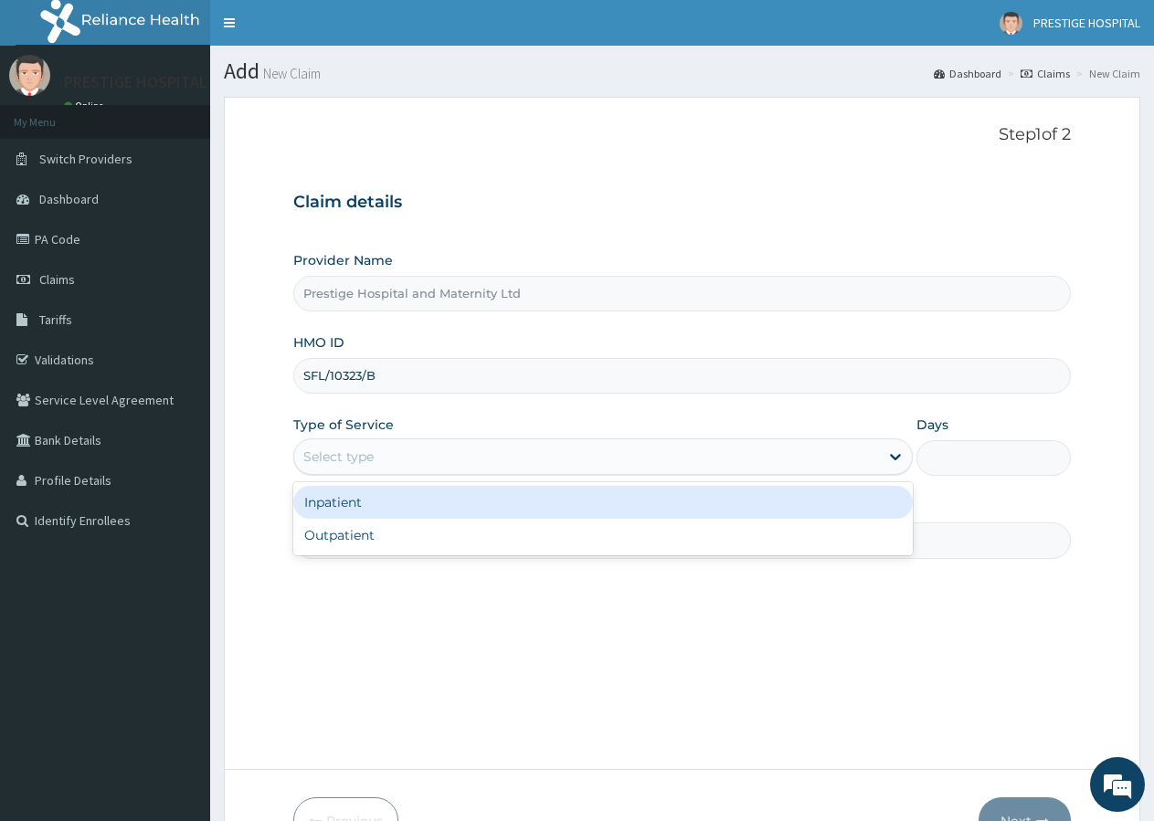
click at [362, 460] on div "Select type" at bounding box center [338, 457] width 70 height 18
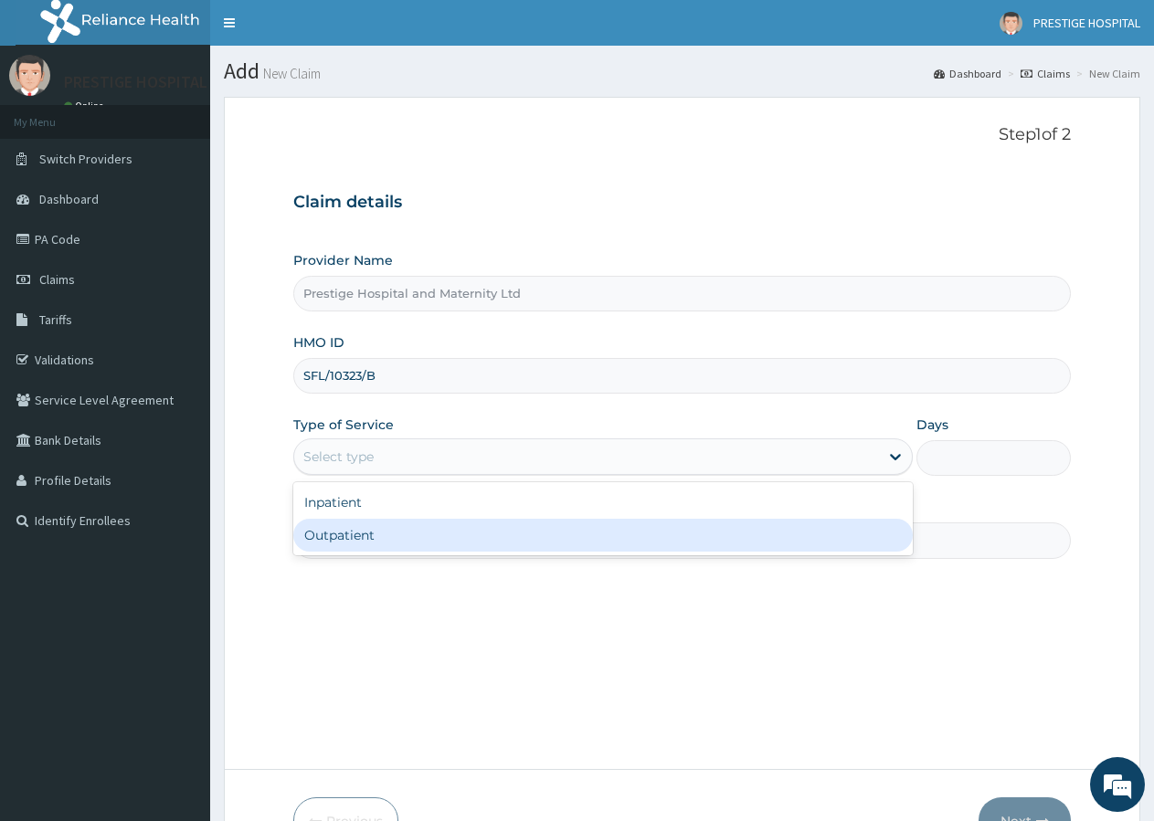
click at [364, 534] on div "Outpatient" at bounding box center [602, 535] width 618 height 33
type input "1"
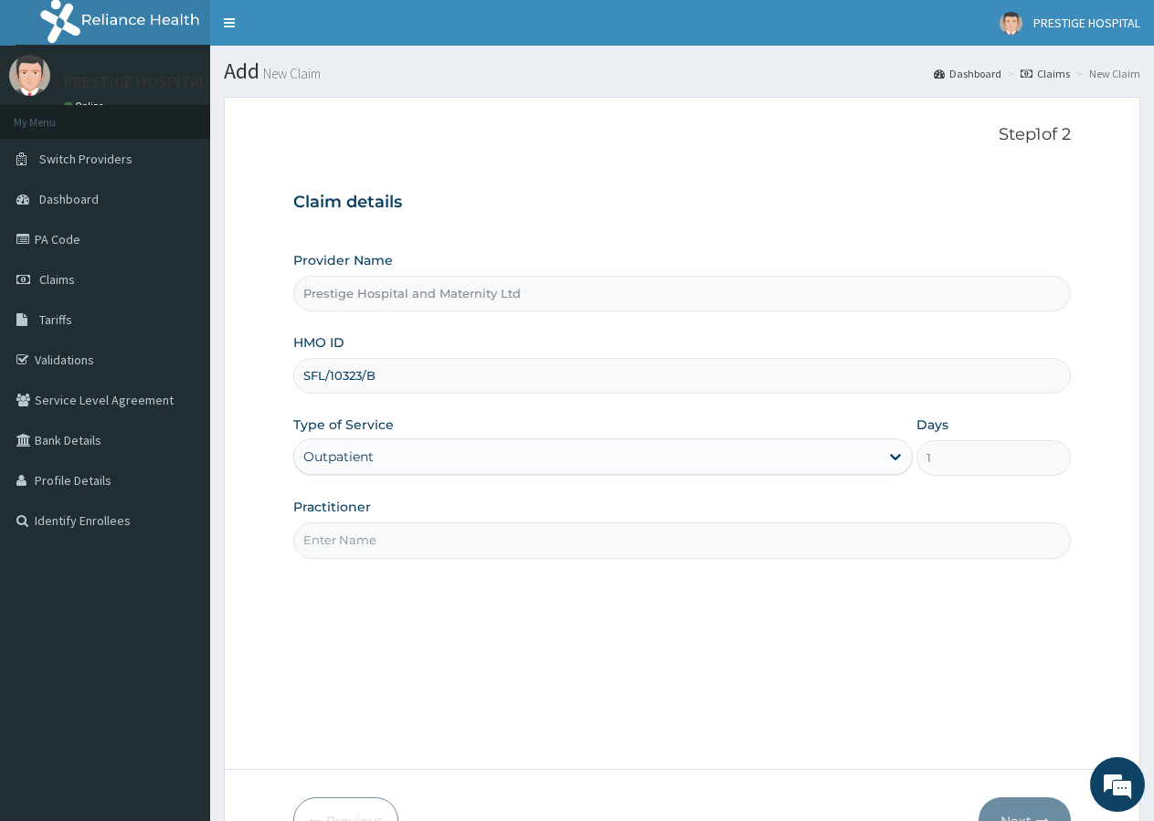
click at [362, 540] on input "Practitioner" at bounding box center [681, 541] width 777 height 36
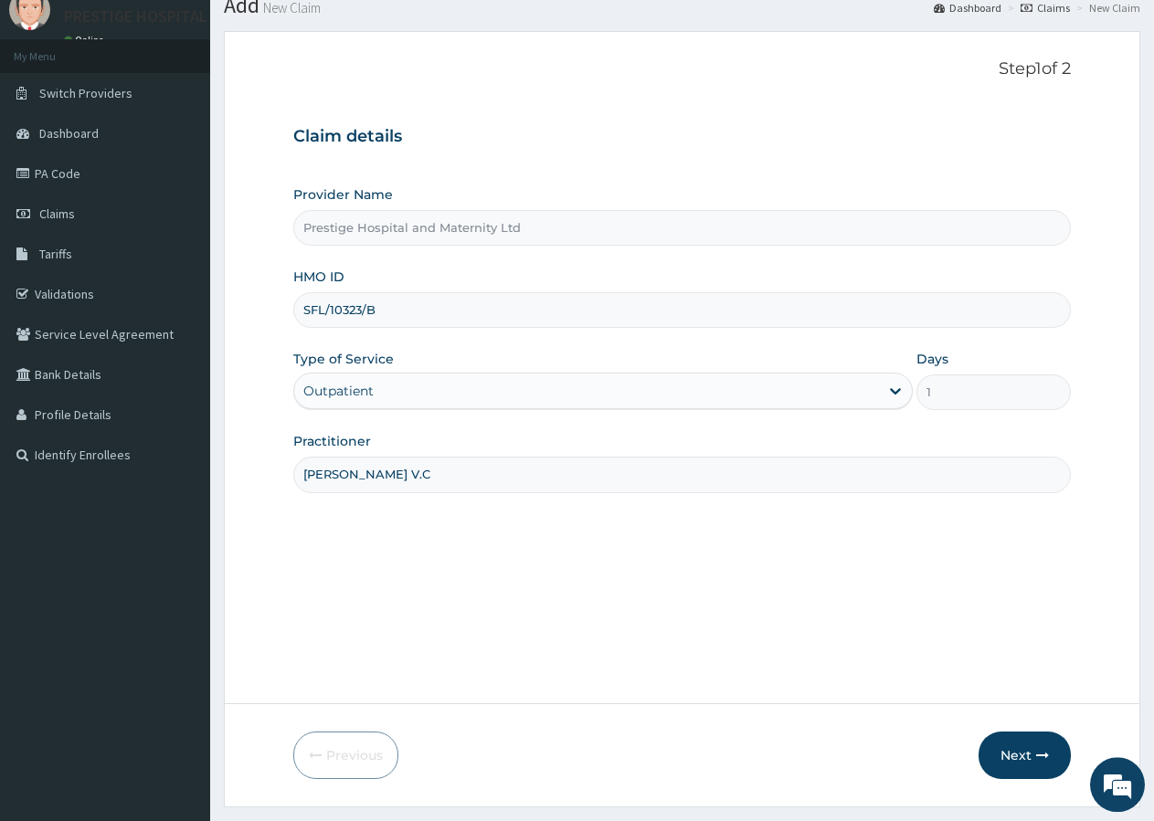
scroll to position [112, 0]
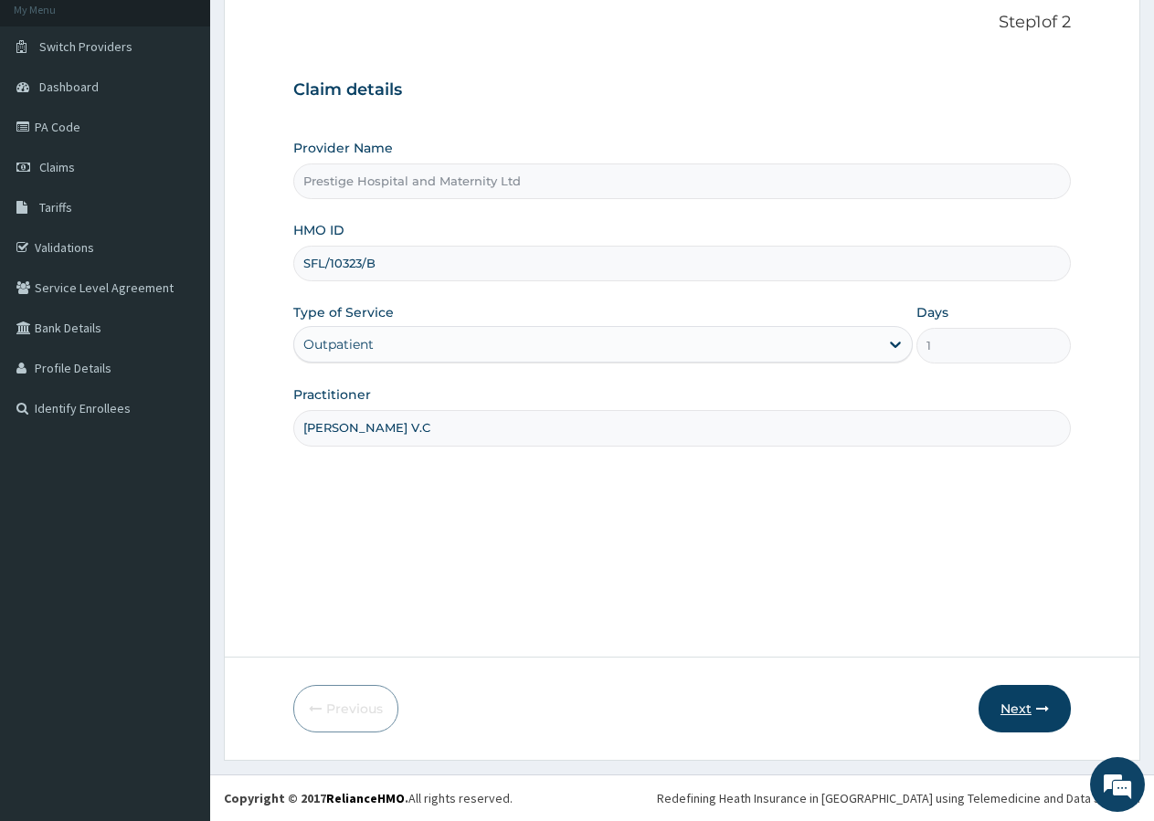
type input "DR. KANU V.C"
click at [1020, 698] on button "Next" at bounding box center [1024, 709] width 92 height 48
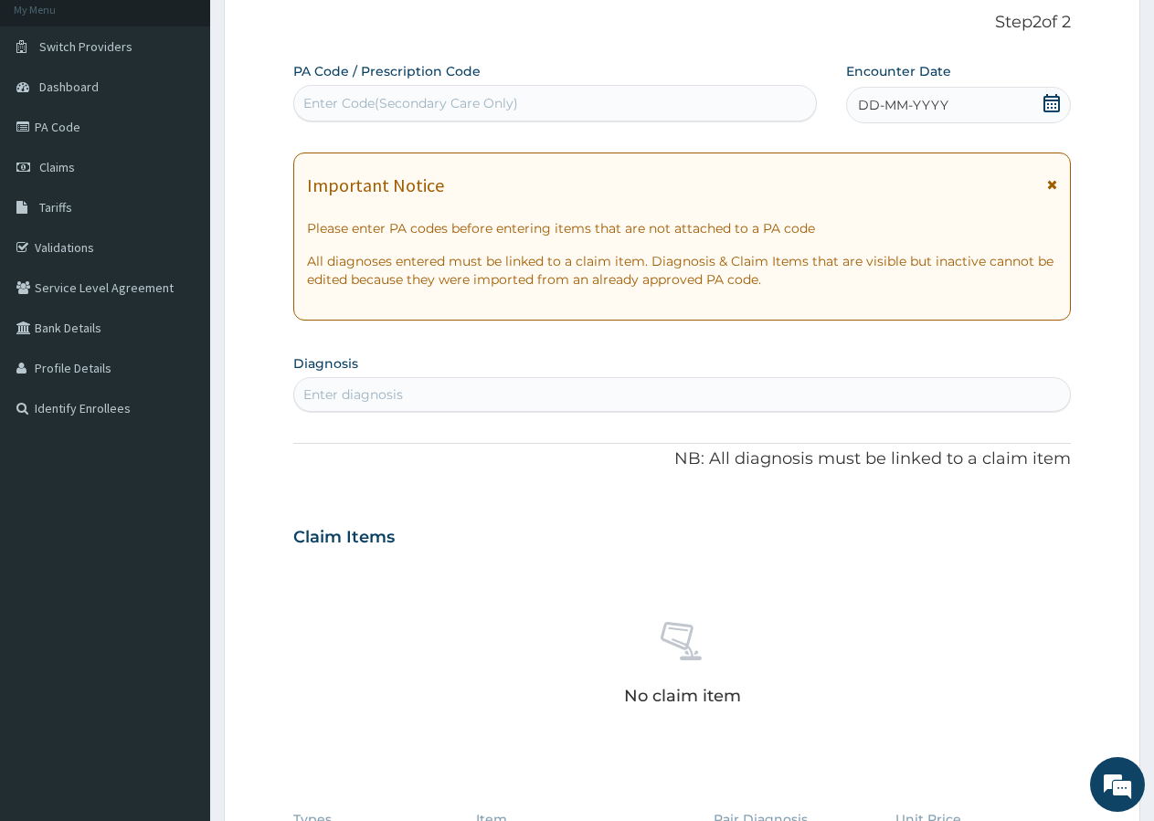
click at [440, 101] on div "Enter Code(Secondary Care Only)" at bounding box center [410, 103] width 215 height 18
type input "PA/39ED1C"
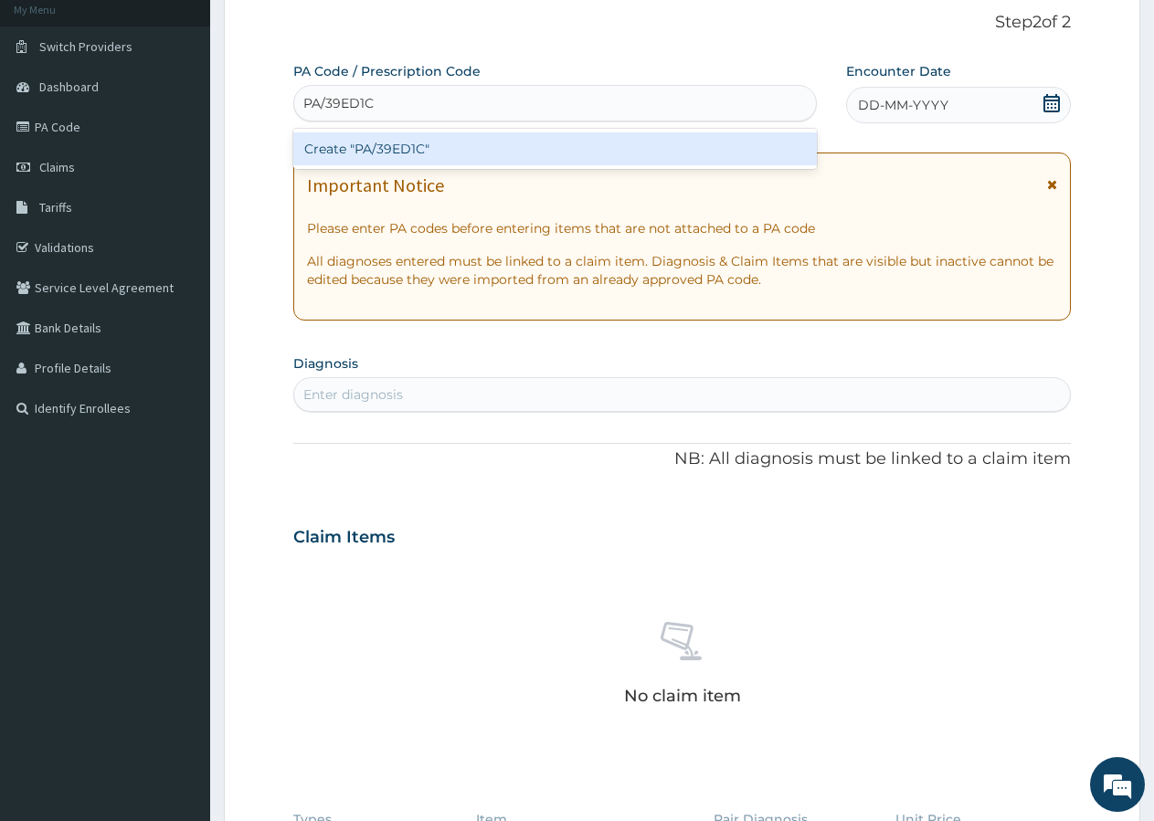
click at [544, 143] on div "Create "PA/39ED1C"" at bounding box center [554, 148] width 523 height 33
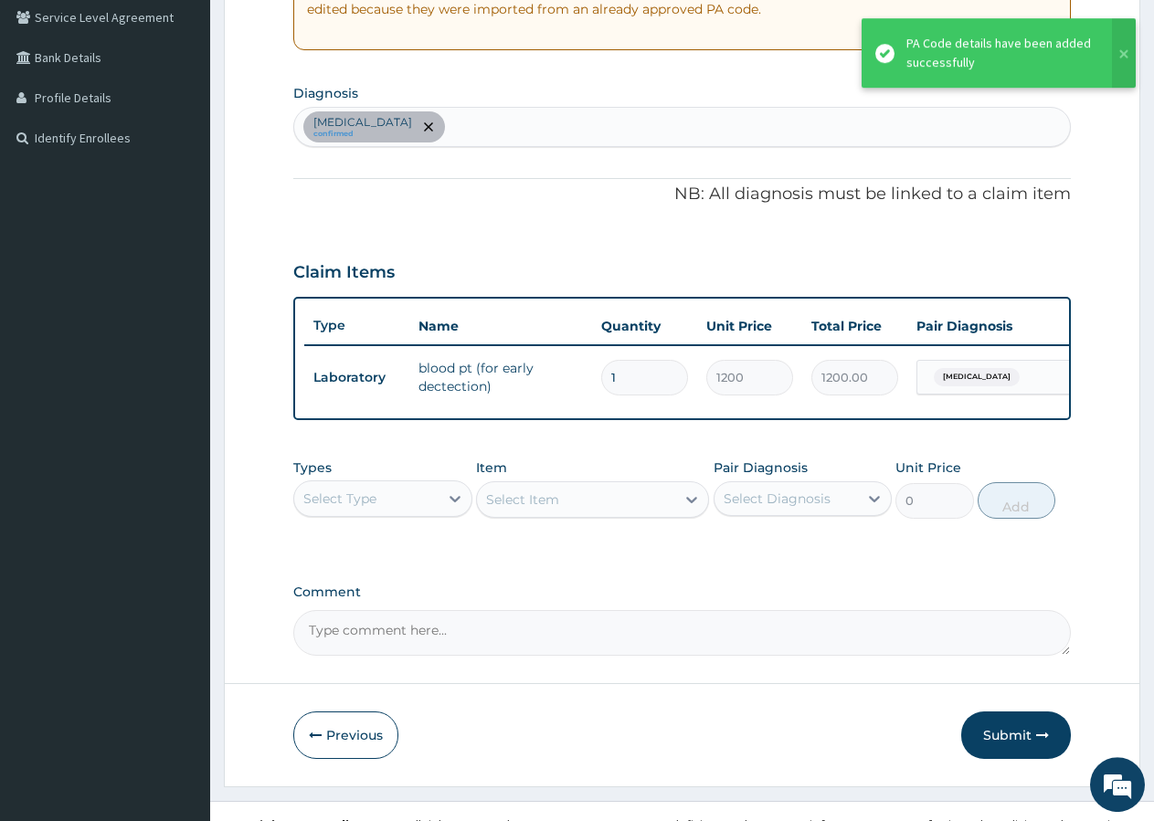
scroll to position [392, 0]
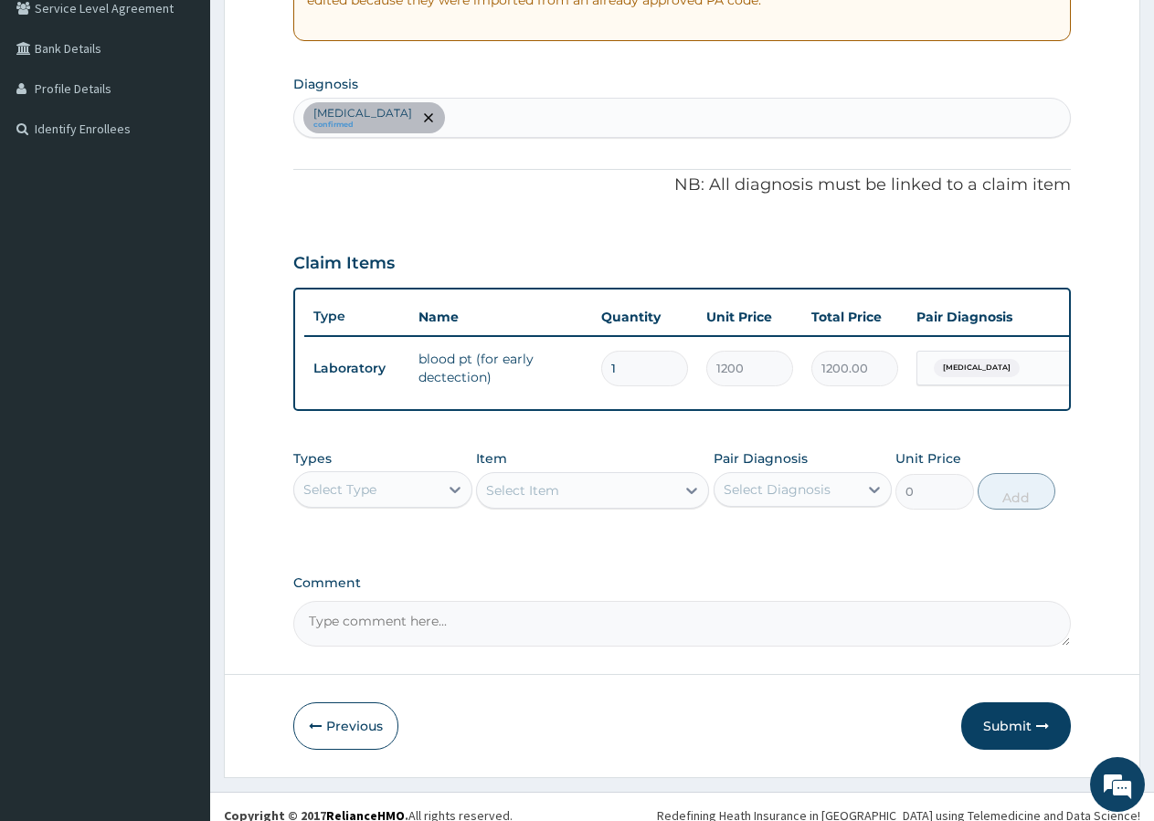
drag, startPoint x: 1021, startPoint y: 738, endPoint x: 1010, endPoint y: 731, distance: 13.2
click at [1020, 736] on button "Submit" at bounding box center [1016, 727] width 110 height 48
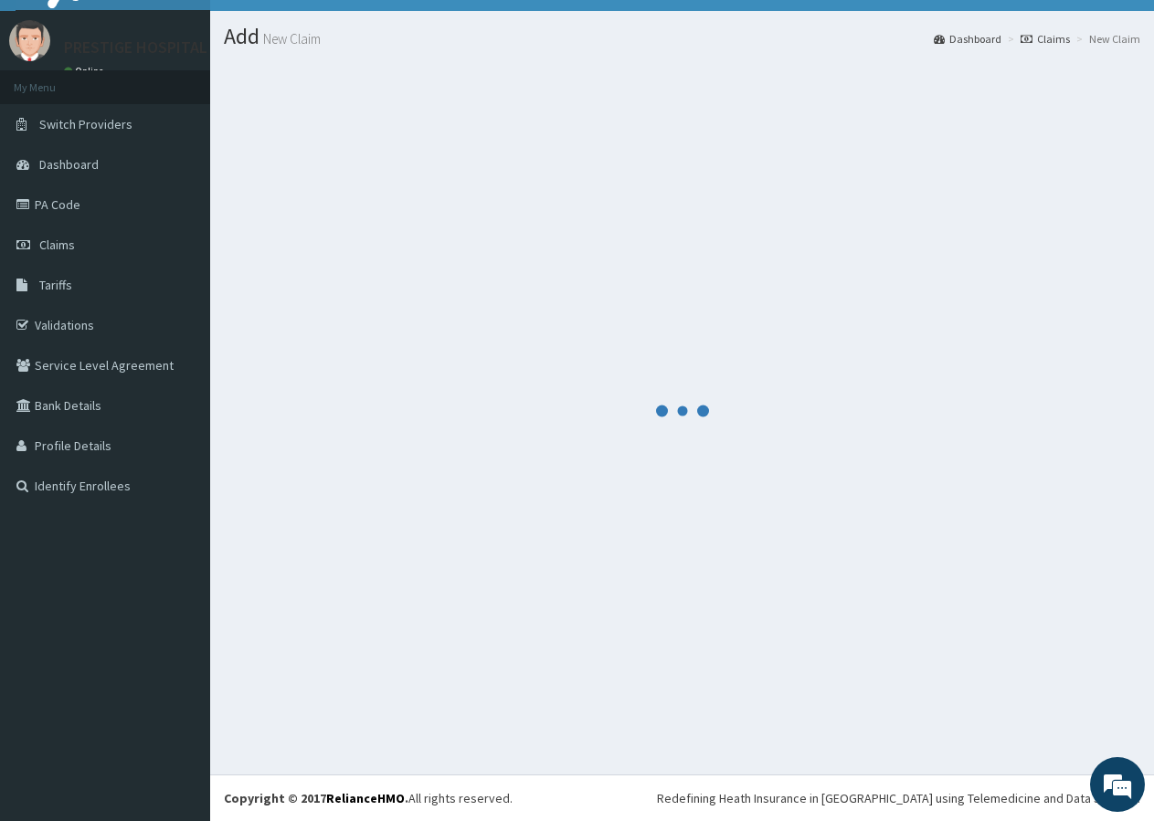
scroll to position [35, 0]
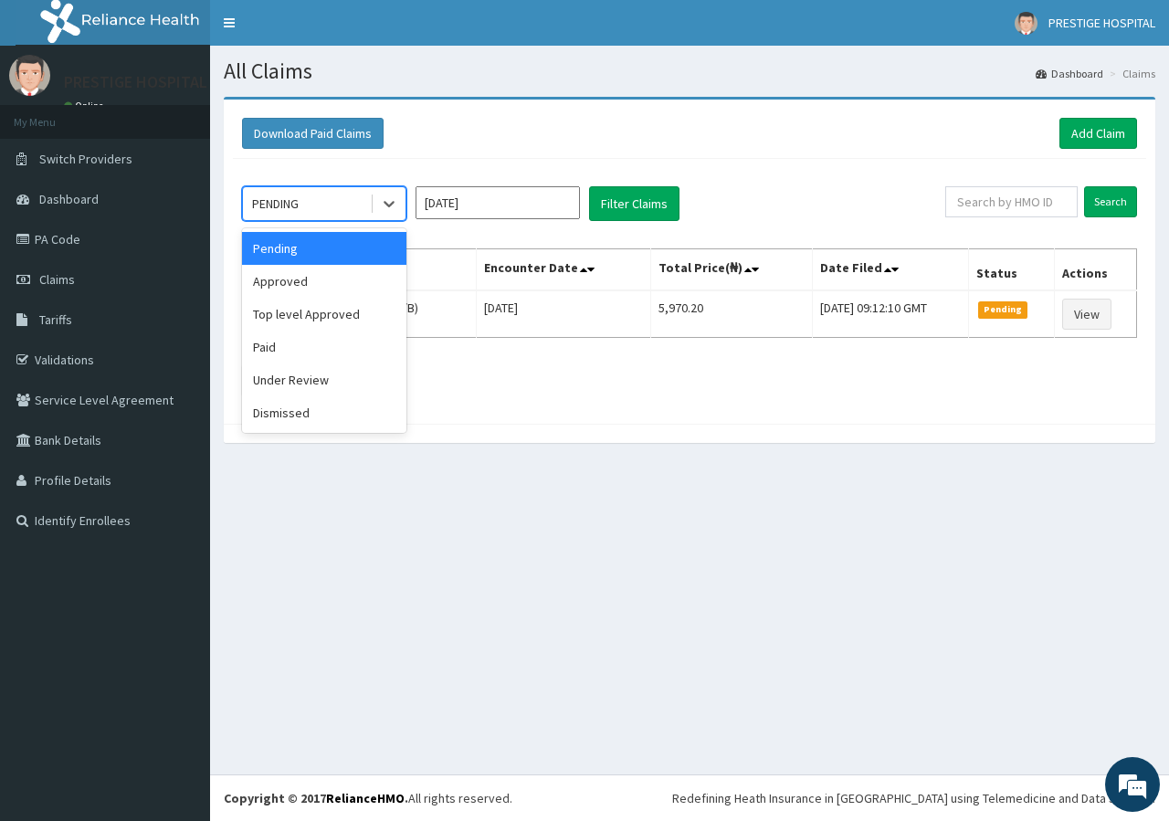
click at [310, 194] on div "PENDING" at bounding box center [306, 203] width 127 height 29
click at [271, 274] on div "Approved" at bounding box center [324, 281] width 164 height 33
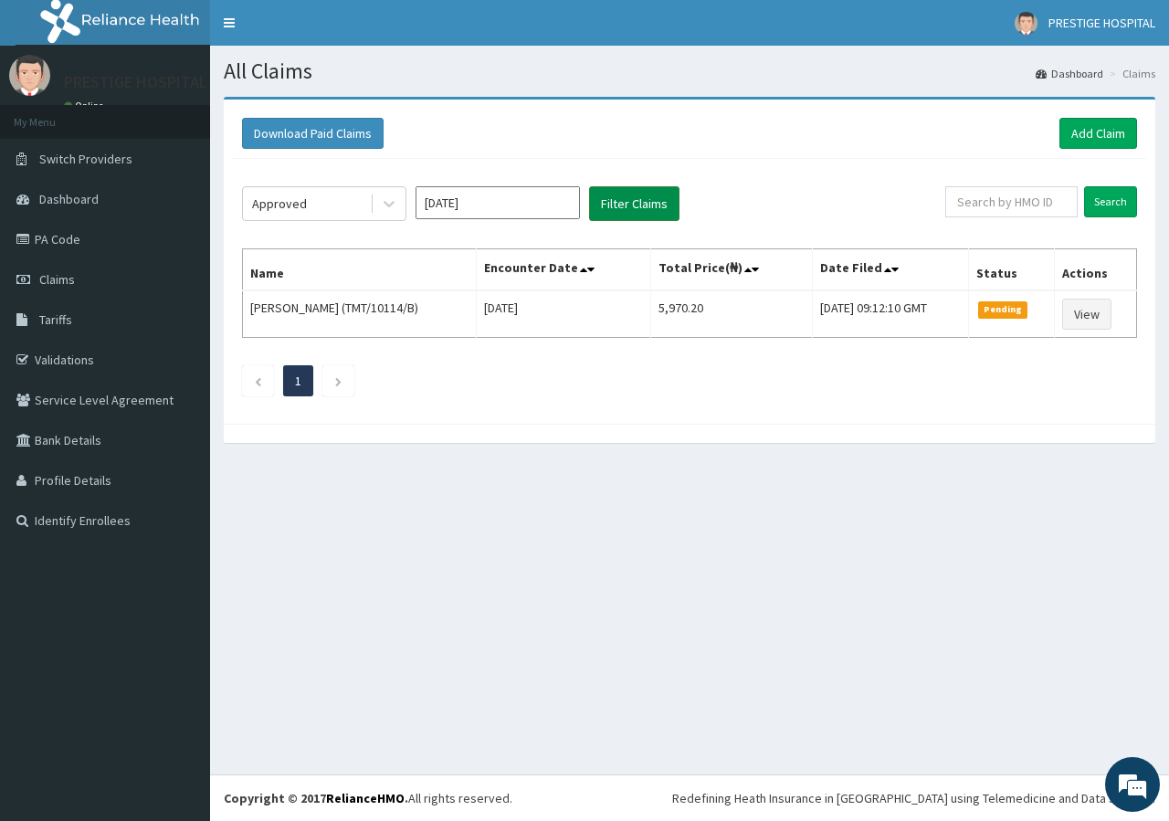
click at [653, 206] on button "Filter Claims" at bounding box center [634, 203] width 90 height 35
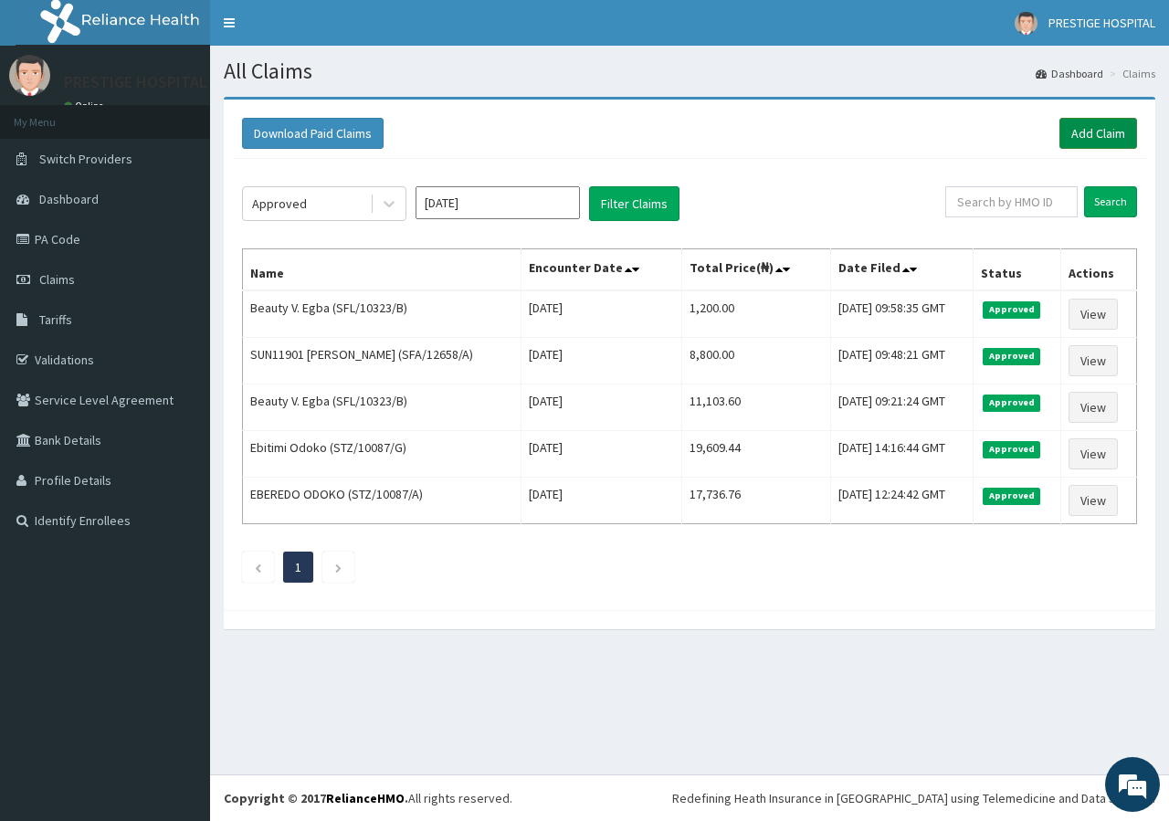
click at [1099, 135] on link "Add Claim" at bounding box center [1099, 133] width 78 height 31
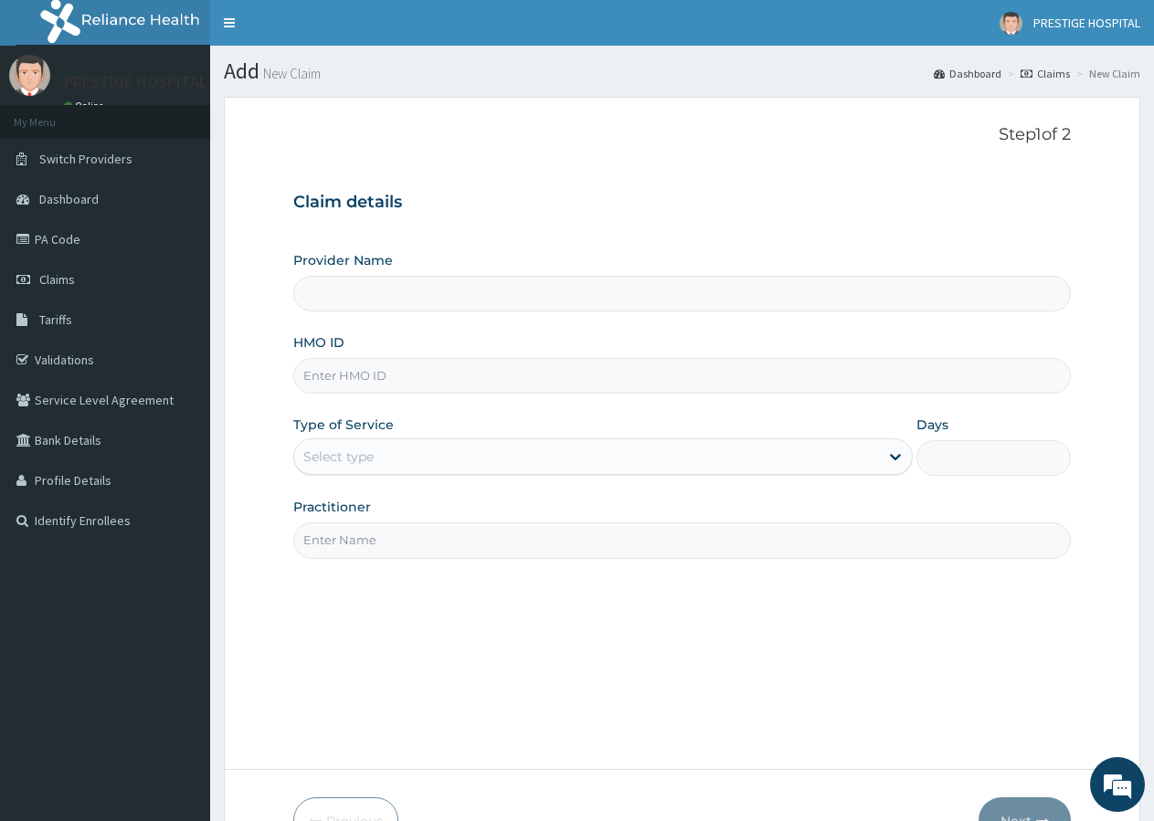
click at [330, 389] on input "HMO ID" at bounding box center [681, 376] width 777 height 36
click at [387, 256] on label "Provider Name" at bounding box center [343, 260] width 100 height 18
click at [378, 271] on div "Provider Name" at bounding box center [681, 281] width 777 height 60
click at [329, 376] on input "HMO ID" at bounding box center [681, 376] width 777 height 36
type input "SMP/10024/A"
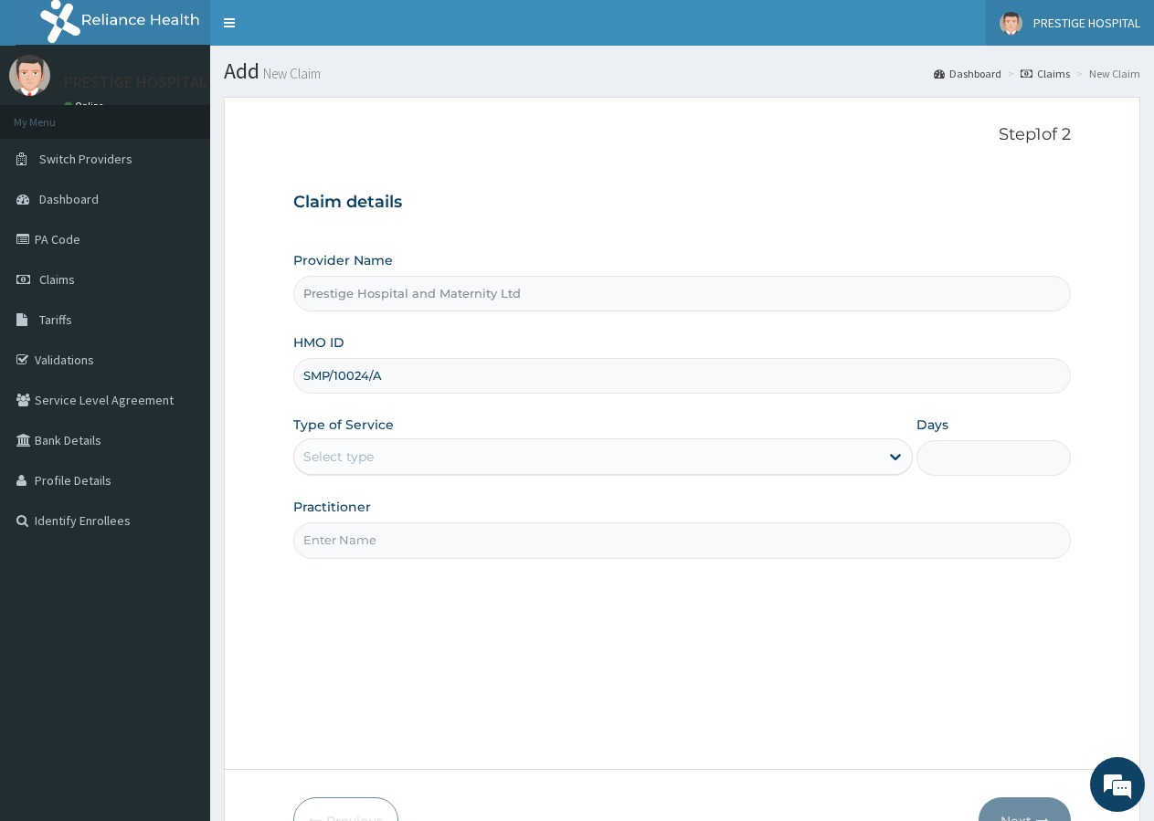
type input "Prestige Hospital and Maternity Ltd"
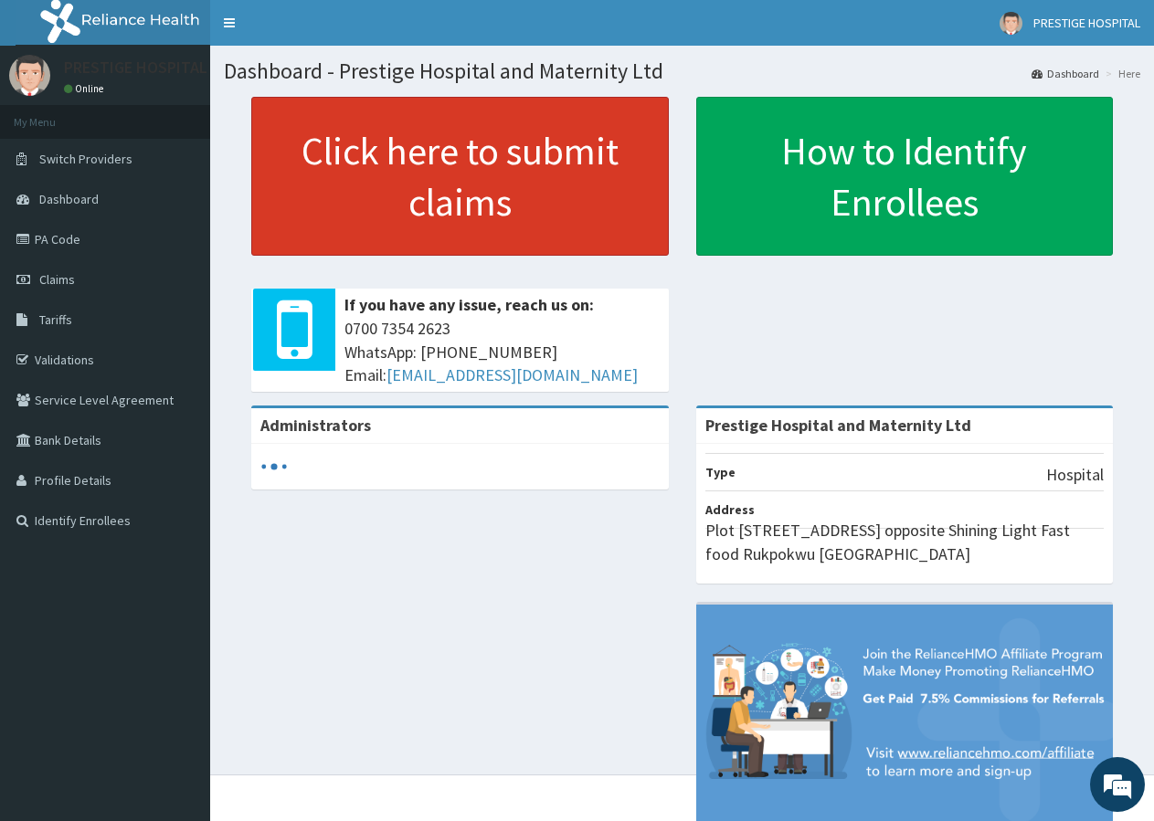
drag, startPoint x: 582, startPoint y: 280, endPoint x: 504, endPoint y: 255, distance: 81.5
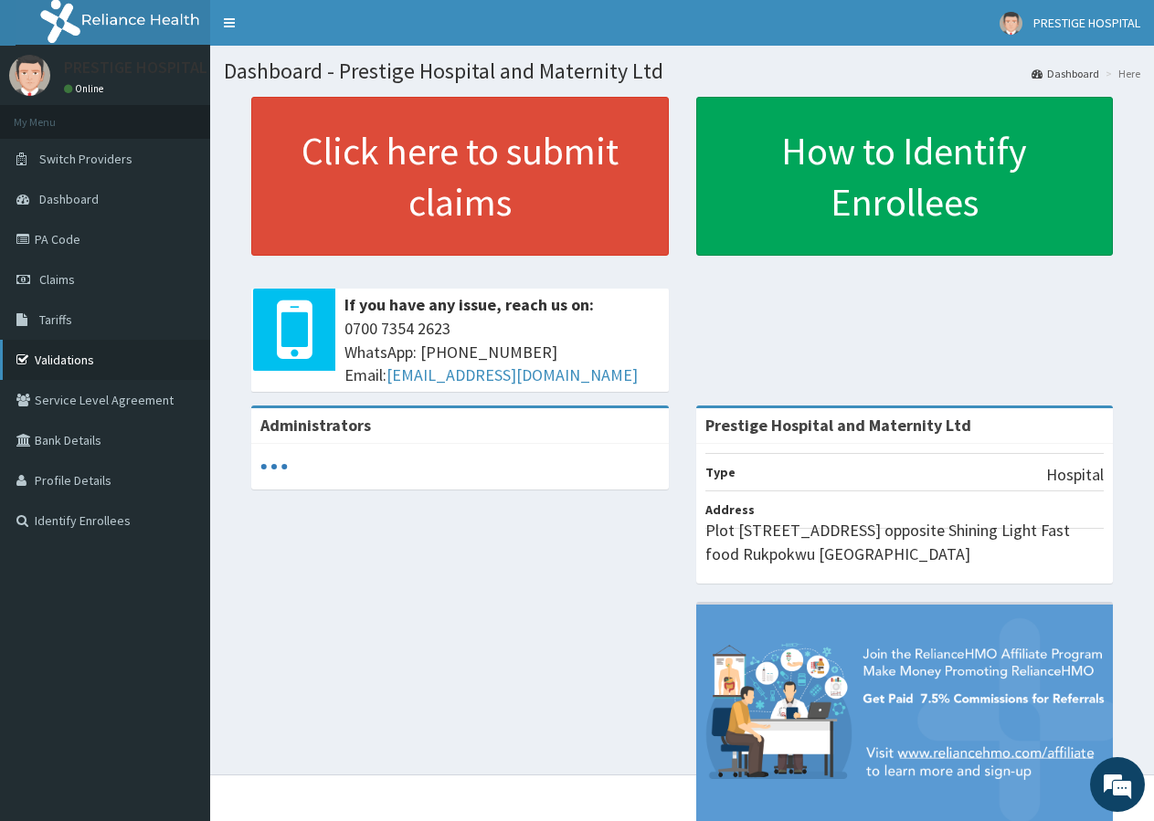
click at [54, 356] on link "Validations" at bounding box center [105, 360] width 210 height 40
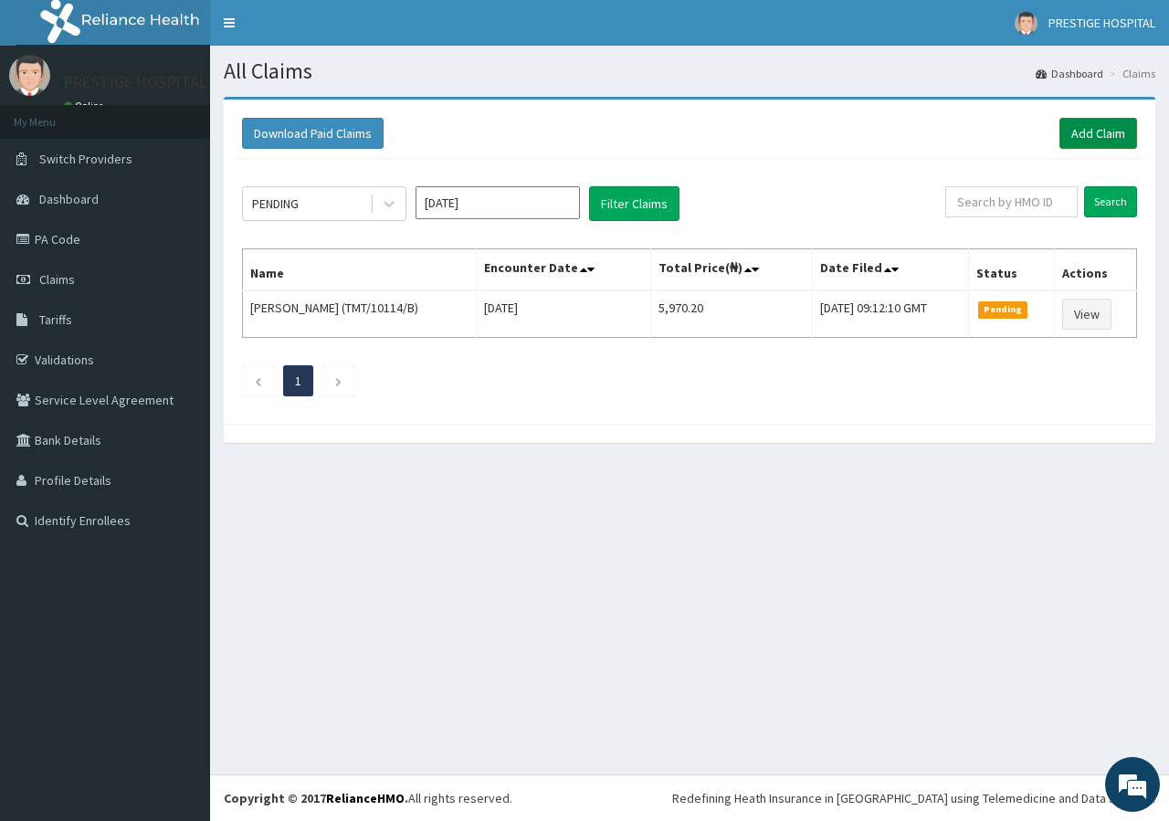
click at [1083, 132] on link "Add Claim" at bounding box center [1099, 133] width 78 height 31
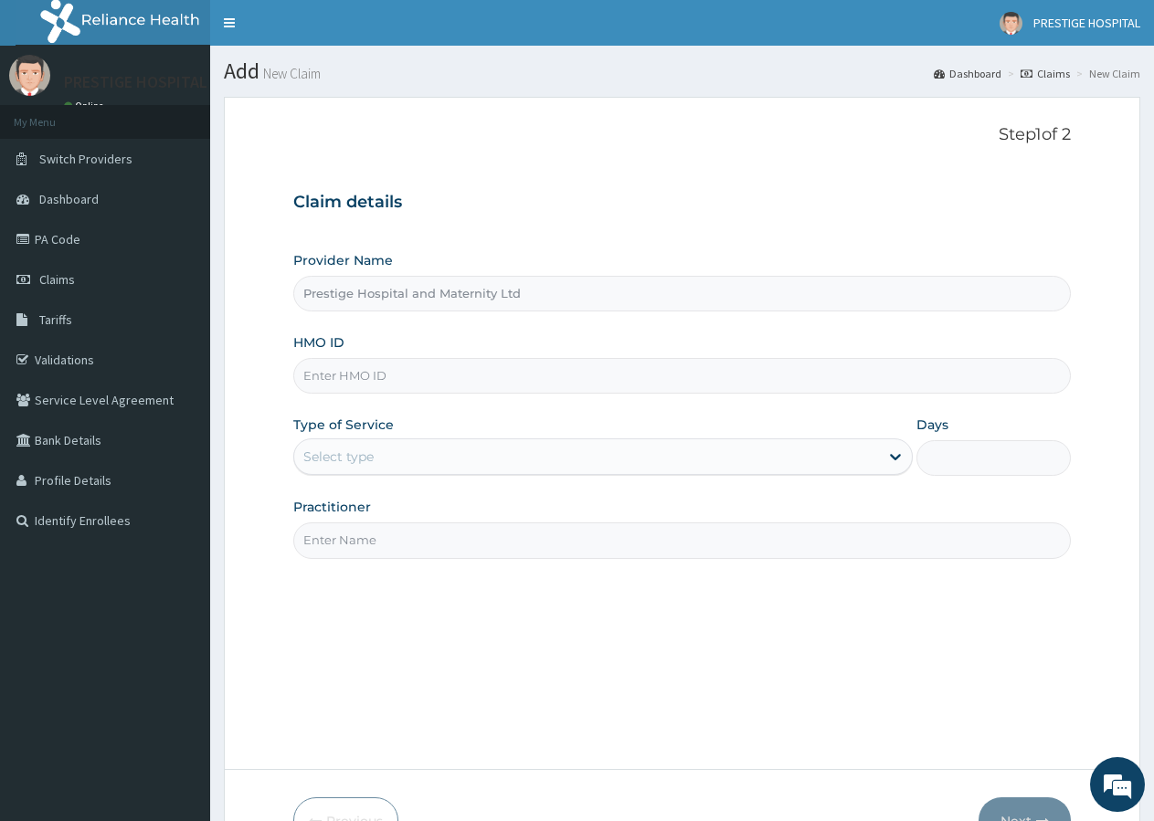
type input "Prestige Hospital and Maternity Ltd"
click at [331, 370] on input "HMO ID" at bounding box center [681, 376] width 777 height 36
type input "SMP/10024/A"
click at [350, 460] on div "Select type" at bounding box center [338, 457] width 70 height 18
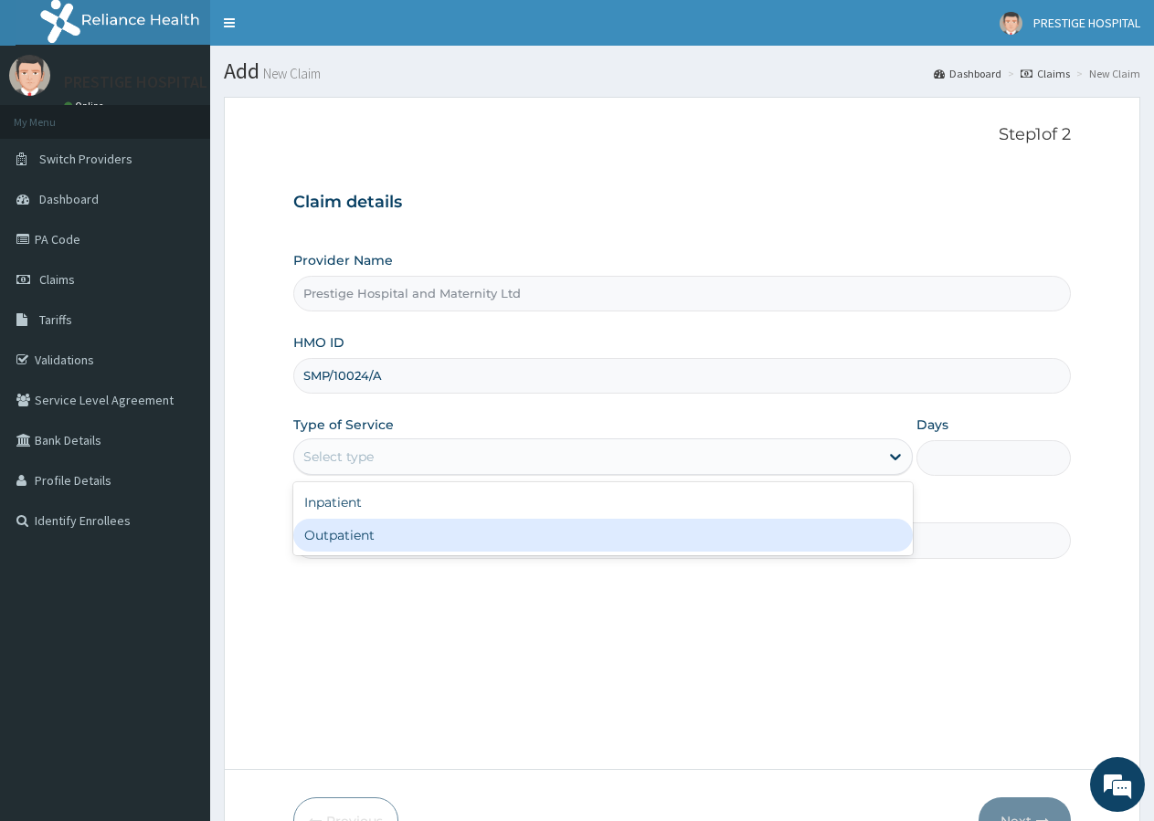
click at [353, 534] on div "Outpatient" at bounding box center [602, 535] width 618 height 33
type input "1"
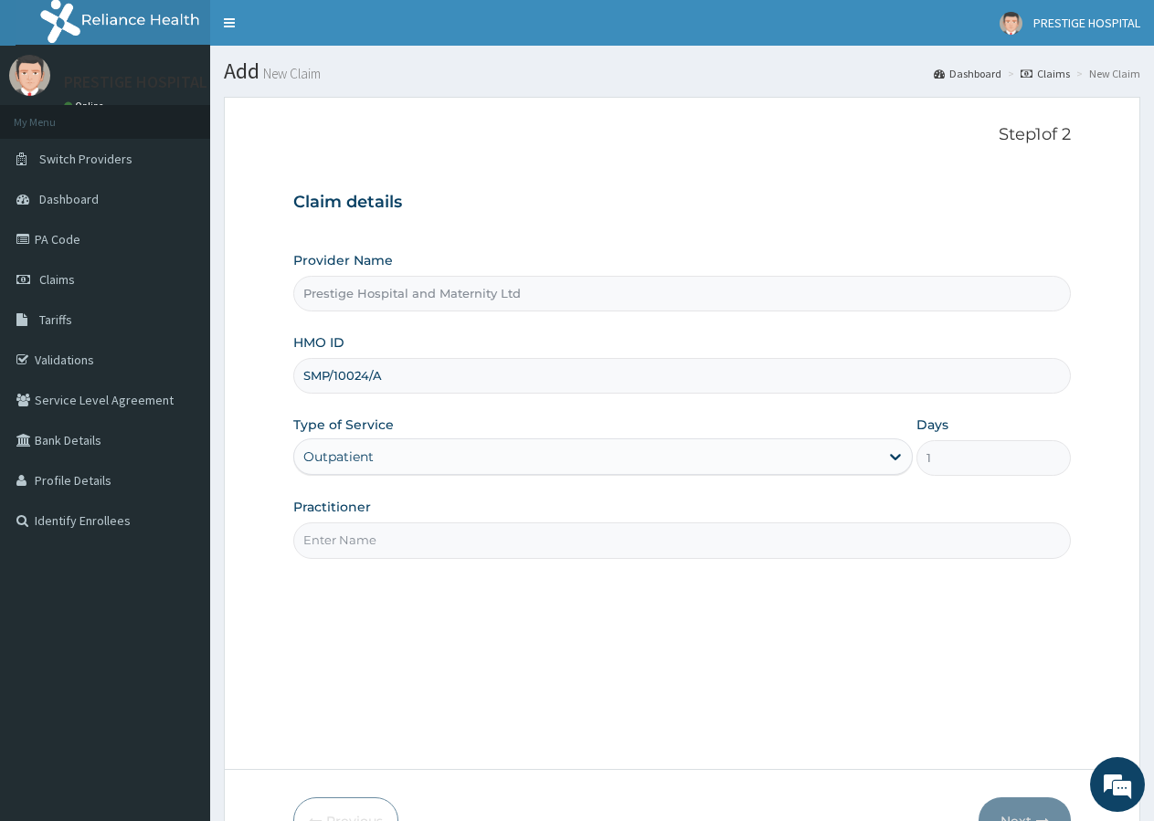
click at [321, 530] on input "Practitioner" at bounding box center [681, 541] width 777 height 36
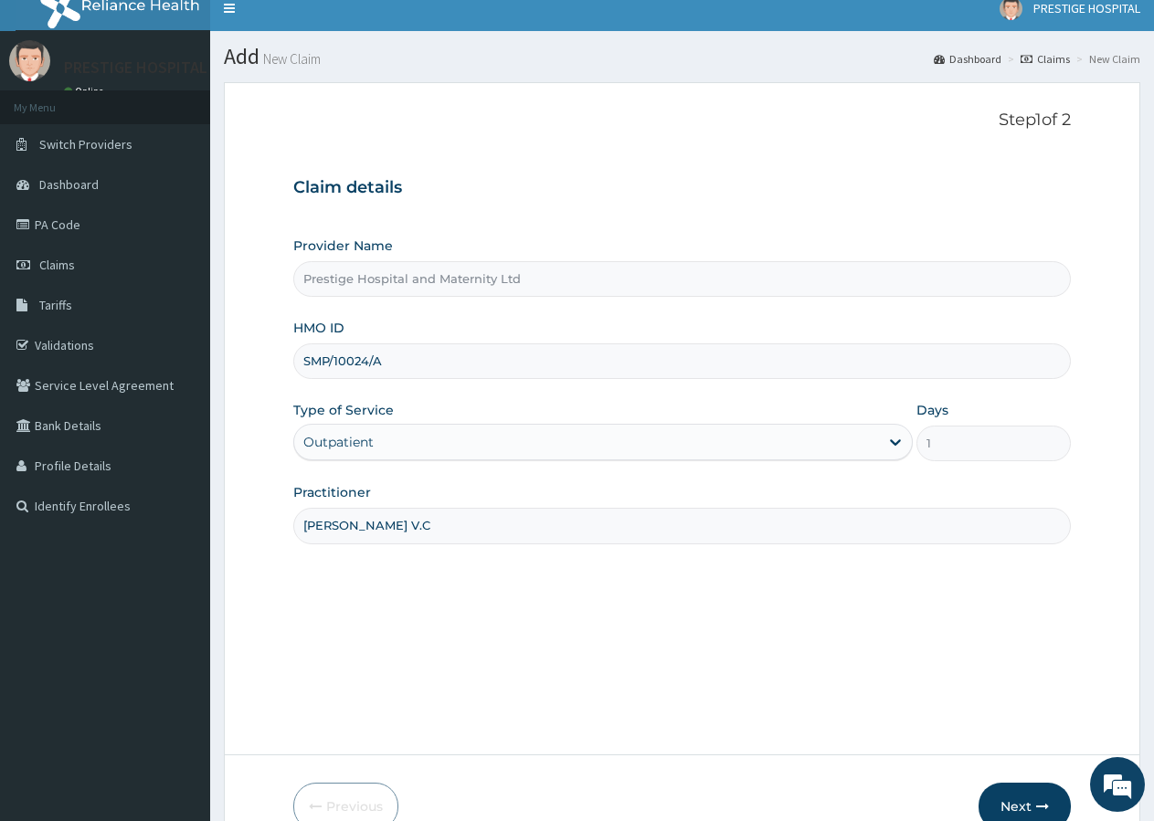
scroll to position [112, 0]
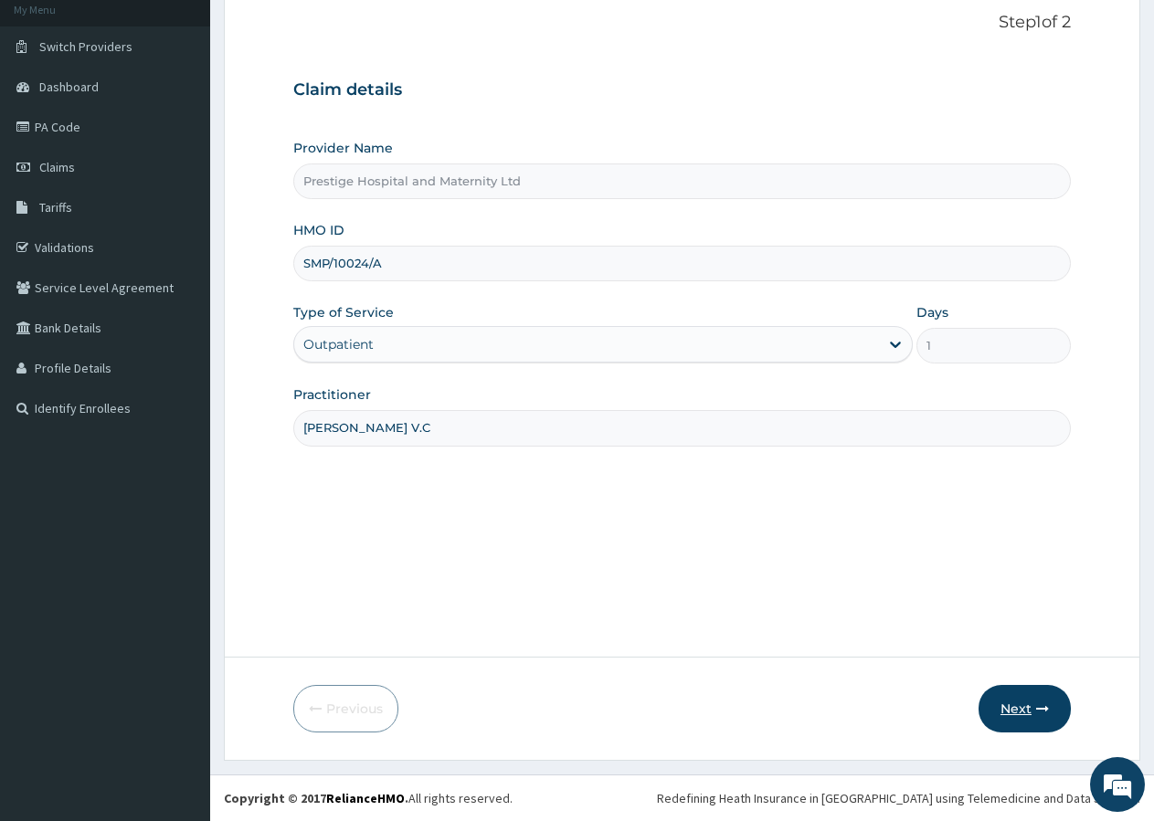
type input "[PERSON_NAME] V.C"
click at [1009, 706] on button "Next" at bounding box center [1024, 709] width 92 height 48
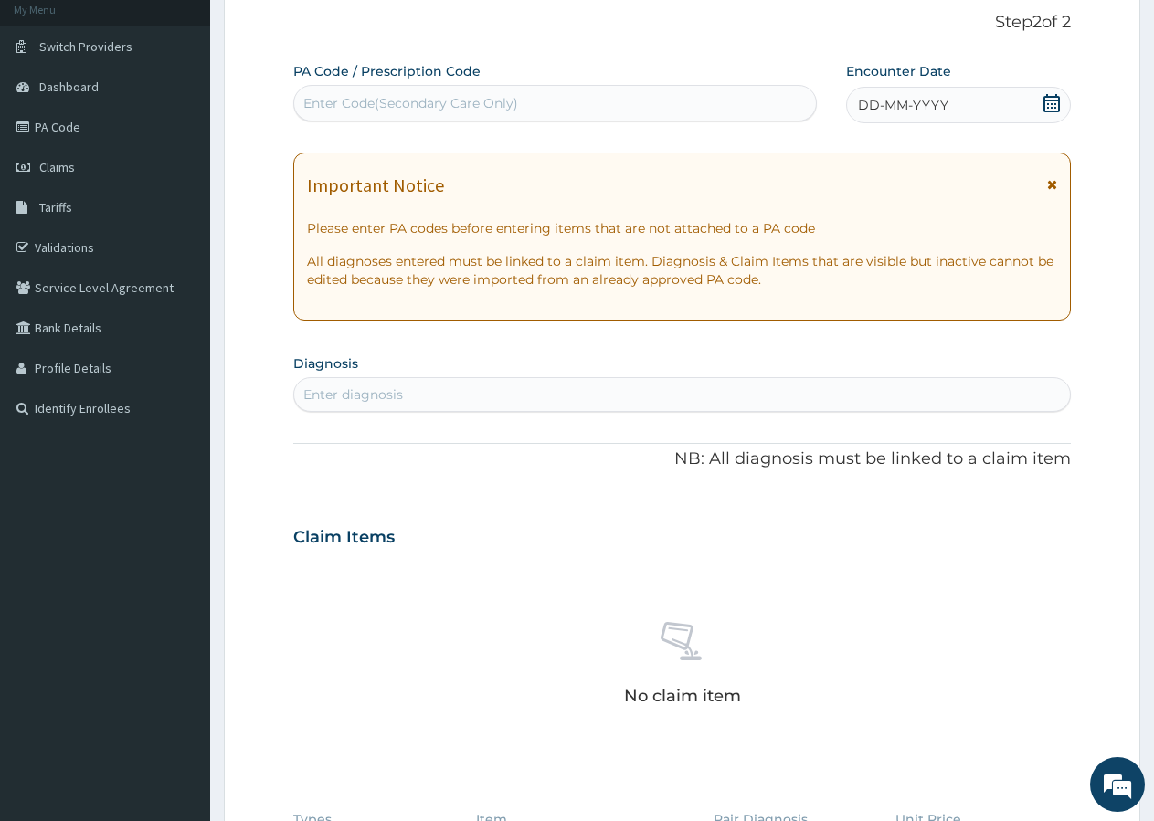
click at [1058, 110] on icon at bounding box center [1051, 103] width 16 height 18
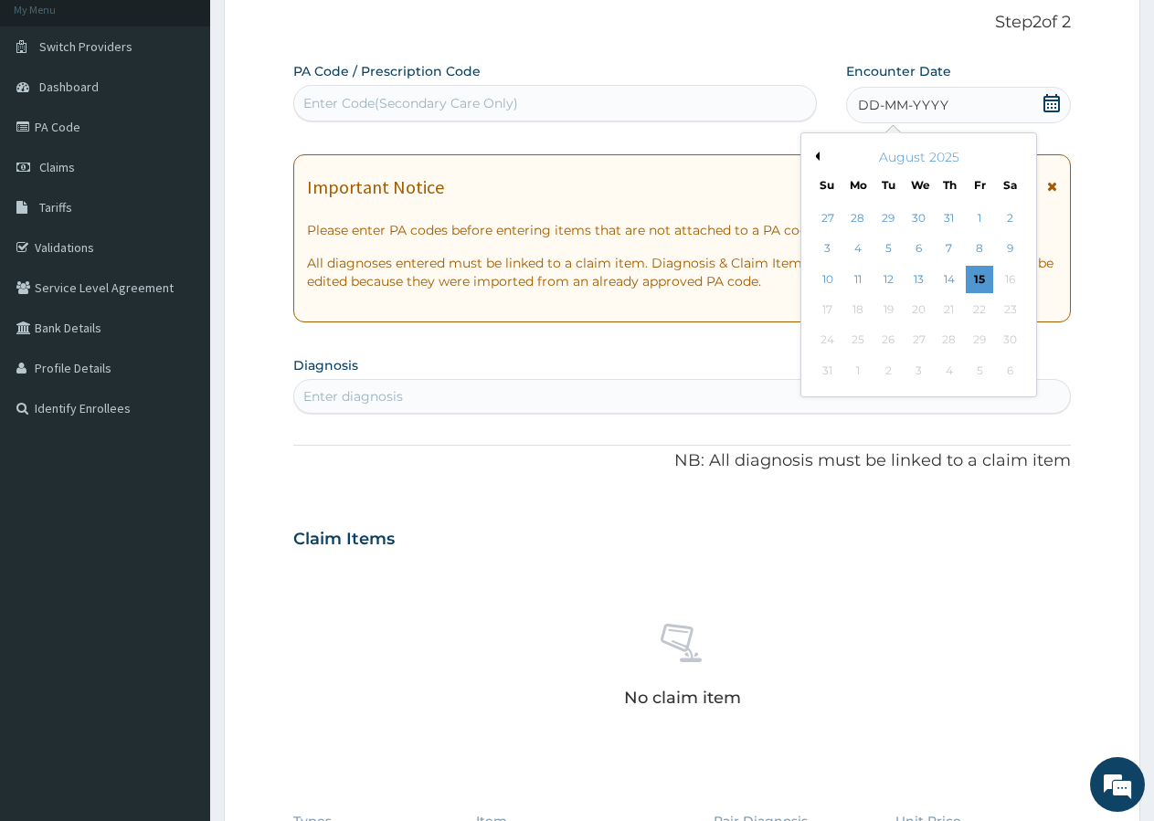
click at [976, 217] on div "1" at bounding box center [979, 218] width 27 height 27
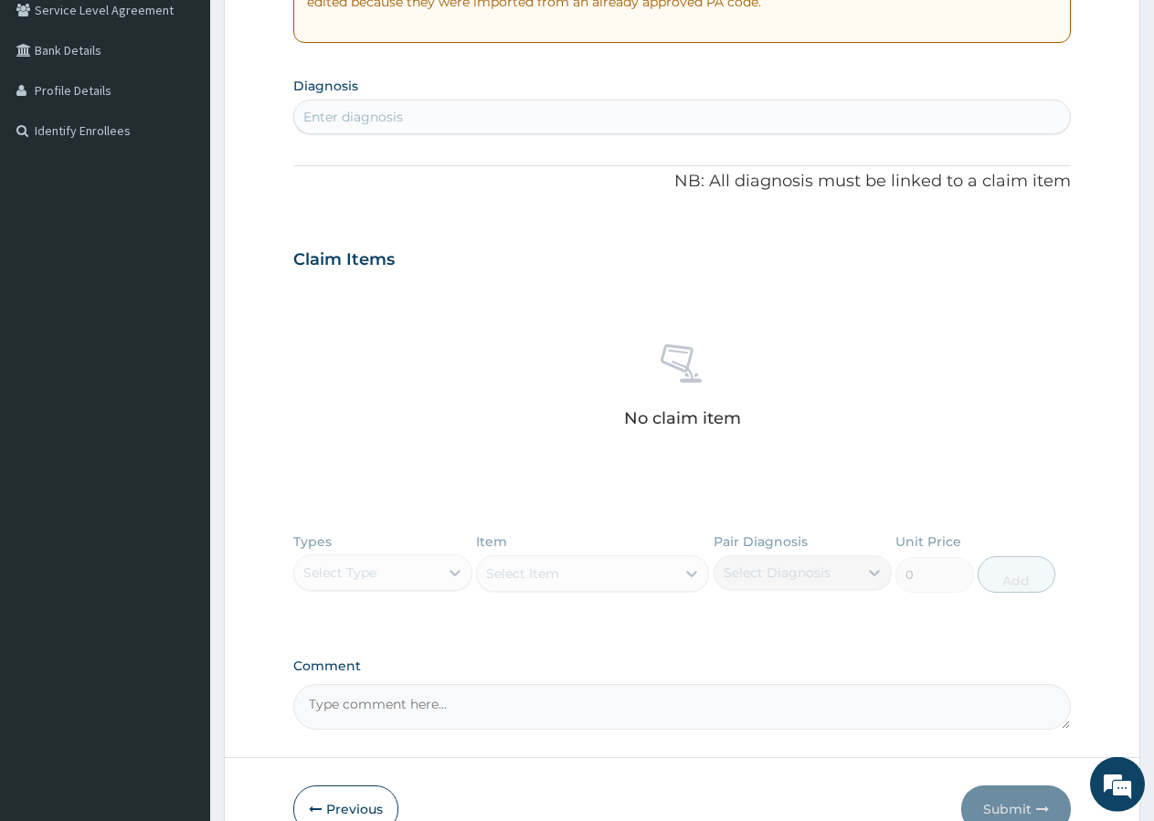
scroll to position [392, 0]
click at [333, 110] on div "Enter diagnosis" at bounding box center [682, 114] width 776 height 29
type input "[MEDICAL_DATA]"
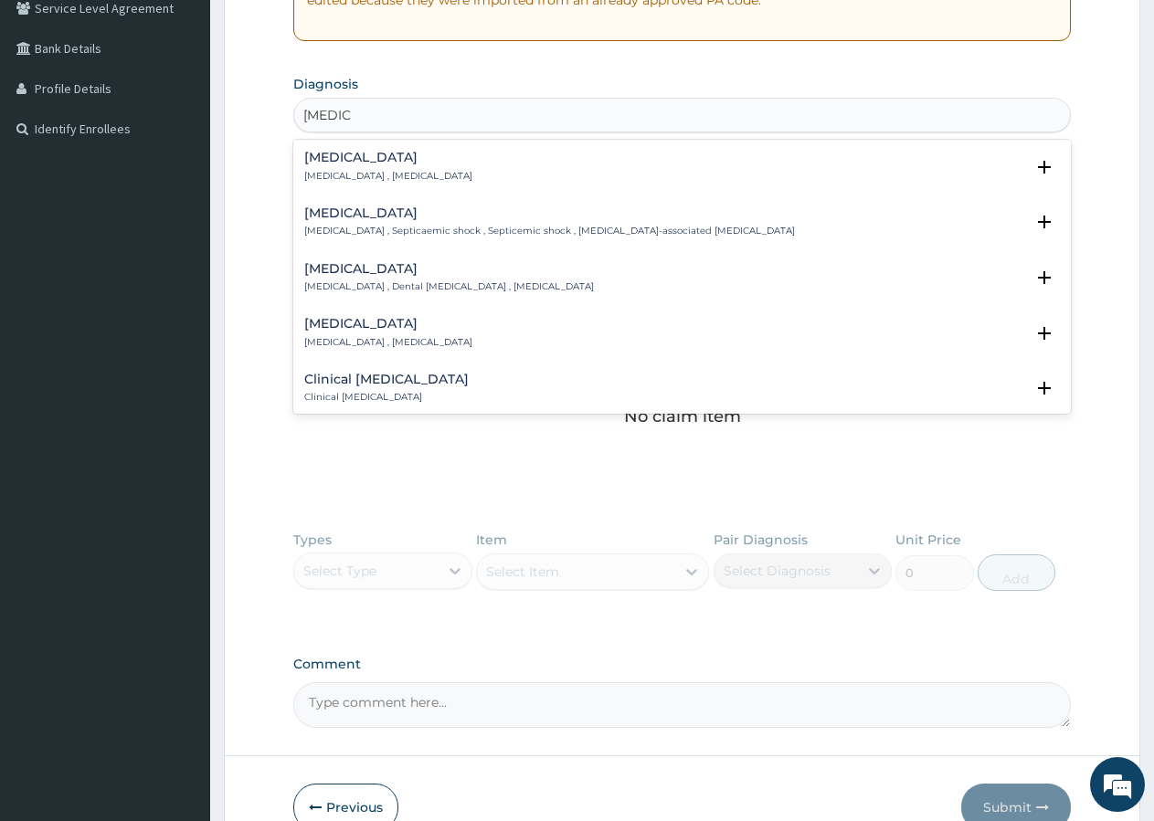
click at [325, 156] on h4 "[MEDICAL_DATA]" at bounding box center [388, 158] width 168 height 14
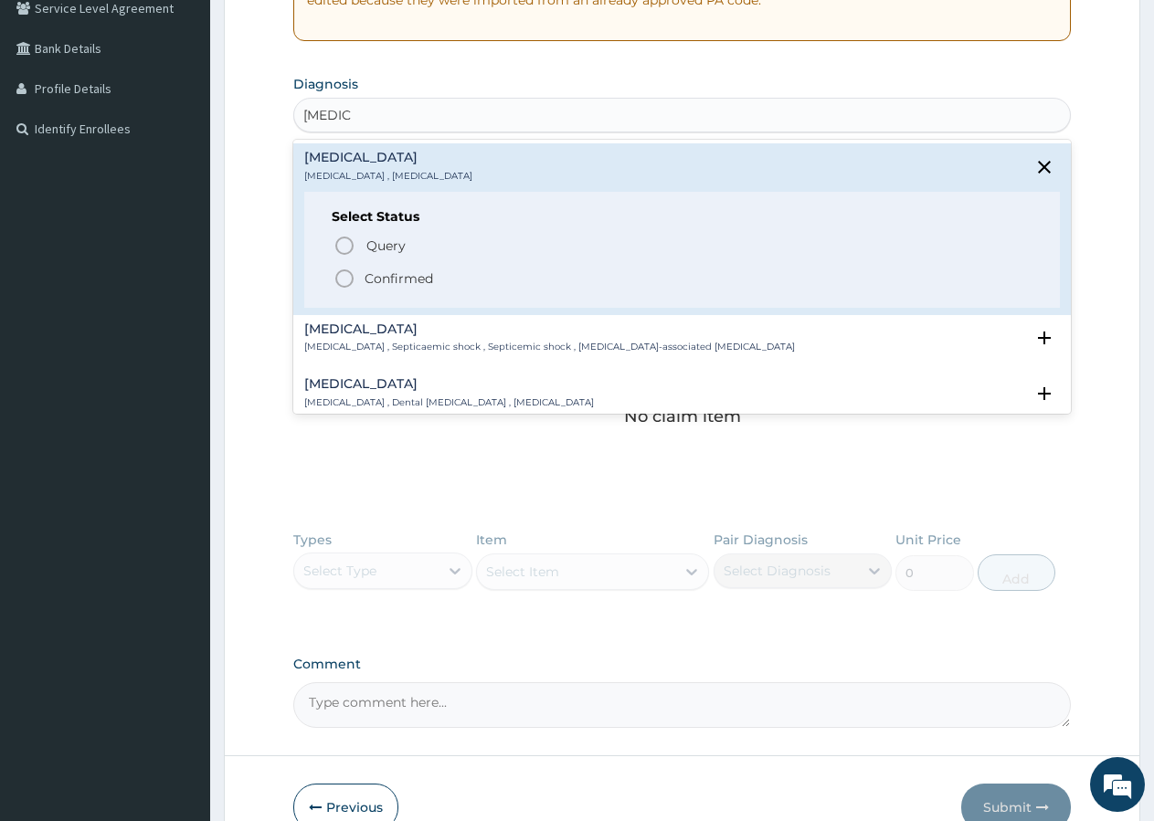
drag, startPoint x: 342, startPoint y: 280, endPoint x: 367, endPoint y: 231, distance: 54.8
click at [341, 280] on icon "status option filled" at bounding box center [344, 279] width 22 height 22
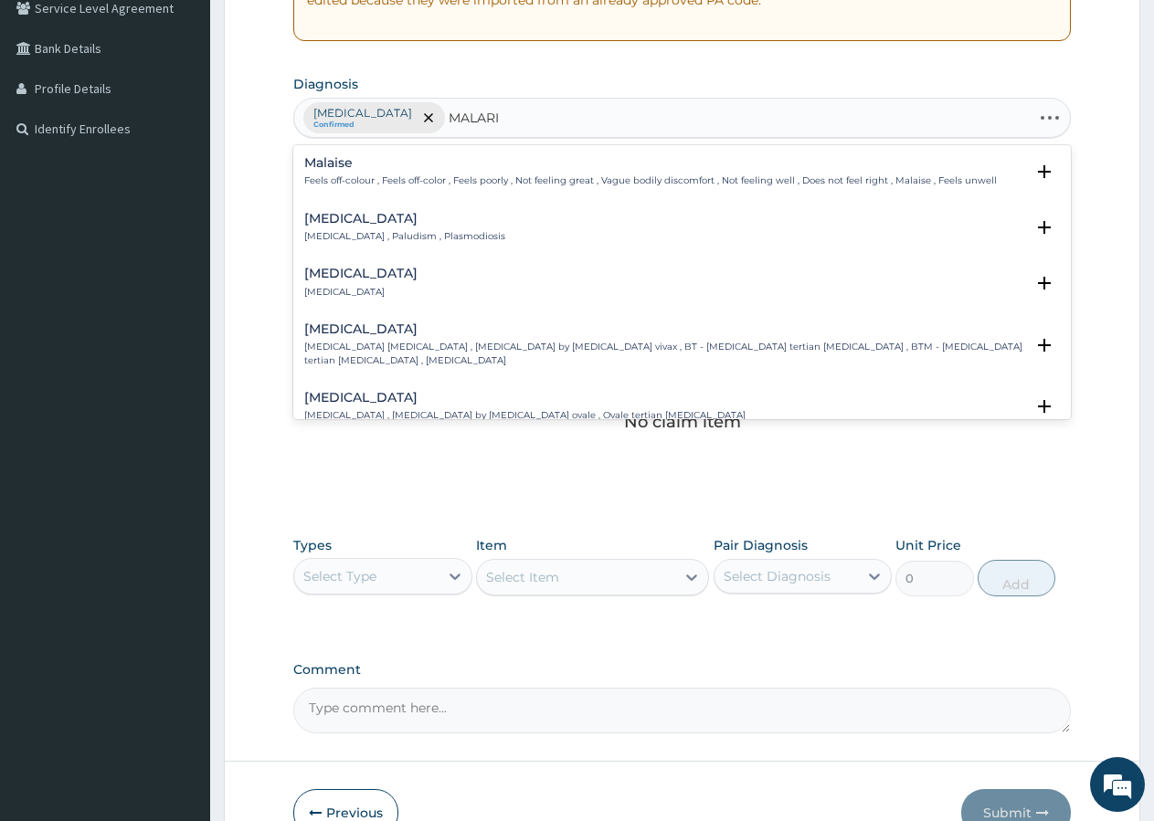
type input "[MEDICAL_DATA]"
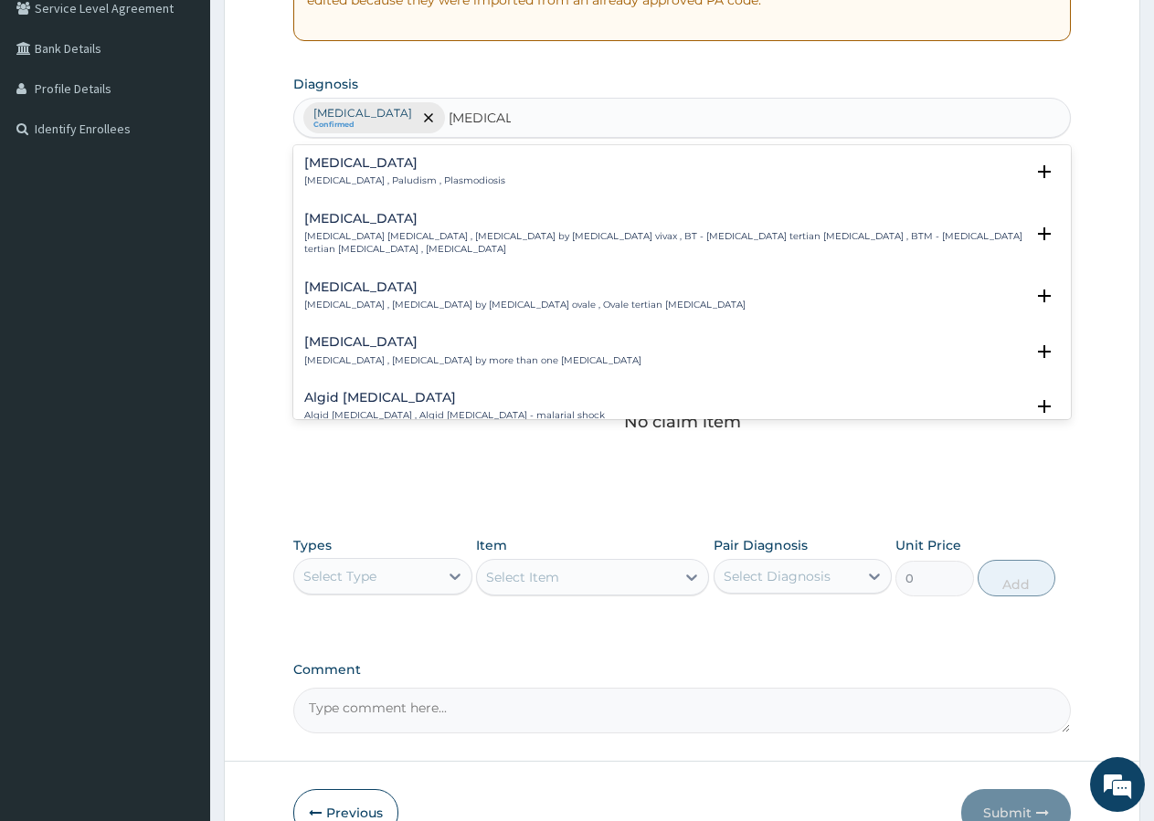
click at [334, 176] on p "[MEDICAL_DATA] , Paludism , Plasmodiosis" at bounding box center [404, 180] width 201 height 13
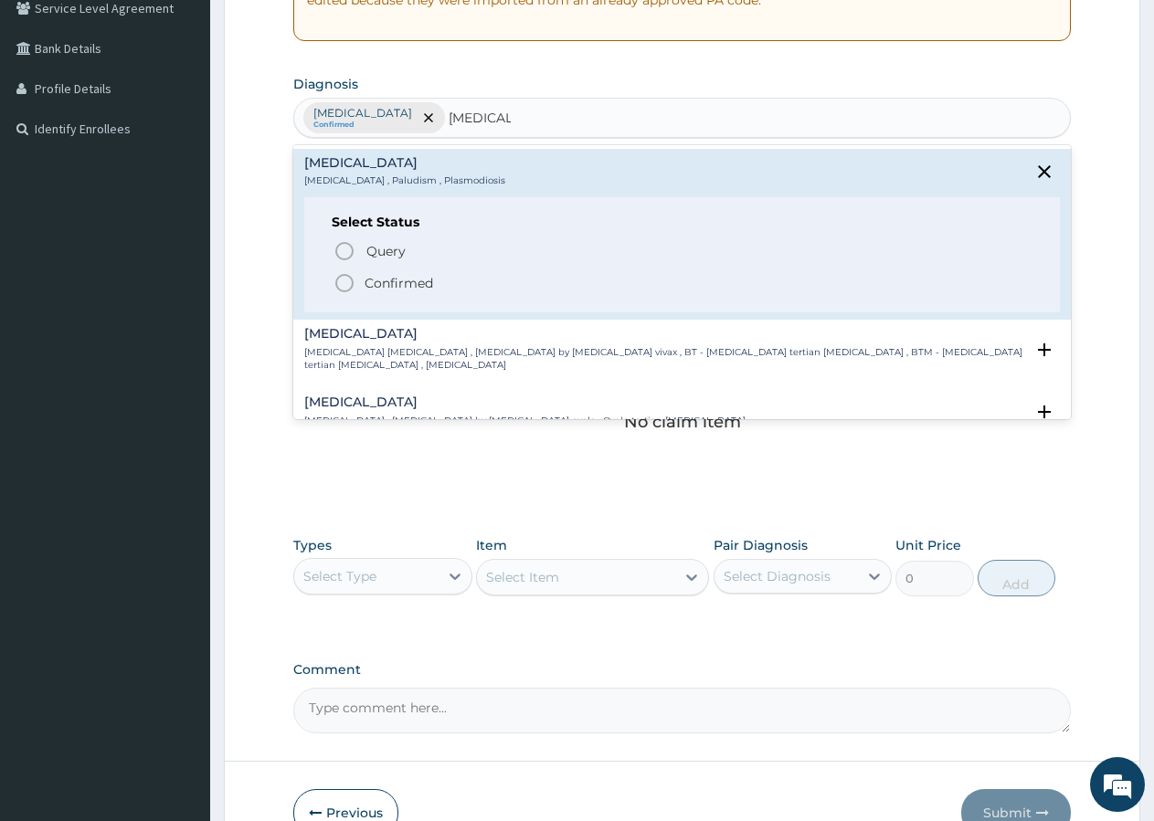
click at [341, 282] on icon "status option filled" at bounding box center [344, 283] width 22 height 22
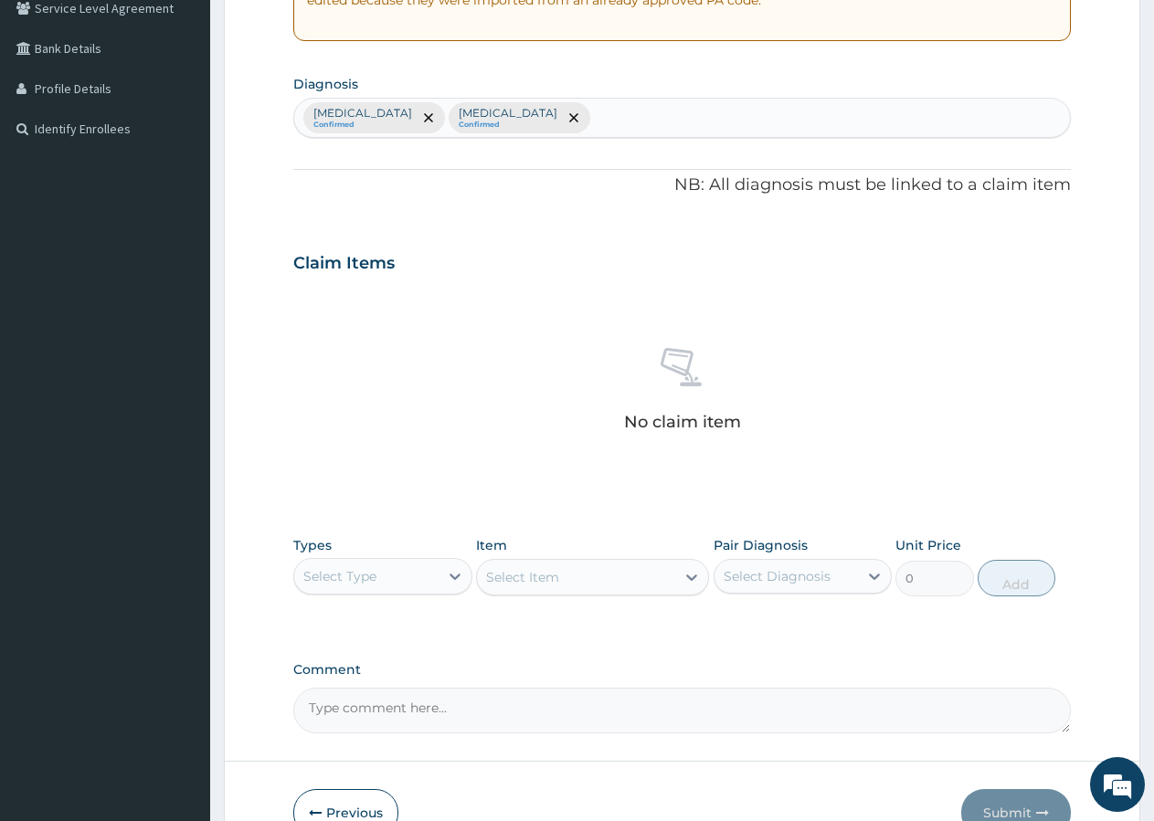
scroll to position [496, 0]
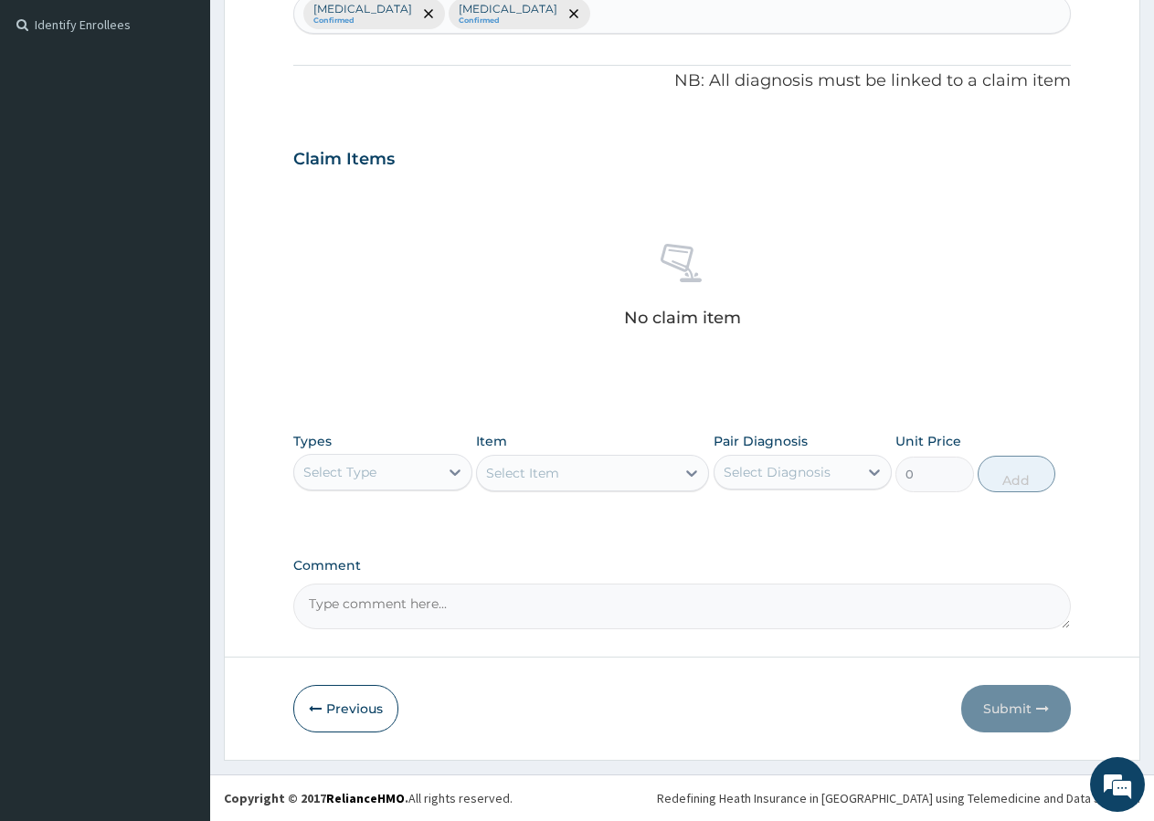
click at [353, 460] on div "Select Type" at bounding box center [382, 472] width 179 height 37
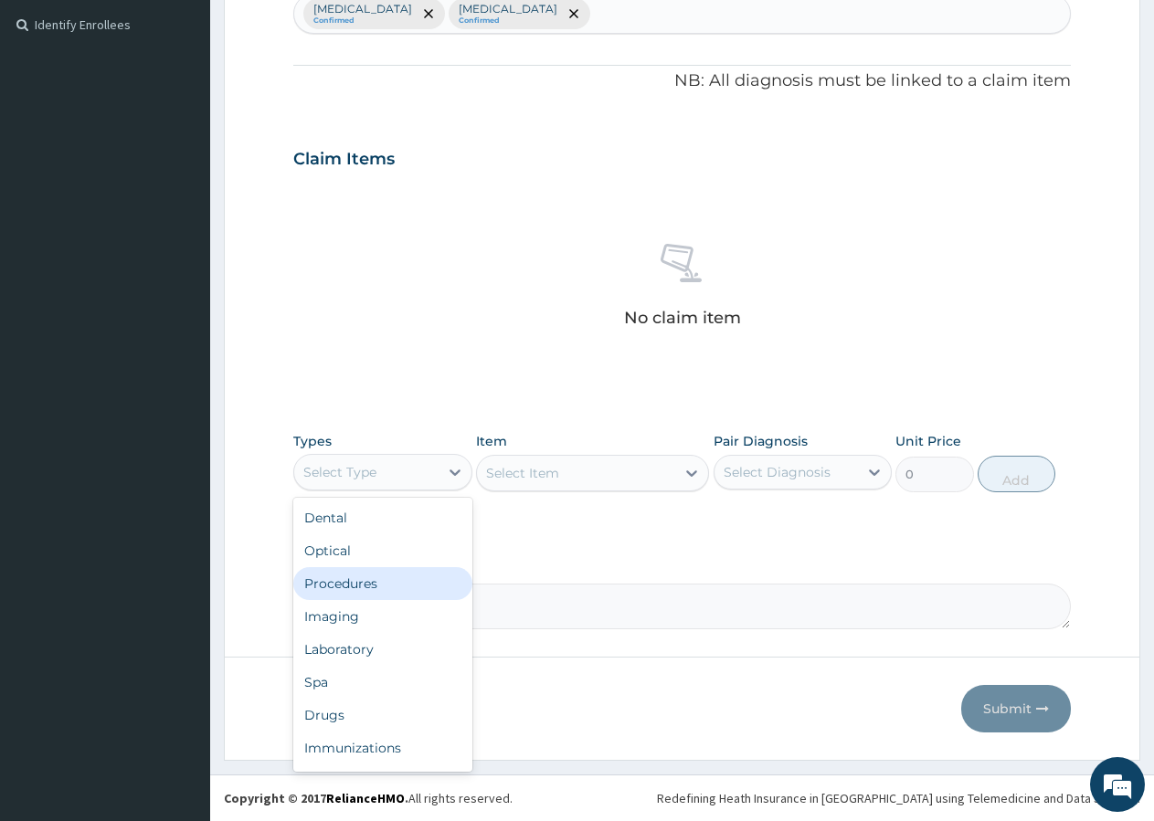
click at [366, 582] on div "Procedures" at bounding box center [382, 583] width 179 height 33
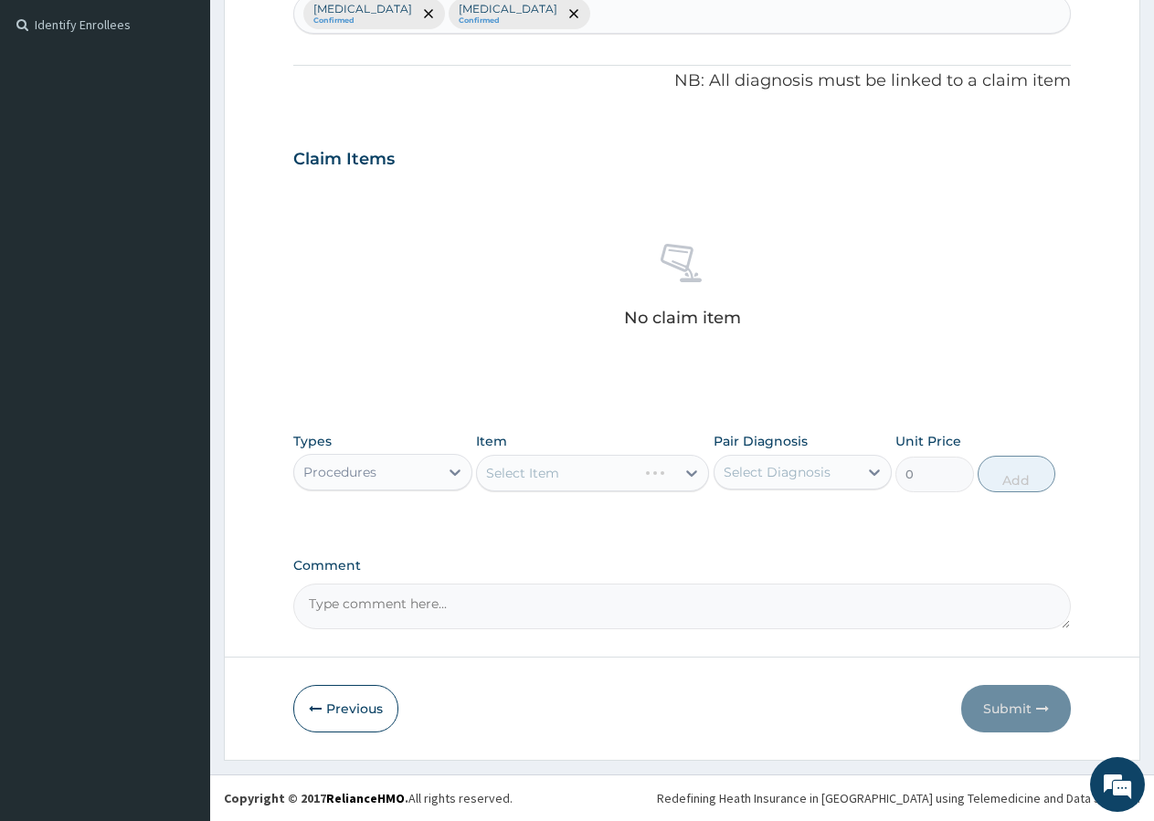
click at [510, 474] on div "Select Item" at bounding box center [592, 473] width 233 height 37
click at [578, 471] on div "Select Item" at bounding box center [576, 473] width 198 height 29
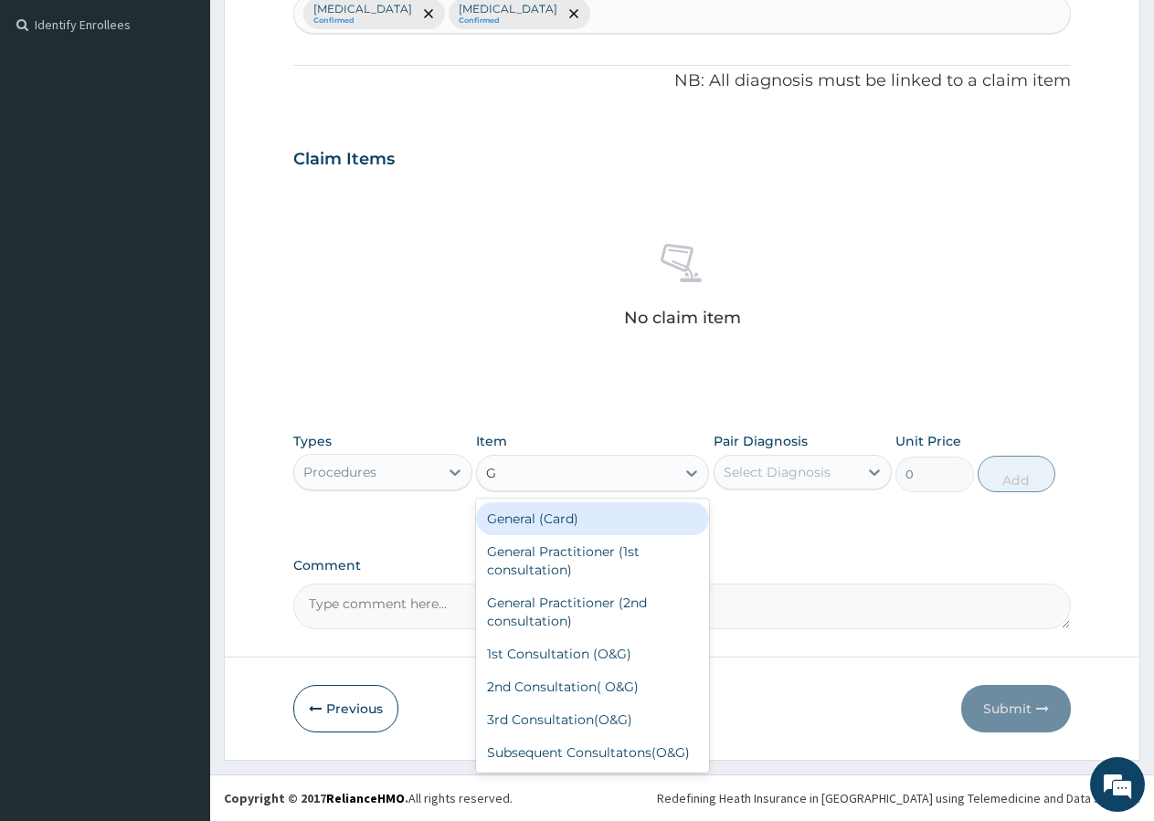
type input "GP"
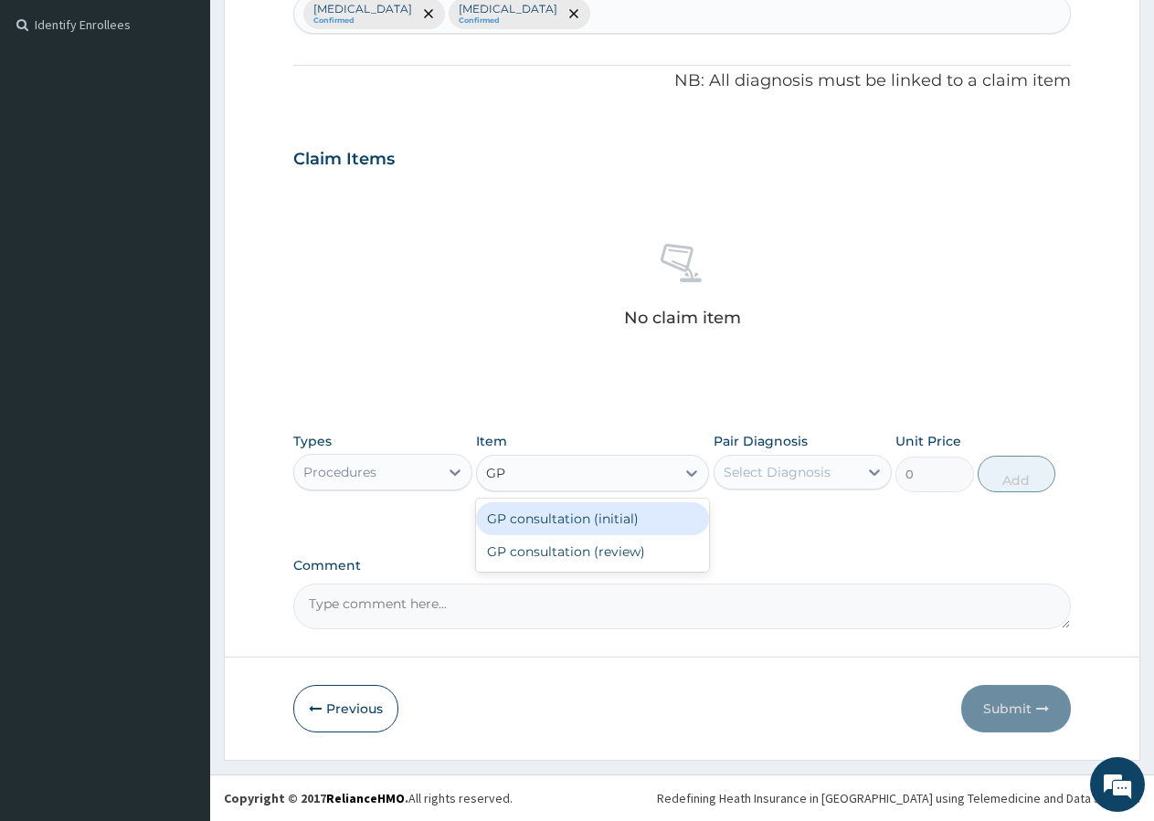
click at [580, 516] on div "GP consultation (initial)" at bounding box center [592, 518] width 233 height 33
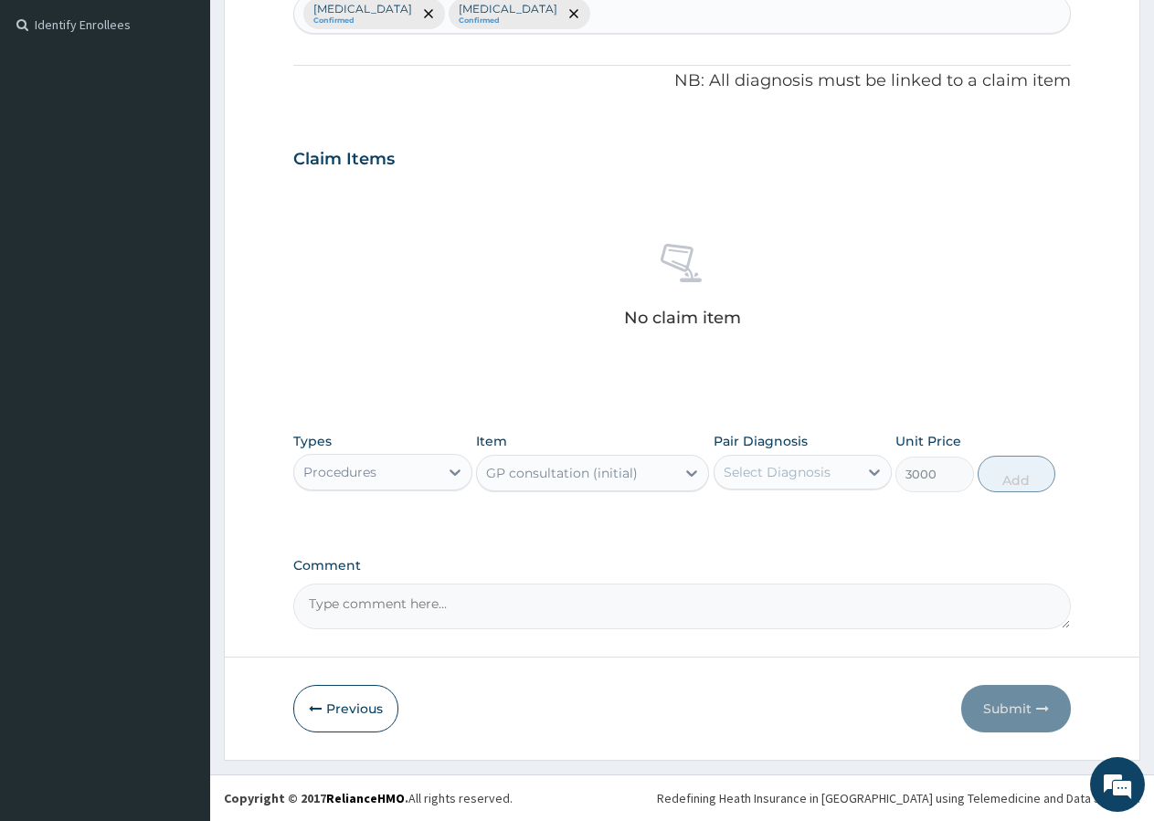
type input "3000"
click at [791, 470] on div "Select Diagnosis" at bounding box center [777, 472] width 107 height 18
click at [771, 513] on label "Sepsis" at bounding box center [800, 517] width 113 height 18
checkbox input "true"
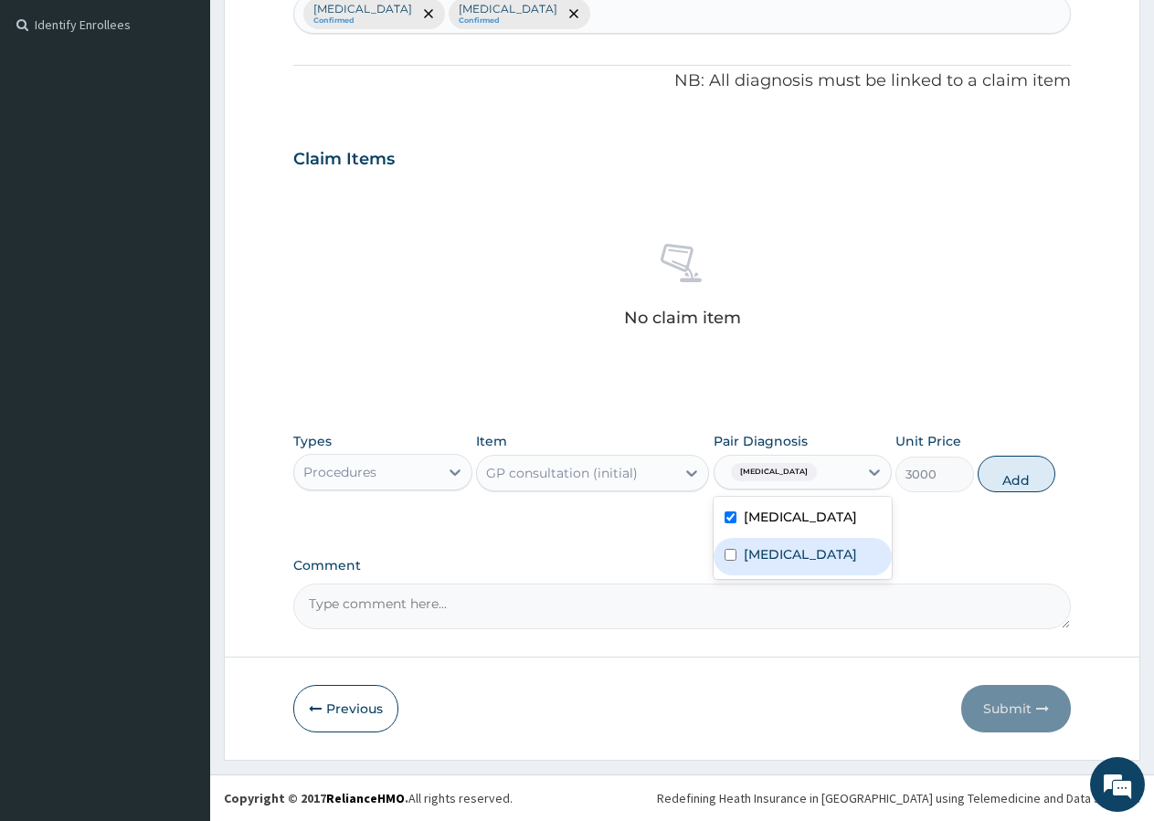
click at [759, 550] on label "Malaria" at bounding box center [800, 554] width 113 height 18
checkbox input "true"
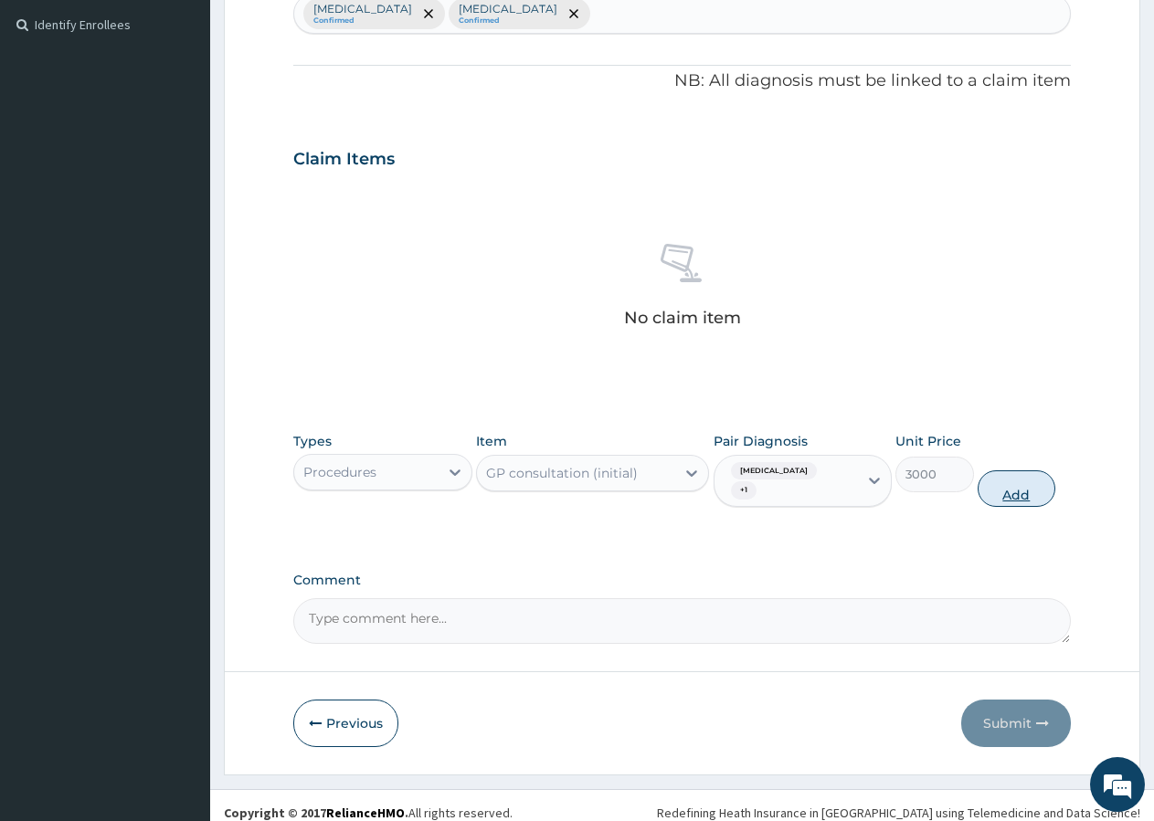
click at [996, 481] on button "Add" at bounding box center [1017, 488] width 78 height 37
type input "0"
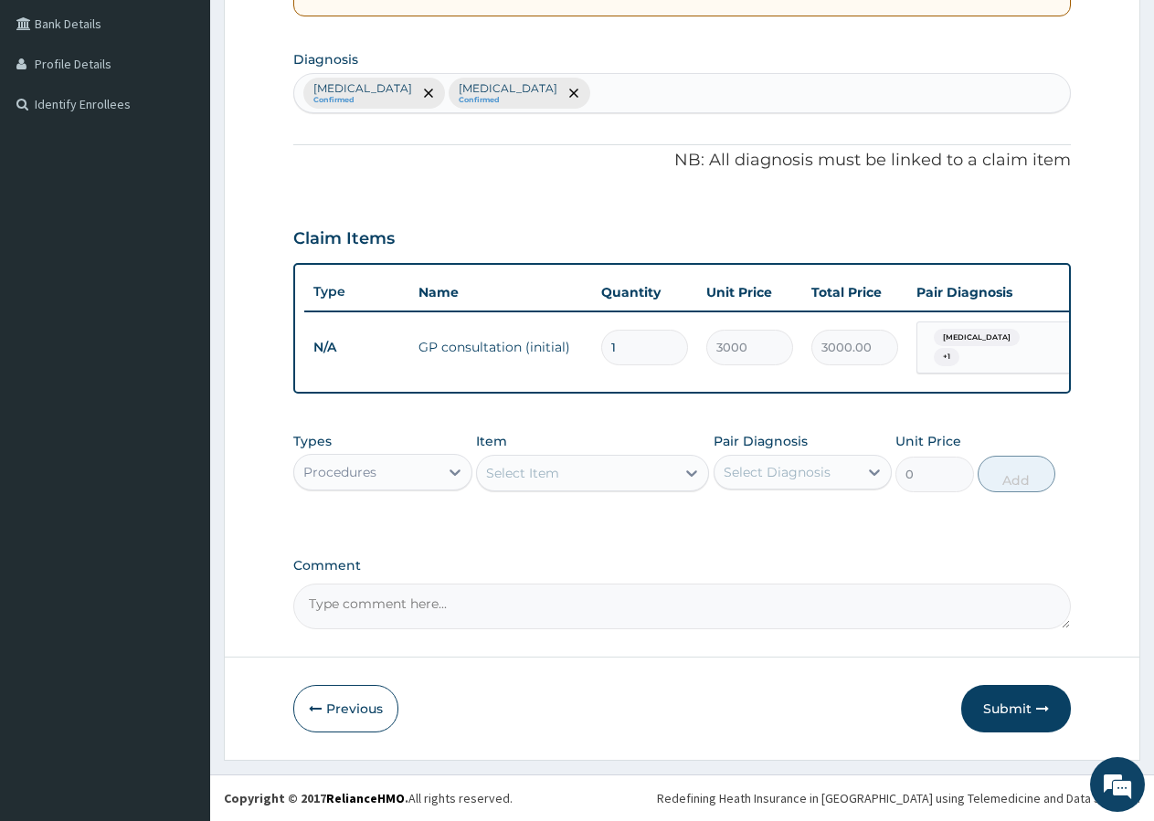
scroll to position [425, 0]
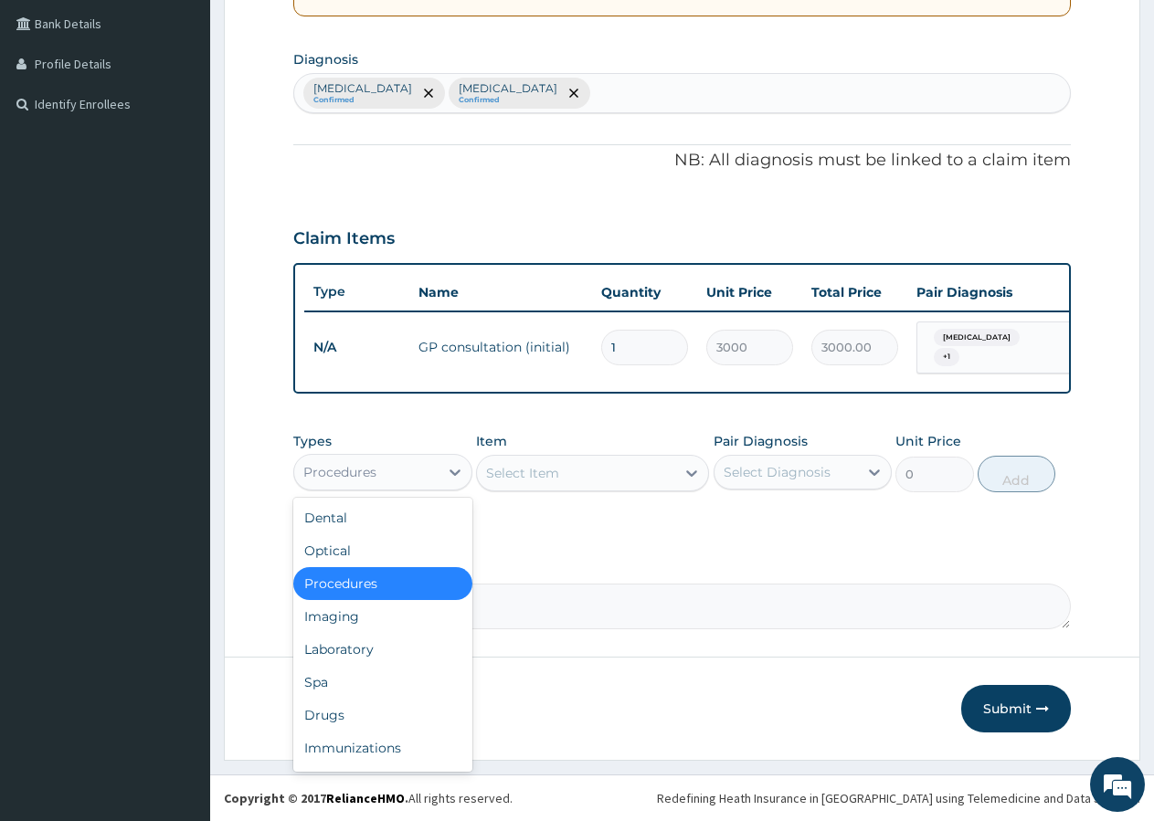
click at [404, 478] on div "Procedures" at bounding box center [366, 472] width 144 height 29
click at [355, 642] on div "Laboratory" at bounding box center [382, 649] width 179 height 33
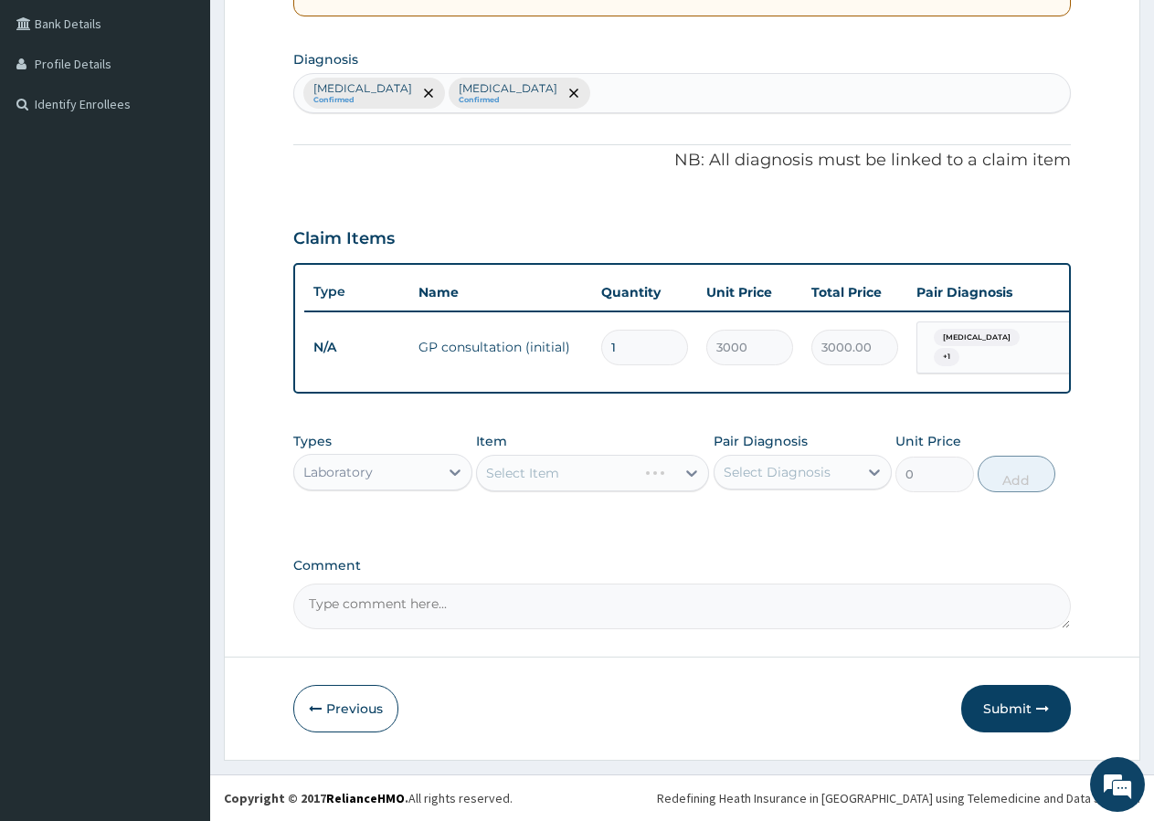
click at [566, 471] on div "Select Item" at bounding box center [592, 473] width 233 height 37
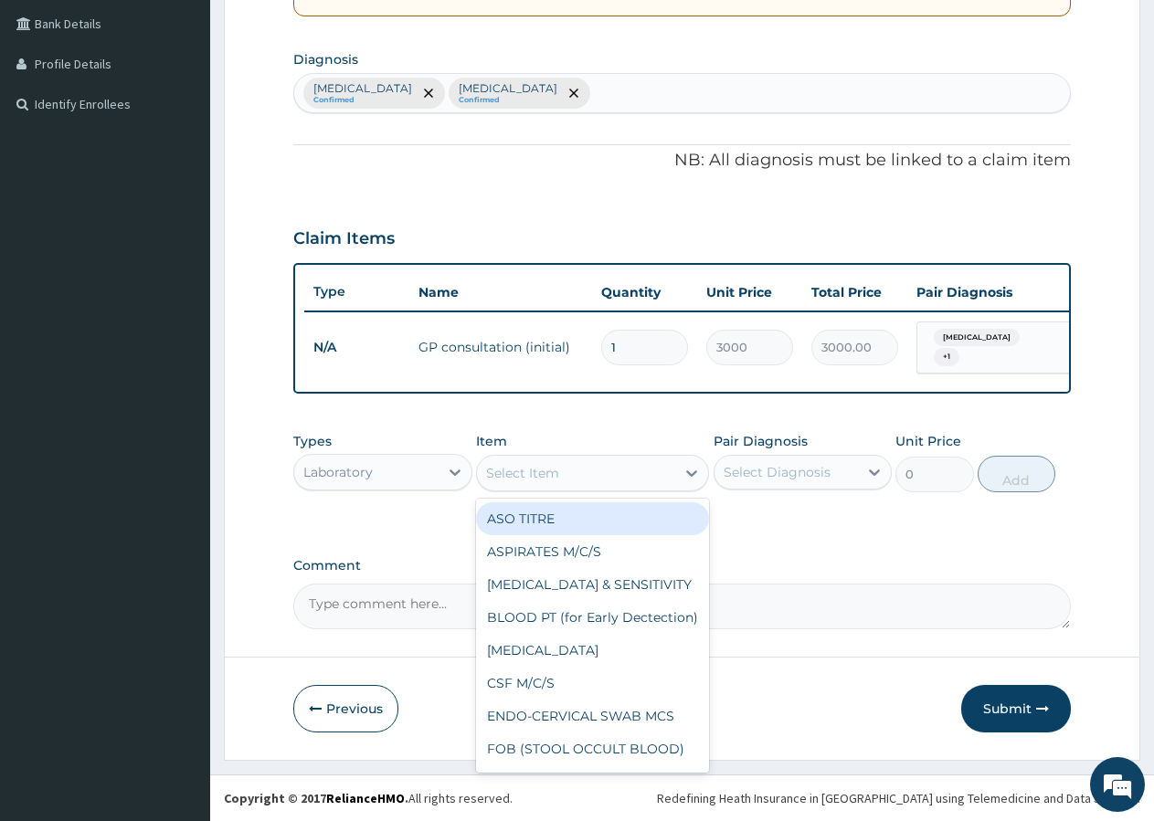
click at [566, 471] on div "Select Item" at bounding box center [576, 473] width 198 height 29
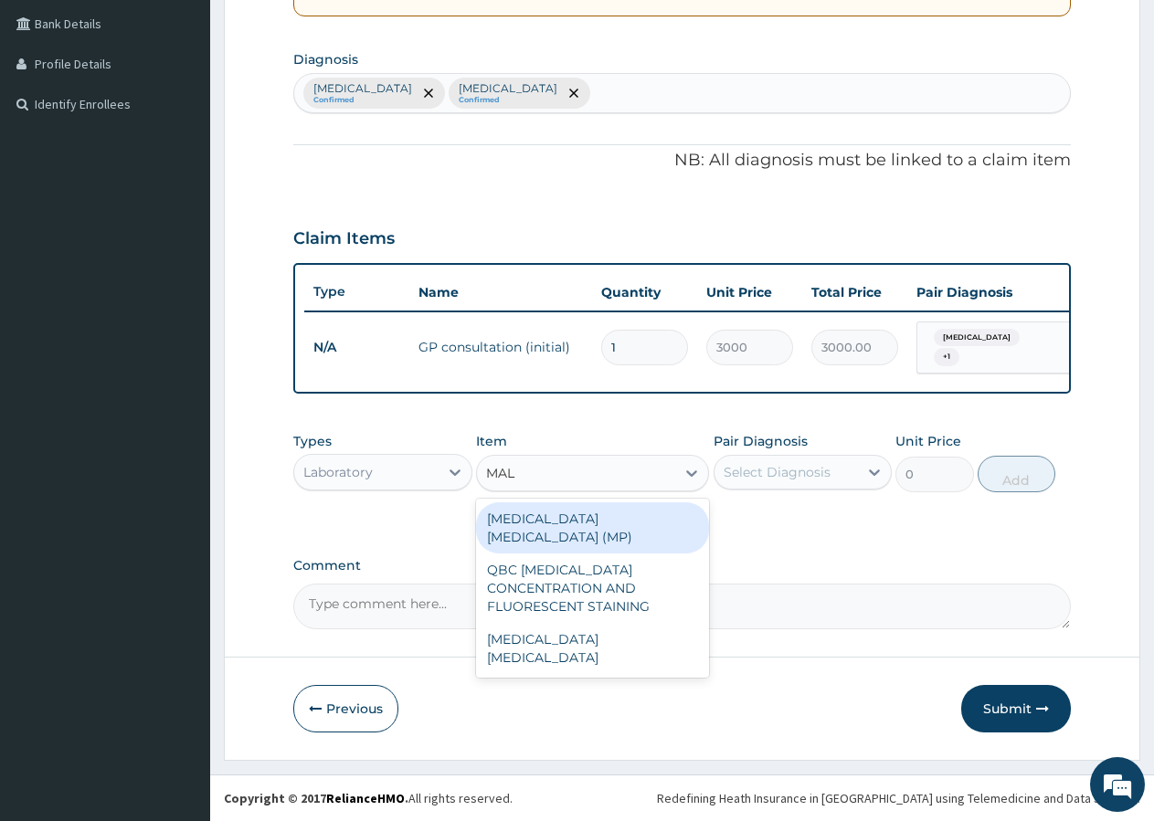
type input "MALA"
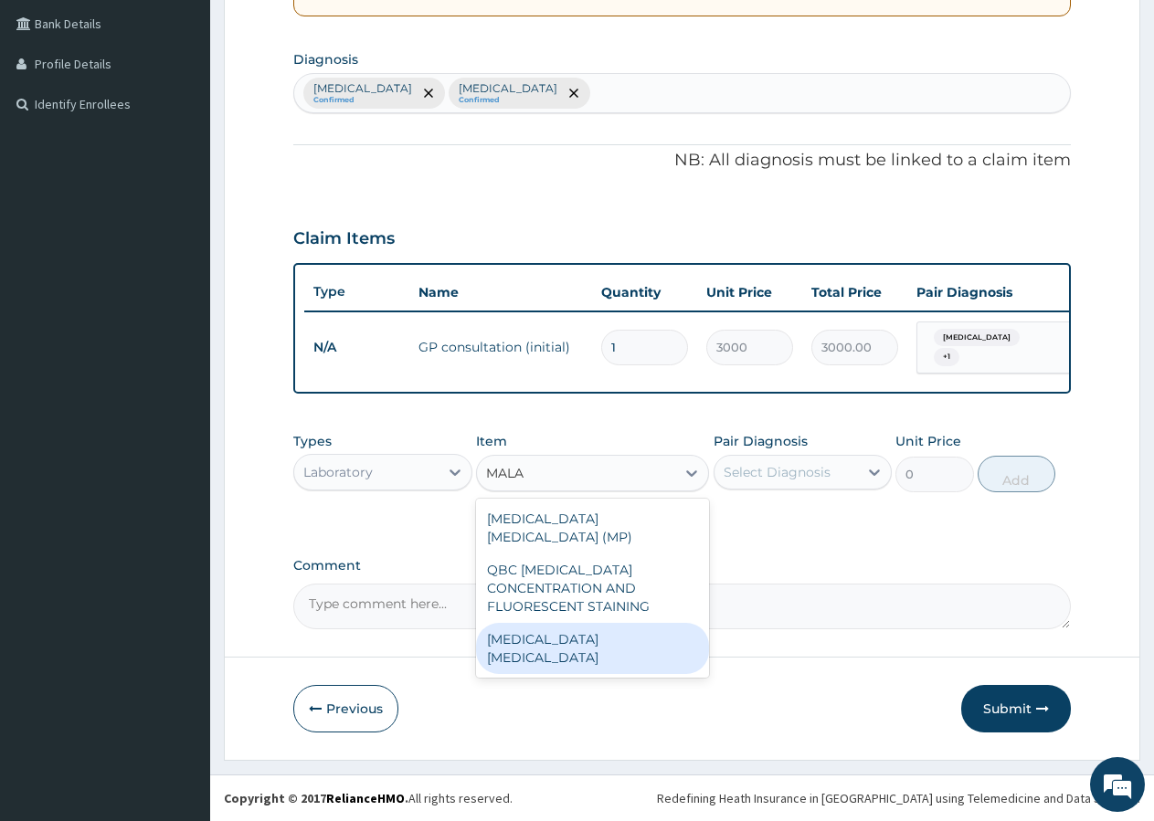
click at [594, 623] on div "malaria parasite" at bounding box center [592, 648] width 233 height 51
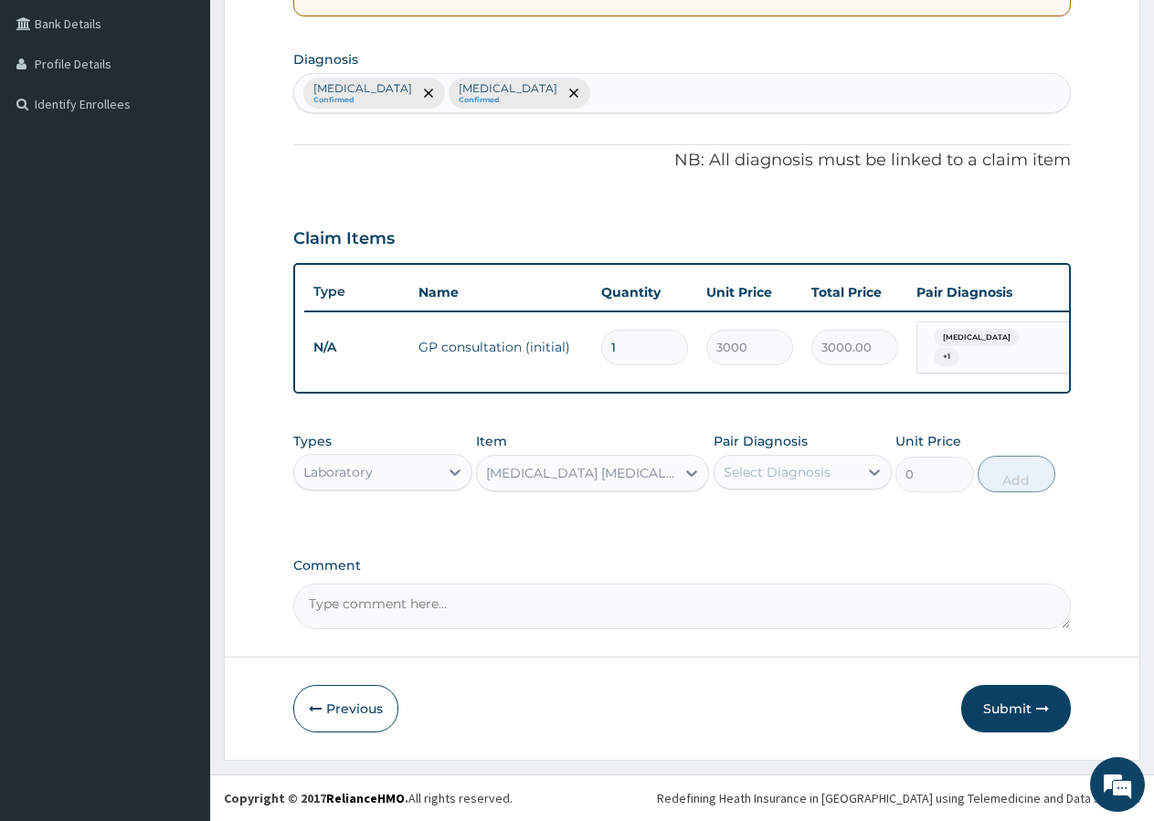
type input "800"
click at [749, 475] on div "Select Diagnosis" at bounding box center [777, 472] width 107 height 18
click at [769, 550] on label "Malaria" at bounding box center [800, 554] width 113 height 18
checkbox input "true"
click at [1032, 481] on button "Add" at bounding box center [1017, 474] width 78 height 37
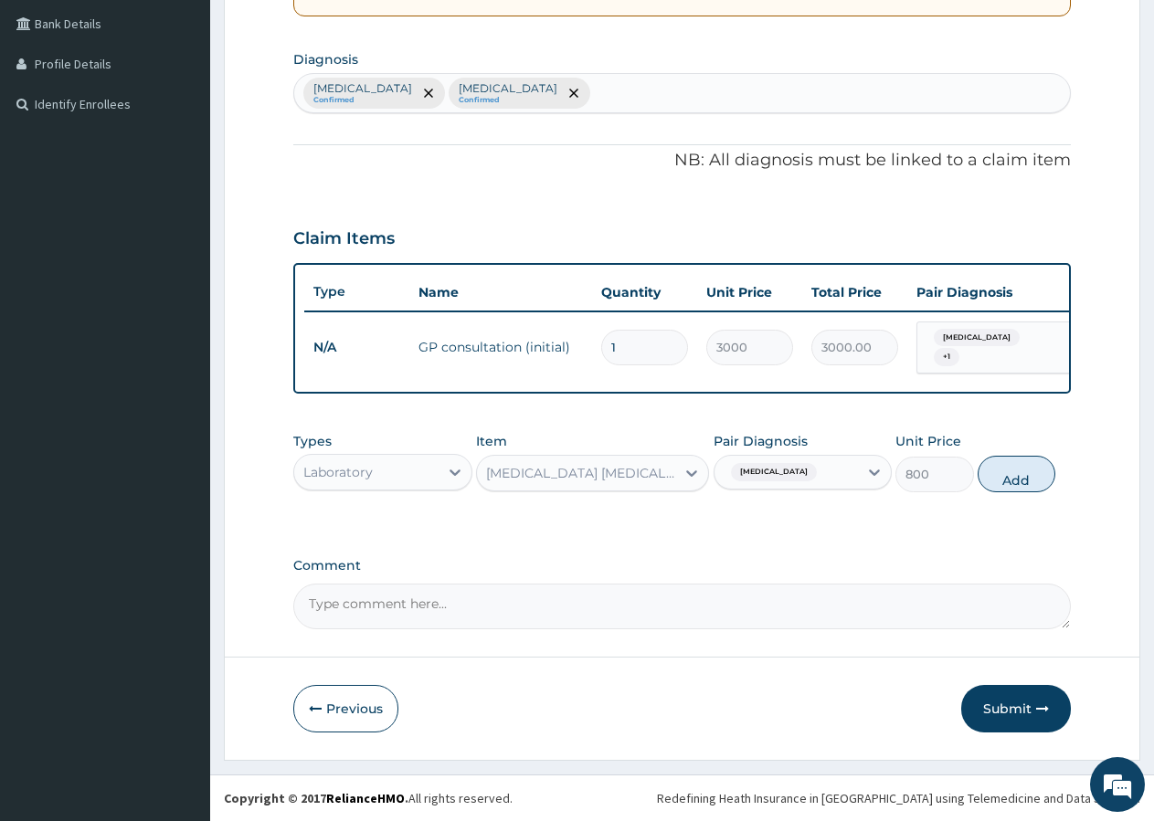
type input "0"
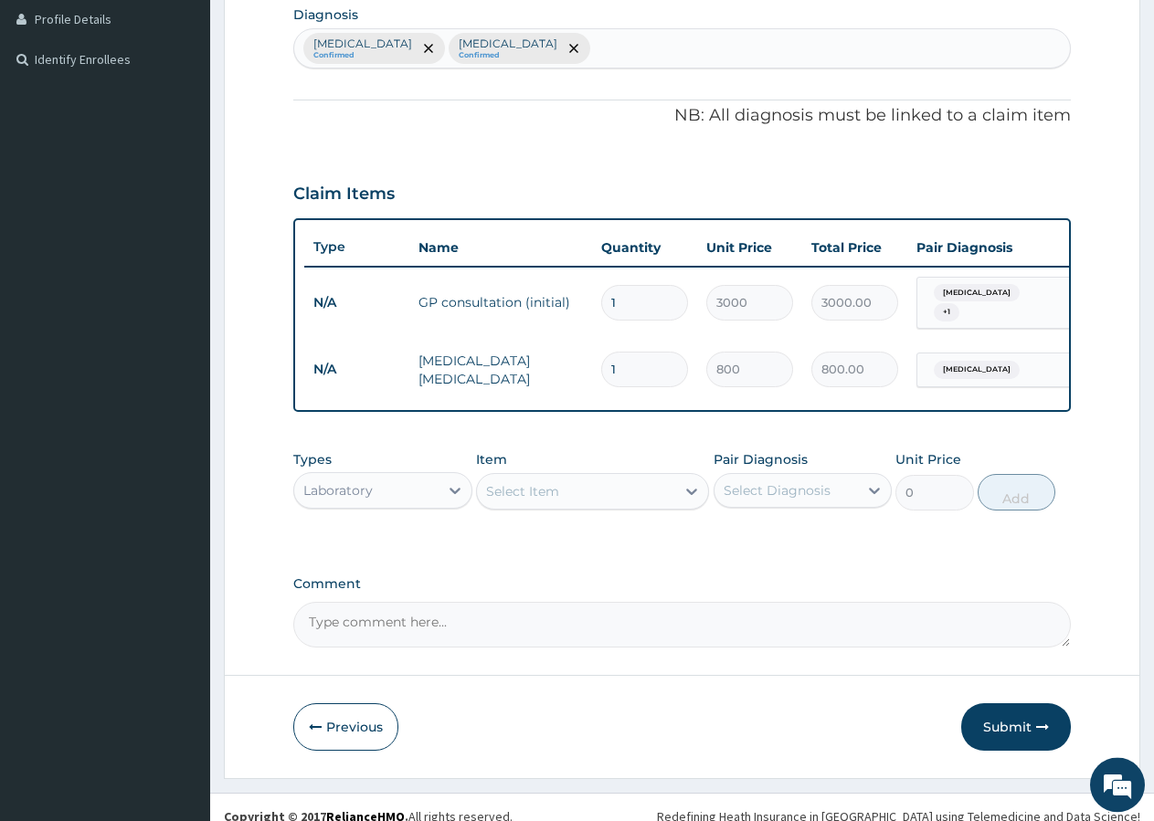
scroll to position [488, 0]
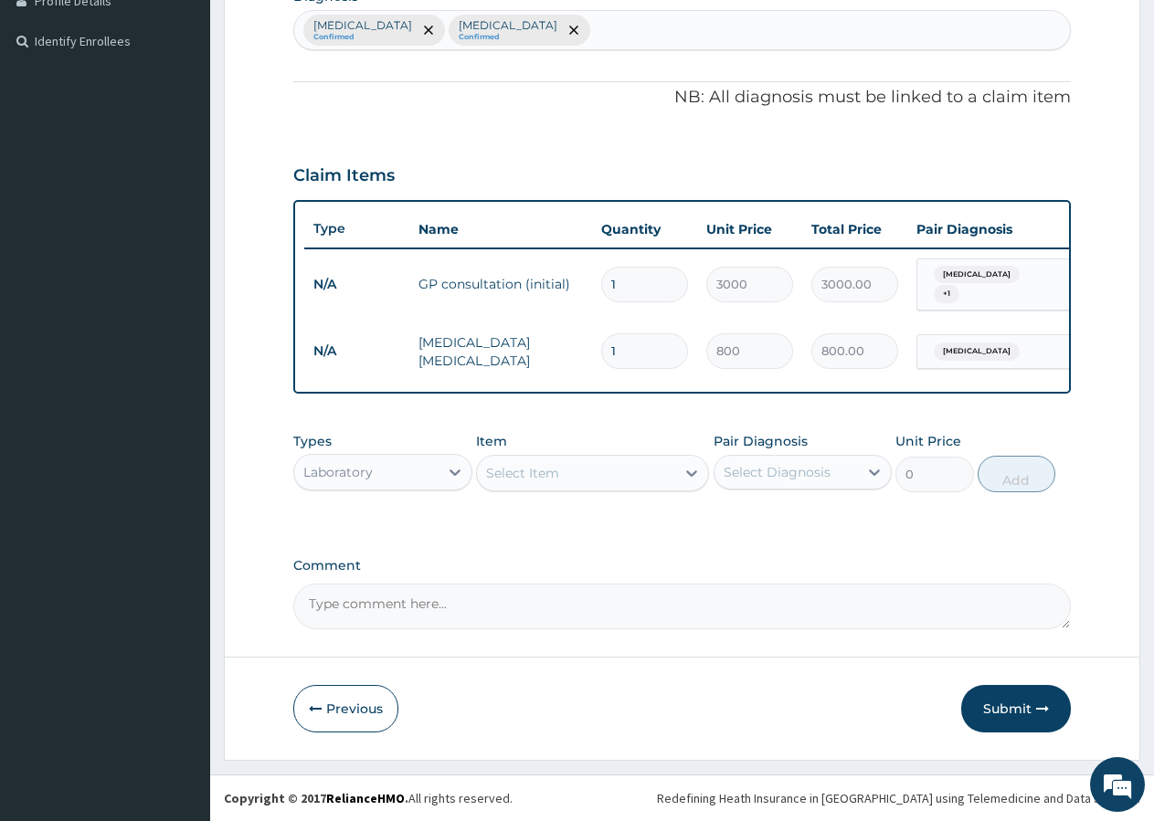
click at [542, 482] on div "Select Item" at bounding box center [576, 473] width 198 height 29
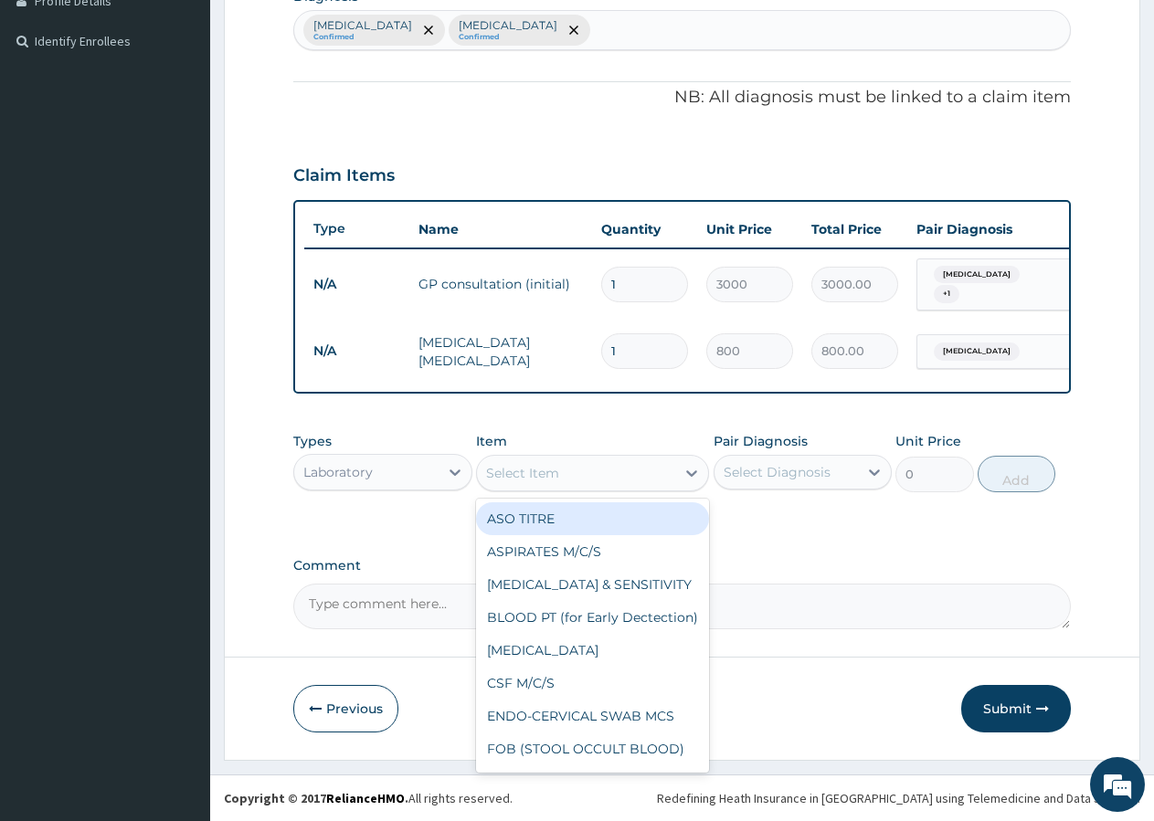
click at [542, 472] on div "Select Item" at bounding box center [522, 473] width 73 height 18
click at [538, 470] on div "Select Item" at bounding box center [522, 473] width 73 height 18
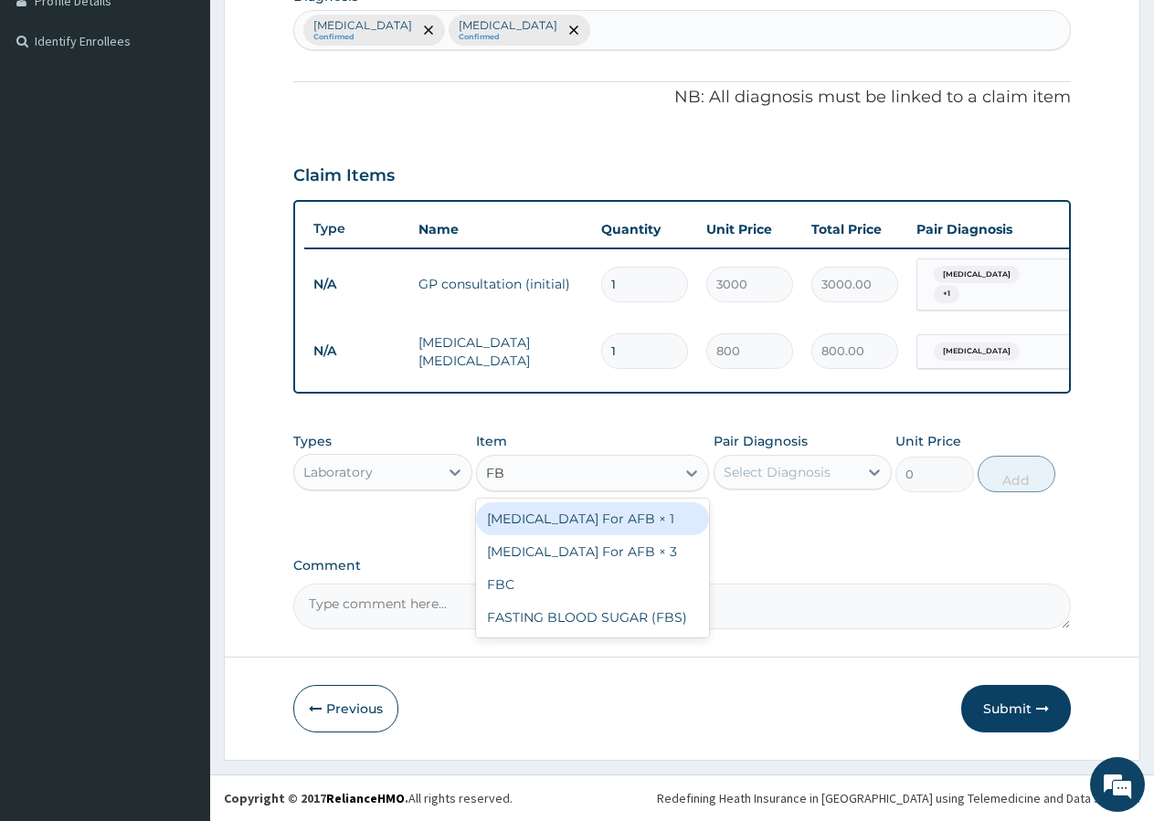
type input "FBC"
click at [551, 523] on div "FBC" at bounding box center [592, 518] width 233 height 33
type input "2000"
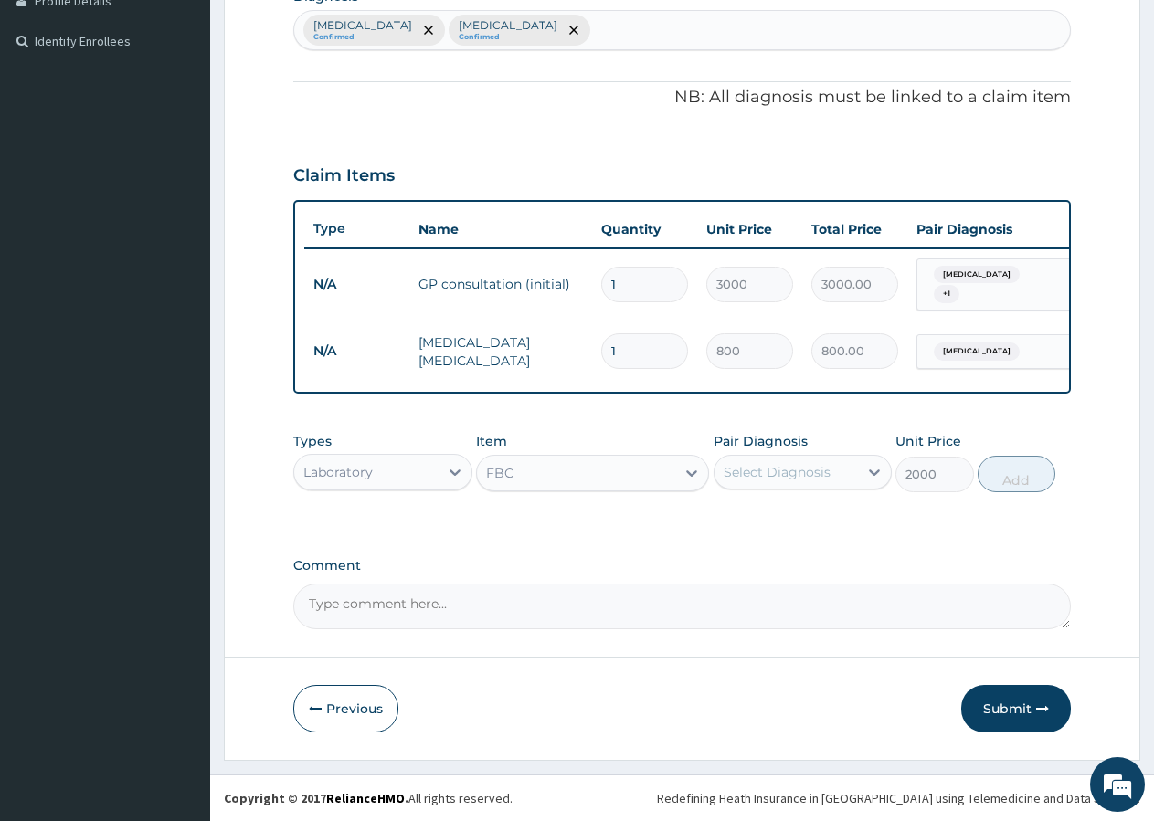
click at [785, 476] on div "Select Diagnosis" at bounding box center [777, 472] width 107 height 18
click at [775, 513] on label "Sepsis" at bounding box center [800, 517] width 113 height 18
checkbox input "true"
click at [997, 481] on button "Add" at bounding box center [1017, 474] width 78 height 37
type input "0"
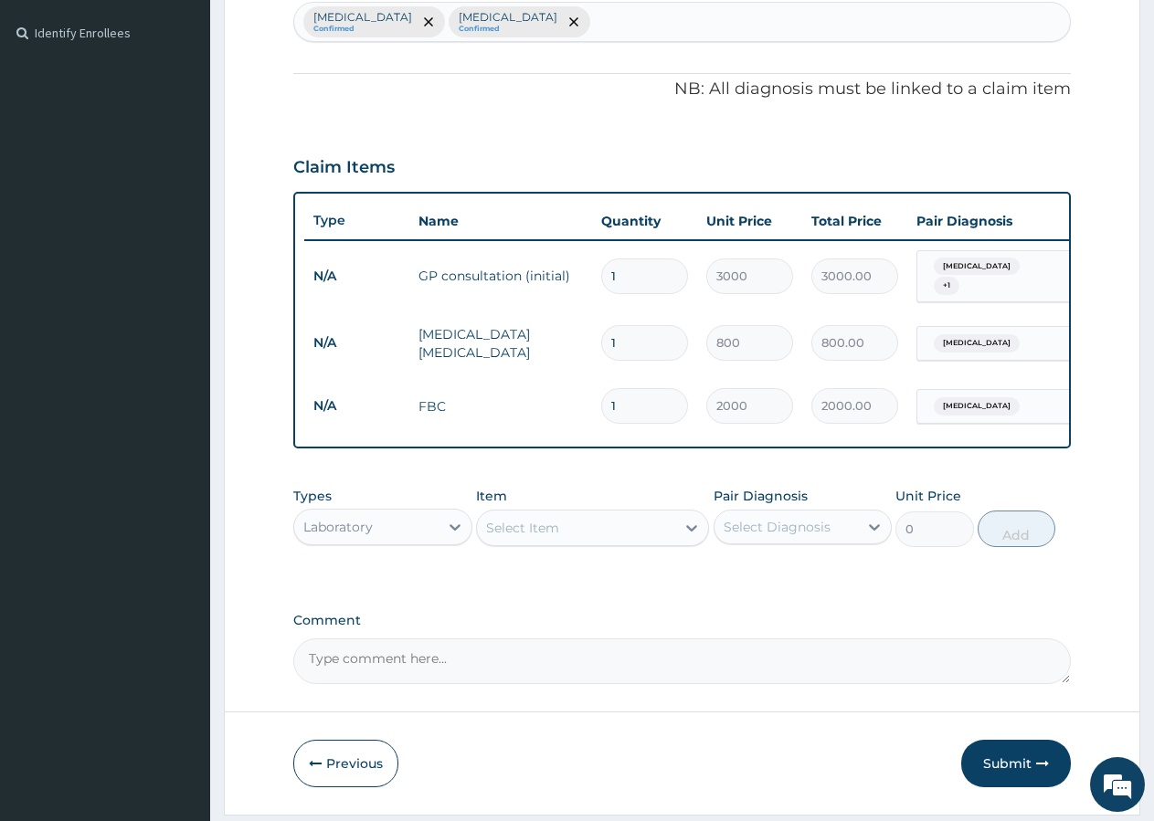
scroll to position [551, 0]
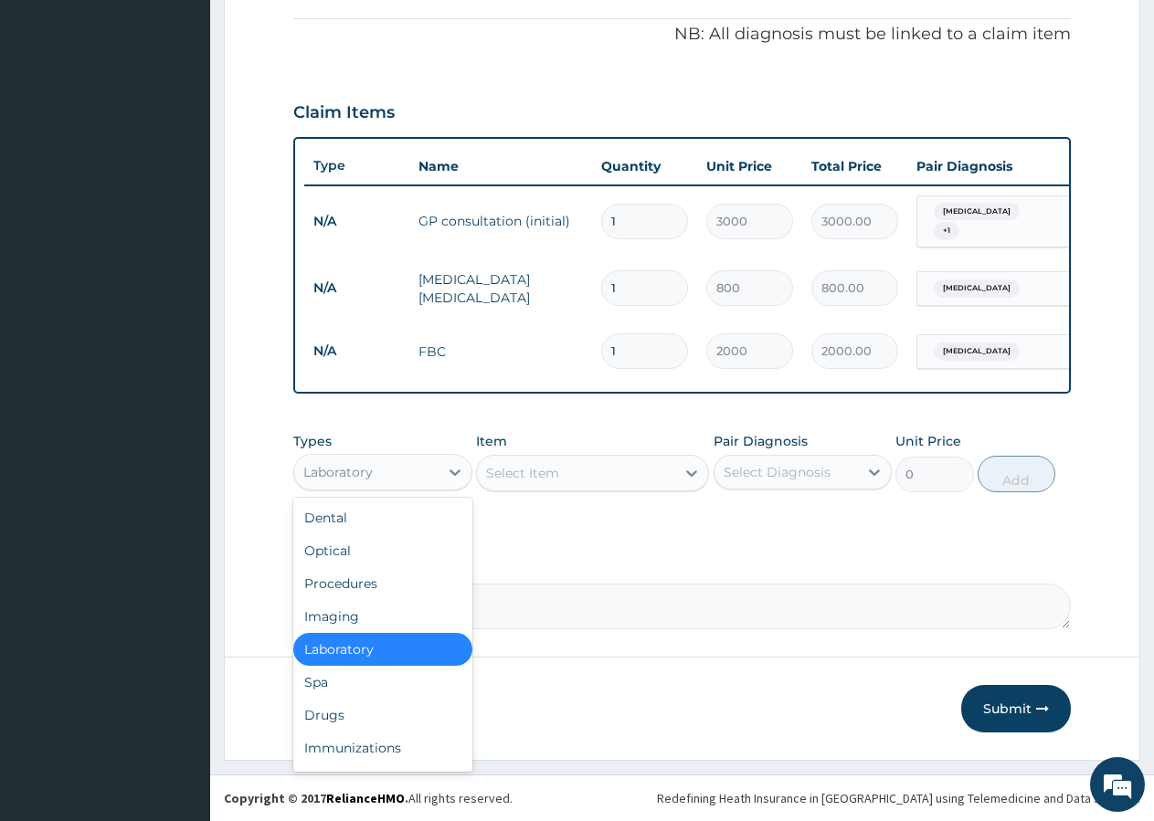
click at [377, 464] on div "Laboratory" at bounding box center [366, 472] width 144 height 29
click at [330, 722] on div "Drugs" at bounding box center [382, 715] width 179 height 33
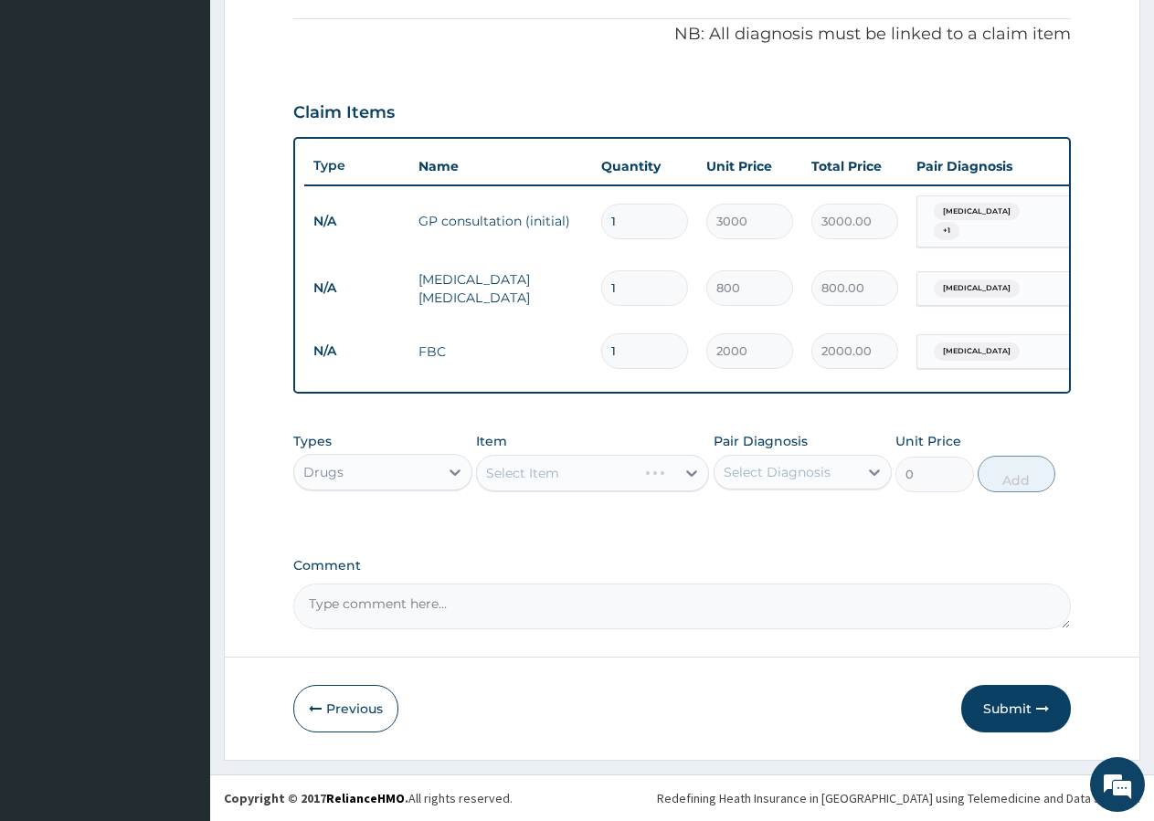
click at [559, 472] on div "Select Item" at bounding box center [592, 473] width 233 height 37
click at [559, 472] on div "Select Item" at bounding box center [576, 473] width 198 height 29
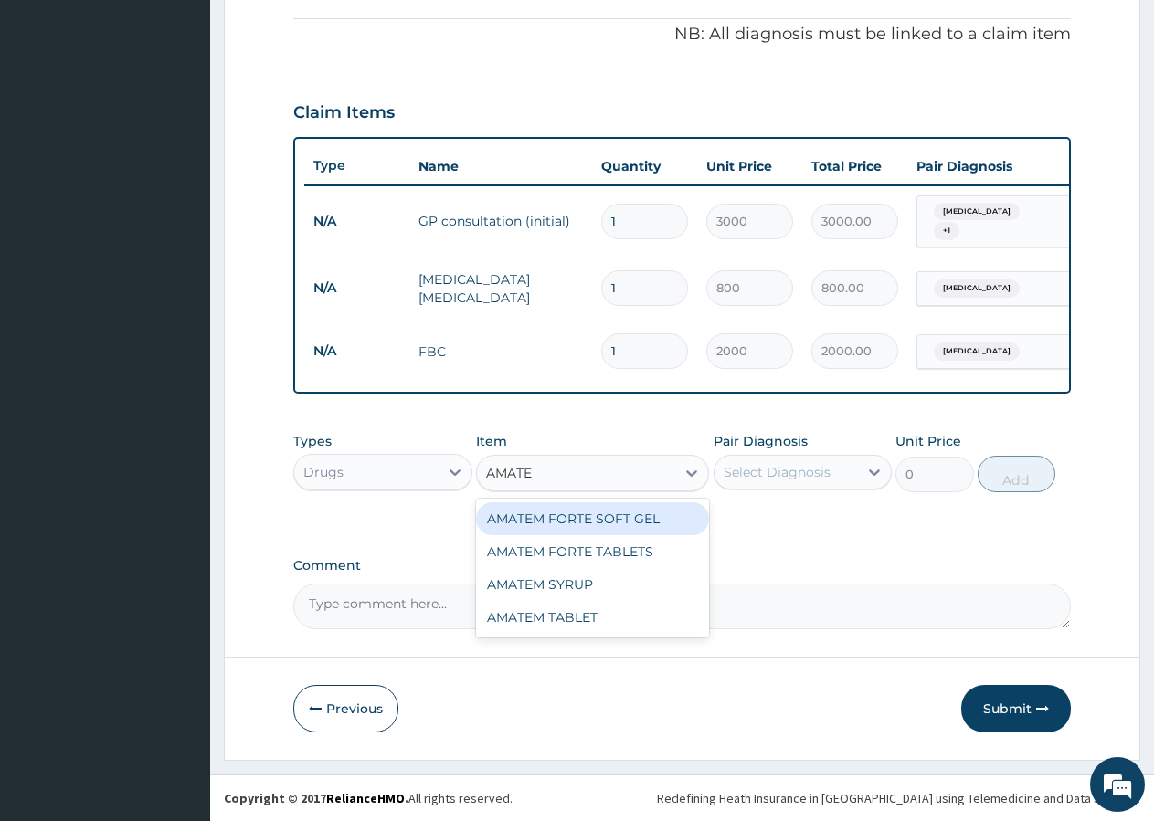
type input "AMATEM"
click at [578, 519] on div "AMATEM FORTE SOFT GEL" at bounding box center [592, 518] width 233 height 33
type input "280.5"
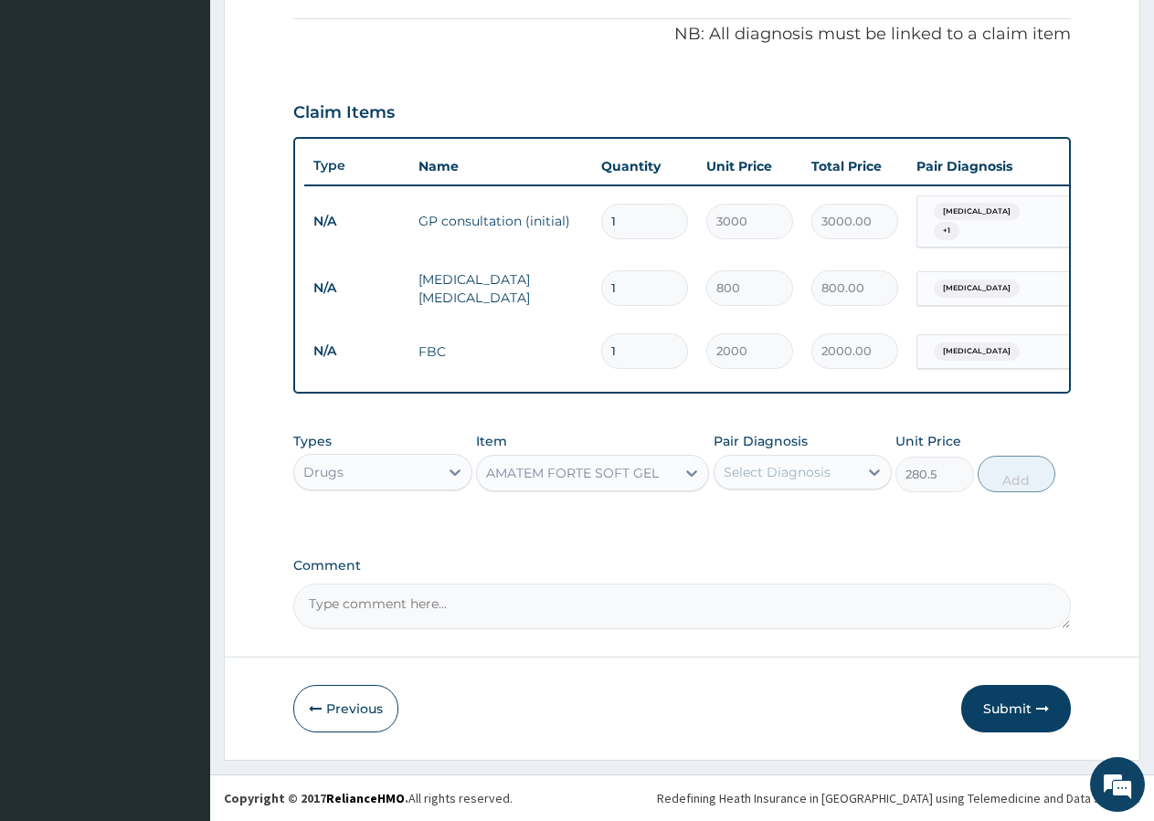
click at [798, 480] on div "Select Diagnosis" at bounding box center [777, 472] width 107 height 18
click at [763, 546] on label "Malaria" at bounding box center [800, 554] width 113 height 18
checkbox input "true"
click at [1006, 478] on button "Add" at bounding box center [1017, 474] width 78 height 37
type input "0"
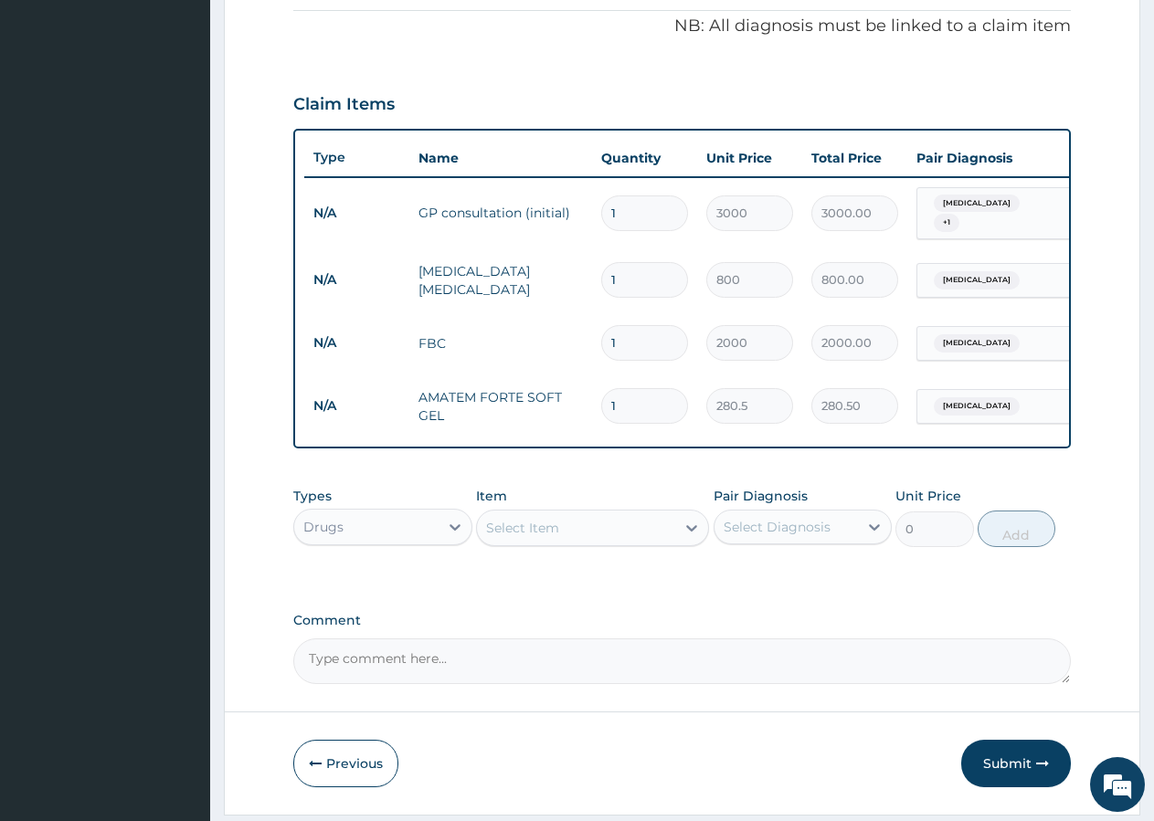
click at [671, 408] on input "1" at bounding box center [644, 406] width 87 height 36
type input "5"
type input "1402.50"
type input "6"
type input "1683.00"
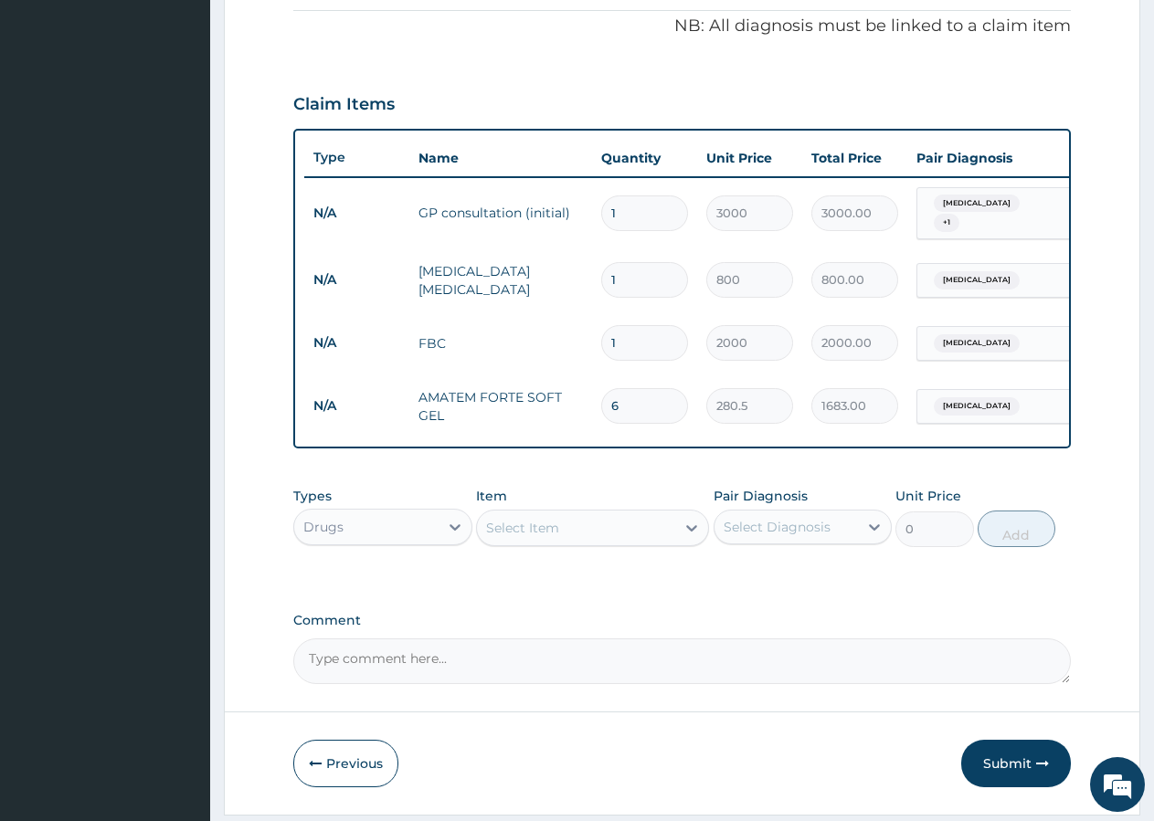
type input "7"
type input "1963.50"
type input "6"
type input "1683.00"
click at [580, 523] on div "Select Item" at bounding box center [576, 527] width 198 height 29
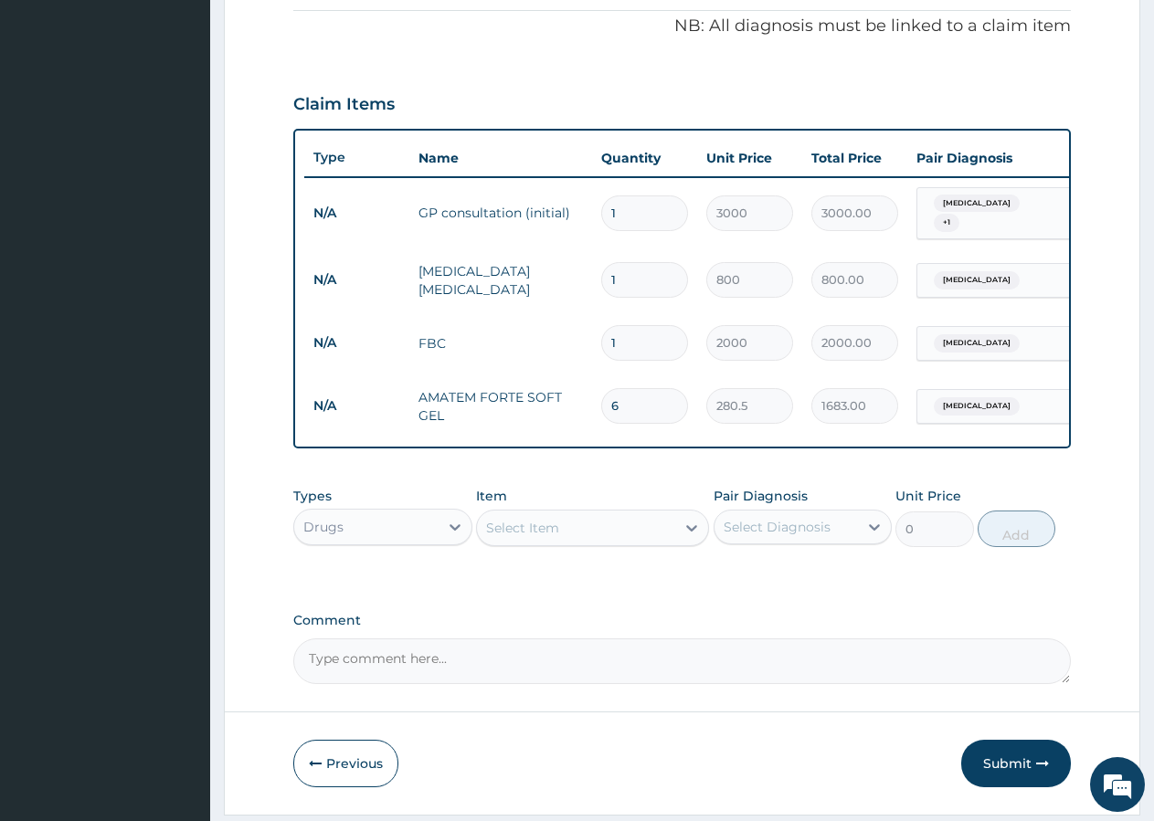
click at [569, 535] on div "Select Item" at bounding box center [576, 527] width 198 height 29
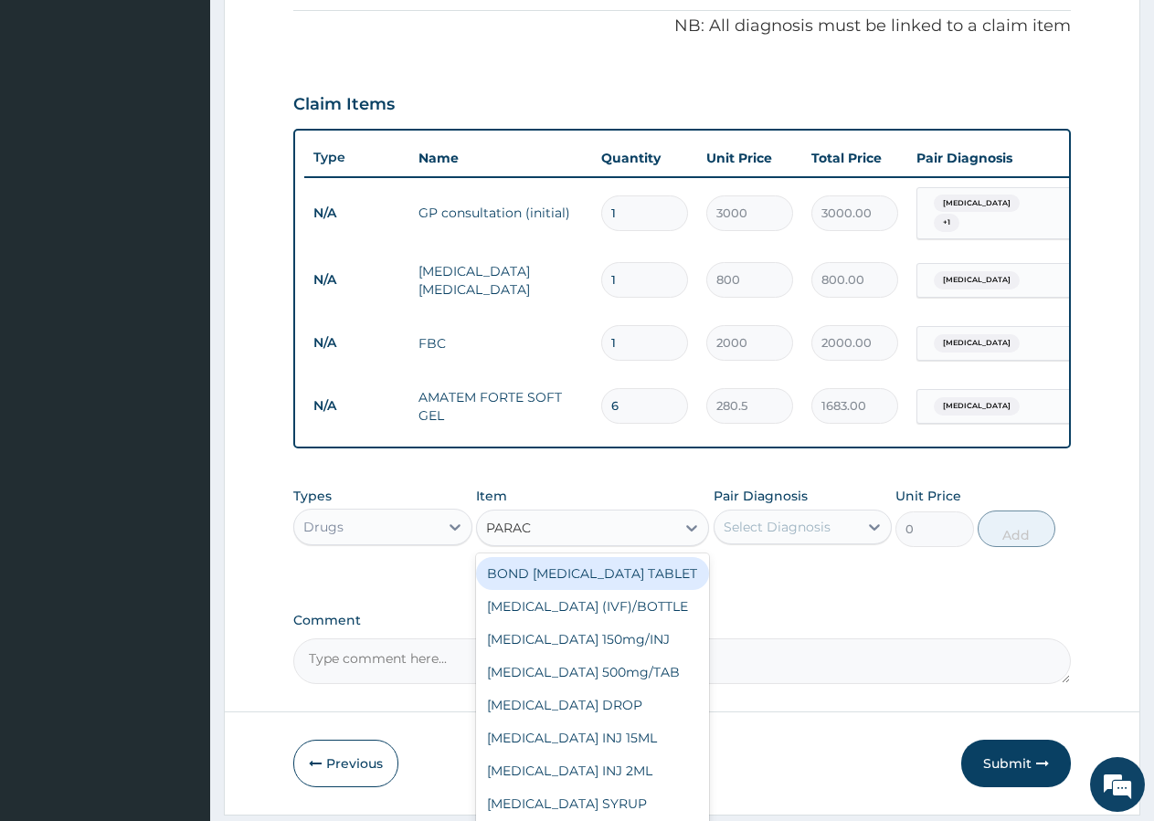
type input "PARACE"
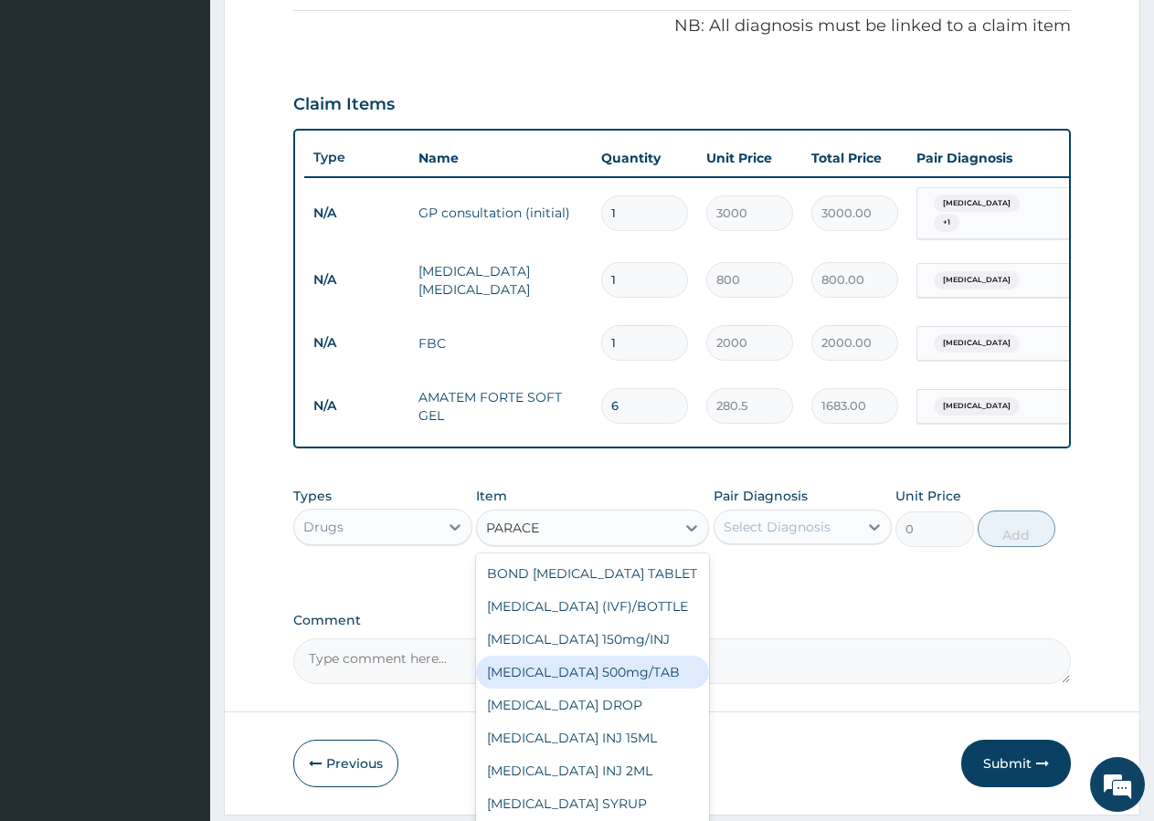
click at [606, 689] on div "[MEDICAL_DATA] 500mg/TAB" at bounding box center [592, 672] width 233 height 33
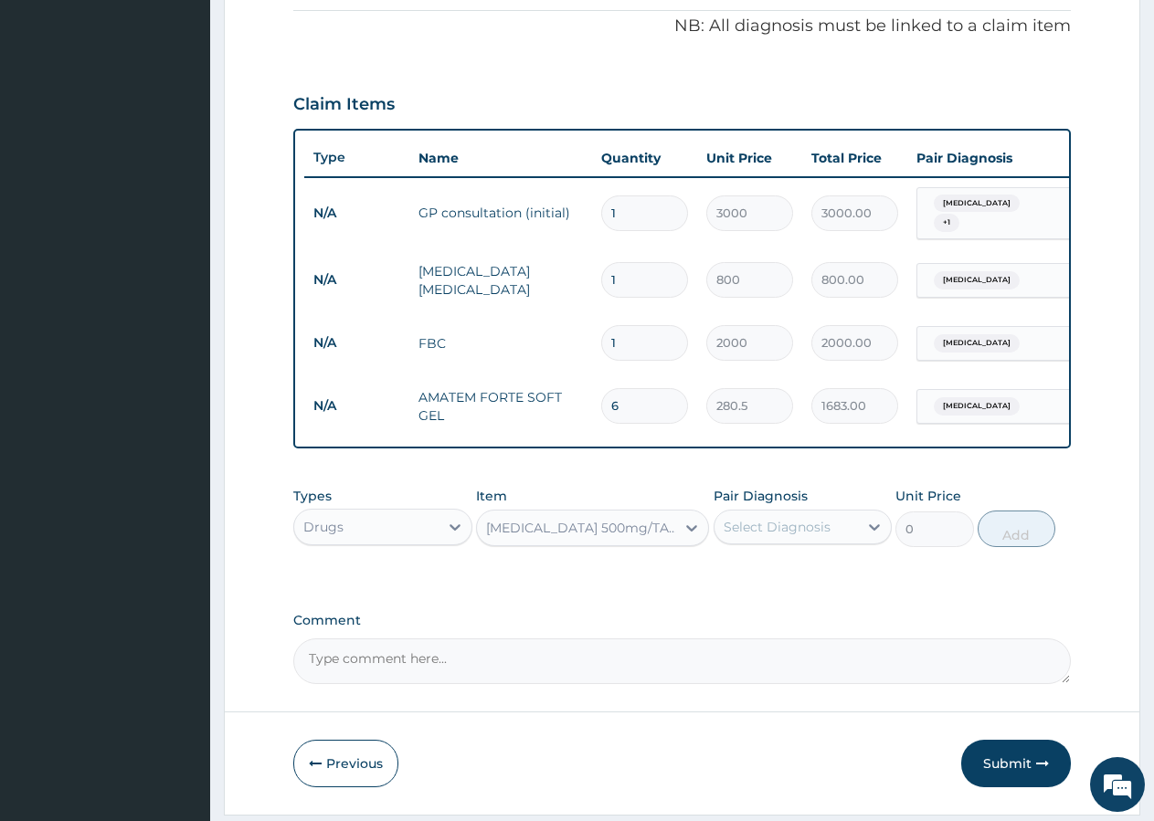
type input "10"
click at [779, 534] on div "Select Diagnosis" at bounding box center [777, 527] width 107 height 18
click at [766, 613] on label "Malaria" at bounding box center [800, 609] width 113 height 18
checkbox input "true"
click at [1029, 542] on button "Add" at bounding box center [1017, 529] width 78 height 37
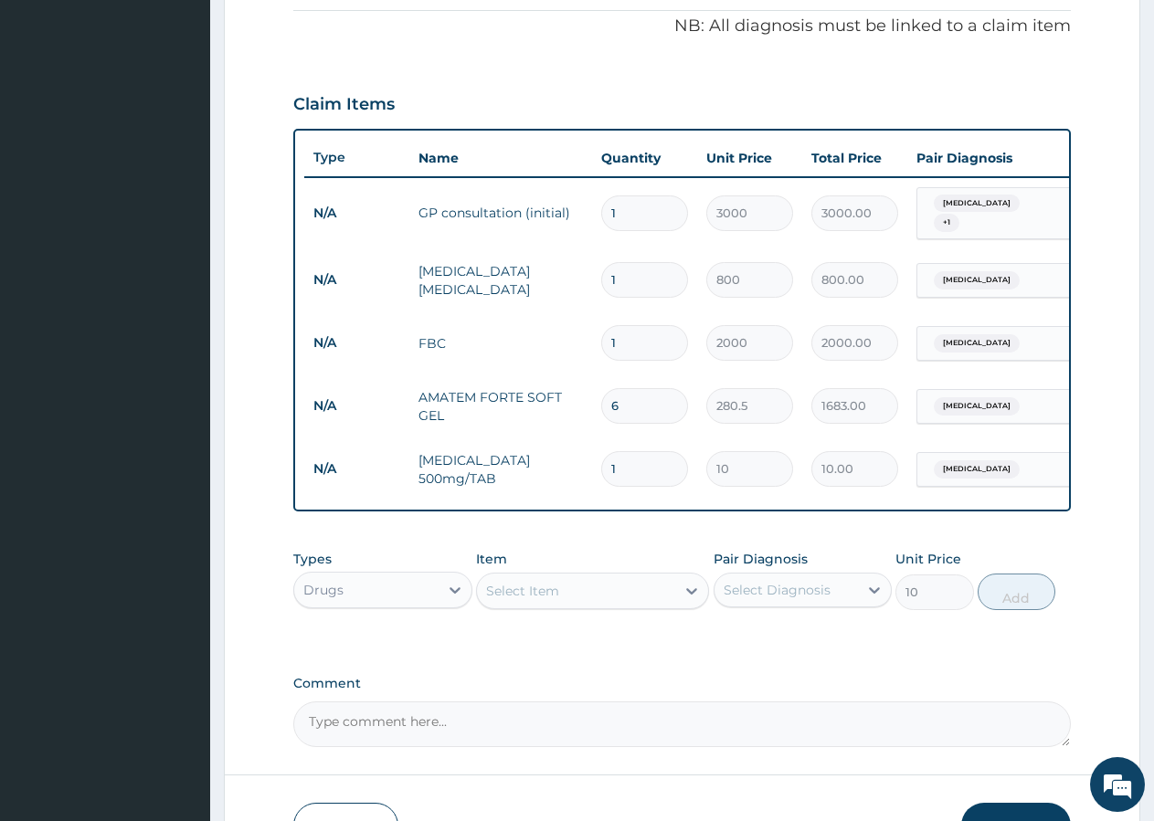
type input "0"
click at [651, 469] on input "1" at bounding box center [644, 469] width 87 height 36
type input "3"
type input "30.00"
type input "5"
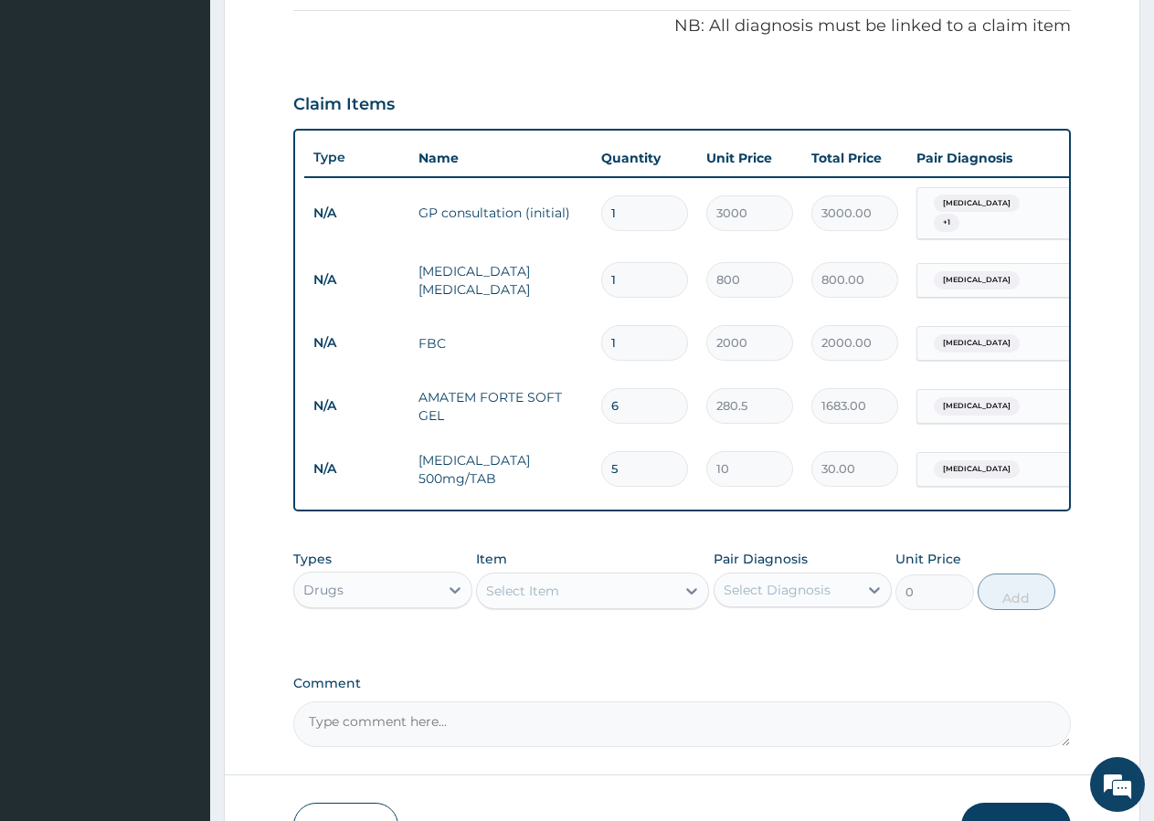
type input "50.00"
type input "6"
type input "60.00"
type input "9"
type input "90.00"
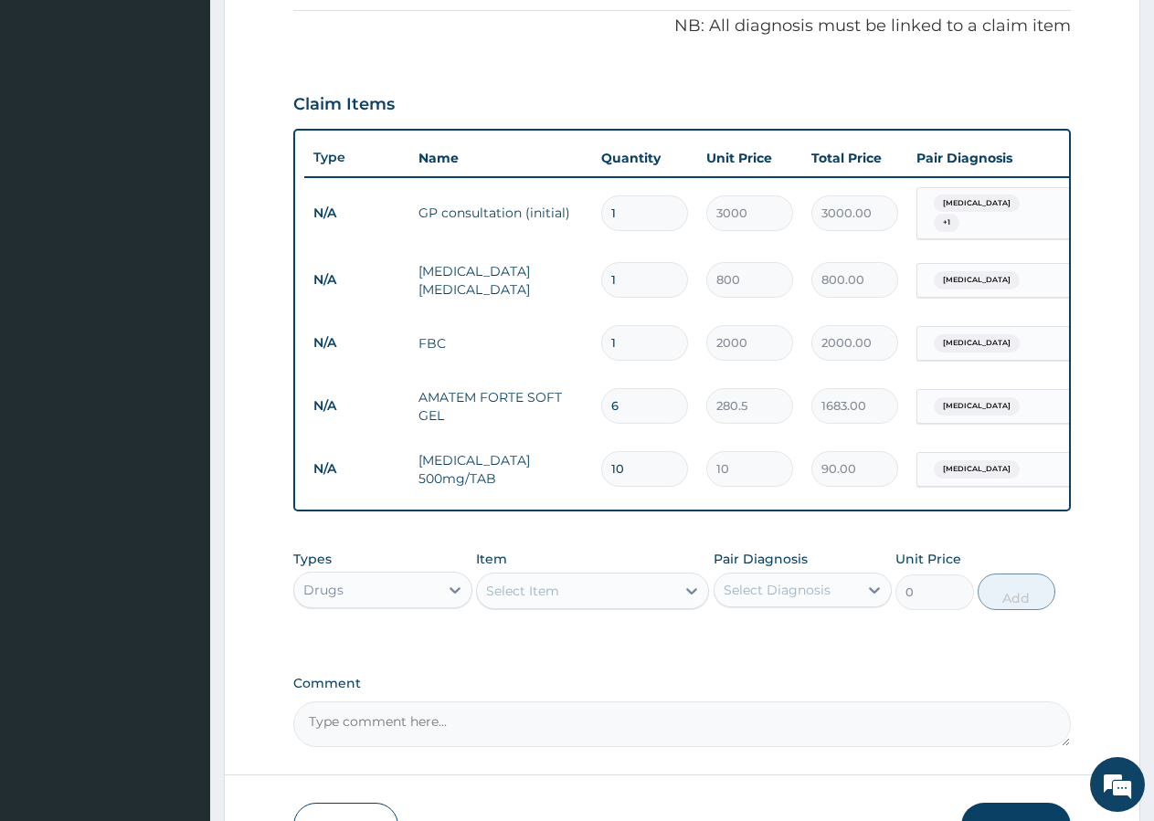
type input "11"
type input "110.00"
type input "15"
type input "150.00"
type input "16"
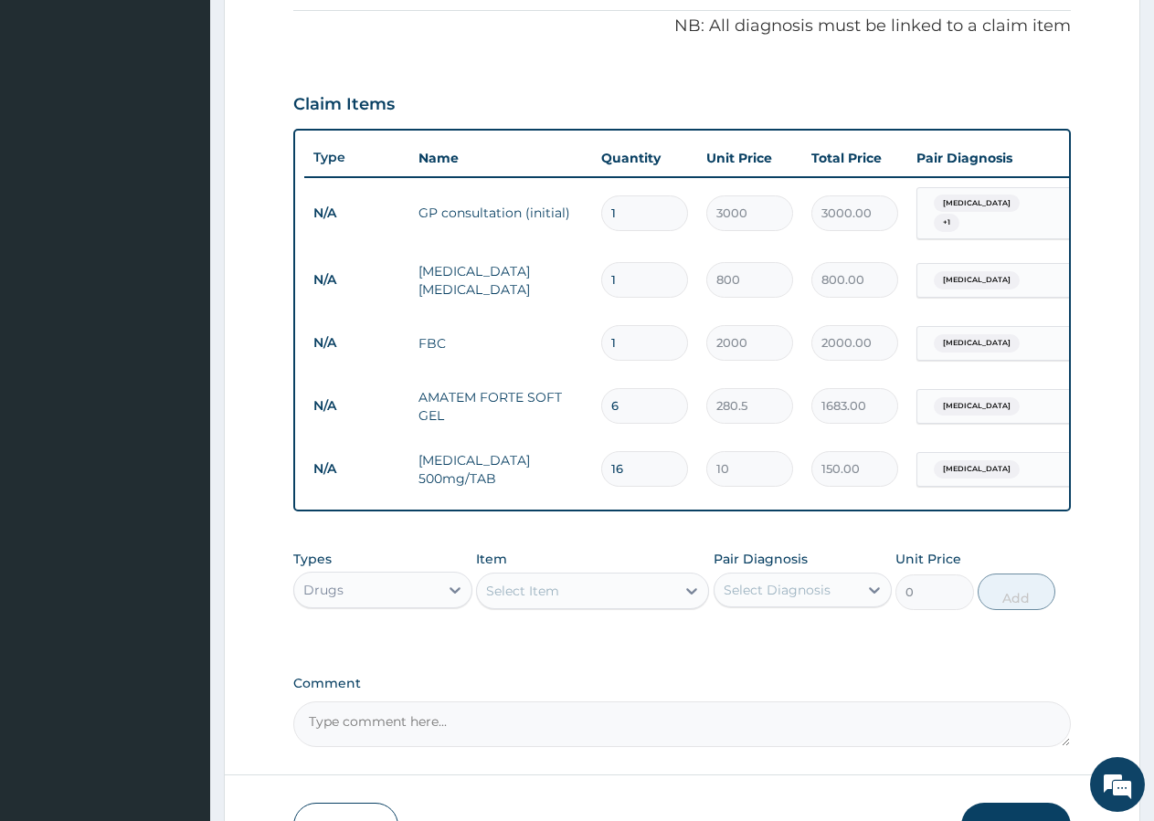
type input "160.00"
type input "17"
type input "170.00"
type input "18"
type input "180.00"
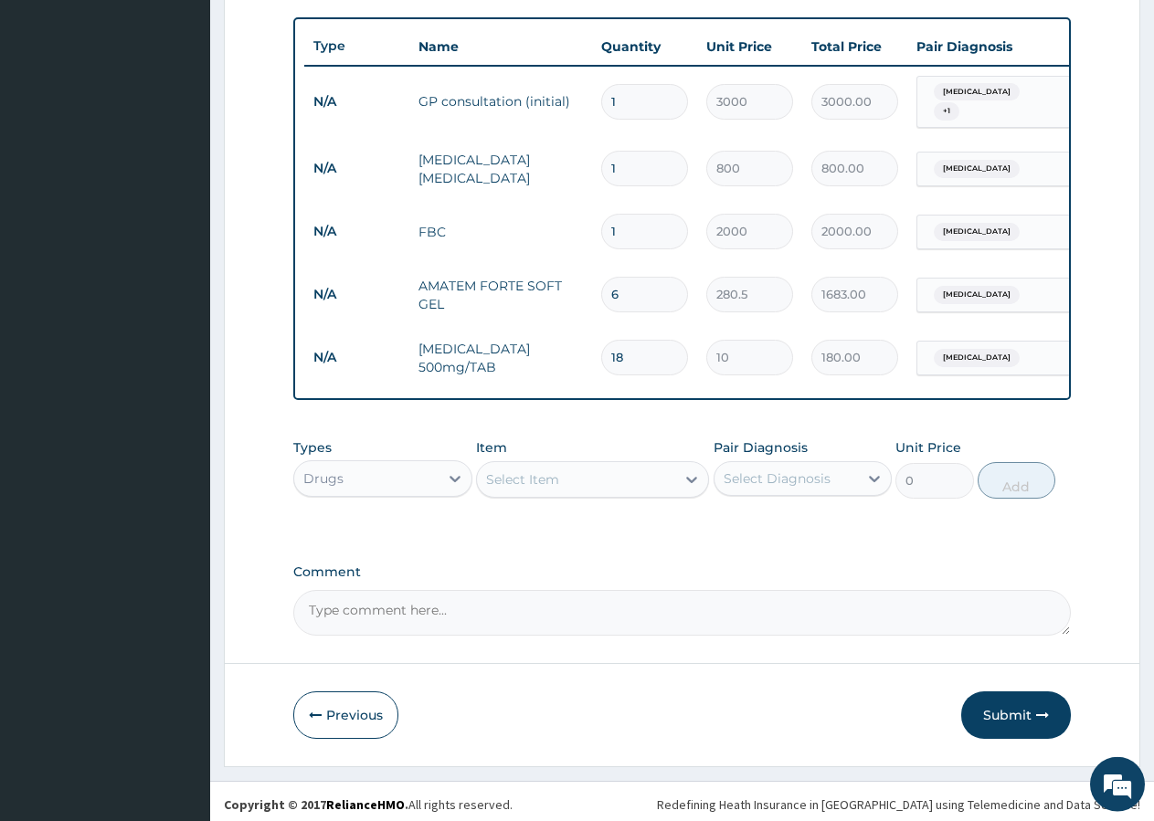
scroll to position [677, 0]
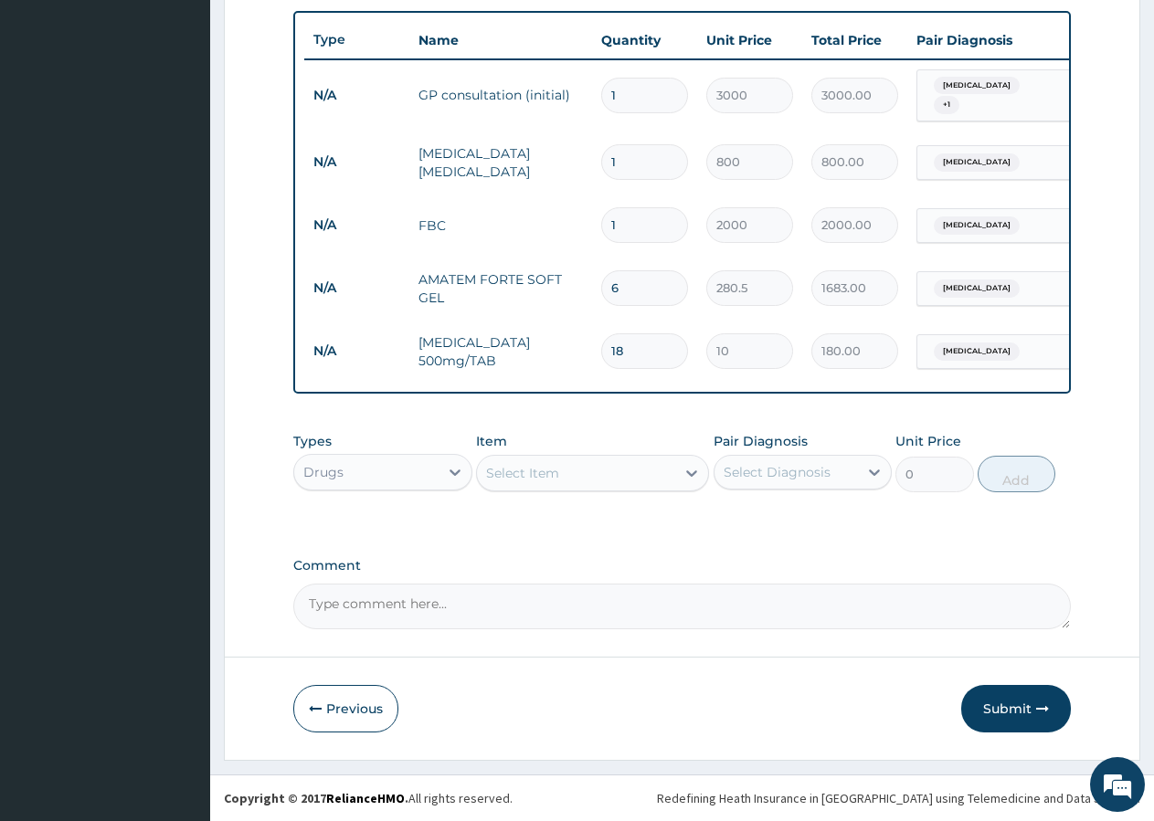
drag, startPoint x: 587, startPoint y: 460, endPoint x: 574, endPoint y: 465, distance: 13.9
click at [586, 460] on div "Select Item" at bounding box center [576, 473] width 198 height 29
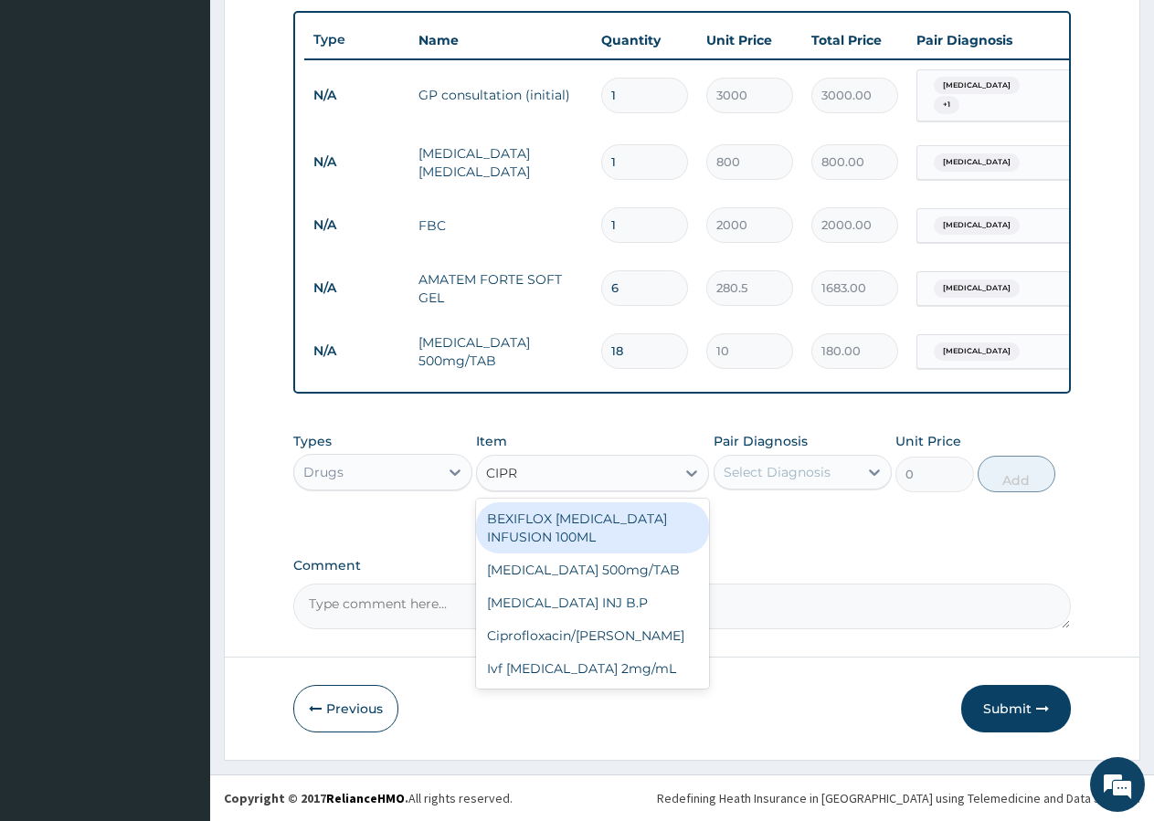
type input "CIPRO"
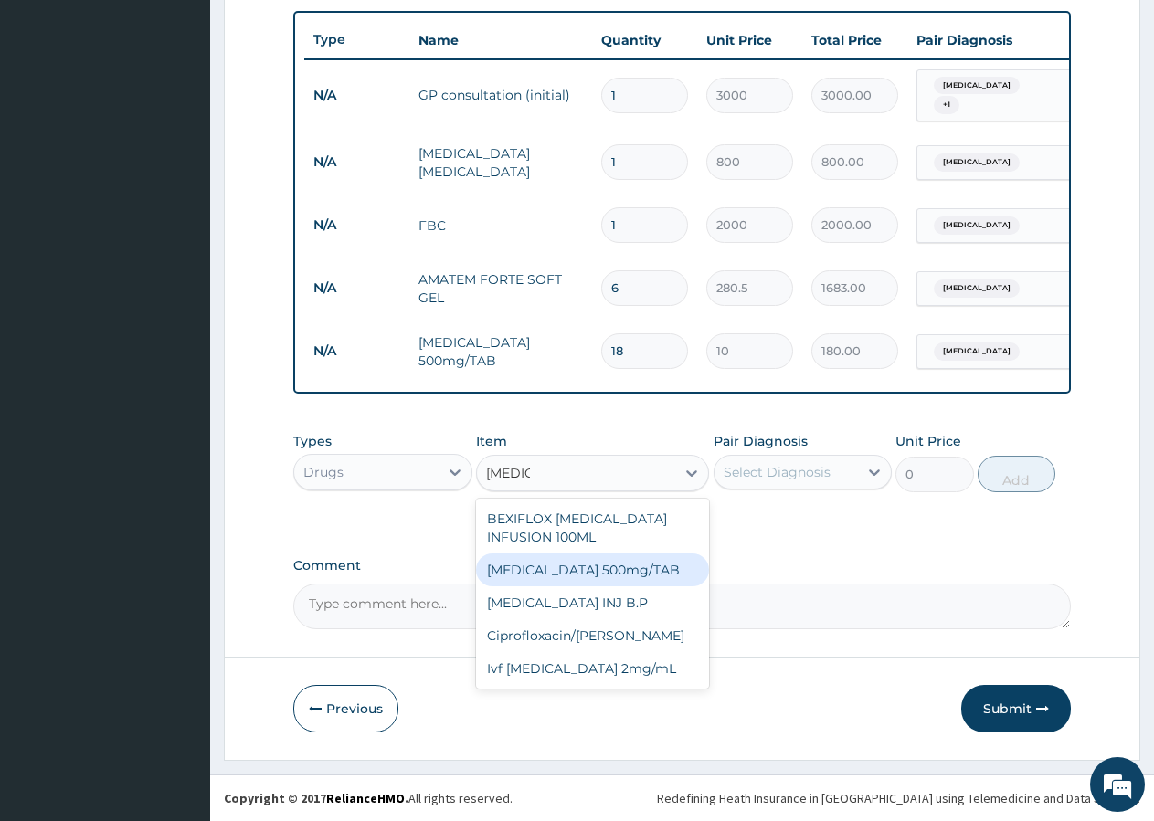
click at [601, 562] on div "[MEDICAL_DATA] 500mg/TAB" at bounding box center [592, 570] width 233 height 33
type input "226.78"
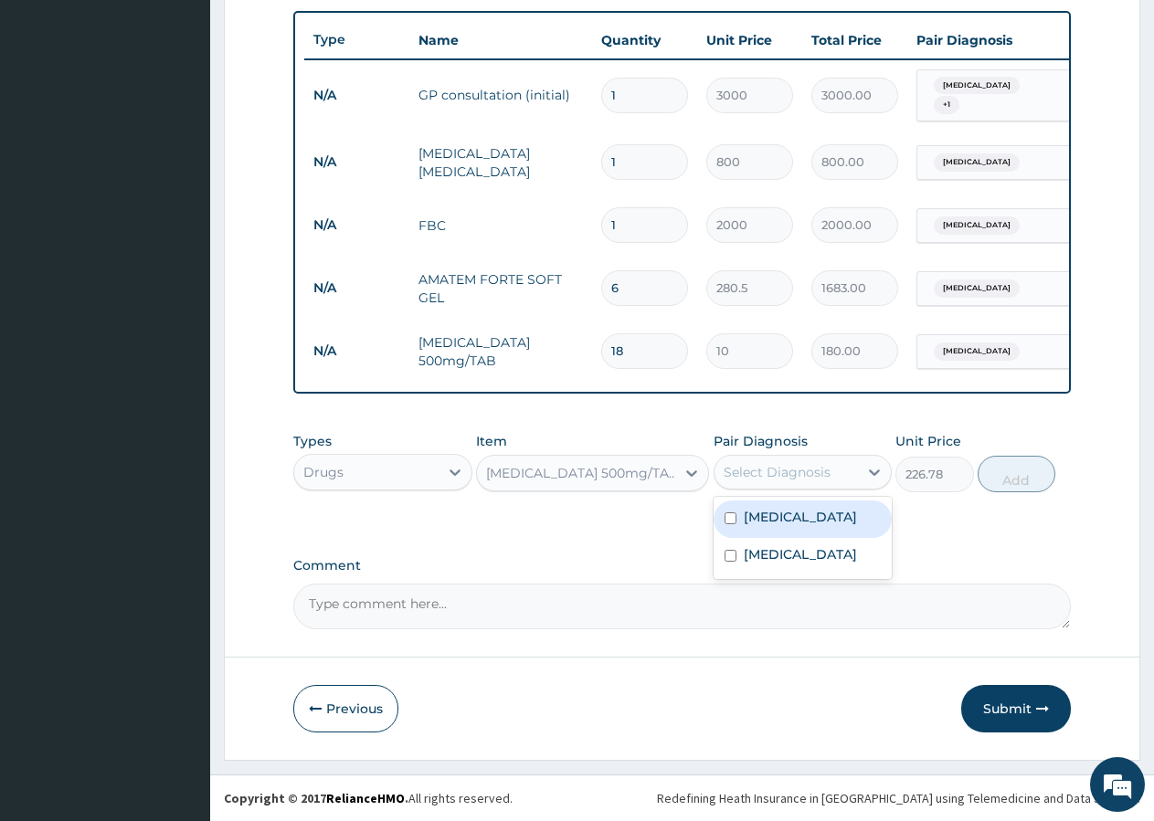
click at [792, 468] on div "Select Diagnosis" at bounding box center [777, 472] width 107 height 18
click at [766, 505] on div "Sepsis" at bounding box center [802, 519] width 179 height 37
checkbox input "true"
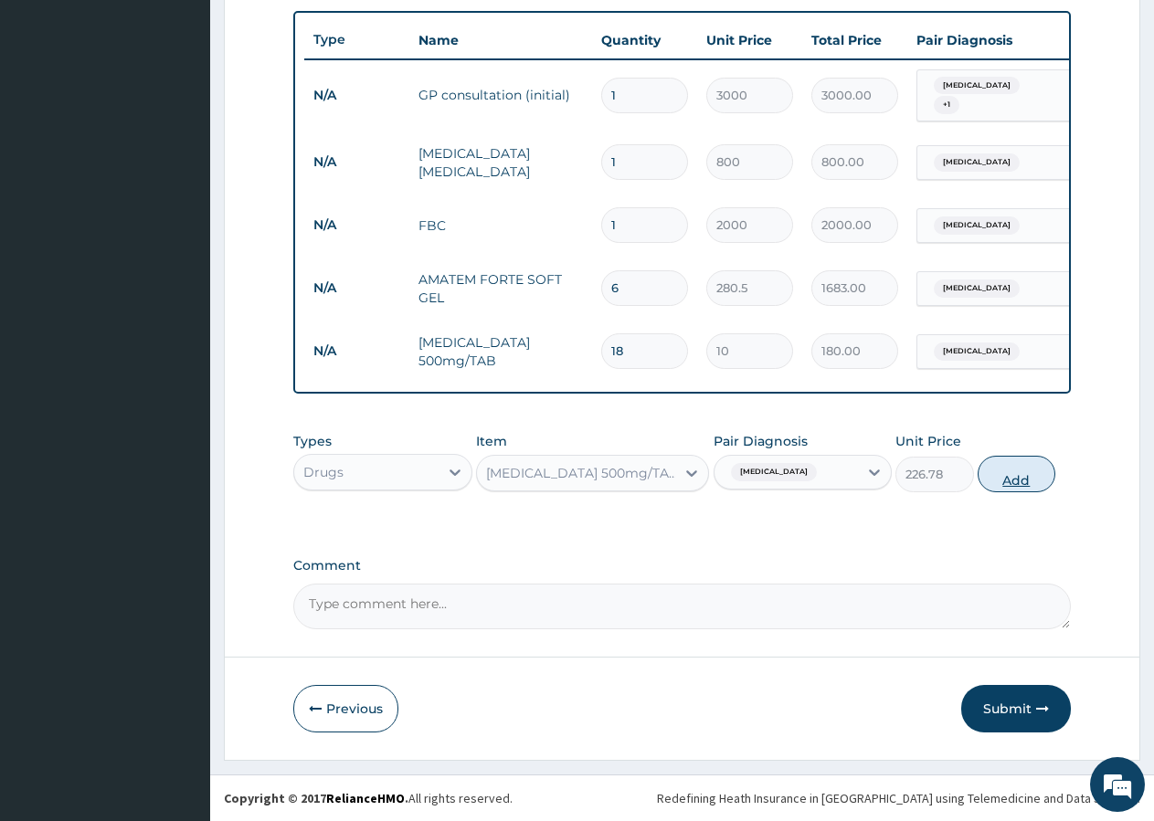
click at [1027, 471] on button "Add" at bounding box center [1017, 474] width 78 height 37
type input "0"
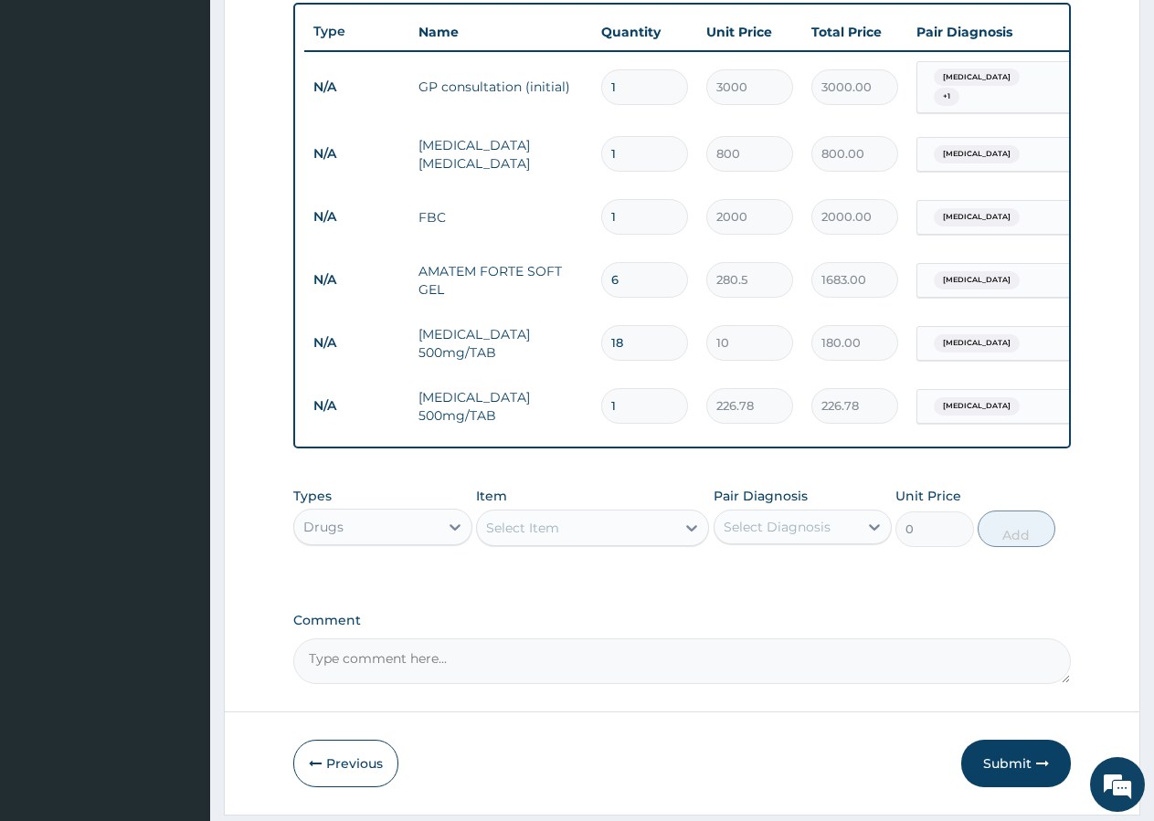
click at [643, 402] on input "1" at bounding box center [644, 406] width 87 height 36
type input "3"
type input "680.34"
type input "4"
type input "907.12"
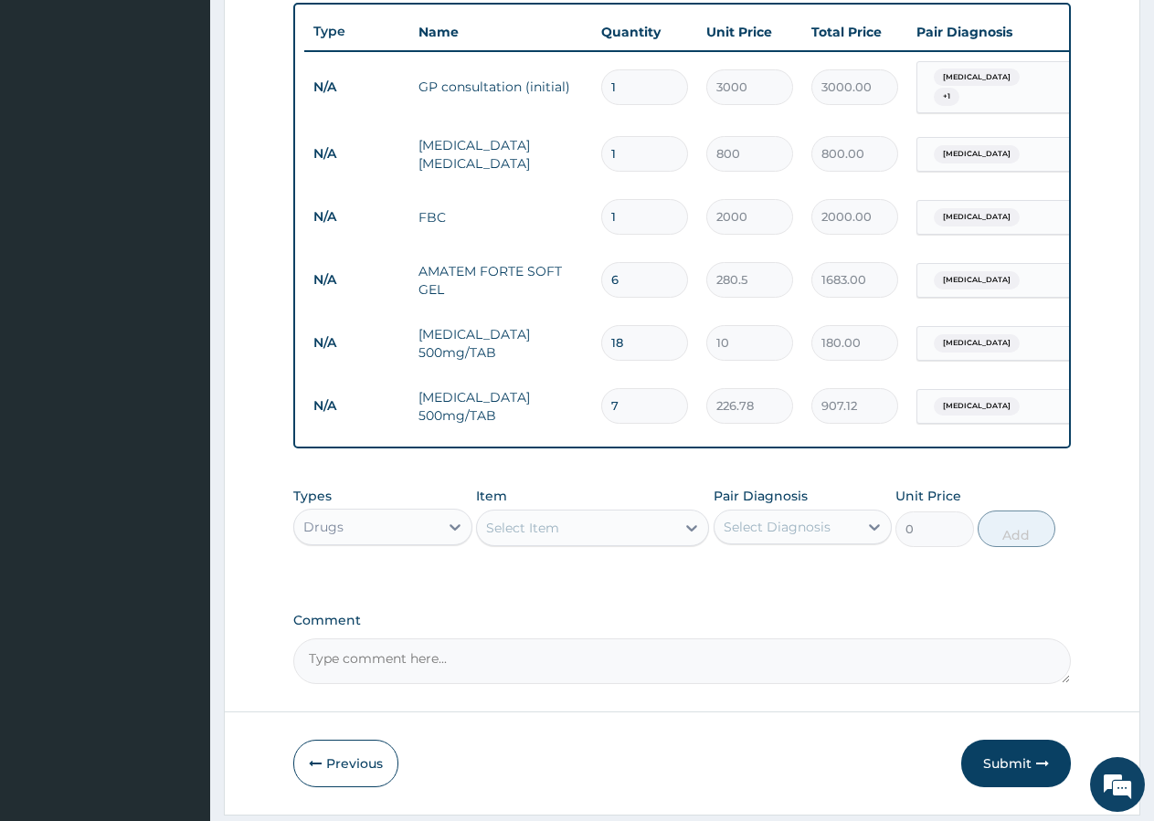
type input "8"
type input "1814.24"
type input "11"
type input "2494.58"
type input "10"
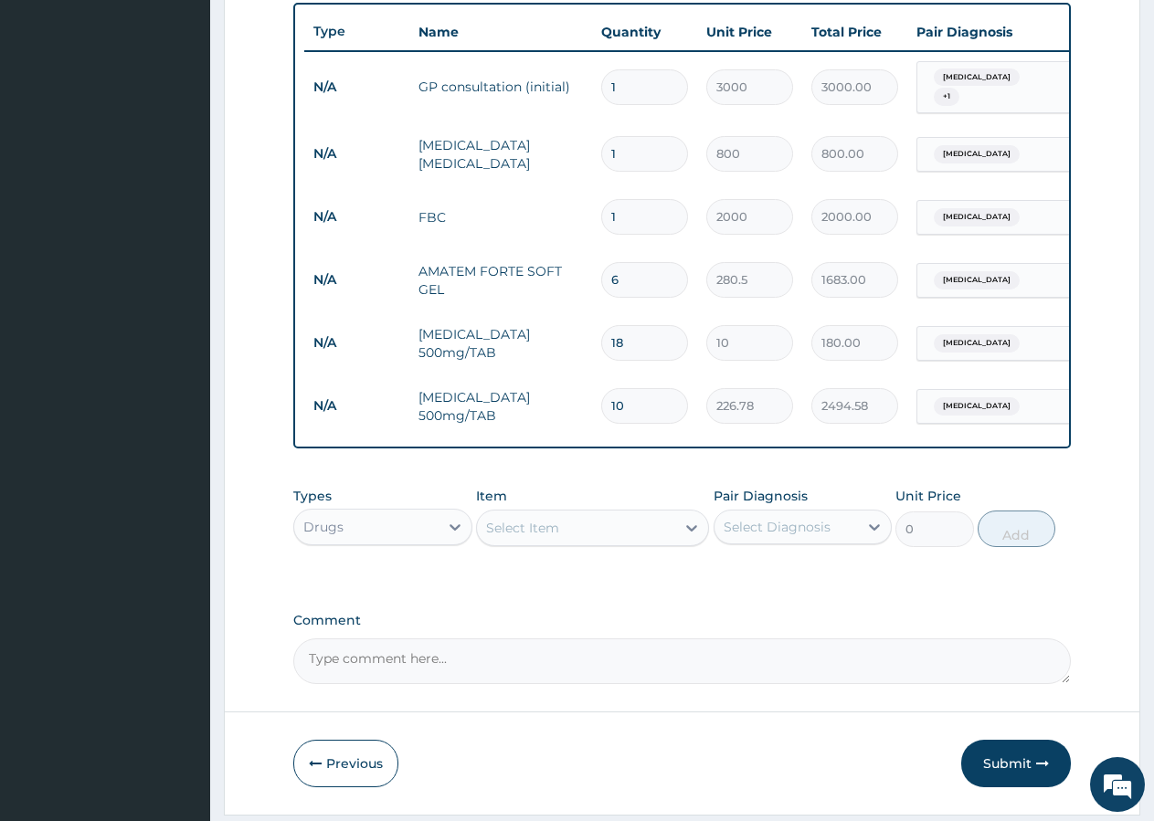
type input "2267.80"
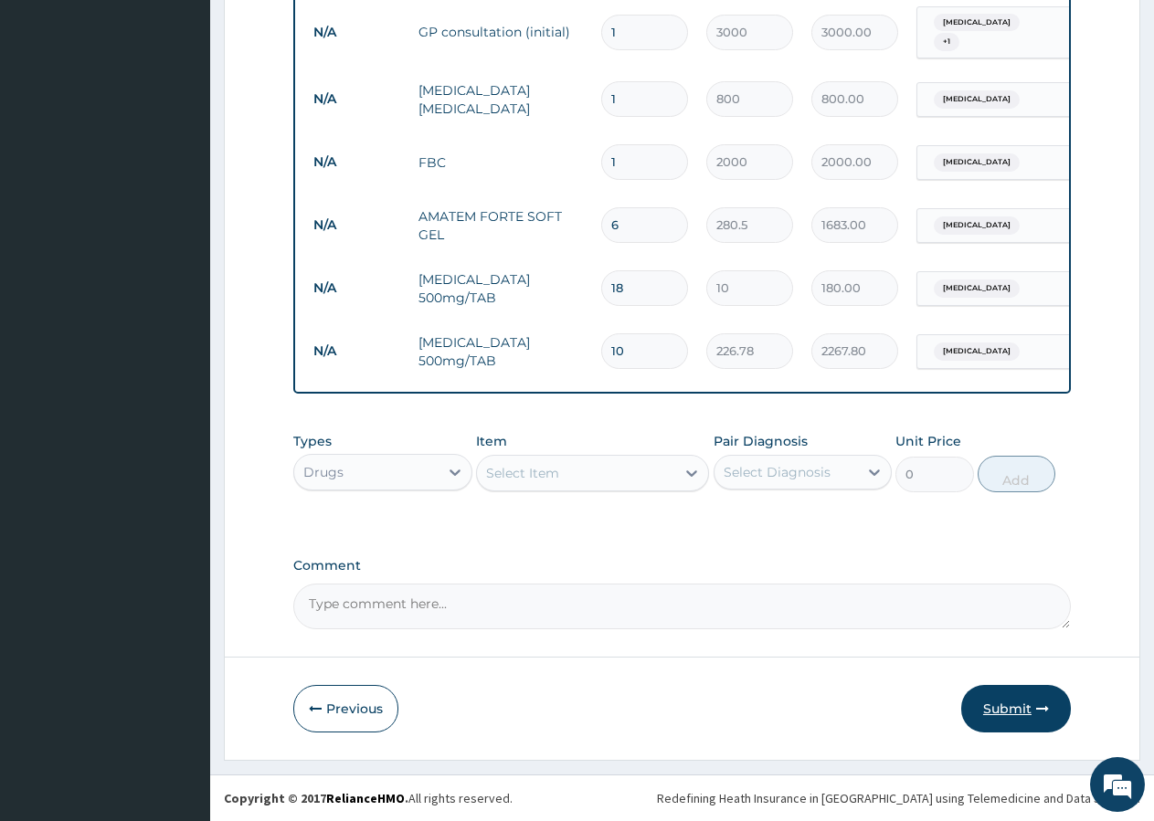
click at [1007, 695] on button "Submit" at bounding box center [1016, 709] width 110 height 48
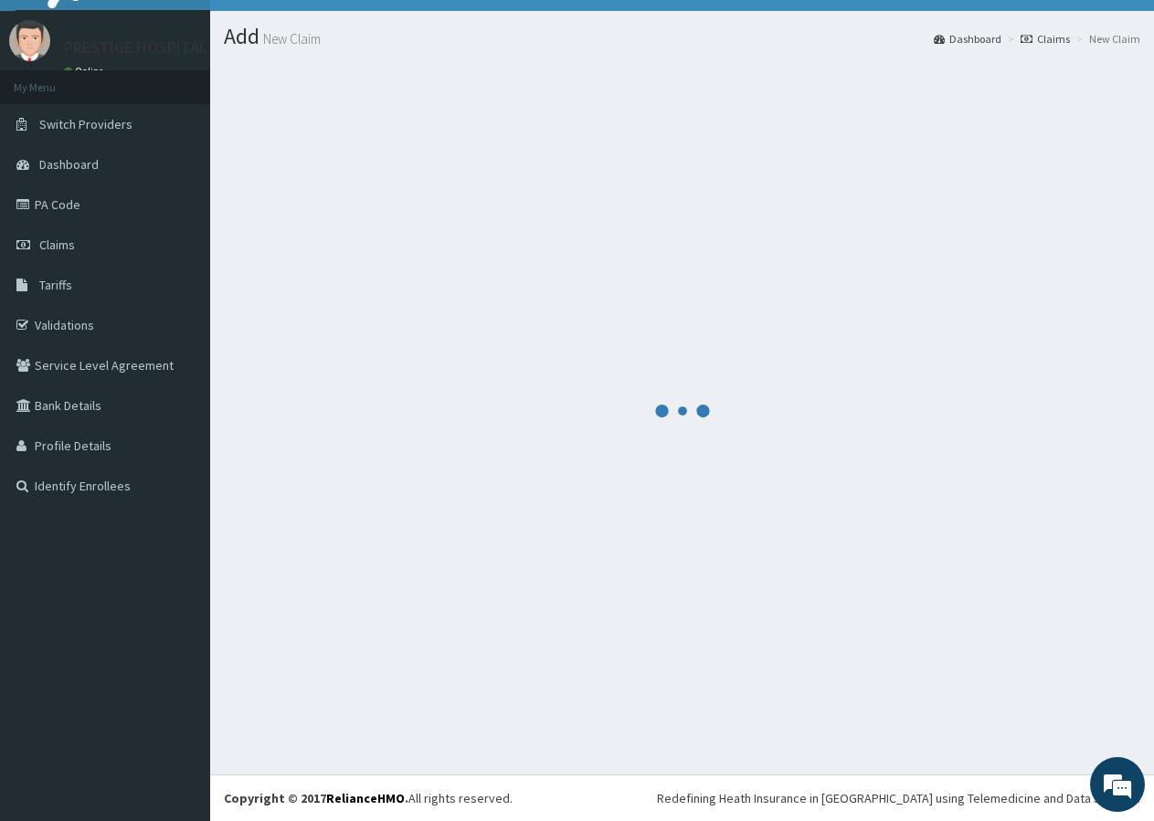
scroll to position [35, 0]
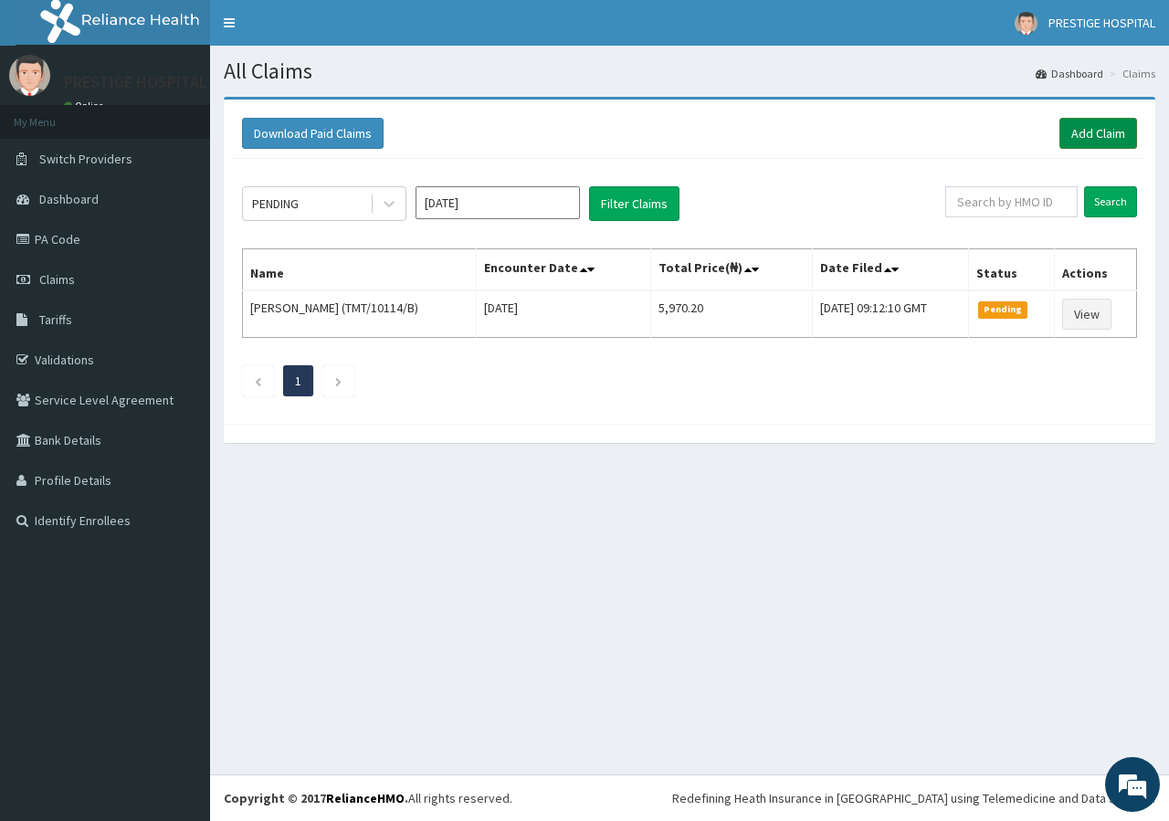
click at [1115, 137] on link "Add Claim" at bounding box center [1099, 133] width 78 height 31
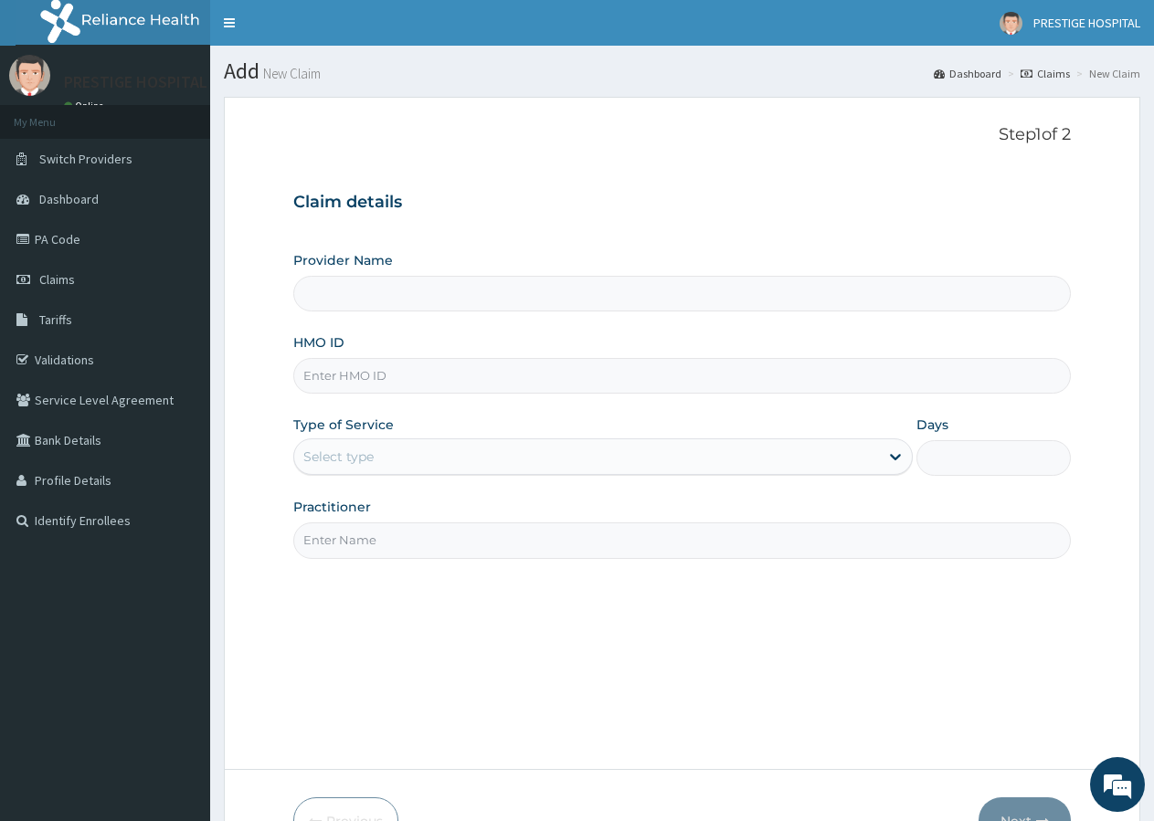
type input "Prestige Hospital and Maternity Ltd"
click at [326, 382] on input "HMO ID" at bounding box center [681, 376] width 777 height 36
type input "TBE/10017/D"
click at [340, 452] on div "Select type" at bounding box center [338, 457] width 70 height 18
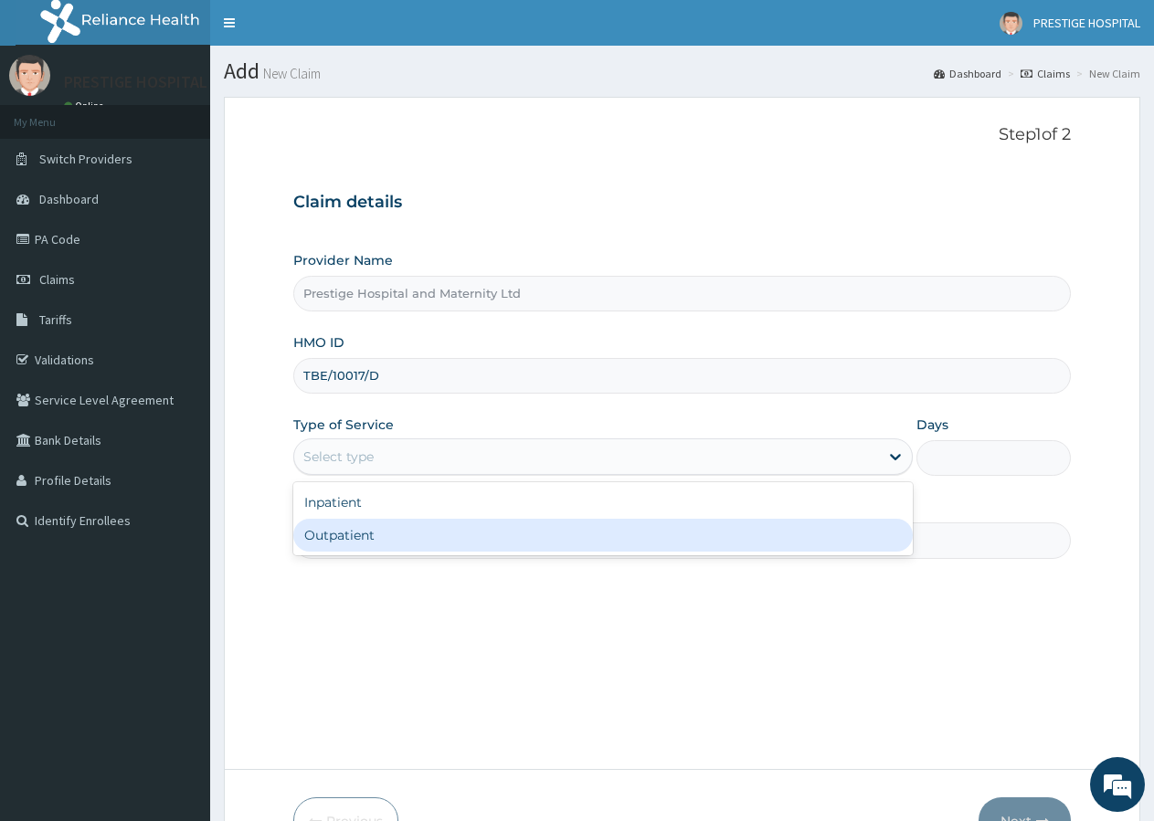
click at [344, 537] on div "Outpatient" at bounding box center [602, 535] width 618 height 33
type input "1"
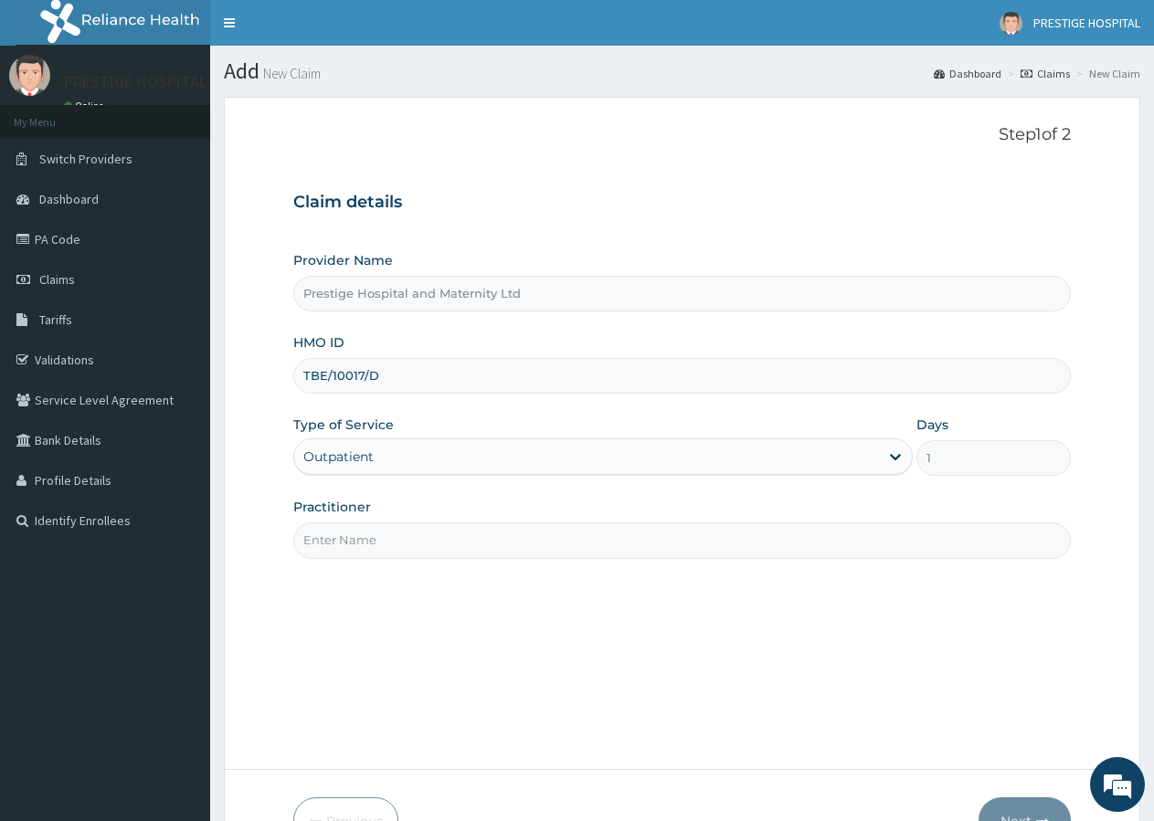
click at [333, 534] on input "Practitioner" at bounding box center [681, 541] width 777 height 36
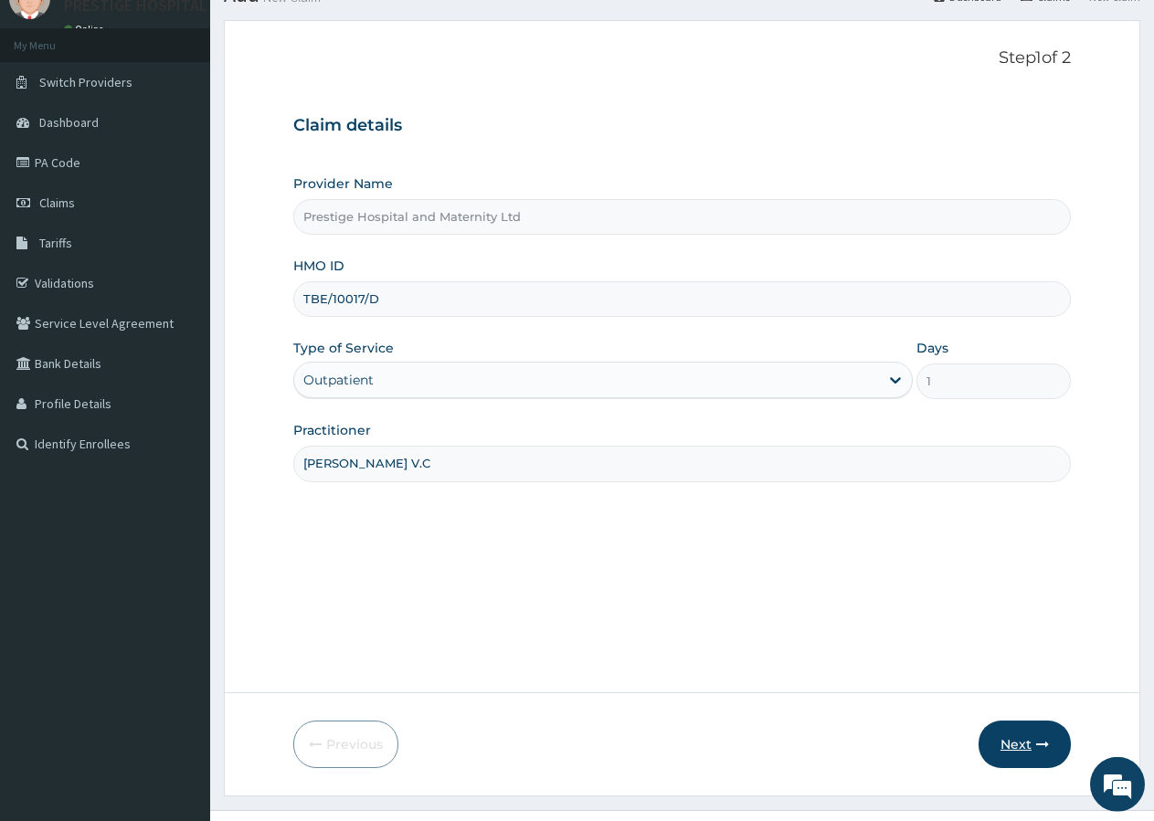
scroll to position [112, 0]
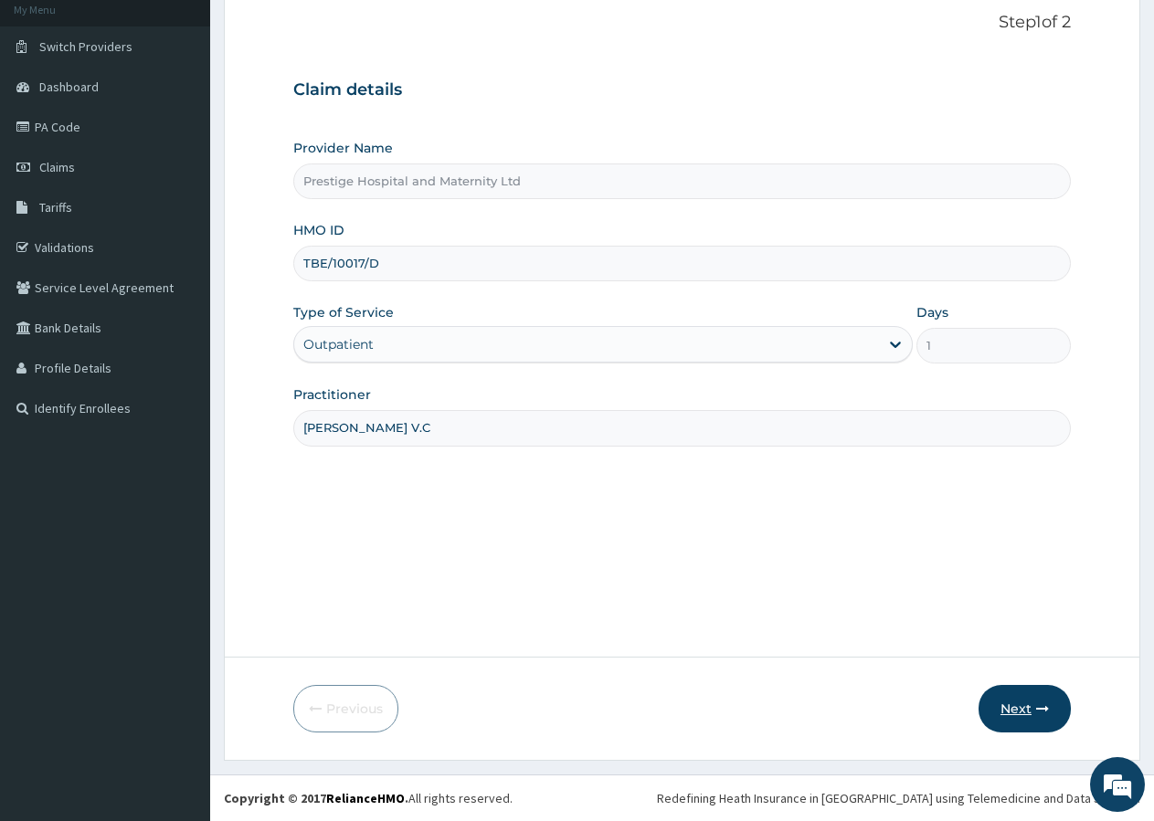
type input "[PERSON_NAME] V.C"
click at [1035, 703] on button "Next" at bounding box center [1024, 709] width 92 height 48
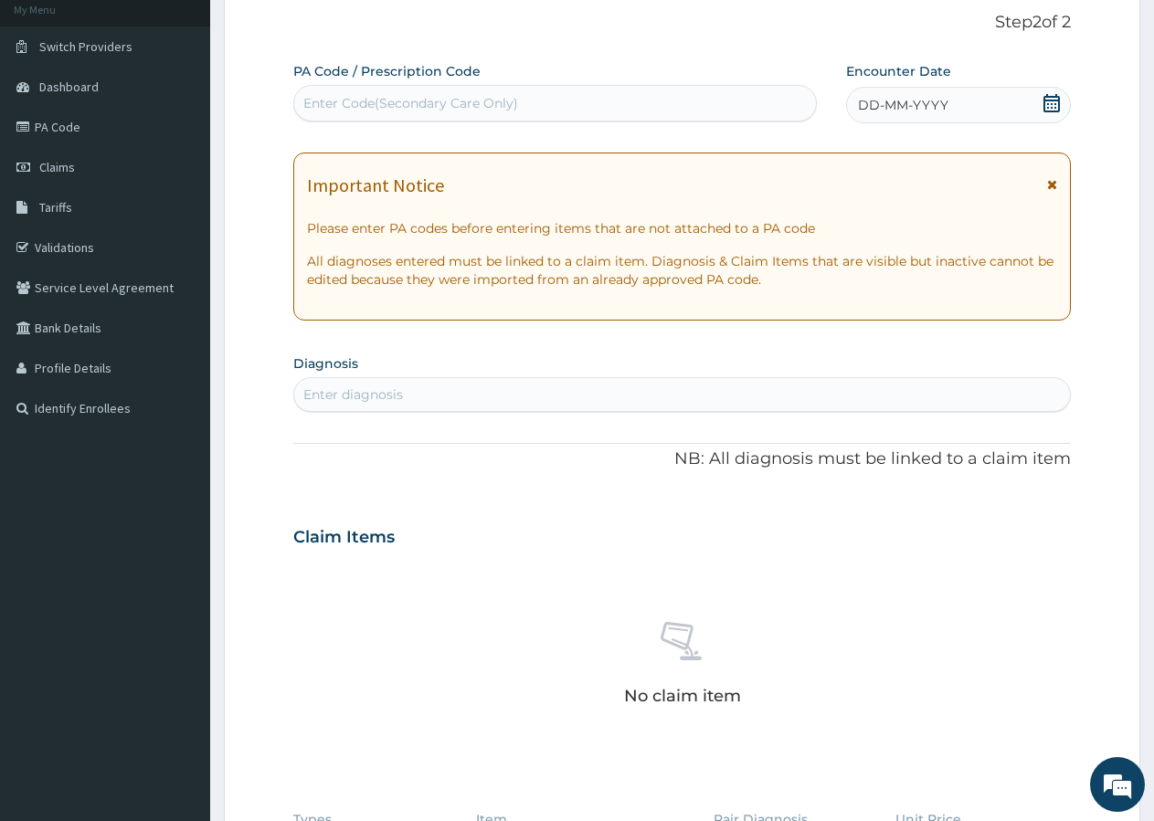
click at [1048, 98] on icon at bounding box center [1051, 103] width 16 height 18
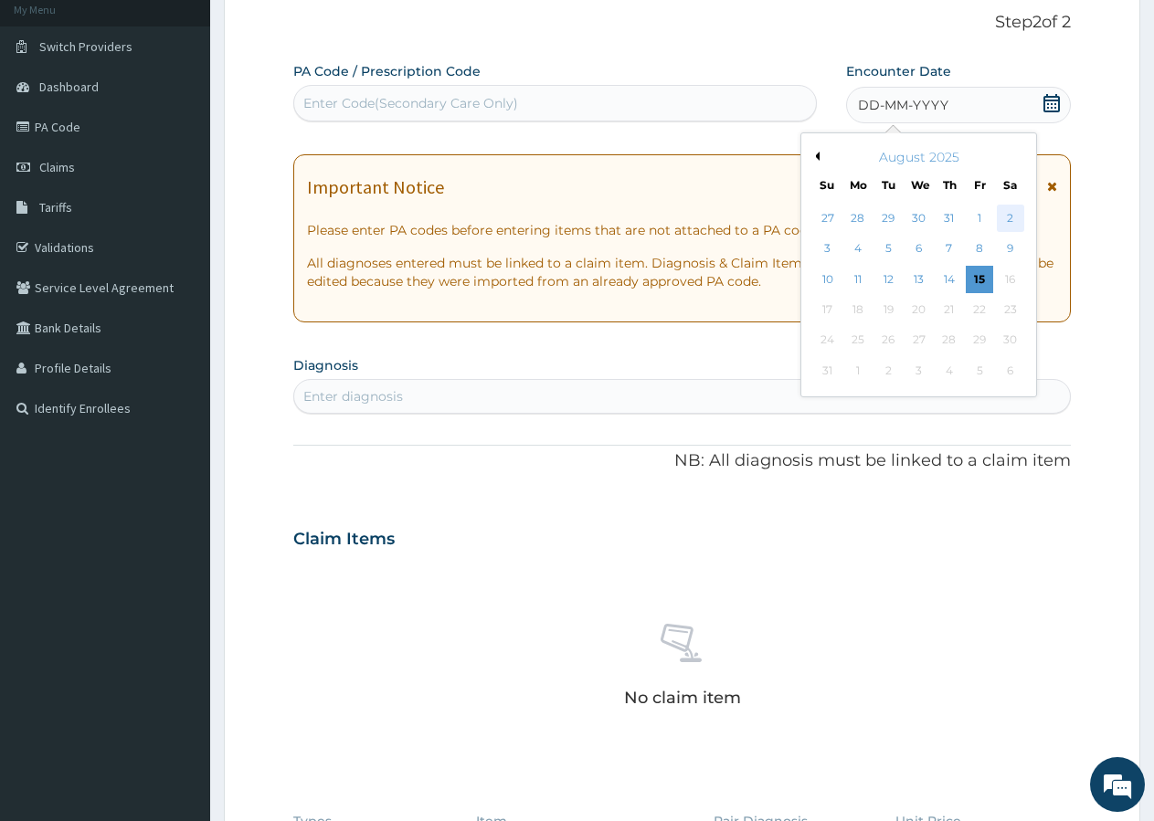
click at [1010, 217] on div "2" at bounding box center [1010, 218] width 27 height 27
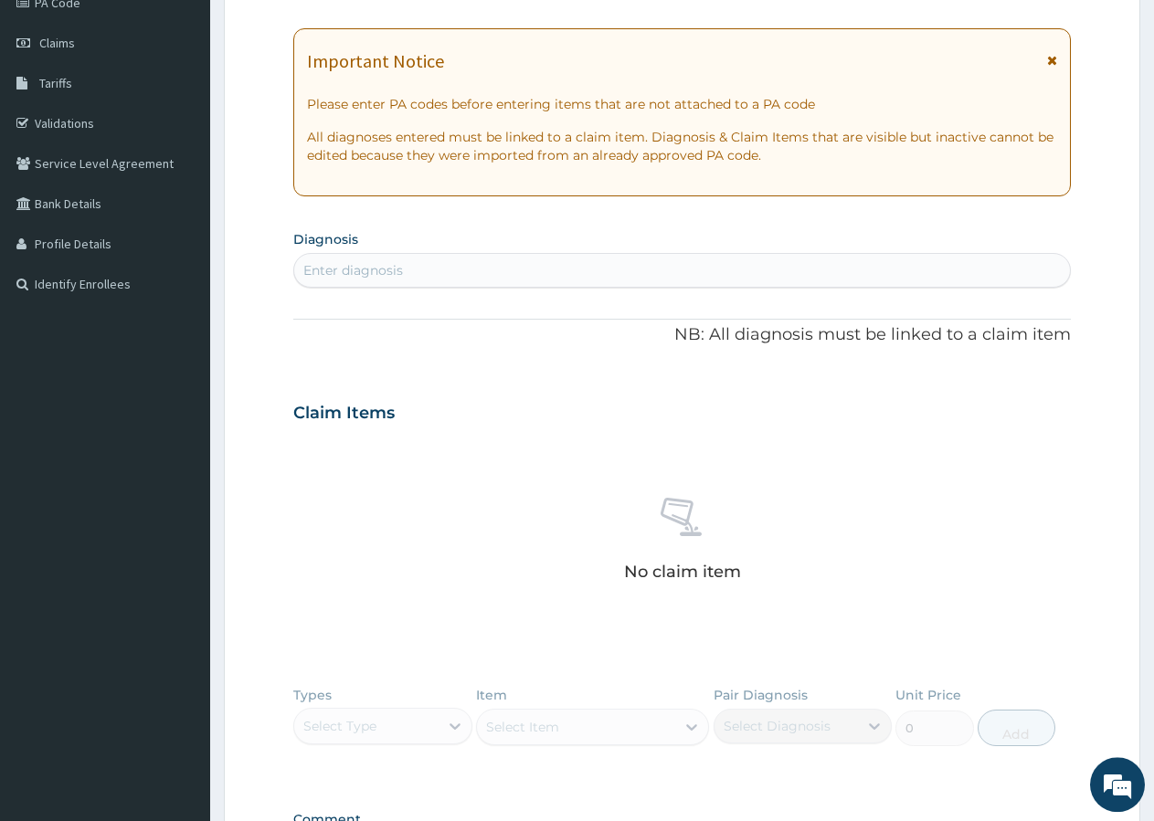
scroll to position [299, 0]
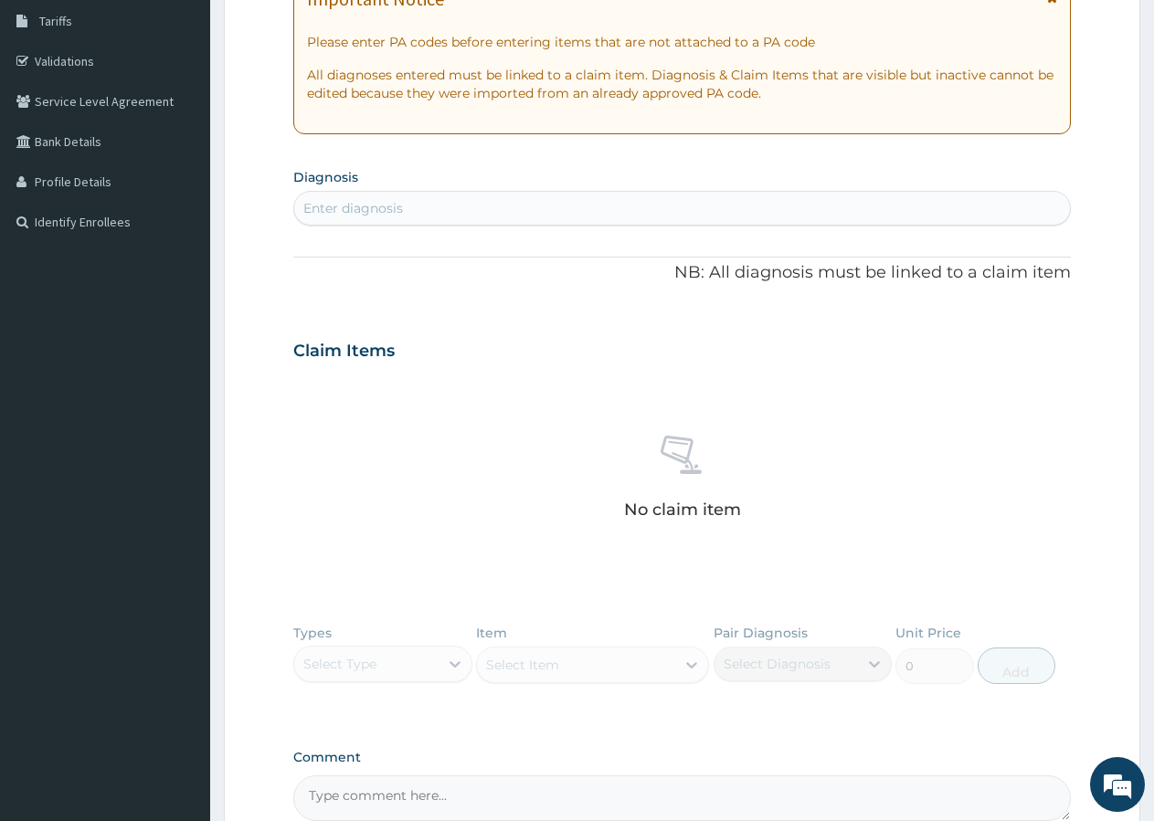
click at [396, 205] on div "Enter diagnosis" at bounding box center [353, 208] width 100 height 18
click at [365, 205] on input "[MEDICAL_DATA] EXTRNA" at bounding box center [352, 208] width 99 height 18
click at [369, 210] on input "[MEDICAL_DATA] EXTRNA" at bounding box center [352, 208] width 99 height 18
type input "[MEDICAL_DATA]"
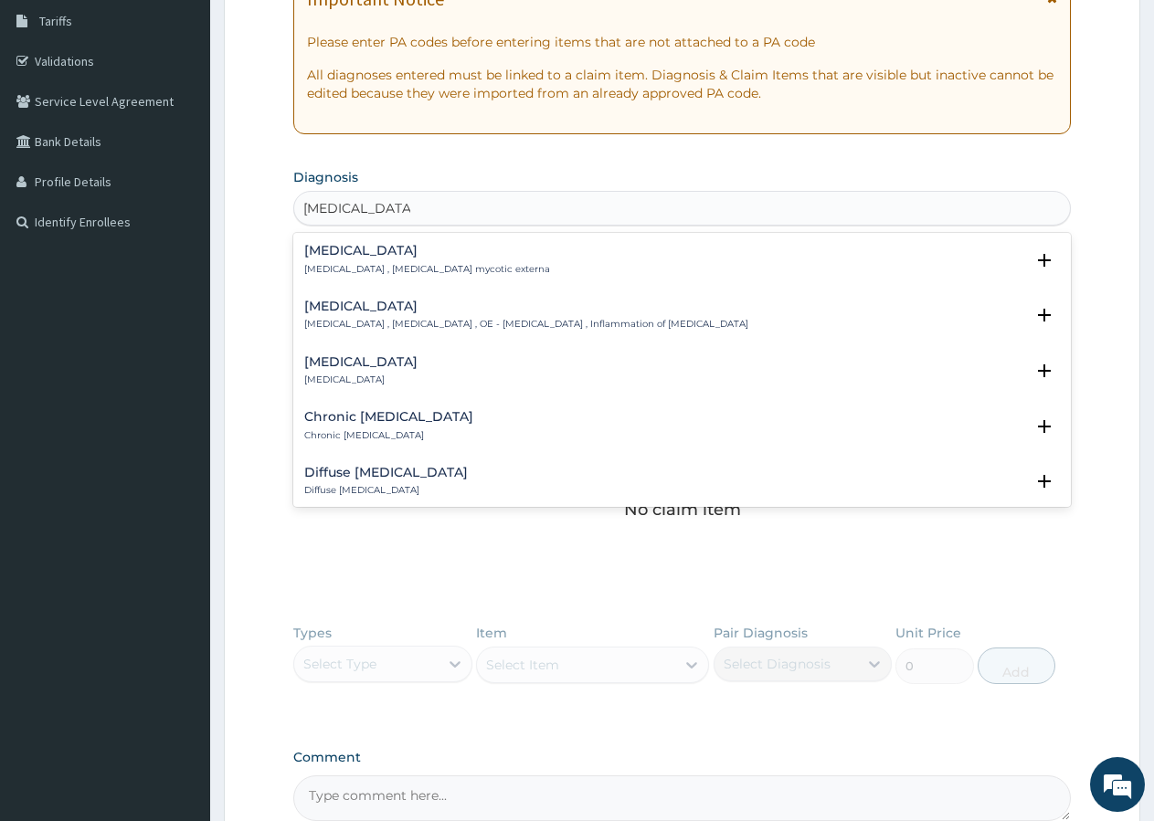
click at [372, 308] on h4 "[MEDICAL_DATA]" at bounding box center [526, 307] width 444 height 14
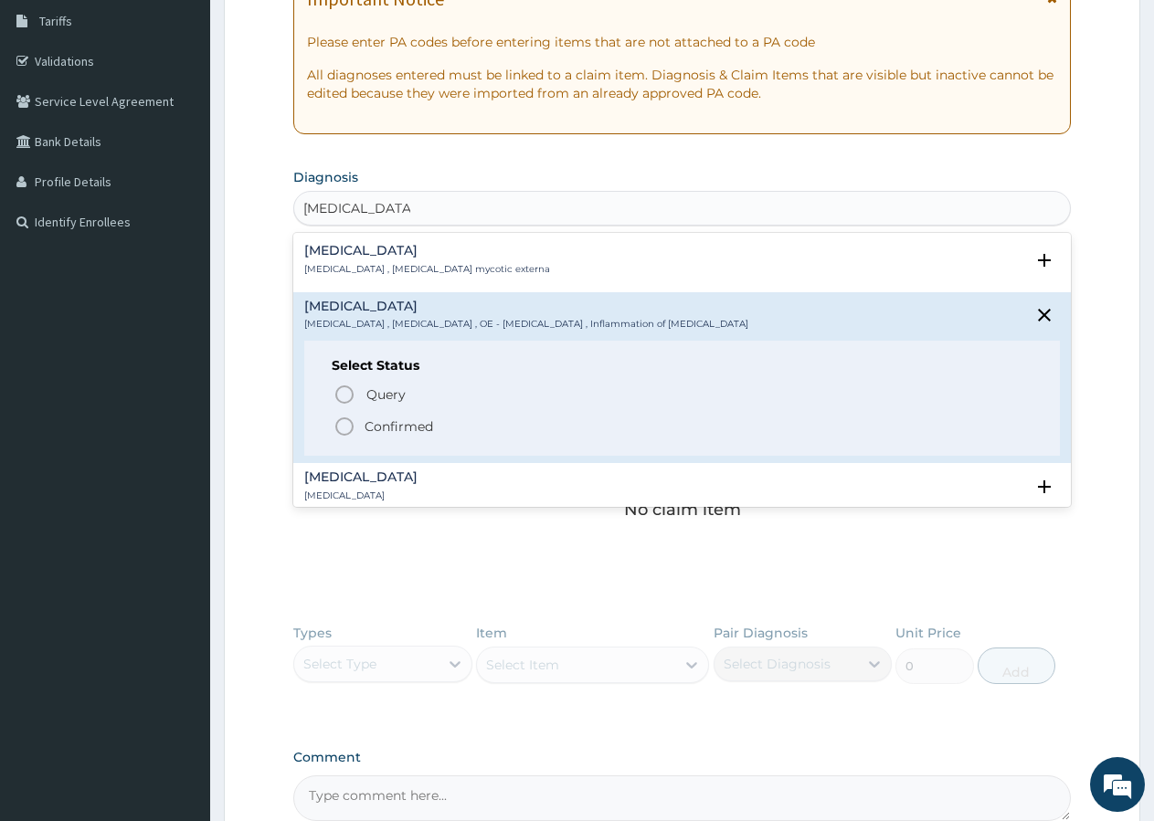
click at [360, 425] on span "Confirmed" at bounding box center [682, 427] width 699 height 22
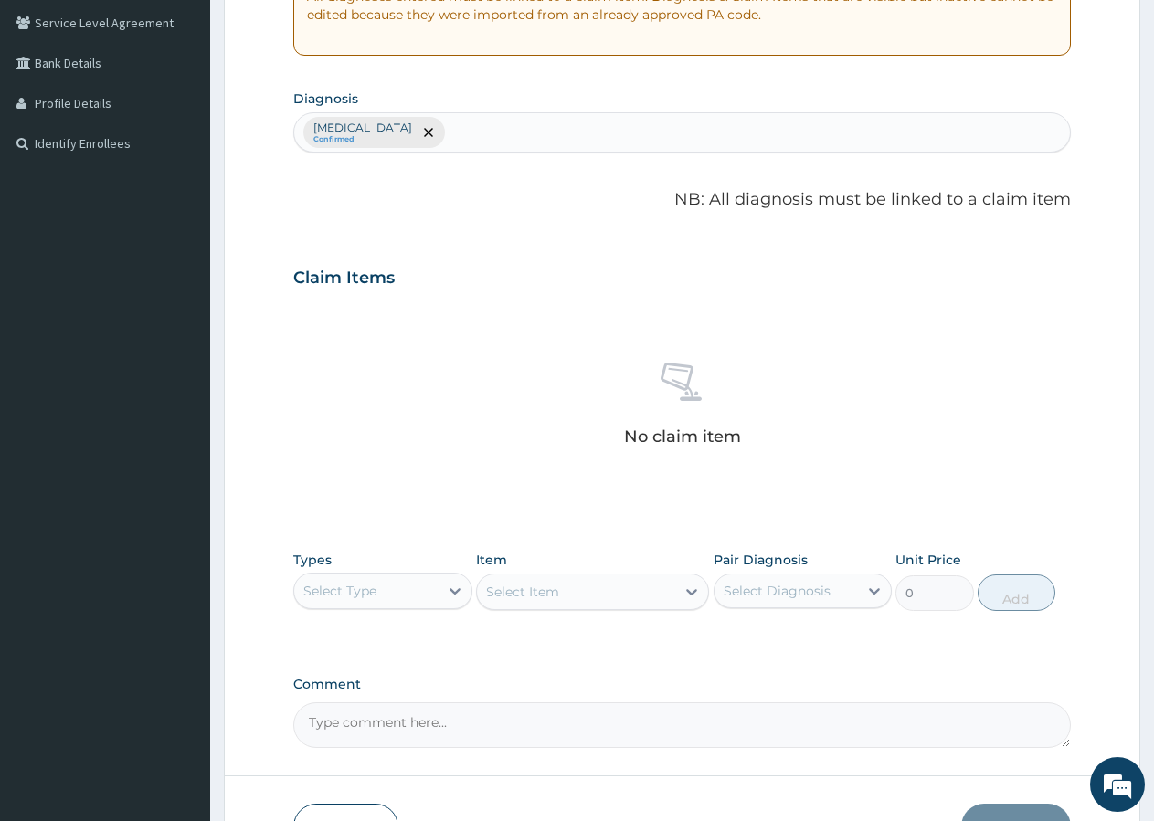
scroll to position [392, 0]
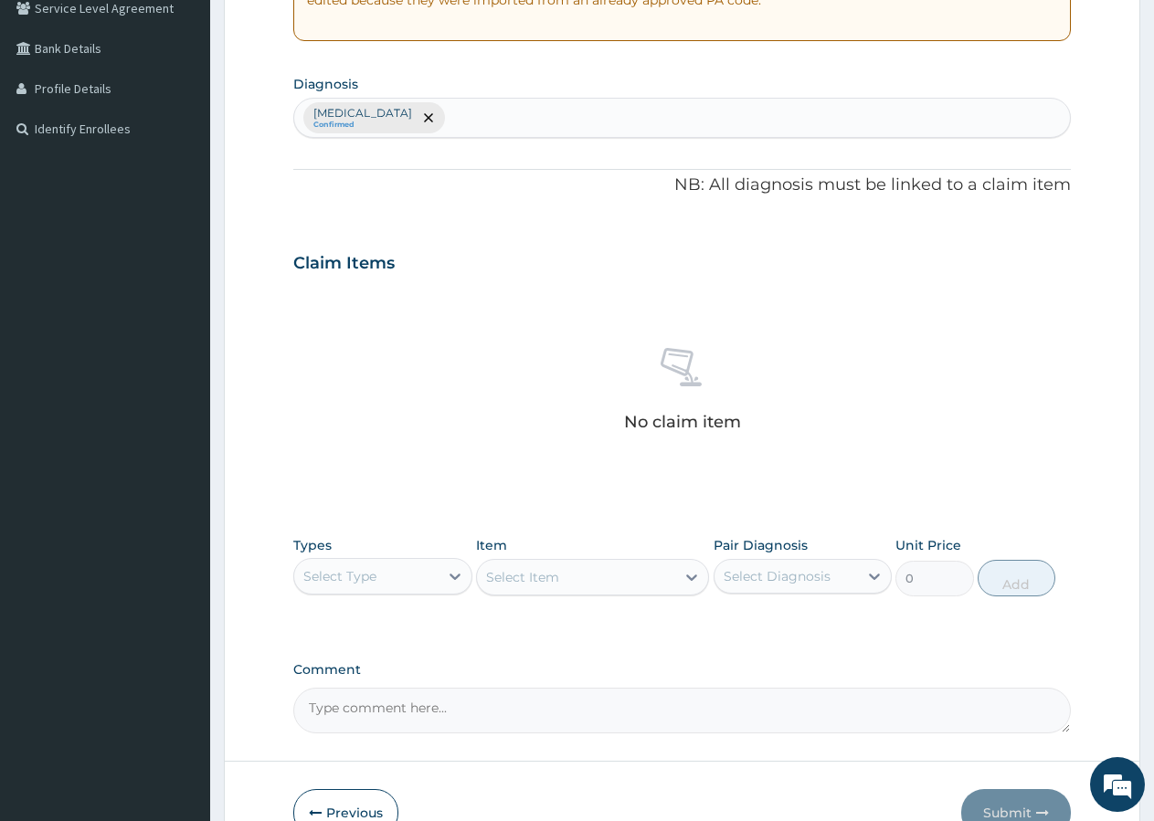
click at [473, 121] on div "[MEDICAL_DATA] Confirmed" at bounding box center [682, 118] width 776 height 38
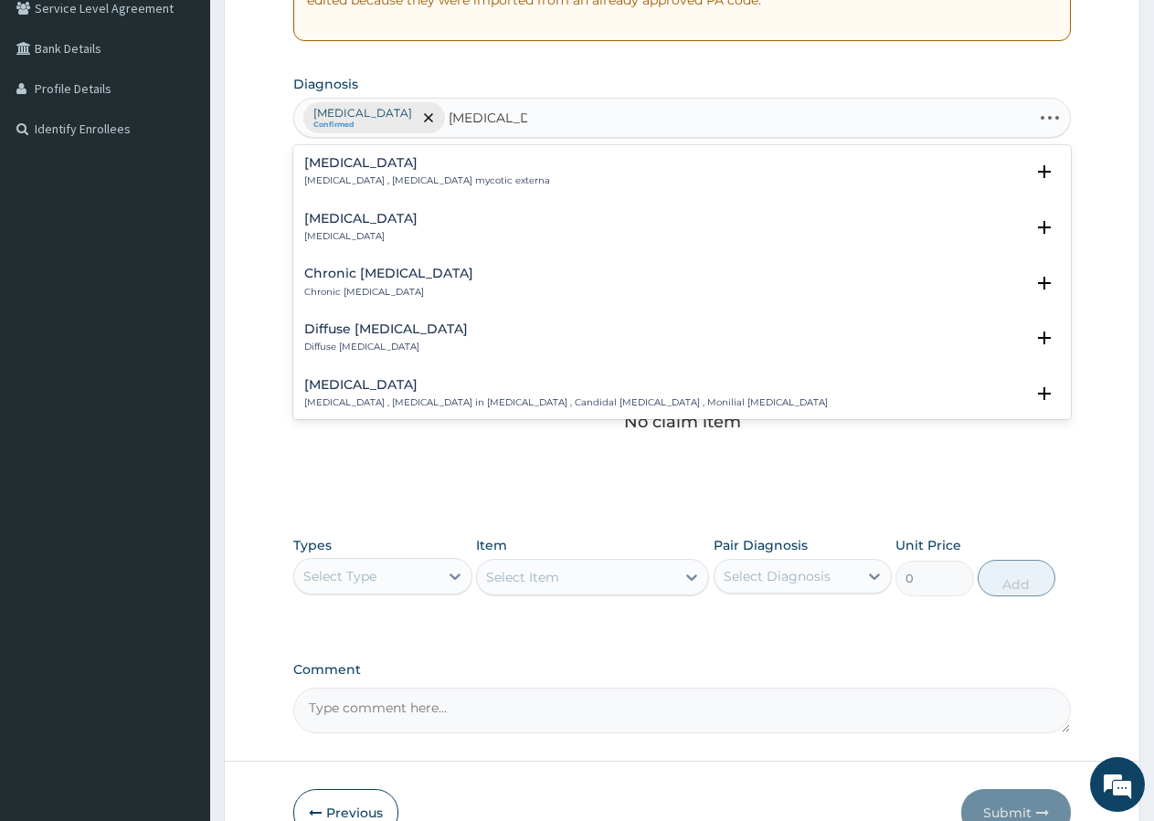
type input "[MEDICAL_DATA] EXTER"
click at [366, 294] on p "Chronic [MEDICAL_DATA]" at bounding box center [388, 292] width 169 height 13
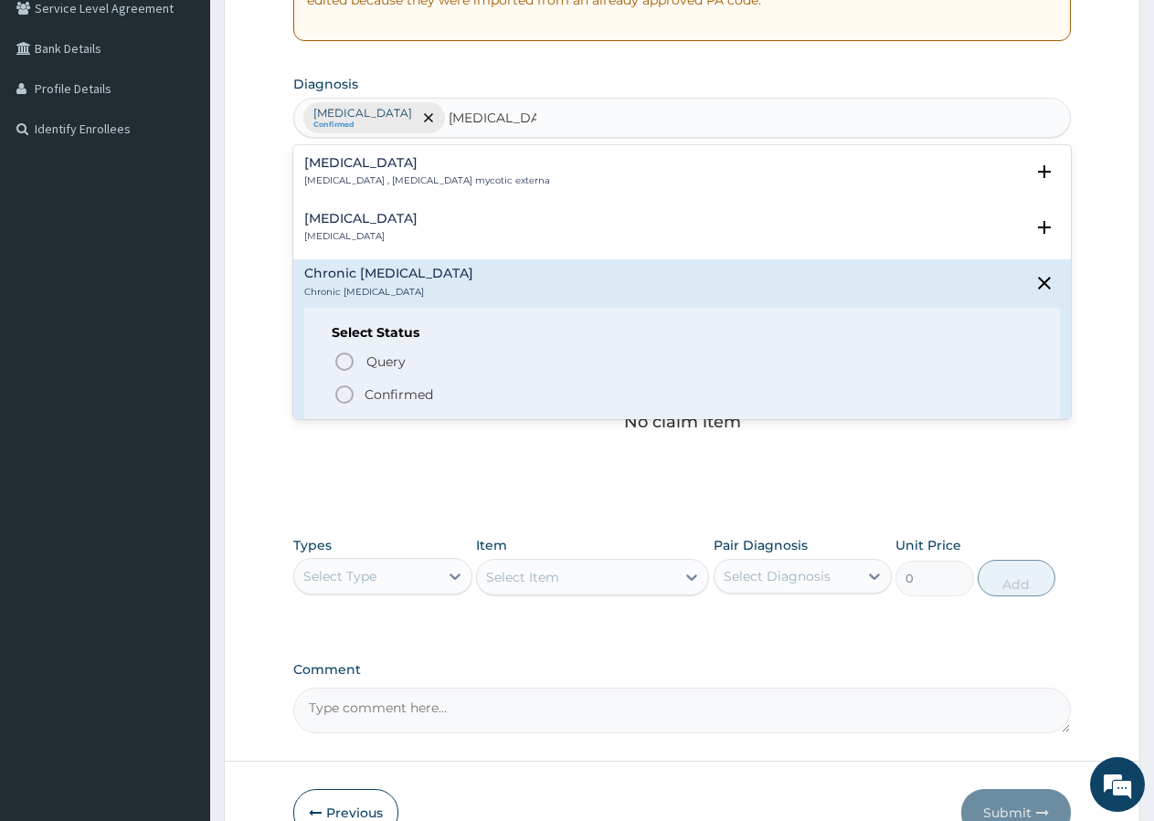
click at [346, 394] on icon "status option filled" at bounding box center [344, 395] width 22 height 22
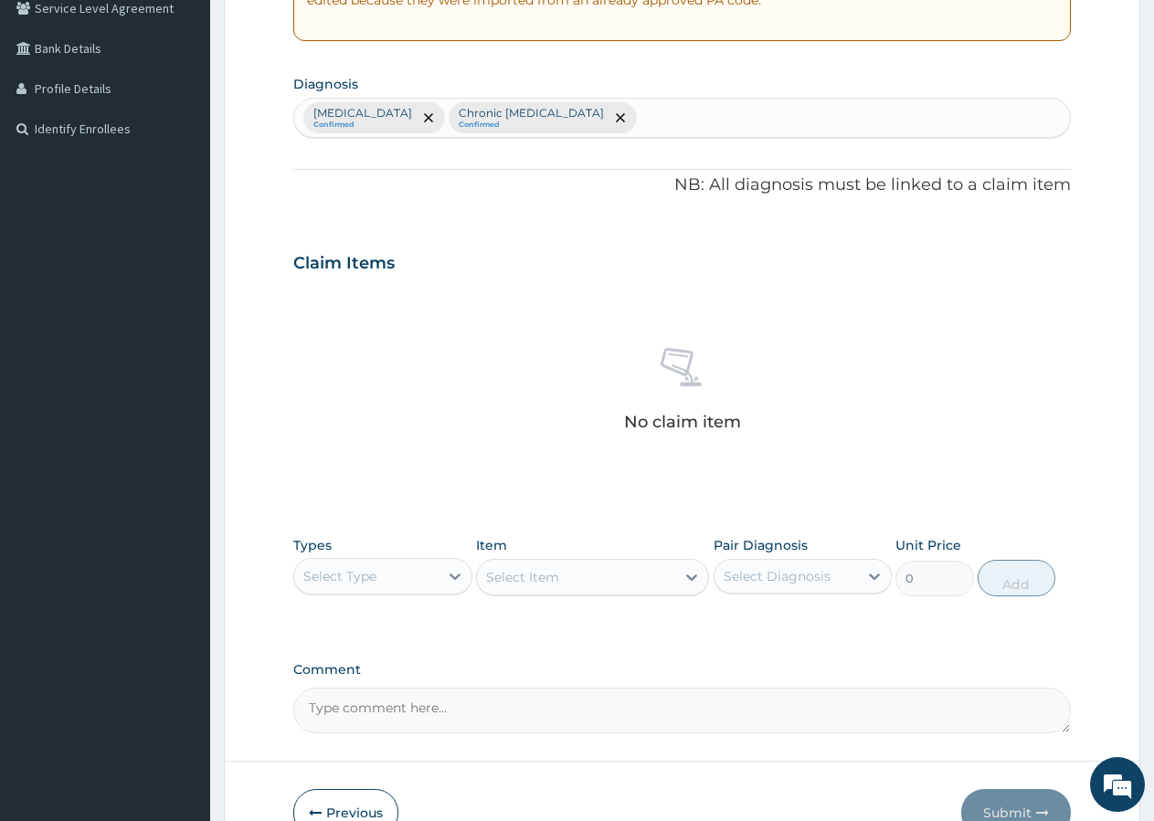
scroll to position [496, 0]
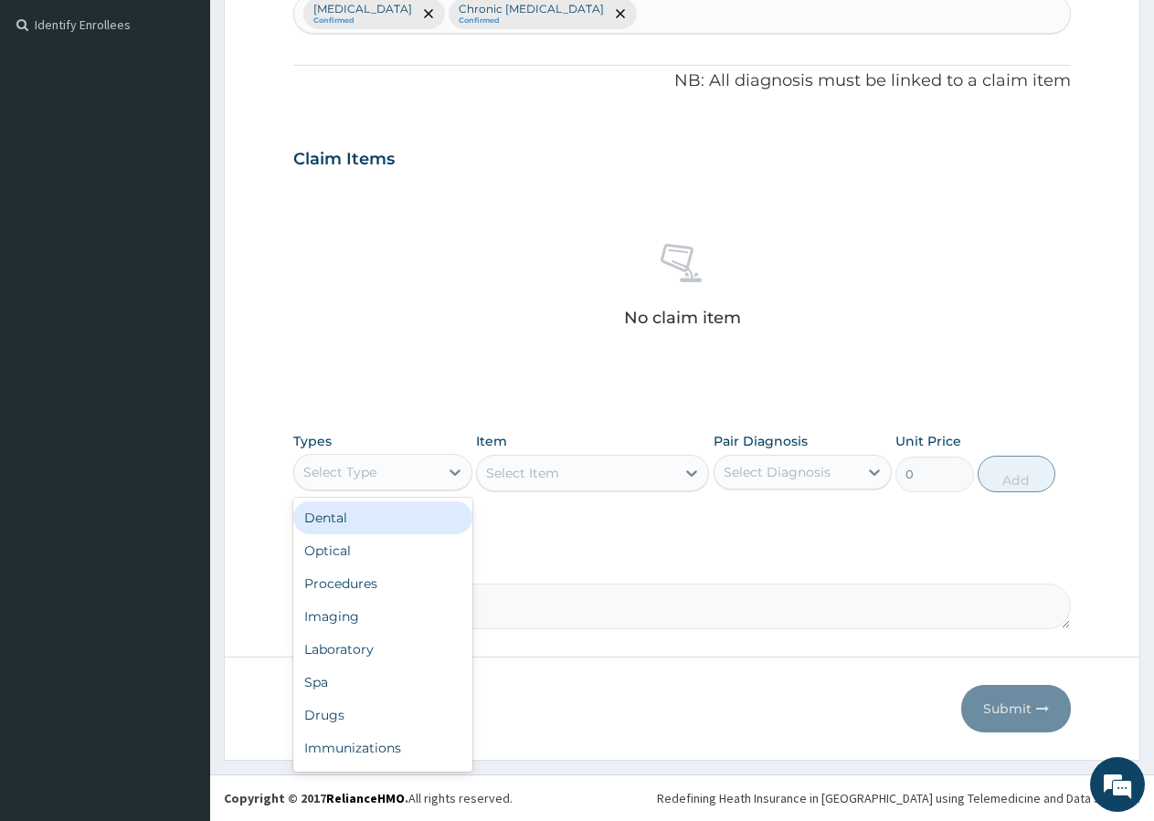
click at [355, 469] on div "Select Type" at bounding box center [339, 472] width 73 height 18
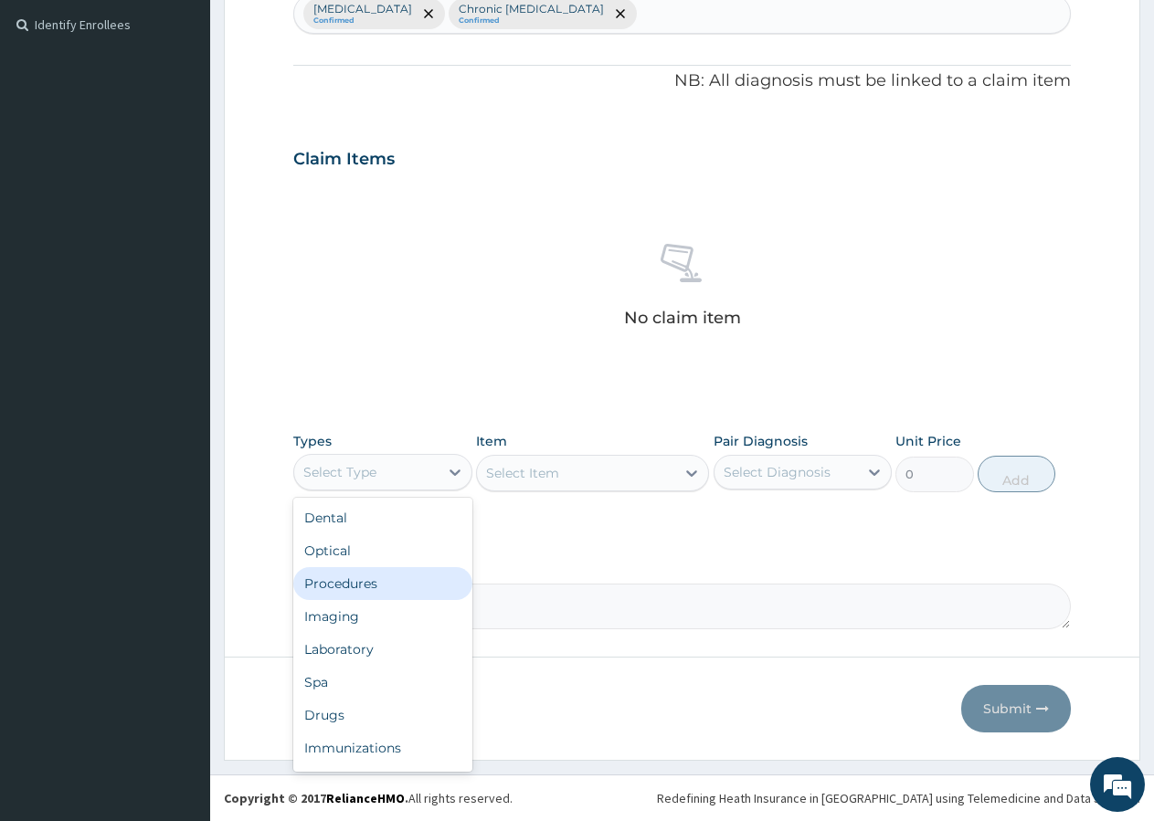
click at [364, 587] on div "Procedures" at bounding box center [382, 583] width 179 height 33
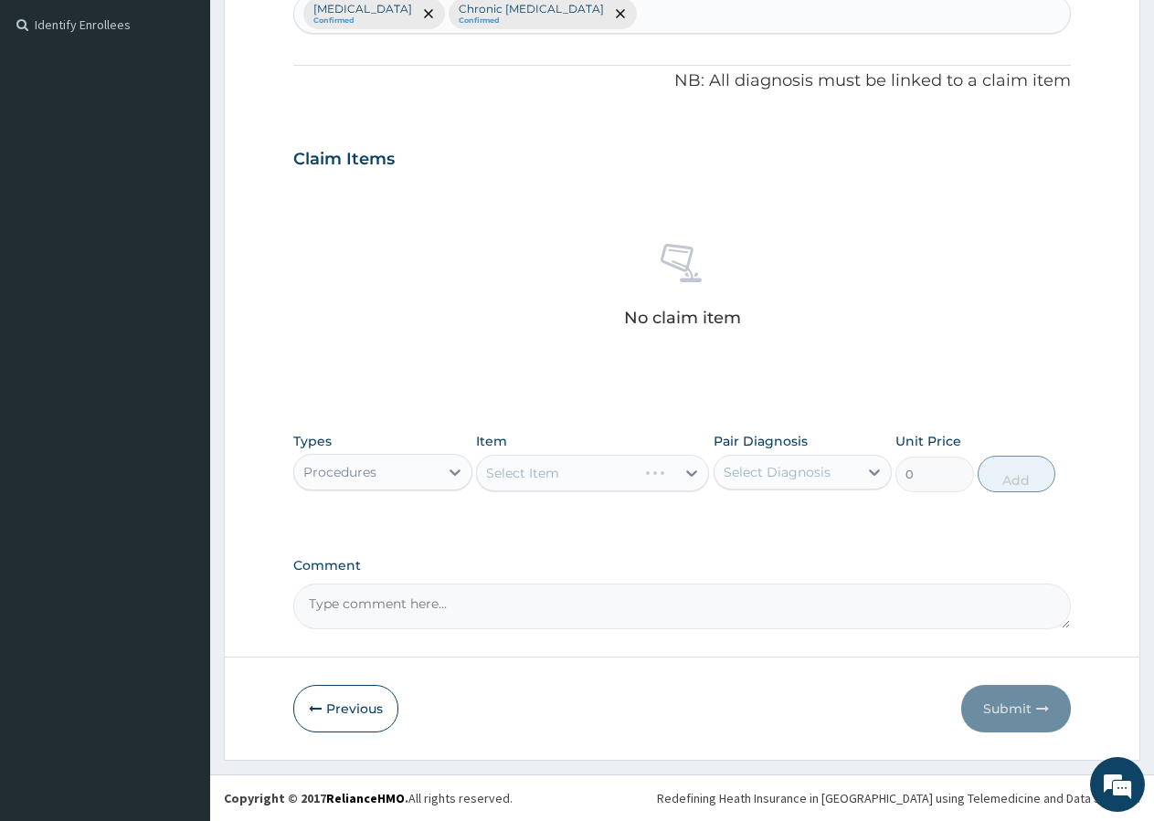
click at [547, 475] on div "Select Item" at bounding box center [592, 473] width 233 height 37
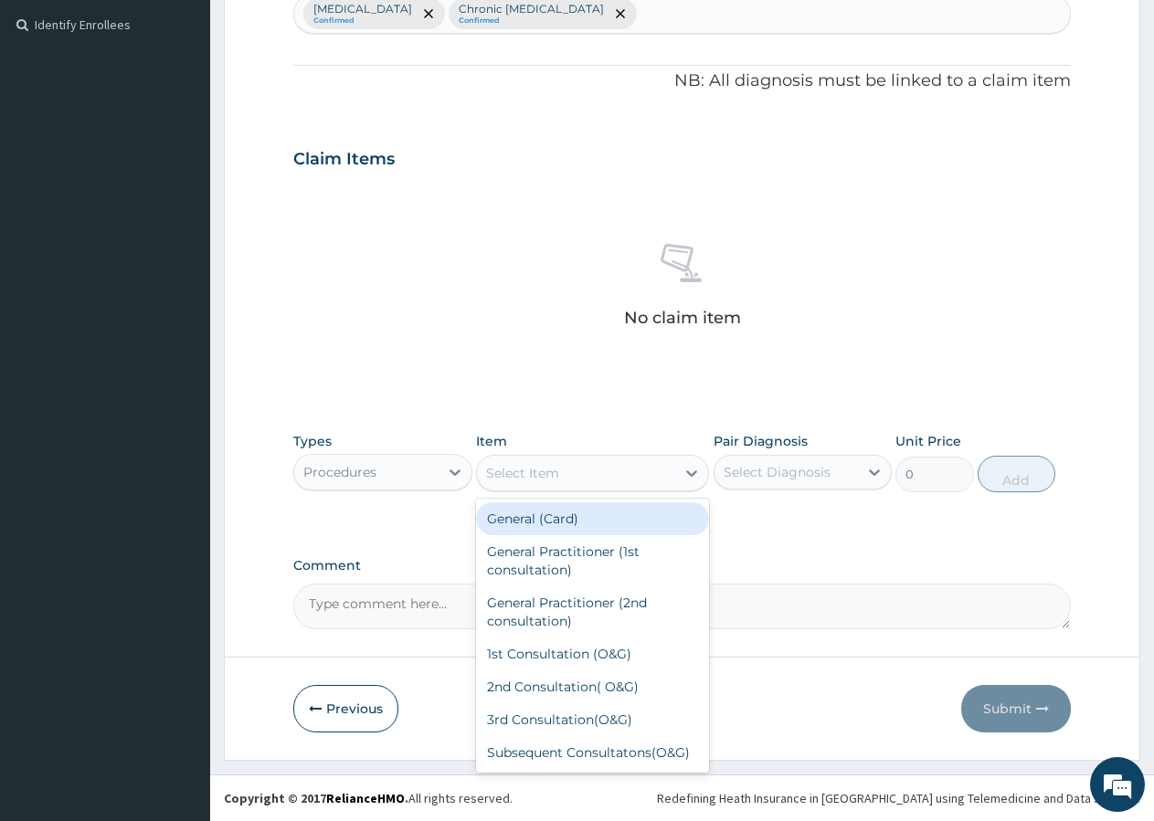
click at [529, 476] on div "Select Item" at bounding box center [522, 473] width 73 height 18
type input "GP"
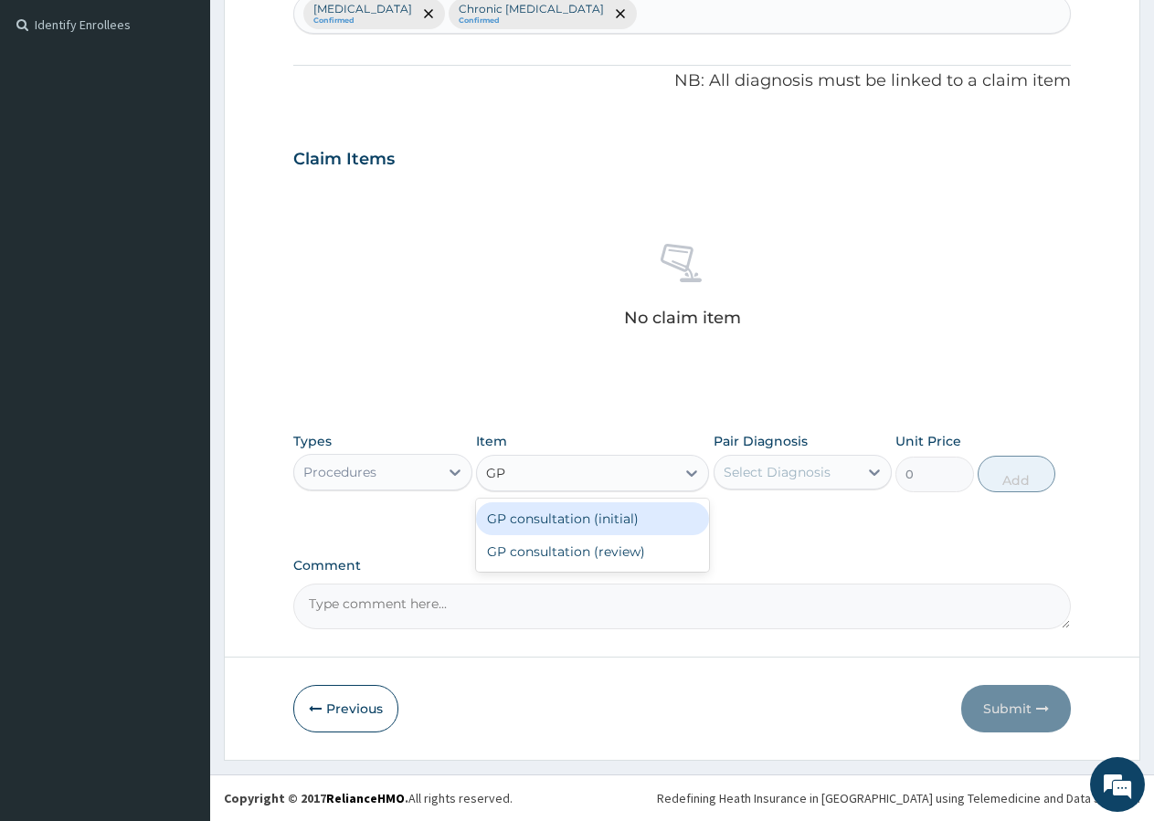
click at [570, 518] on div "GP consultation (initial)" at bounding box center [592, 518] width 233 height 33
type input "3000"
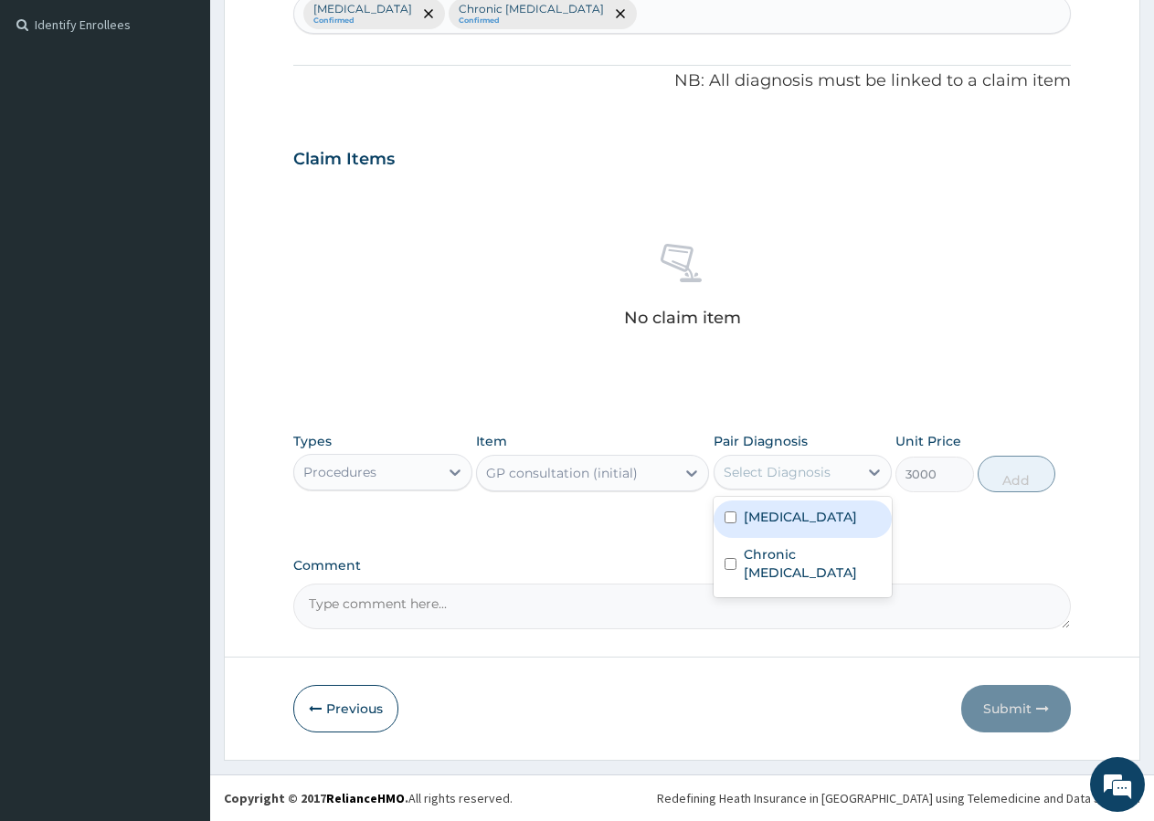
click at [782, 478] on div "Select Diagnosis" at bounding box center [777, 472] width 107 height 18
click at [782, 525] on label "Otitis externa" at bounding box center [800, 517] width 113 height 18
checkbox input "true"
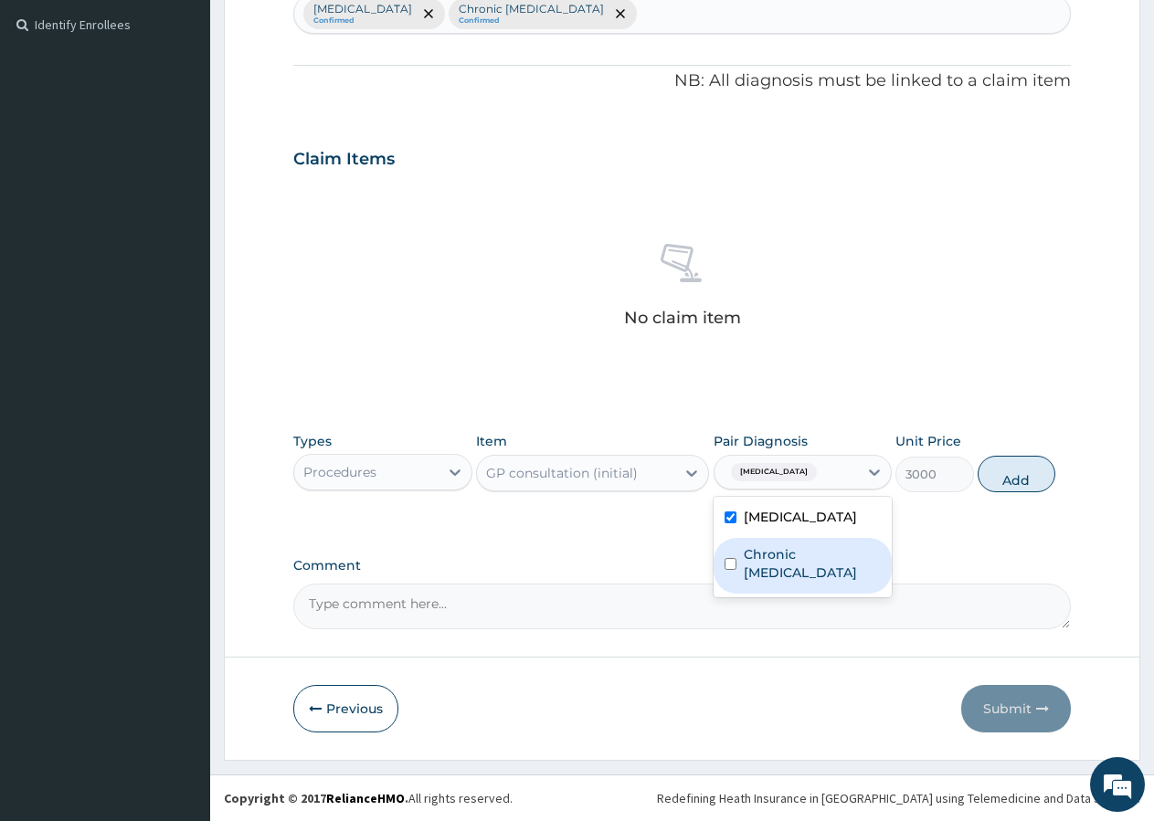
click at [780, 551] on label "Chronic otitis externa" at bounding box center [813, 563] width 138 height 37
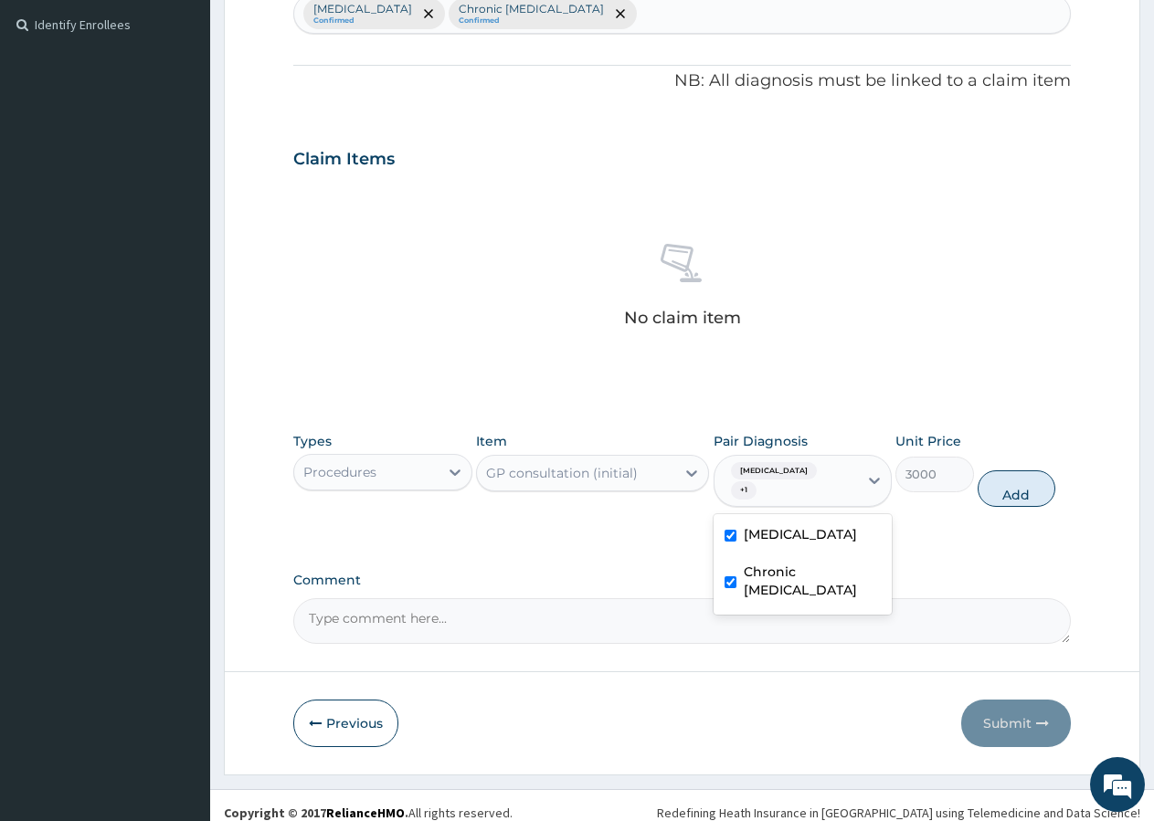
checkbox input "true"
click at [1020, 481] on button "Add" at bounding box center [1017, 488] width 78 height 37
type input "0"
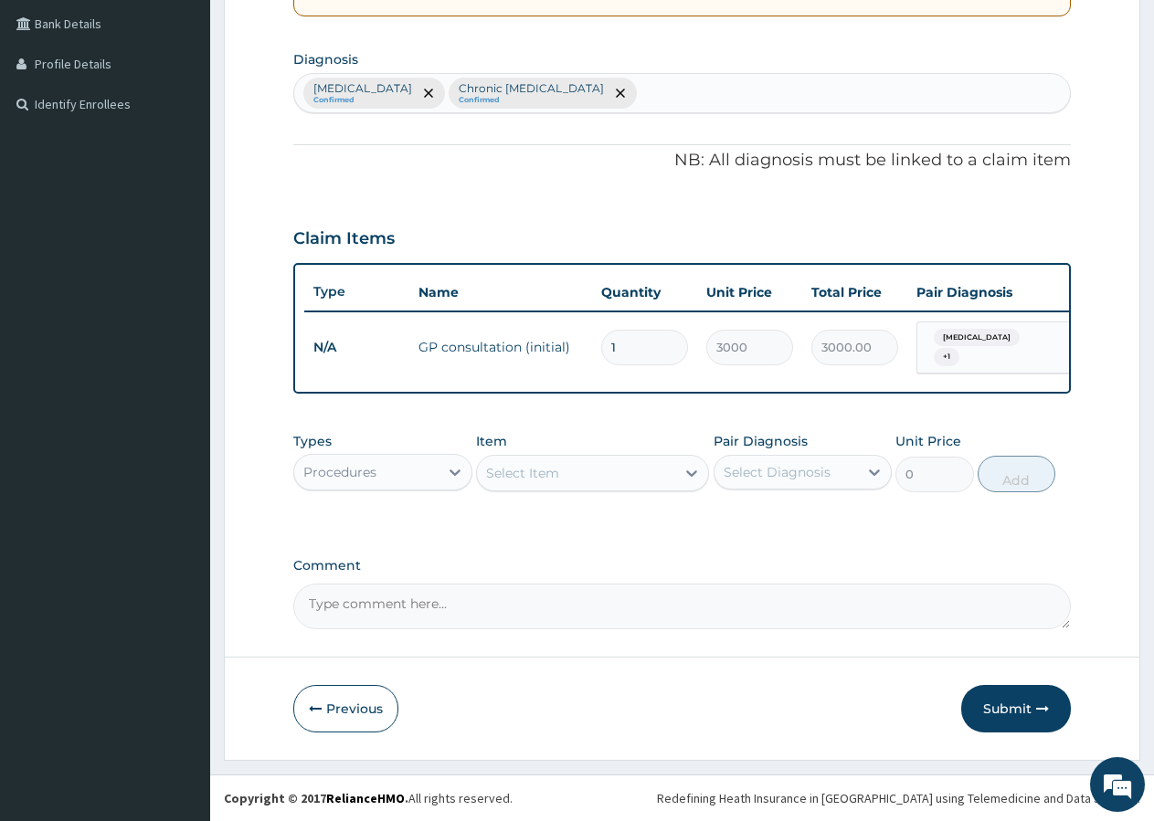
scroll to position [425, 0]
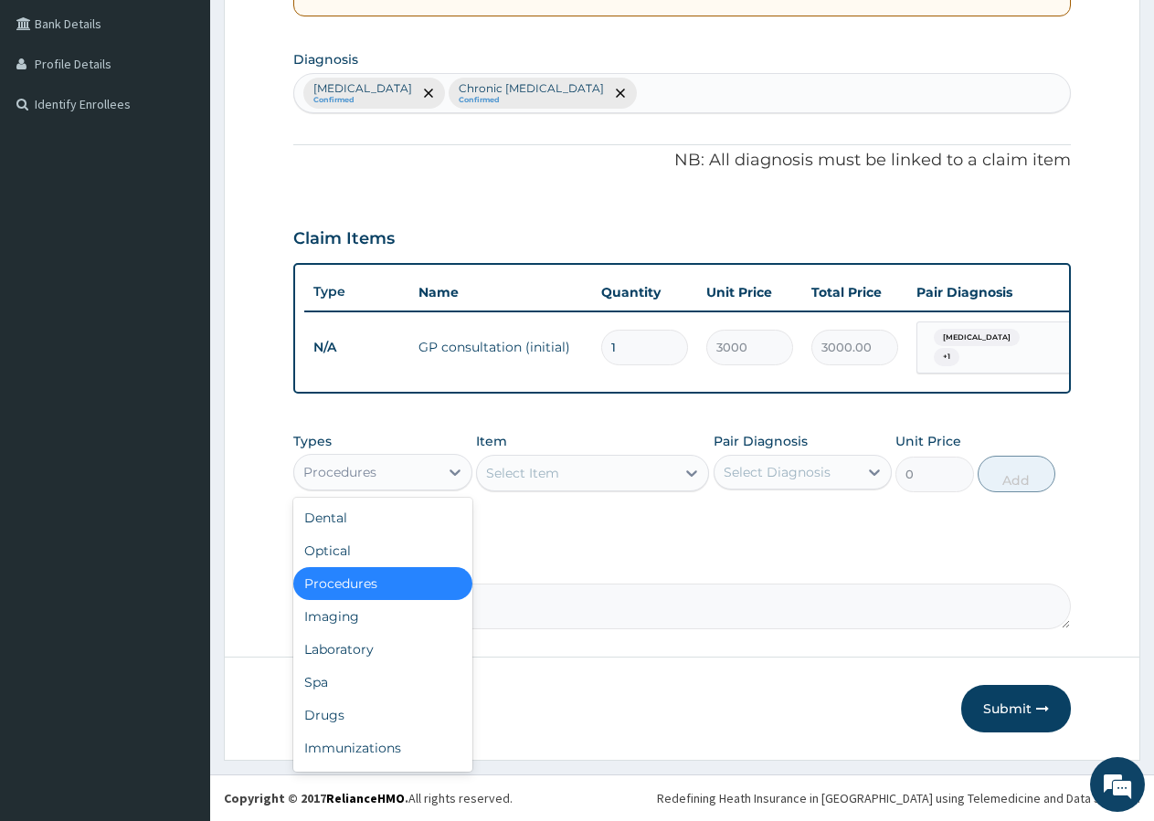
click at [373, 469] on div "Procedures" at bounding box center [339, 472] width 73 height 18
drag, startPoint x: 368, startPoint y: 715, endPoint x: 387, endPoint y: 682, distance: 38.1
click at [370, 713] on div "Drugs" at bounding box center [382, 715] width 179 height 33
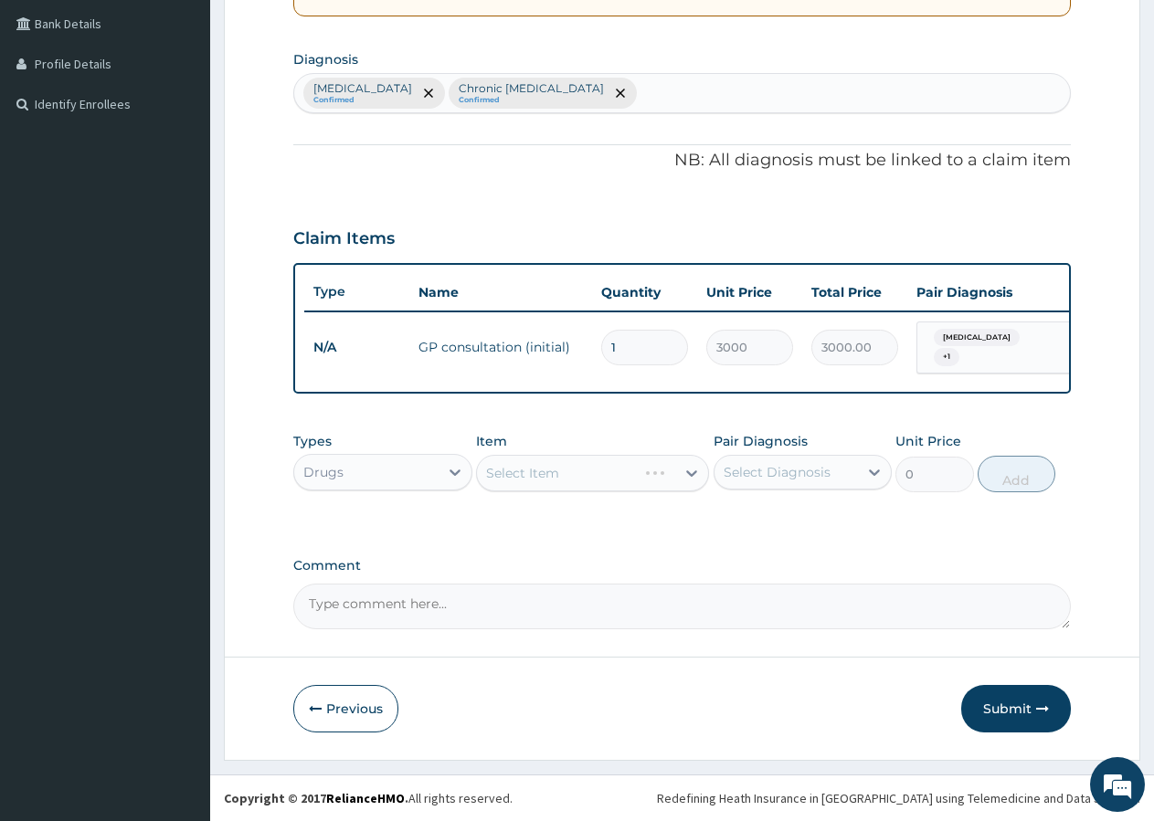
click at [559, 471] on div "Select Item" at bounding box center [592, 473] width 233 height 37
click at [564, 472] on div "Select Item" at bounding box center [576, 473] width 198 height 29
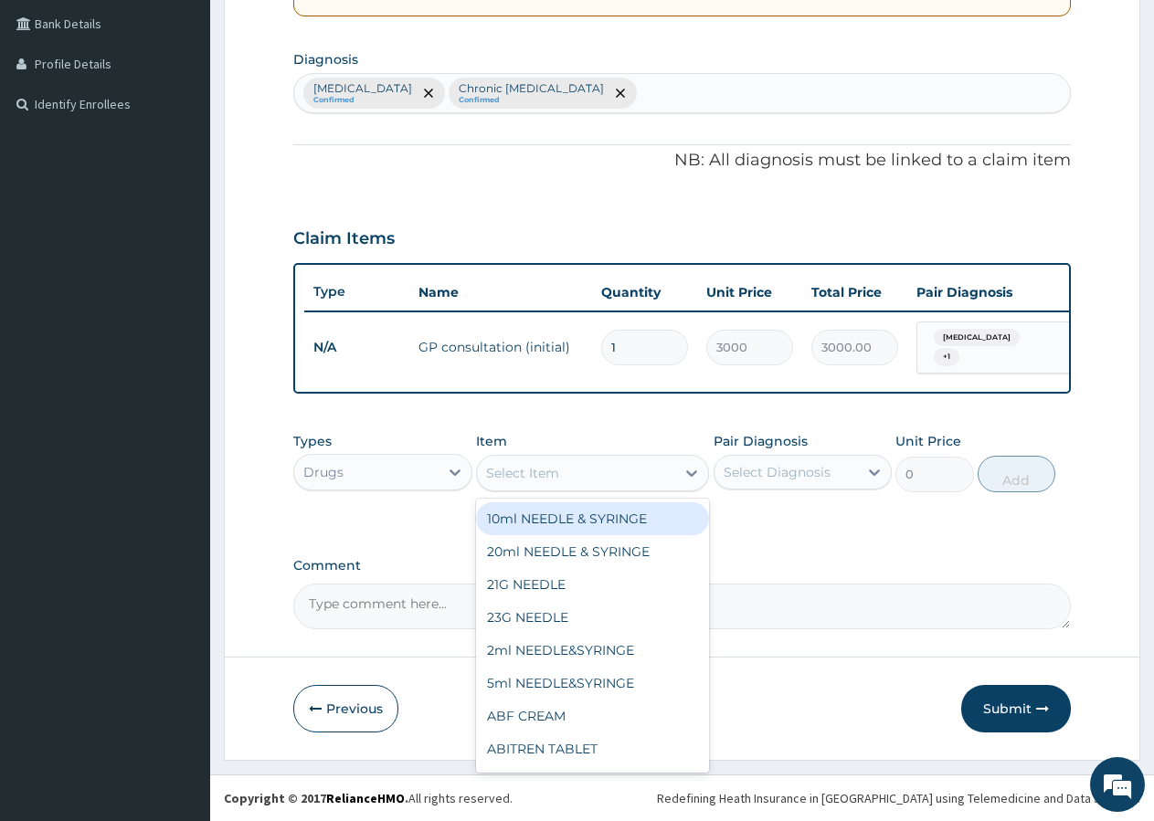
click at [536, 468] on div "Select Item" at bounding box center [522, 473] width 73 height 18
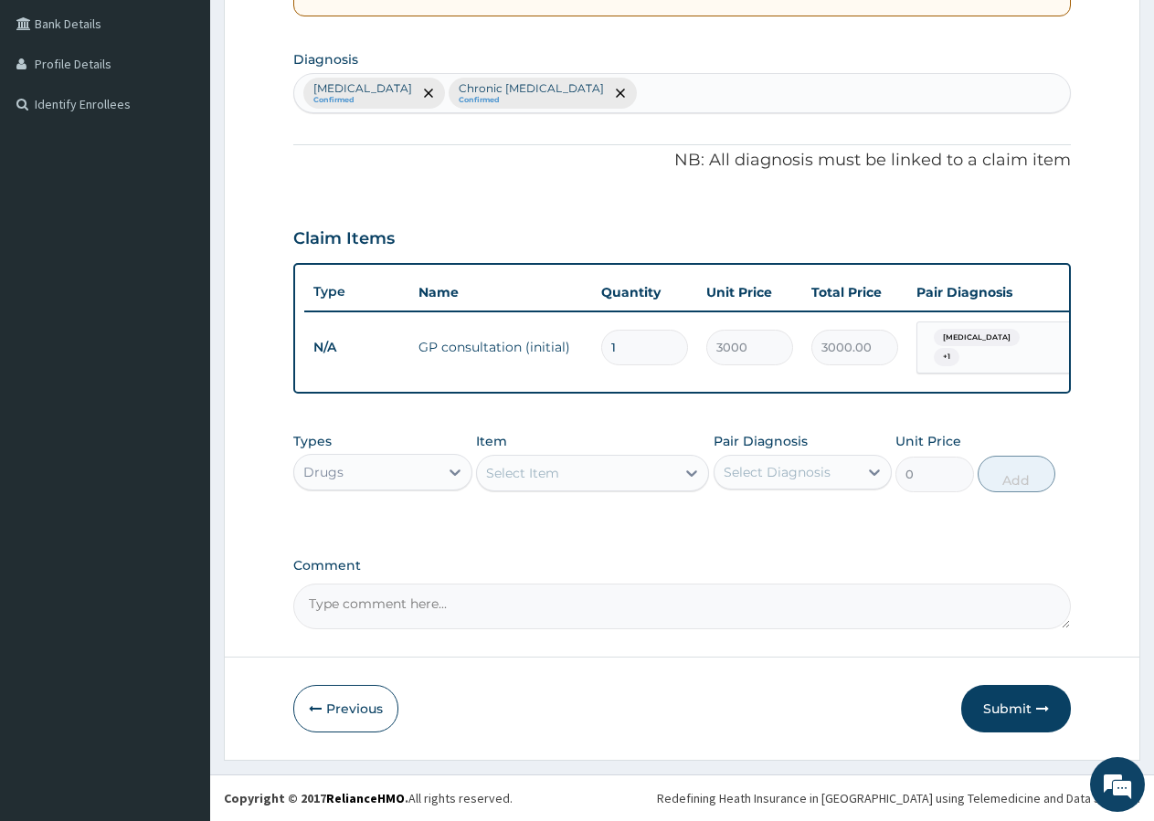
click at [536, 468] on div "Select Item" at bounding box center [522, 473] width 73 height 18
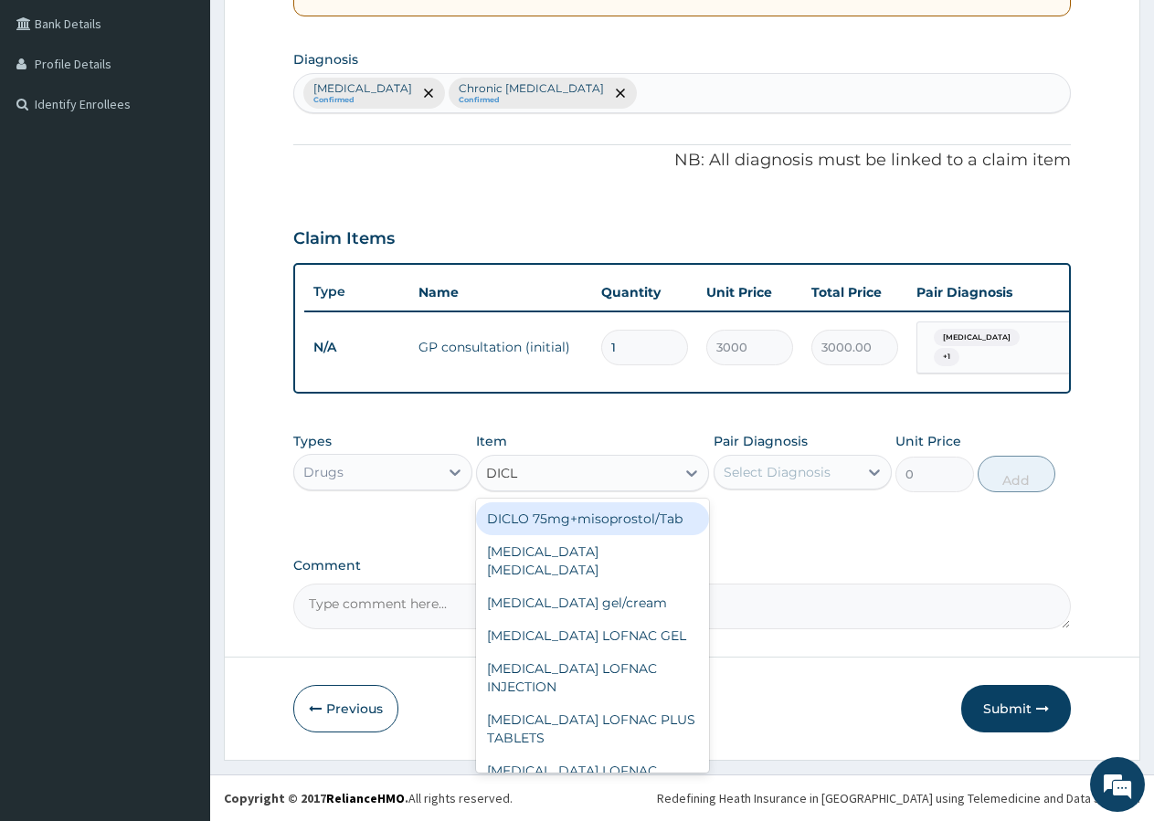
type input "DICLO"
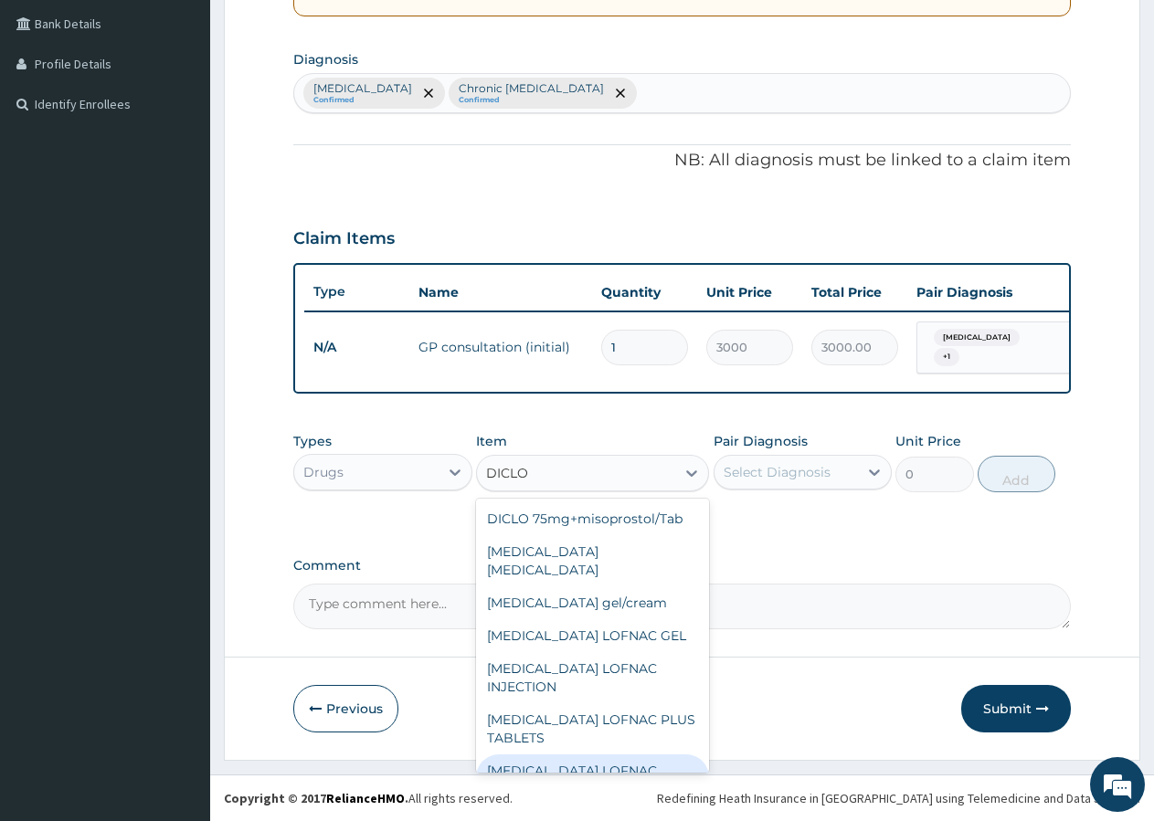
scroll to position [267, 0]
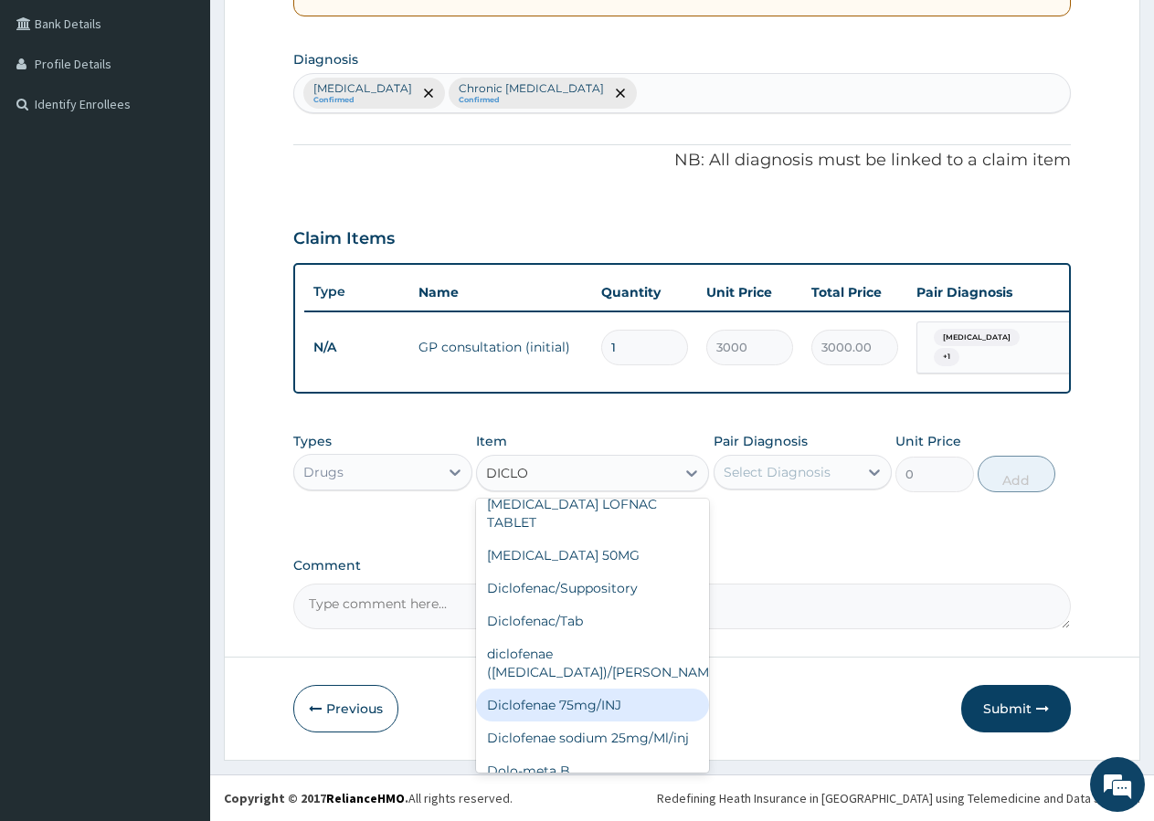
click at [585, 689] on div "Diclofenae 75mg/INJ" at bounding box center [592, 705] width 233 height 33
type input "671.5"
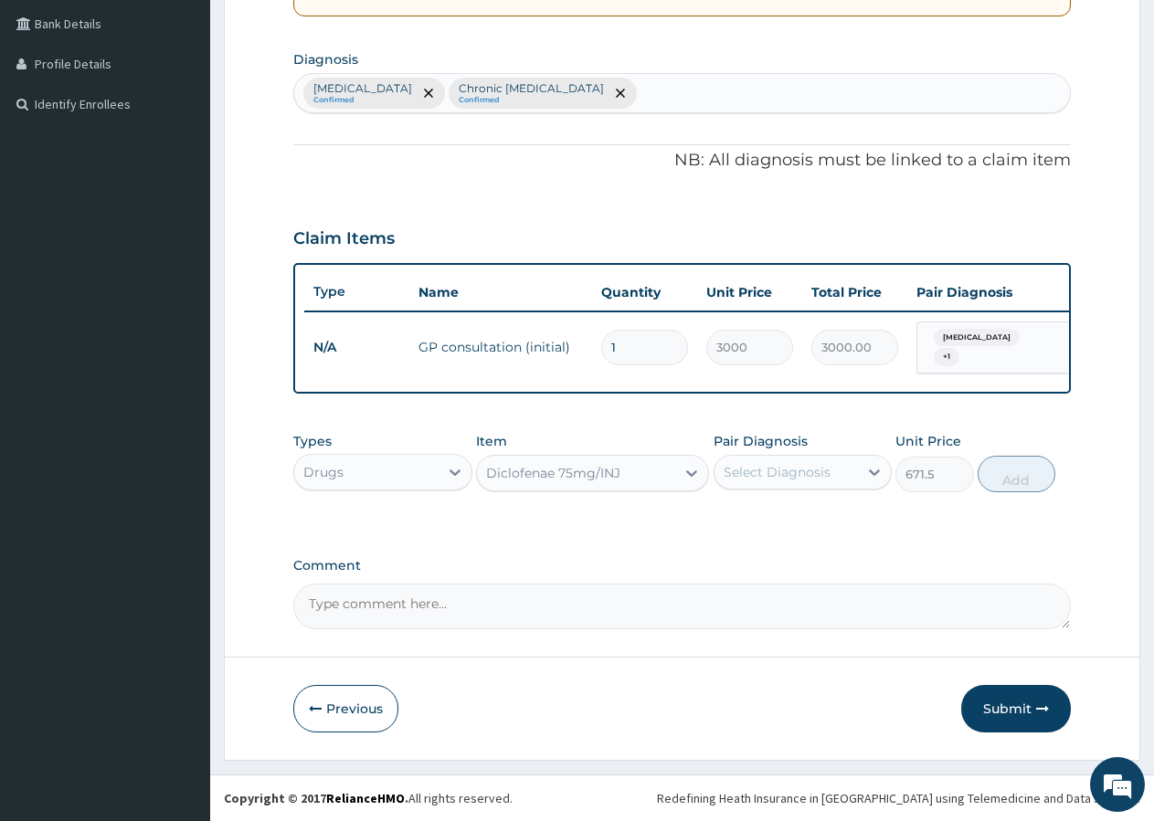
click at [787, 470] on div "Select Diagnosis" at bounding box center [777, 472] width 107 height 18
drag, startPoint x: 780, startPoint y: 513, endPoint x: 778, endPoint y: 525, distance: 12.0
click at [780, 520] on label "Otitis externa" at bounding box center [800, 517] width 113 height 18
checkbox input "true"
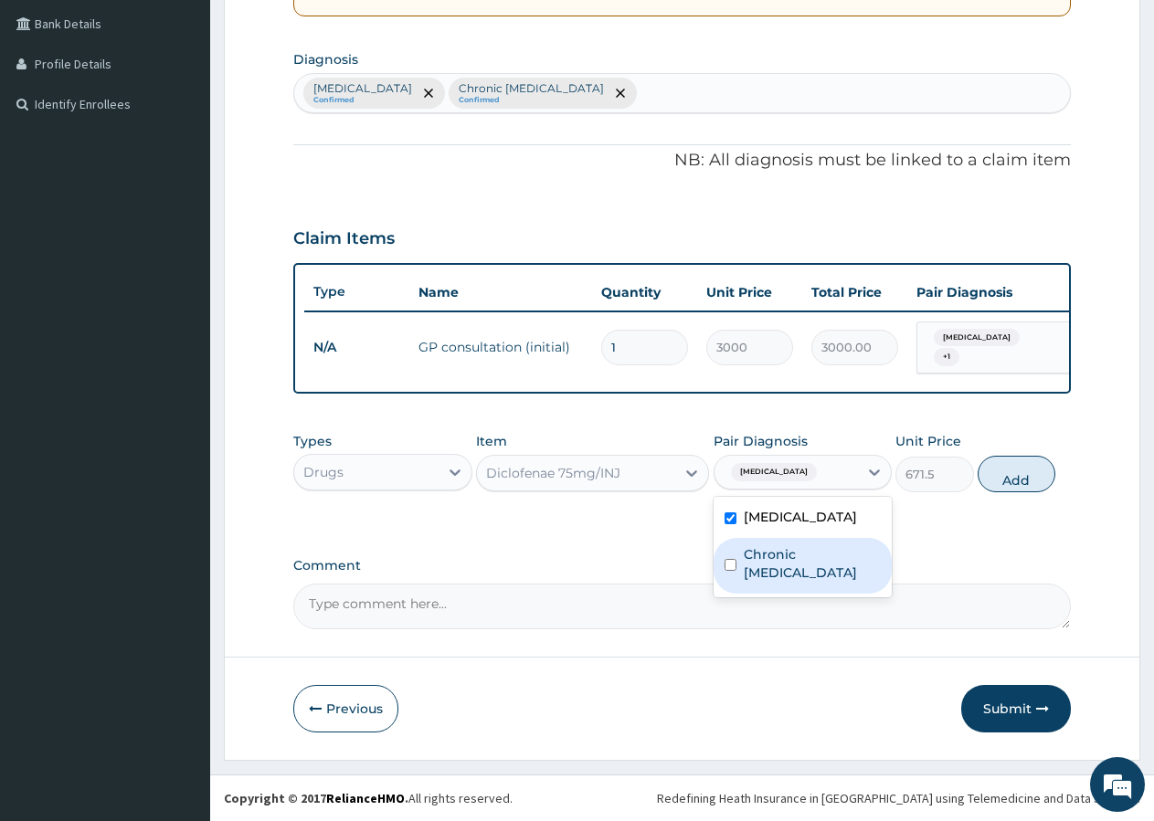
click at [768, 563] on label "Chronic otitis externa" at bounding box center [813, 563] width 138 height 37
checkbox input "true"
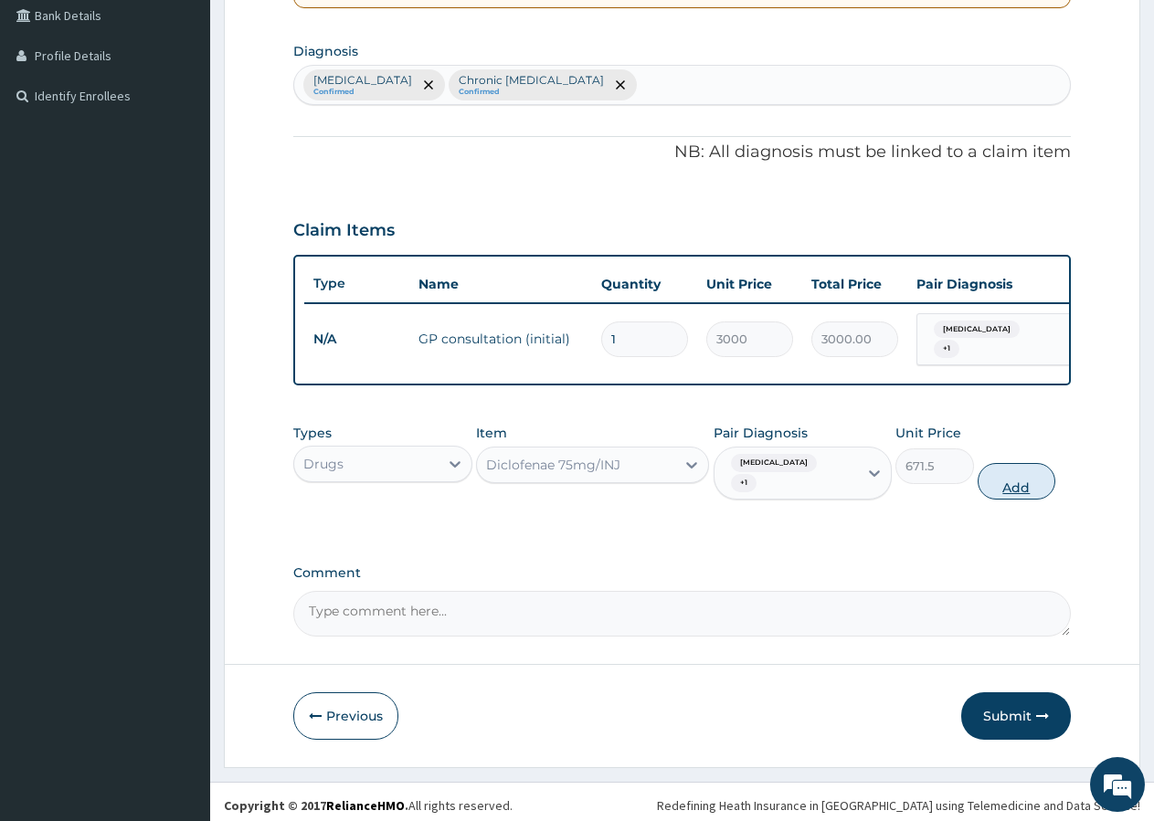
click at [1021, 482] on button "Add" at bounding box center [1017, 481] width 78 height 37
type input "0"
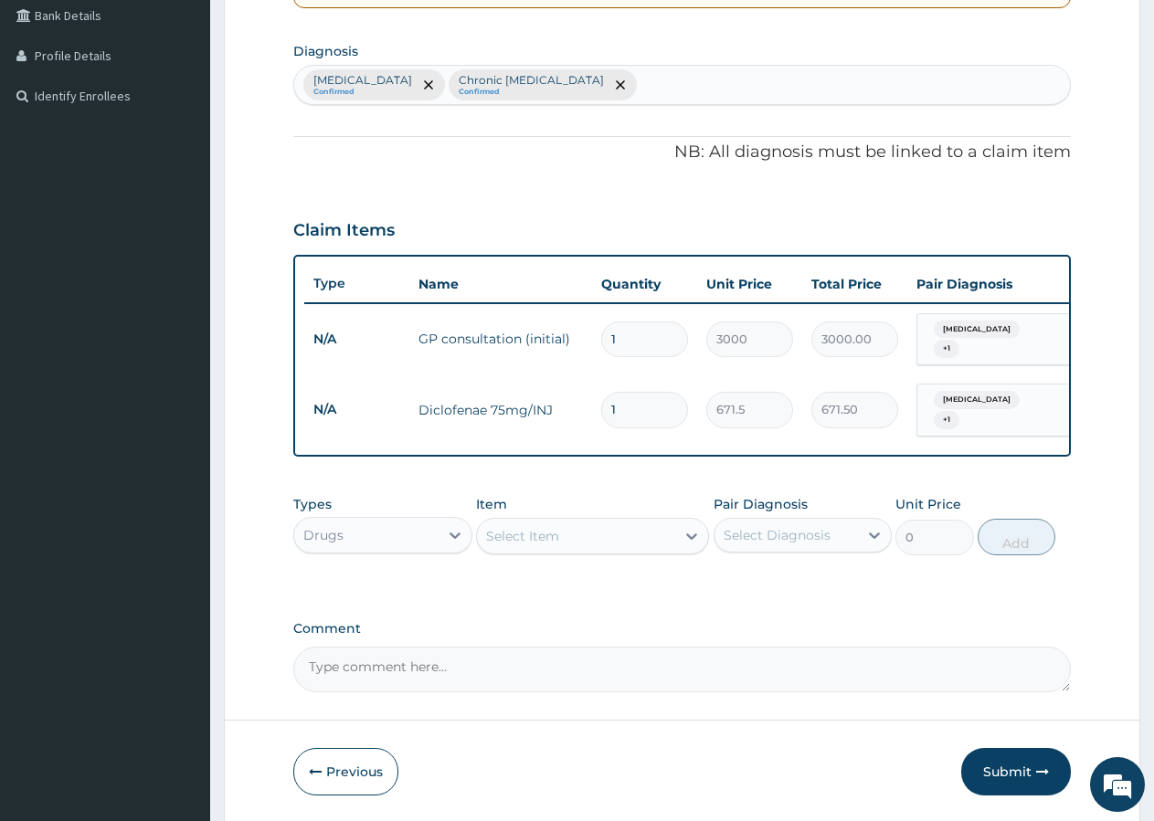
click at [650, 404] on input "1" at bounding box center [644, 410] width 87 height 36
type input "2"
type input "1343.00"
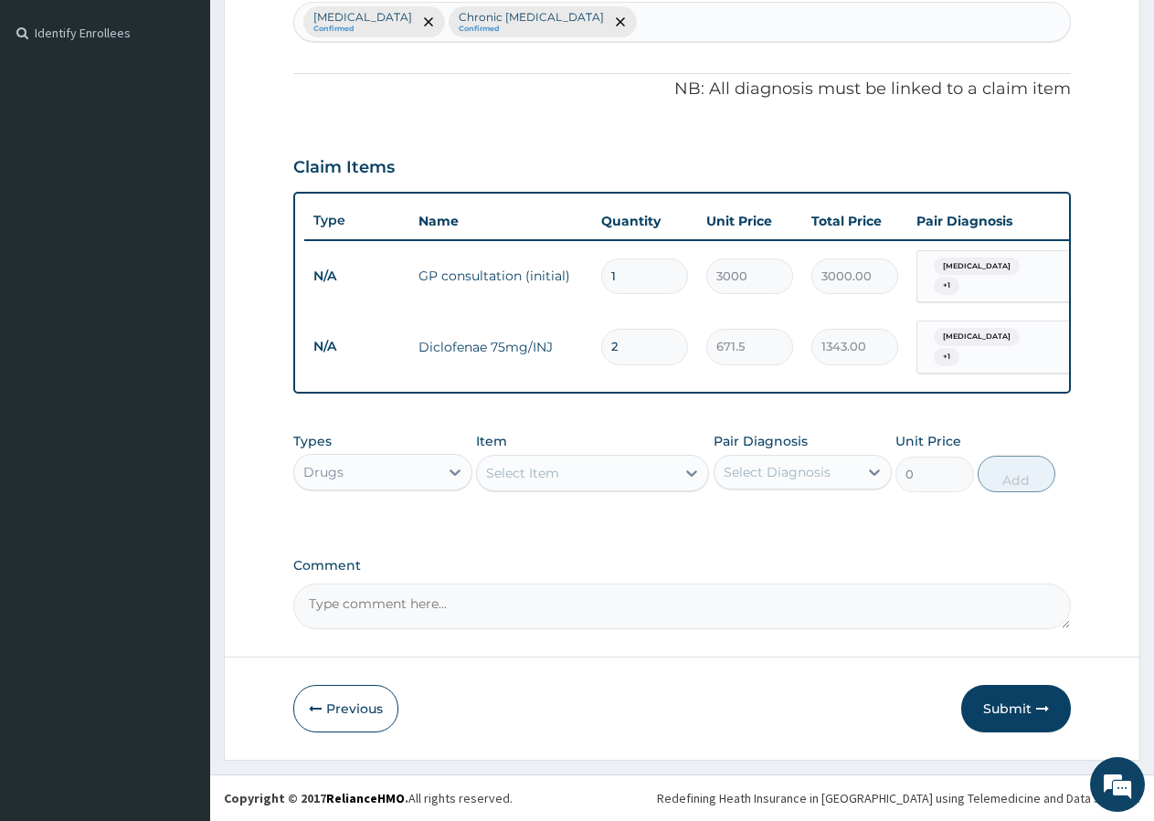
click at [547, 470] on div "Select Item" at bounding box center [522, 473] width 73 height 18
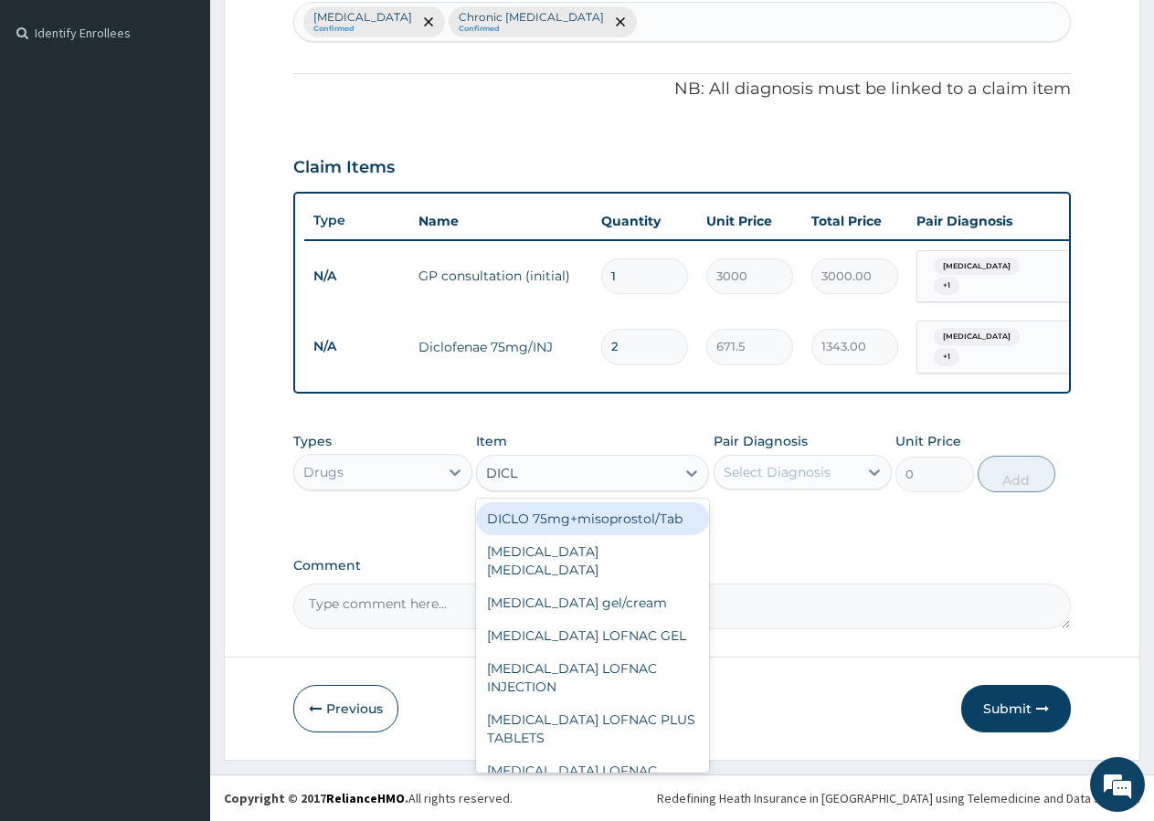
type input "DICLO"
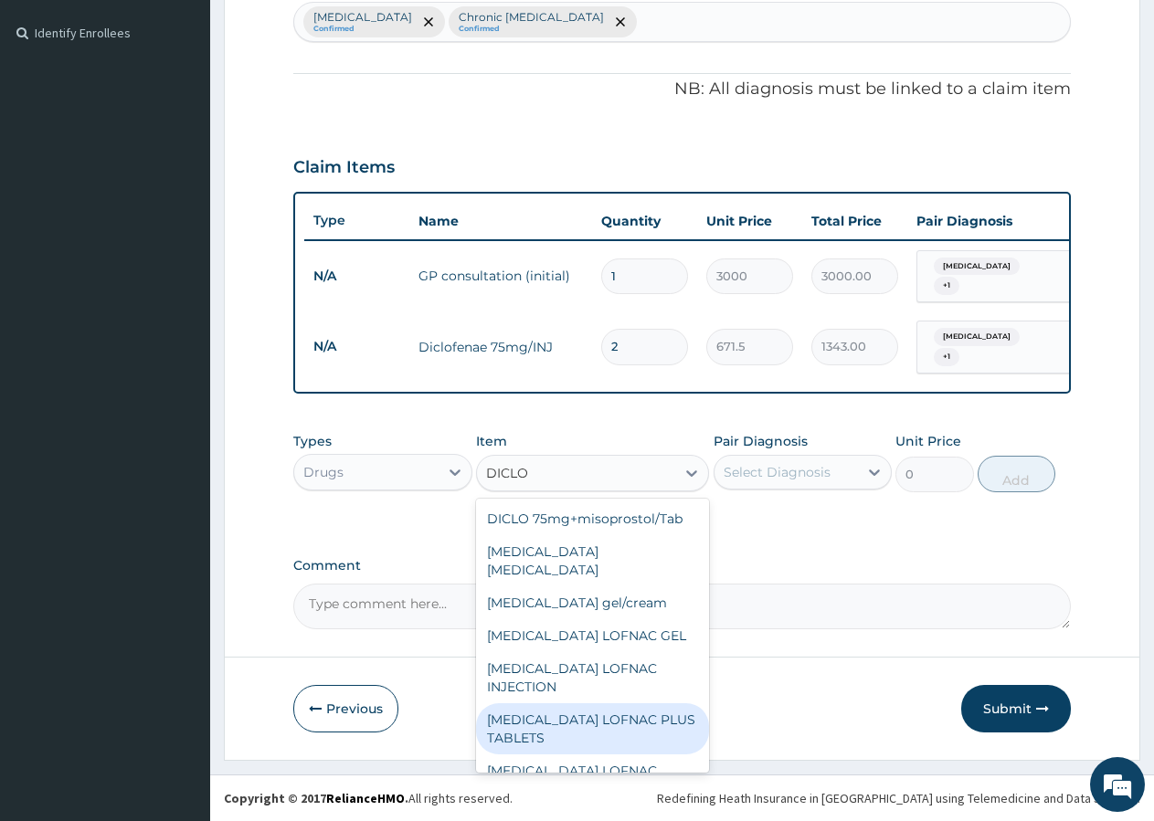
click at [567, 703] on div "Diclofenac LOFNAC PLUS TABLETS" at bounding box center [592, 728] width 233 height 51
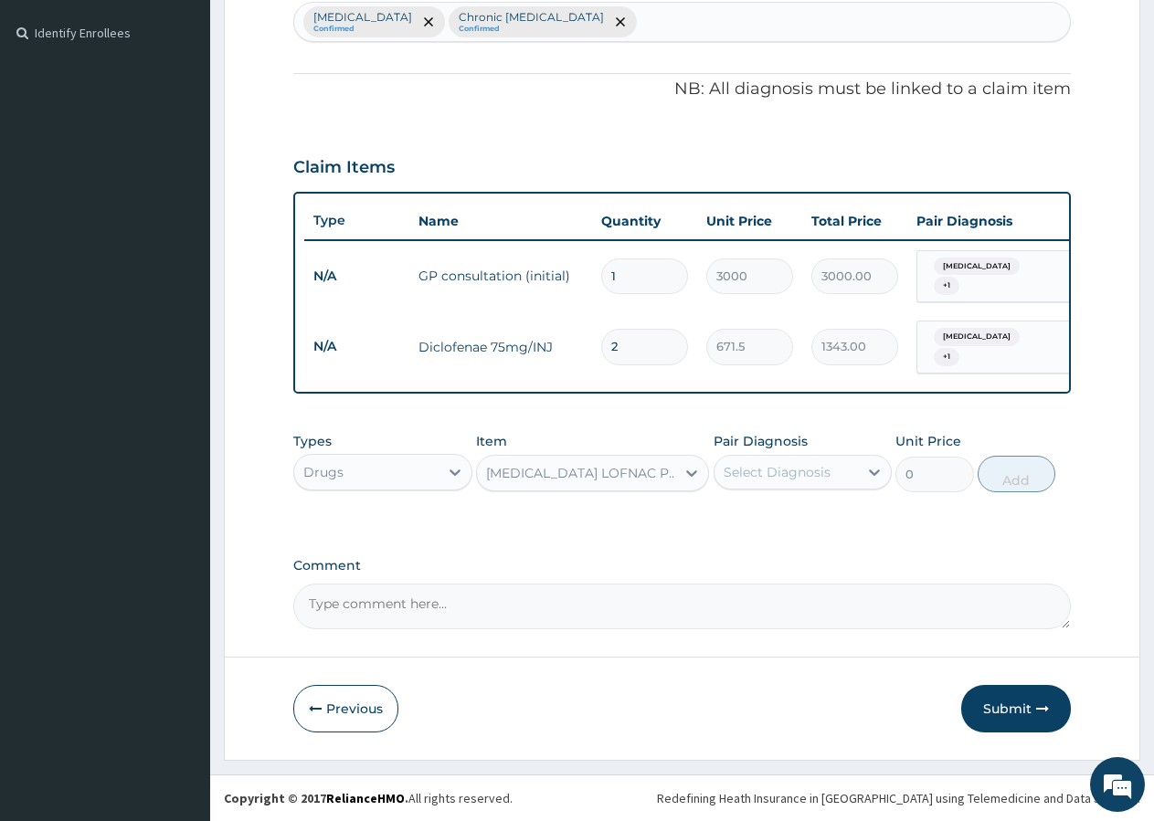
type input "63"
click at [769, 473] on div "Select Diagnosis" at bounding box center [777, 472] width 107 height 18
click at [785, 506] on div "Otitis externa" at bounding box center [802, 519] width 179 height 37
checkbox input "true"
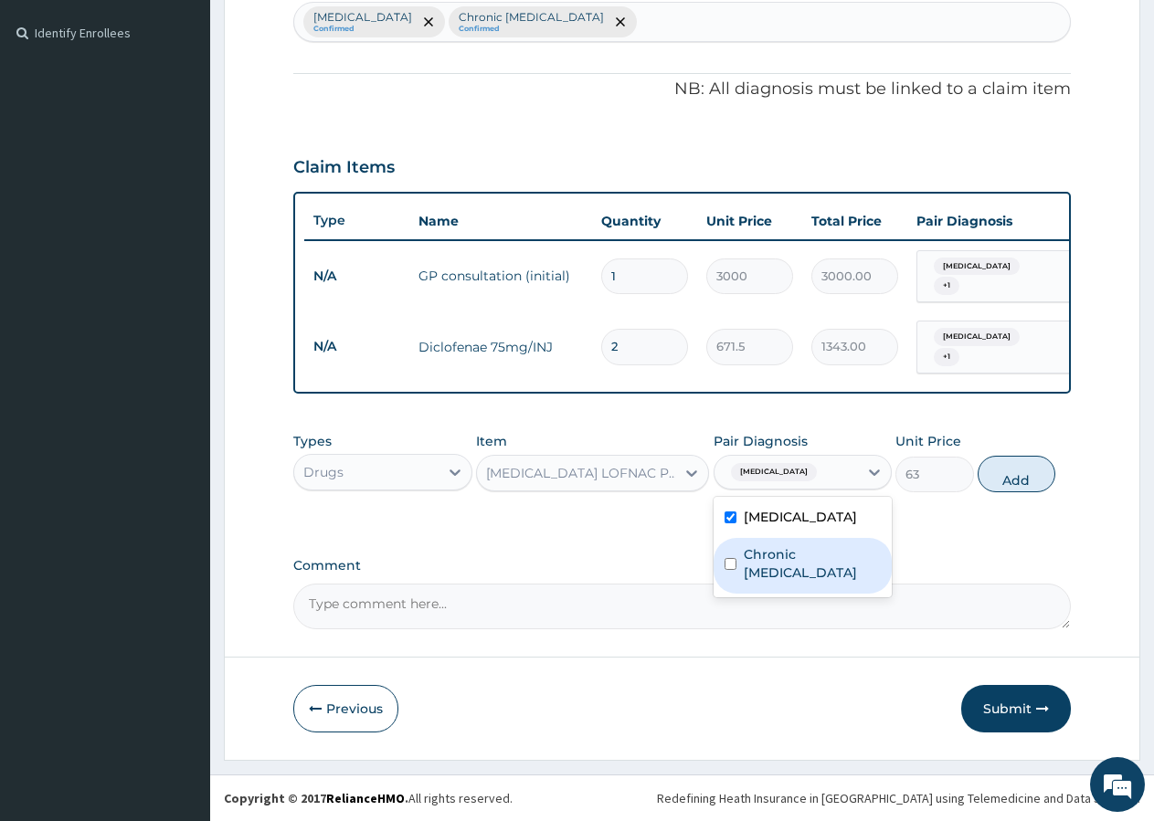
click at [766, 566] on label "Chronic otitis externa" at bounding box center [813, 563] width 138 height 37
checkbox input "true"
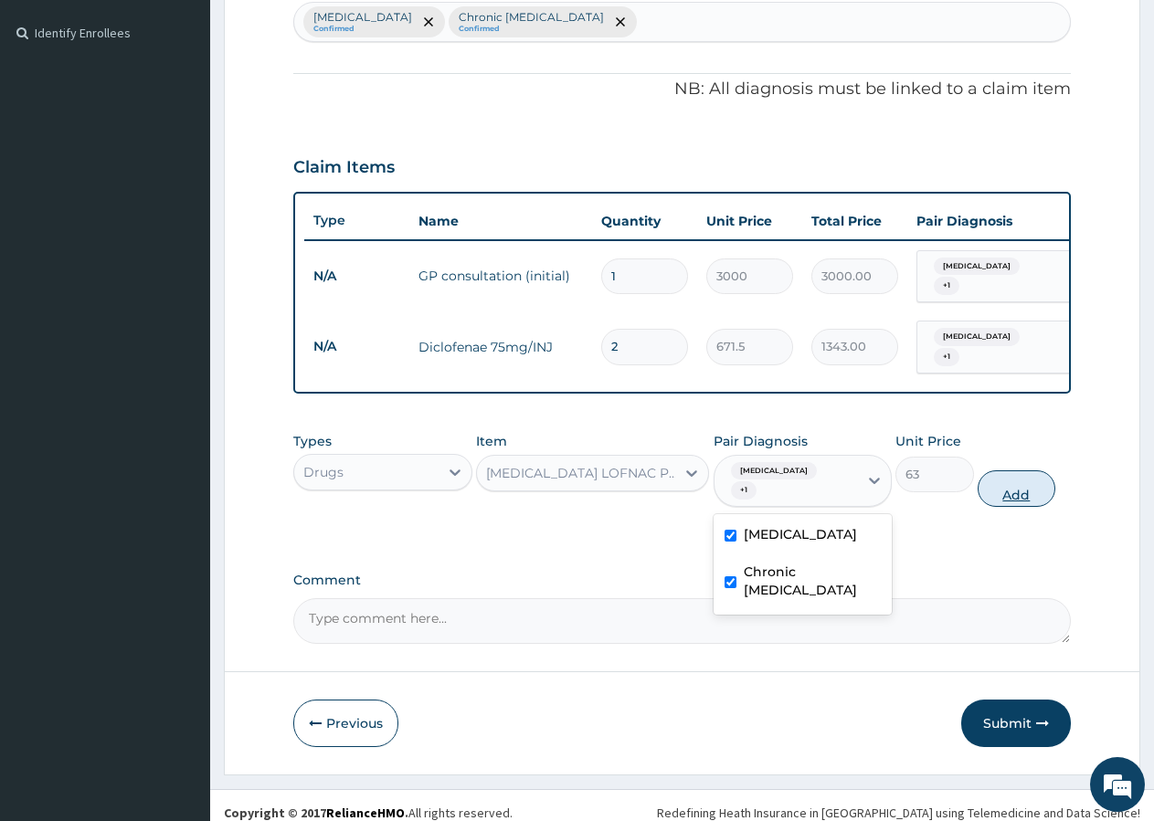
click at [1004, 481] on button "Add" at bounding box center [1017, 488] width 78 height 37
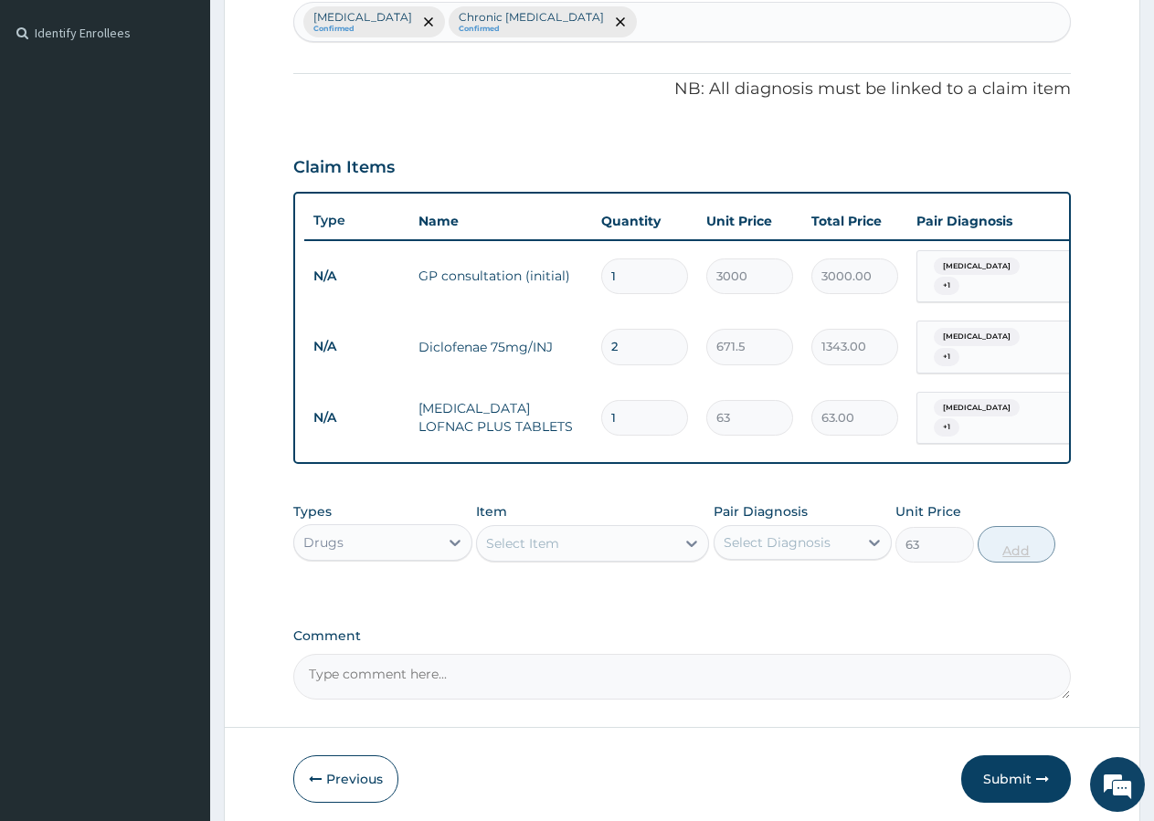
type input "0"
click at [624, 401] on input "1" at bounding box center [644, 418] width 87 height 36
type input "5"
type input "315.00"
type input "9"
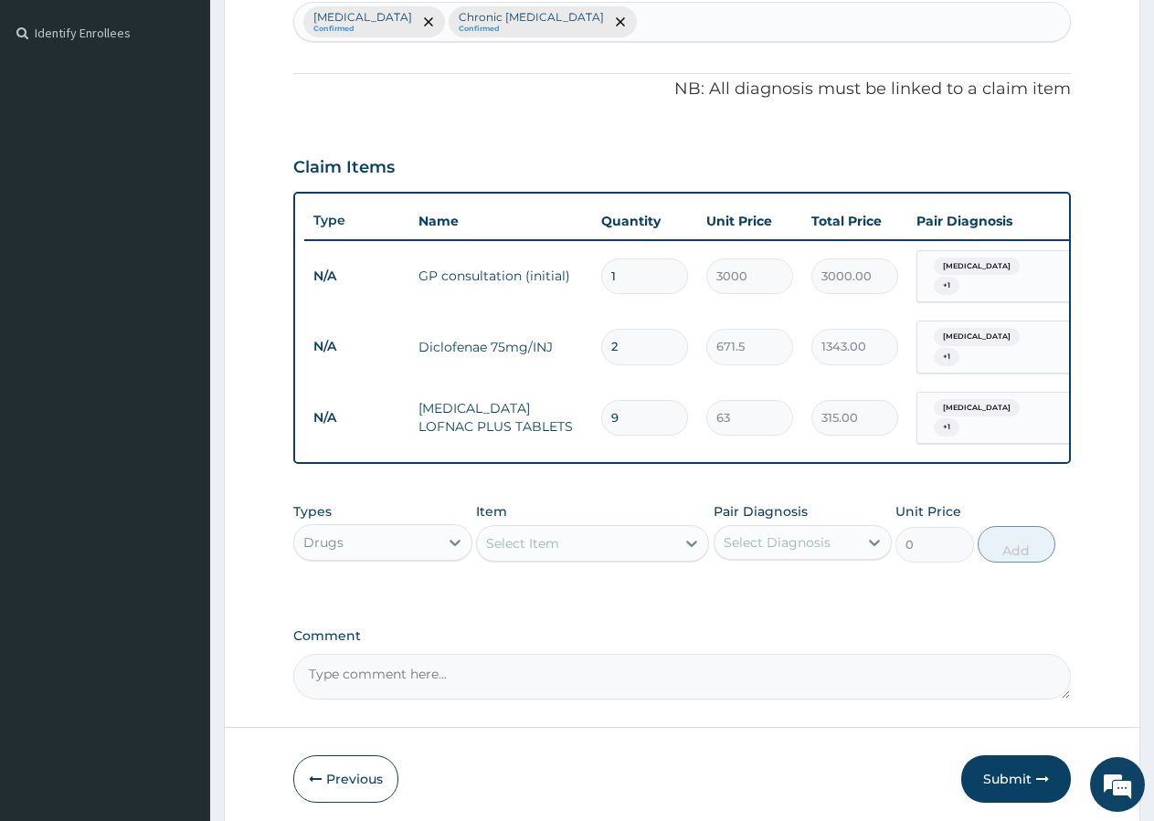
type input "567.00"
type input "12"
type input "756.00"
type input "11"
type input "693.00"
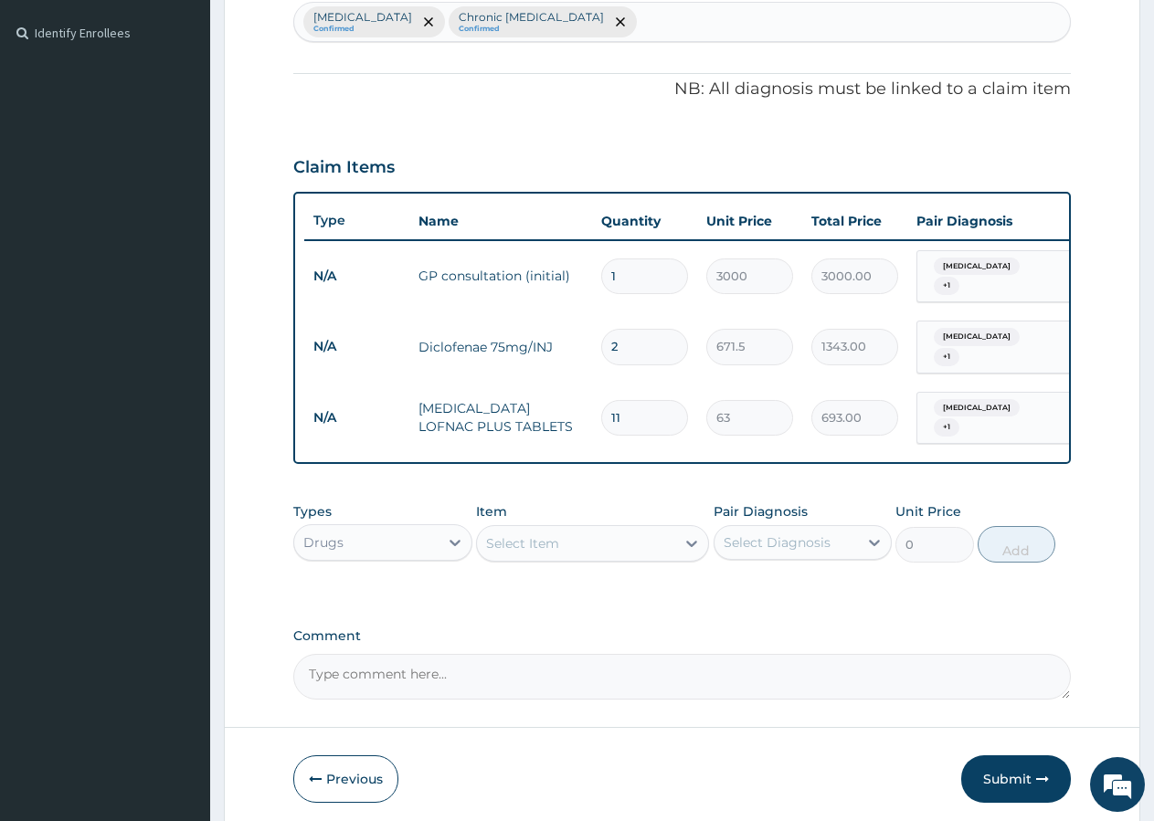
type input "10"
type input "630.00"
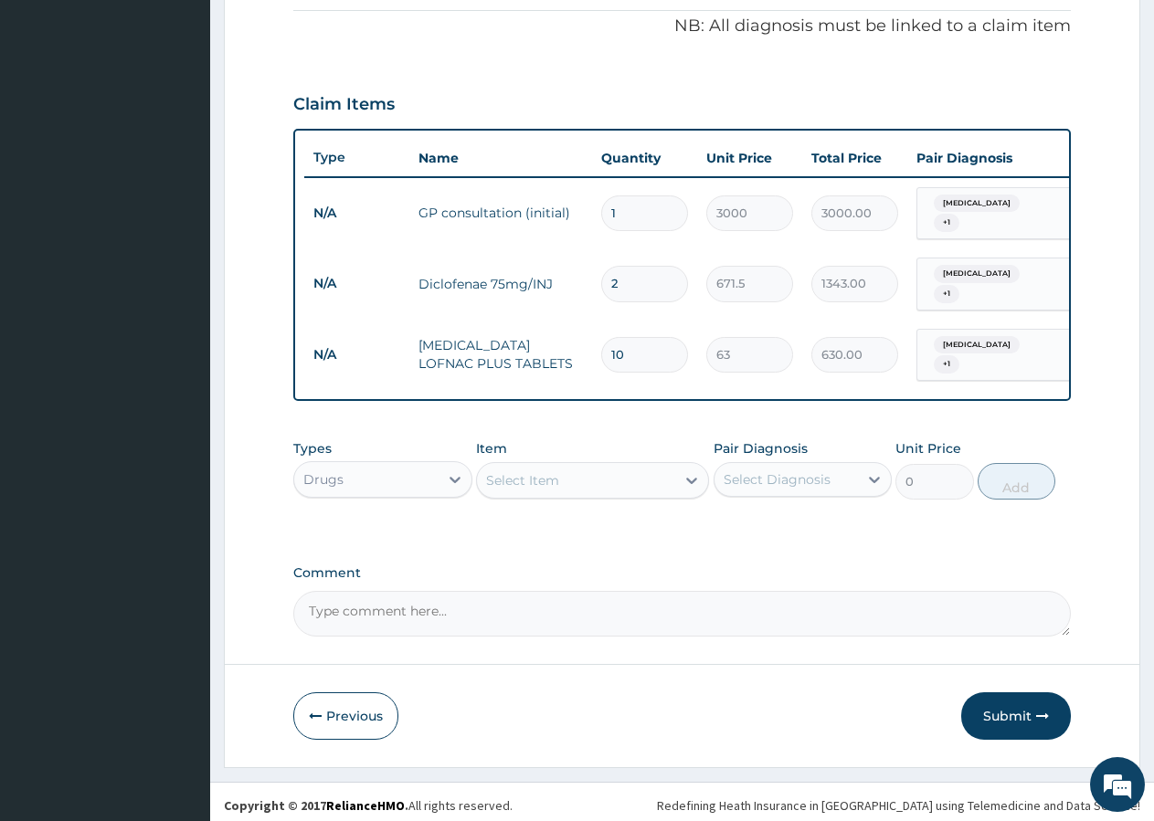
click at [527, 471] on div "Select Item" at bounding box center [522, 480] width 73 height 18
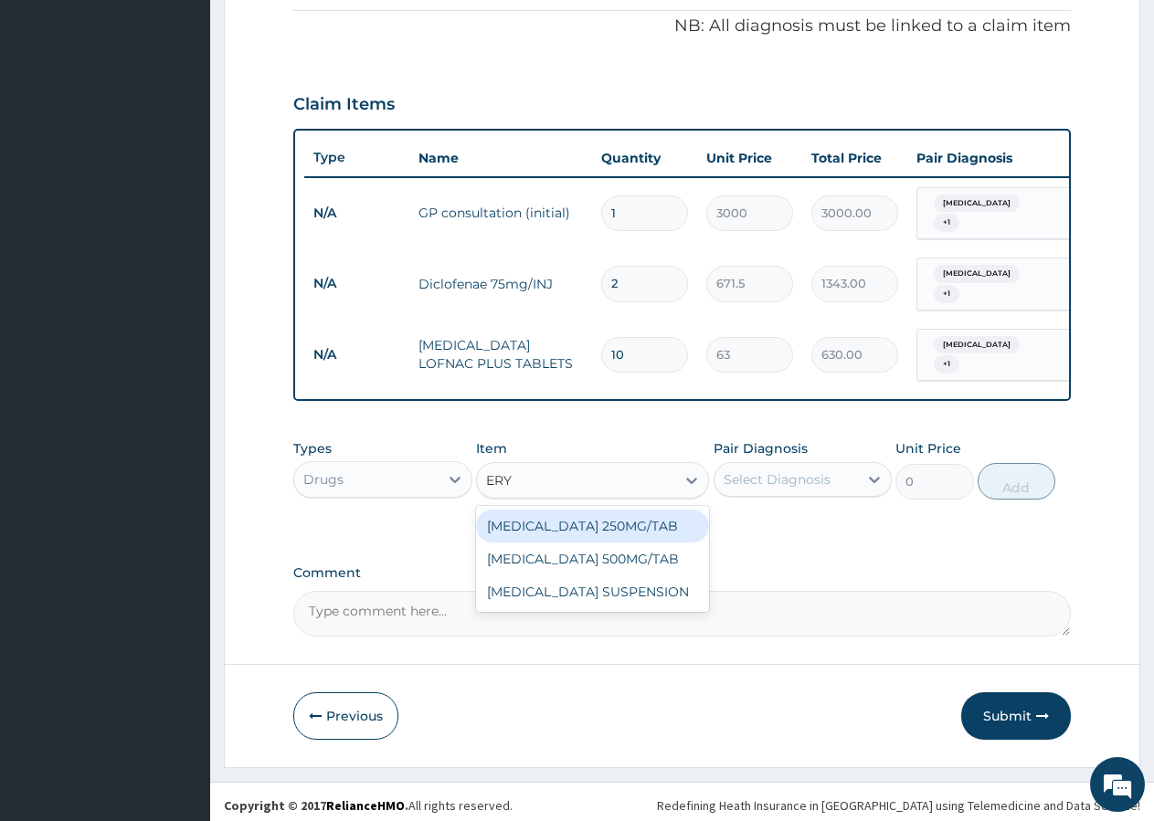
type input "ERYT"
drag, startPoint x: 633, startPoint y: 519, endPoint x: 647, endPoint y: 513, distance: 15.1
click at [637, 519] on div "ERYTHROMYCIN 250MG/TAB" at bounding box center [592, 526] width 233 height 33
type input "98.9"
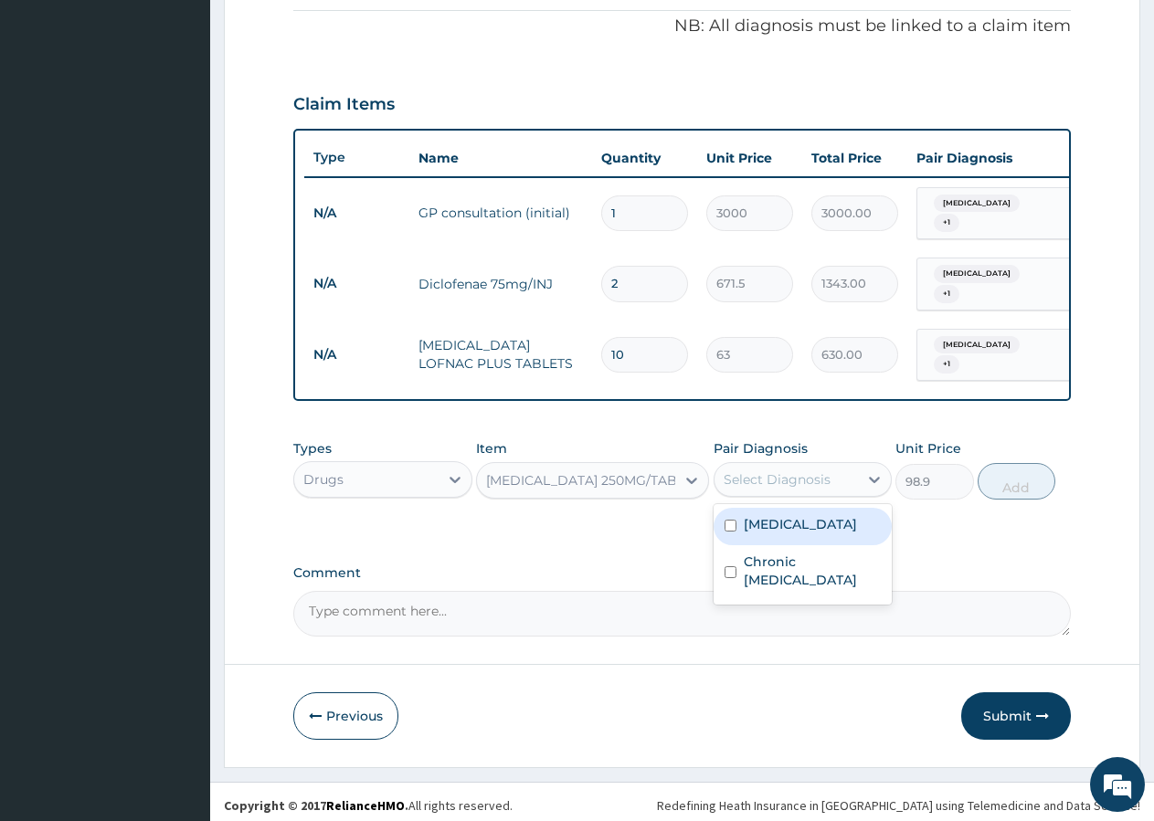
click at [828, 472] on div "Select Diagnosis" at bounding box center [777, 479] width 107 height 18
click at [787, 523] on label "Otitis externa" at bounding box center [800, 524] width 113 height 18
checkbox input "true"
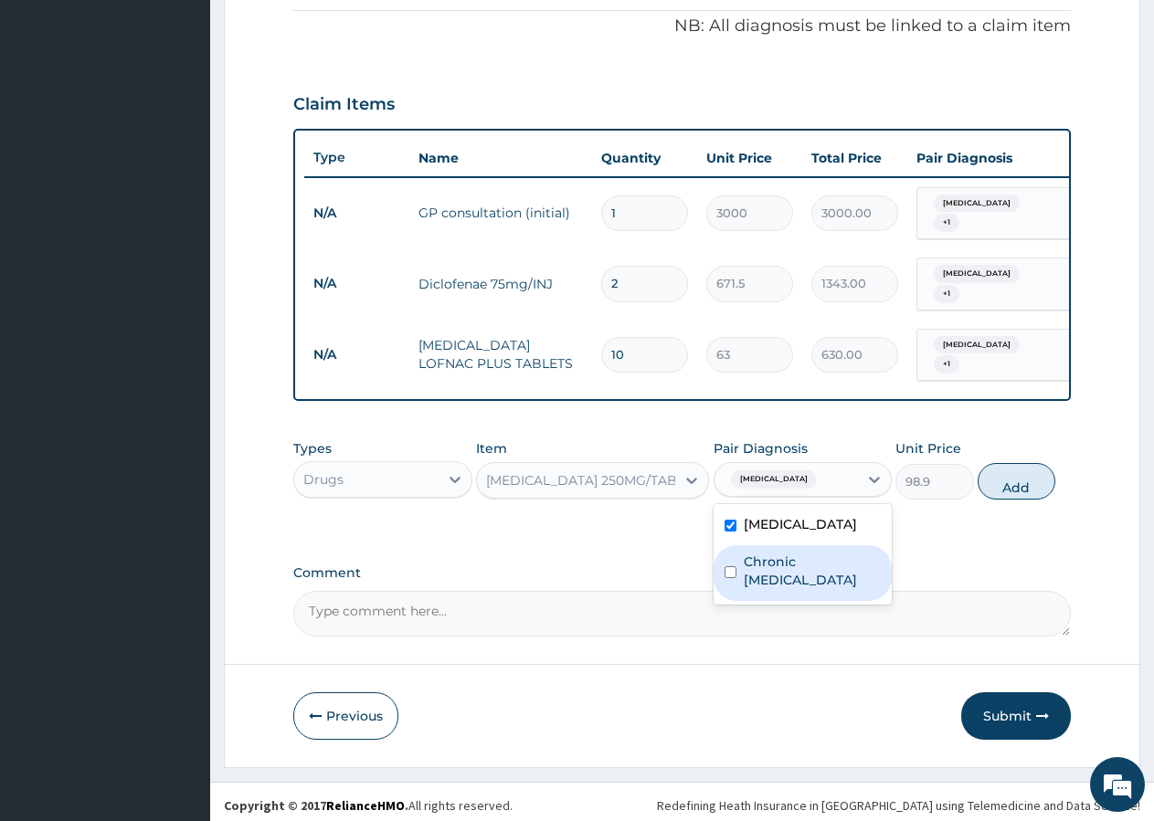
click at [790, 565] on label "Chronic otitis externa" at bounding box center [813, 571] width 138 height 37
checkbox input "true"
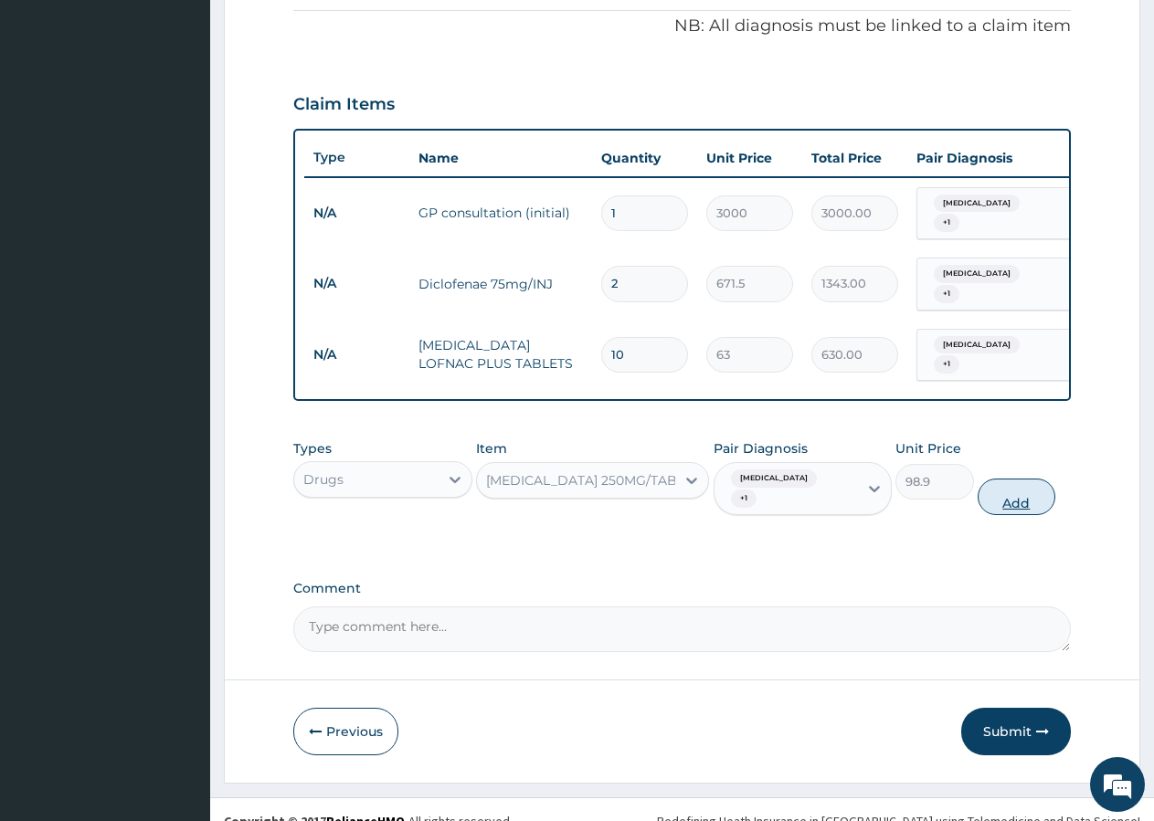
click at [1012, 479] on button "Add" at bounding box center [1017, 497] width 78 height 37
type input "0"
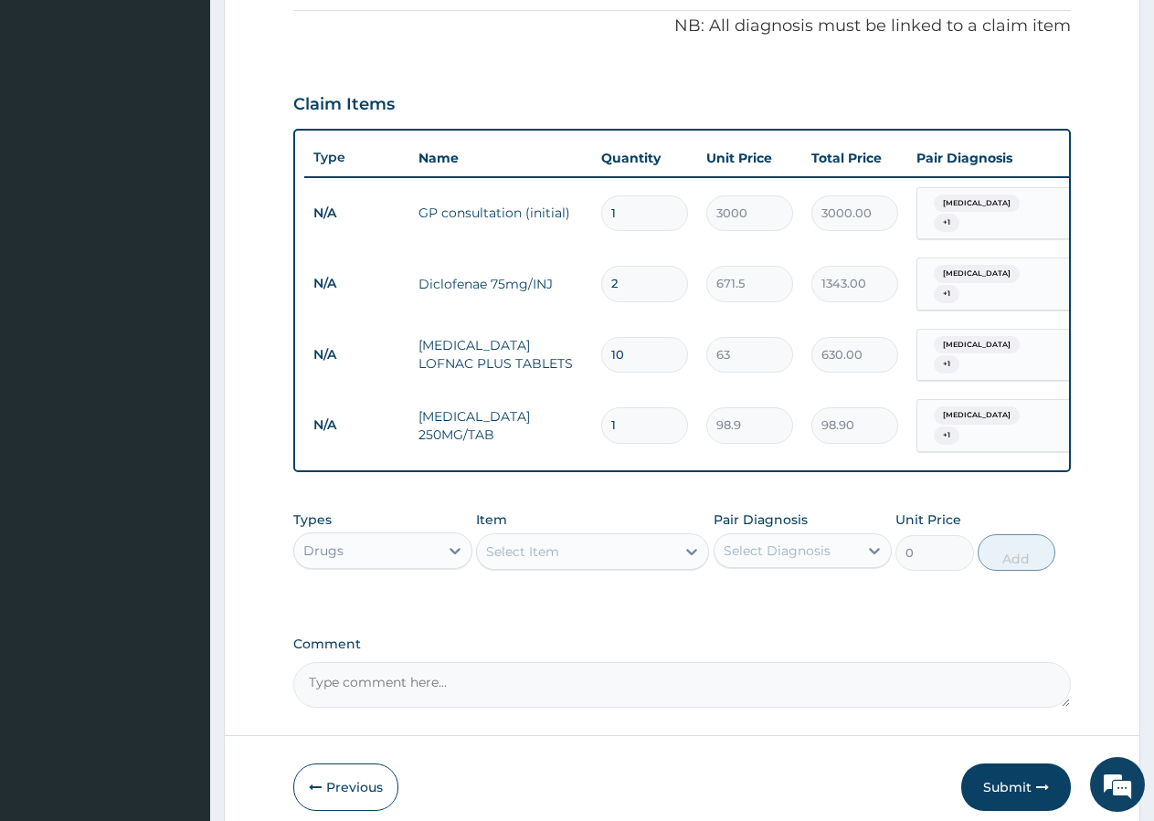
click at [663, 414] on input "1" at bounding box center [644, 425] width 87 height 36
type input "6"
type input "593.40"
type input "7"
type input "692.30"
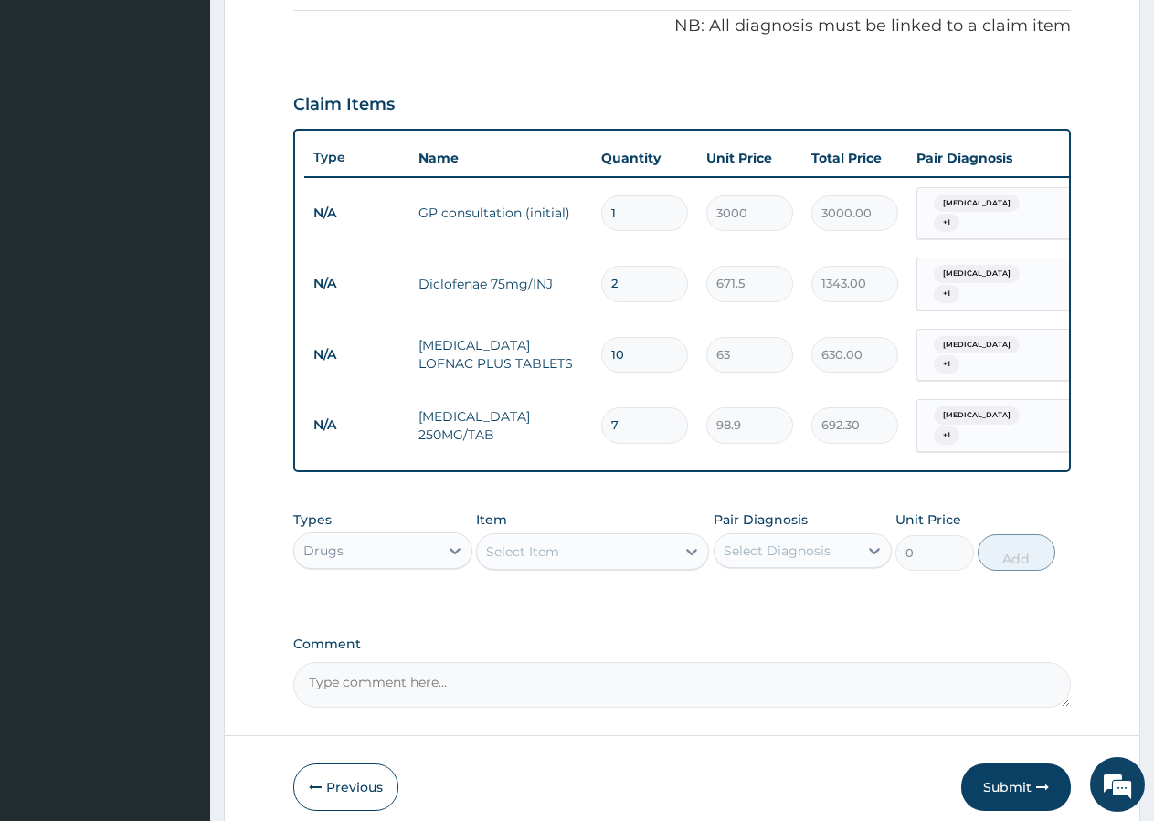
type input "8"
type input "791.20"
type input "9"
type input "890.10"
type input "10"
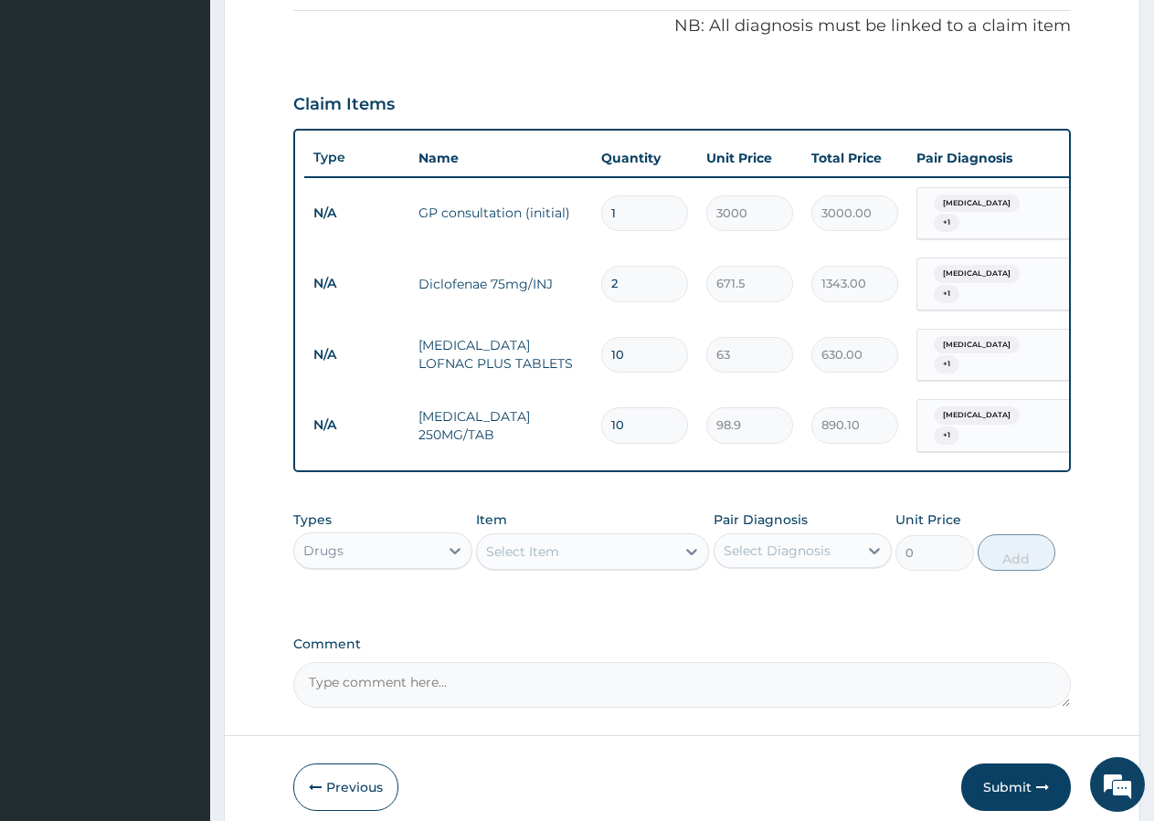
type input "989.00"
type input "11"
type input "1087.90"
type input "10"
type input "989.00"
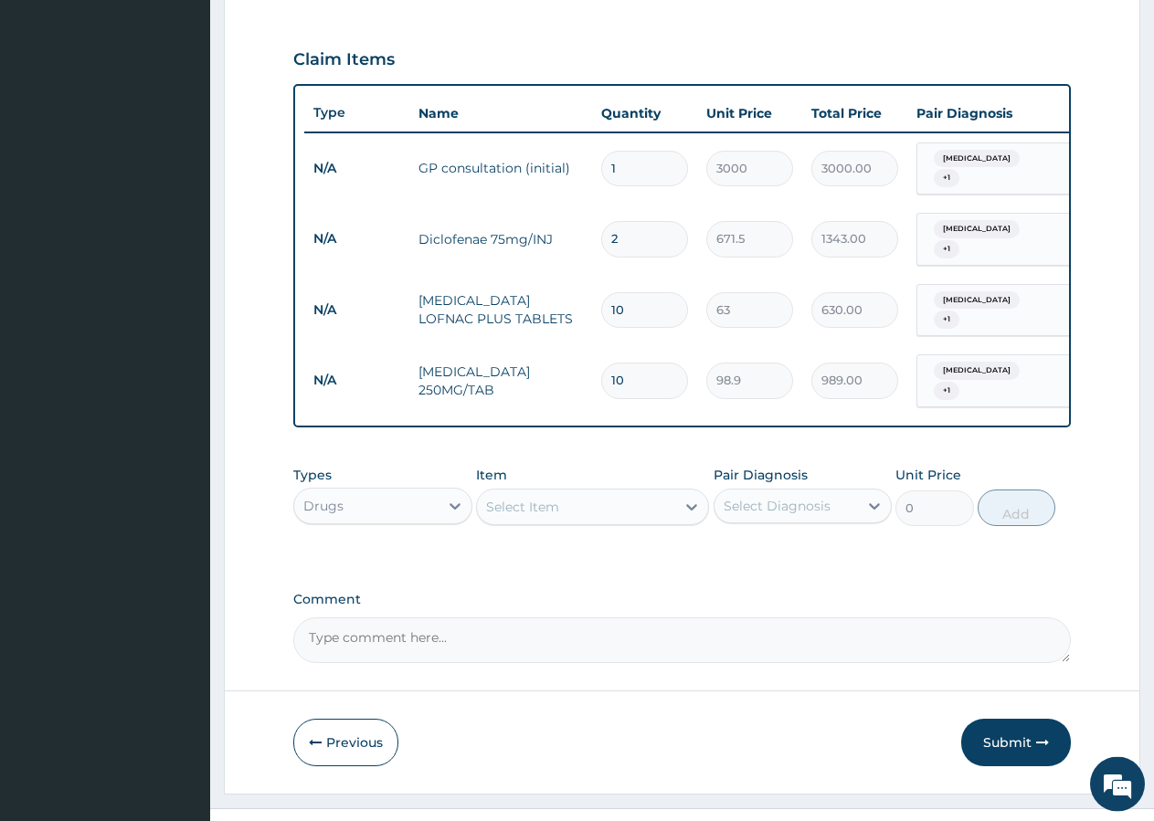
scroll to position [614, 0]
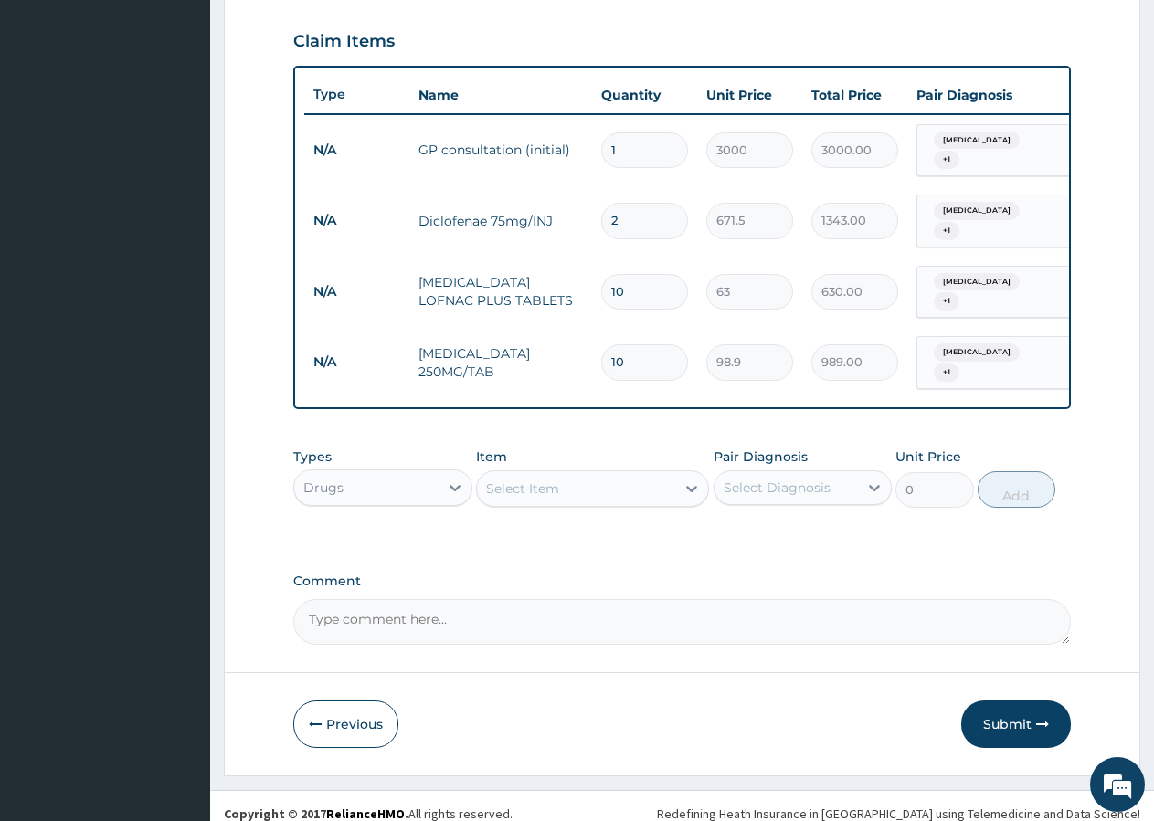
click at [550, 481] on div "Select Item" at bounding box center [522, 489] width 73 height 18
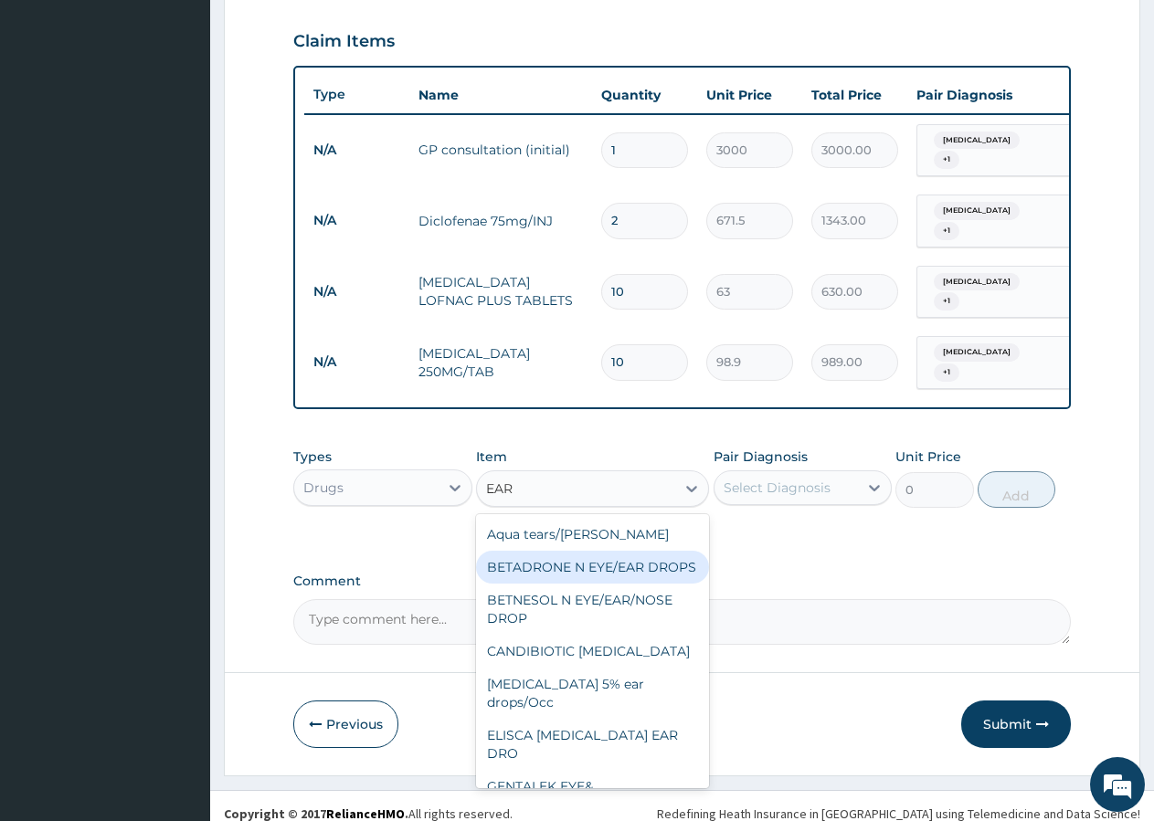
type input "EAR"
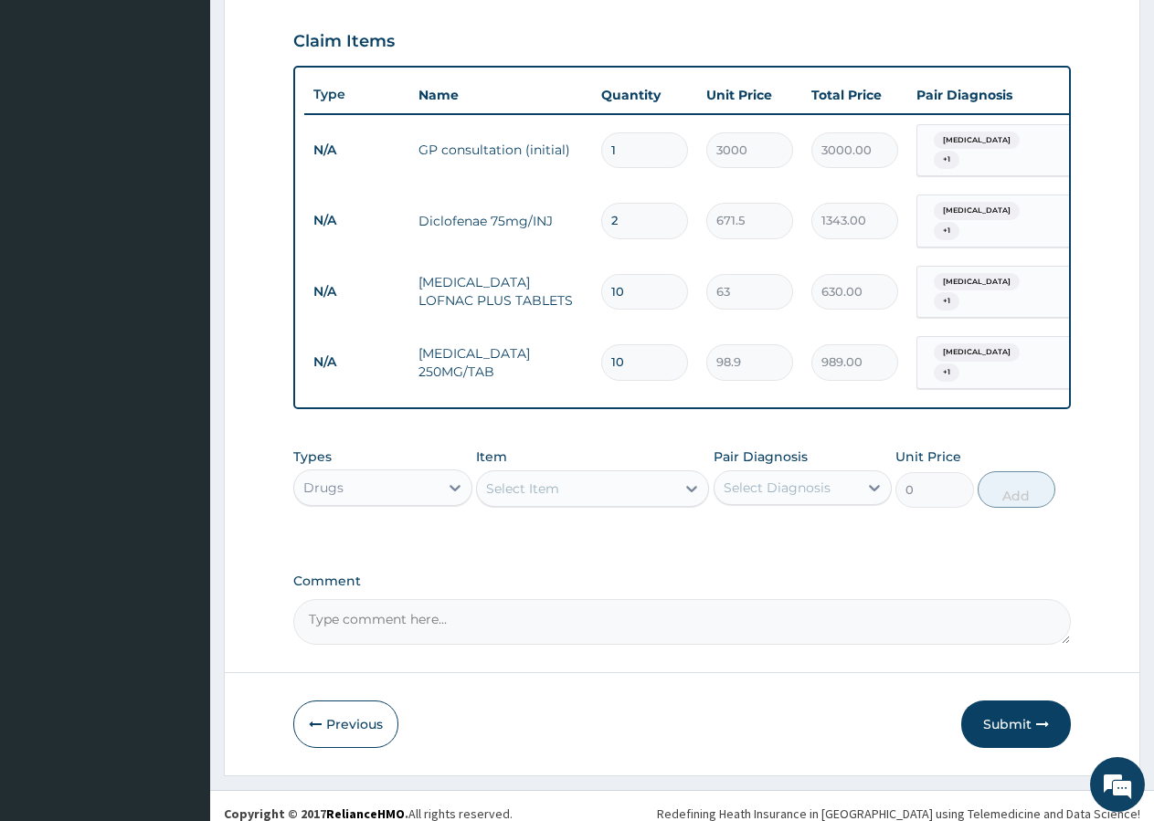
click at [523, 474] on div "Select Item" at bounding box center [576, 488] width 198 height 29
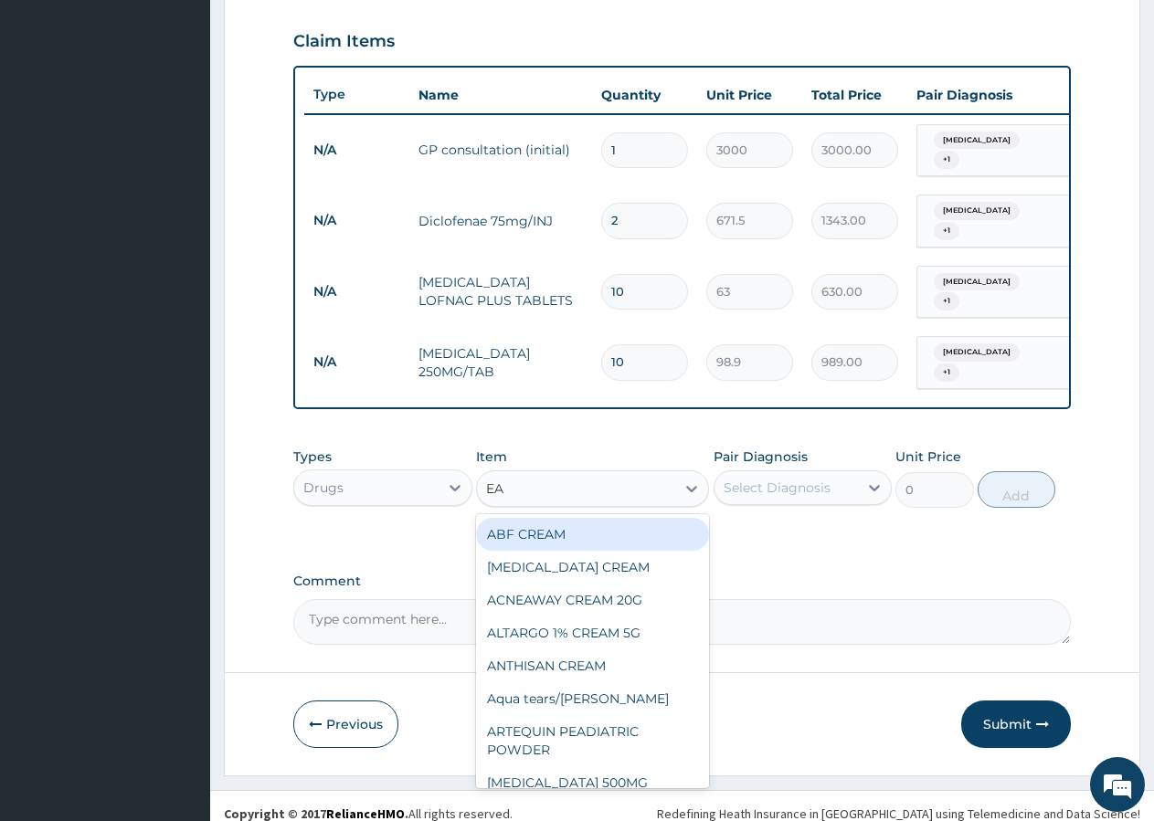
type input "EAR"
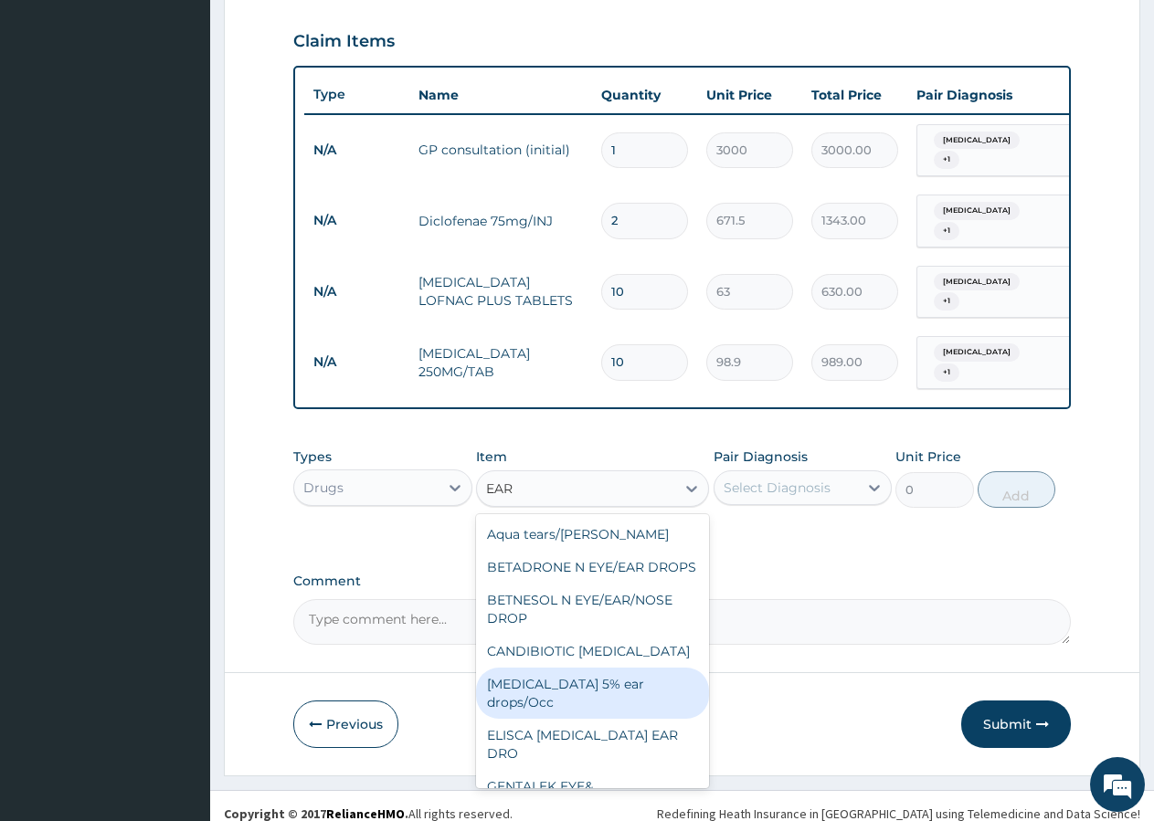
scroll to position [69, 0]
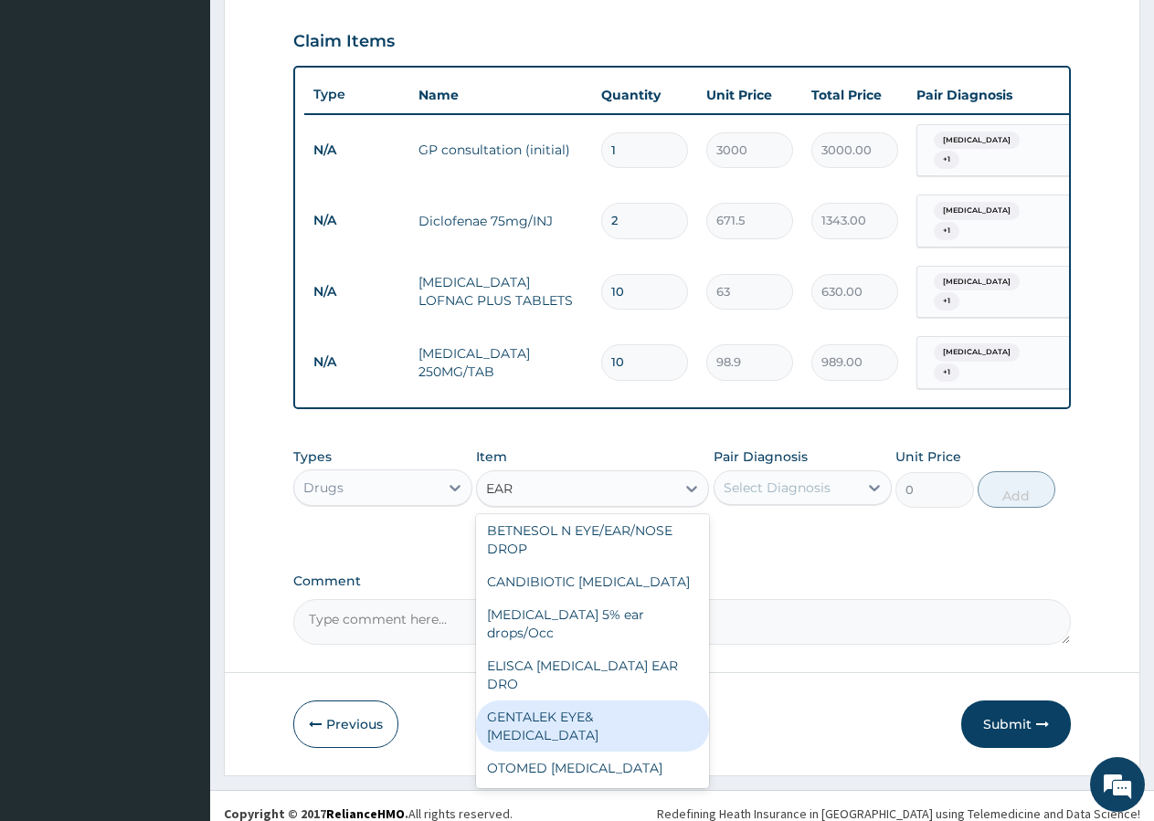
click at [608, 716] on div "GENTALEK EYE&EAR DROP" at bounding box center [592, 726] width 233 height 51
type input "762"
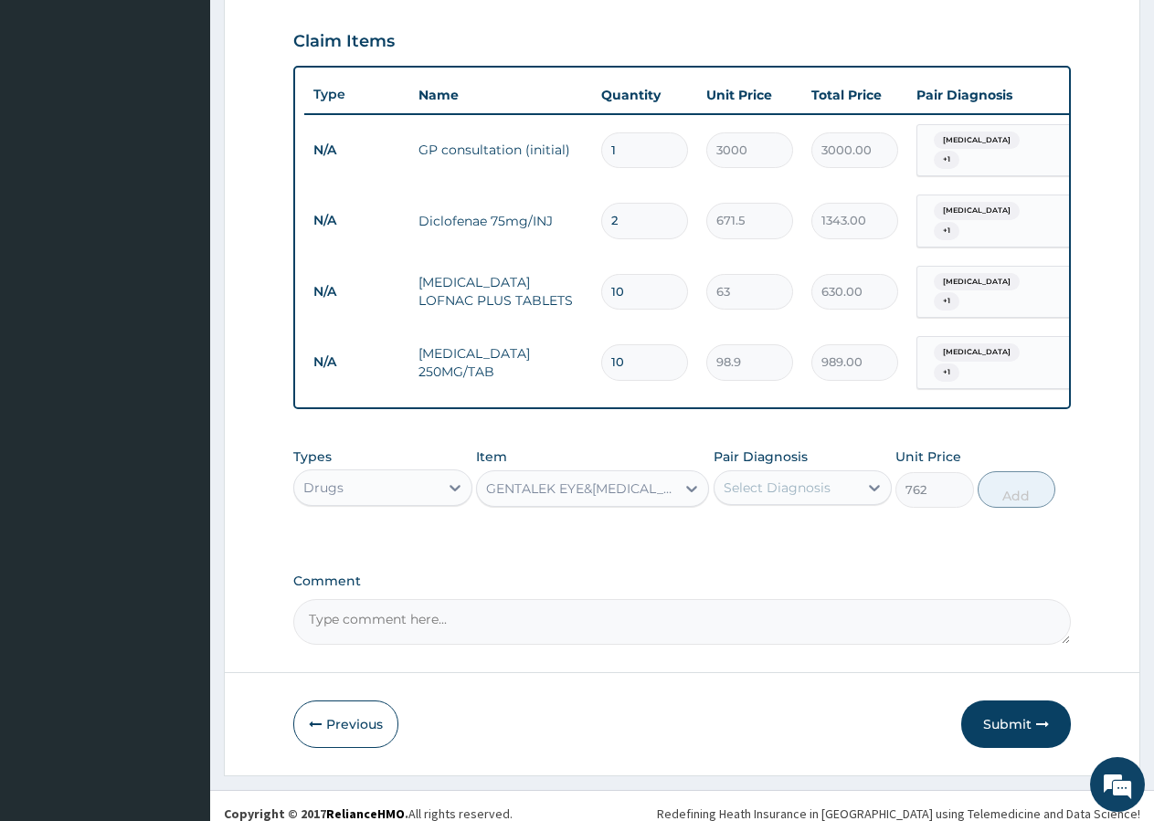
click at [613, 480] on div "GENTALEK EYE&EAR DROP" at bounding box center [581, 489] width 191 height 18
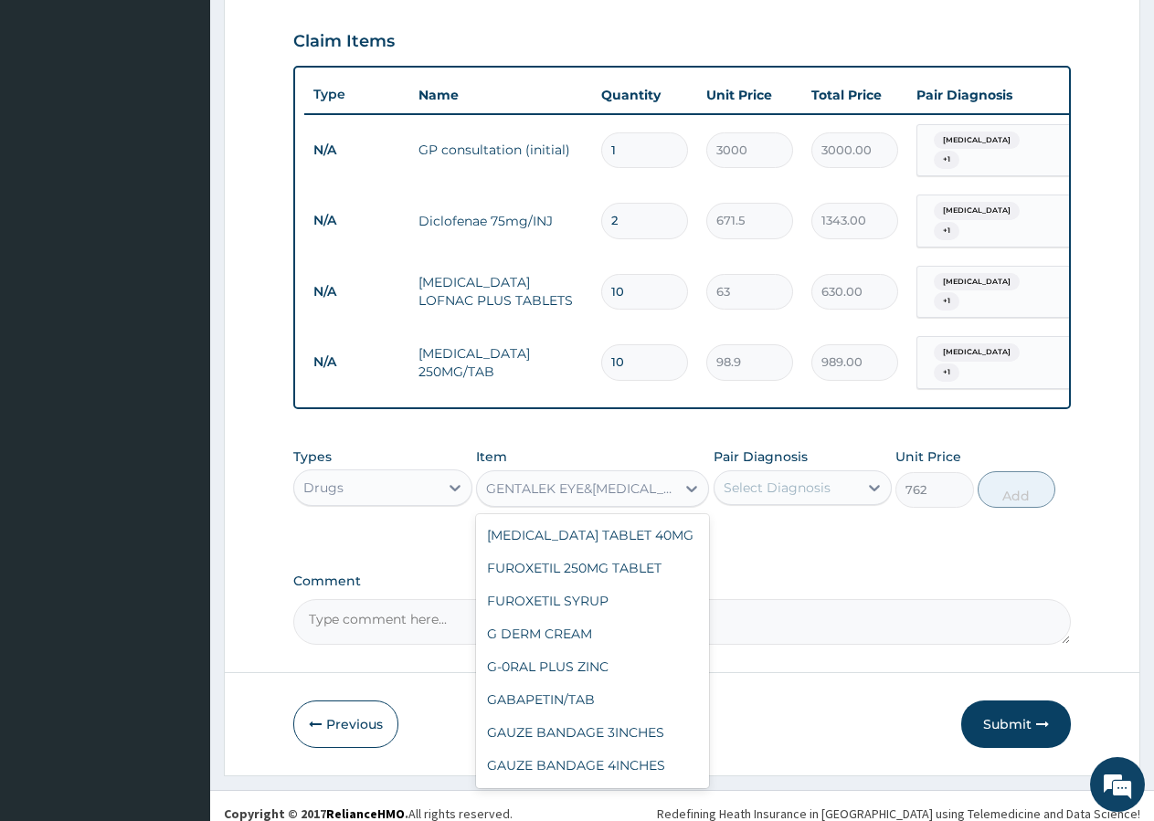
scroll to position [24729, 0]
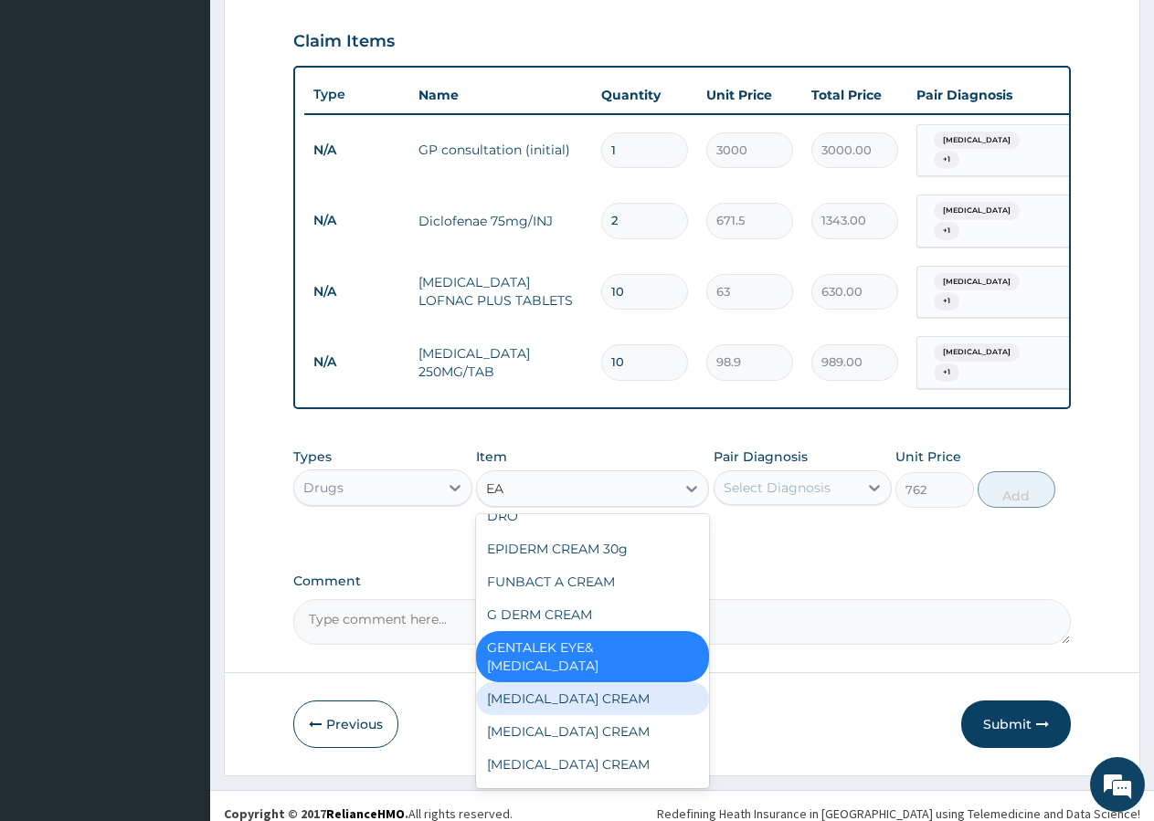
type input "EAR"
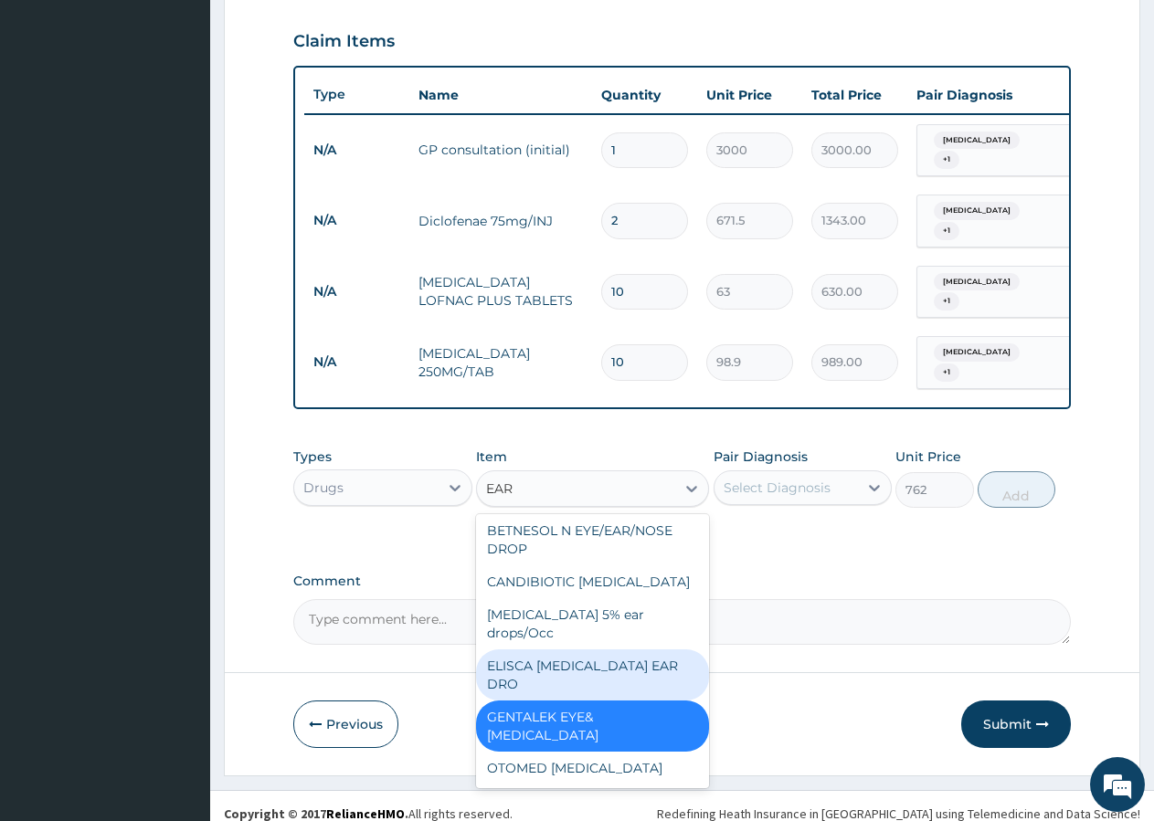
click at [597, 661] on div "ELISCA CHLORAMPHENICOL EAR DRO" at bounding box center [592, 675] width 233 height 51
type input "547"
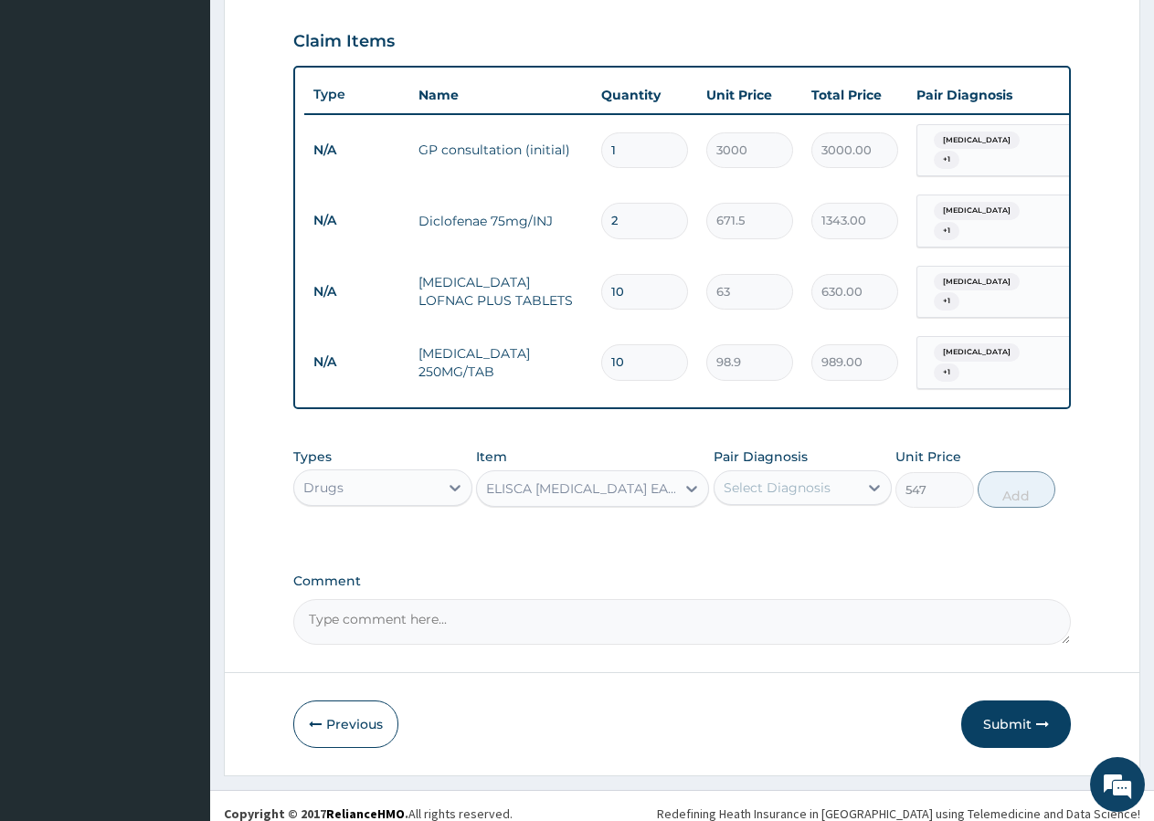
click at [642, 480] on div "ELISCA CHLORAMPHENICOL EAR DRO" at bounding box center [581, 489] width 191 height 18
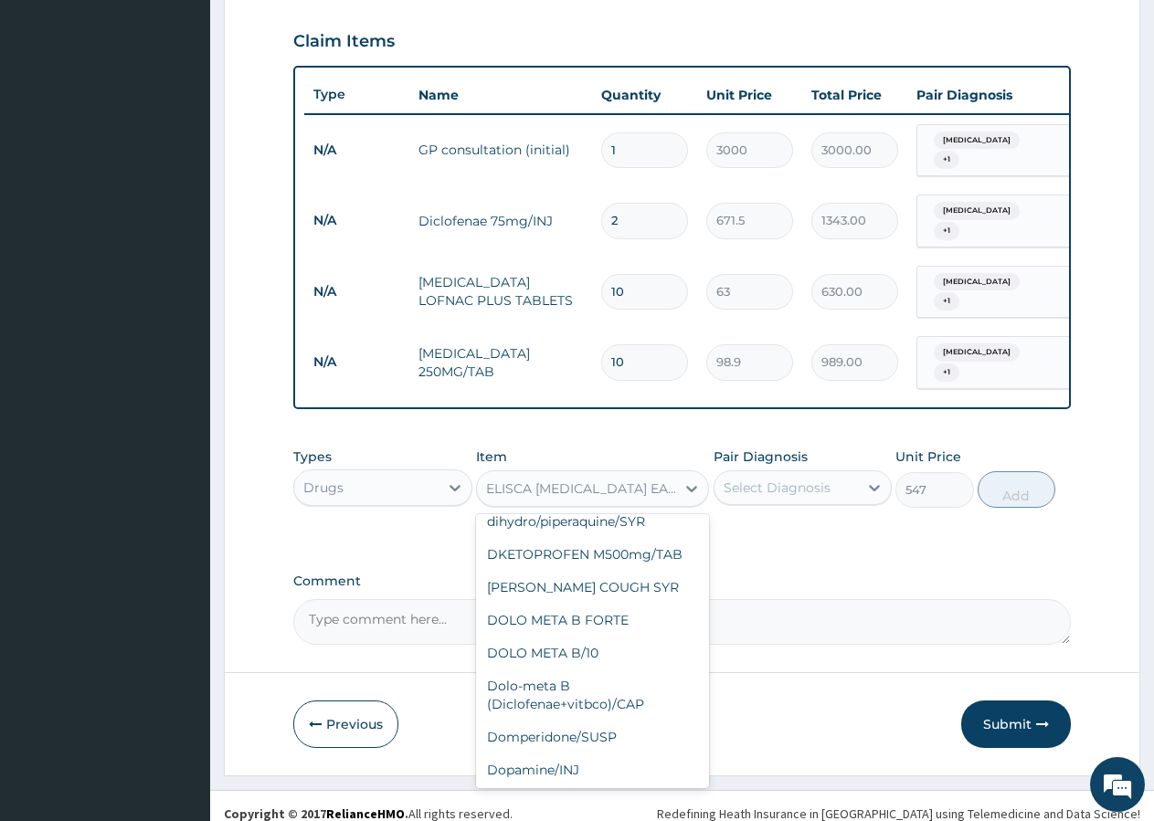
scroll to position [21120, 0]
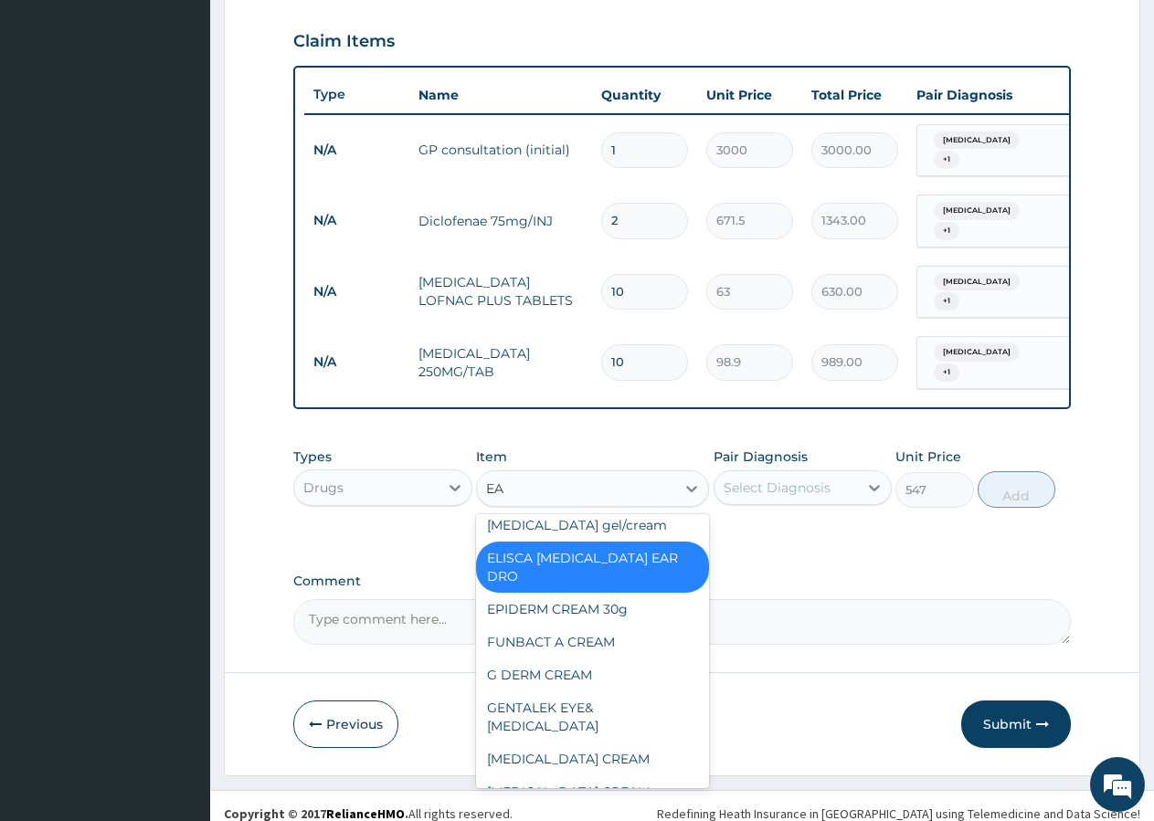
type input "EAR"
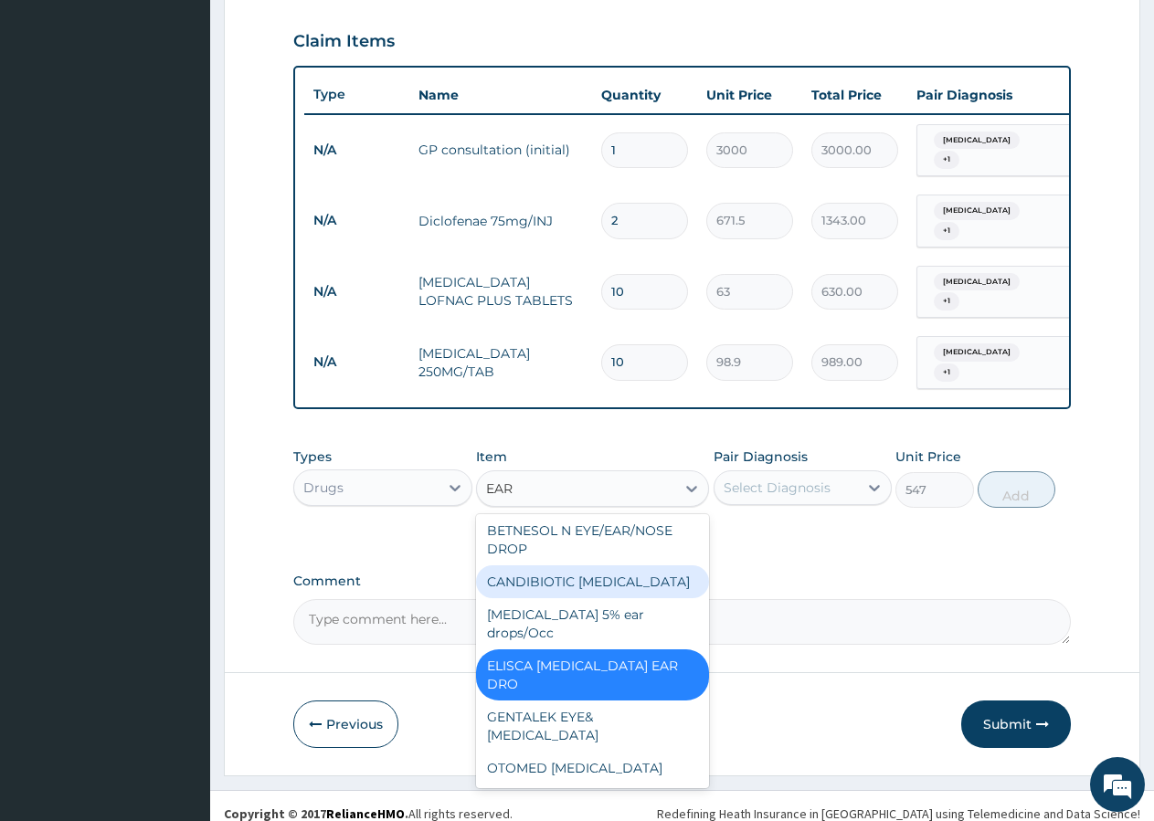
click at [610, 587] on div "CANDIBIOTIC EAR DROP" at bounding box center [592, 582] width 233 height 33
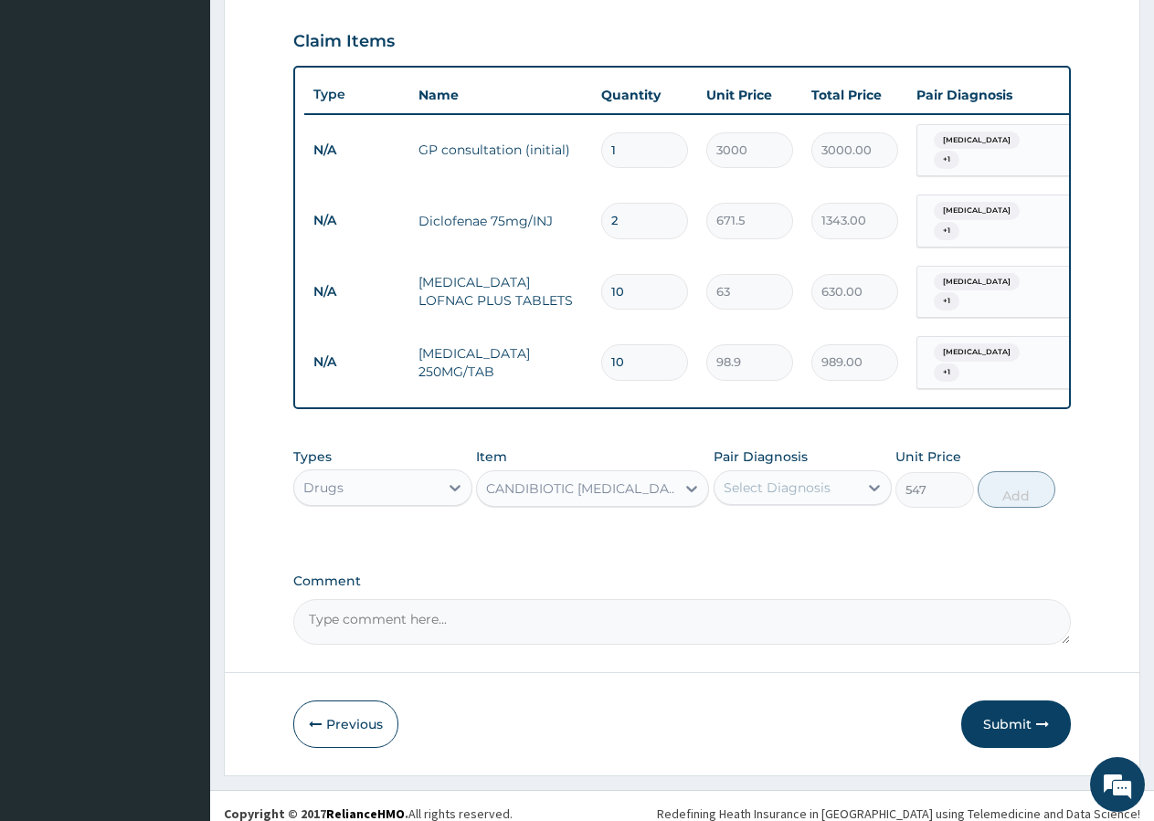
type input "700"
click at [607, 480] on div "CANDIBIOTIC EAR DROP" at bounding box center [581, 489] width 191 height 18
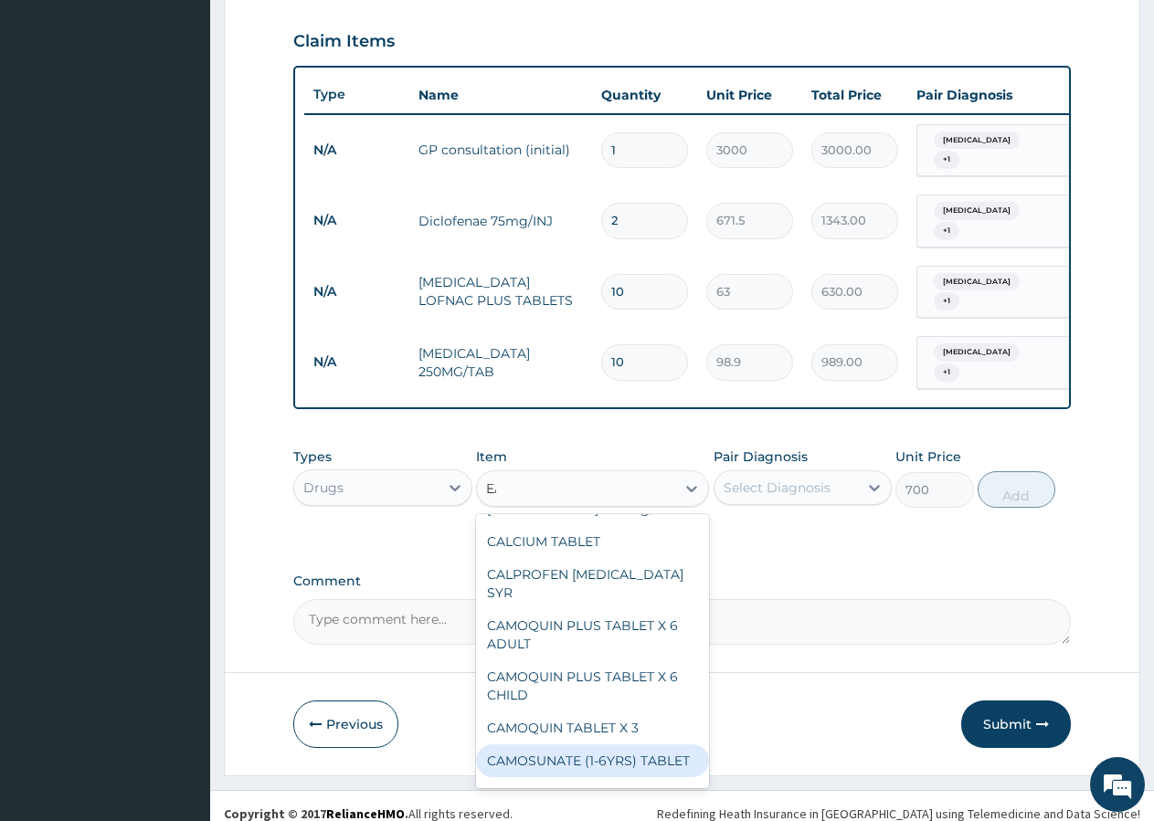
scroll to position [541, 0]
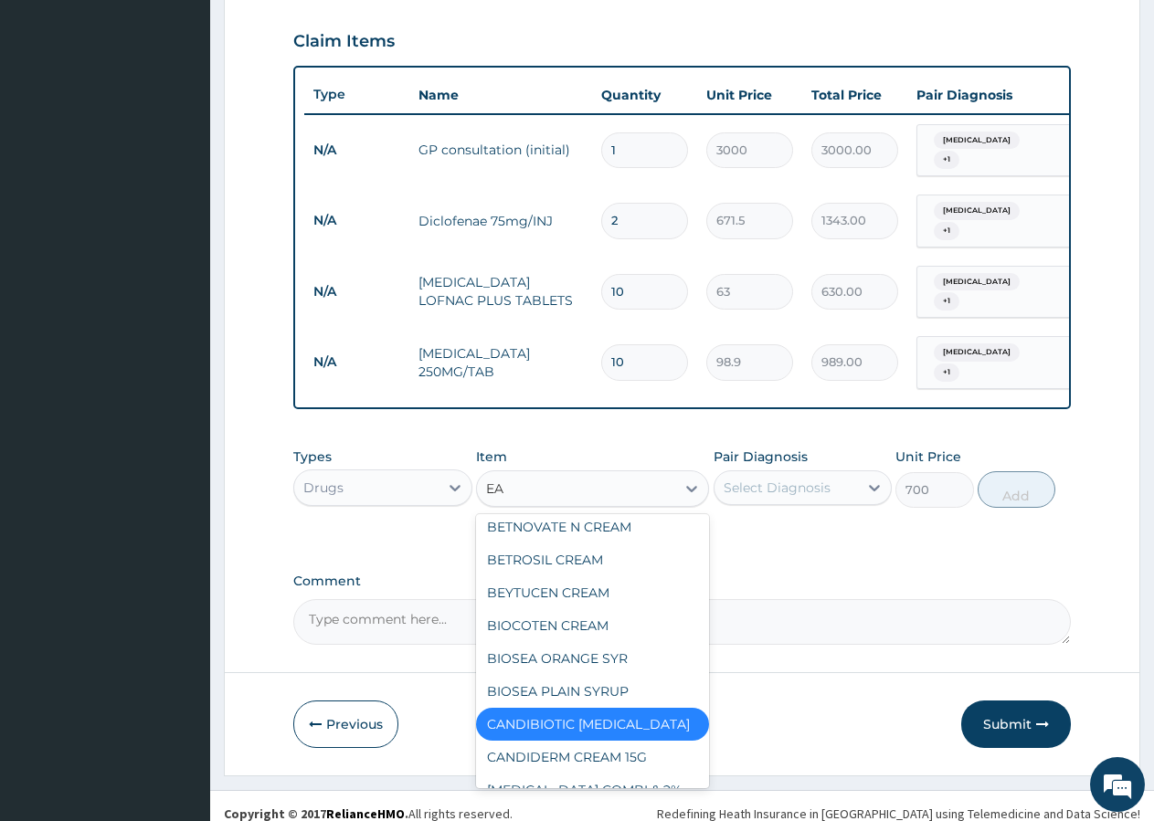
type input "EAR"
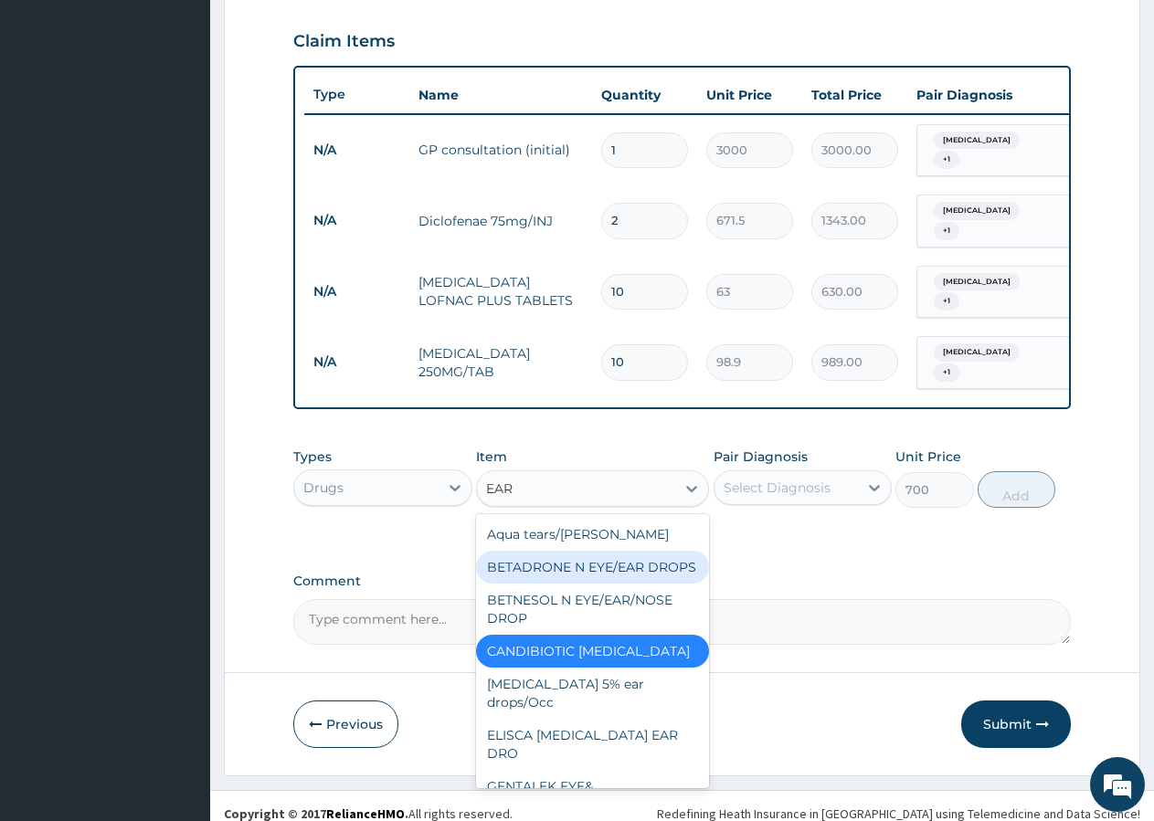
click at [597, 551] on div "BETADRONE N EYE/EAR DROPS" at bounding box center [592, 567] width 233 height 33
type input "1000"
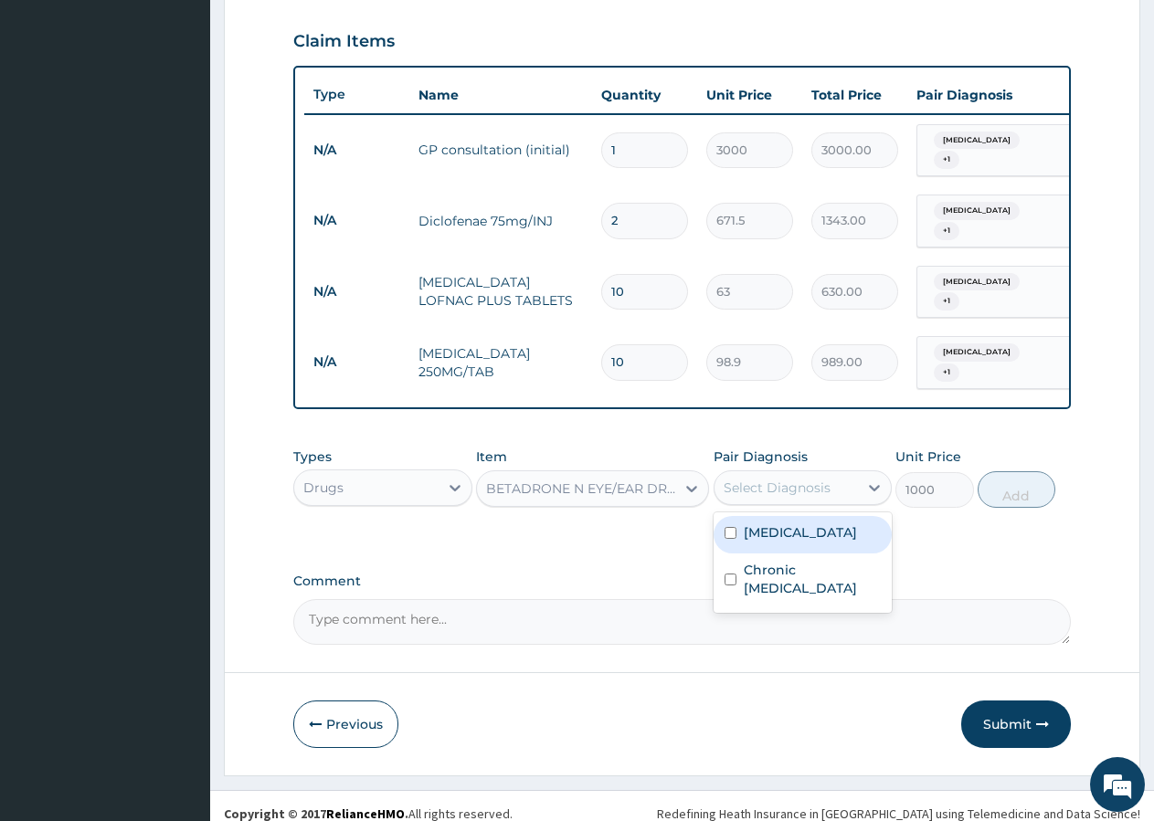
click at [793, 470] on div "Select Diagnosis" at bounding box center [802, 487] width 179 height 35
click at [772, 523] on label "Otitis externa" at bounding box center [800, 532] width 113 height 18
checkbox input "true"
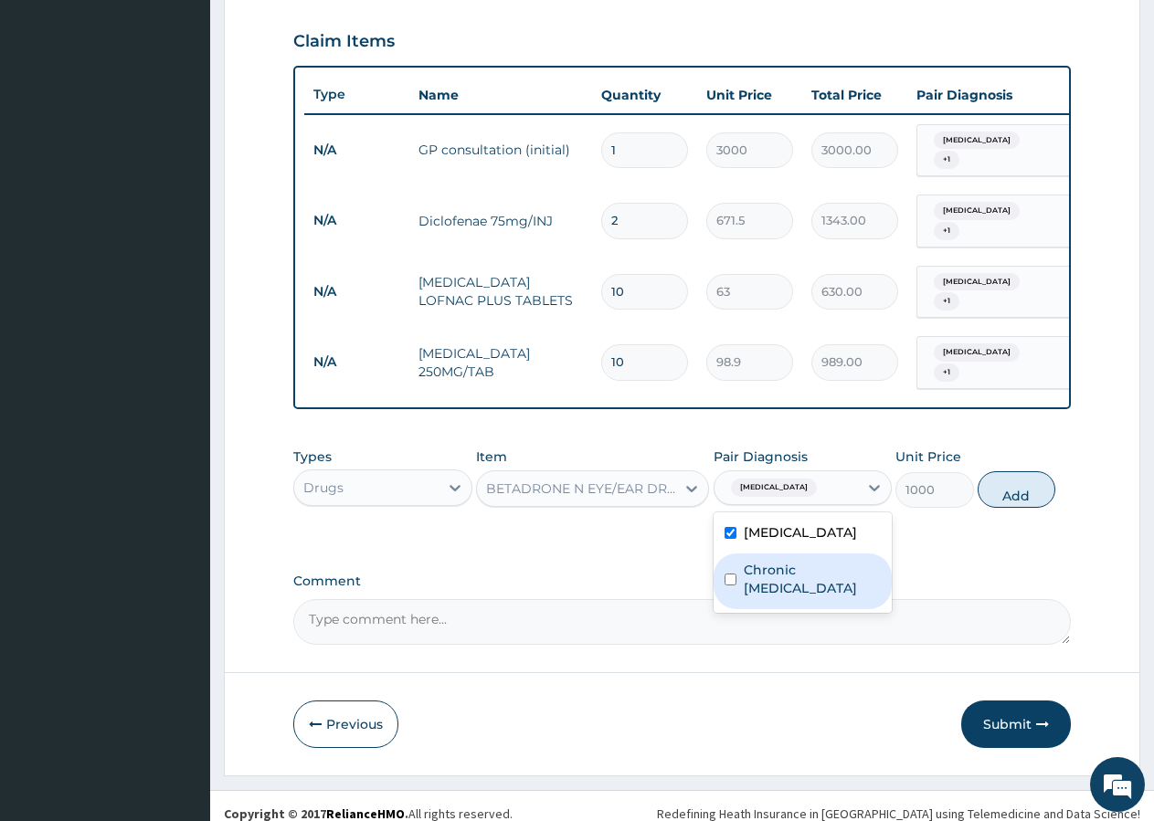
click at [764, 561] on label "Chronic otitis externa" at bounding box center [813, 579] width 138 height 37
checkbox input "true"
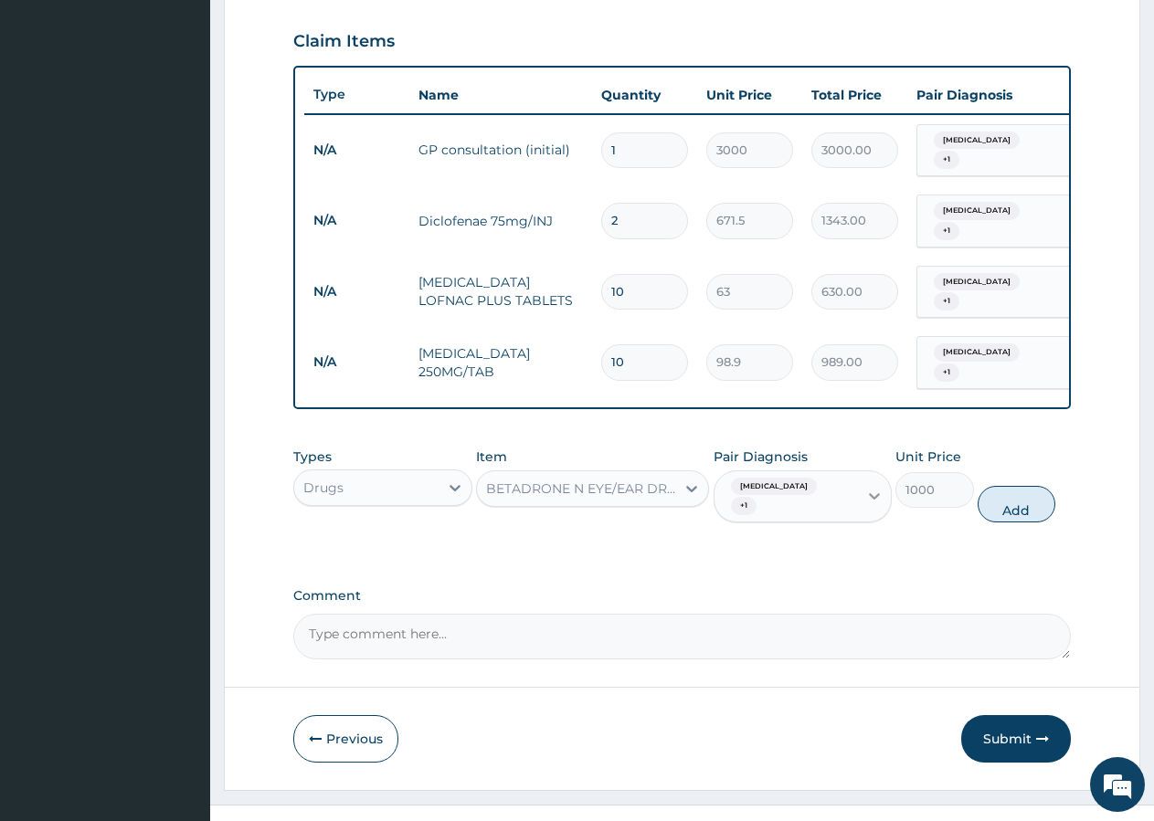
drag, startPoint x: 1005, startPoint y: 476, endPoint x: 874, endPoint y: 522, distance: 138.4
click at [1007, 486] on button "Add" at bounding box center [1017, 504] width 78 height 37
type input "0"
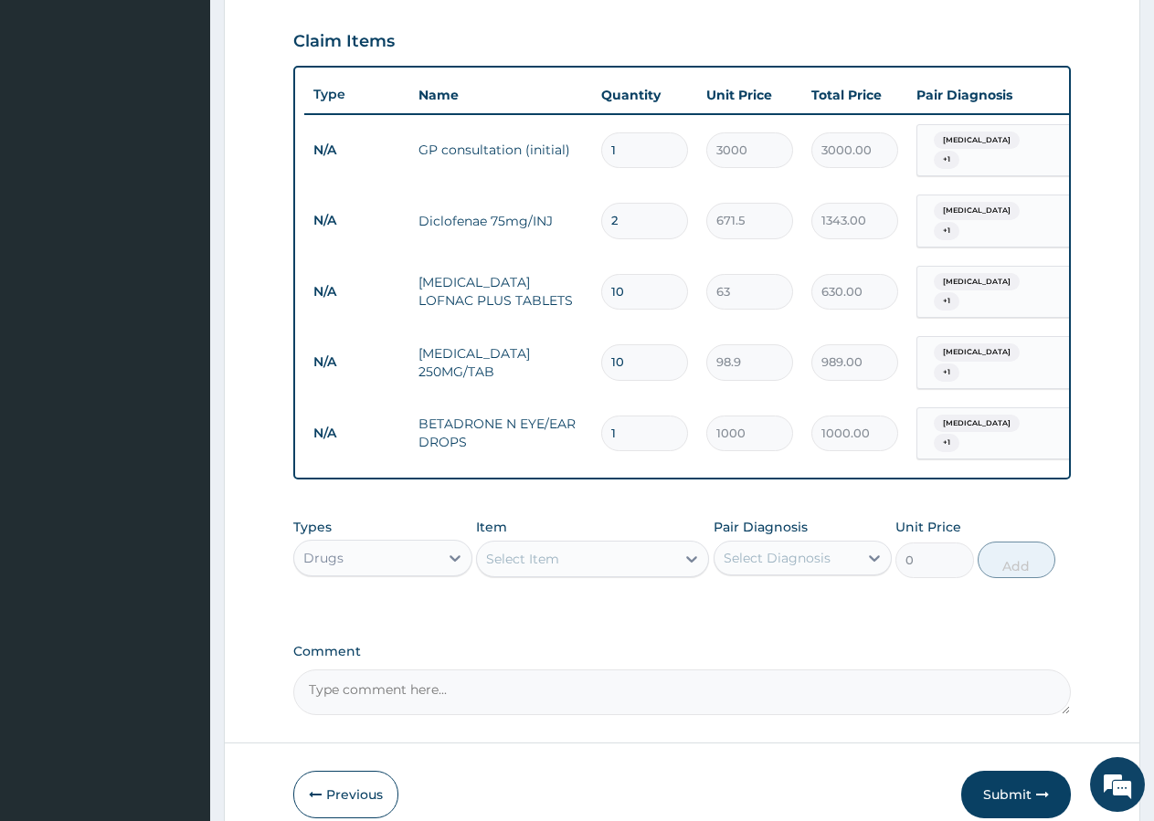
scroll to position [677, 0]
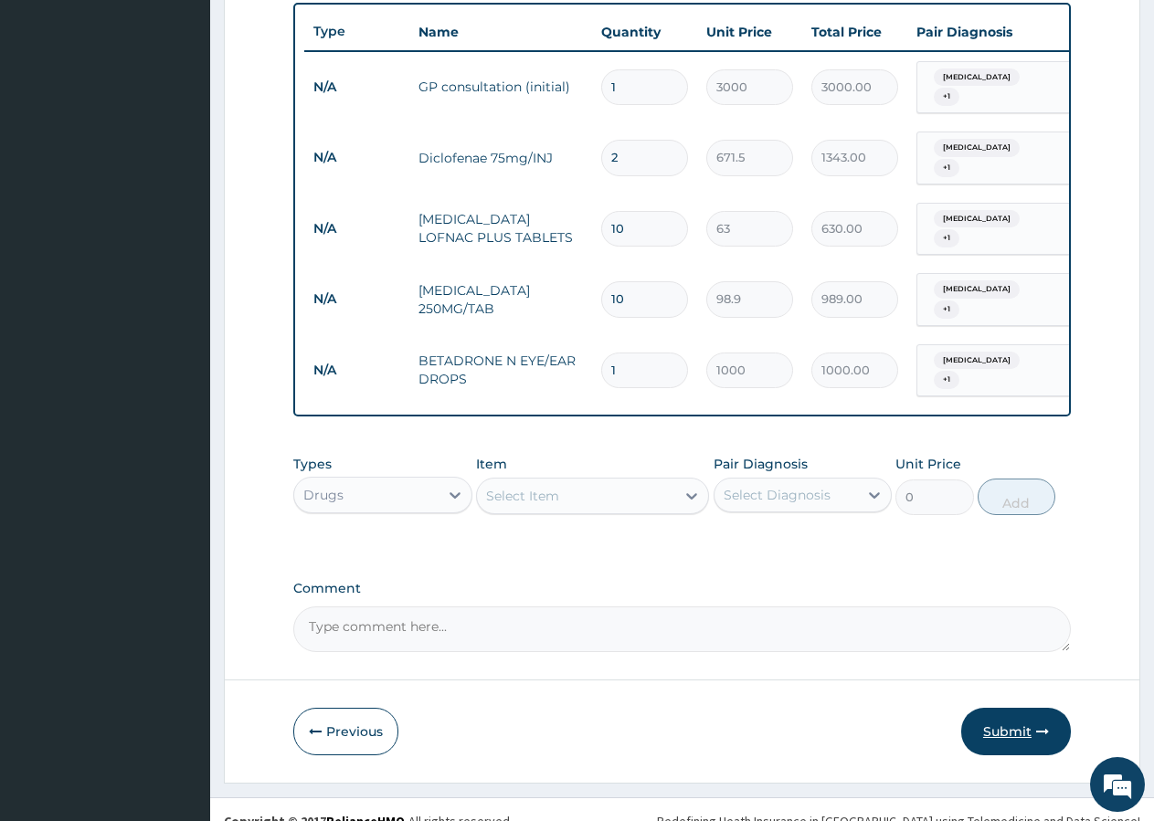
click at [1027, 708] on button "Submit" at bounding box center [1016, 732] width 110 height 48
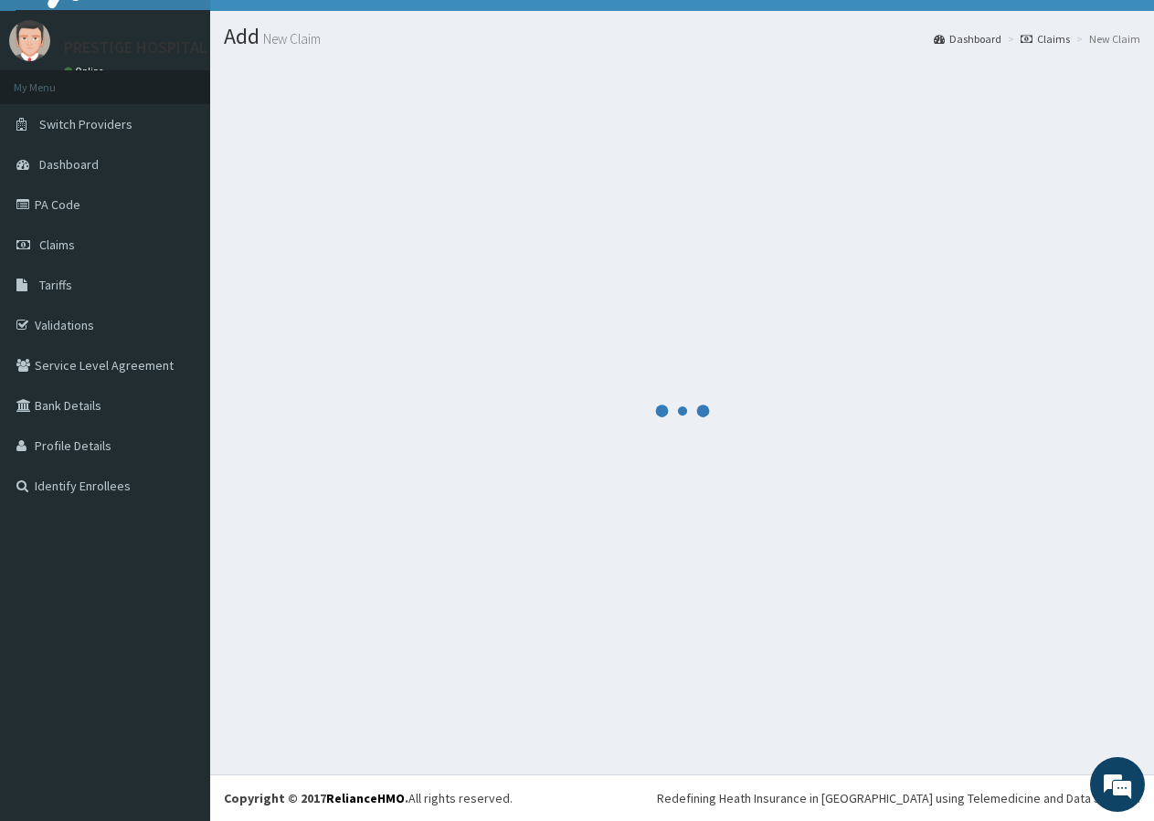
scroll to position [35, 0]
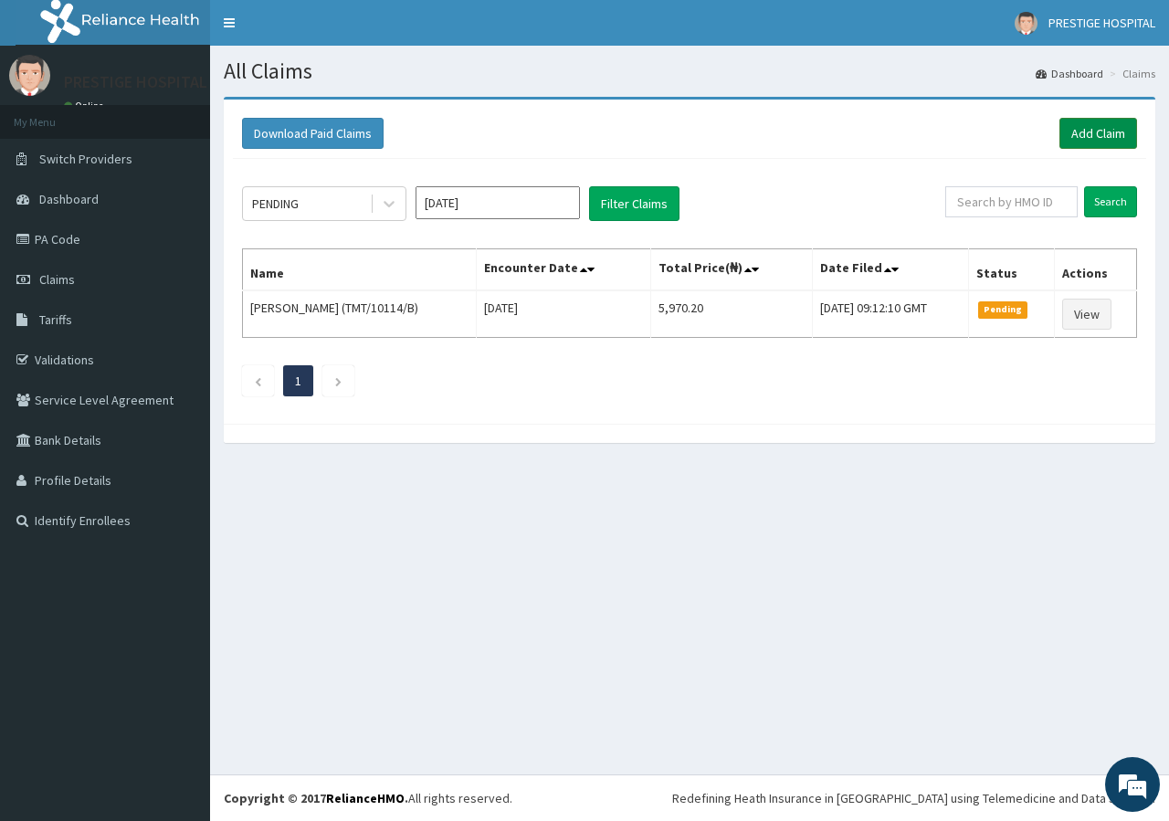
click at [1113, 129] on link "Add Claim" at bounding box center [1099, 133] width 78 height 31
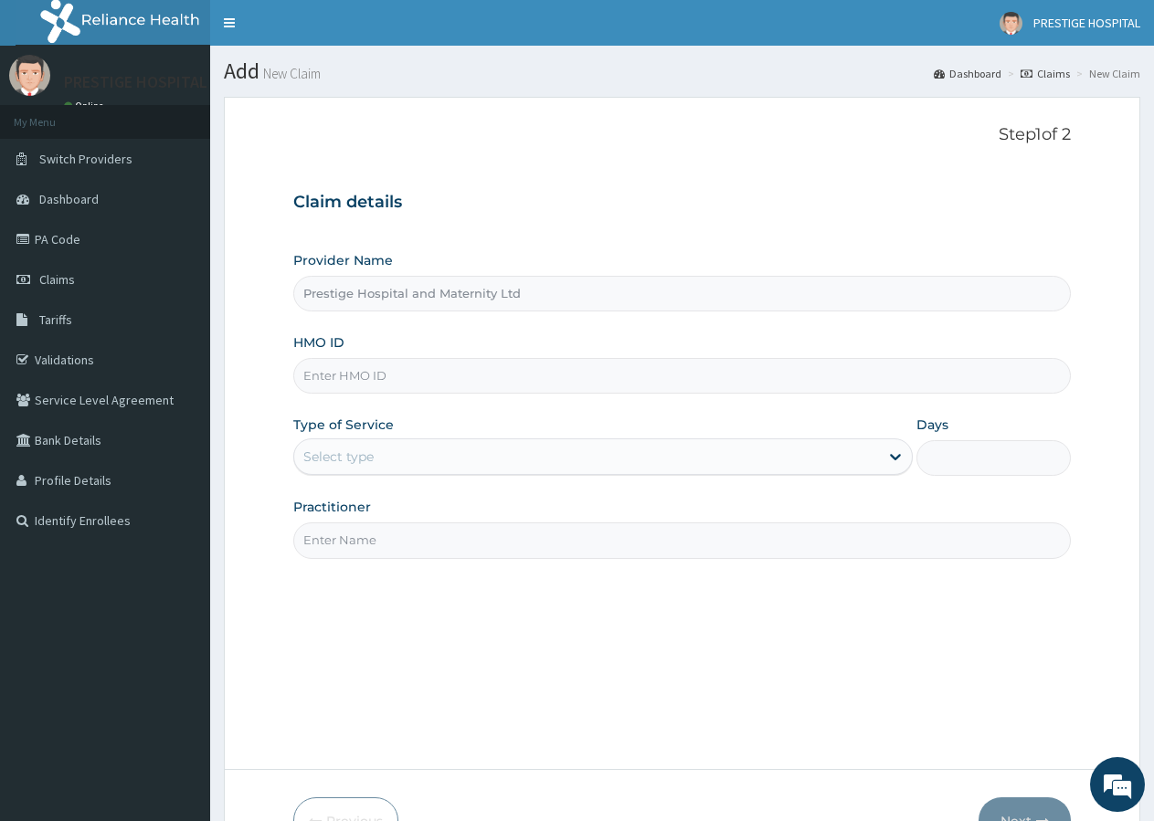
type input "Prestige Hospital and Maternity Ltd"
type input "SFA/13643/A"
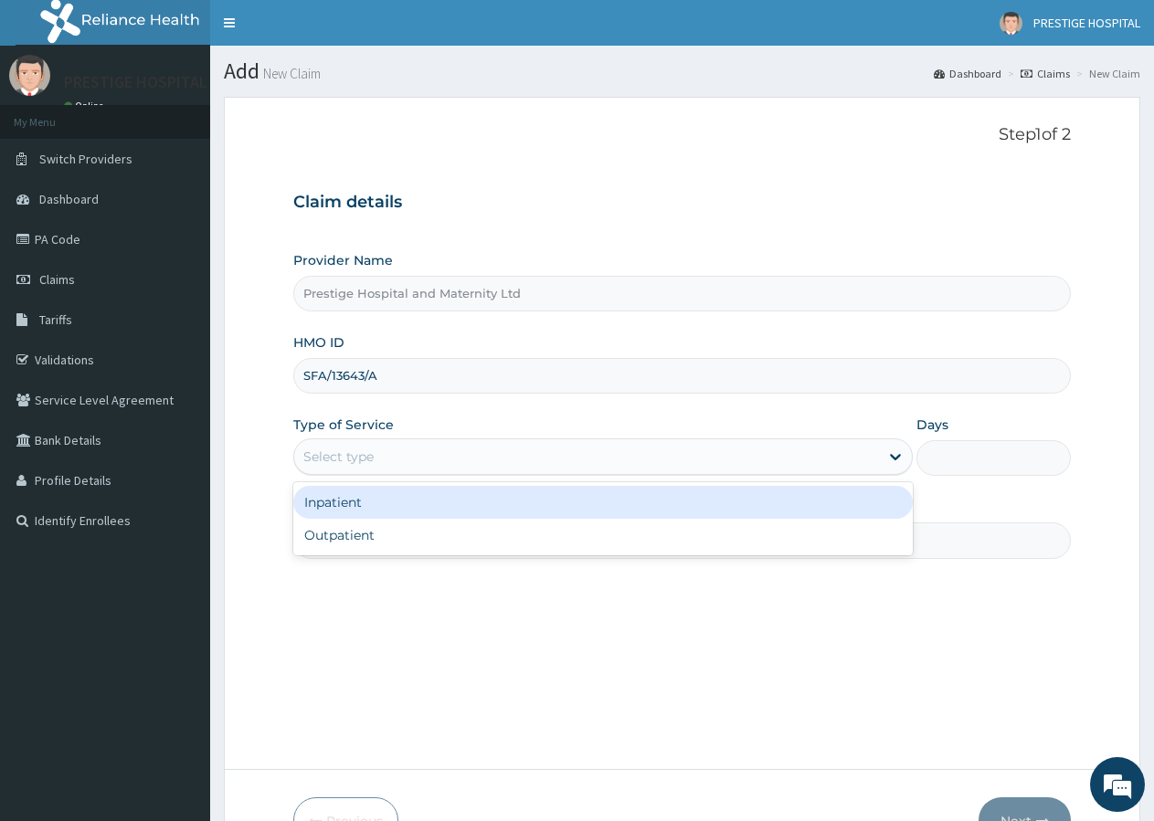
click at [343, 451] on div "Select type" at bounding box center [338, 457] width 70 height 18
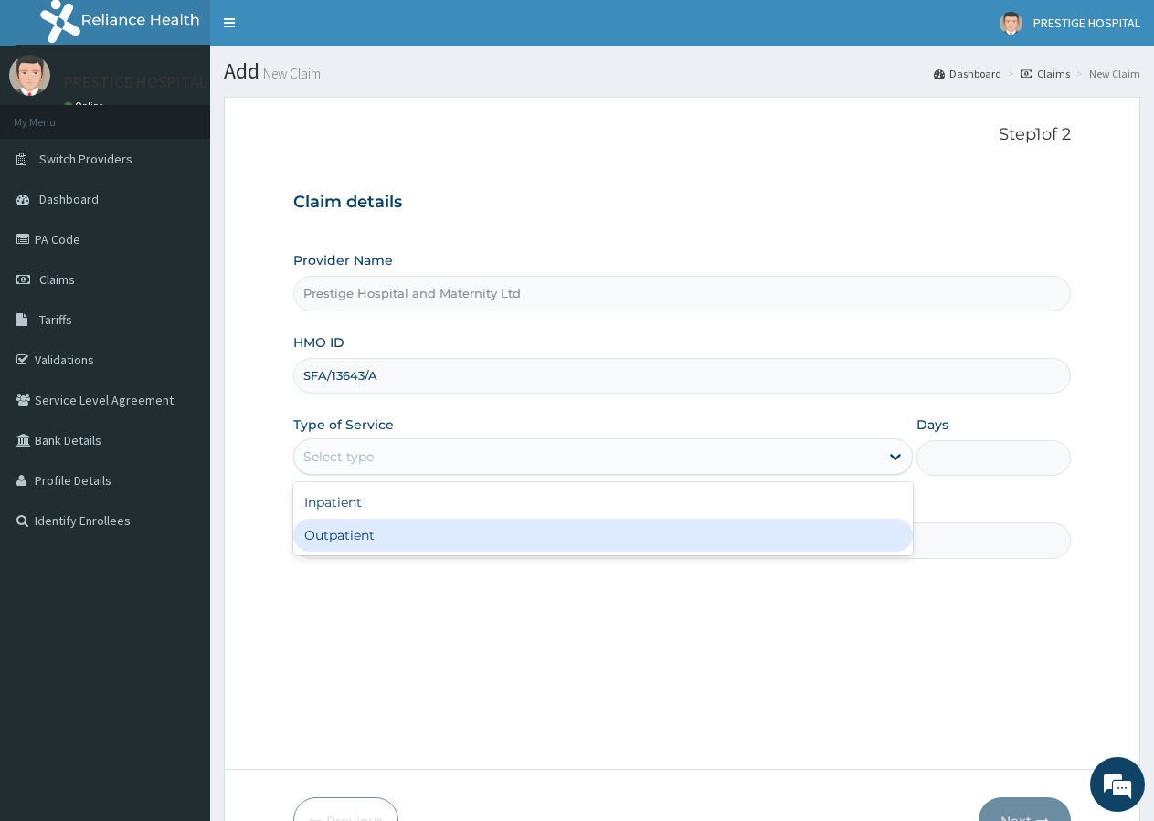
click at [348, 538] on div "Outpatient" at bounding box center [602, 535] width 618 height 33
type input "1"
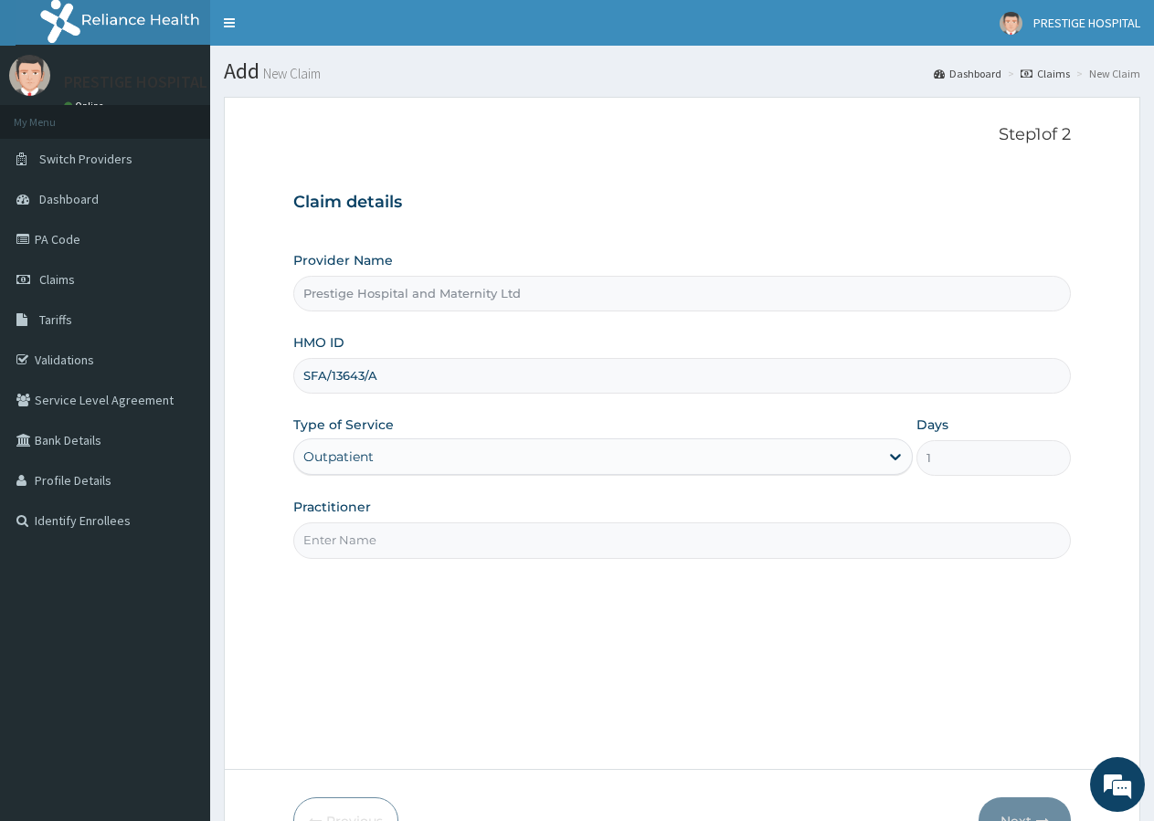
click at [312, 542] on input "Practitioner" at bounding box center [681, 541] width 777 height 36
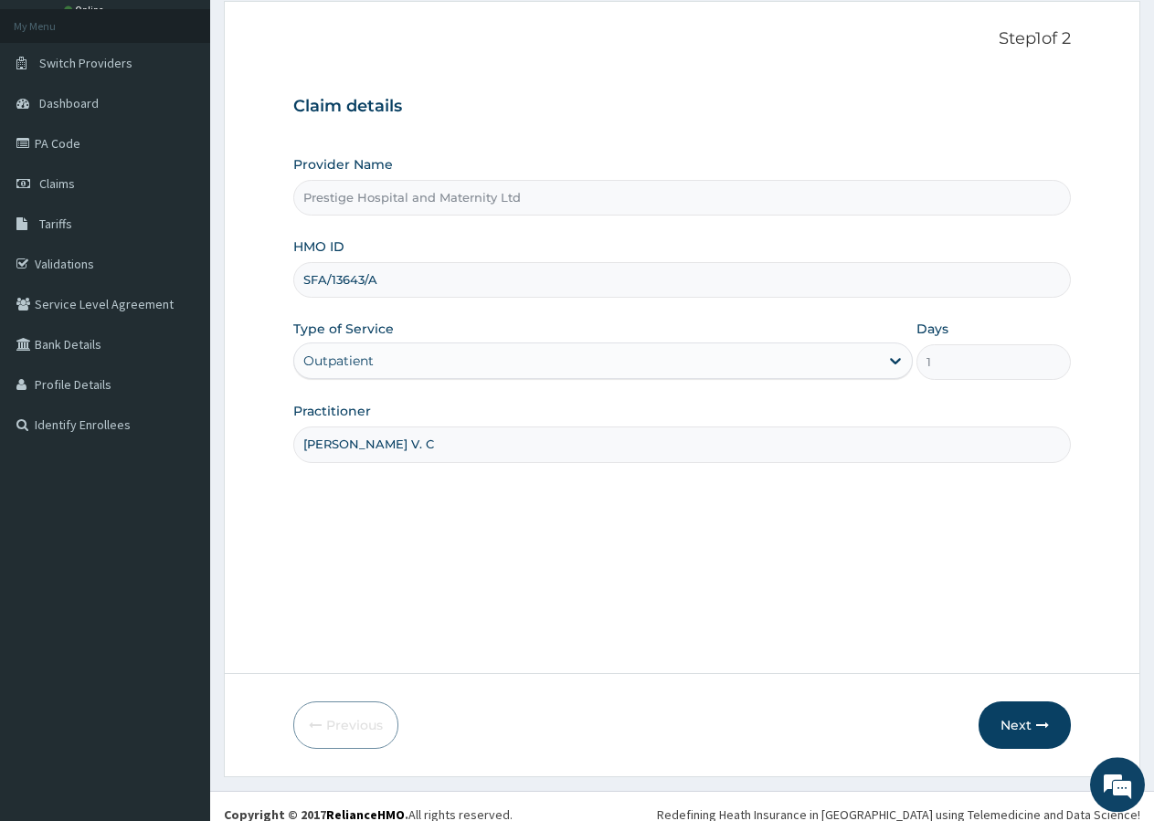
scroll to position [112, 0]
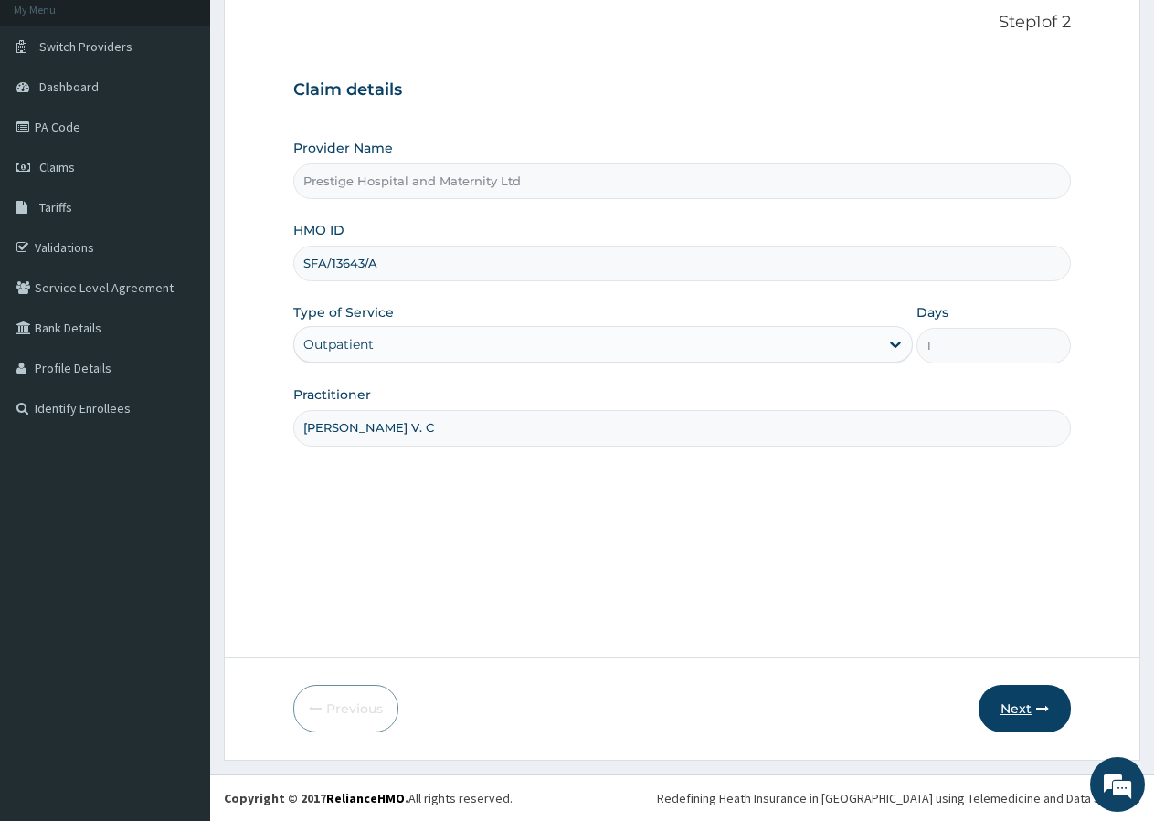
type input "[PERSON_NAME] V. C"
click at [1038, 706] on icon "button" at bounding box center [1042, 709] width 13 height 13
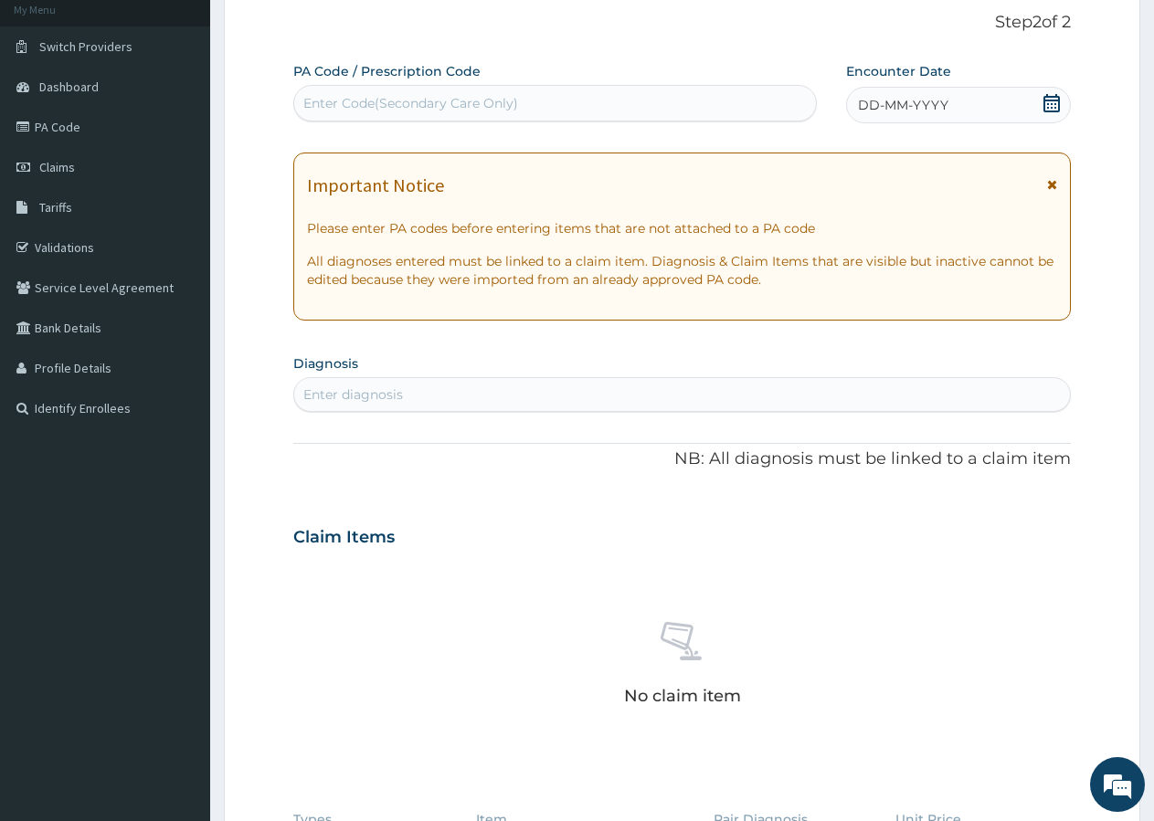
click at [1048, 98] on icon at bounding box center [1051, 103] width 16 height 18
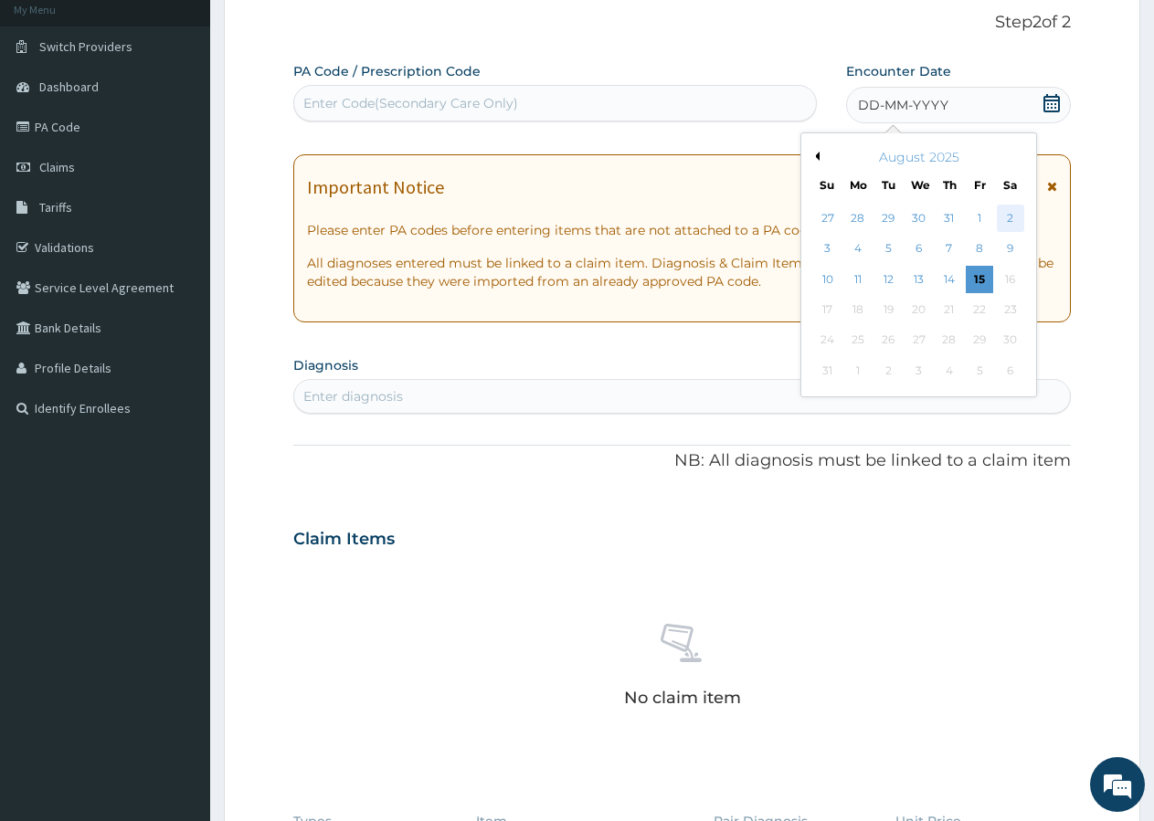
click at [1005, 217] on div "2" at bounding box center [1010, 218] width 27 height 27
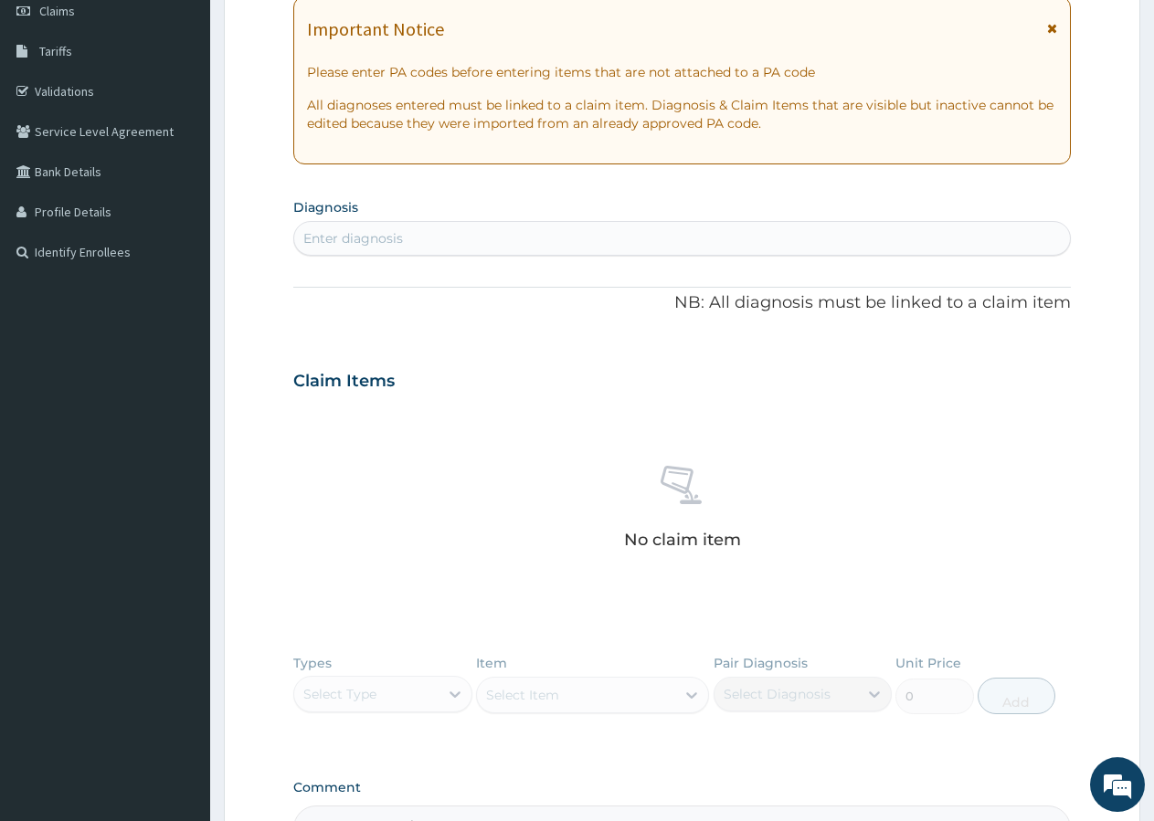
scroll to position [299, 0]
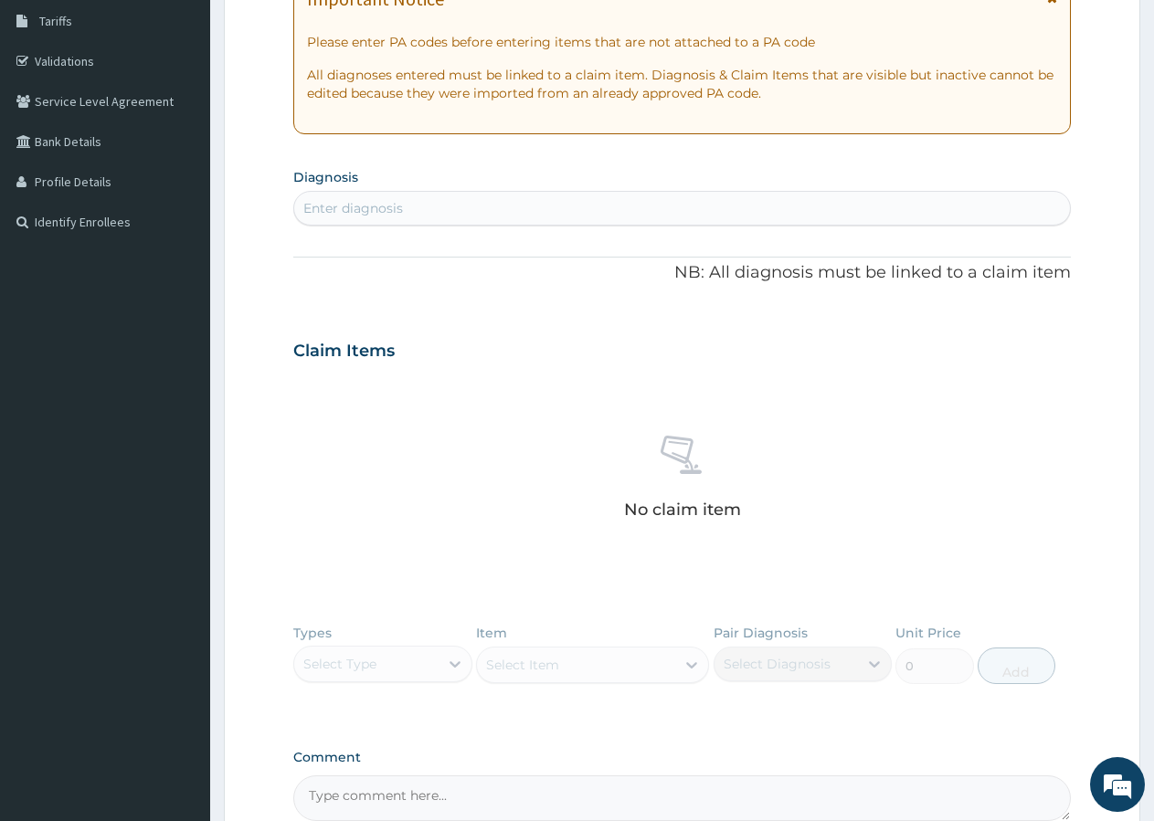
click at [449, 219] on div "Enter diagnosis" at bounding box center [682, 208] width 776 height 29
type input "[MEDICAL_DATA]"
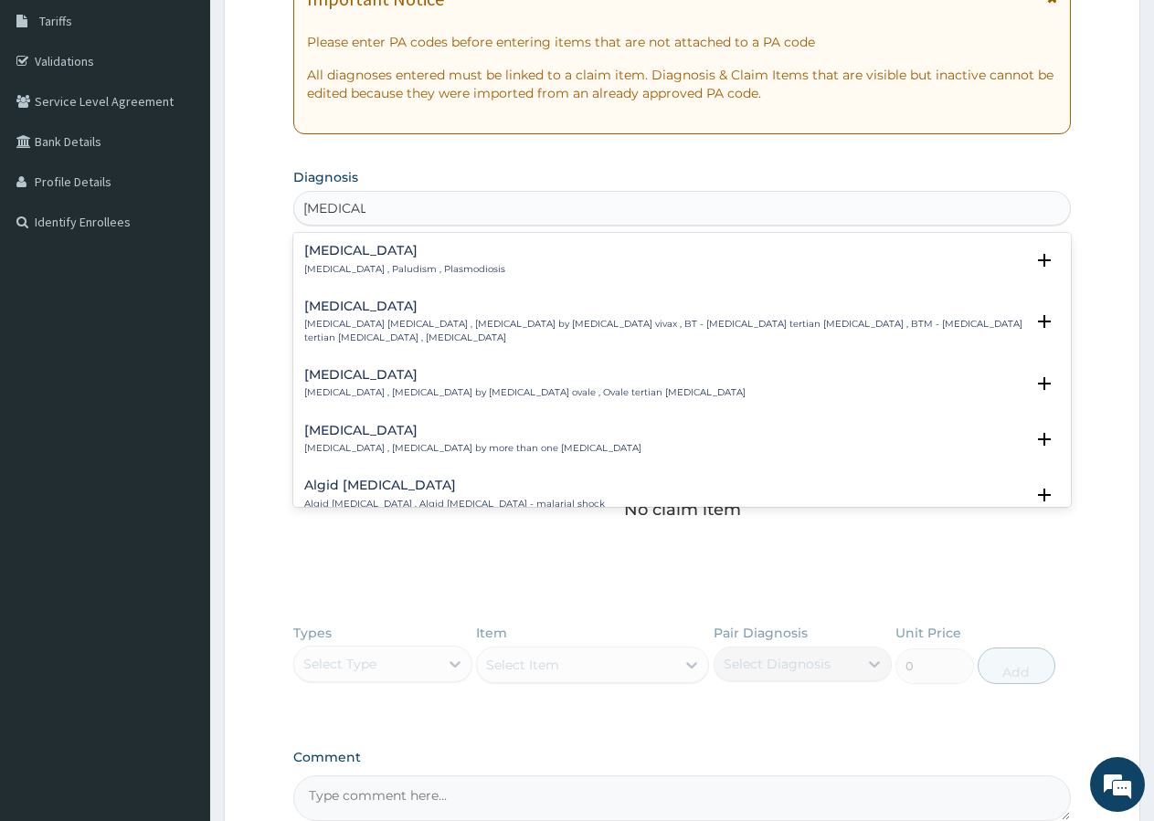
click at [339, 254] on h4 "[MEDICAL_DATA]" at bounding box center [404, 251] width 201 height 14
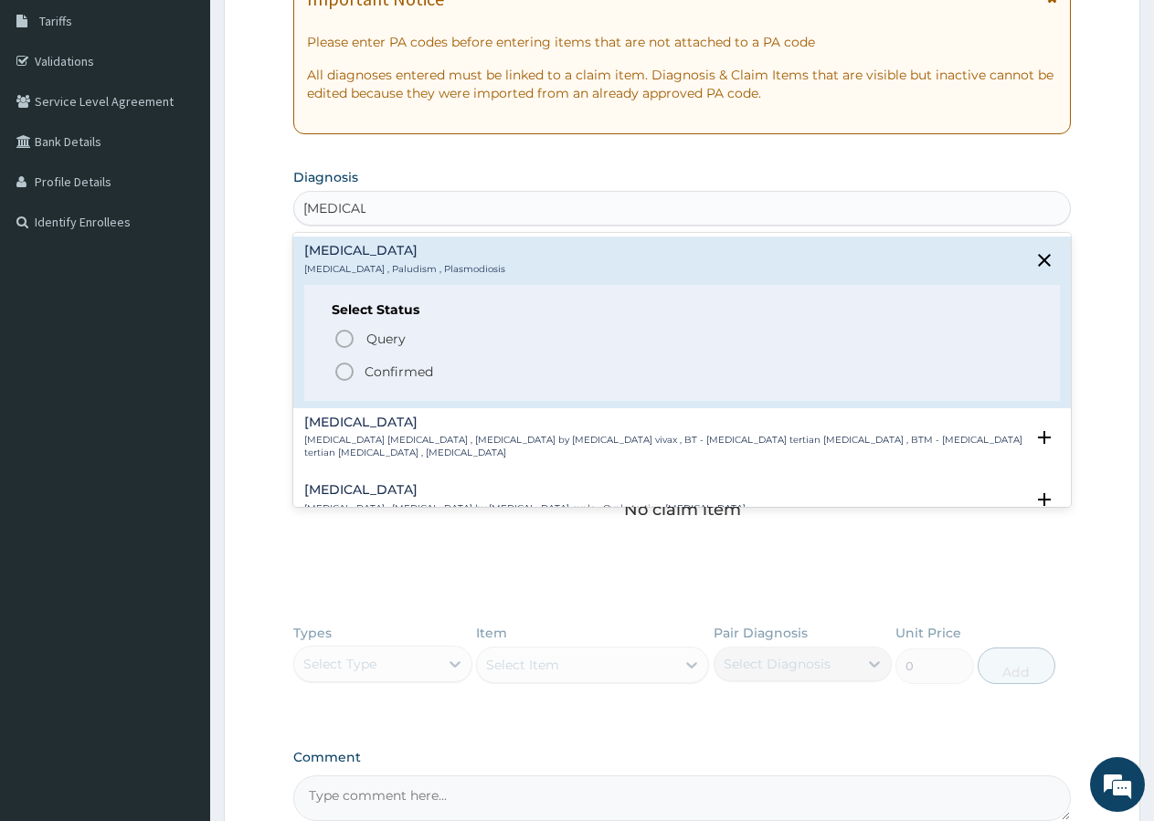
click at [346, 370] on icon "status option filled" at bounding box center [344, 372] width 22 height 22
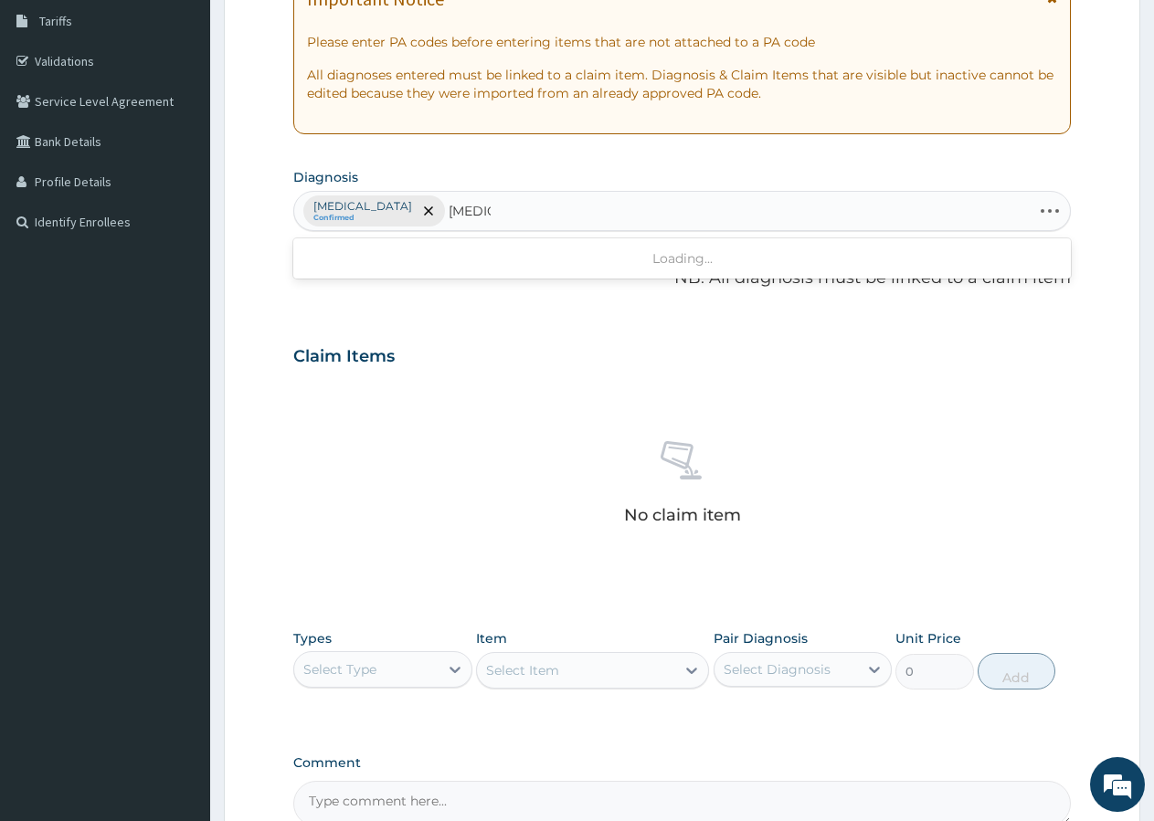
type input "AMENO"
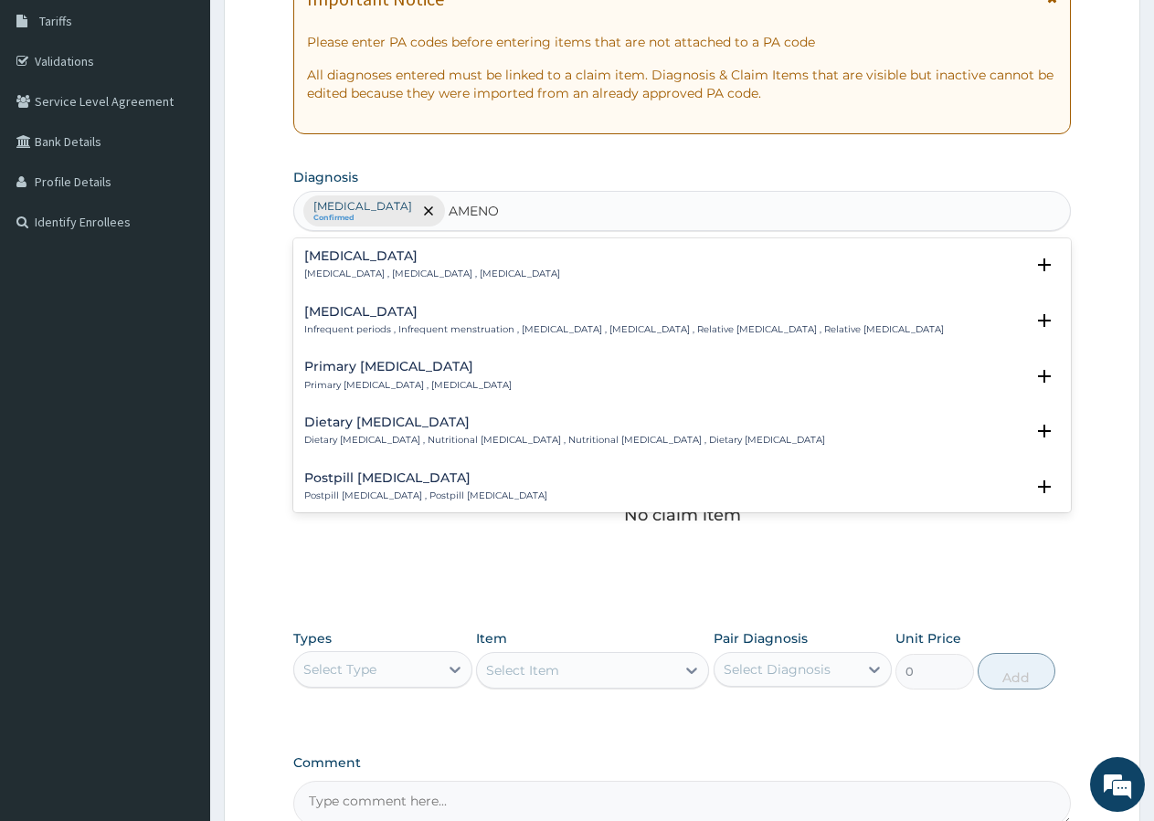
click at [367, 250] on h4 "[MEDICAL_DATA]" at bounding box center [432, 256] width 256 height 14
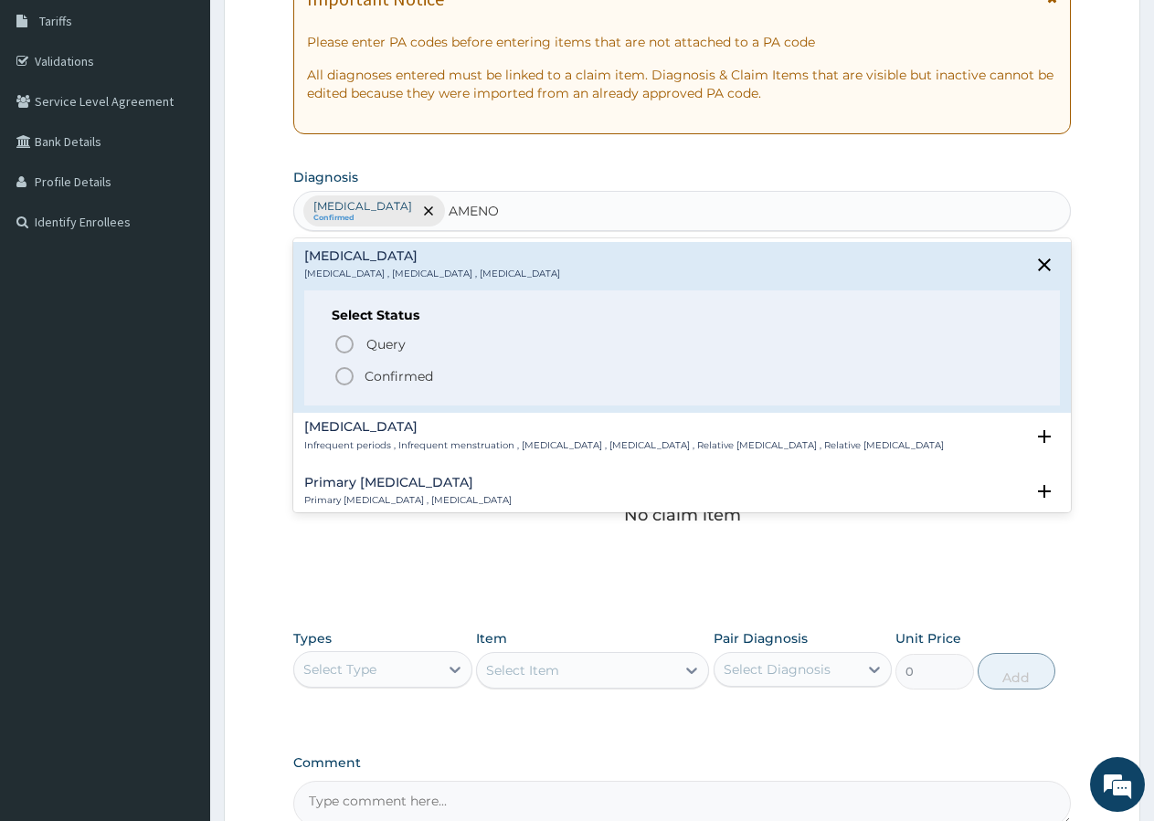
click at [350, 376] on icon "status option filled" at bounding box center [344, 376] width 22 height 22
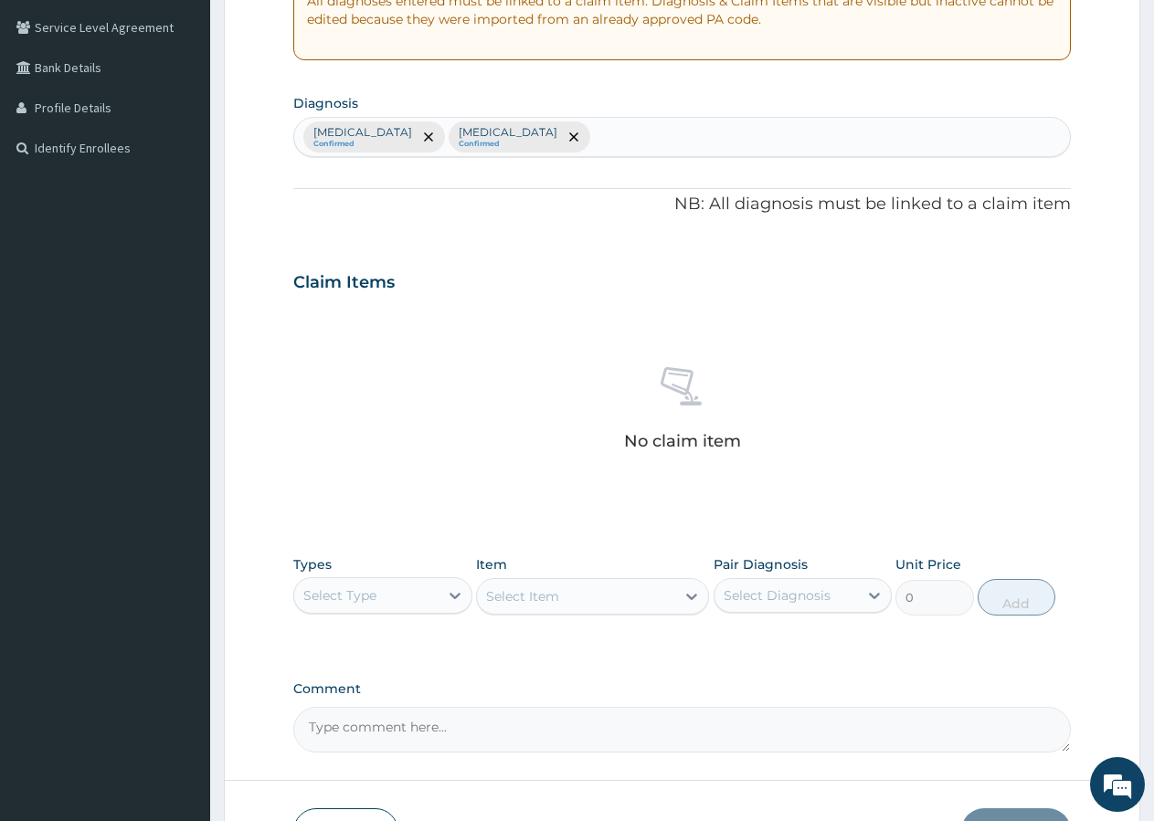
scroll to position [496, 0]
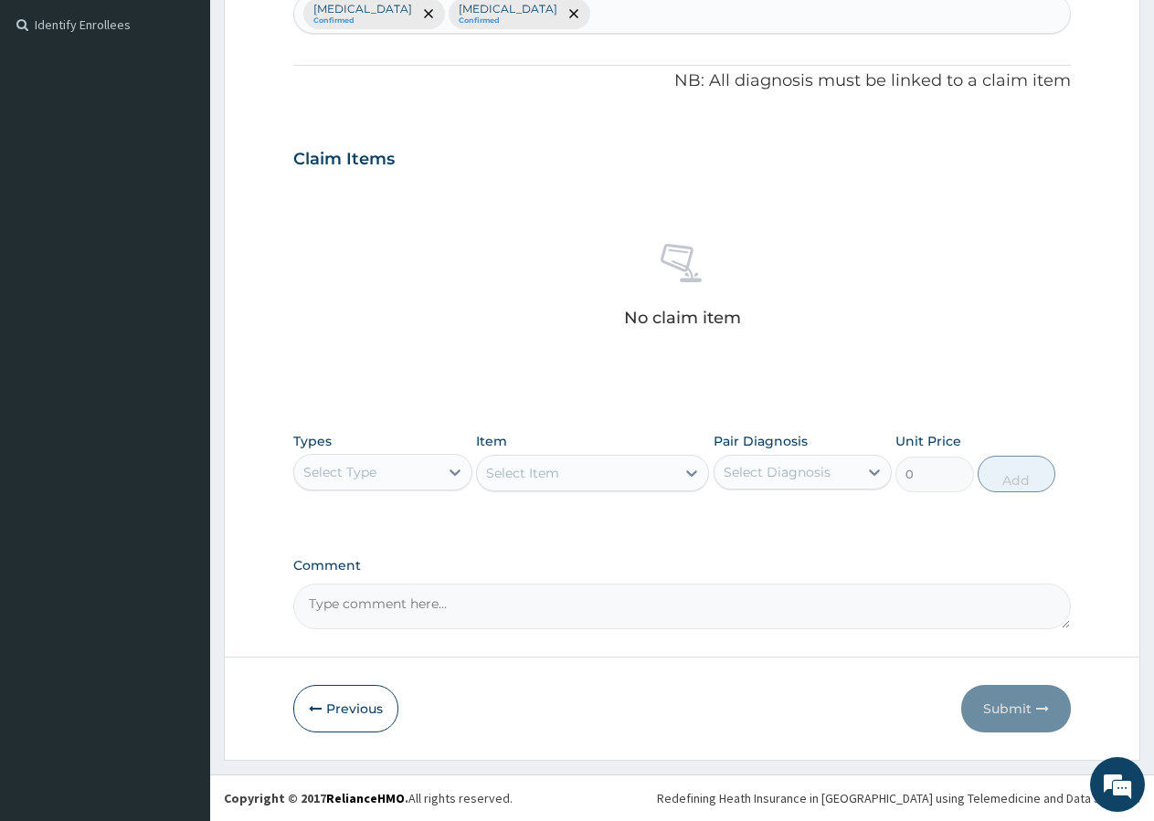
drag, startPoint x: 329, startPoint y: 711, endPoint x: 306, endPoint y: 652, distance: 62.8
click at [330, 700] on button "Previous" at bounding box center [345, 709] width 105 height 48
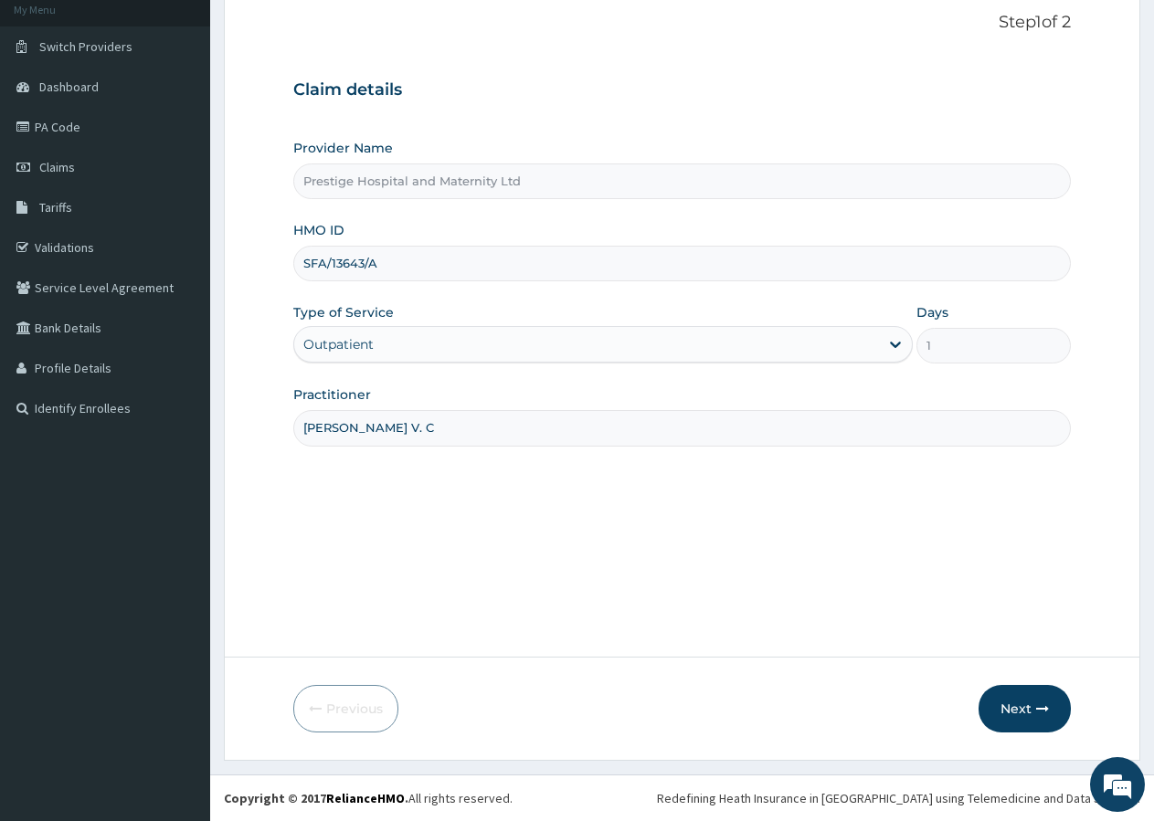
scroll to position [112, 0]
click at [433, 262] on input "SFA/13643/A" at bounding box center [681, 264] width 777 height 36
type input "S"
type input "STZ/10032/A"
click at [1044, 713] on icon "button" at bounding box center [1042, 709] width 13 height 13
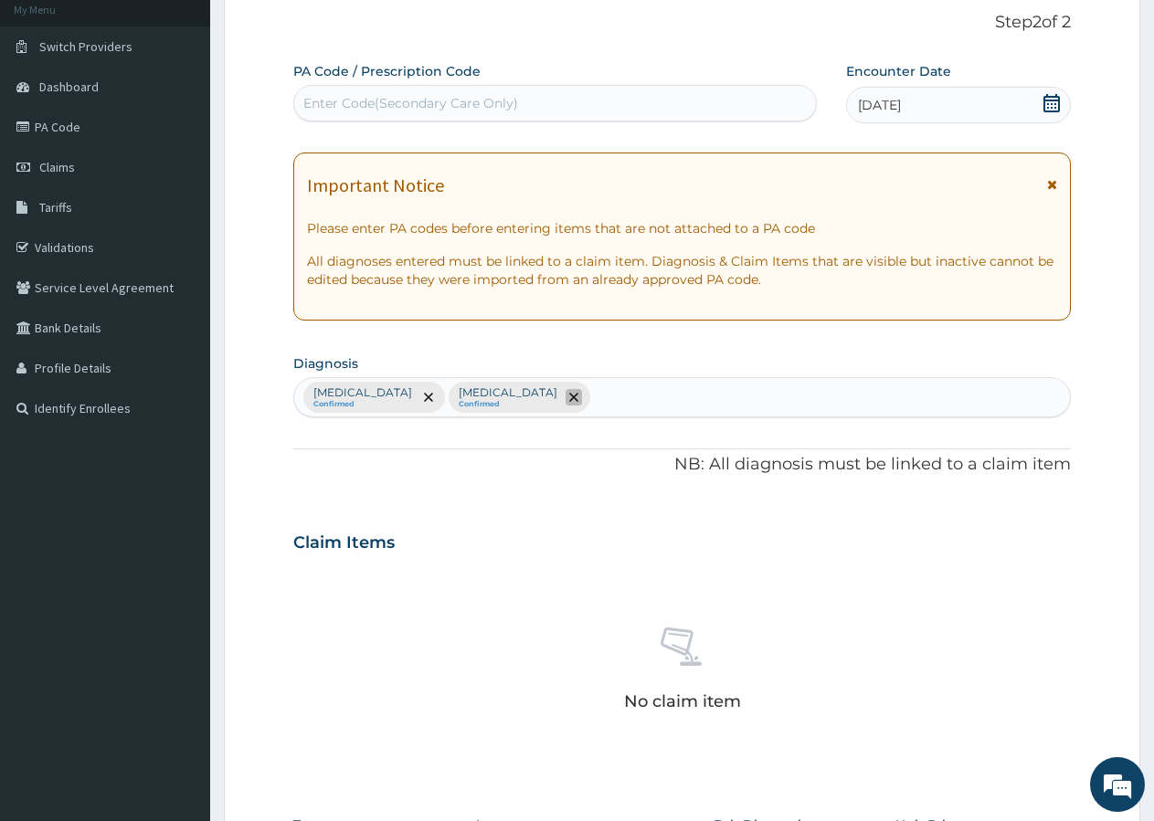
drag, startPoint x: 506, startPoint y: 392, endPoint x: 481, endPoint y: 391, distance: 25.6
click at [505, 391] on div "Malaria Confirmed Amenorrhea Confirmed" at bounding box center [682, 397] width 776 height 38
click at [569, 396] on icon "remove selection option" at bounding box center [573, 397] width 9 height 9
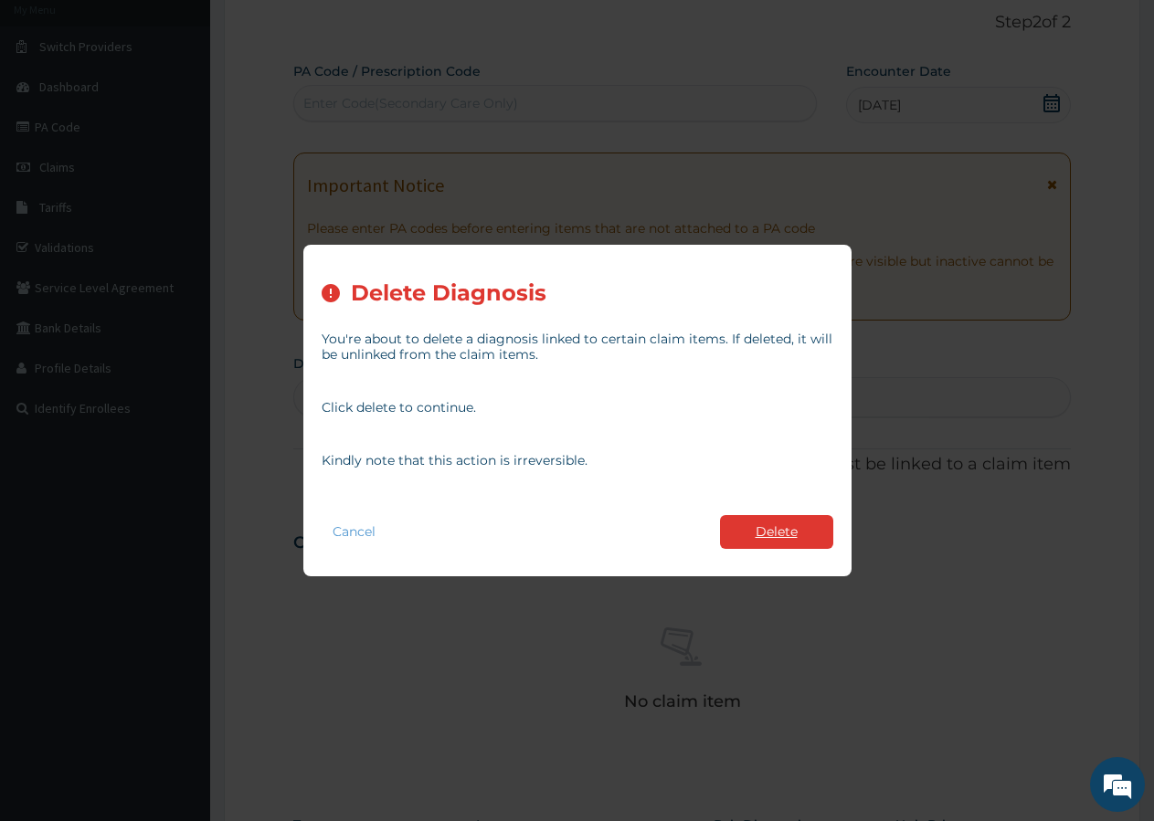
click at [790, 534] on button "Delete" at bounding box center [776, 532] width 113 height 34
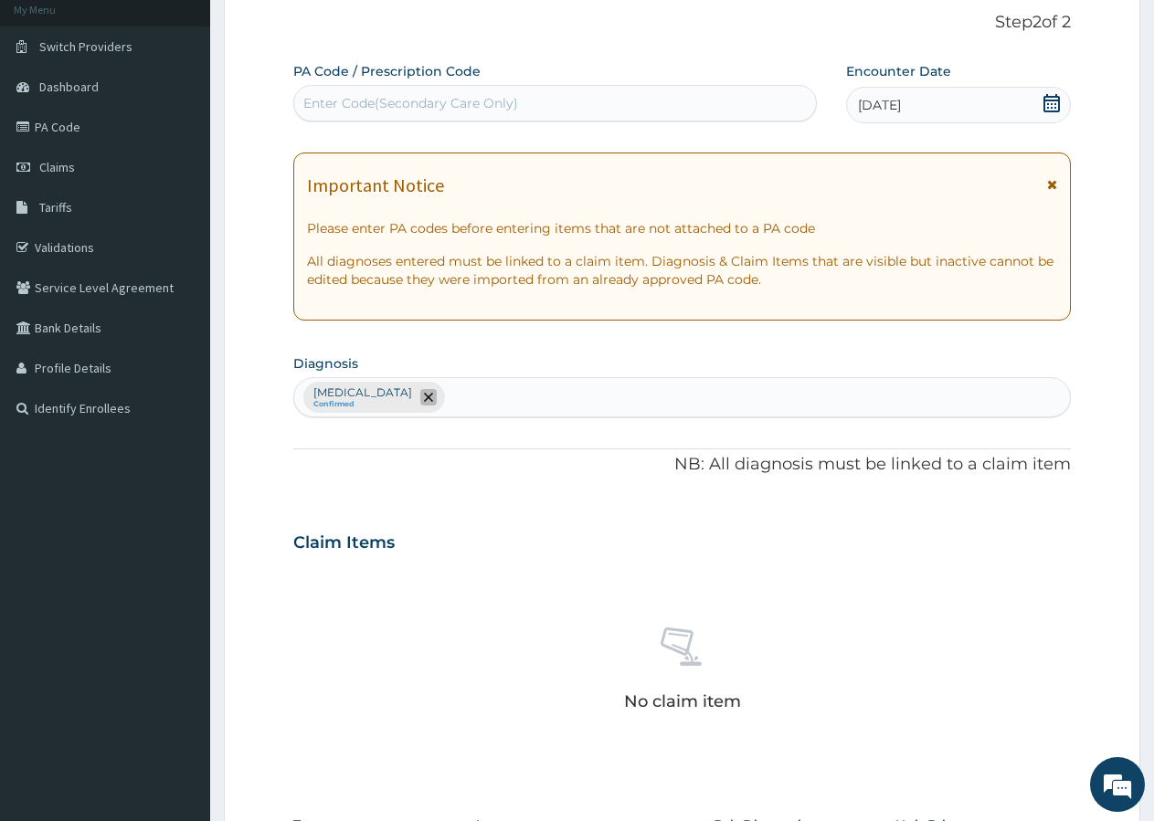
click at [424, 402] on icon "remove selection option" at bounding box center [428, 397] width 9 height 9
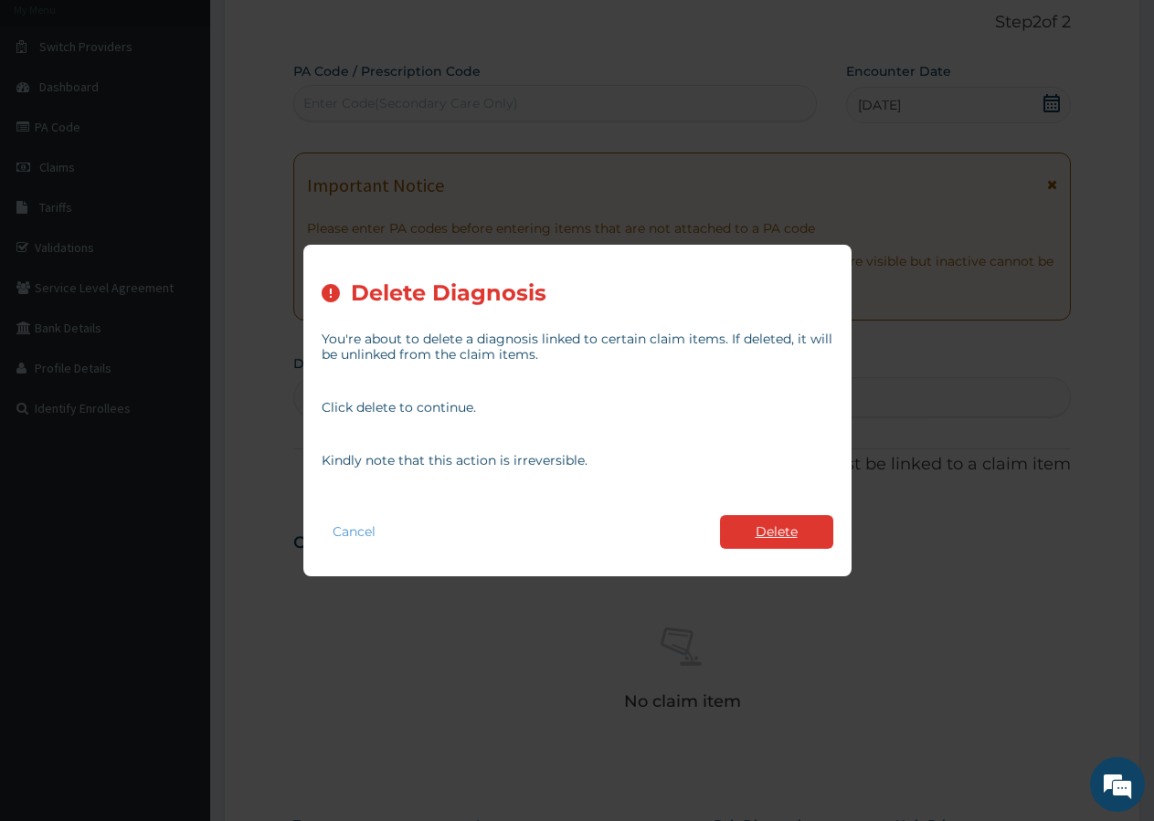
click at [769, 534] on button "Delete" at bounding box center [776, 532] width 113 height 34
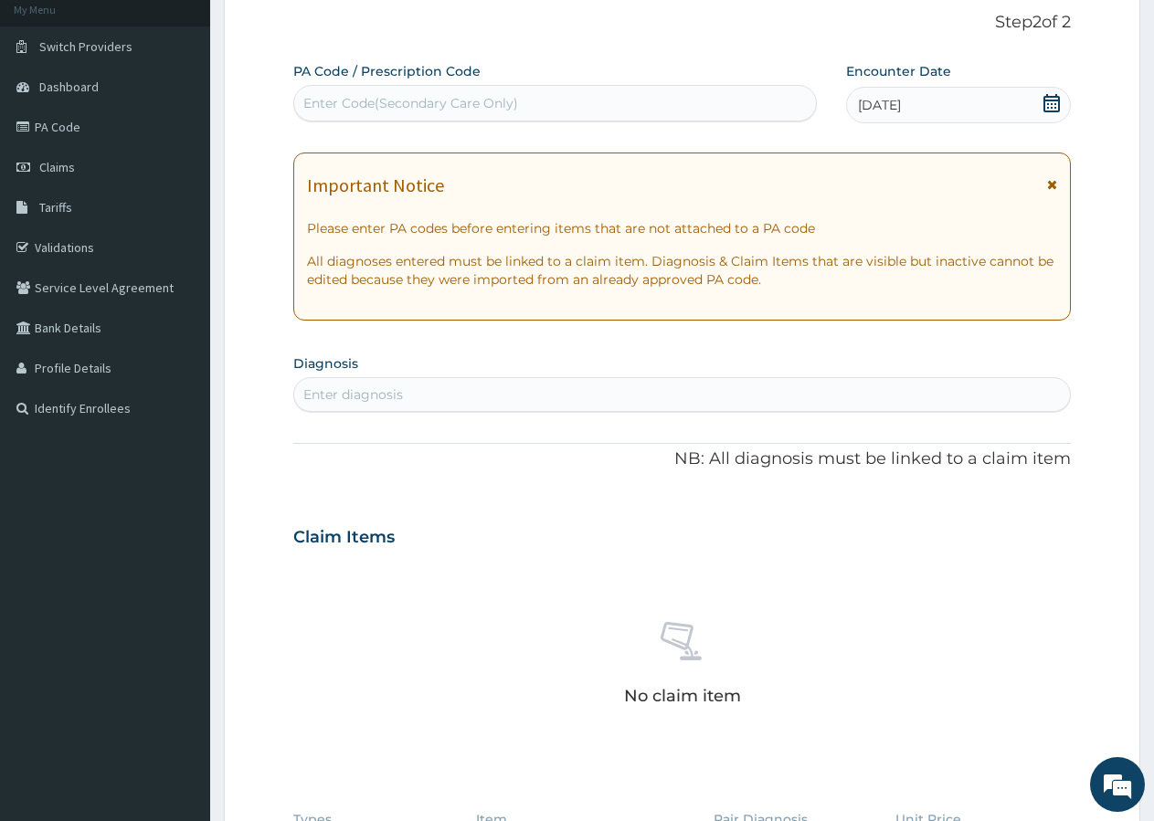
click at [386, 101] on div "Enter Code(Secondary Care Only)" at bounding box center [410, 103] width 215 height 18
type input "PA/10EAEF"
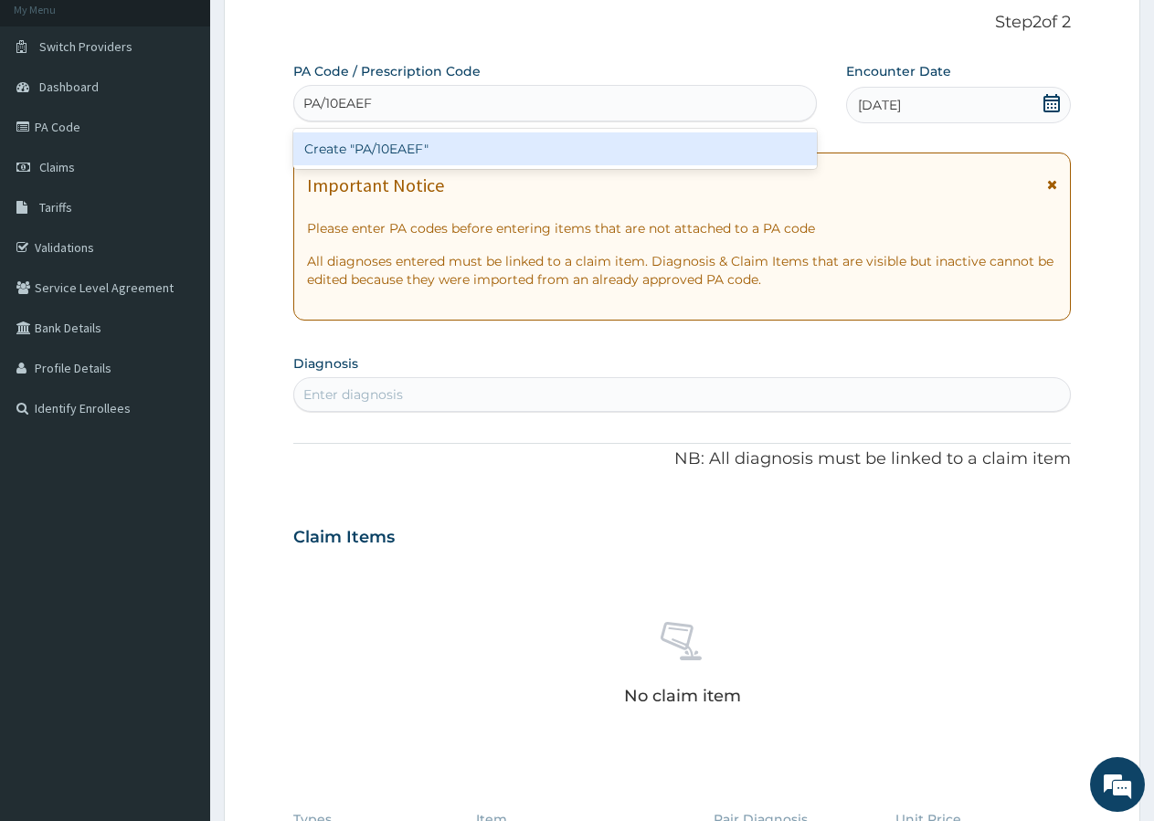
click at [399, 147] on div "Create "PA/10EAEF"" at bounding box center [554, 148] width 523 height 33
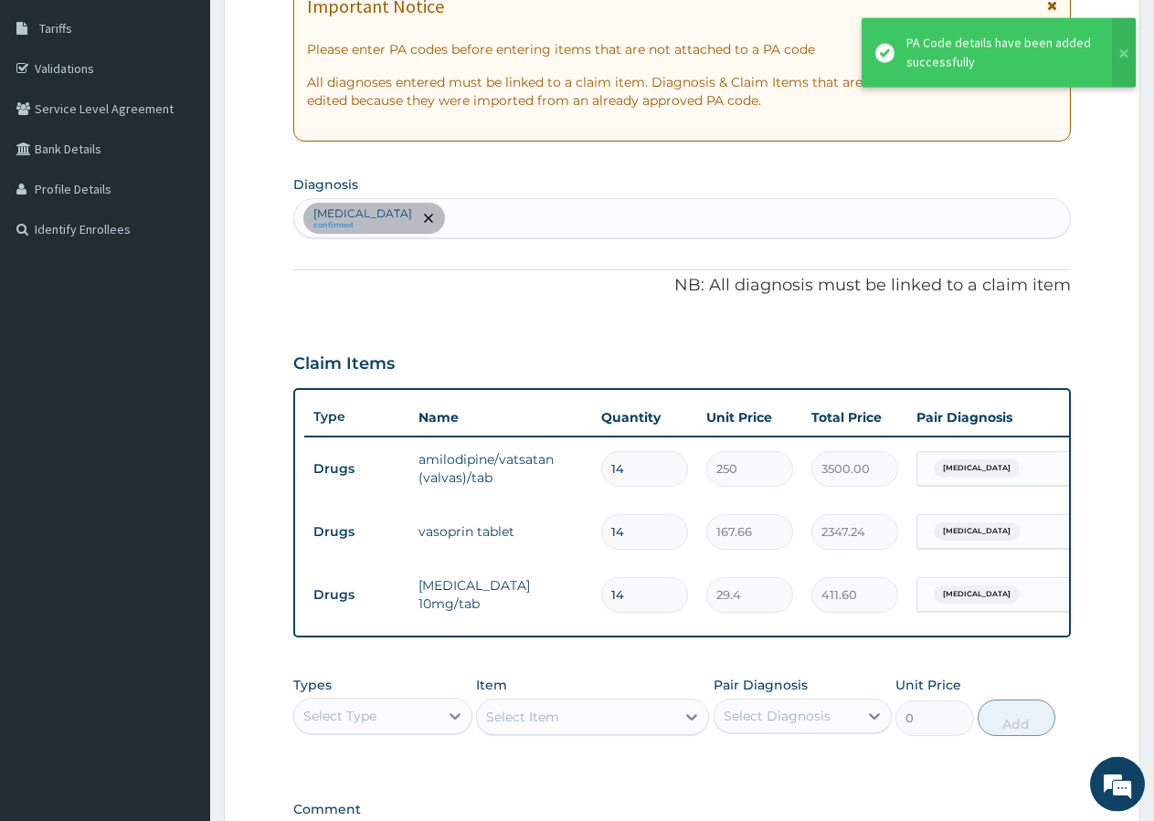
scroll to position [485, 0]
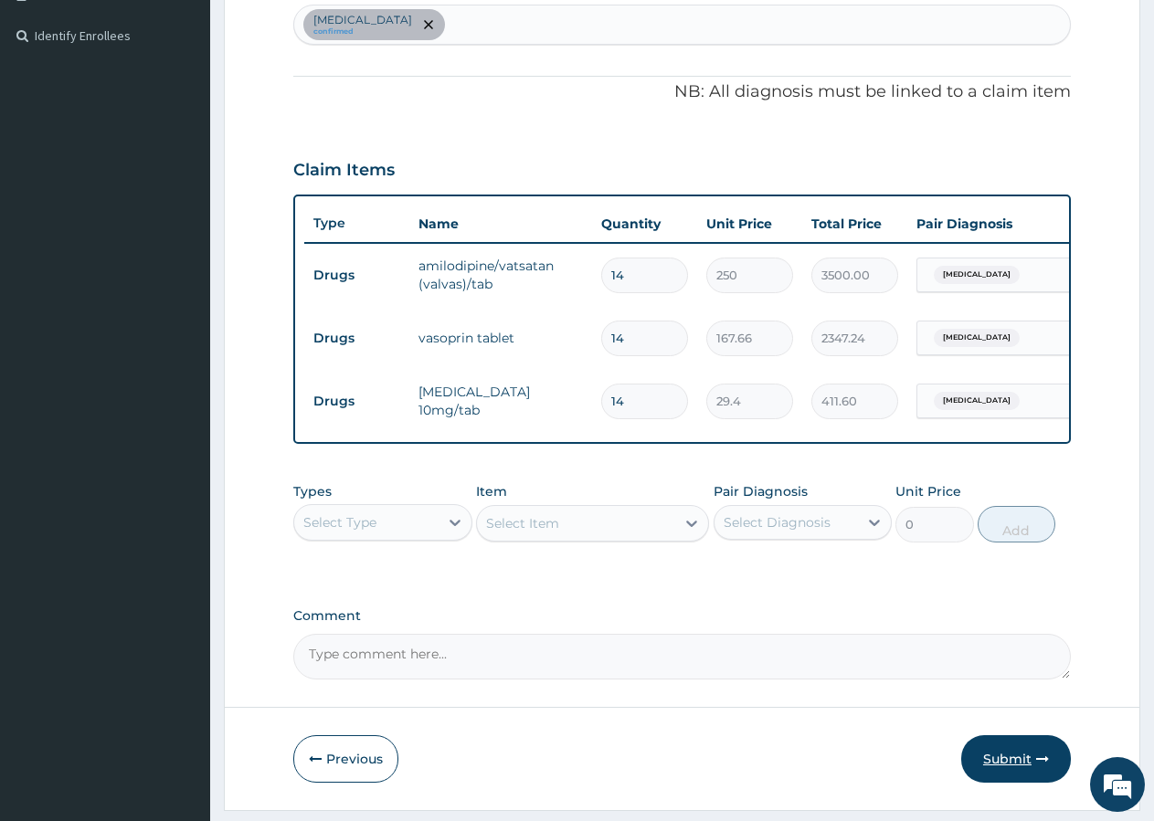
click at [1003, 779] on button "Submit" at bounding box center [1016, 759] width 110 height 48
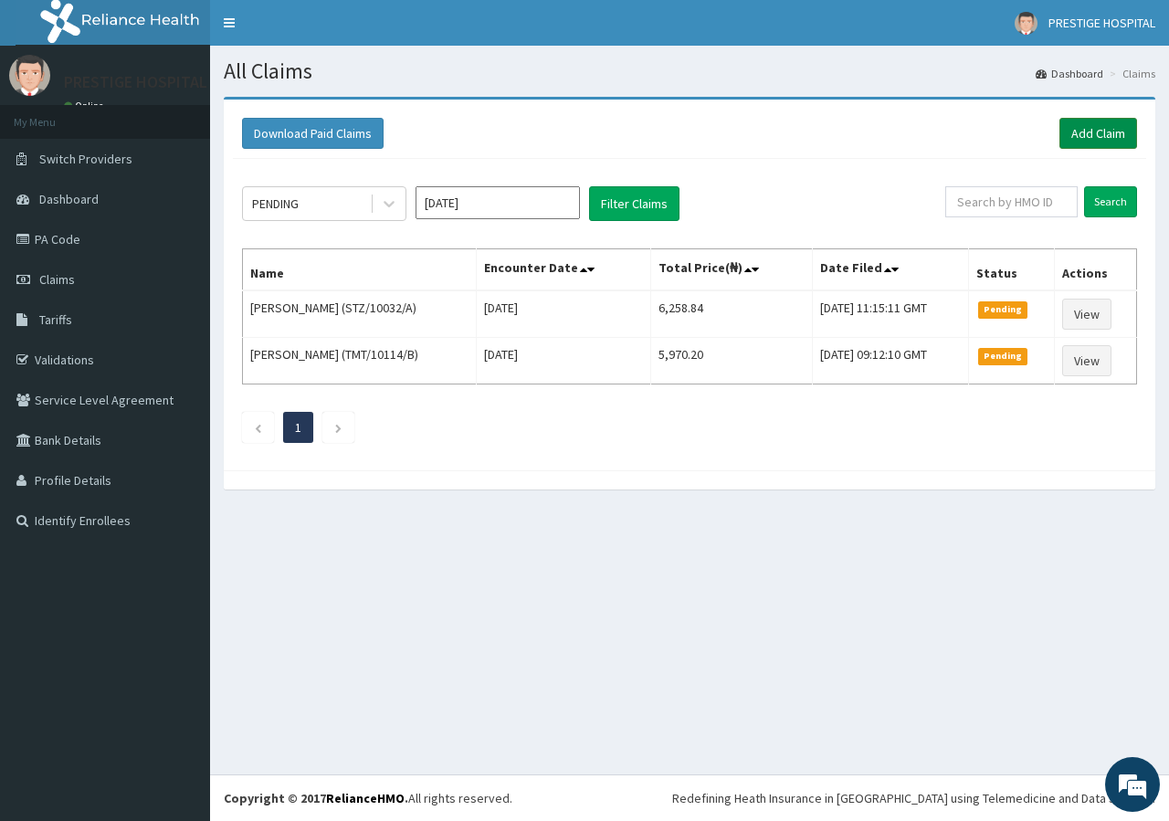
click at [1115, 143] on link "Add Claim" at bounding box center [1099, 133] width 78 height 31
